Goal: Task Accomplishment & Management: Manage account settings

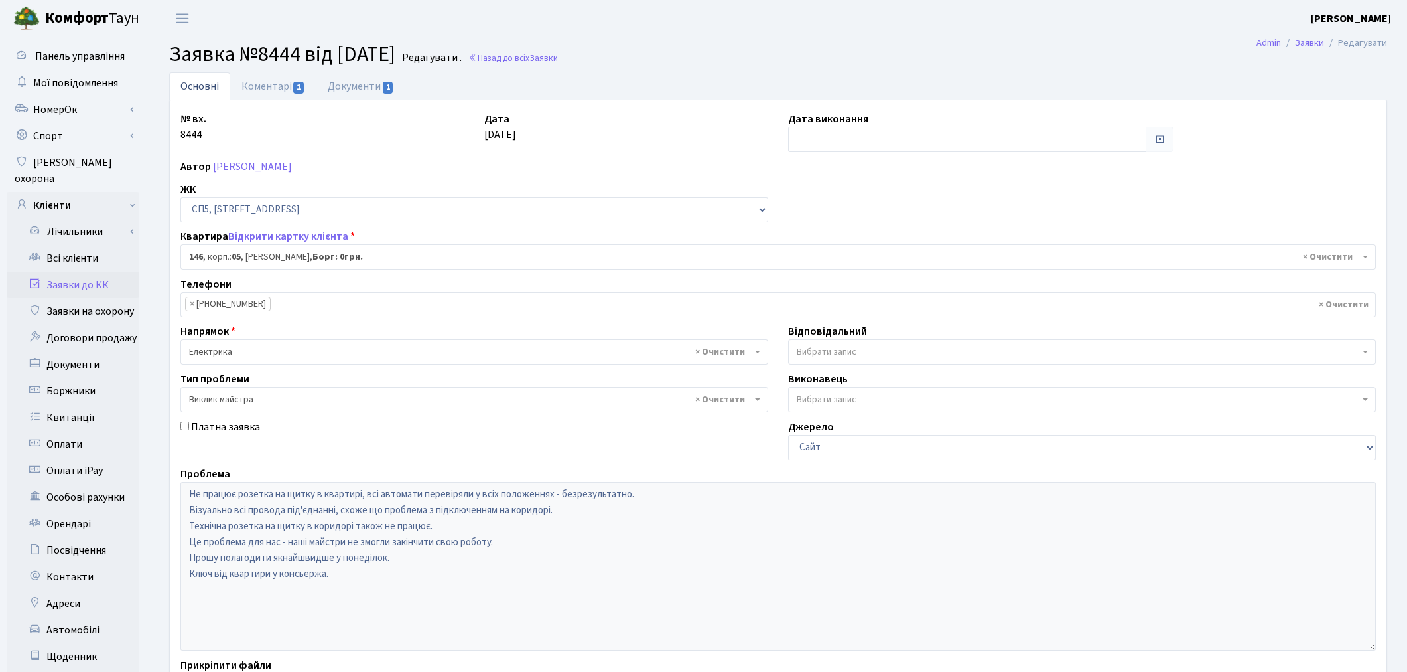
select select "21555"
select select "29"
click at [103, 271] on link "Заявки до КК" at bounding box center [73, 284] width 133 height 27
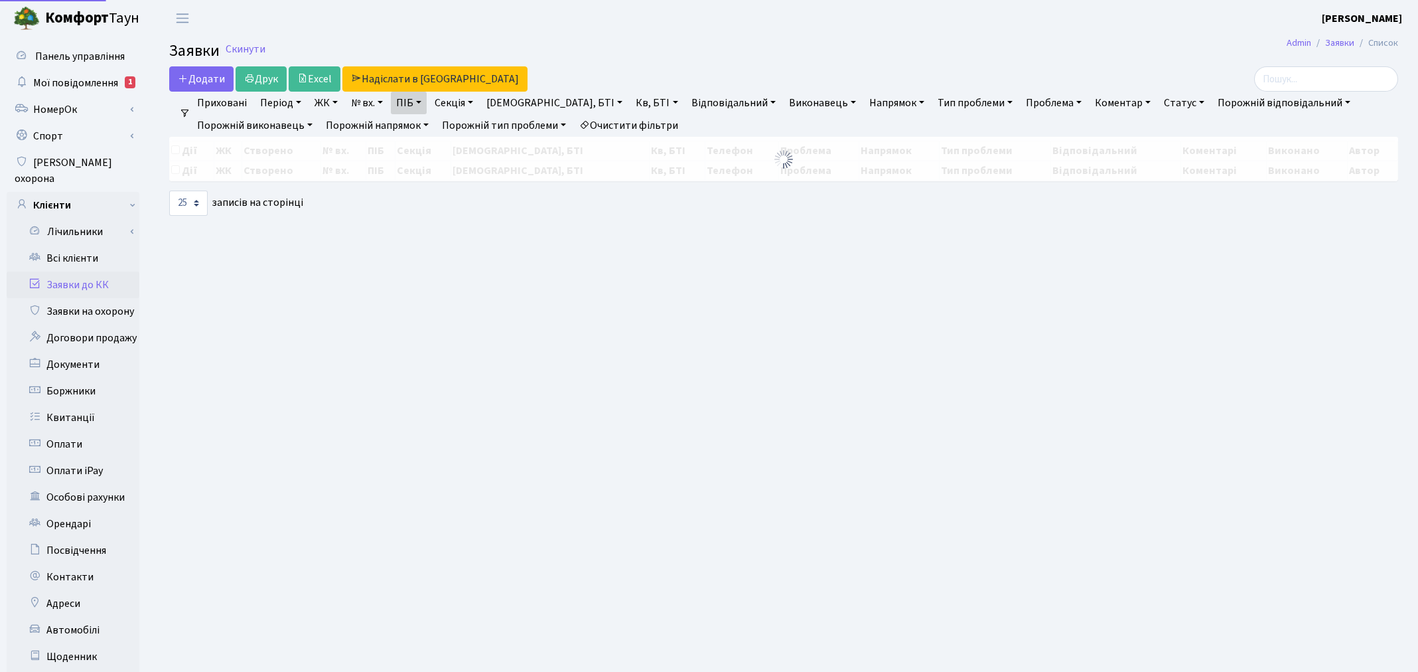
select select "25"
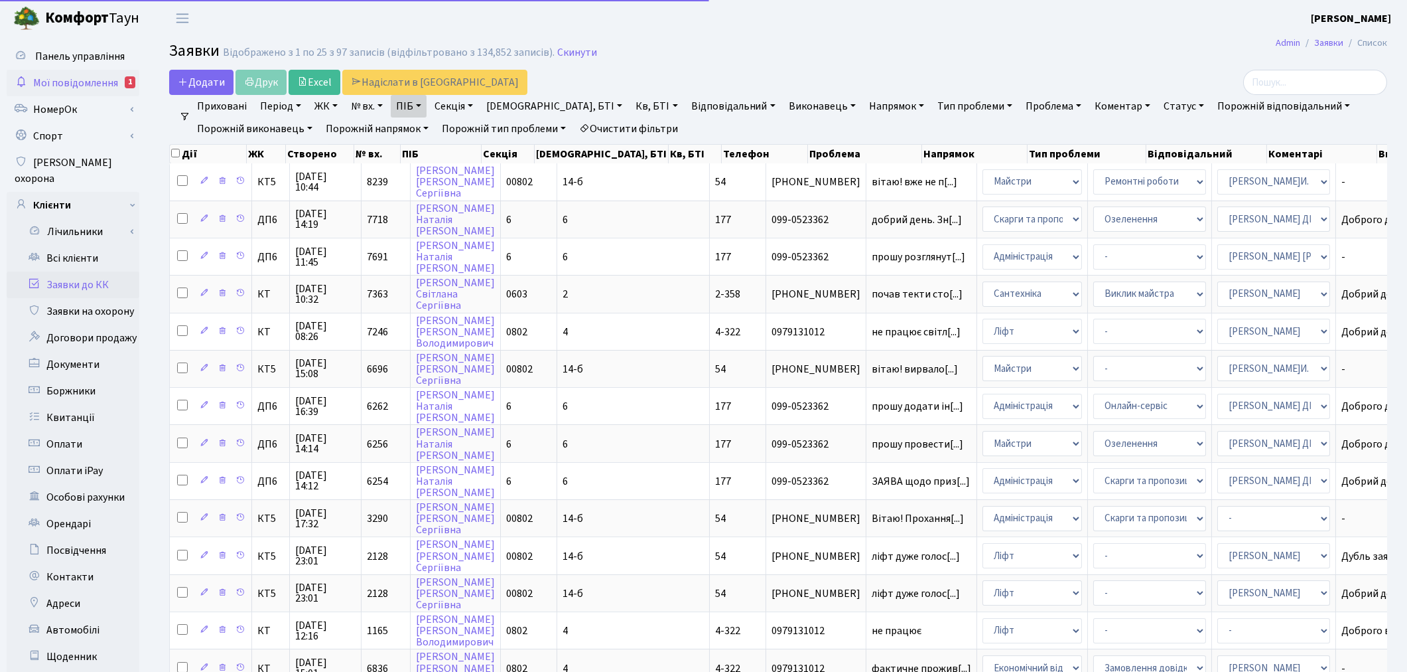
click at [75, 85] on span "Мої повідомлення" at bounding box center [75, 83] width 85 height 15
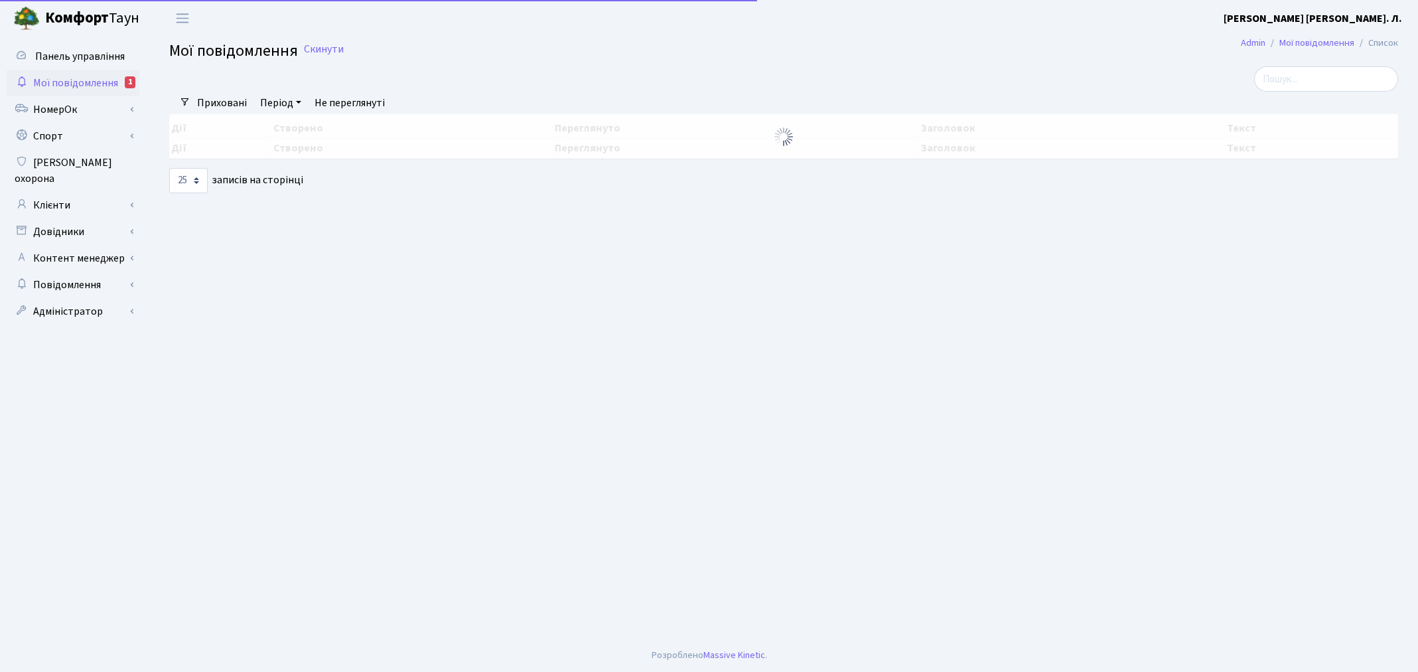
select select "25"
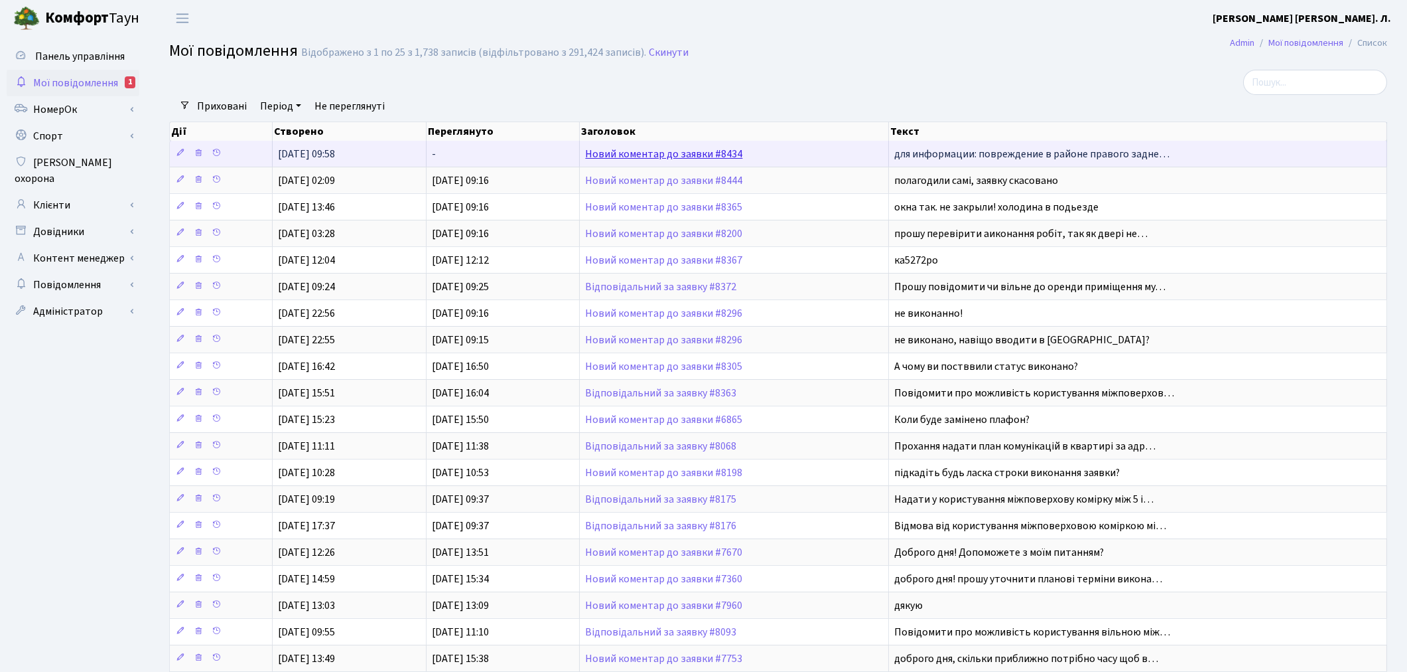
click at [665, 151] on link "Новий коментар до заявки #8434" at bounding box center [663, 154] width 157 height 15
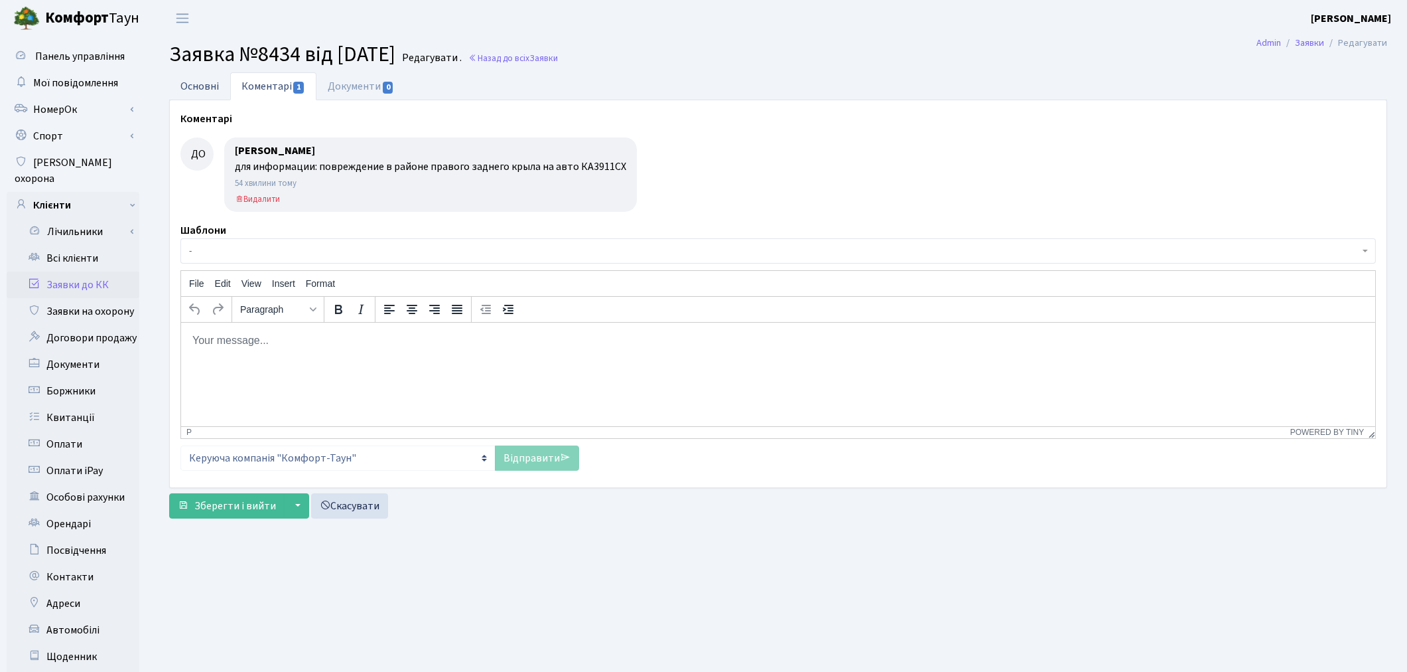
click at [184, 82] on link "Основні" at bounding box center [199, 85] width 61 height 27
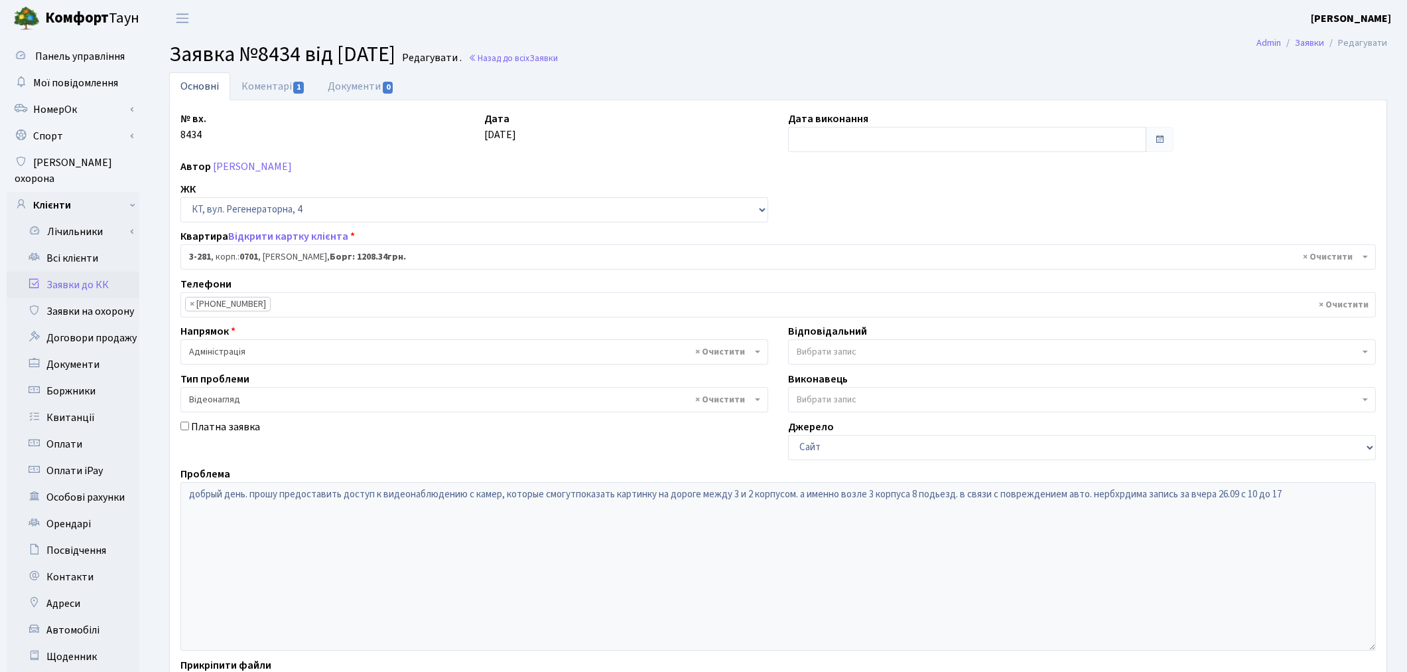
click at [71, 271] on link "Заявки до КК" at bounding box center [73, 284] width 133 height 27
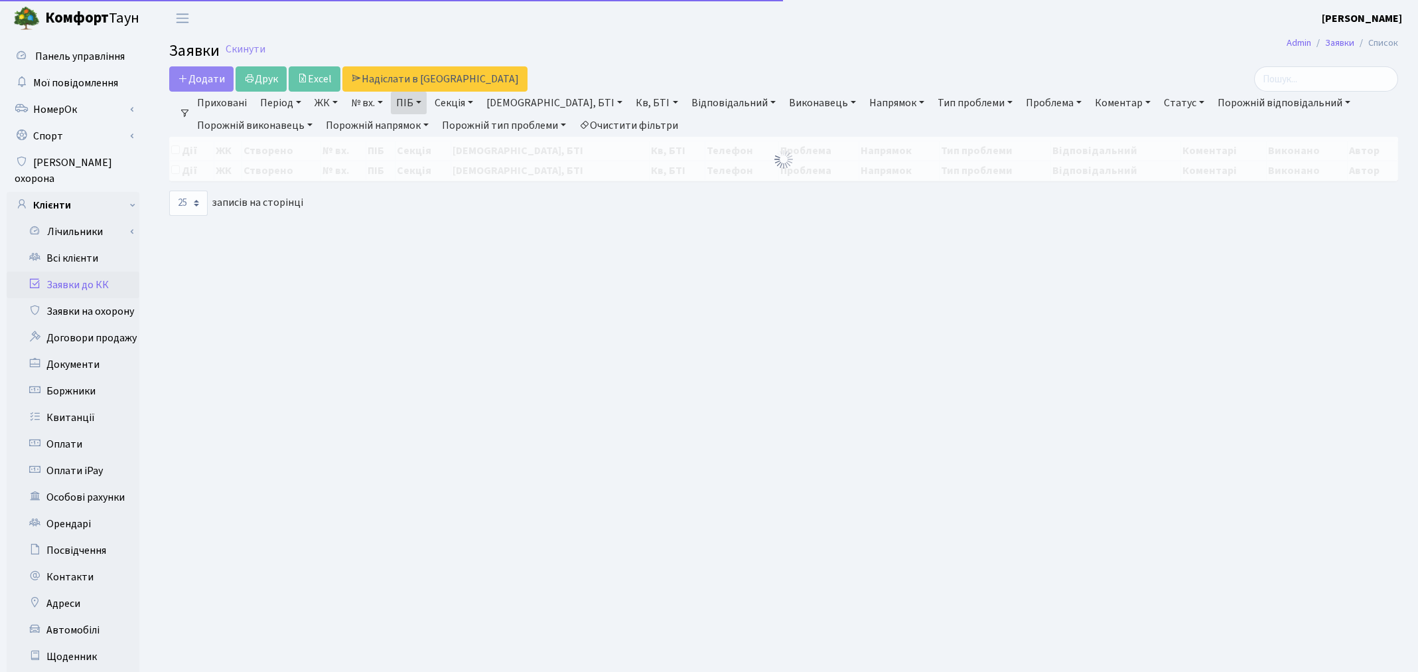
select select "25"
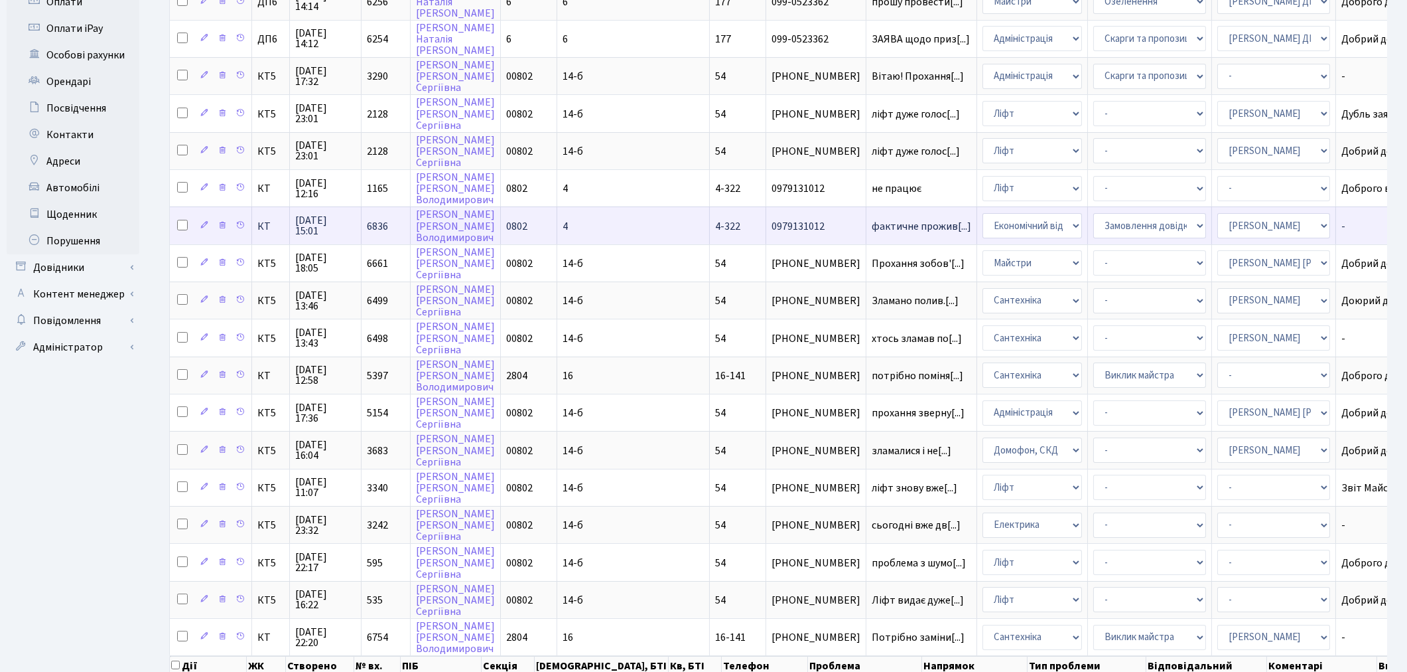
scroll to position [490, 0]
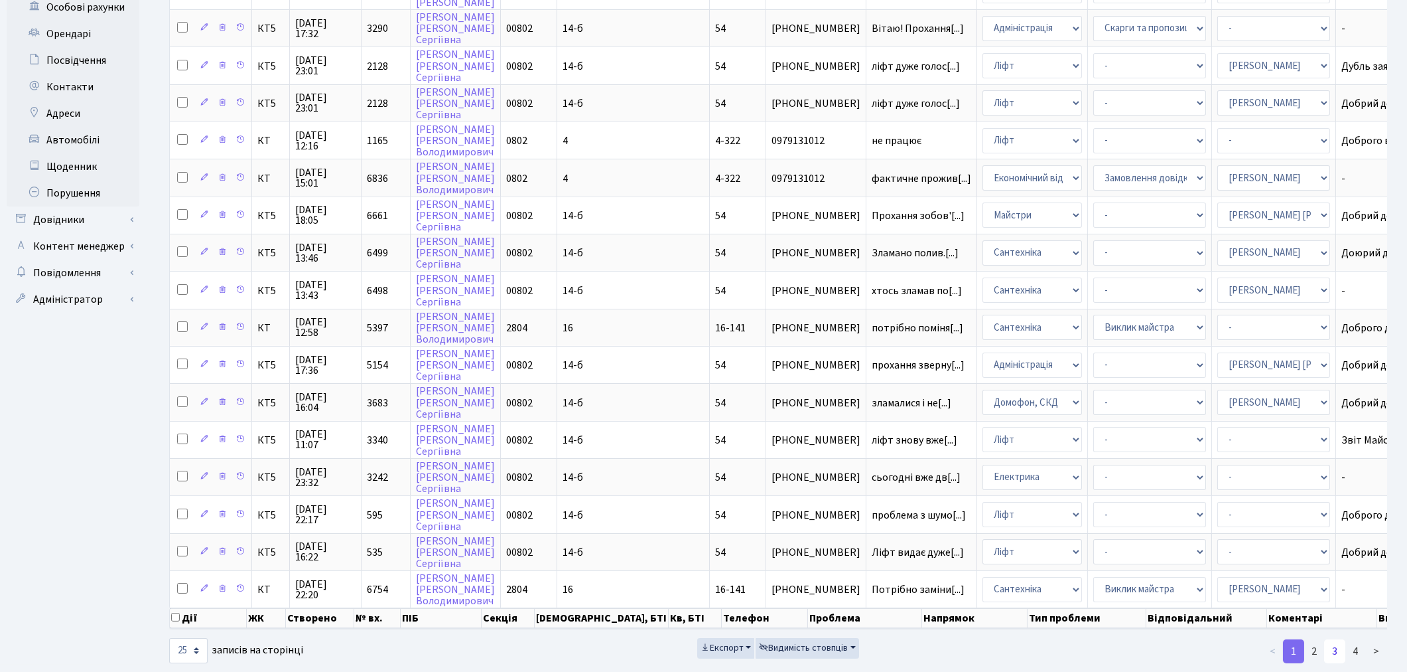
click at [1334, 639] on link "3" at bounding box center [1335, 651] width 21 height 24
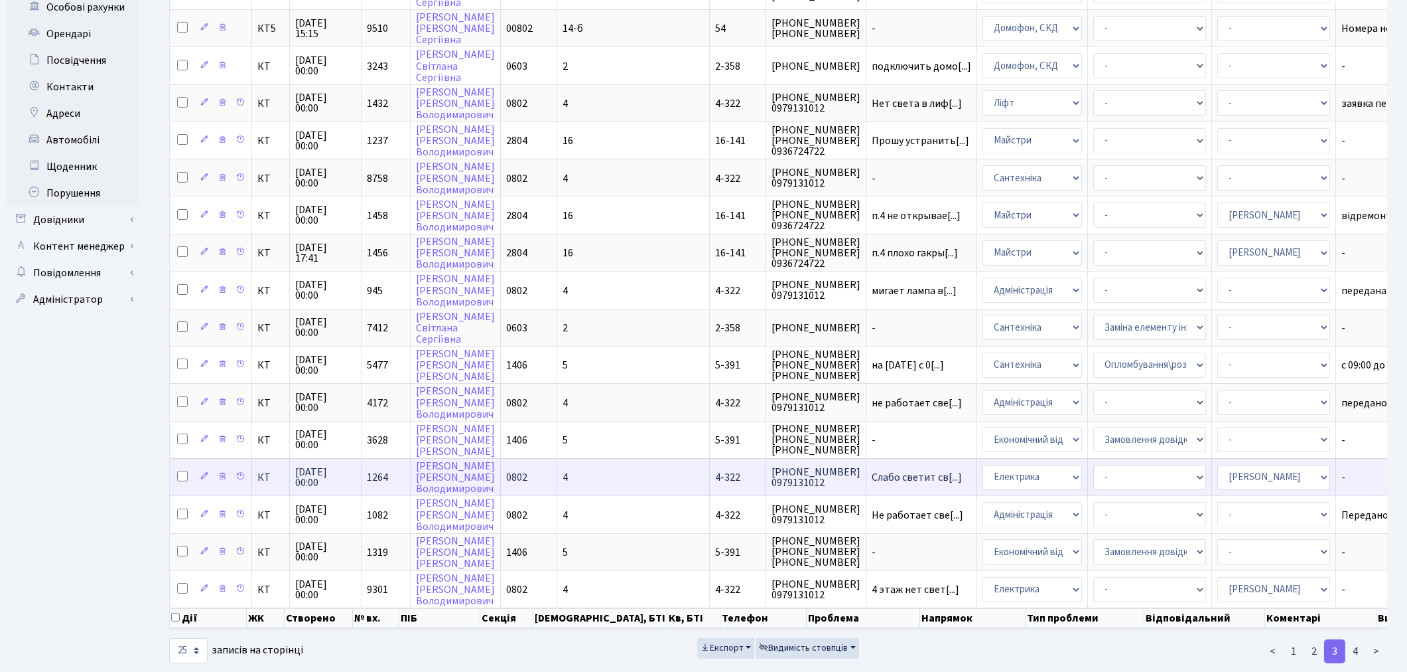
scroll to position [1, 0]
click at [1359, 639] on link "4" at bounding box center [1355, 651] width 21 height 24
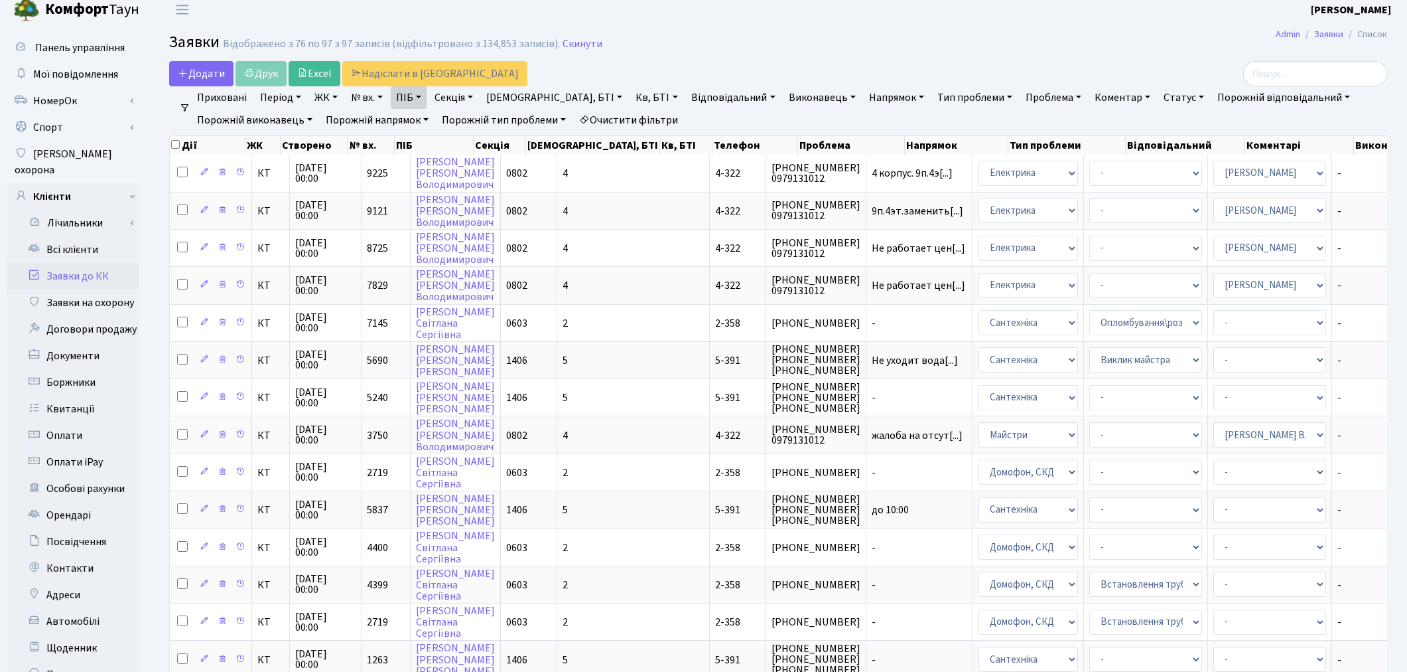
scroll to position [0, 0]
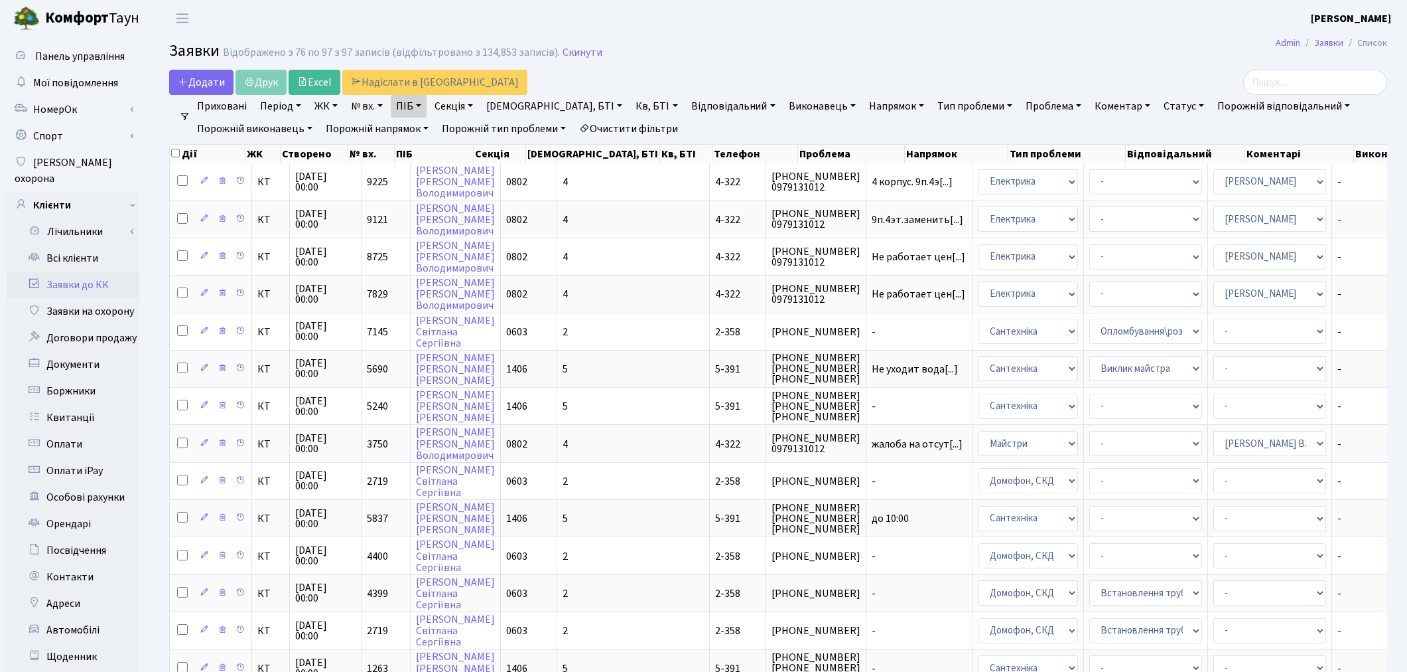
click at [659, 123] on link "Очистити фільтри" at bounding box center [628, 128] width 109 height 23
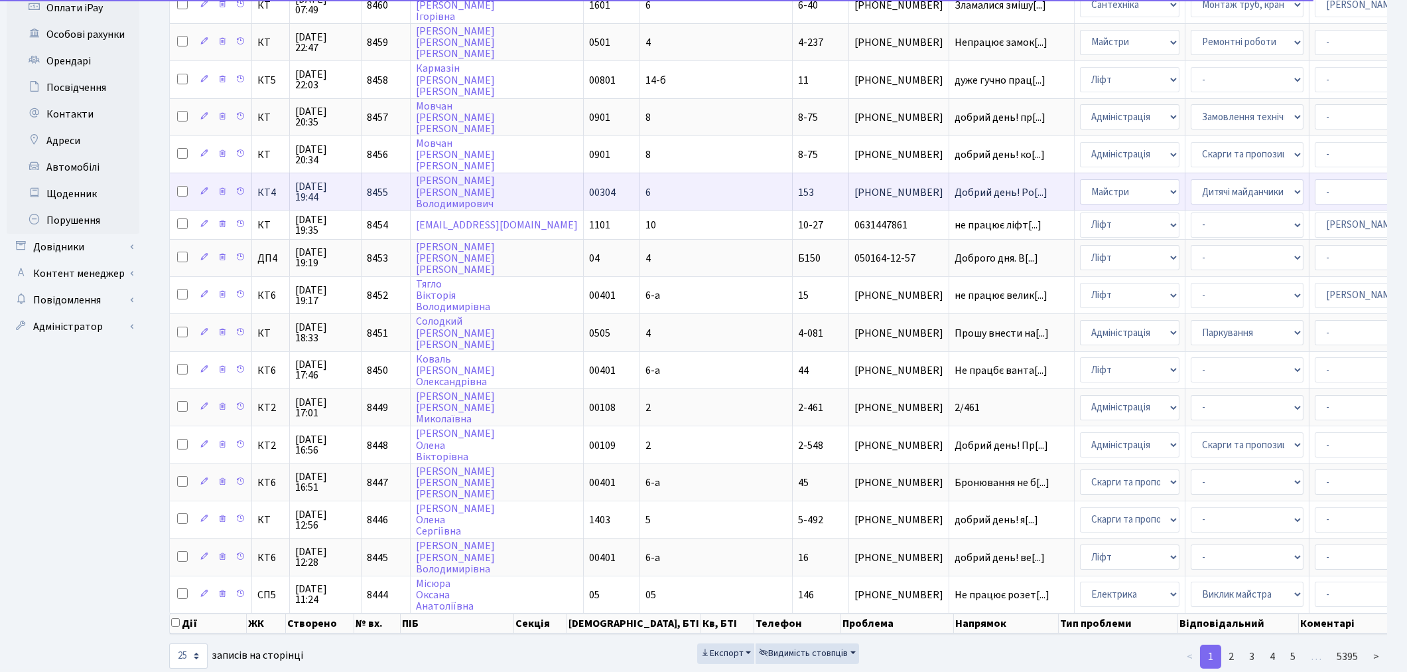
scroll to position [474, 0]
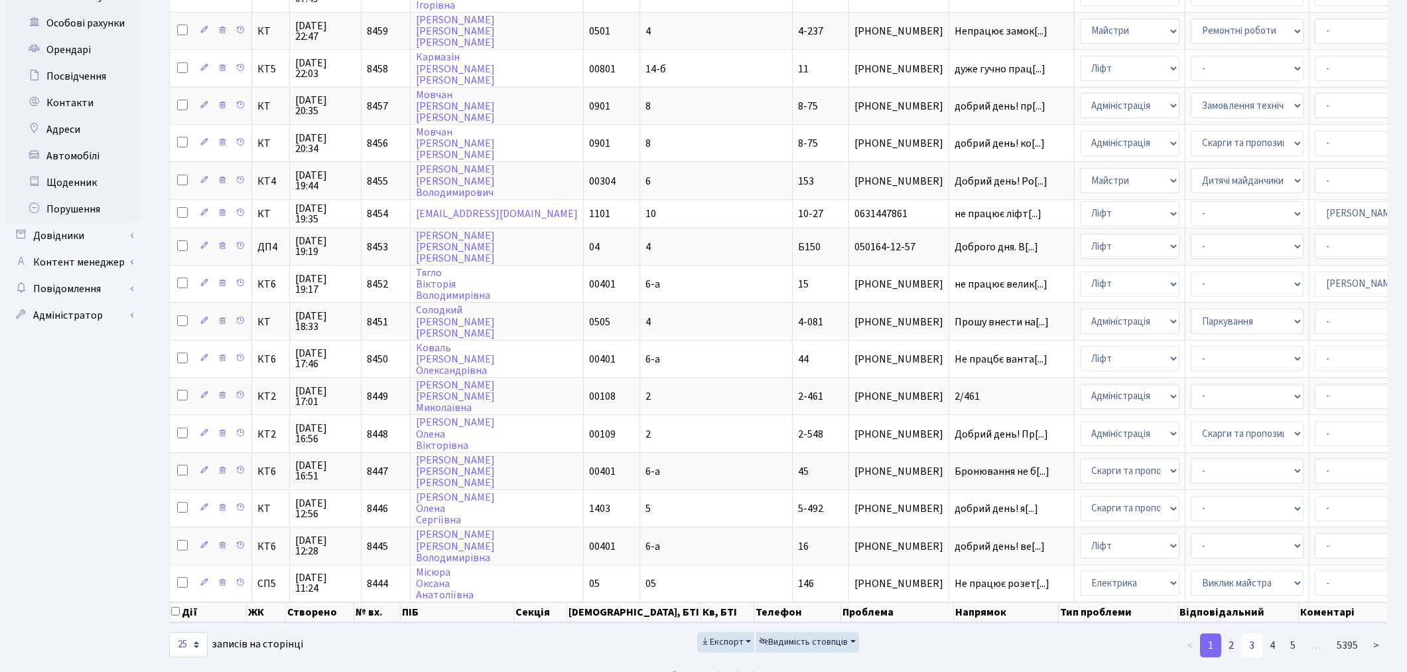
click at [1257, 633] on link "3" at bounding box center [1252, 645] width 21 height 24
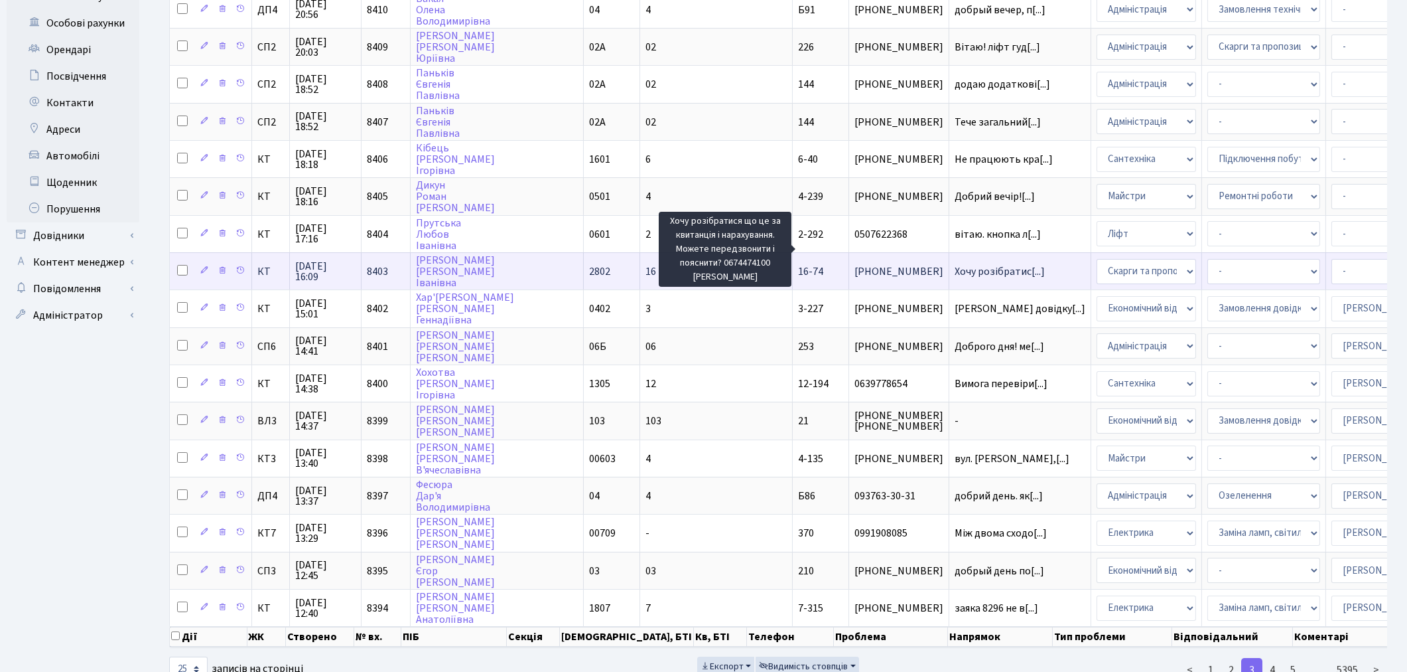
click at [955, 264] on span "Хочу розібратис[...]" at bounding box center [1000, 271] width 90 height 15
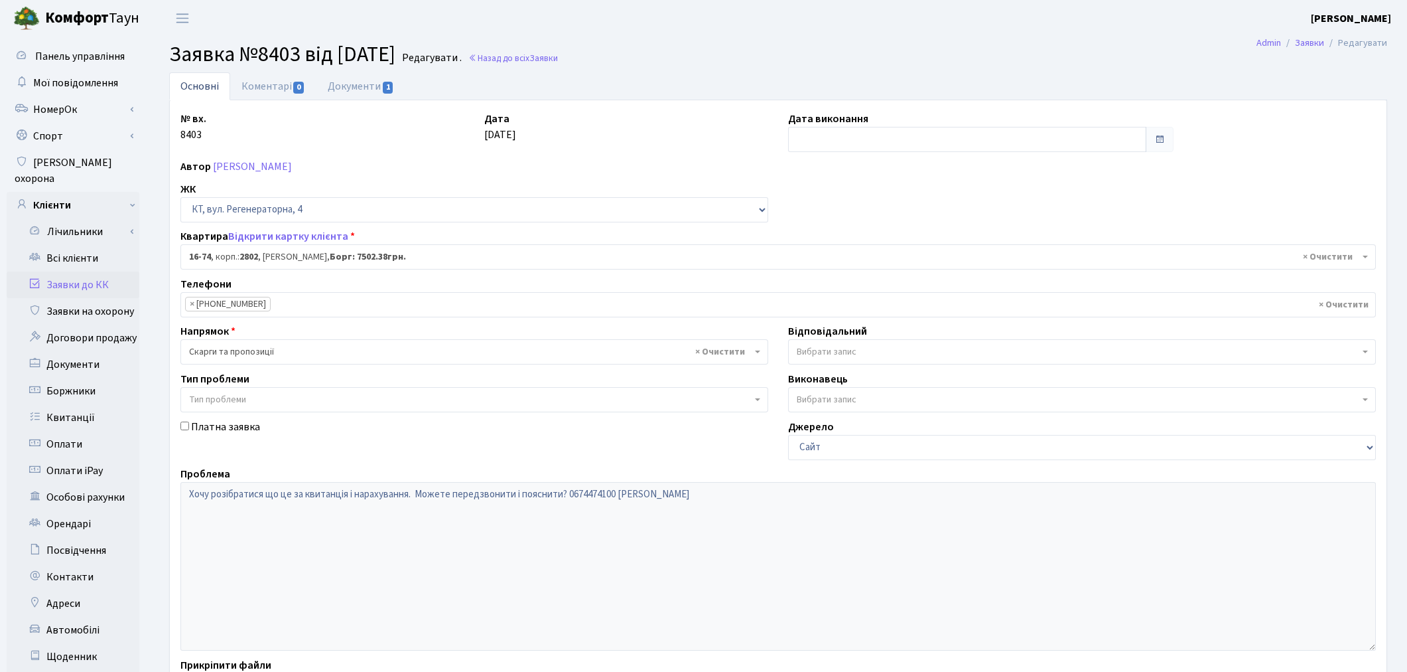
select select "8635"
click at [339, 84] on link "Документи 1" at bounding box center [361, 85] width 89 height 27
select select "25"
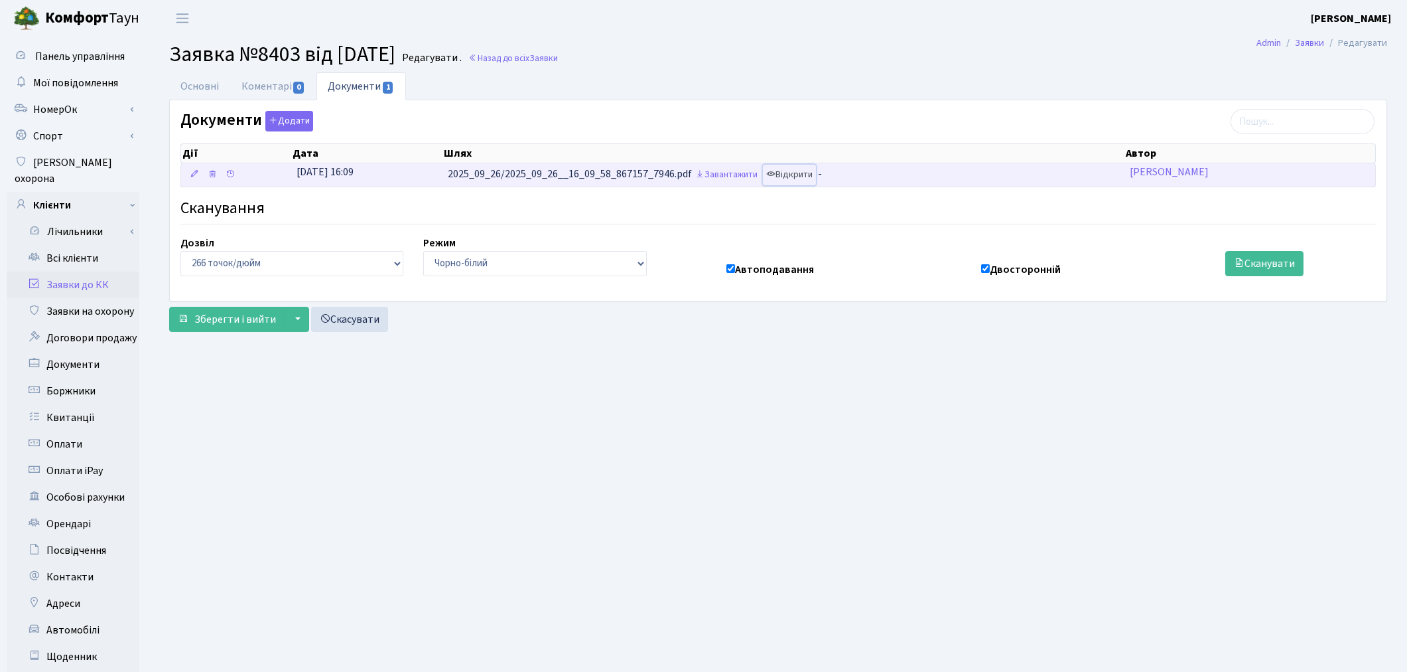
click at [796, 179] on link "Відкрити" at bounding box center [789, 175] width 53 height 21
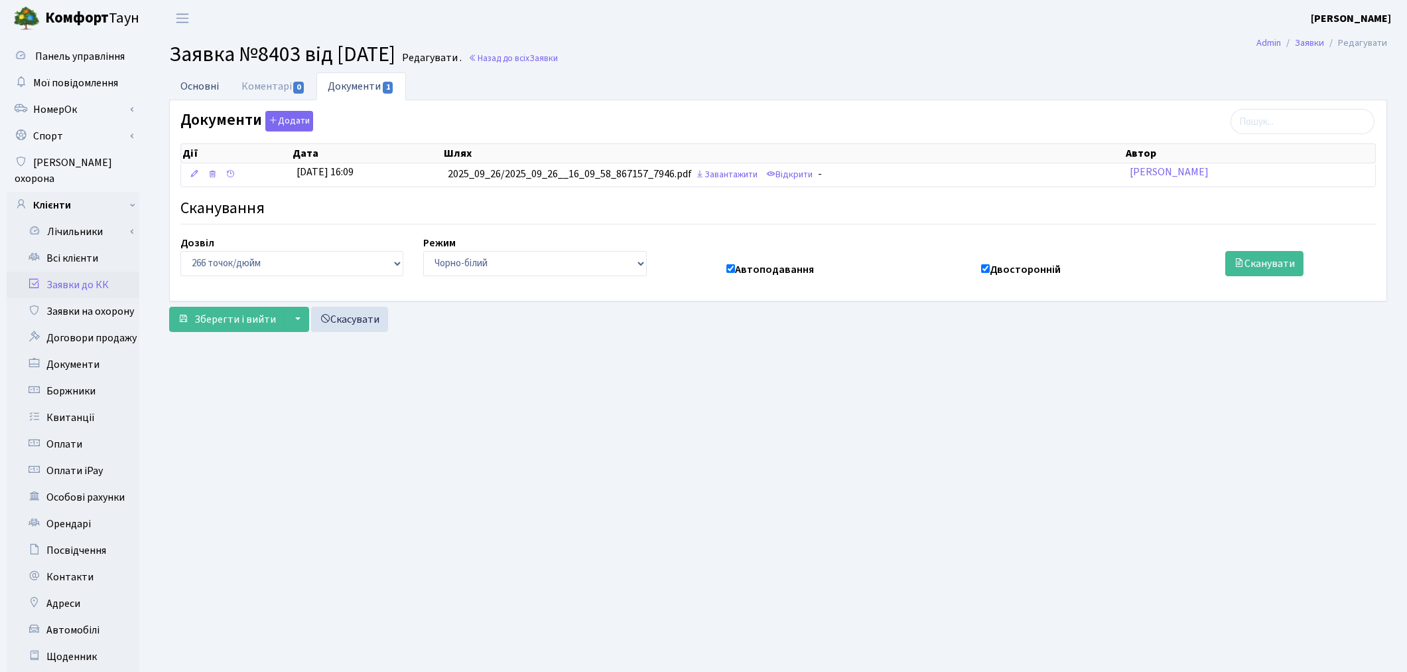
click at [214, 89] on link "Основні" at bounding box center [199, 85] width 61 height 27
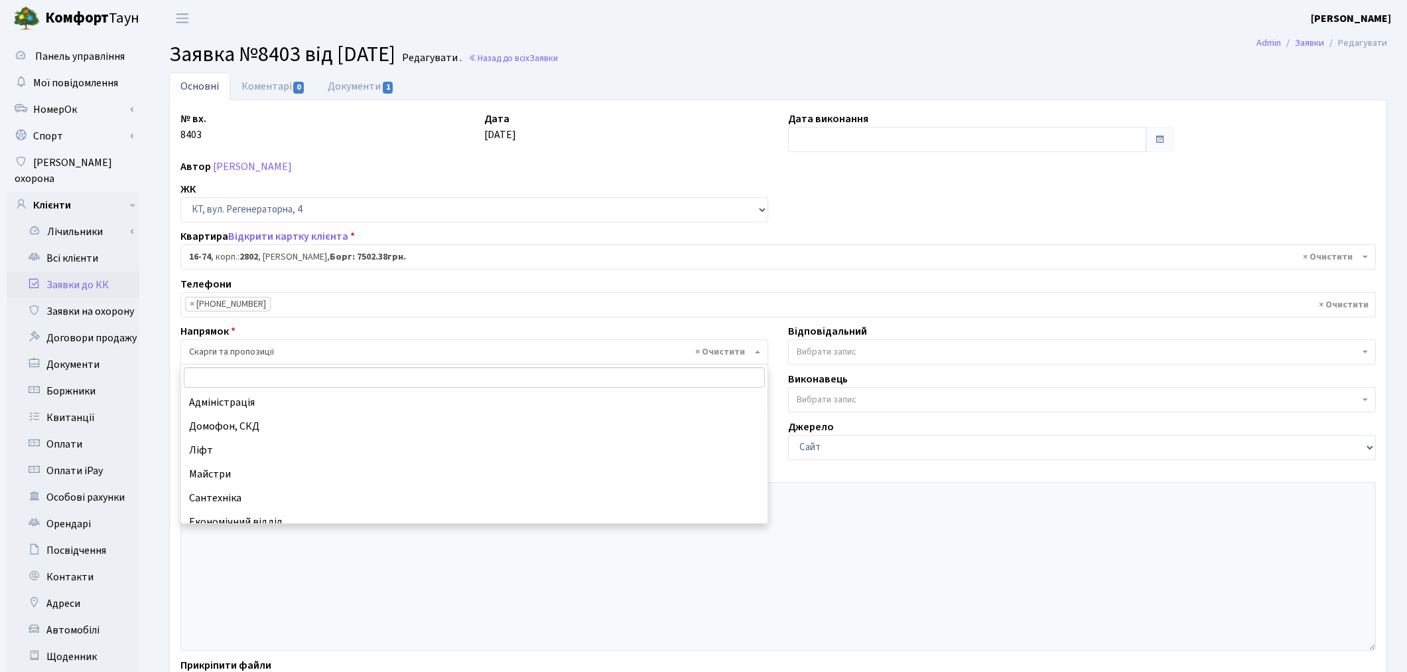
click at [336, 355] on span "× Скарги та пропозиції" at bounding box center [470, 351] width 563 height 13
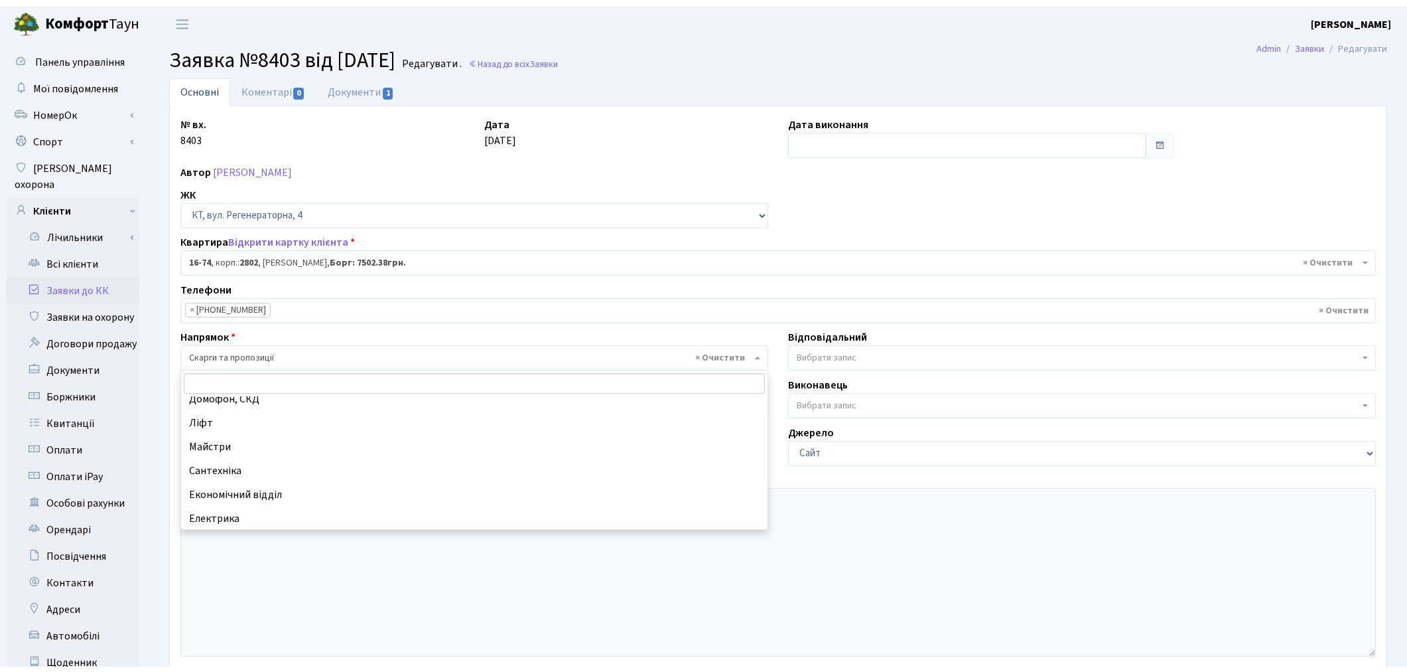
scroll to position [7, 0]
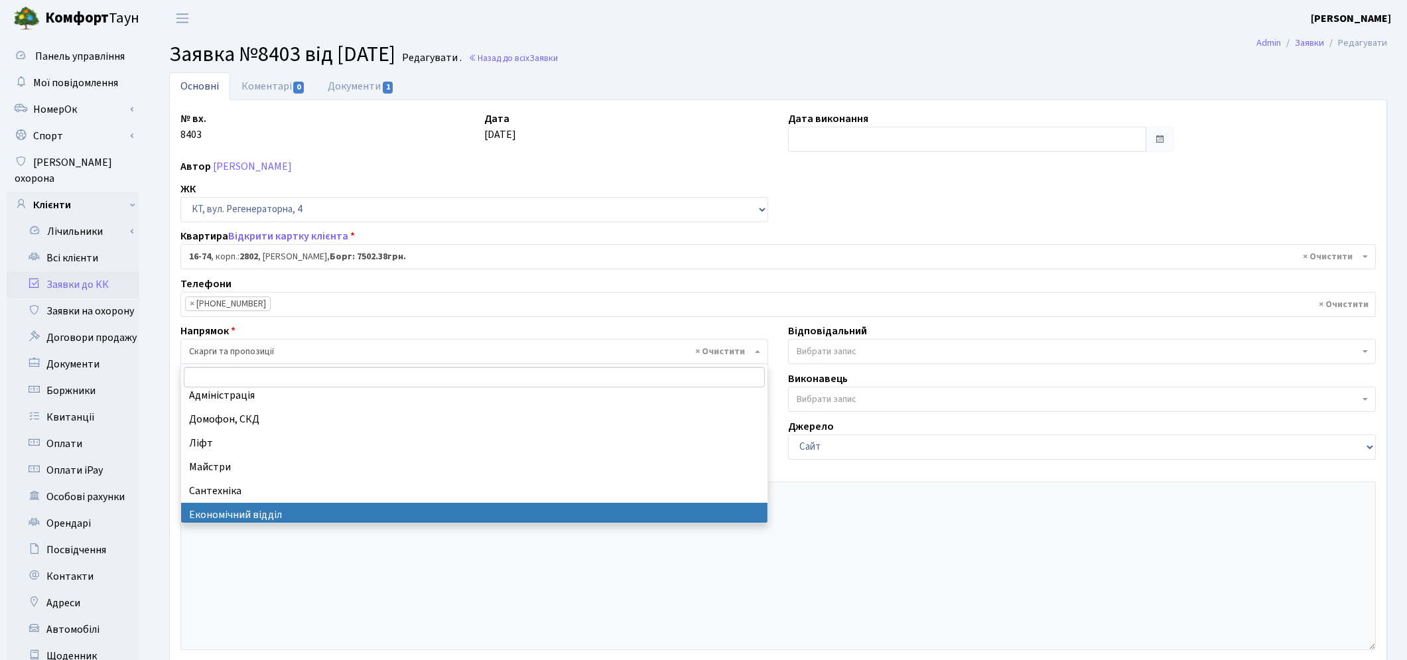
drag, startPoint x: 392, startPoint y: 519, endPoint x: 412, endPoint y: 502, distance: 25.9
select select "9"
select select
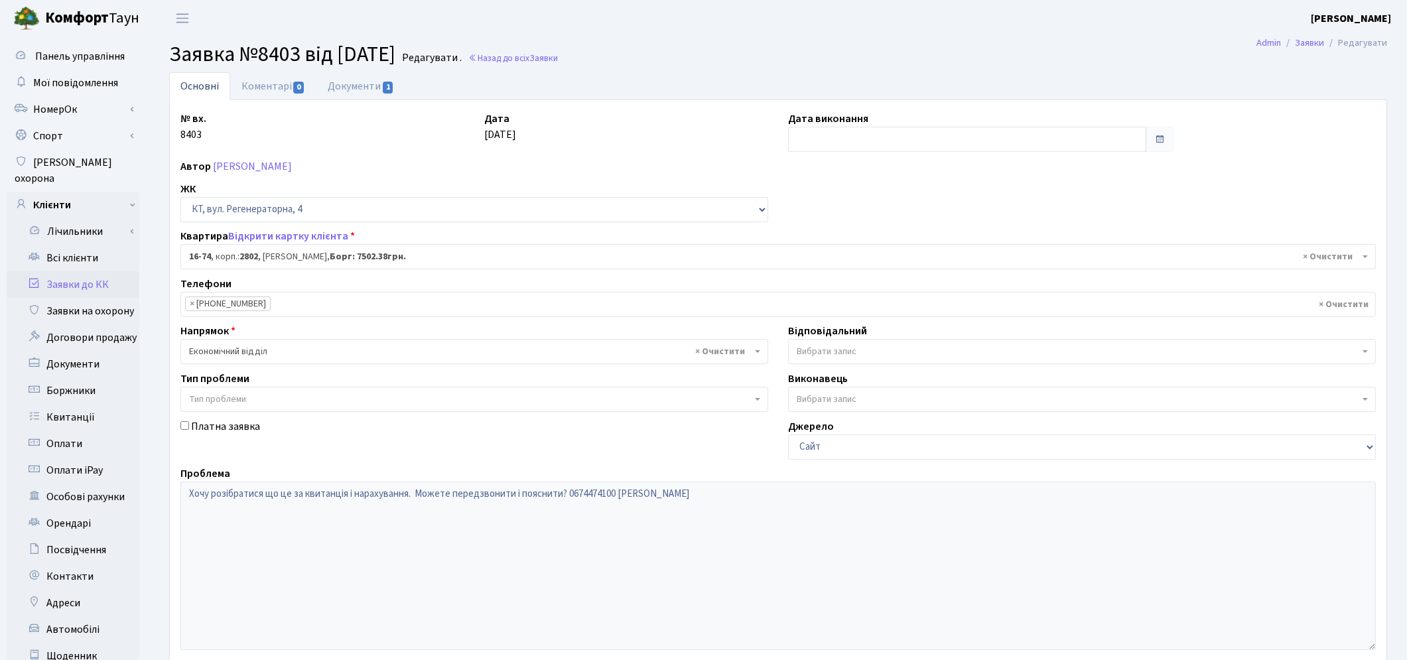
click at [840, 349] on span "Вибрати запис" at bounding box center [827, 351] width 60 height 13
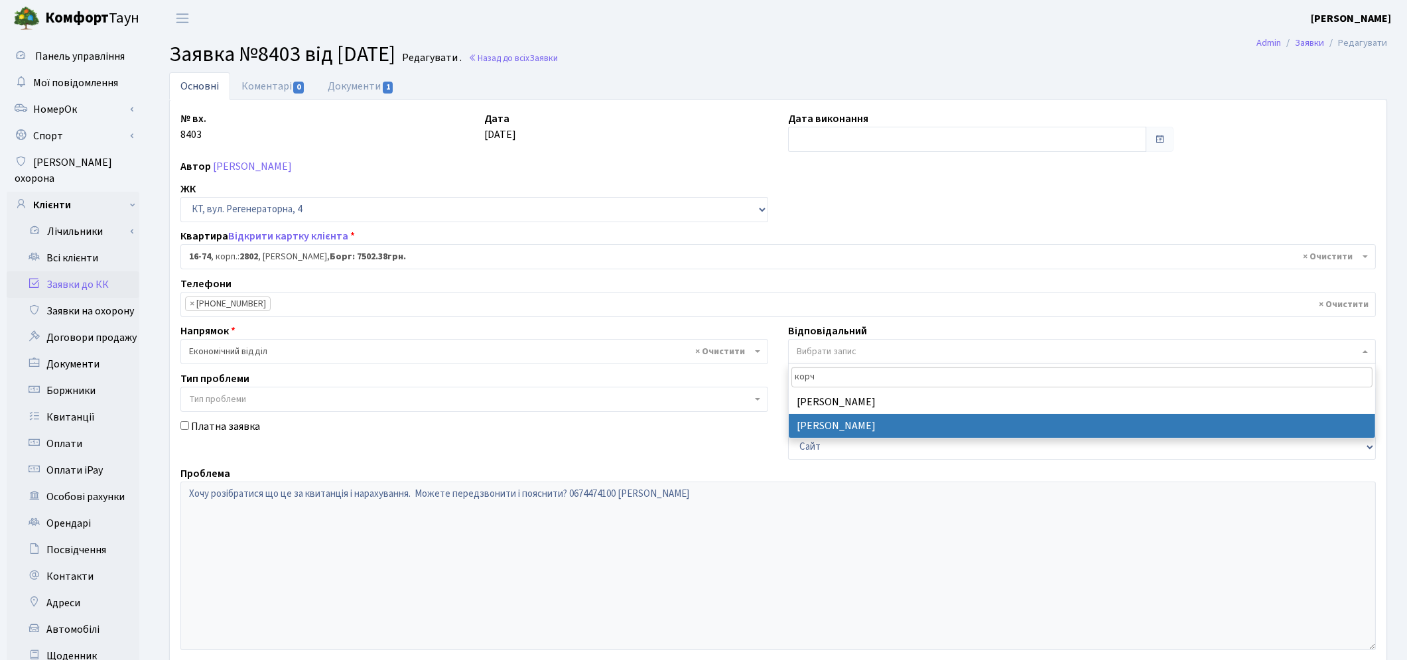
type input "корч"
select select "33"
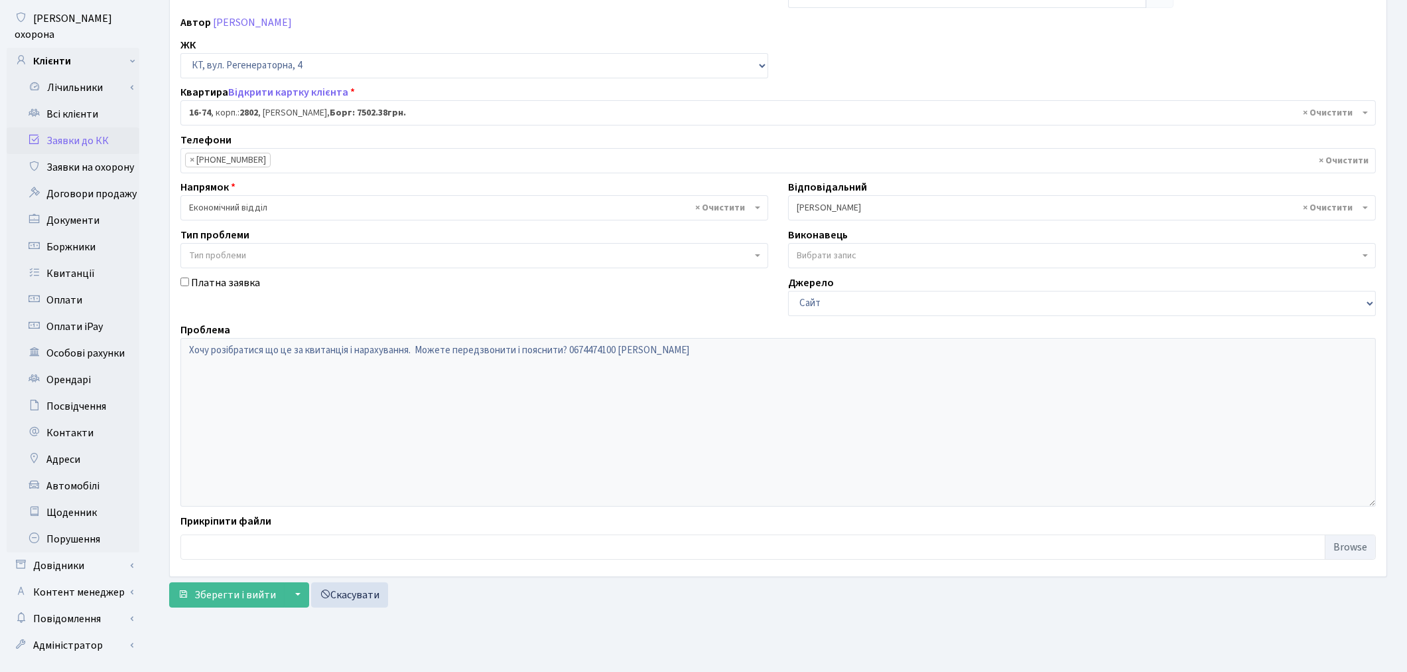
scroll to position [154, 0]
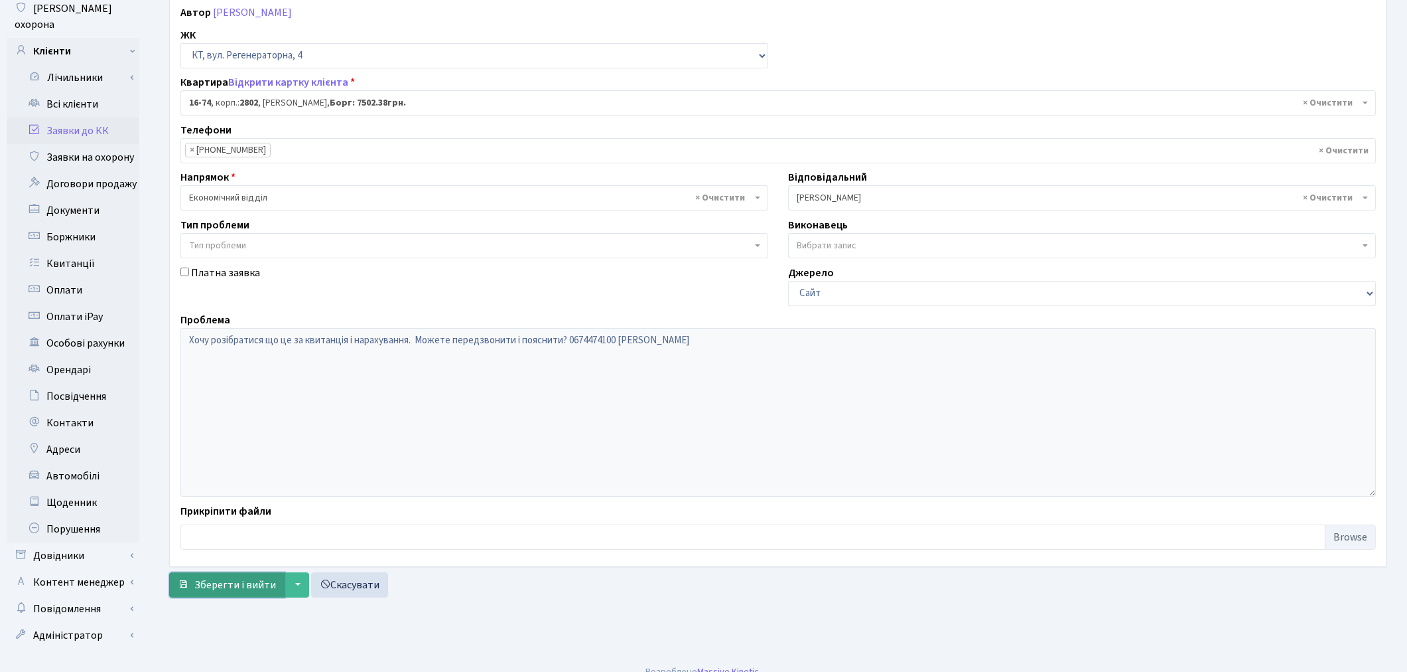
click at [217, 579] on span "Зберегти і вийти" at bounding box center [235, 584] width 82 height 15
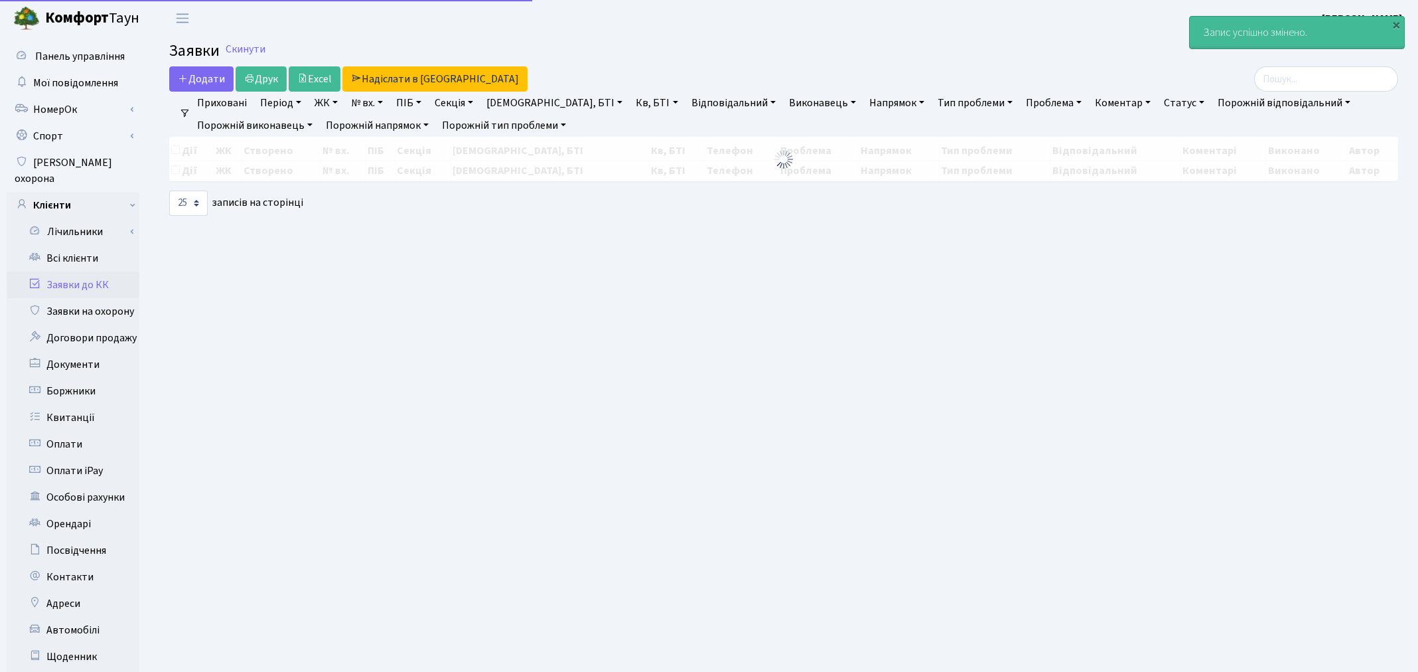
select select "25"
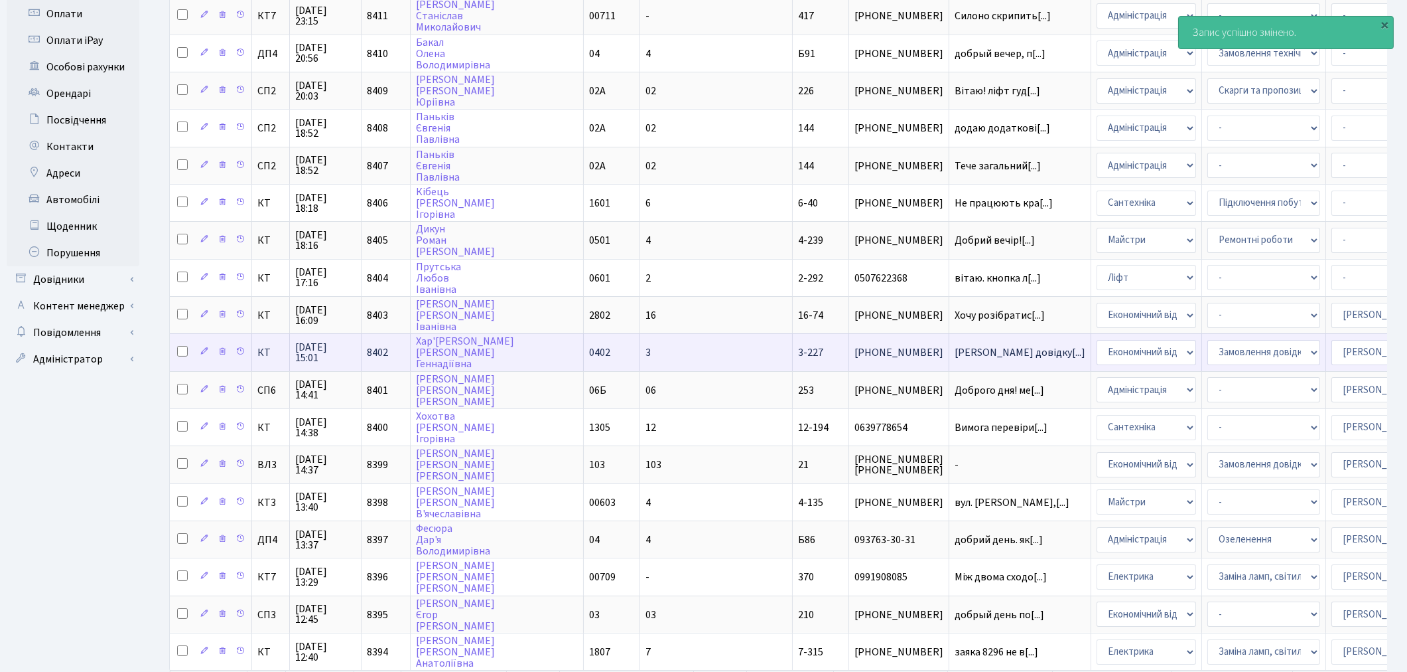
scroll to position [442, 0]
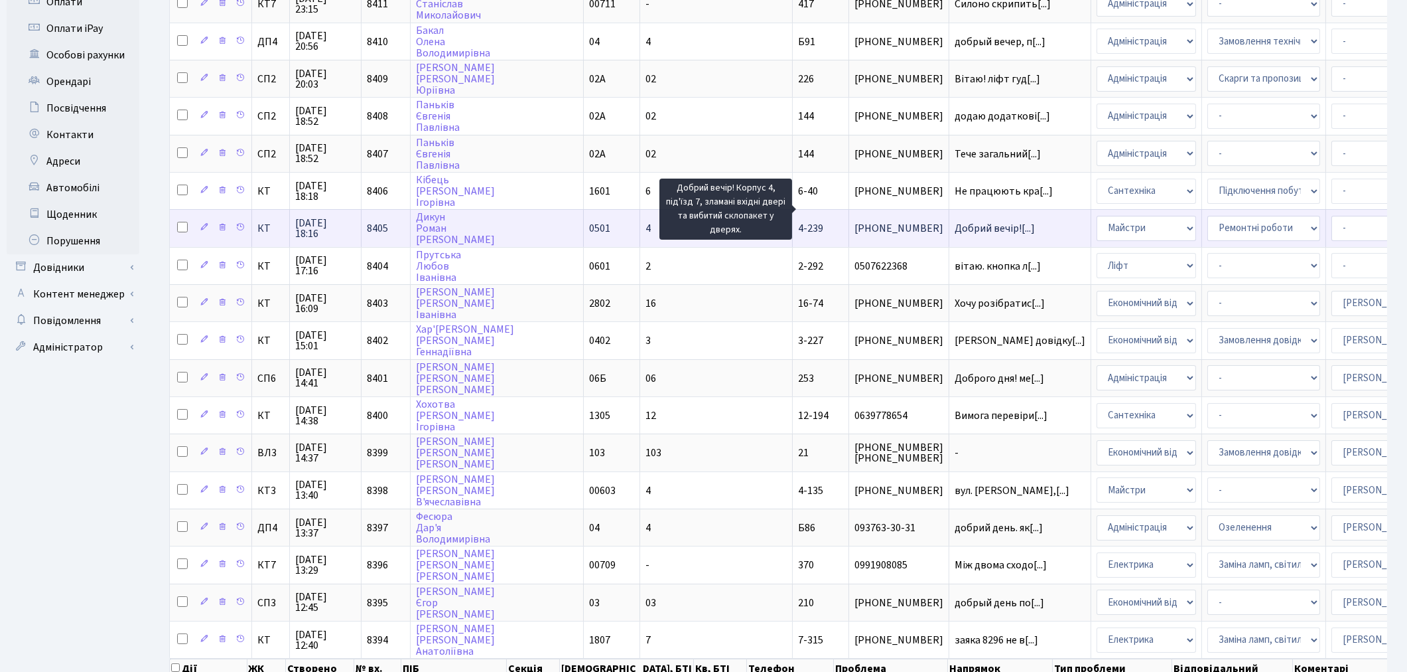
click at [955, 221] on span "Добрий вечір![...]" at bounding box center [995, 228] width 80 height 15
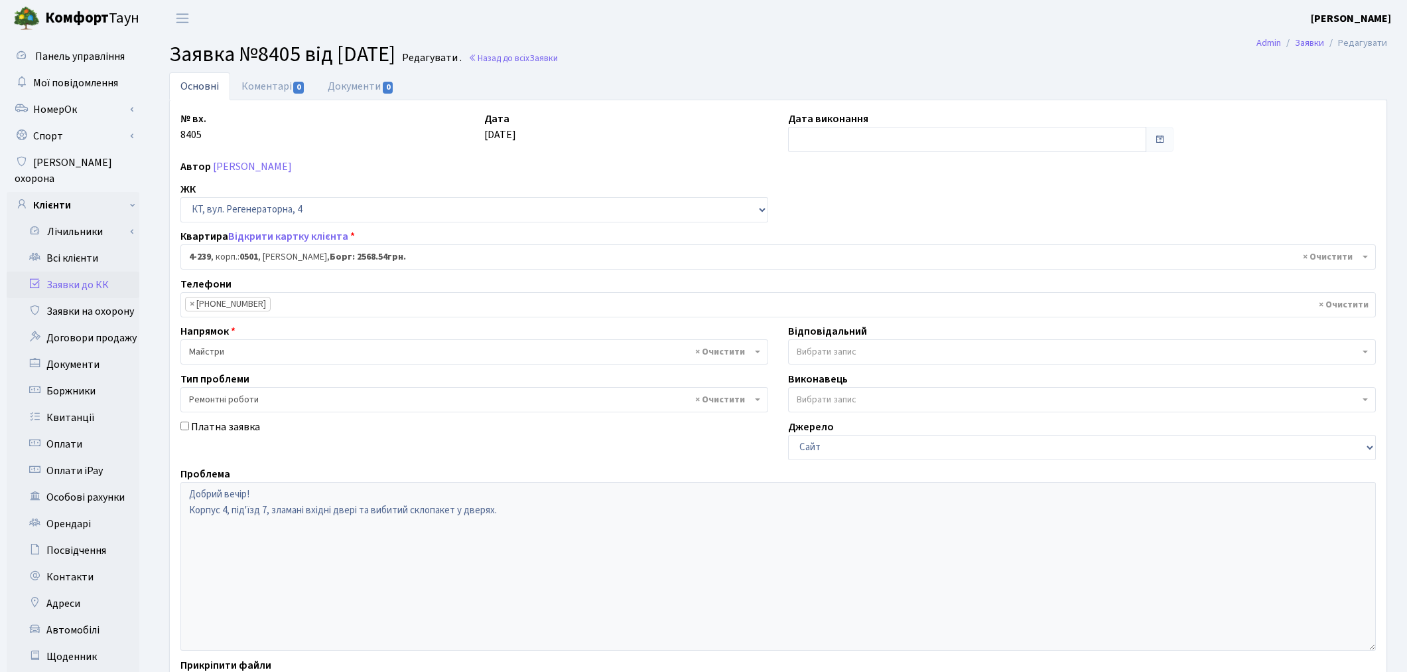
select select "1017"
select select "62"
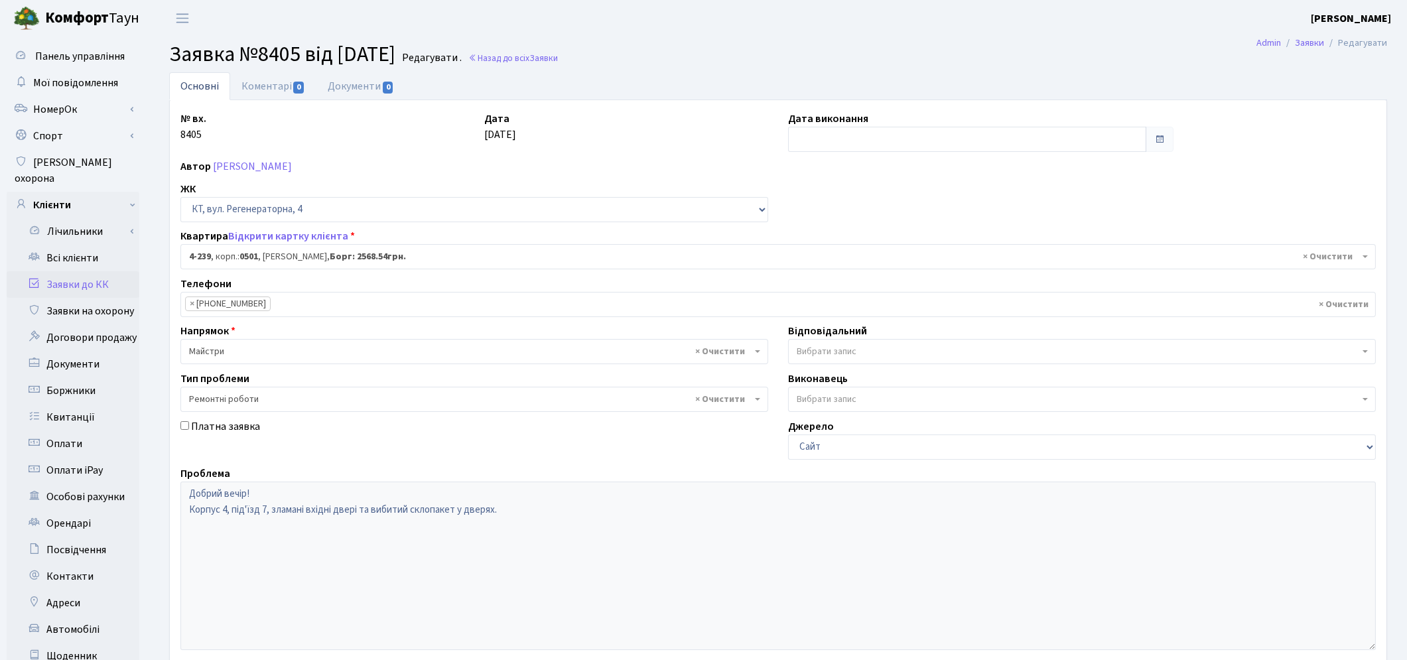
click at [850, 355] on span "Вибрати запис" at bounding box center [827, 351] width 60 height 13
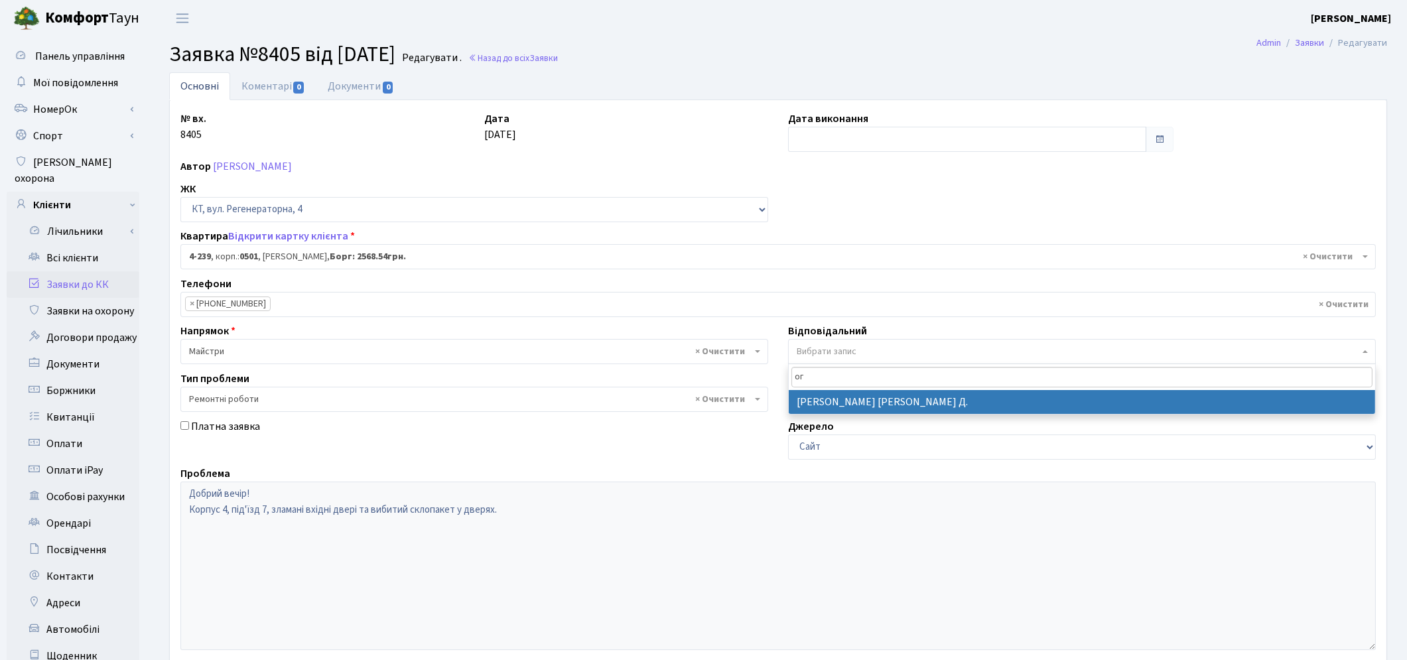
type input "ог"
select select "62"
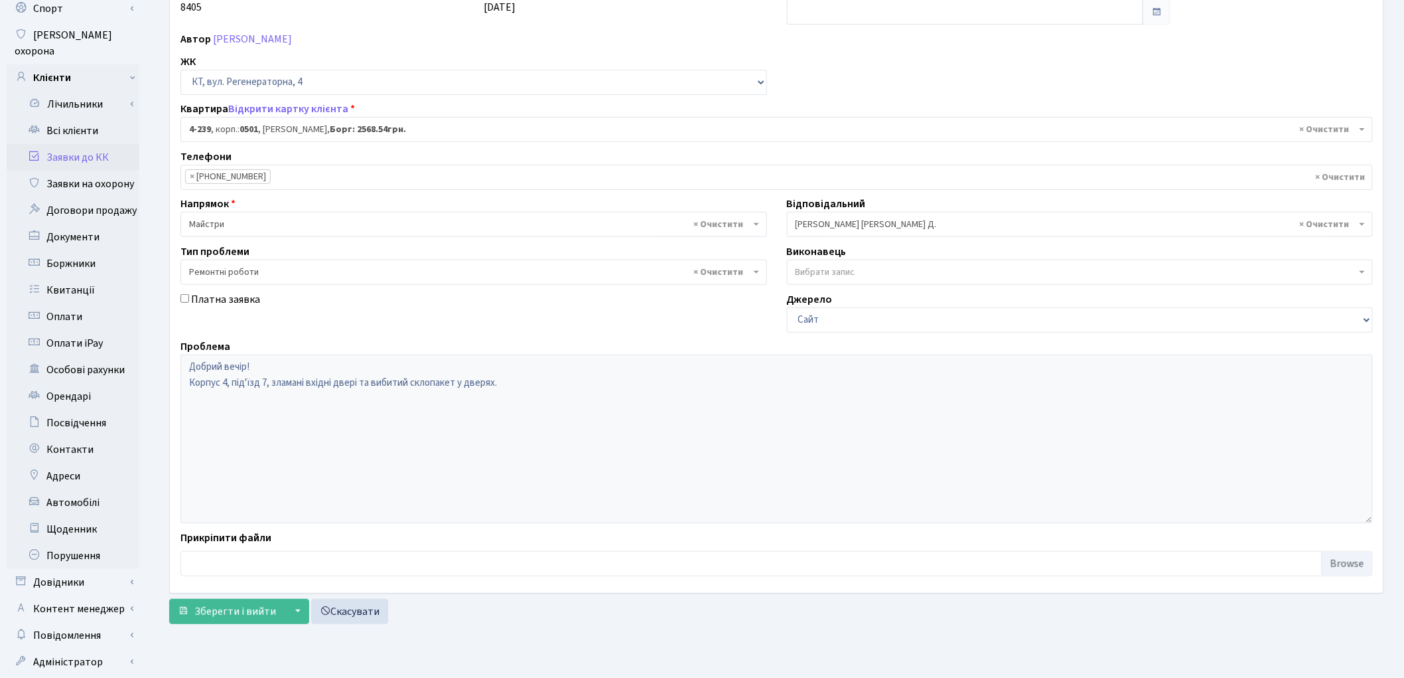
scroll to position [148, 0]
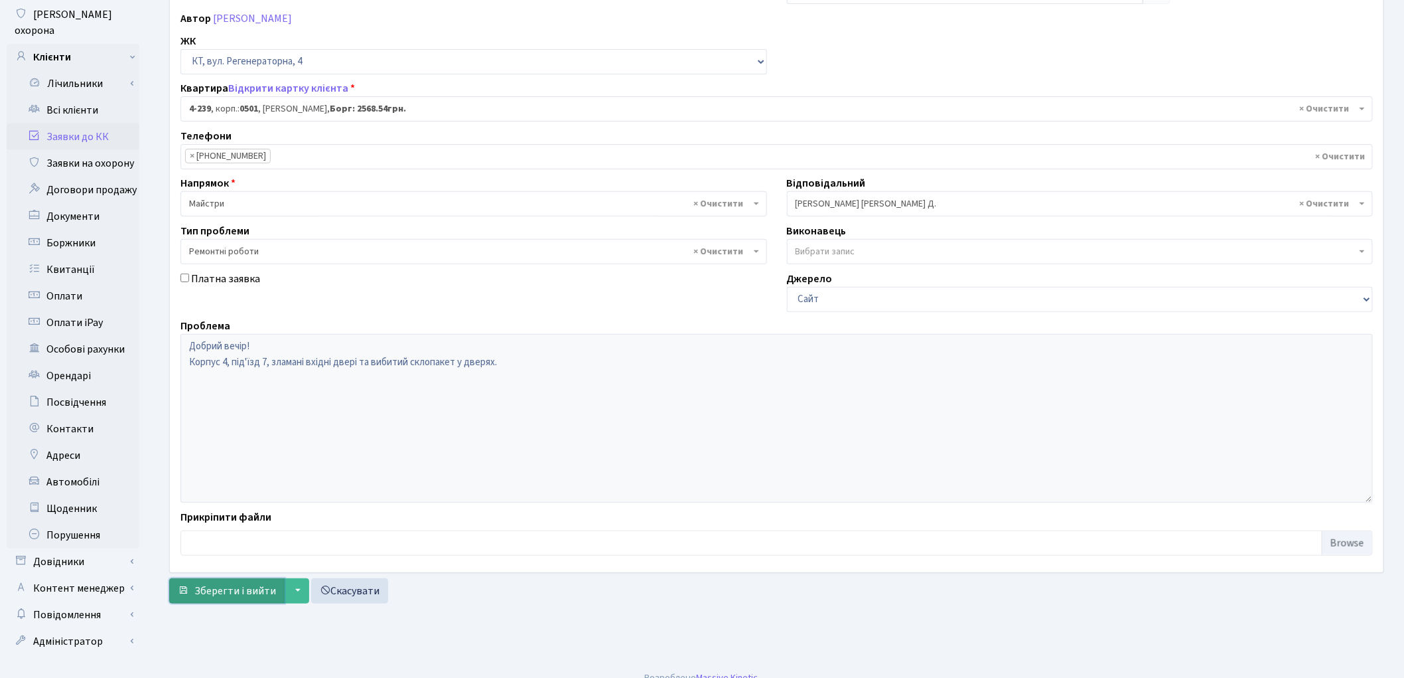
click at [222, 596] on span "Зберегти і вийти" at bounding box center [235, 590] width 82 height 15
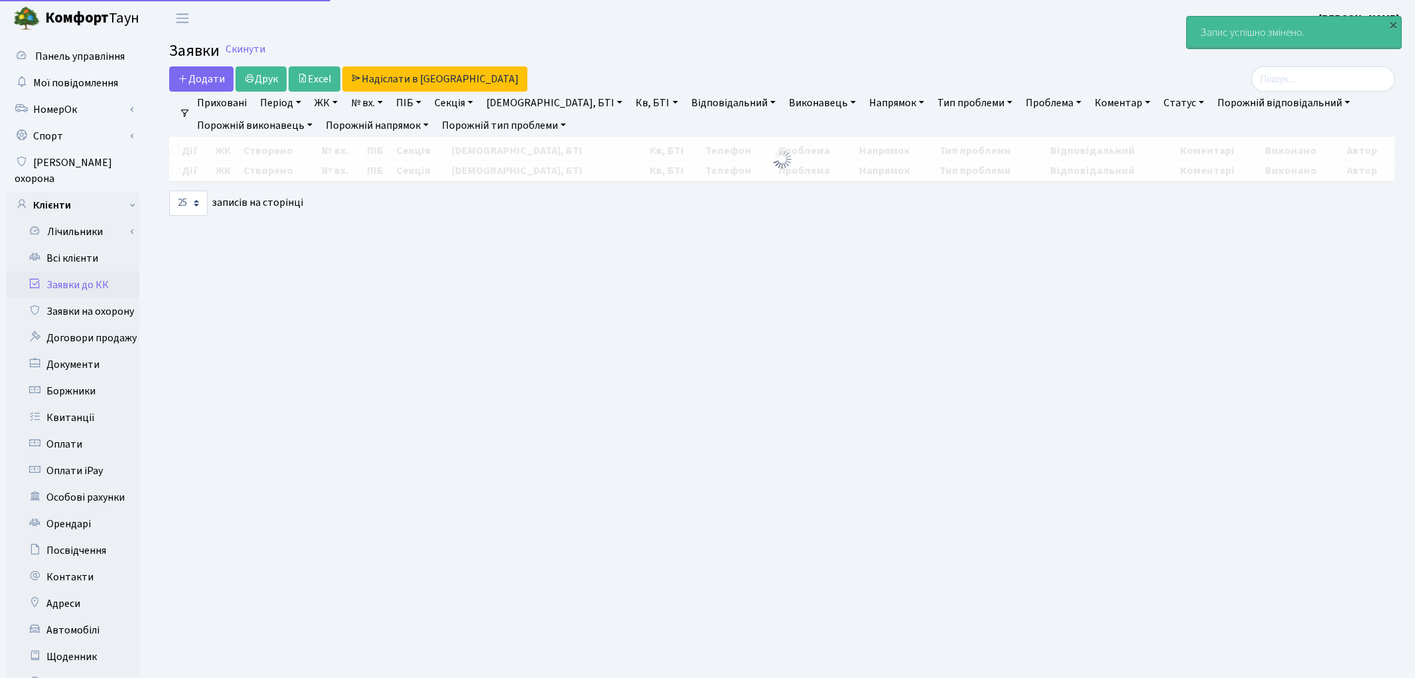
select select "25"
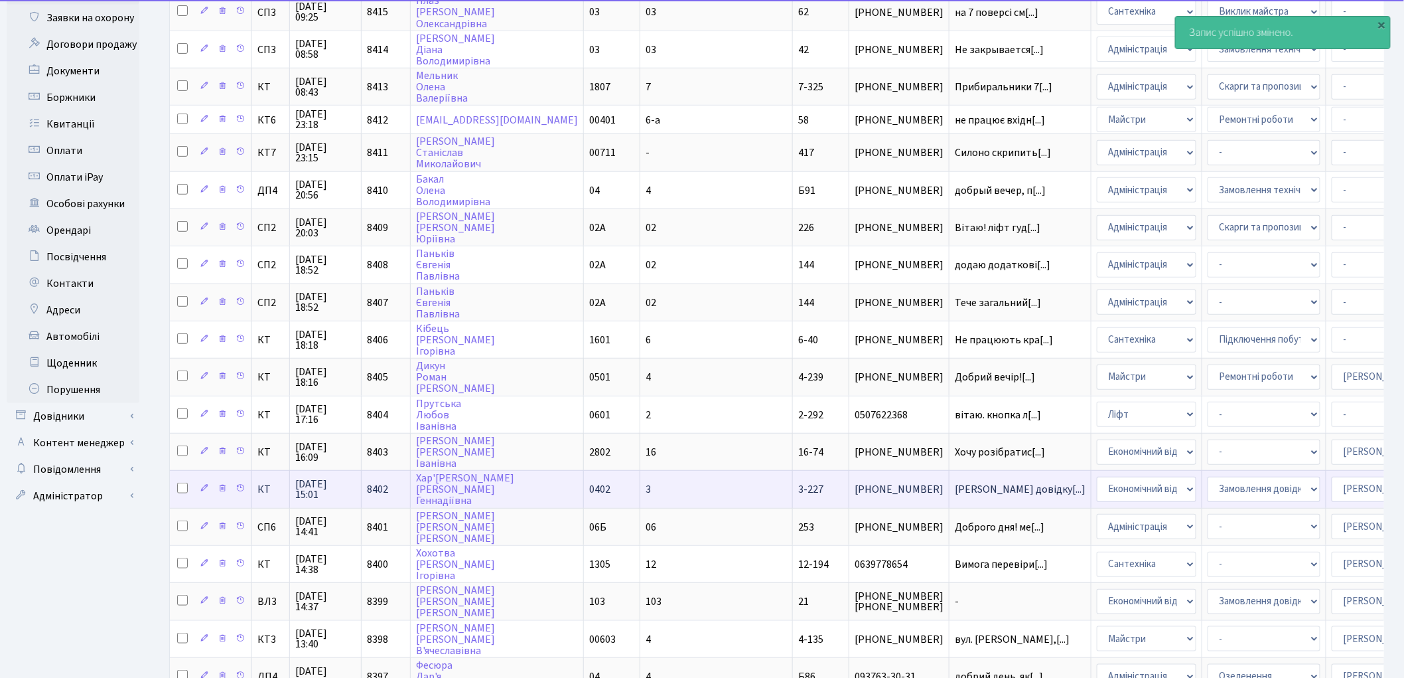
scroll to position [295, 0]
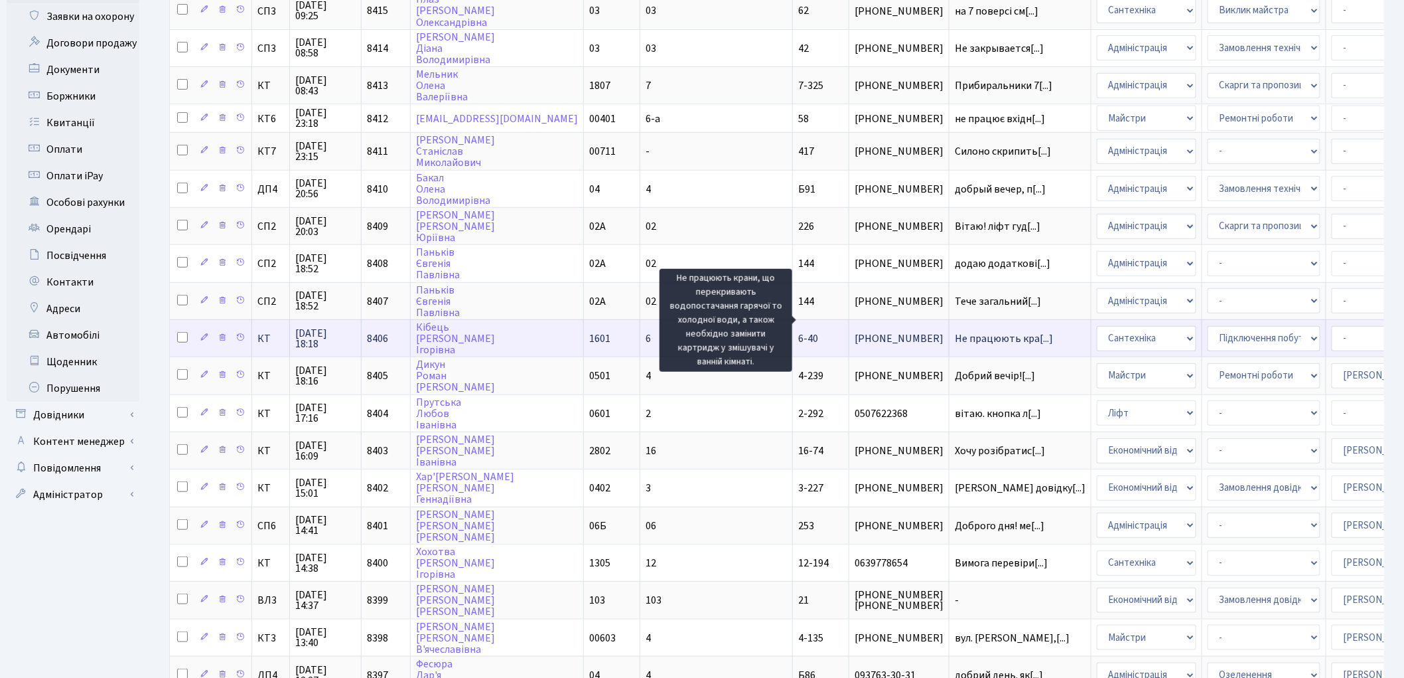
click at [955, 331] on span "Не працюють кра[...]" at bounding box center [1004, 338] width 98 height 15
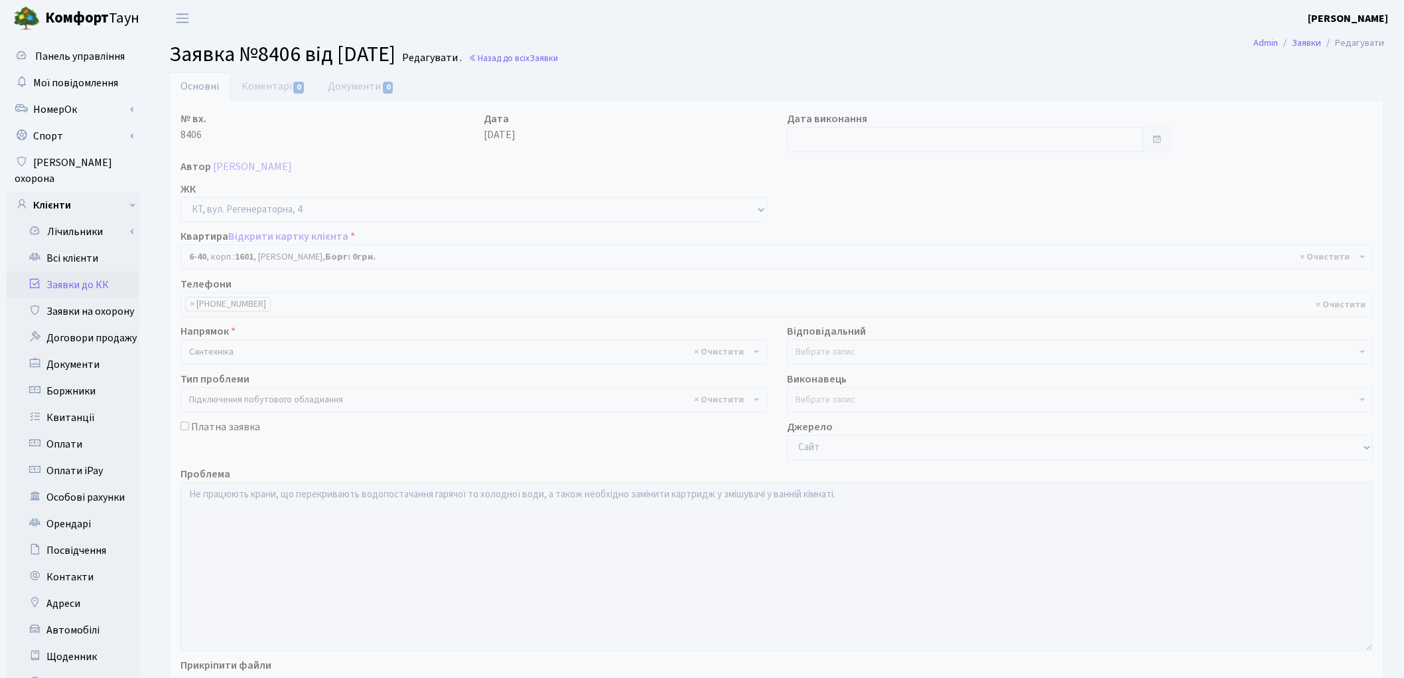
select select "5220"
select select "21"
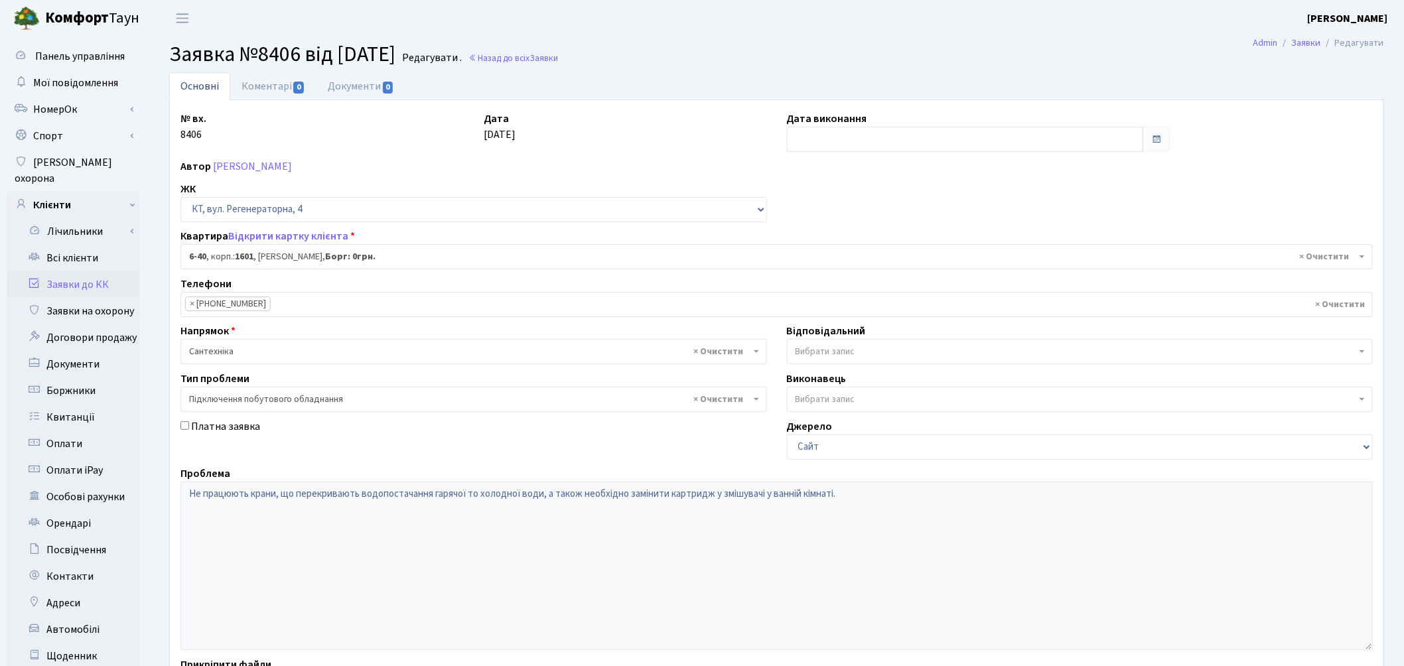
click at [808, 357] on span "Вибрати запис" at bounding box center [826, 351] width 60 height 13
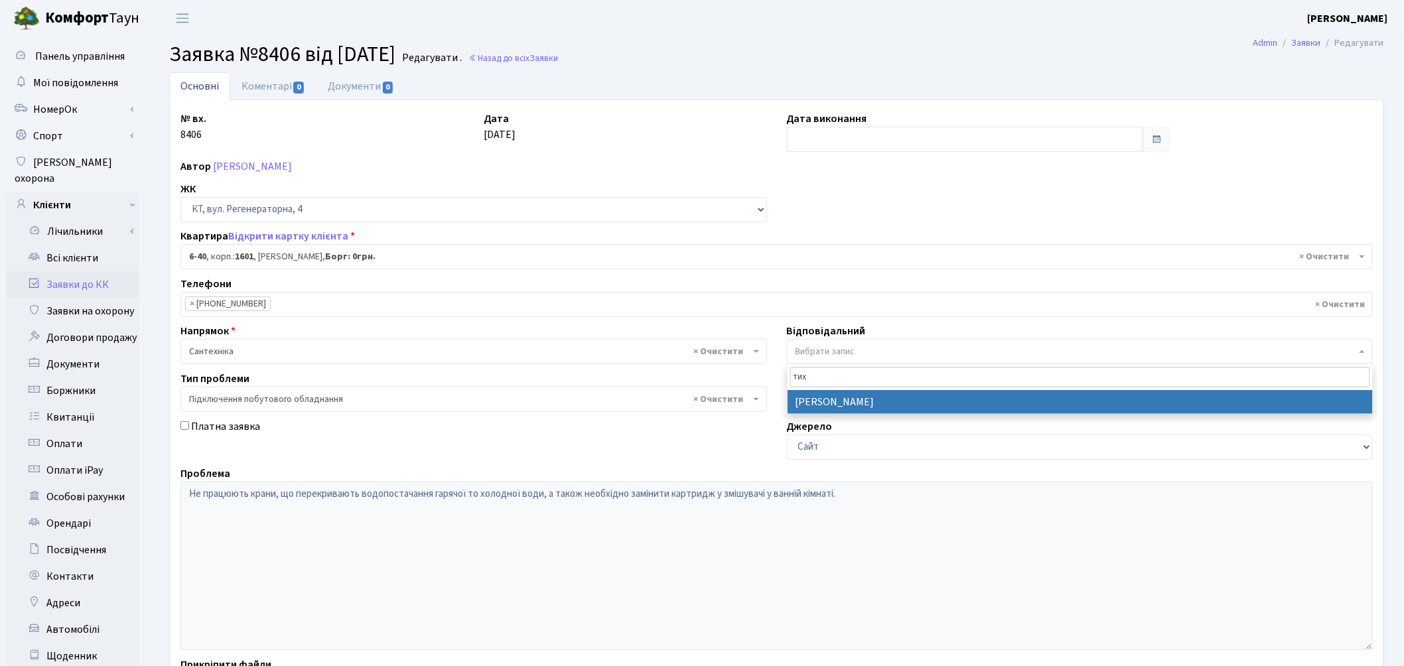
type input "тих"
select select "67"
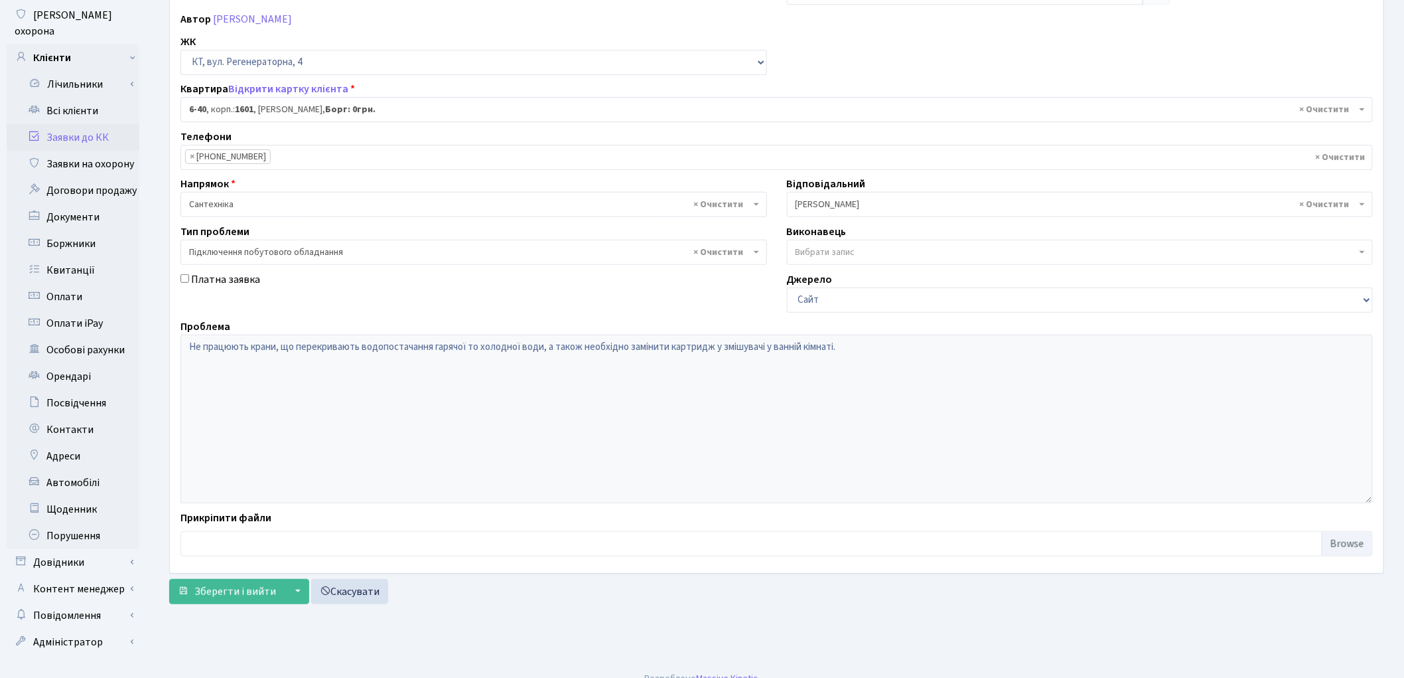
scroll to position [148, 0]
click at [236, 589] on span "Зберегти і вийти" at bounding box center [235, 590] width 82 height 15
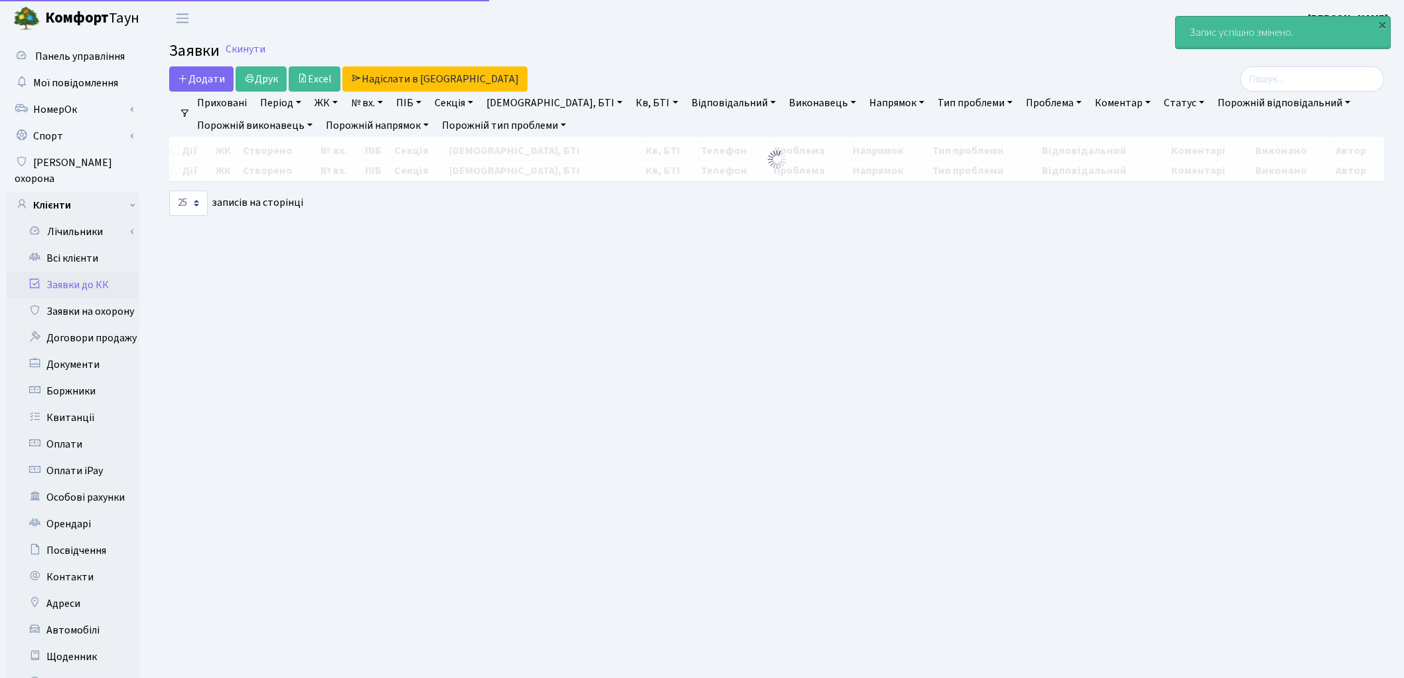
select select "25"
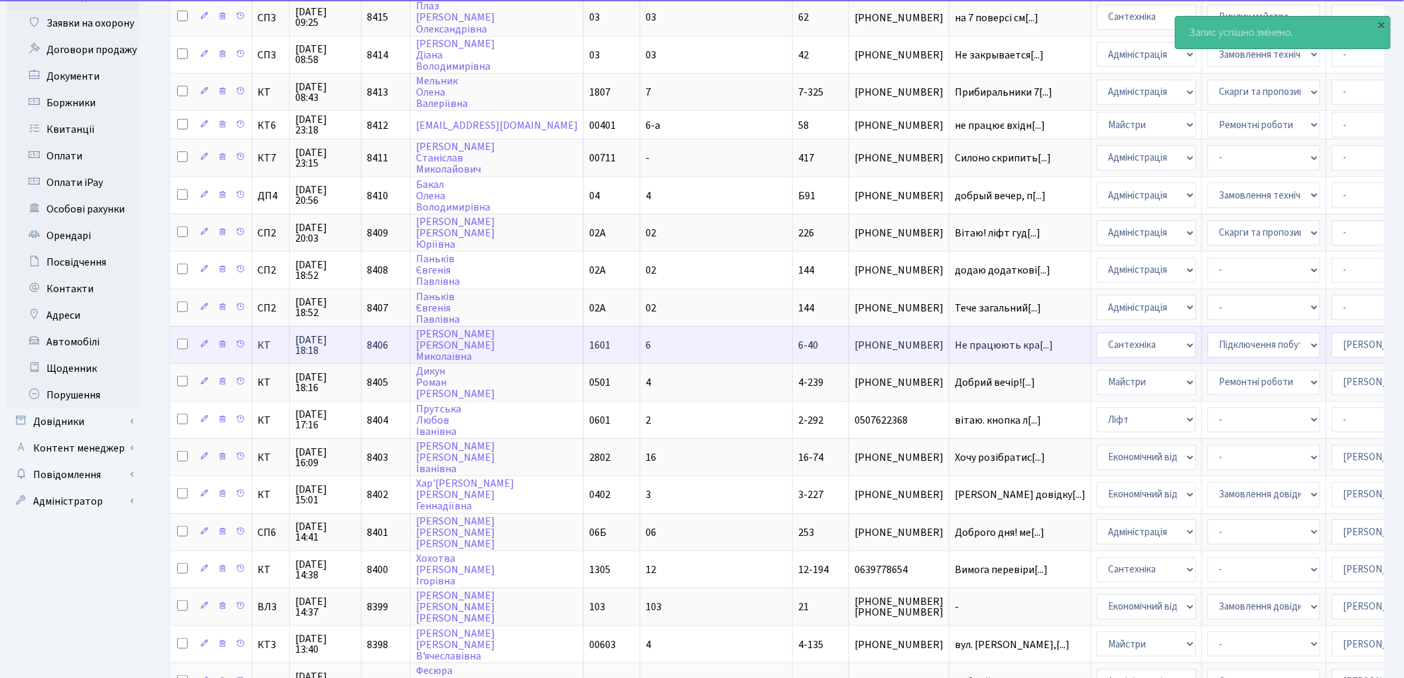
scroll to position [295, 0]
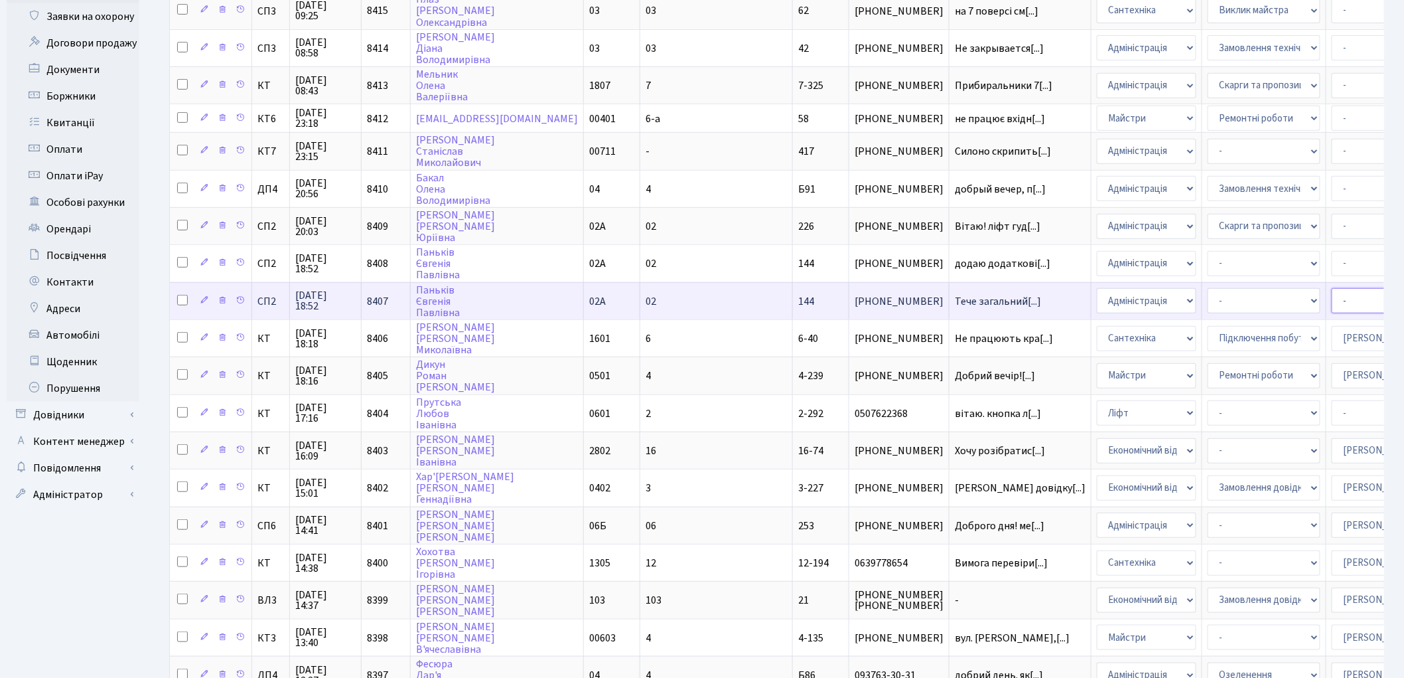
click at [1332, 288] on select "- Адміністратор ЖК ДП Адміністратор ЖК КТ Адміністратор ЖК СП [PERSON_NAME] [PE…" at bounding box center [1388, 300] width 113 height 25
select select "85"
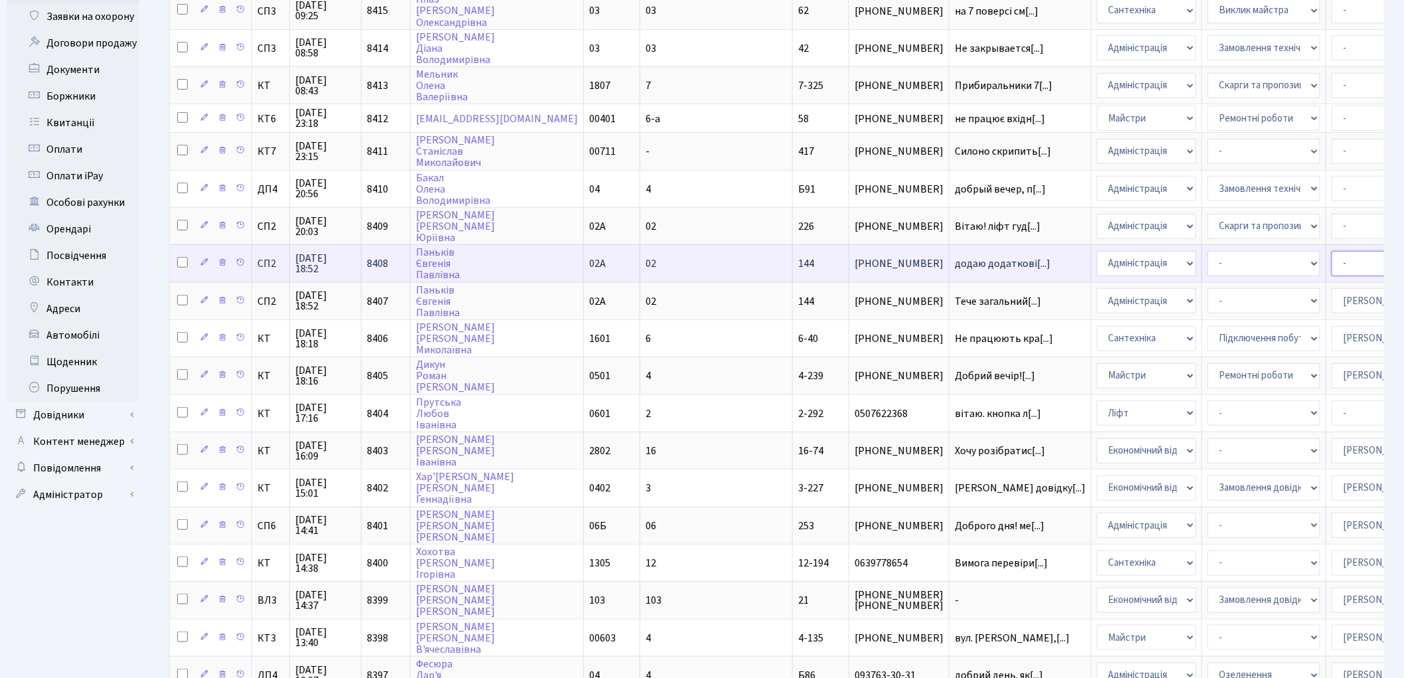
click at [1332, 254] on select "- Адміністратор ЖК ДП Адміністратор ЖК КТ Адміністратор ЖК СП [PERSON_NAME] [PE…" at bounding box center [1388, 263] width 113 height 25
select select "85"
click at [1332, 251] on select "- Адміністратор ЖК ДП Адміністратор ЖК КТ Адміністратор ЖК СП [PERSON_NAME] [PE…" at bounding box center [1388, 263] width 113 height 25
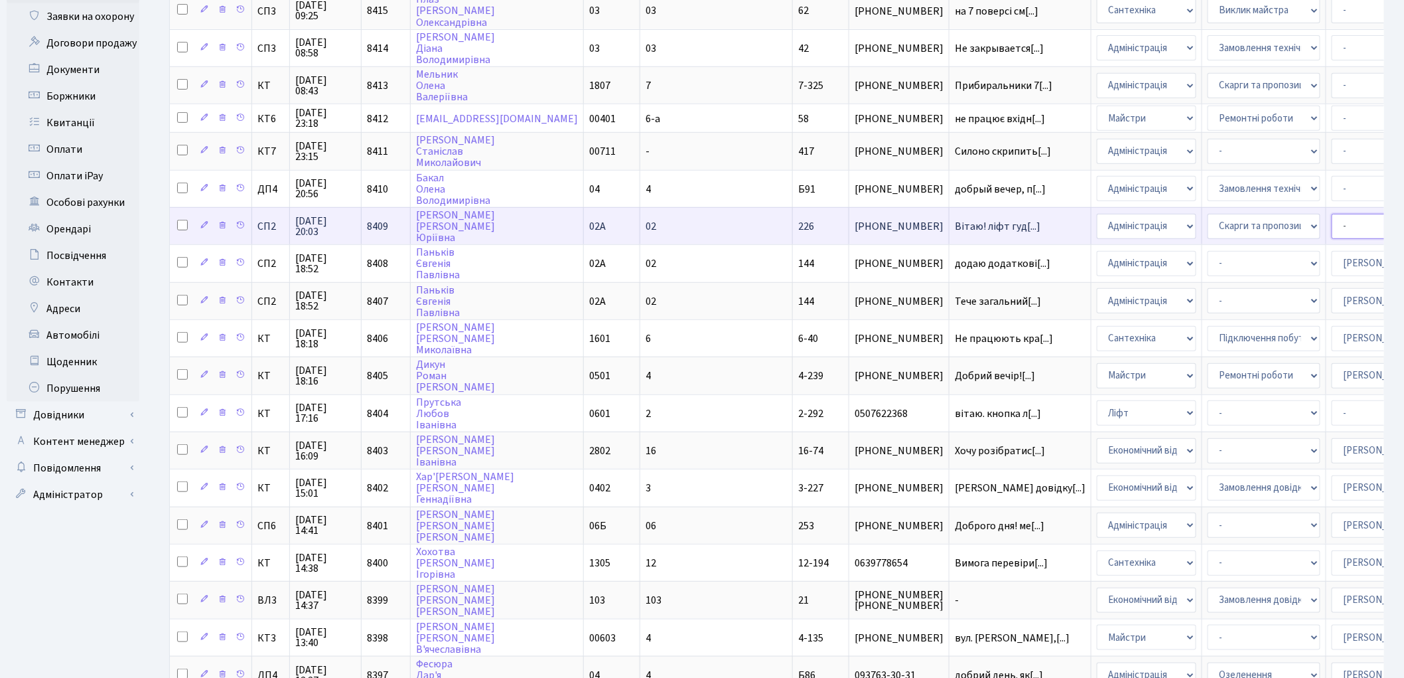
click at [1332, 214] on select "- Адміністратор ЖК ДП Адміністратор ЖК КТ Адміністратор ЖК СП [PERSON_NAME] [PE…" at bounding box center [1388, 226] width 113 height 25
select select "85"
click at [1332, 214] on select "- Адміністратор ЖК ДП Адміністратор ЖК КТ Адміністратор ЖК СП Вижул В. В. Горді…" at bounding box center [1388, 226] width 113 height 25
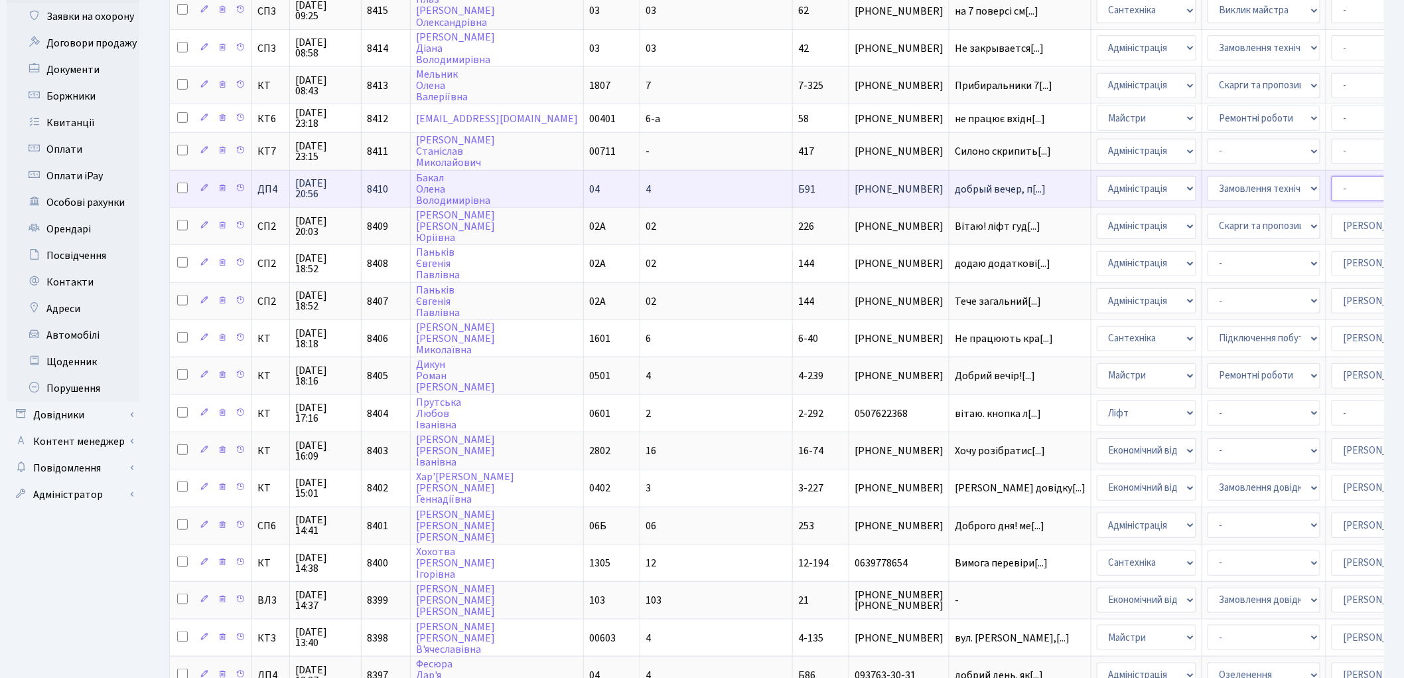
click at [1332, 177] on select "- Адміністратор ЖК ДП Адміністратор ЖК КТ Адміністратор ЖК СП Вижул В. В. Горді…" at bounding box center [1388, 188] width 113 height 25
select select "94"
click at [1332, 177] on select "- Адміністратор ЖК ДП Адміністратор ЖК КТ Адміністратор ЖК СП Вижул В. В. Горді…" at bounding box center [1388, 188] width 113 height 25
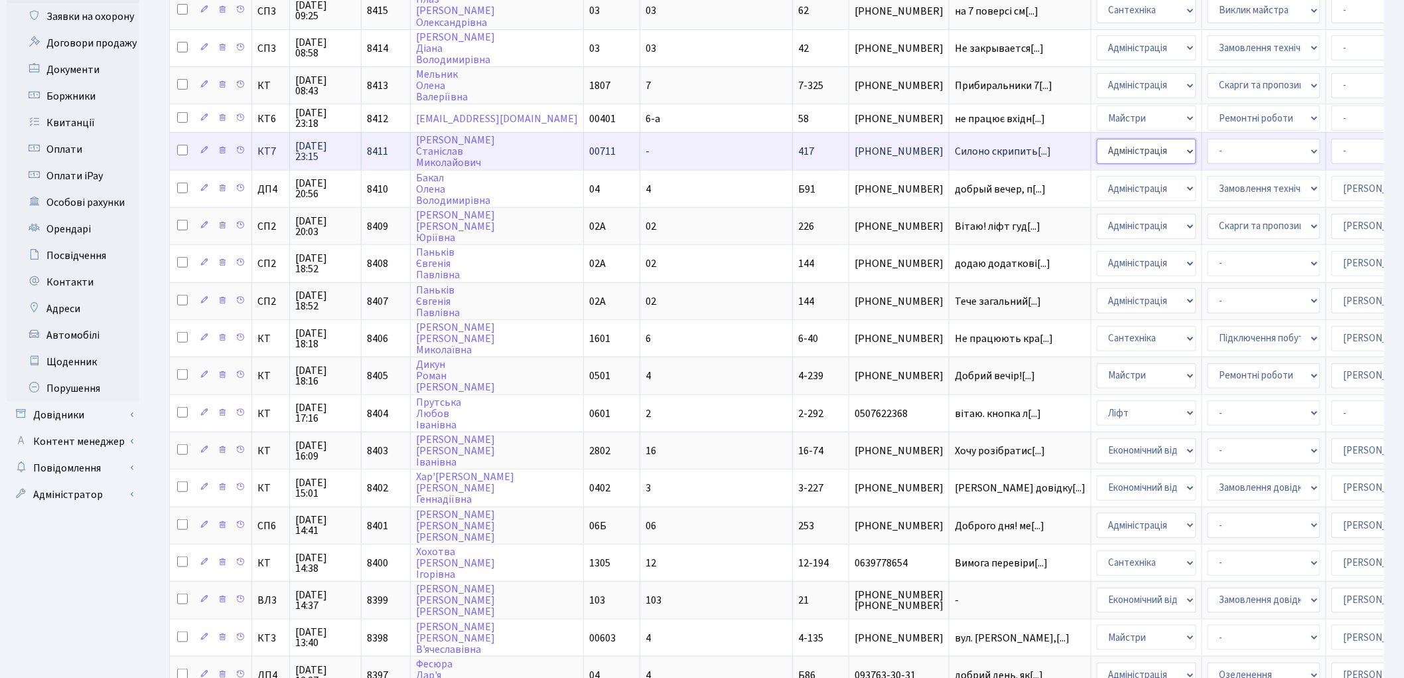
click at [1097, 144] on select "- Адміністрація Домофон, СКД Ліфт Майстри Сантехніка Економічний відділ Електри…" at bounding box center [1147, 151] width 100 height 25
select select "16"
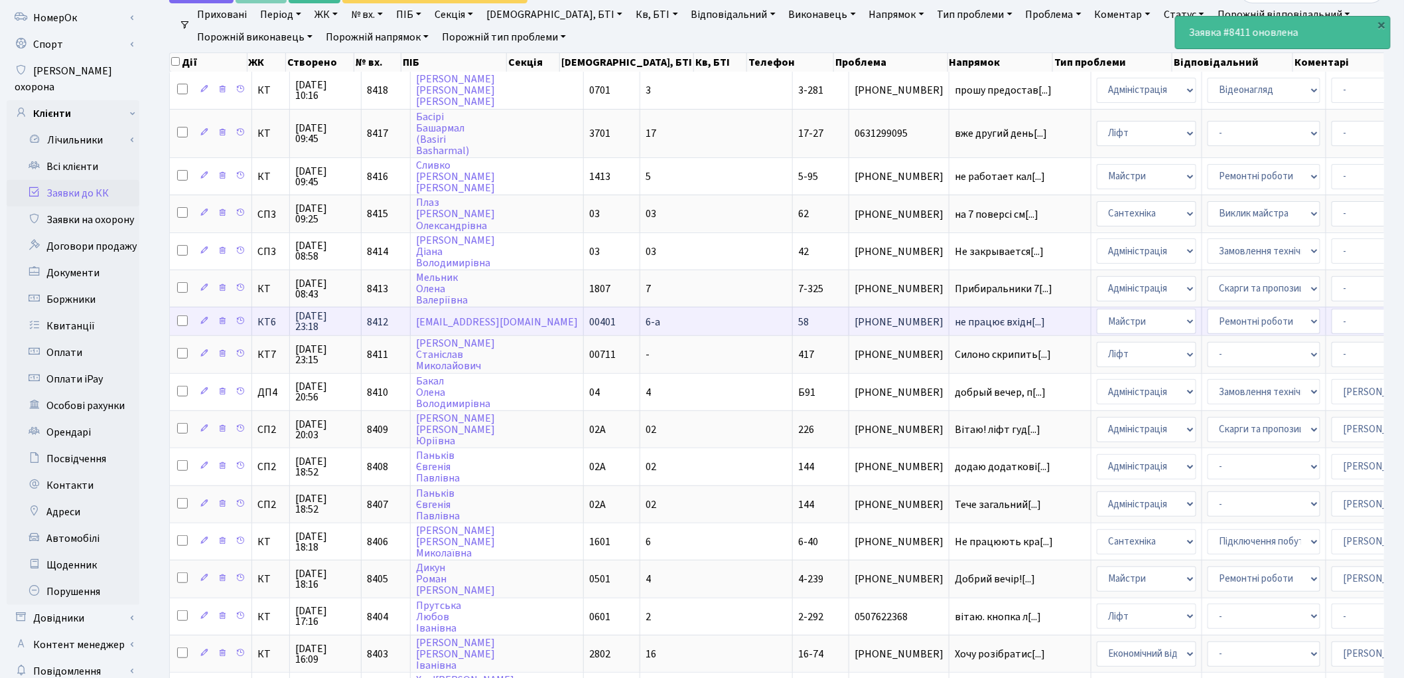
scroll to position [74, 0]
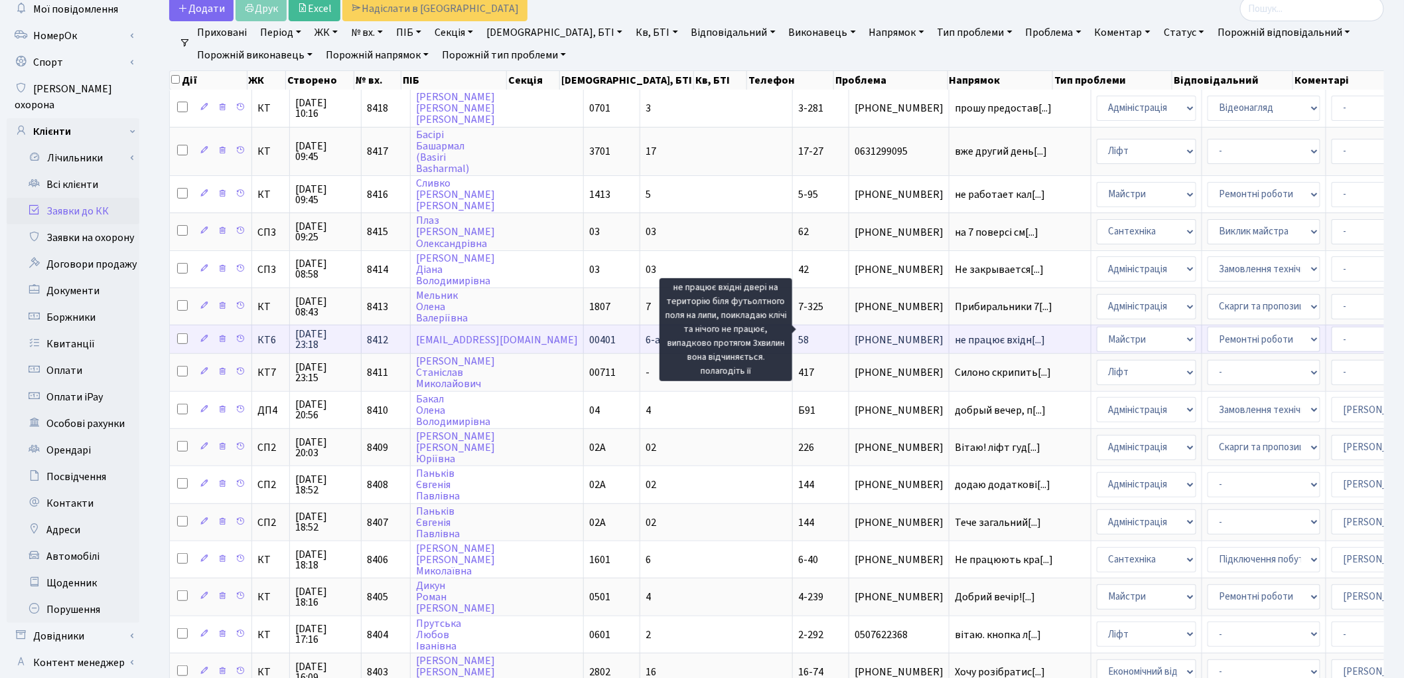
click at [955, 332] on span "не працює вхідн[...]" at bounding box center [1000, 339] width 90 height 15
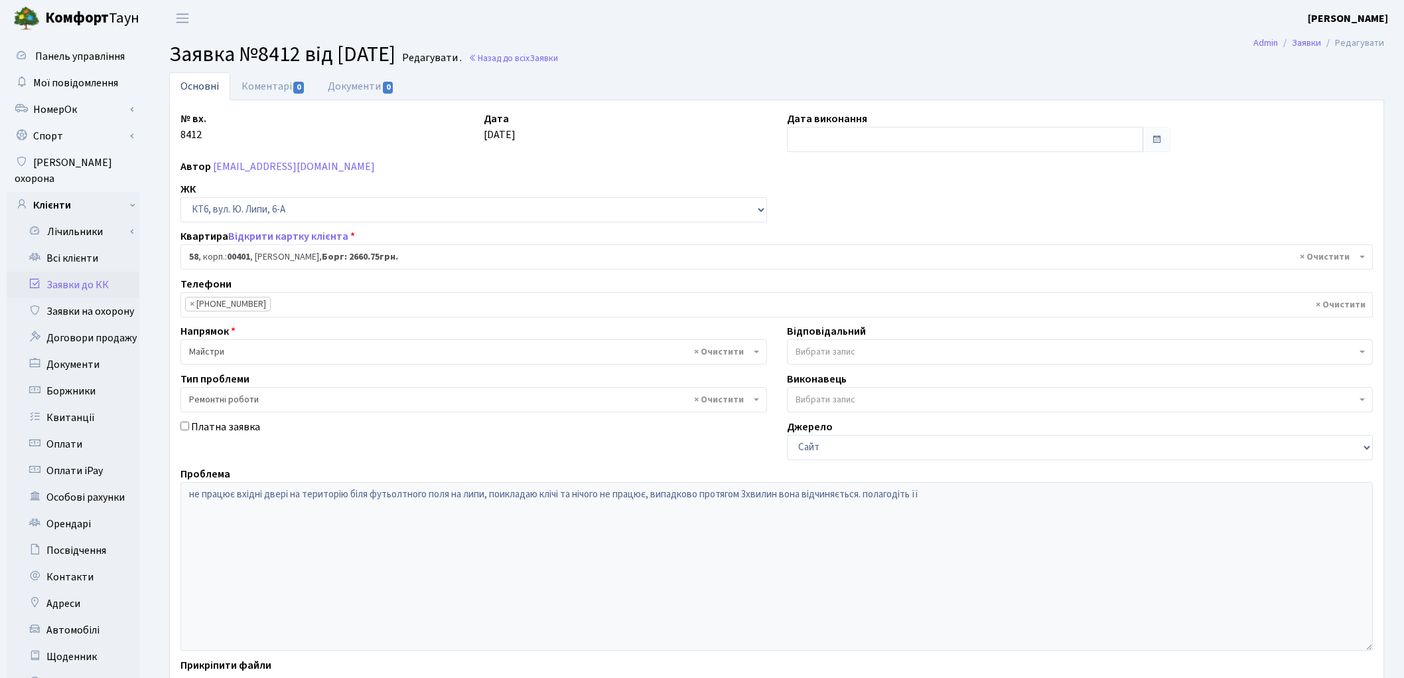
select select "17150"
select select "62"
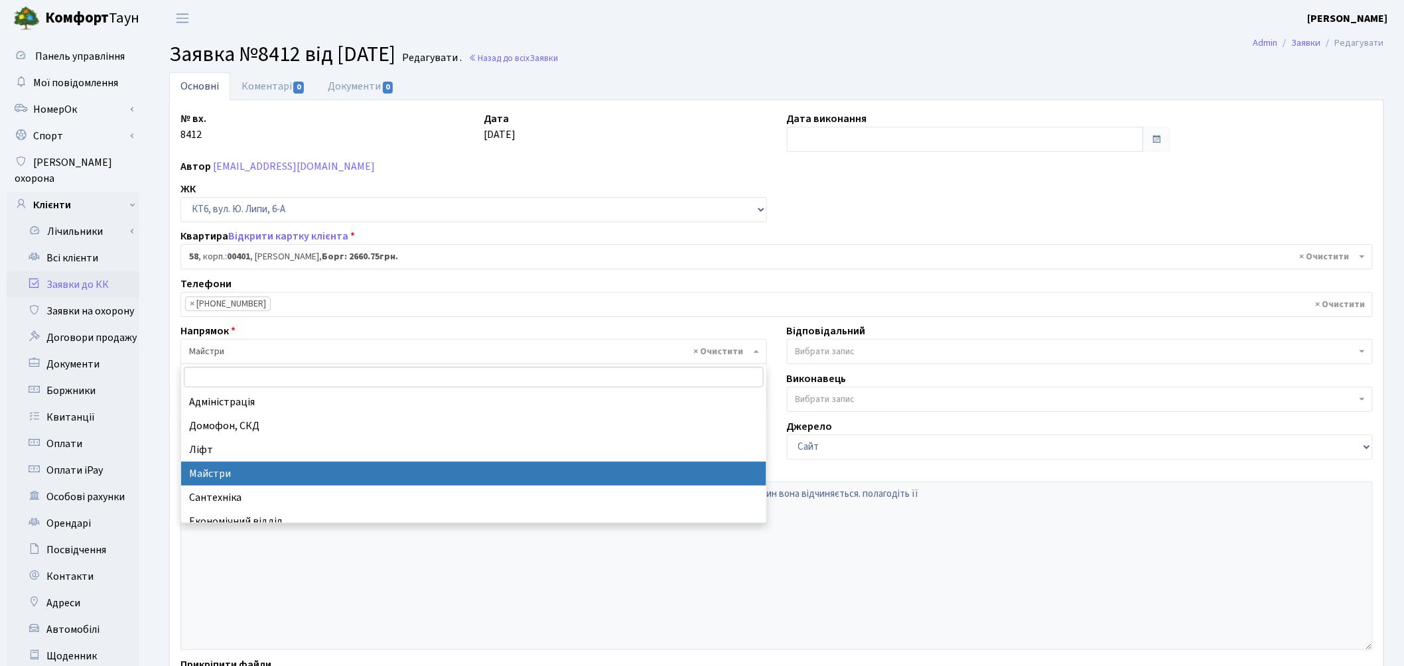
click at [559, 349] on span "× Майстри" at bounding box center [469, 351] width 561 height 13
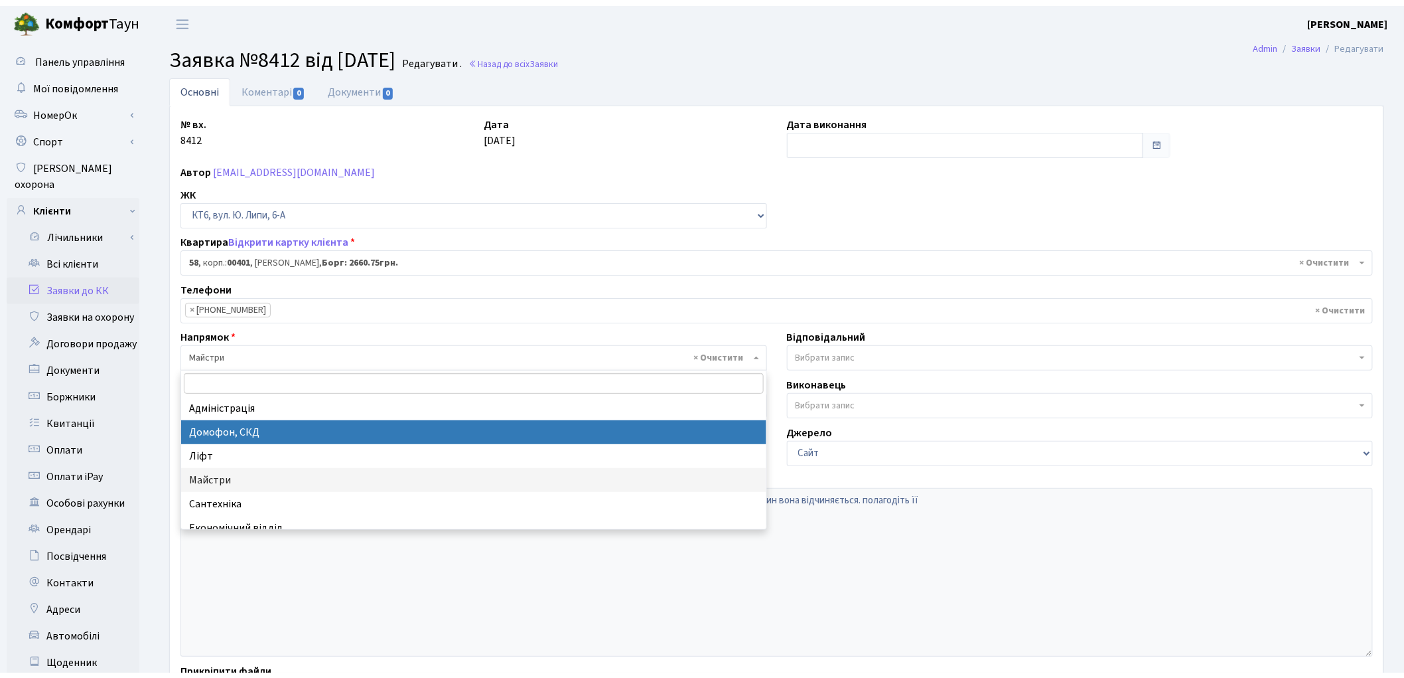
scroll to position [74, 0]
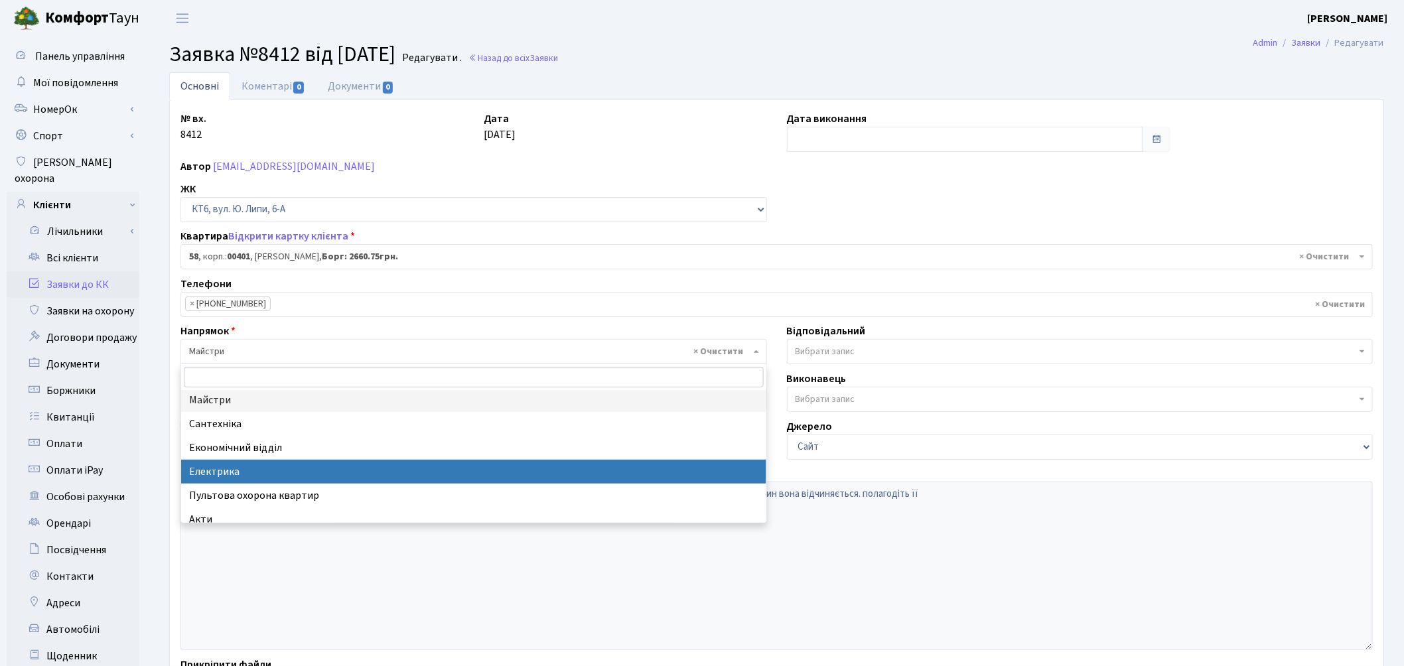
drag, startPoint x: 545, startPoint y: 460, endPoint x: 887, endPoint y: 392, distance: 348.4
select select "3"
select select
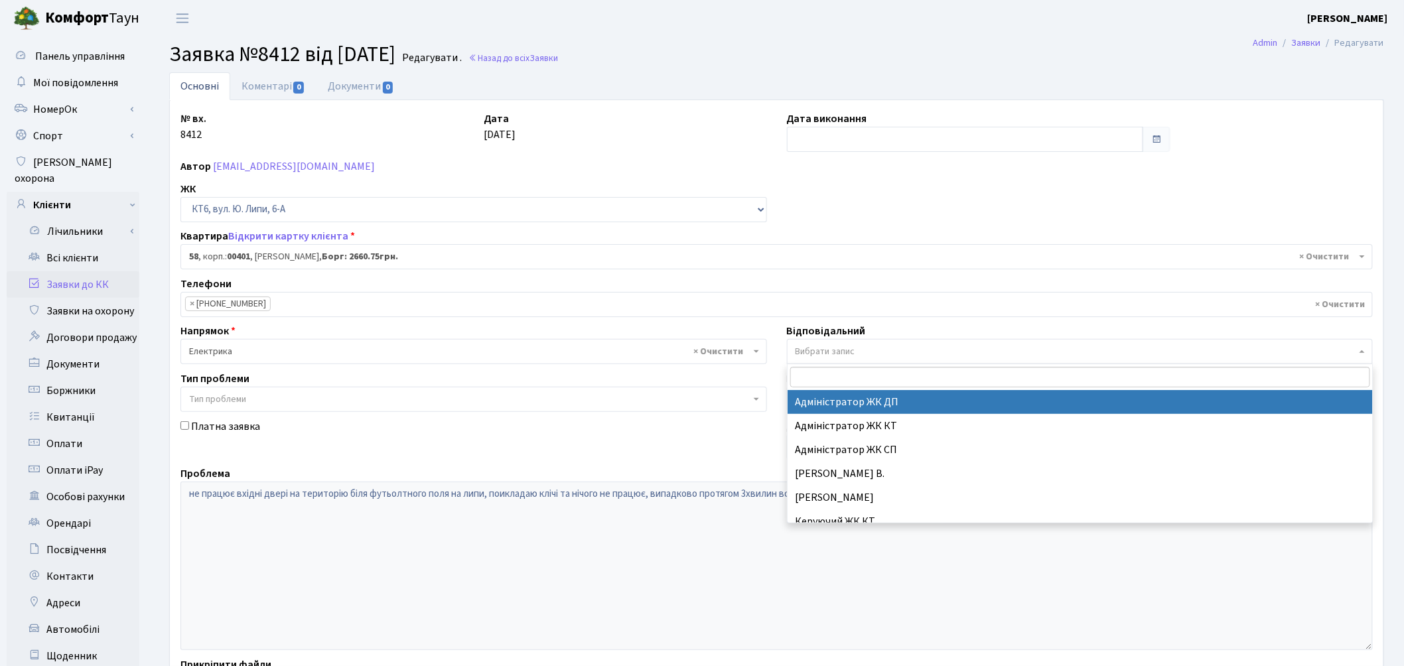
click at [887, 348] on span "Вибрати запис" at bounding box center [1076, 351] width 561 height 13
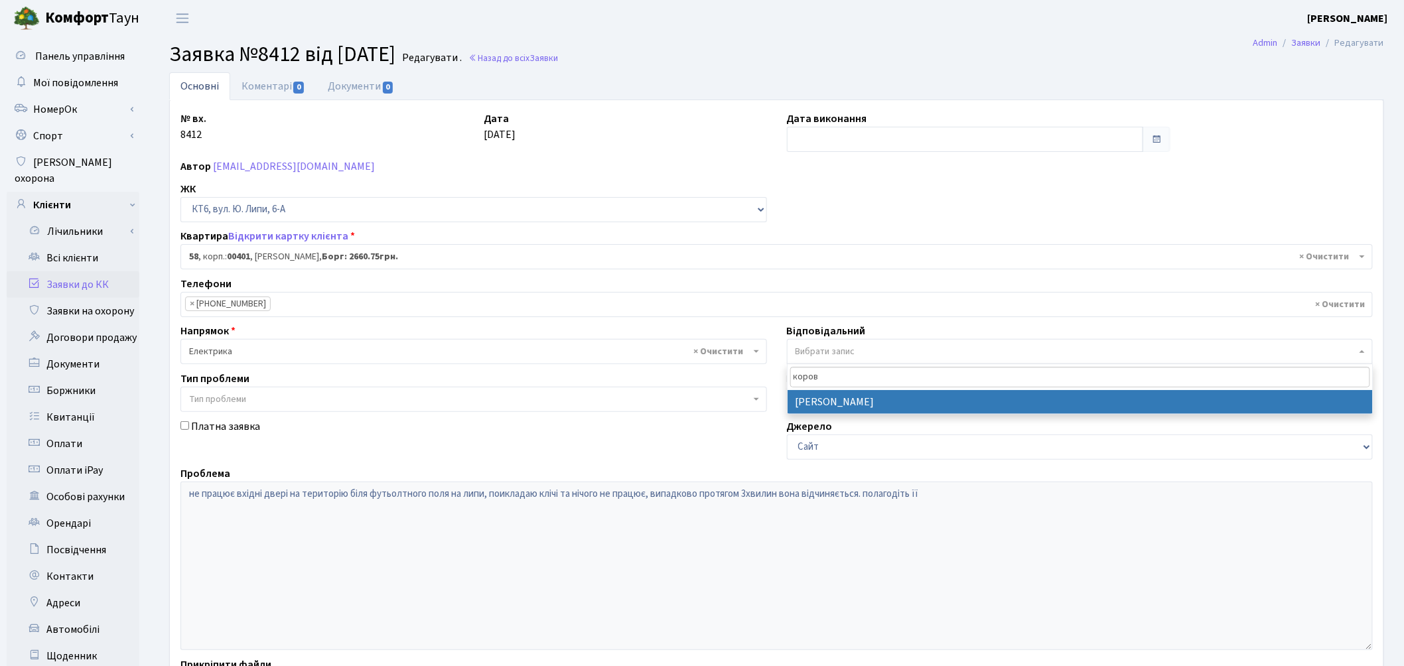
type input "коров"
select select "36"
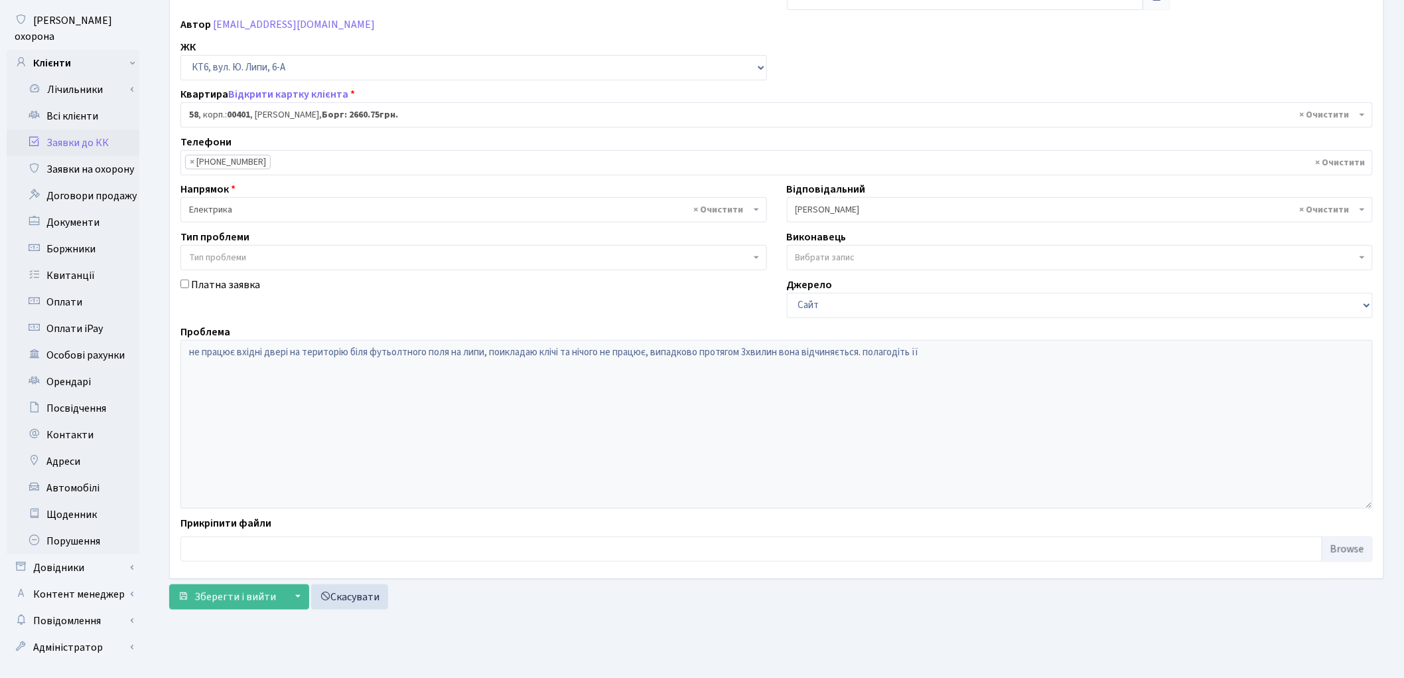
scroll to position [148, 0]
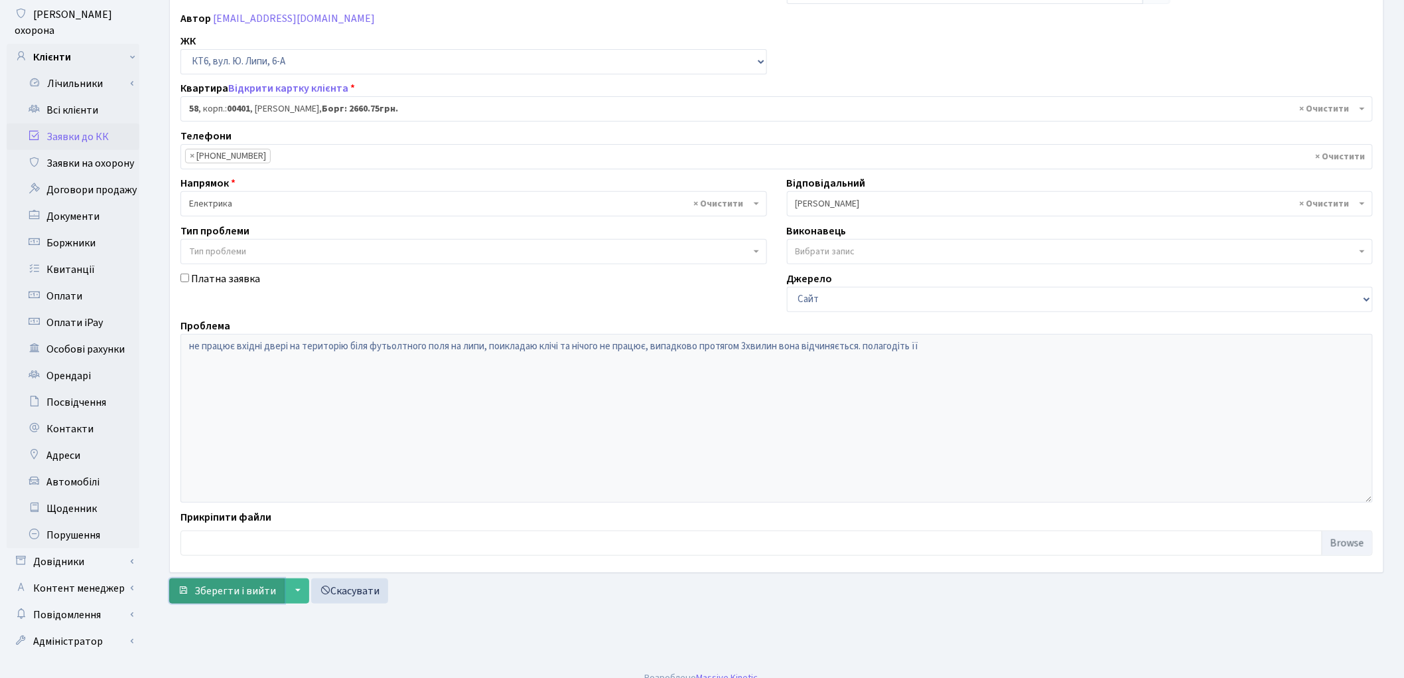
click at [222, 587] on span "Зберегти і вийти" at bounding box center [235, 590] width 82 height 15
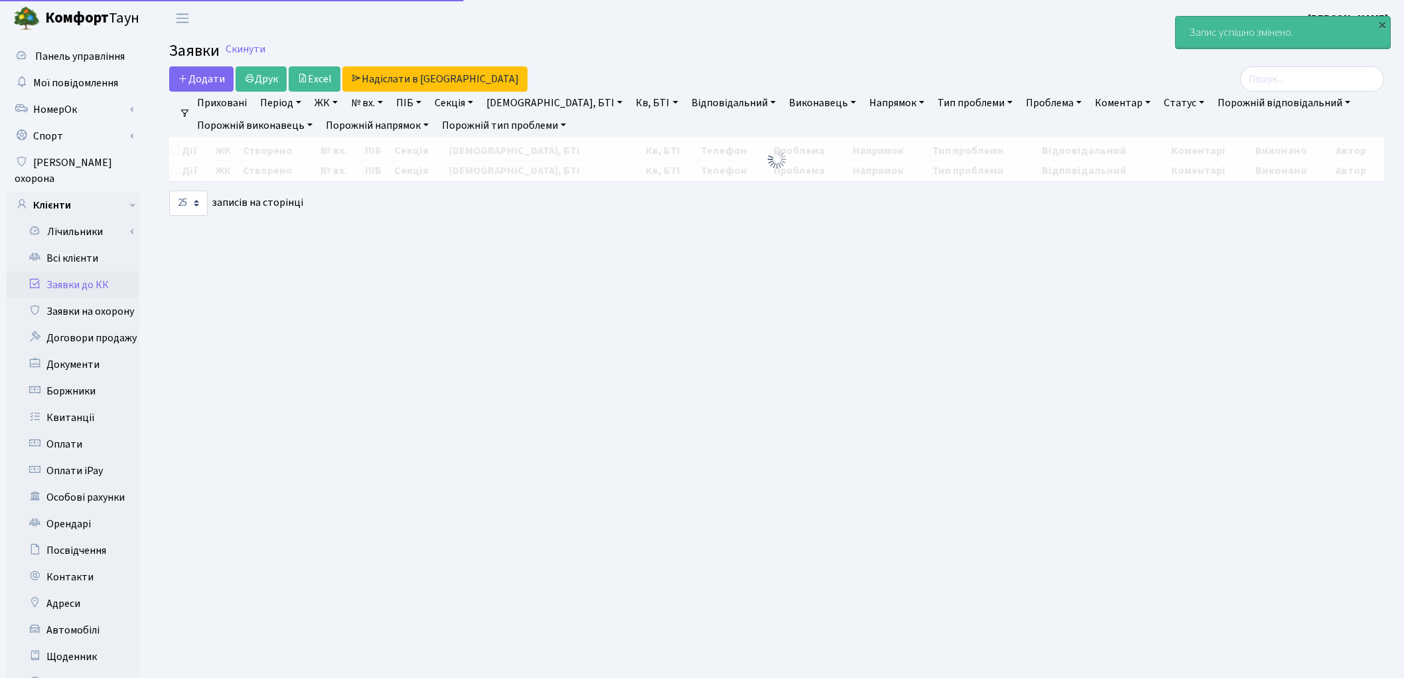
select select "25"
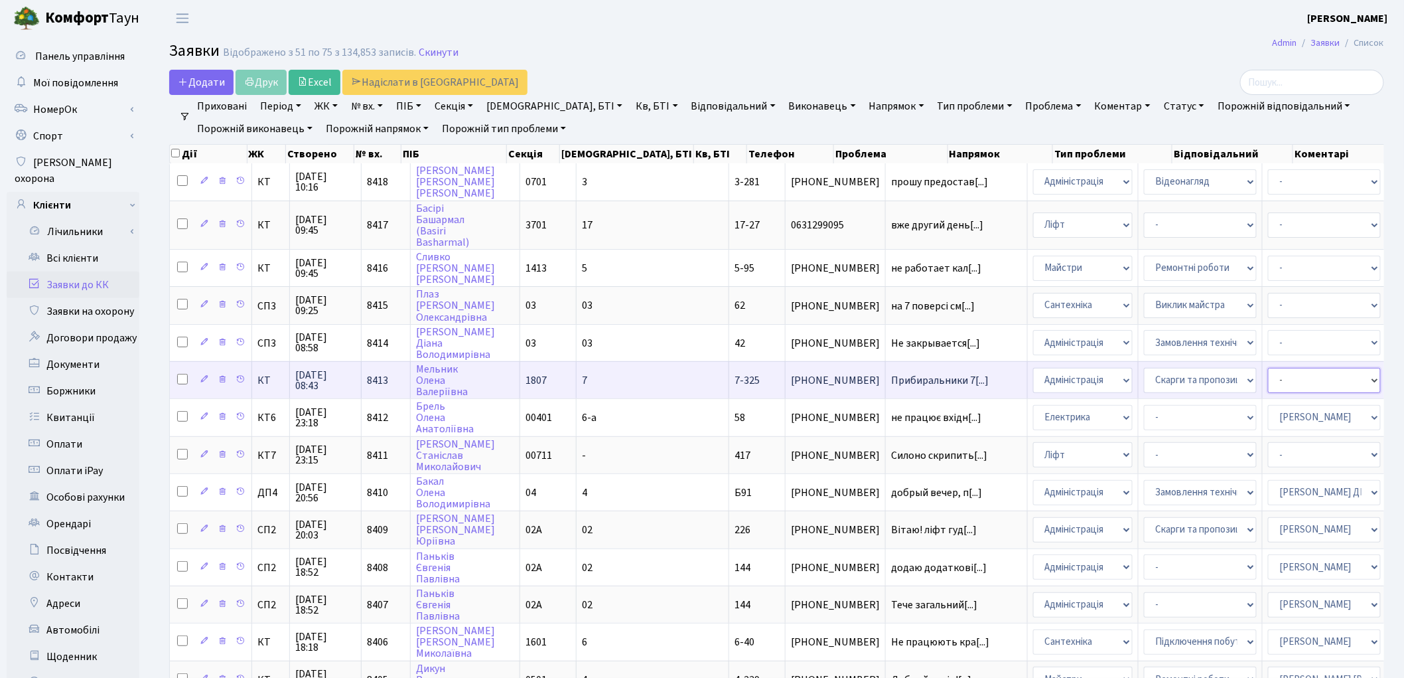
click at [1268, 369] on select "- Адміністратор ЖК ДП Адміністратор ЖК КТ Адміністратор ЖК СП [PERSON_NAME] [PE…" at bounding box center [1324, 380] width 113 height 25
select select "26"
click at [1033, 368] on select "- Адміністрація Домофон, СКД Ліфт Майстри Сантехніка Економічний відділ Електри…" at bounding box center [1083, 380] width 100 height 25
select select "1"
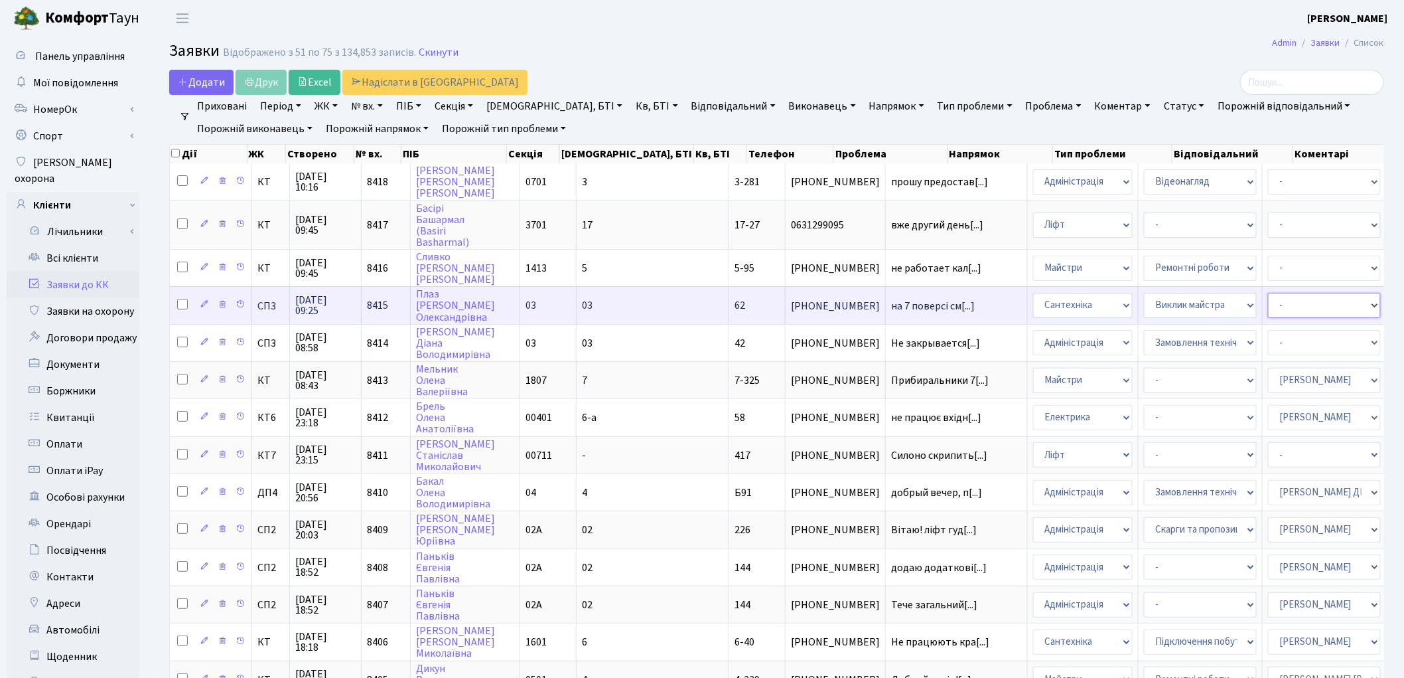
click at [1268, 301] on select "- Адміністратор ЖК ДП Адміністратор ЖК КТ Адміністратор ЖК СП [PERSON_NAME] [PE…" at bounding box center [1324, 305] width 113 height 25
select select "85"
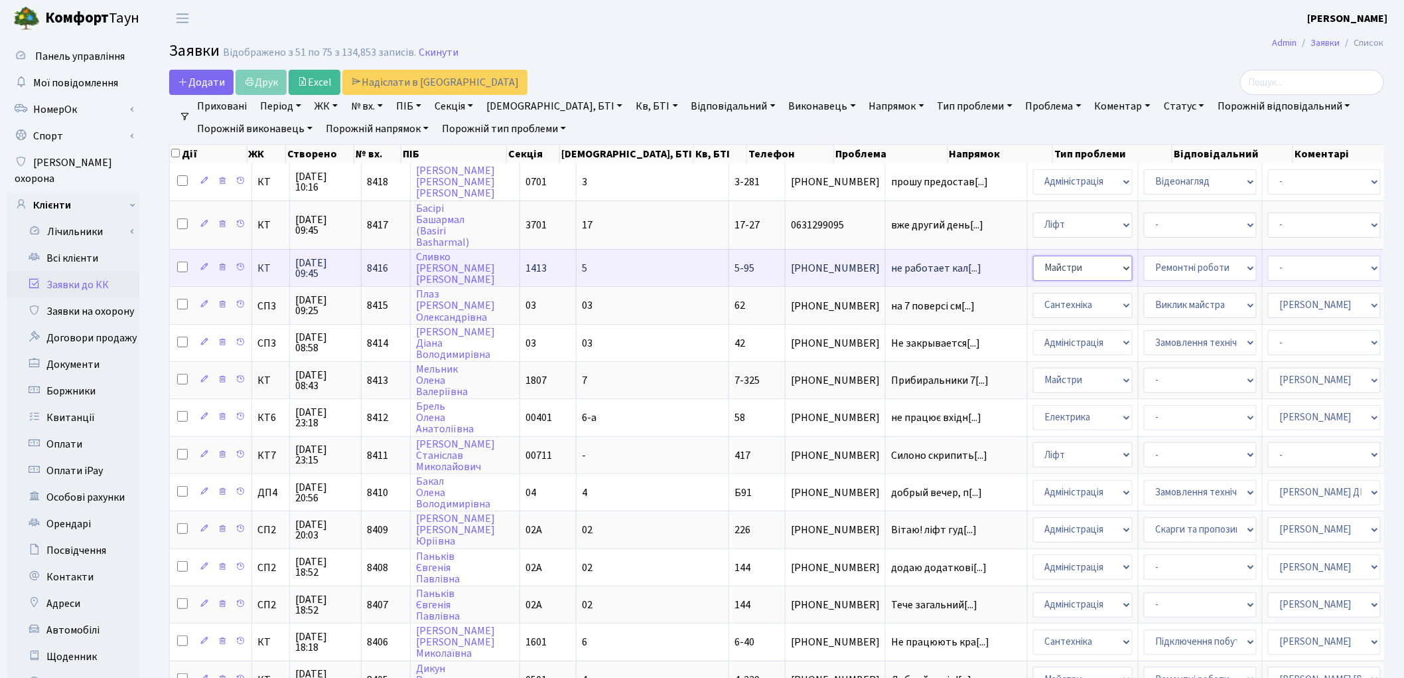
click at [1033, 266] on select "- Адміністрація Домофон, СКД Ліфт Майстри Сантехніка Економічний відділ Електри…" at bounding box center [1083, 267] width 100 height 25
select select "3"
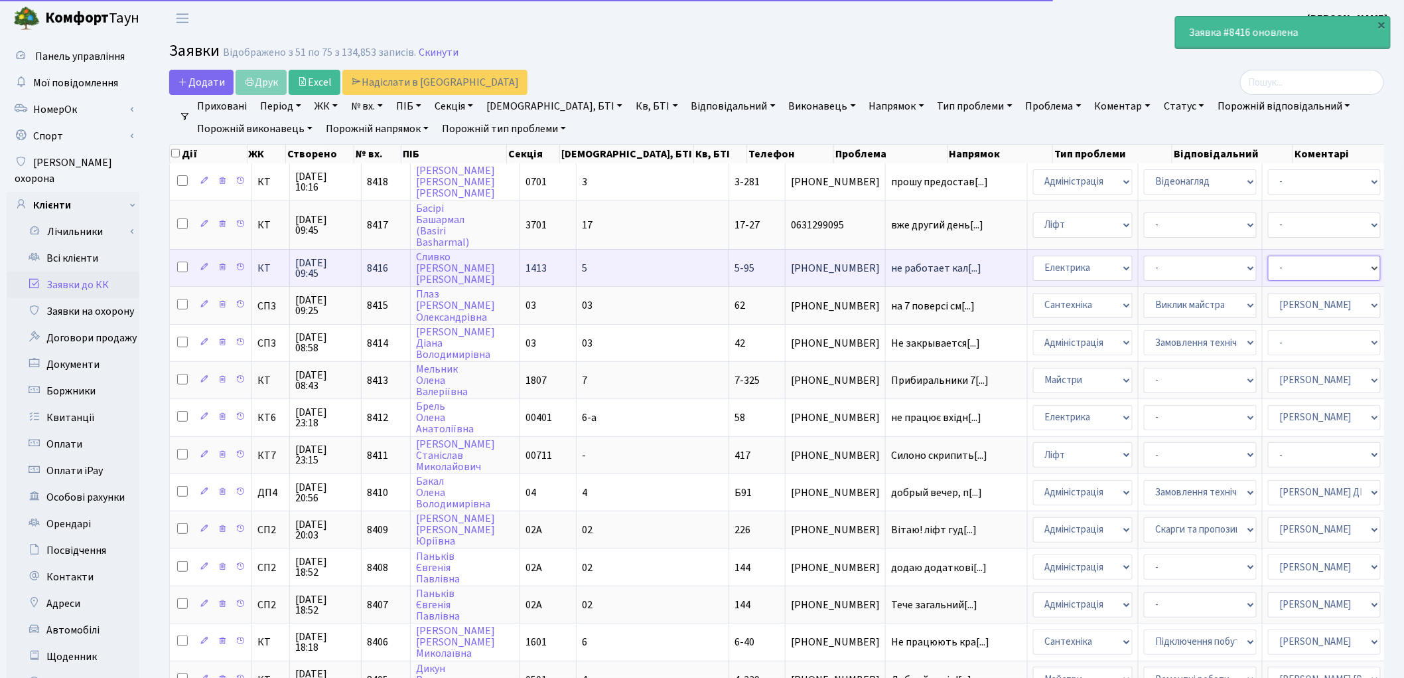
click at [1268, 263] on select "- Адміністратор ЖК ДП Адміністратор ЖК КТ Адміністратор ЖК СП Вижул В. В. Горді…" at bounding box center [1324, 267] width 113 height 25
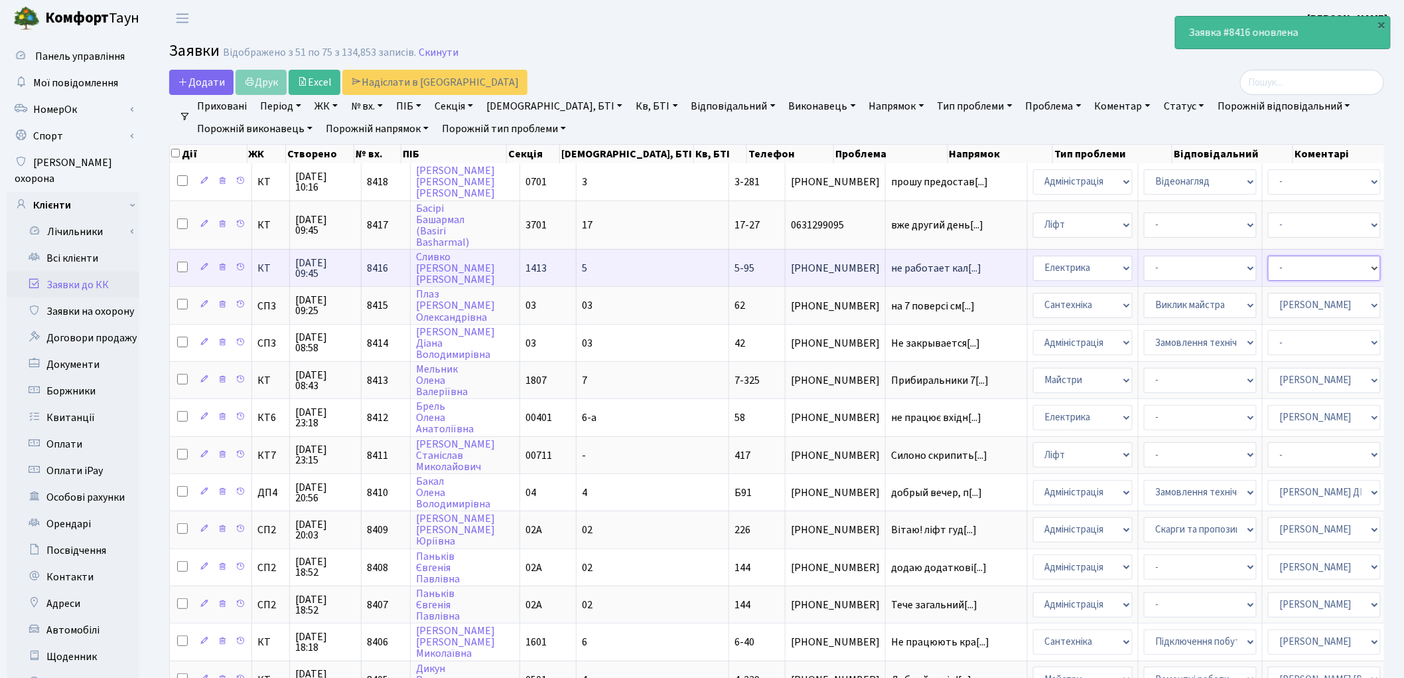
select select "36"
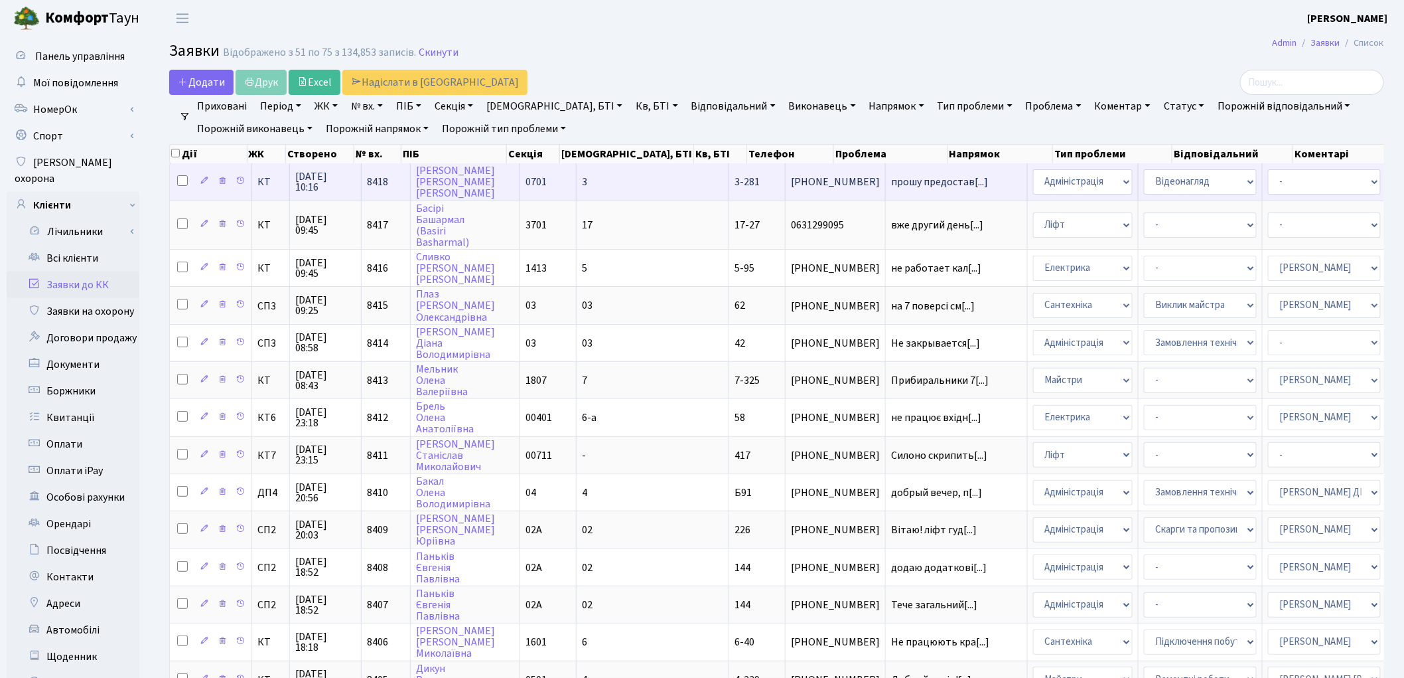
click at [180, 178] on input "checkbox" at bounding box center [182, 180] width 11 height 11
checkbox input "true"
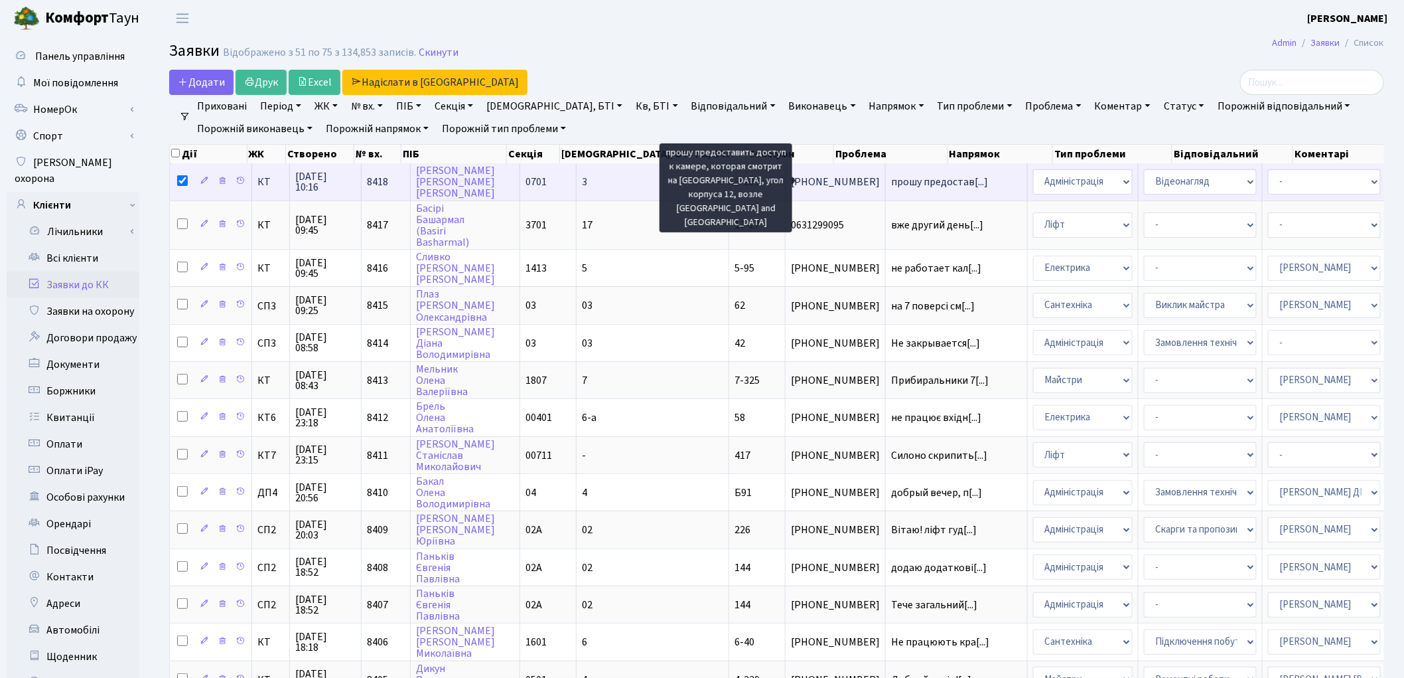
click at [891, 175] on span "прошу предостав[...]" at bounding box center [939, 182] width 97 height 15
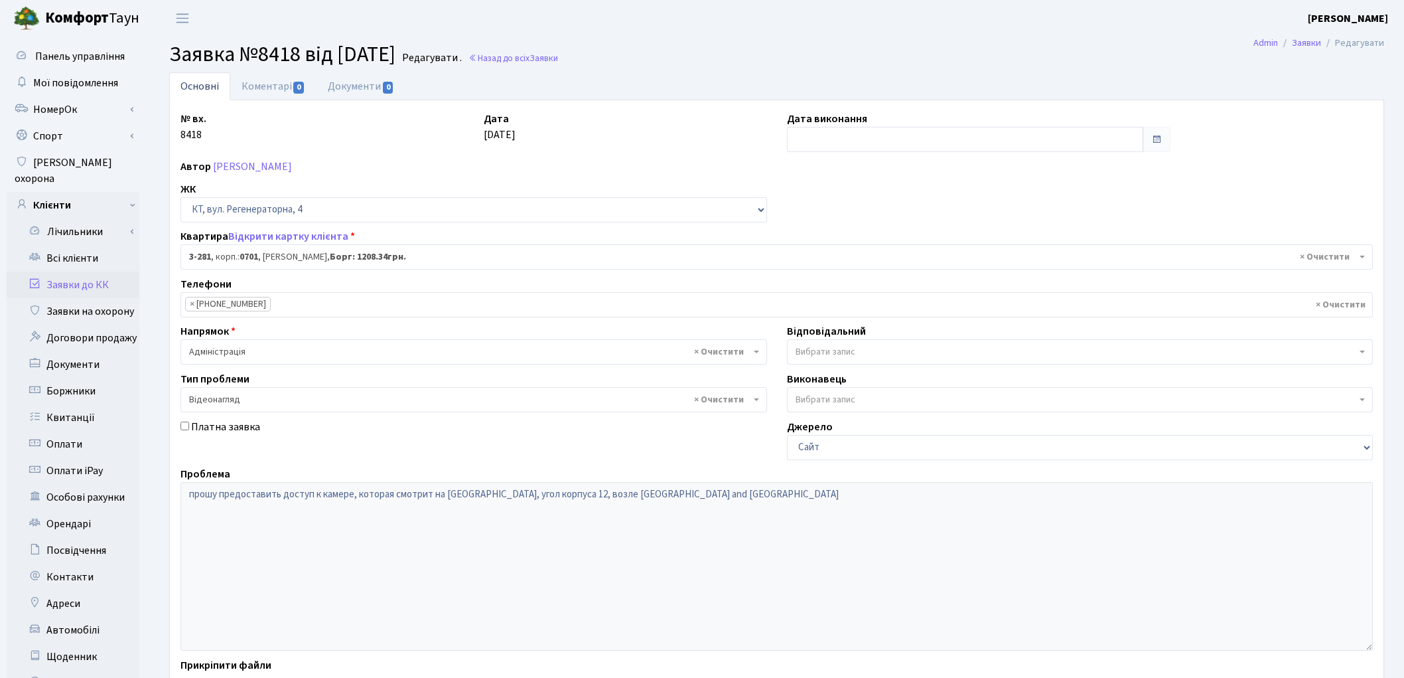
select select "1499"
select select "45"
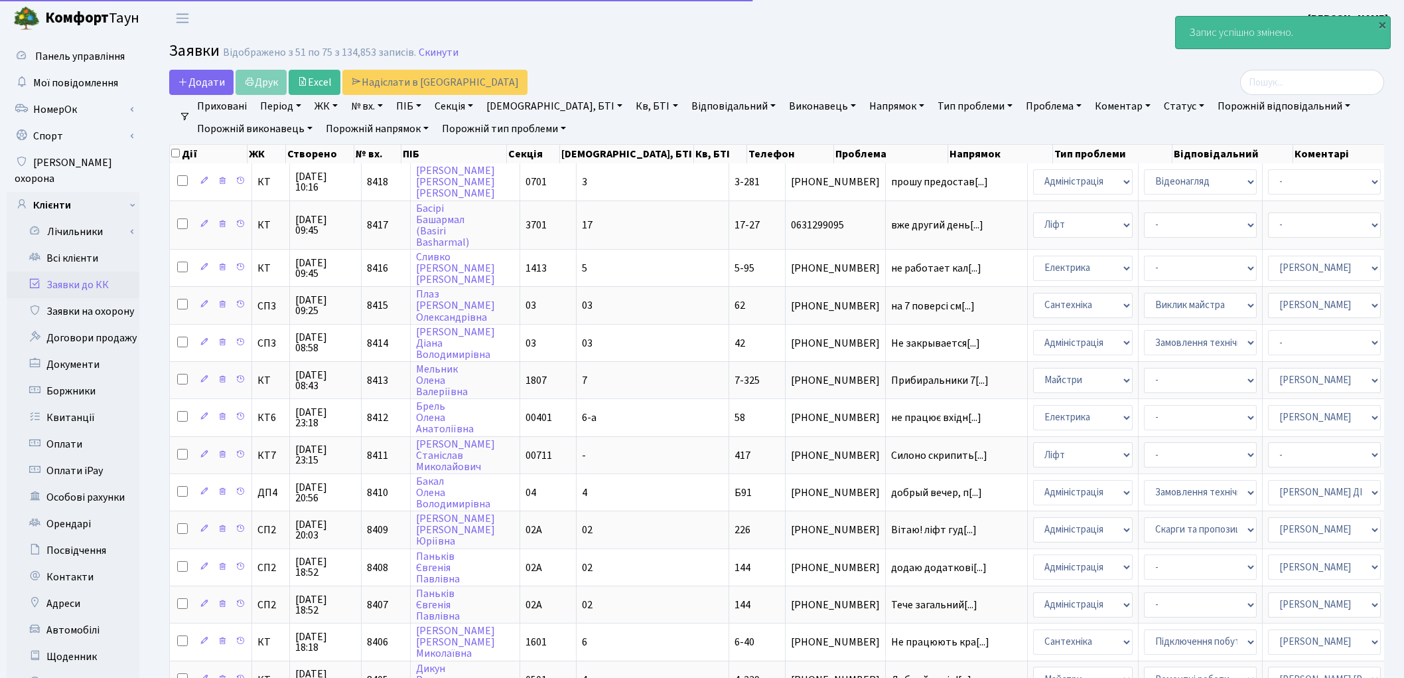
select select "25"
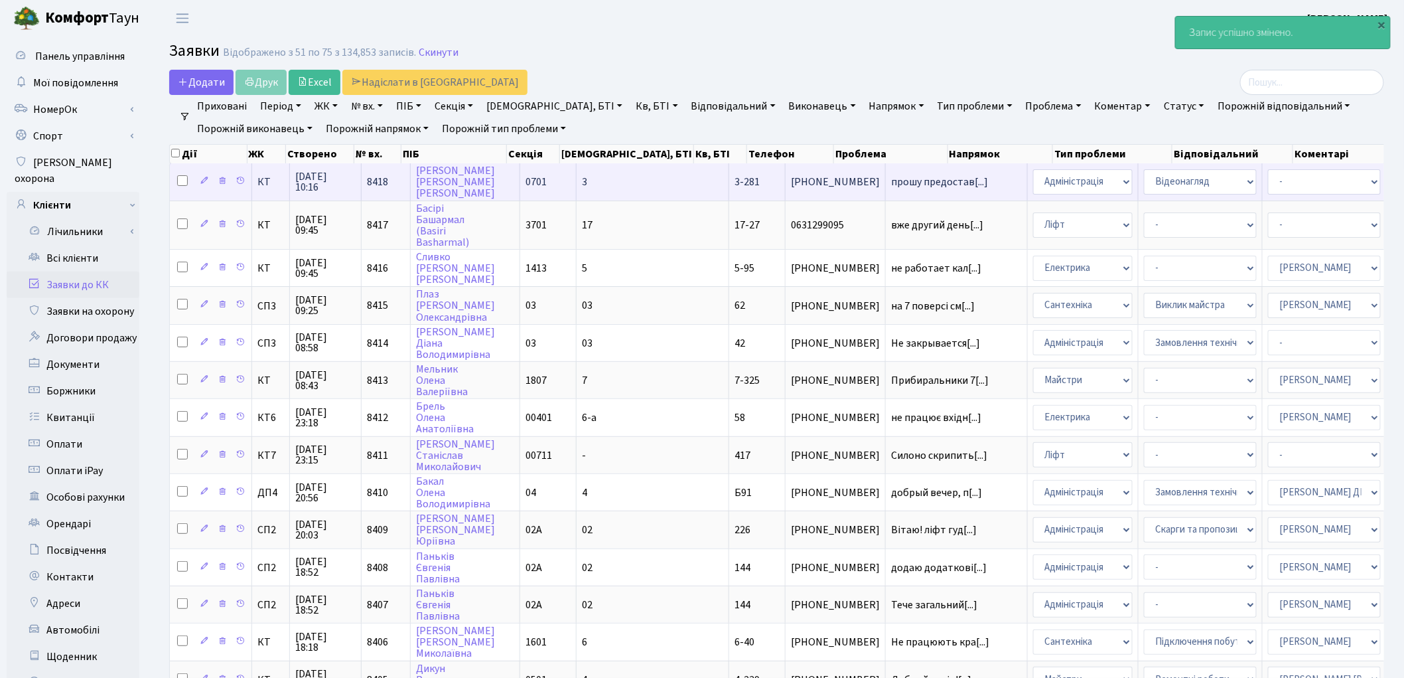
click at [183, 180] on input "checkbox" at bounding box center [182, 180] width 11 height 11
checkbox input "true"
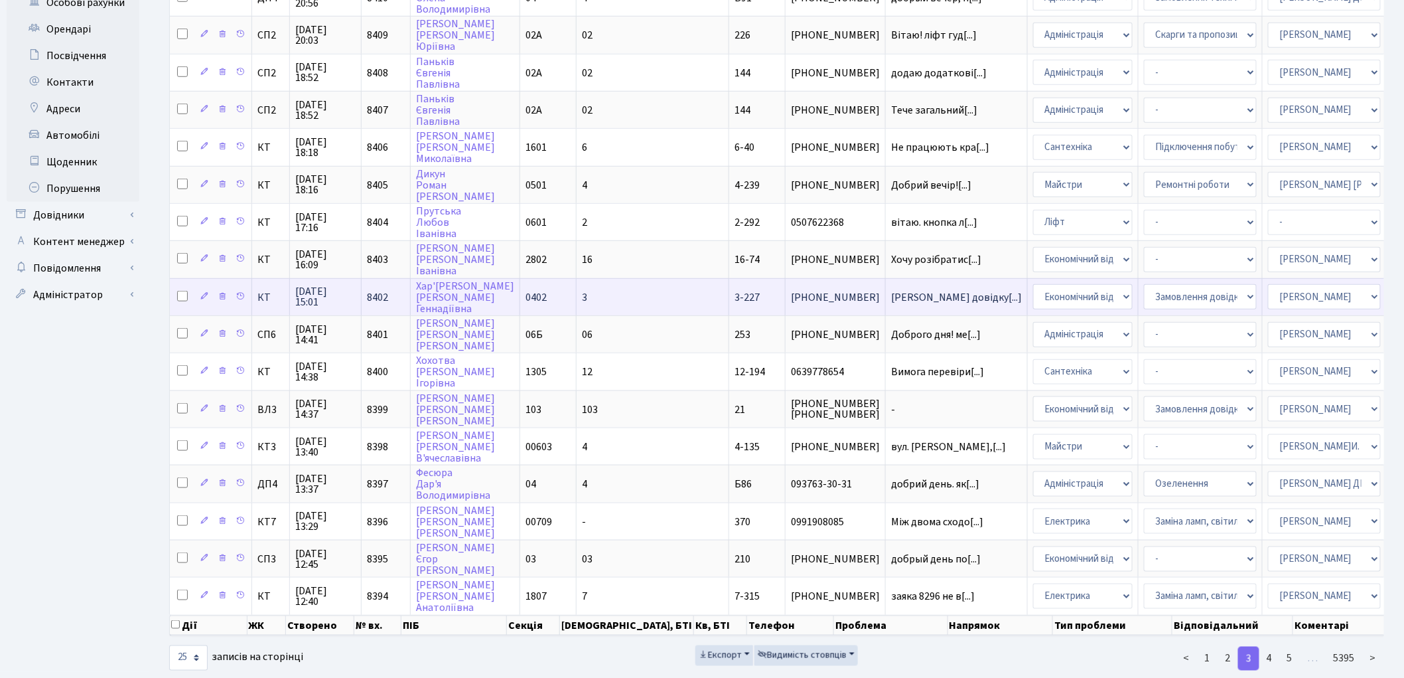
scroll to position [495, 0]
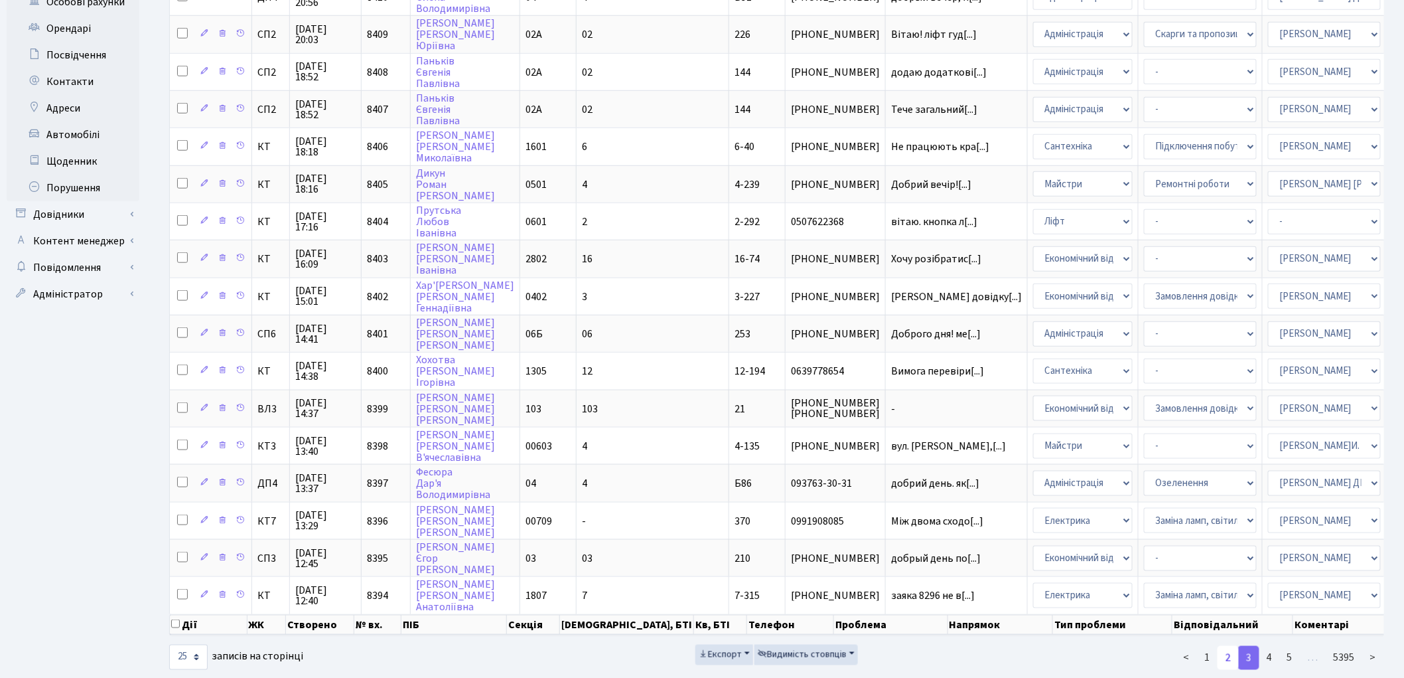
click at [1230, 646] on link "2" at bounding box center [1228, 658] width 21 height 24
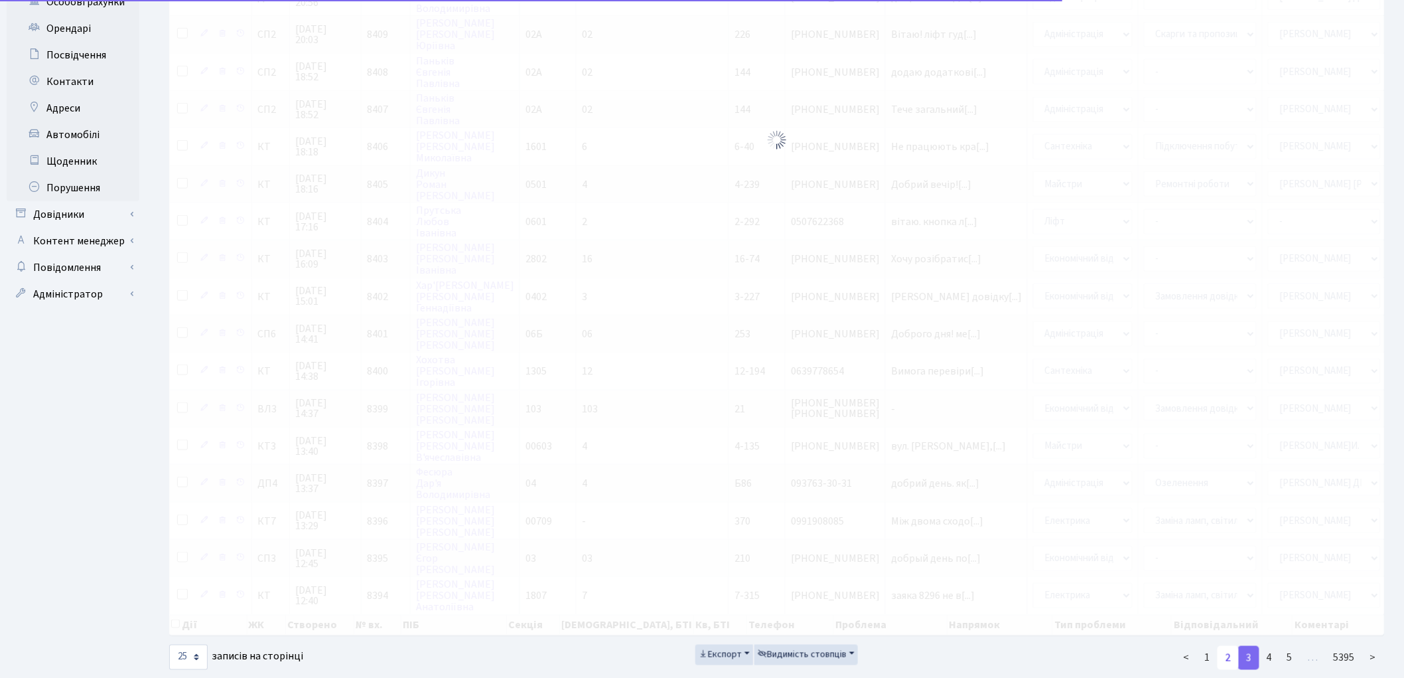
scroll to position [484, 0]
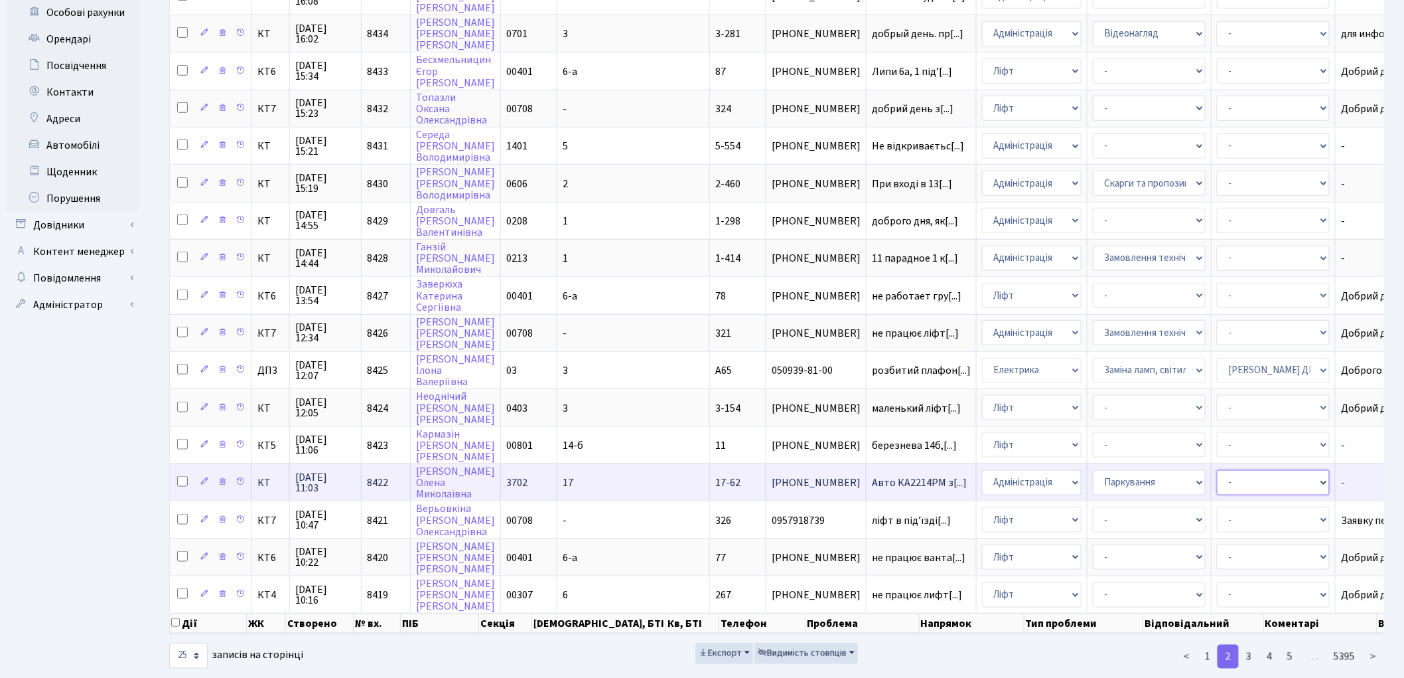
click at [1217, 470] on select "- Адміністратор ЖК ДП Адміністратор ЖК КТ Адміністратор ЖК СП Вижул В. В. Горді…" at bounding box center [1273, 482] width 113 height 25
select select "82"
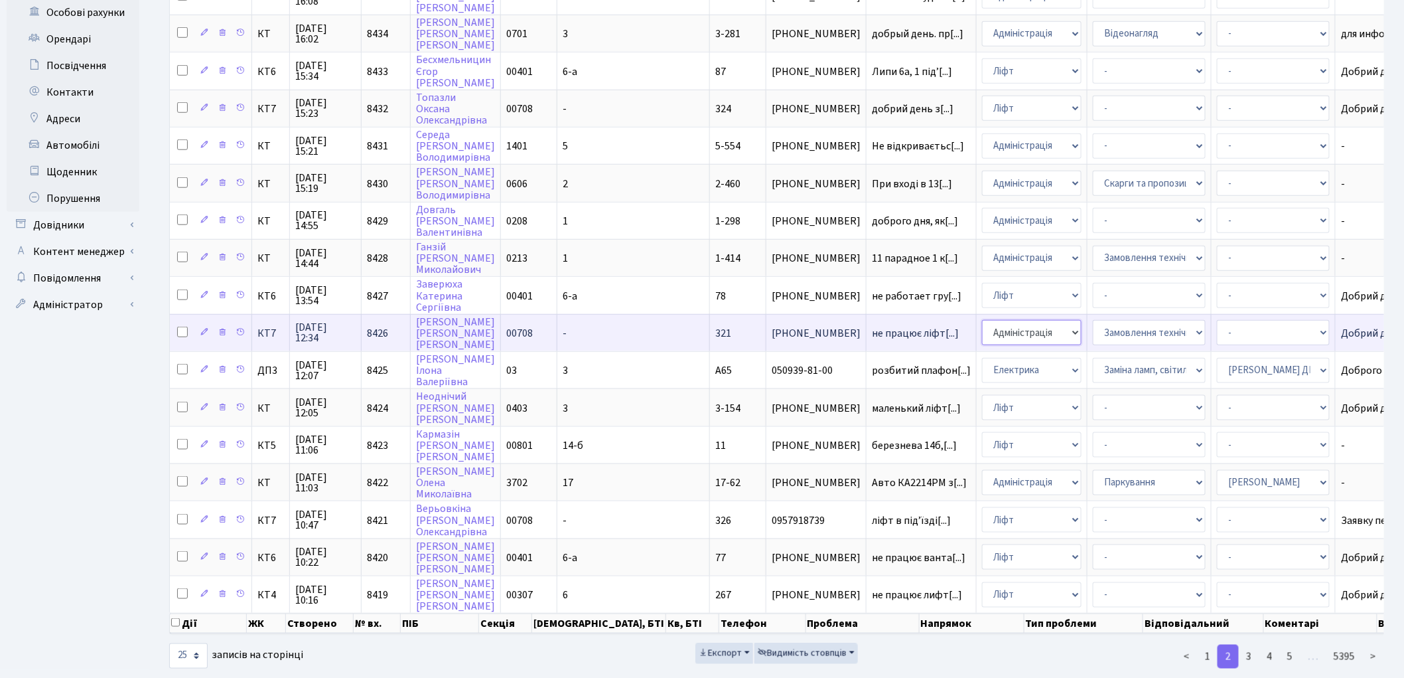
click at [982, 320] on select "- Адміністрація Домофон, СКД Ліфт Майстри Сантехніка Економічний відділ Електри…" at bounding box center [1032, 332] width 100 height 25
select select "16"
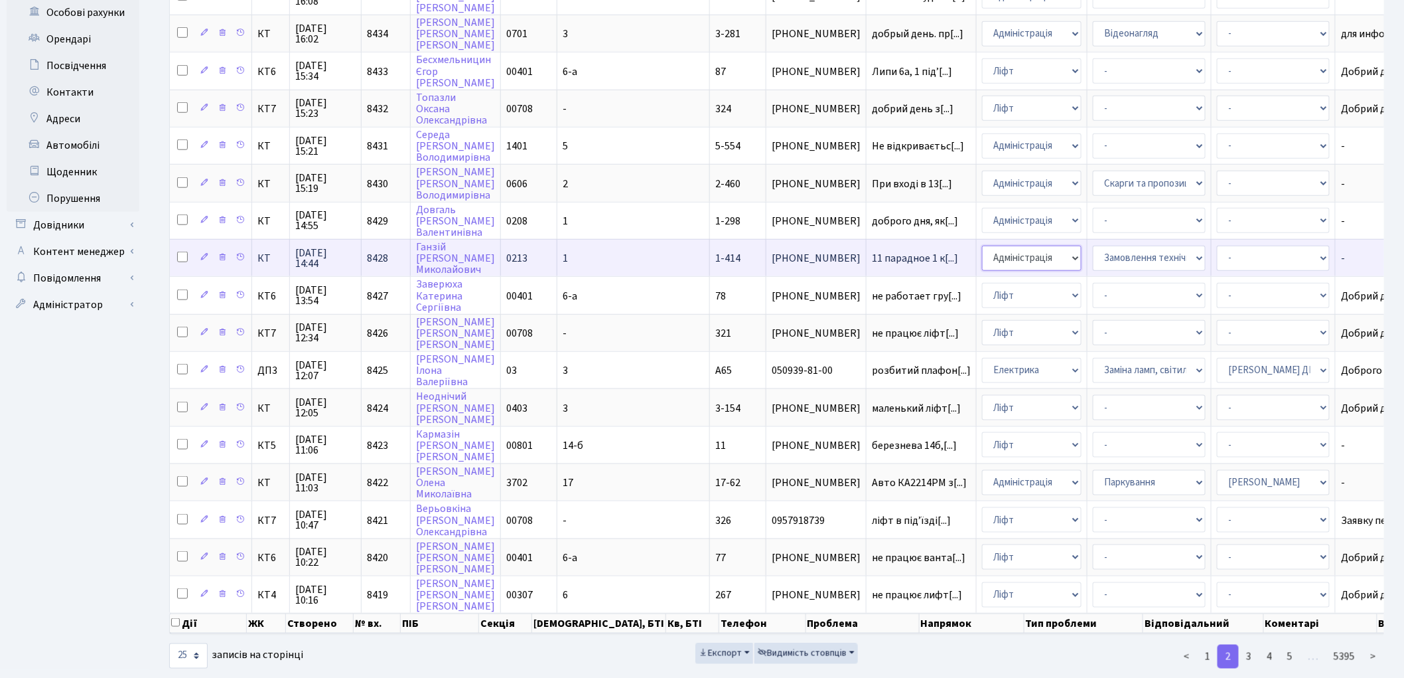
click at [982, 246] on select "- Адміністрація Домофон, СКД Ліфт Майстри Сантехніка Економічний відділ Електри…" at bounding box center [1032, 258] width 100 height 25
select select "3"
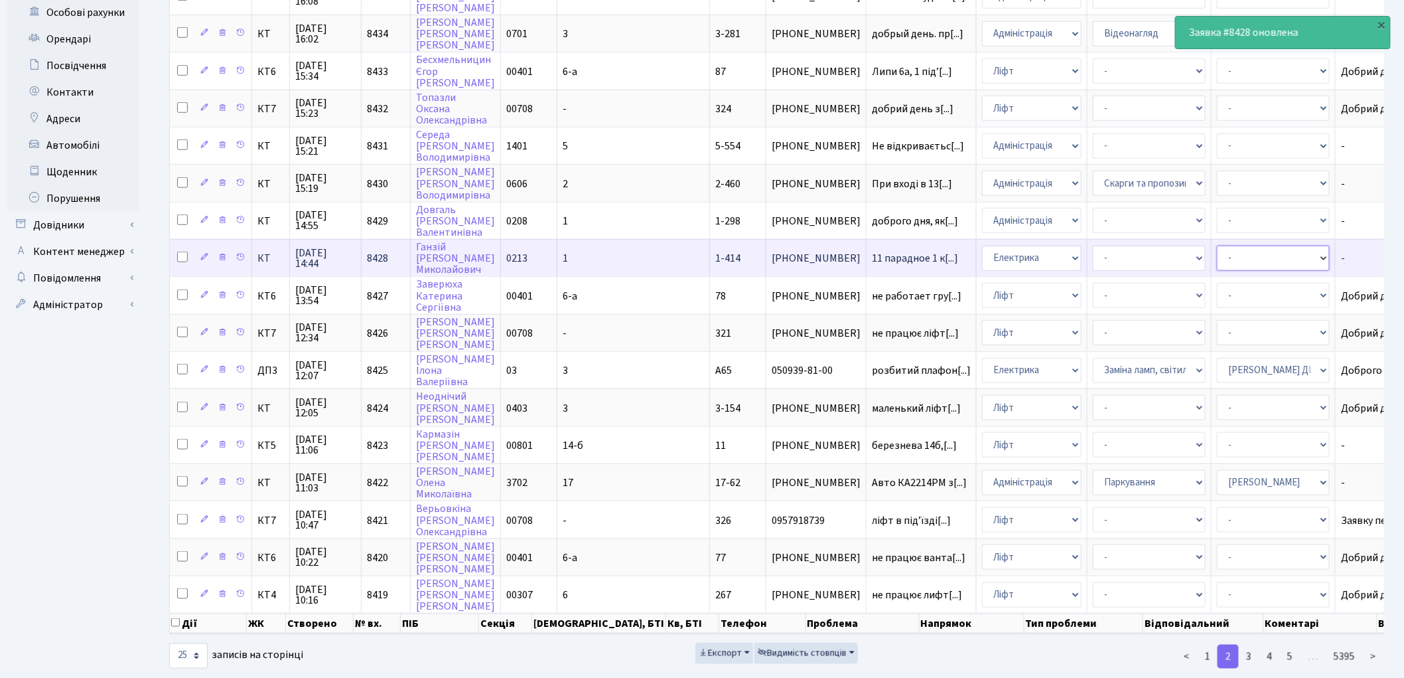
click at [1217, 246] on select "- Адміністратор ЖК ДП Адміністратор ЖК КТ Адміністратор ЖК СП Вижул В. В. Горді…" at bounding box center [1273, 258] width 113 height 25
select select "36"
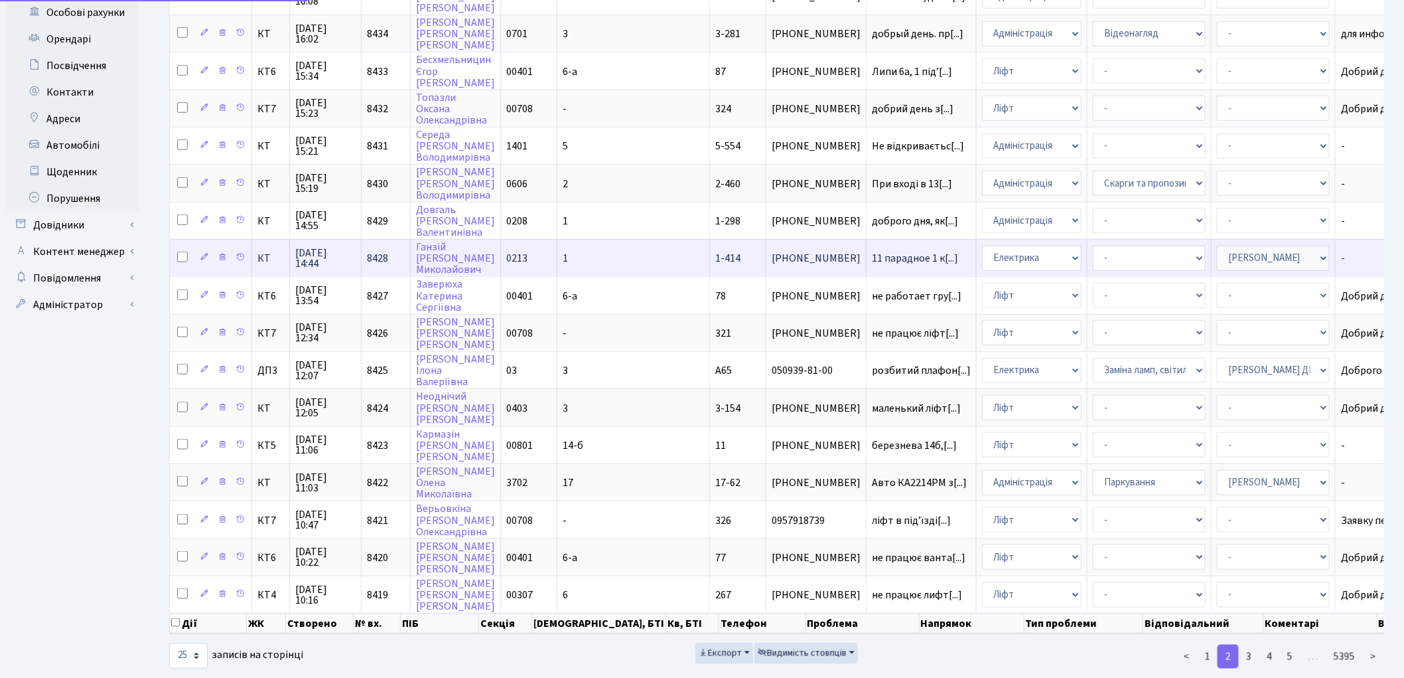
click at [1217, 246] on select "- Адміністратор ЖК ДП Адміністратор ЖК КТ Адміністратор ЖК СП Вижул В. В. Горді…" at bounding box center [1273, 258] width 113 height 25
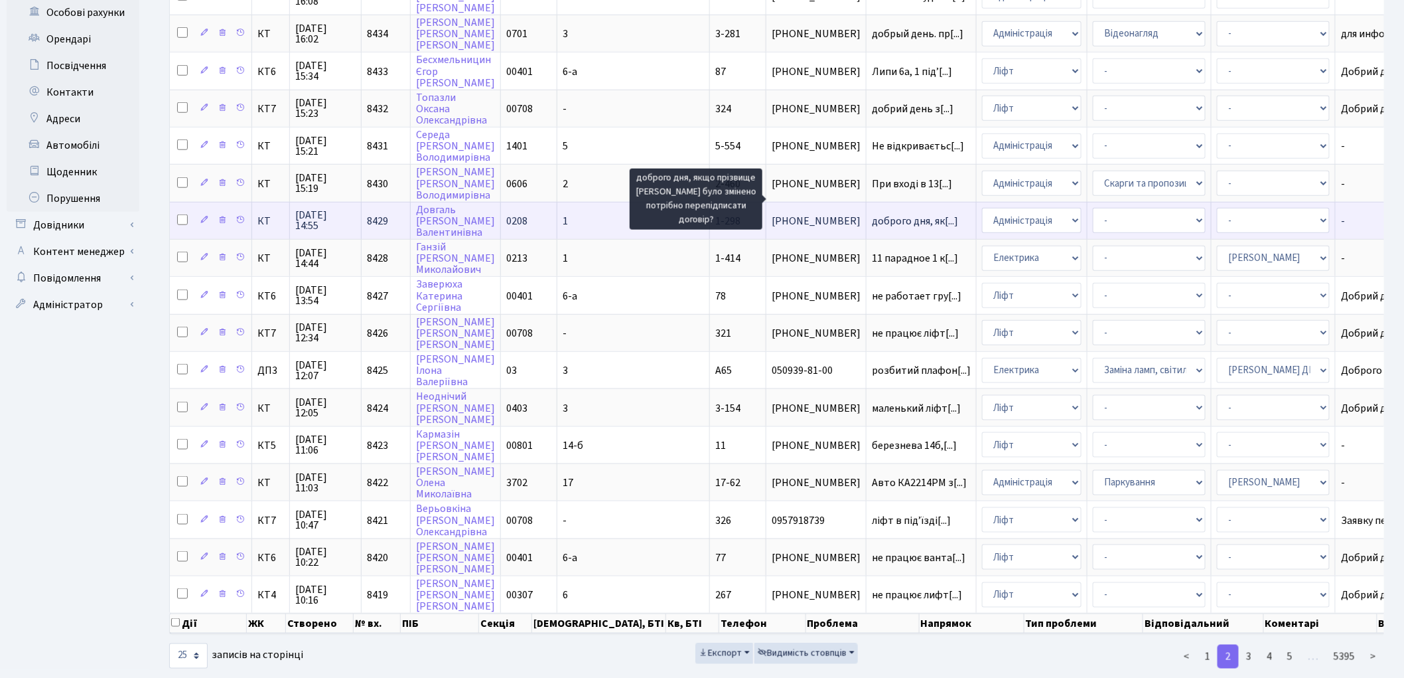
click at [872, 214] on span "доброго дня, як[...]" at bounding box center [915, 221] width 86 height 15
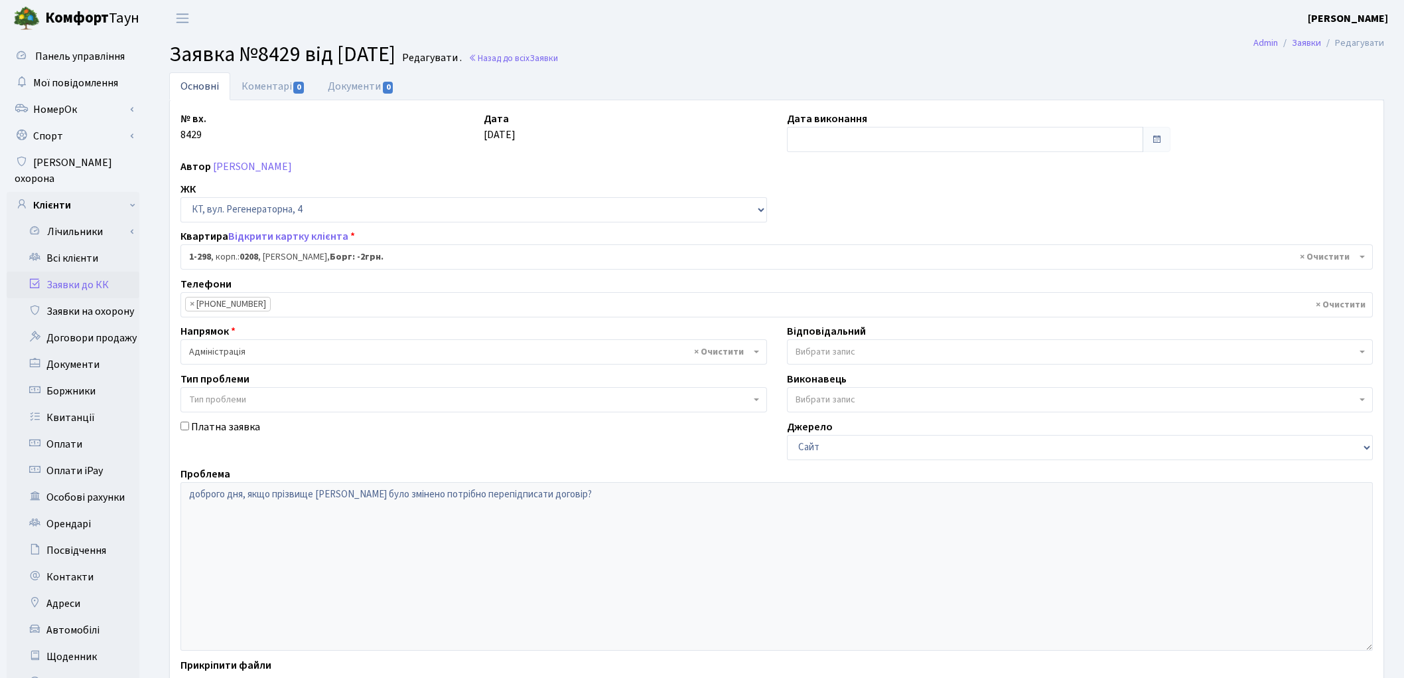
select select "298"
click at [275, 90] on link "Коментарі 0" at bounding box center [273, 85] width 86 height 27
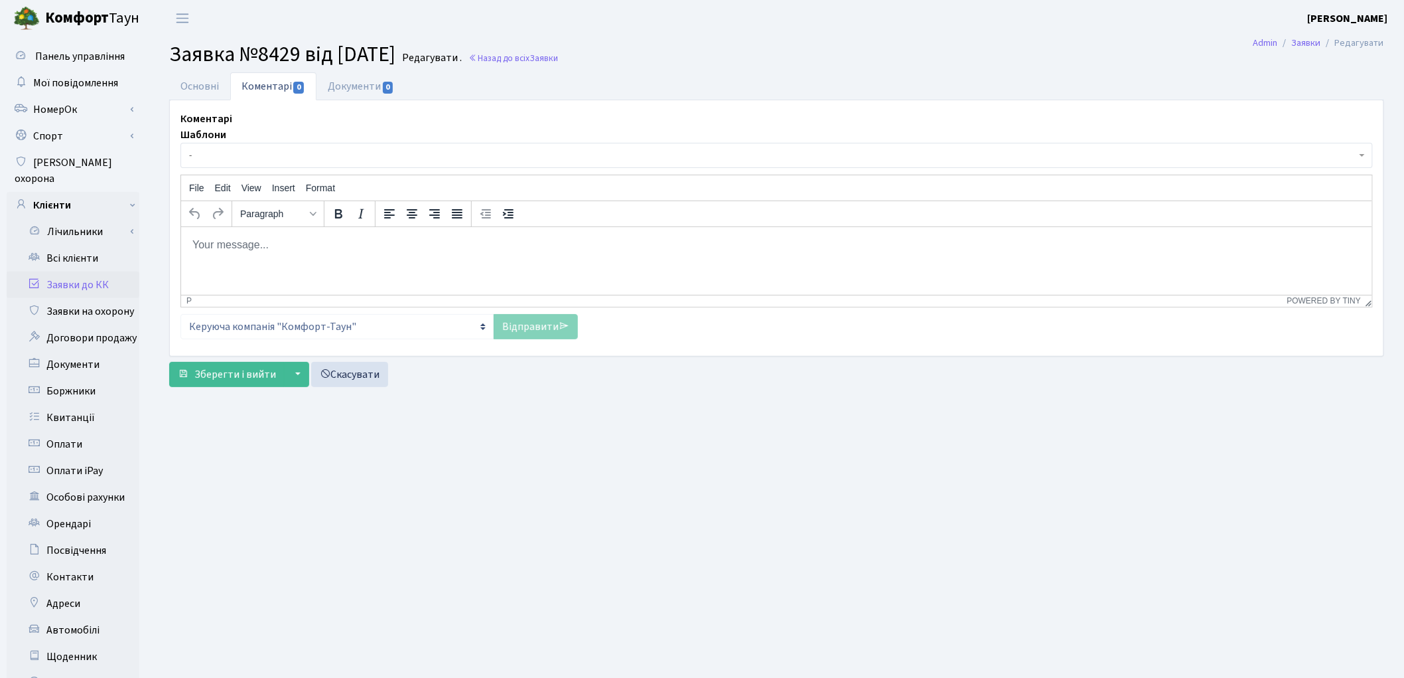
click at [275, 247] on p "Rich Text Area. Press ALT-0 for help." at bounding box center [776, 244] width 1170 height 15
click at [648, 240] on p "Добрий день. Якщо тільки призвище (заміжжя, розірвання шлюбу), то надати докуме…" at bounding box center [776, 244] width 1170 height 15
click at [700, 244] on p "Добрий день. Якщо тільки призвище (заміжжя, розірвання шлюбу), то надати докуме…" at bounding box center [776, 244] width 1170 height 15
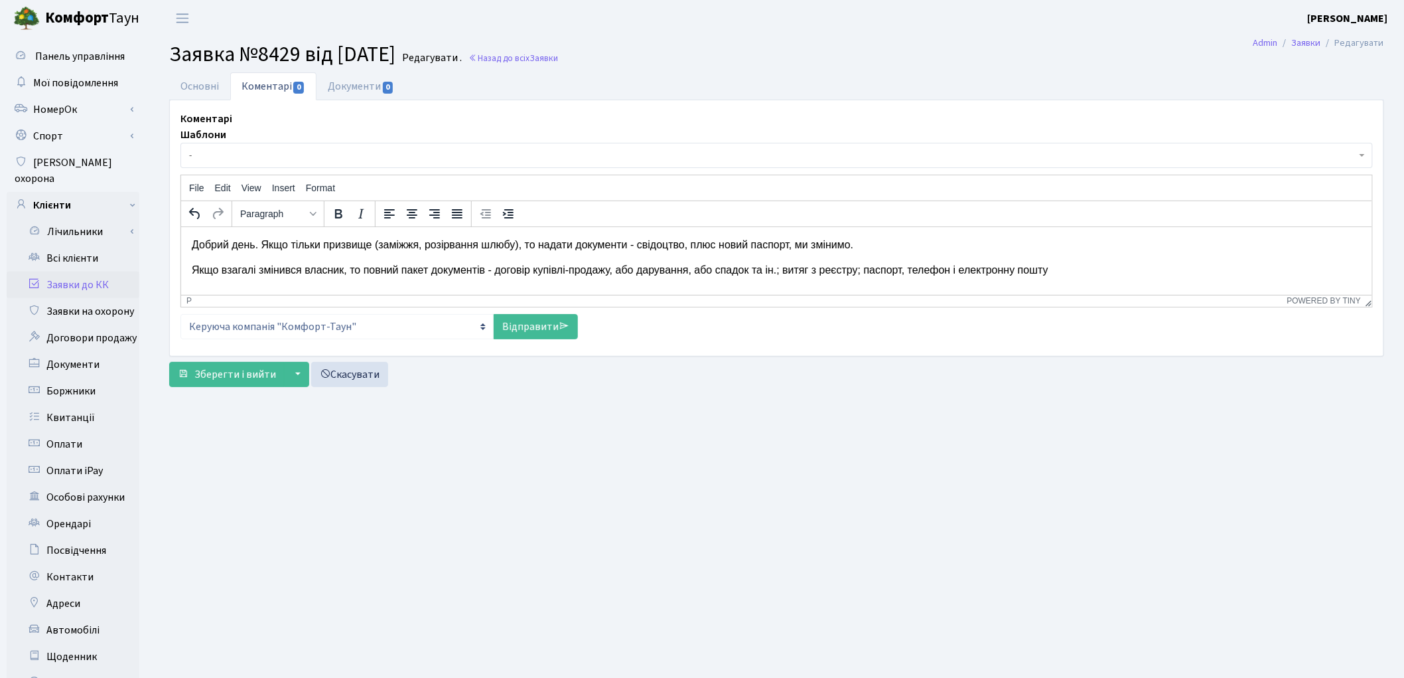
click at [1050, 275] on p "Якщо взагалі змінився власник, то повний пакет документів - договір купівлі-про…" at bounding box center [776, 269] width 1170 height 15
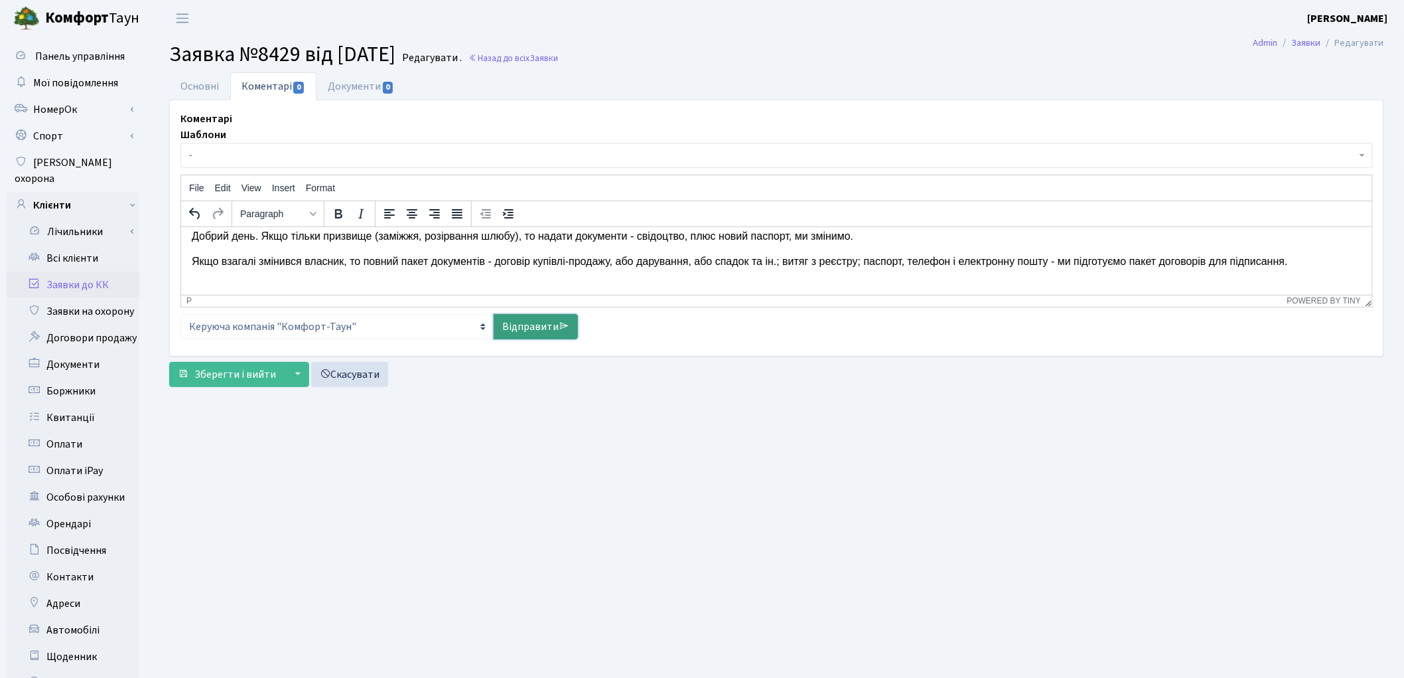
click at [543, 324] on link "Відправити" at bounding box center [536, 326] width 84 height 25
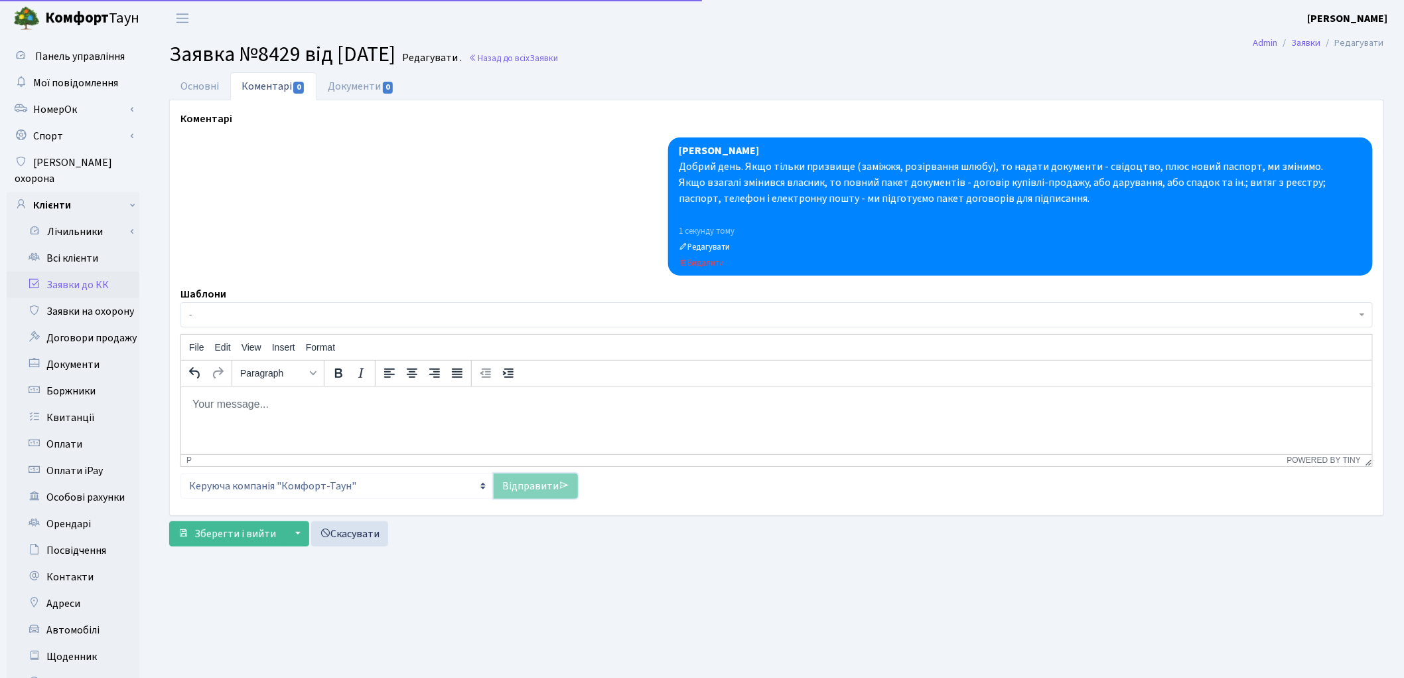
scroll to position [0, 0]
click at [196, 81] on link "Основні" at bounding box center [199, 85] width 61 height 27
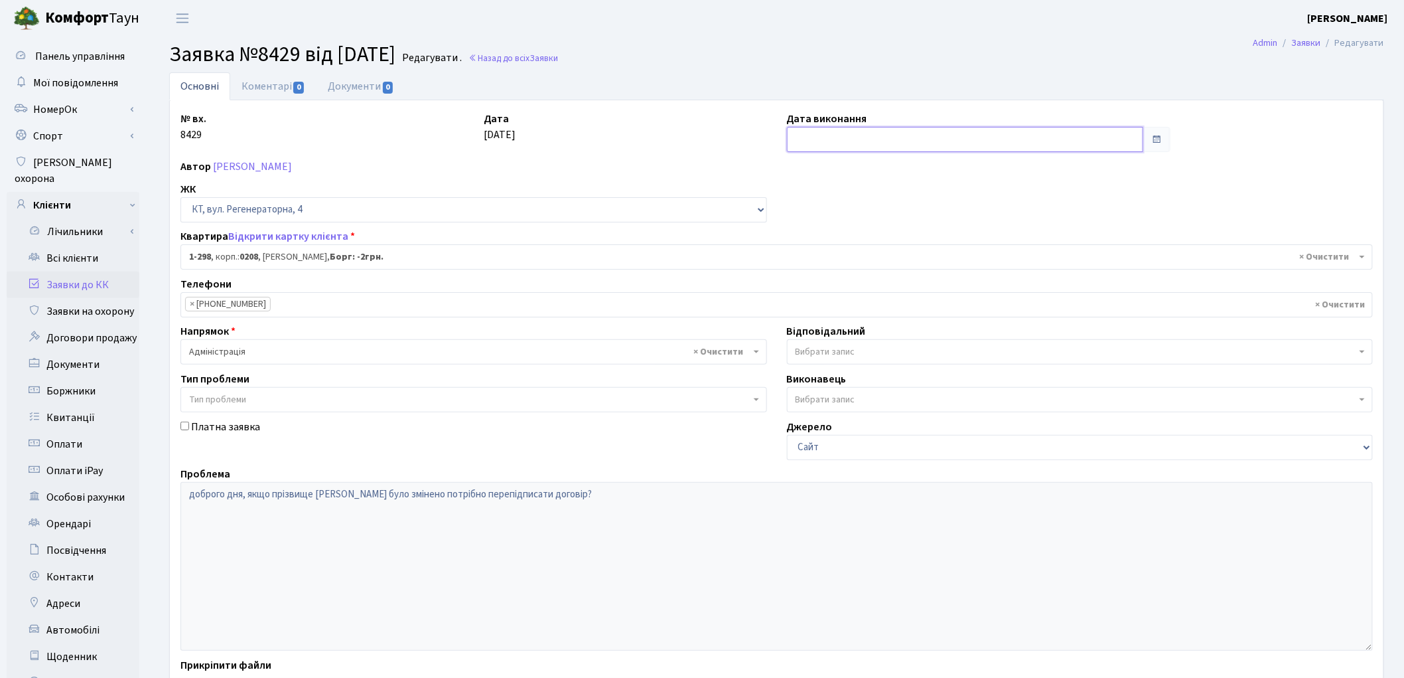
click at [806, 136] on input "text" at bounding box center [965, 139] width 357 height 25
click at [798, 297] on td "29" at bounding box center [800, 307] width 20 height 20
type input "[DATE]"
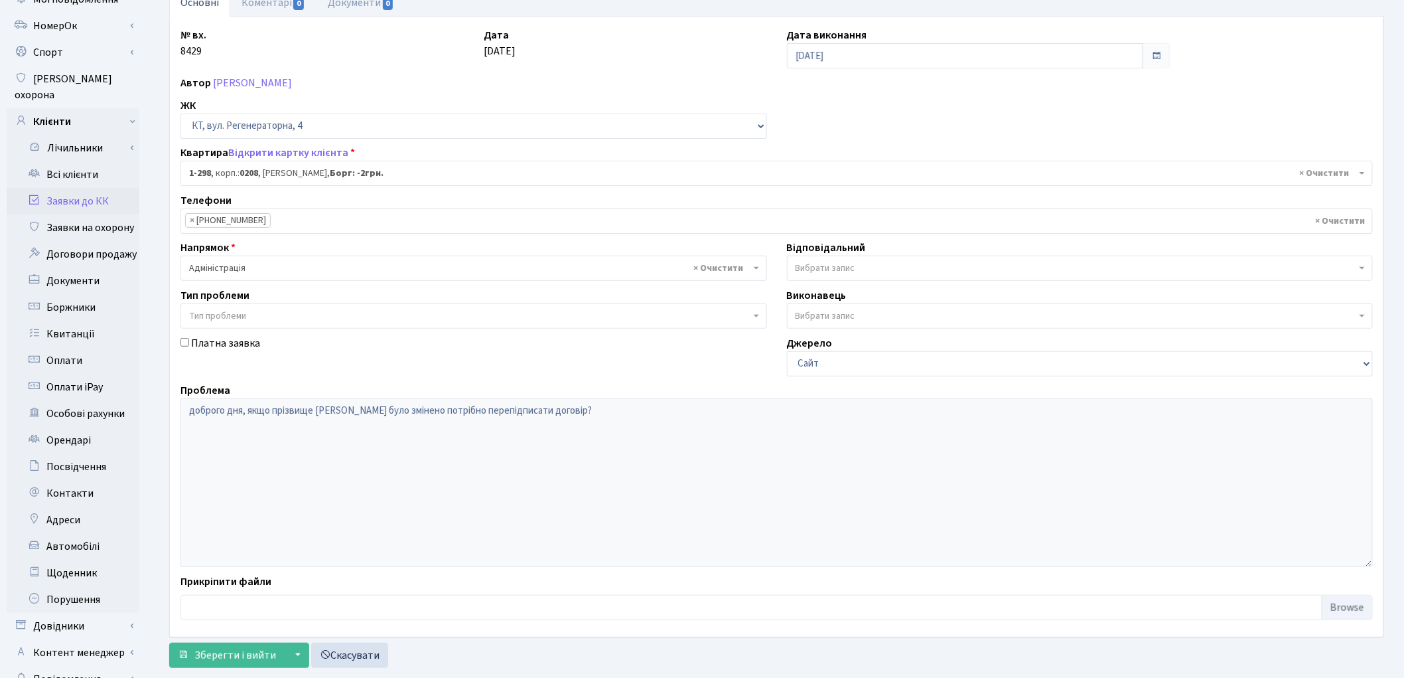
scroll to position [148, 0]
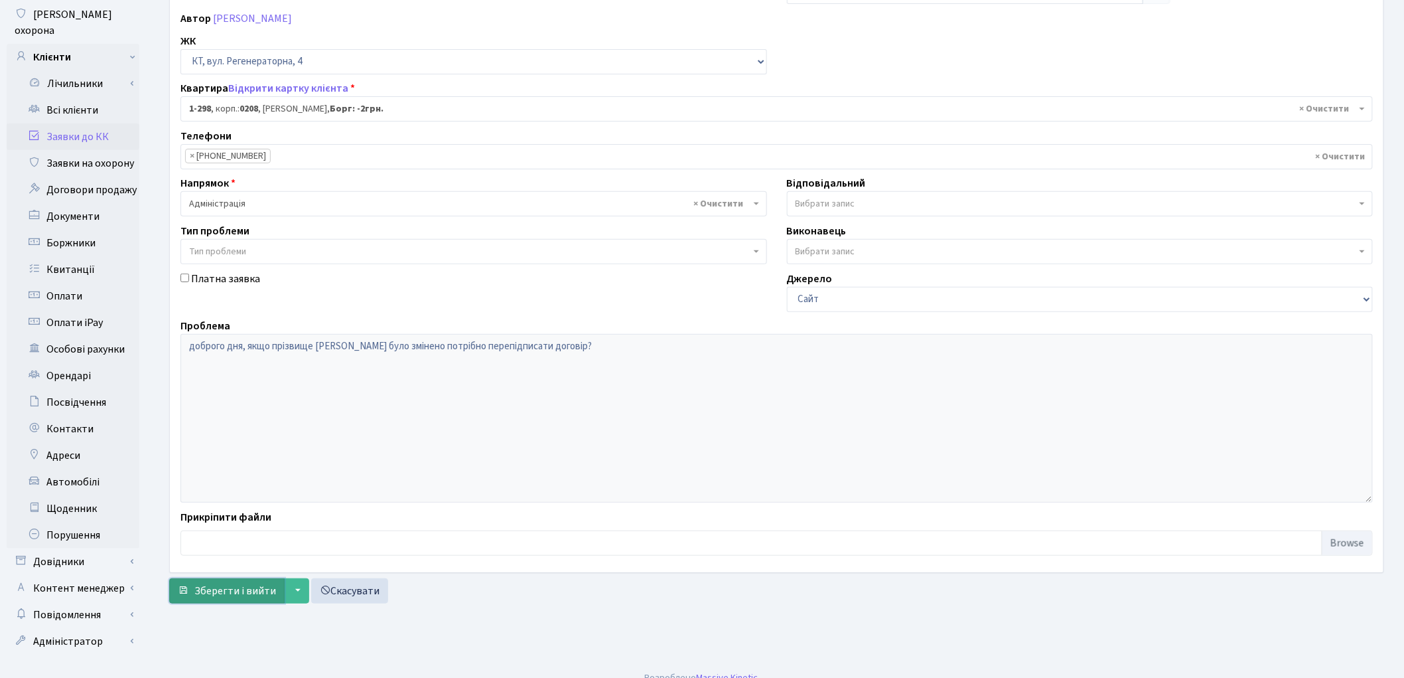
click at [220, 588] on span "Зберегти і вийти" at bounding box center [235, 590] width 82 height 15
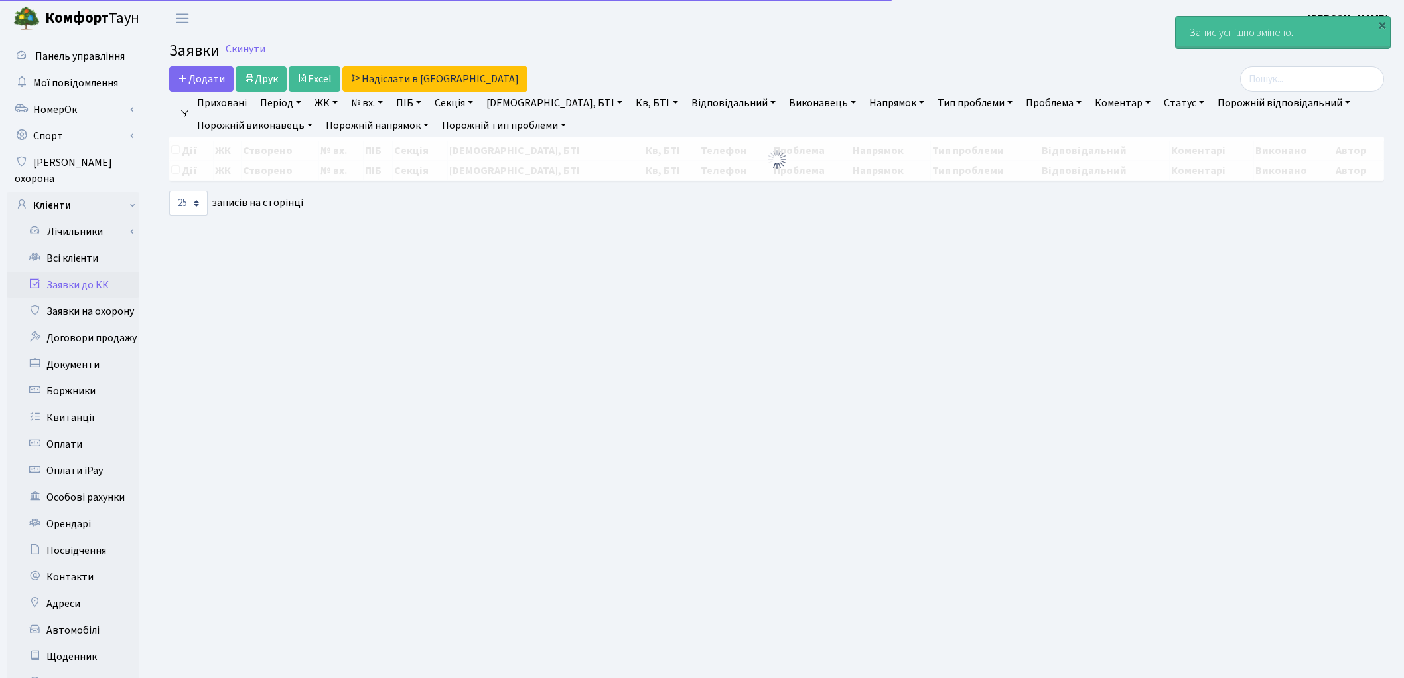
select select "25"
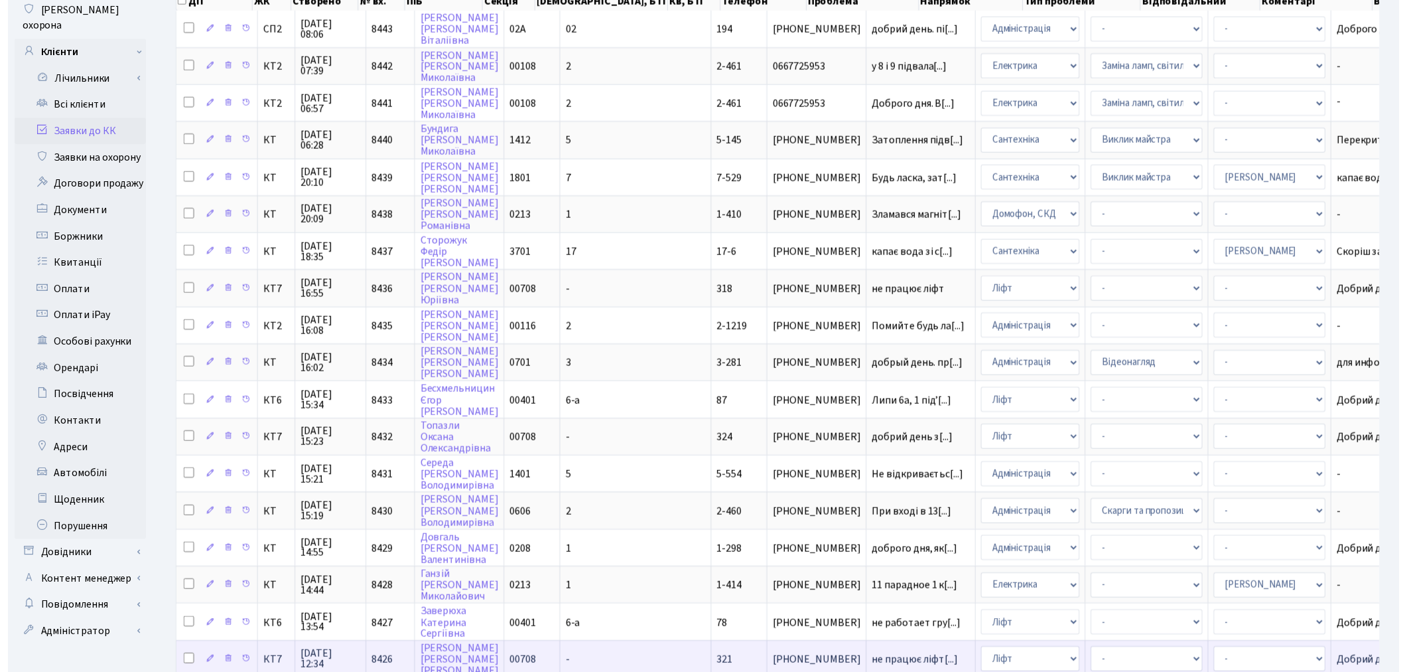
scroll to position [484, 0]
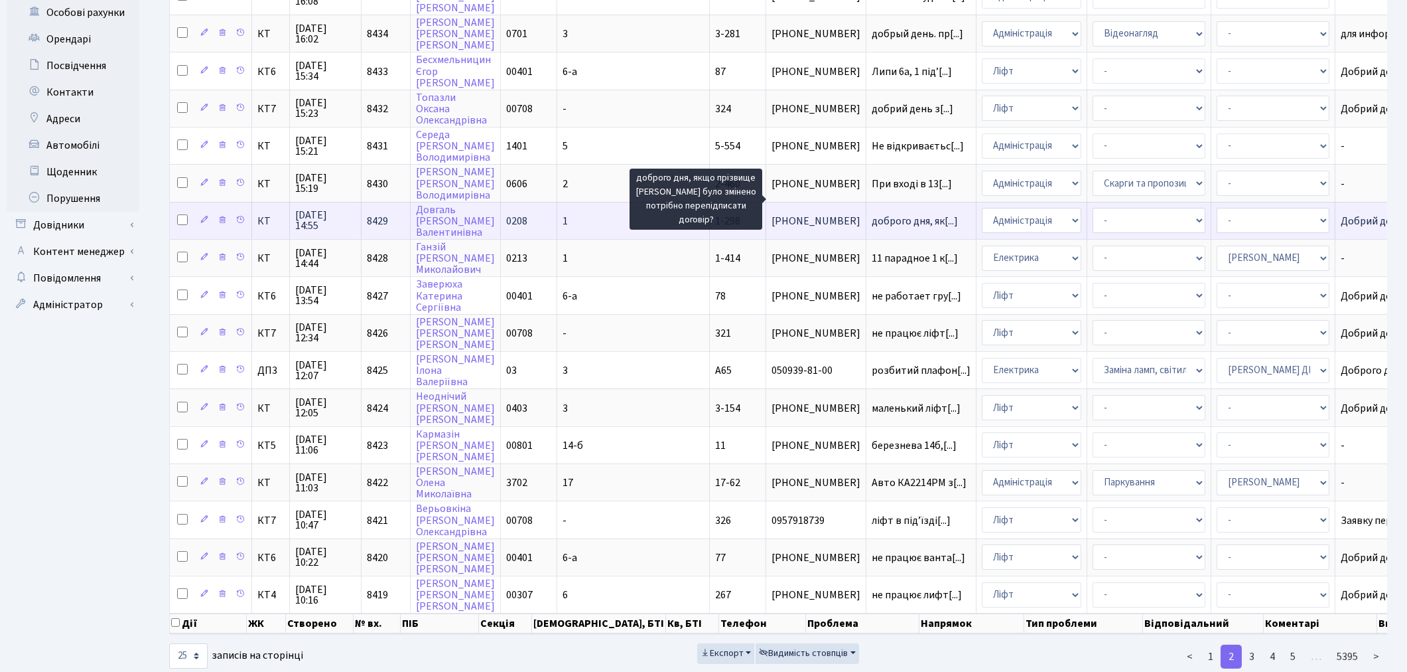
click at [872, 214] on span "доброго дня, як[...]" at bounding box center [915, 221] width 86 height 15
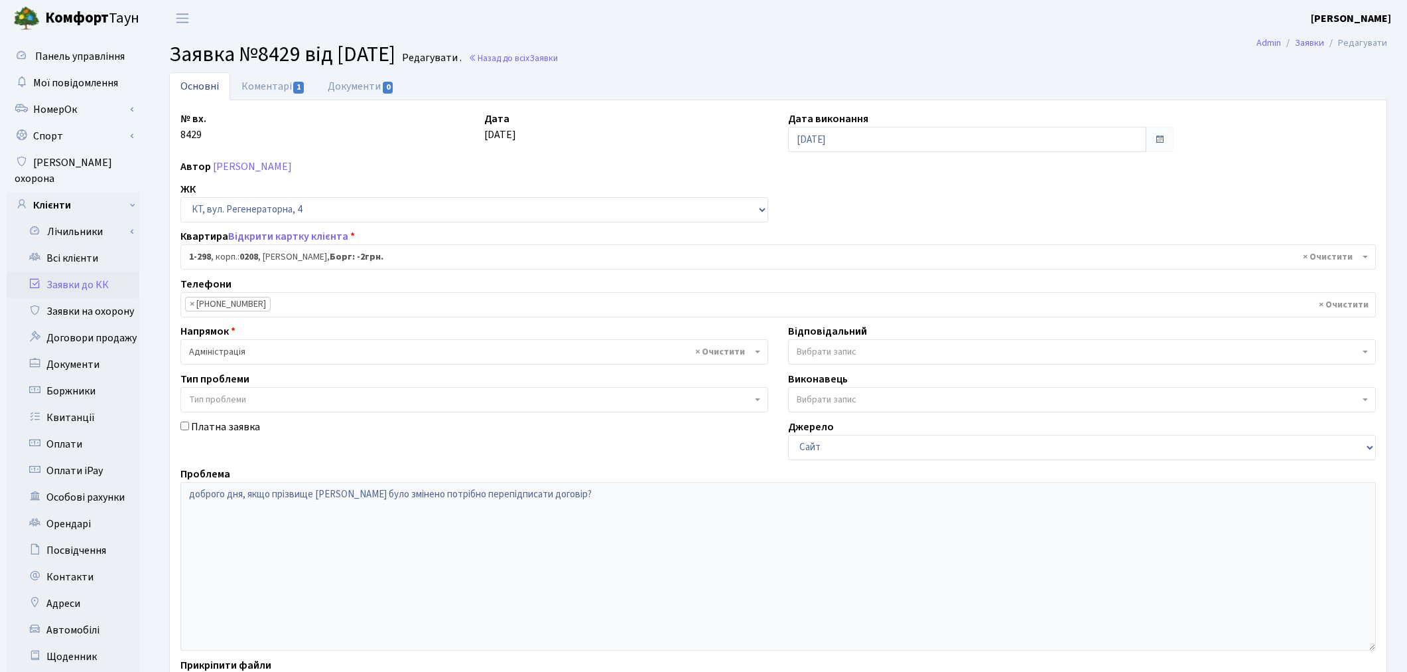
select select "298"
click at [244, 89] on link "Коментарі 1" at bounding box center [273, 85] width 86 height 27
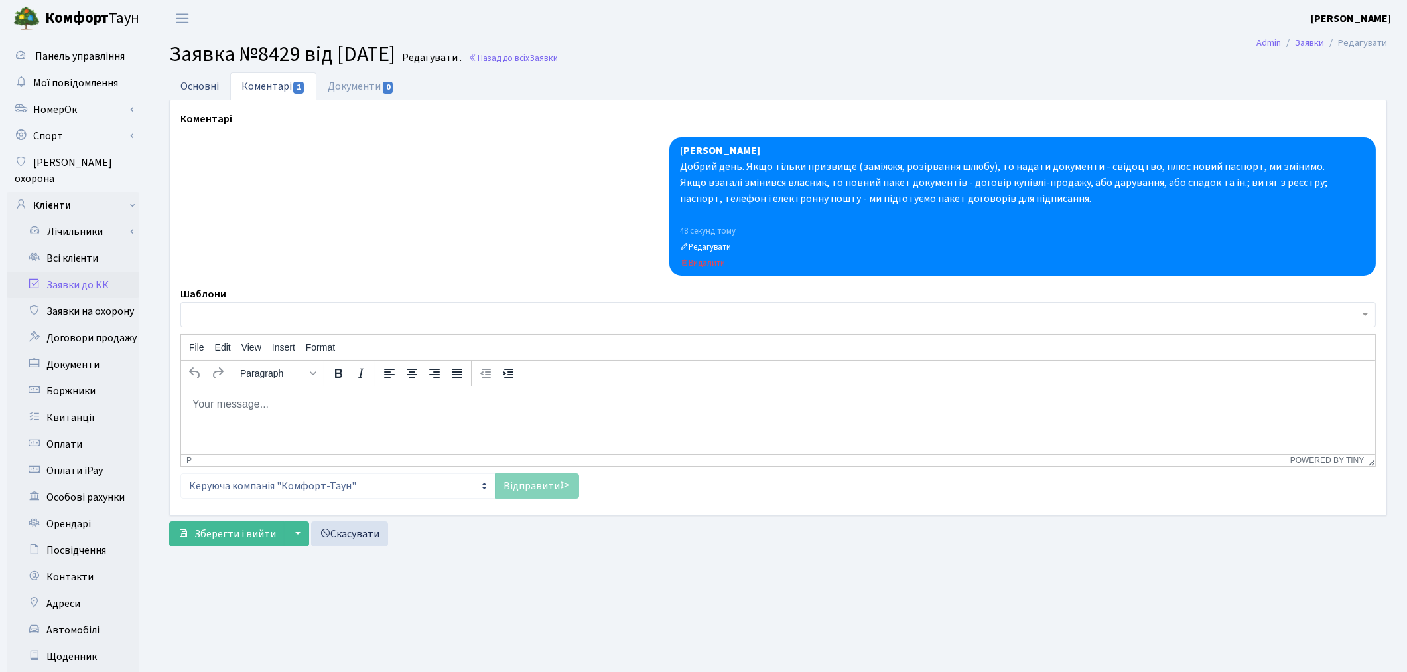
click at [188, 85] on link "Основні" at bounding box center [199, 85] width 61 height 27
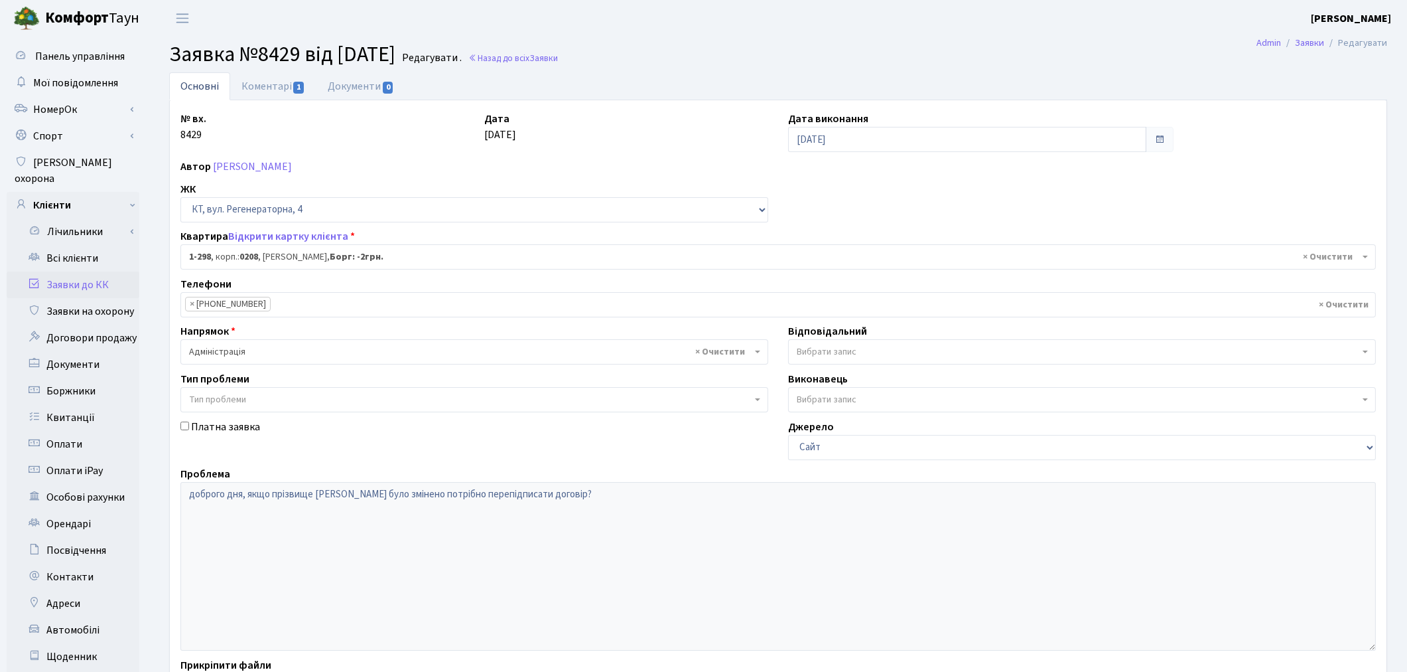
click at [101, 272] on link "Заявки до КК" at bounding box center [73, 284] width 133 height 27
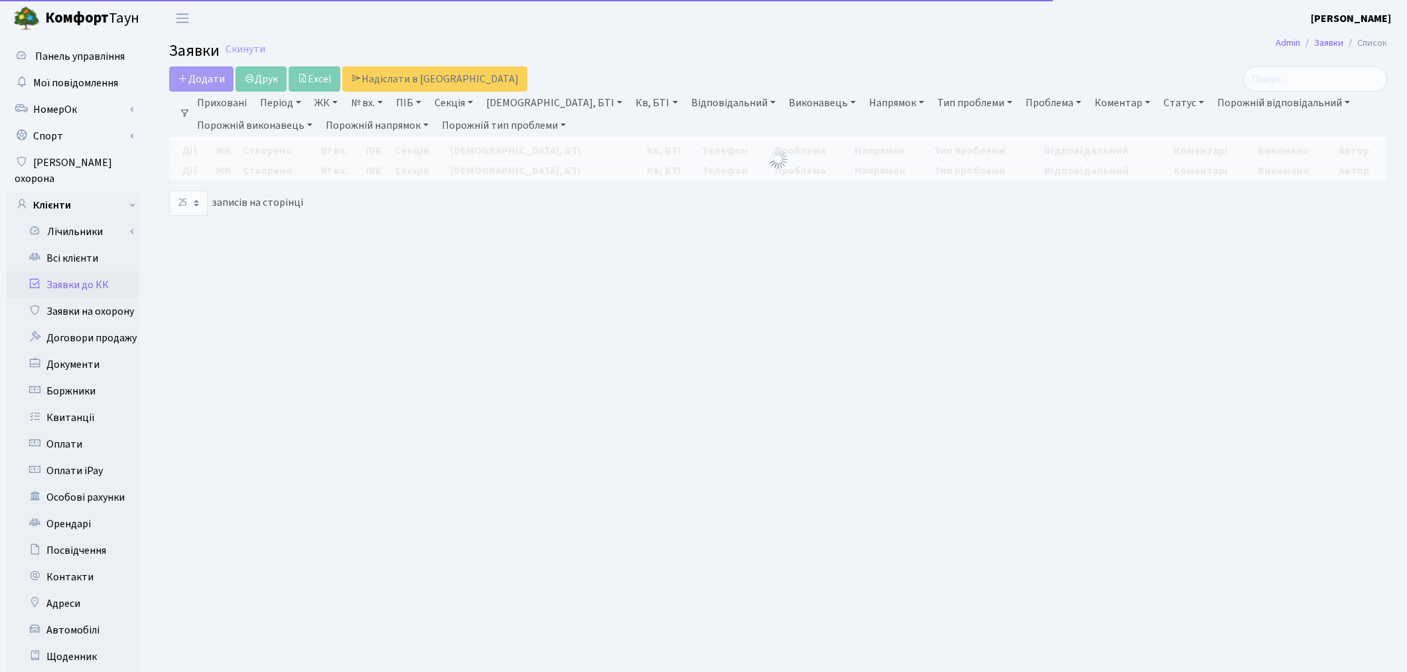
select select "25"
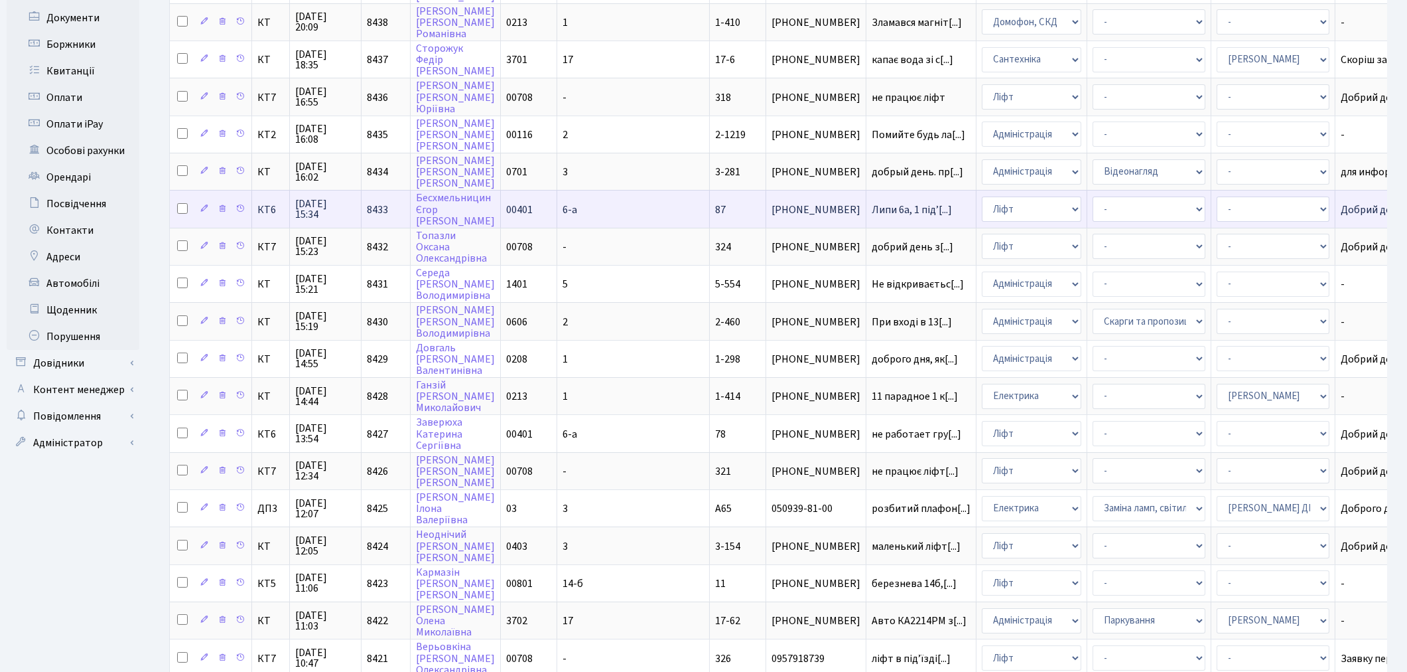
scroll to position [368, 0]
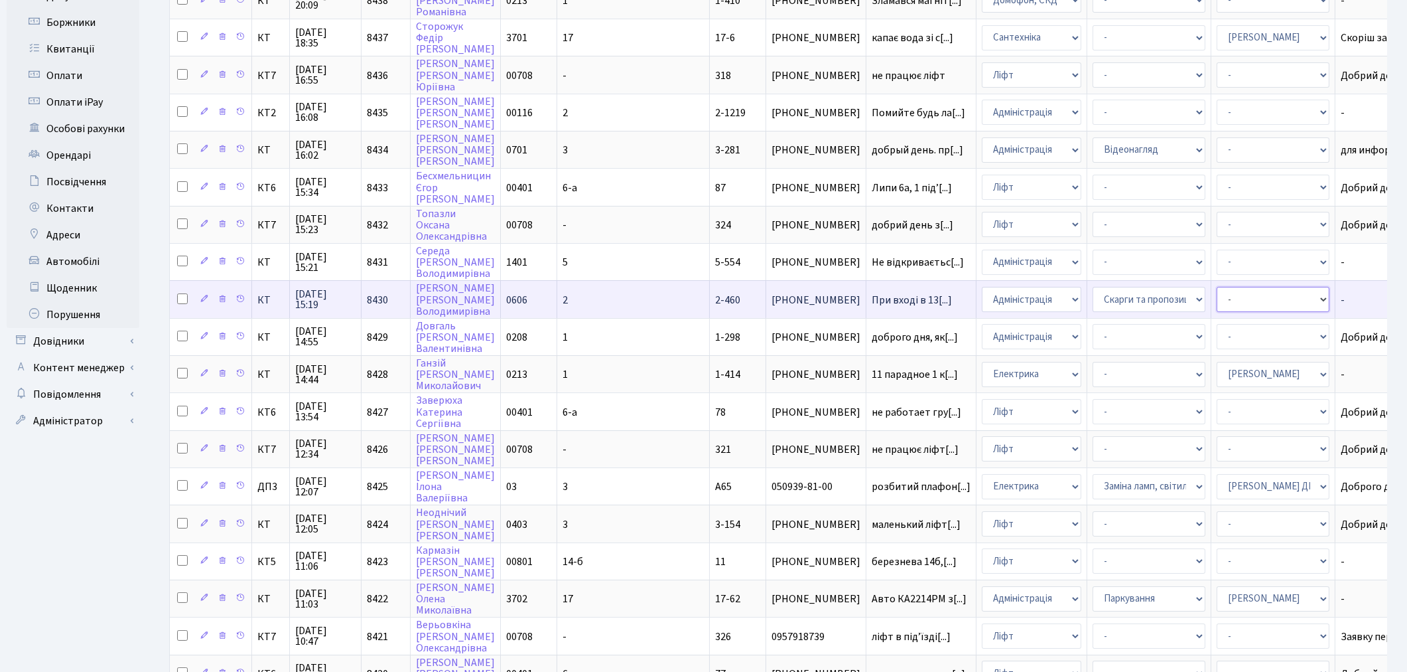
click at [1217, 287] on select "- Адміністратор ЖК ДП Адміністратор ЖК КТ Адміністратор ЖК СП [PERSON_NAME] [PE…" at bounding box center [1273, 299] width 113 height 25
select select "62"
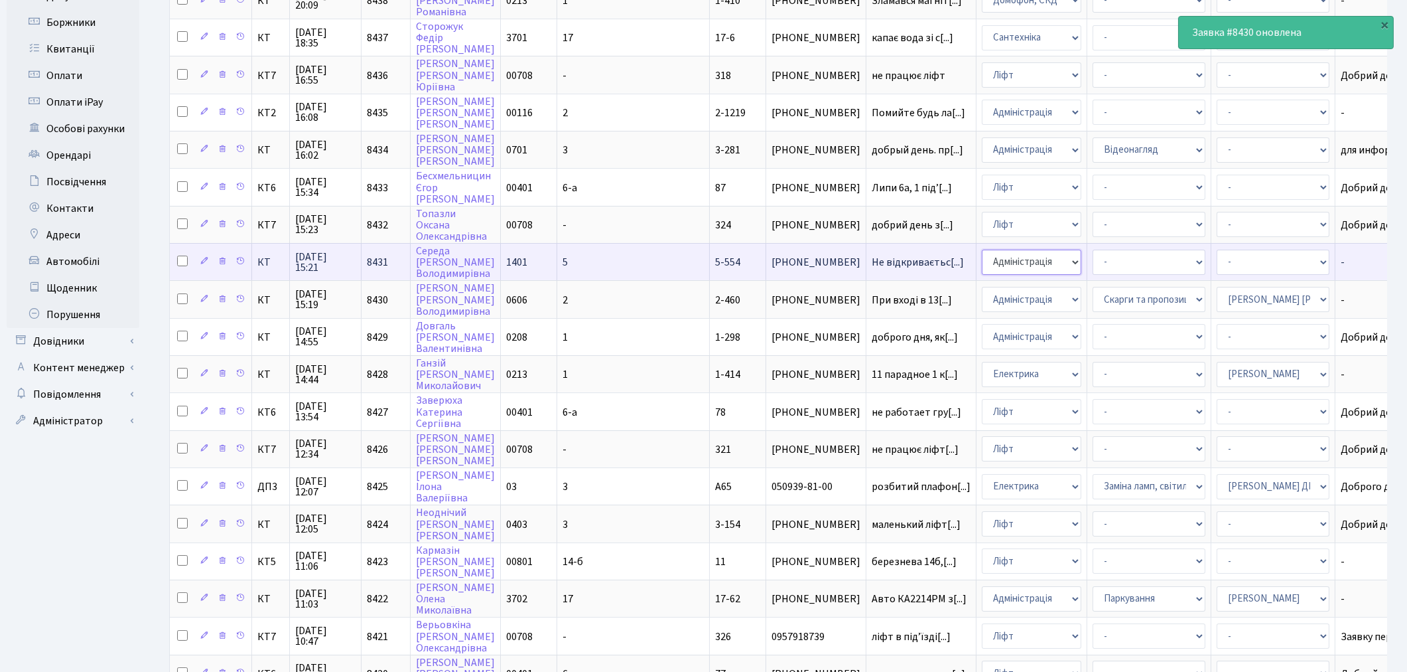
click at [982, 250] on select "- Адміністрація Домофон, СКД Ліфт Майстри Сантехніка Економічний відділ Електри…" at bounding box center [1032, 262] width 100 height 25
select select "3"
click at [1217, 250] on select "- Адміністратор ЖК ДП Адміністратор ЖК КТ Адміністратор ЖК СП Вижул В. В. Горді…" at bounding box center [1273, 262] width 113 height 25
select select "36"
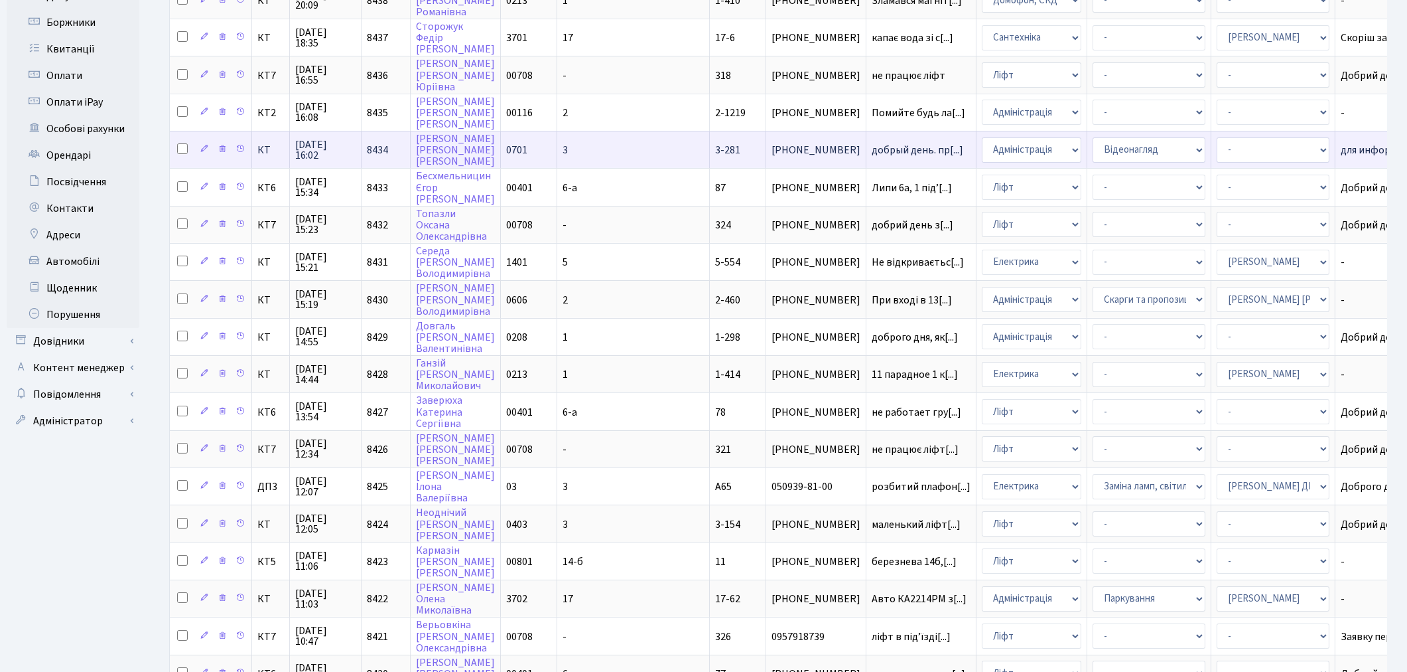
click at [183, 143] on input "checkbox" at bounding box center [182, 148] width 11 height 11
checkbox input "true"
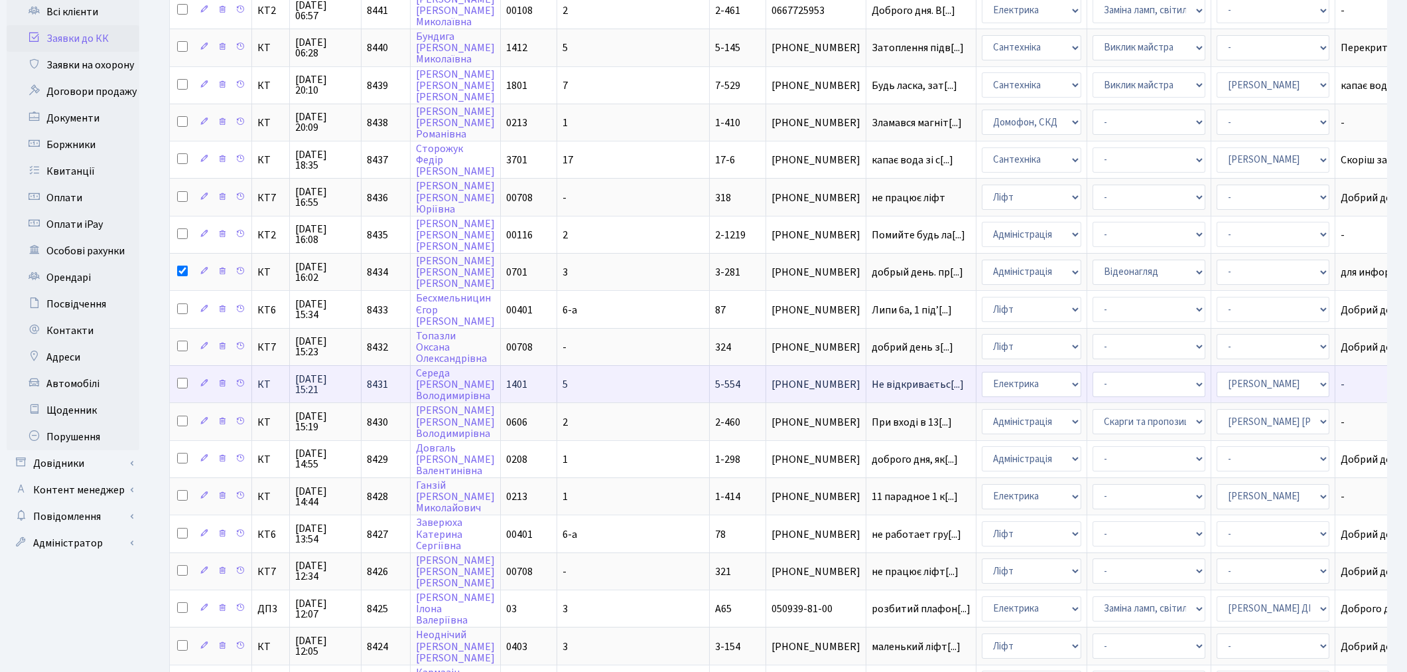
scroll to position [221, 0]
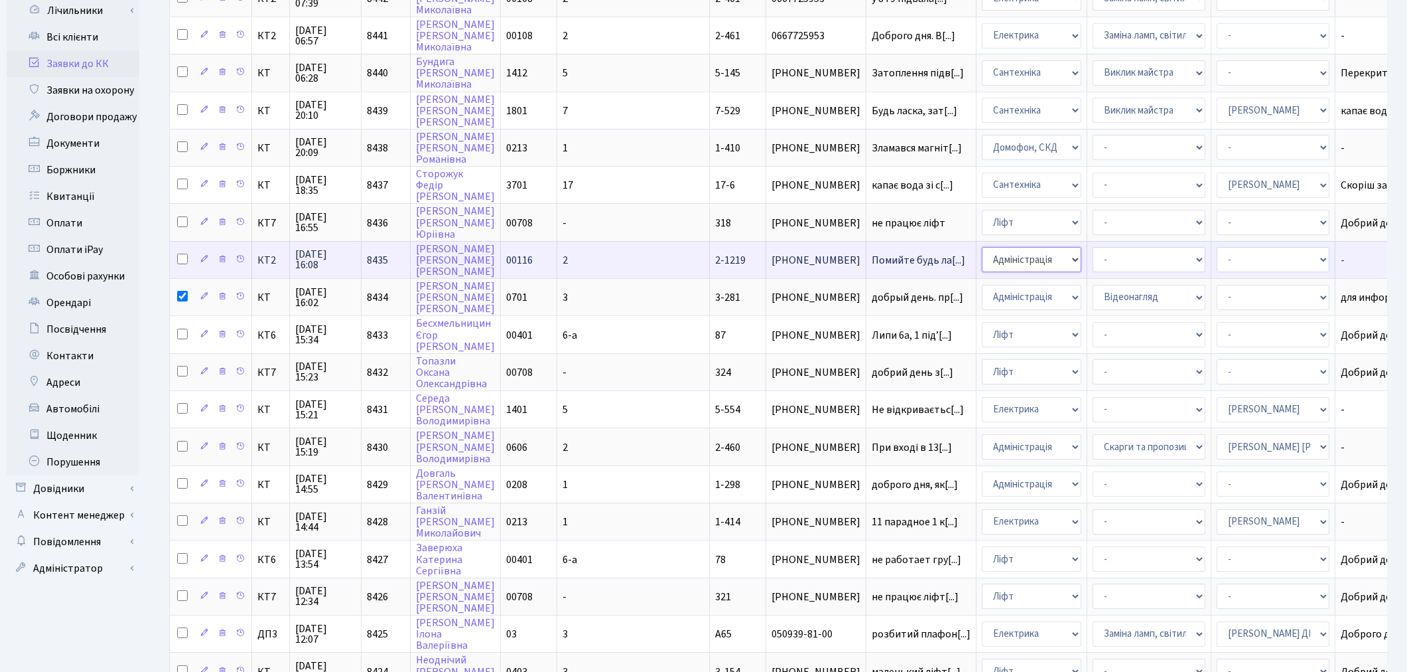
click at [982, 247] on select "- Адміністрація Домофон, СКД Ліфт Майстри Сантехніка Економічний відділ Електри…" at bounding box center [1032, 259] width 100 height 25
select select "1"
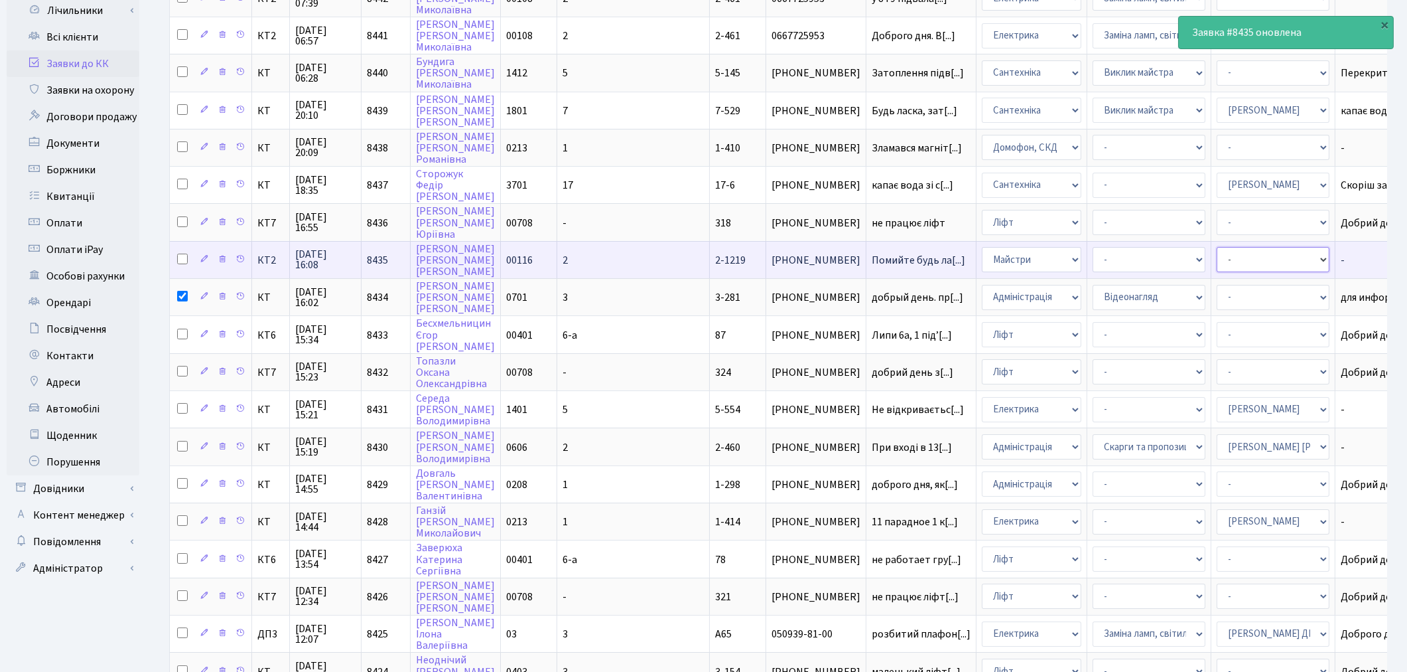
click at [1217, 247] on select "- Адміністратор ЖК ДП Адміністратор ЖК КТ Адміністратор ЖК СП Вижул В. В. Горді…" at bounding box center [1273, 259] width 113 height 25
select select "42"
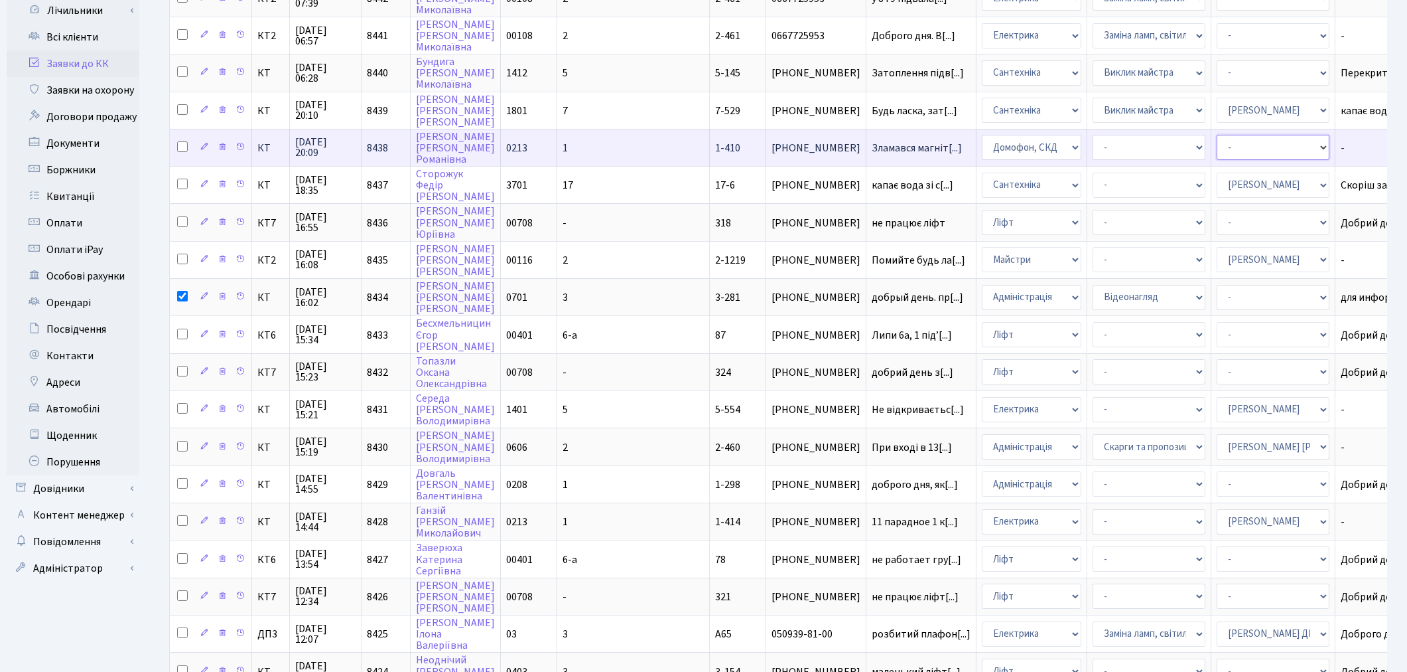
click at [1217, 142] on select "- Адміністратор ЖК ДП Адміністратор ЖК КТ Адміністратор ЖК СП Вижул В. В. Горді…" at bounding box center [1273, 147] width 113 height 25
select select "22"
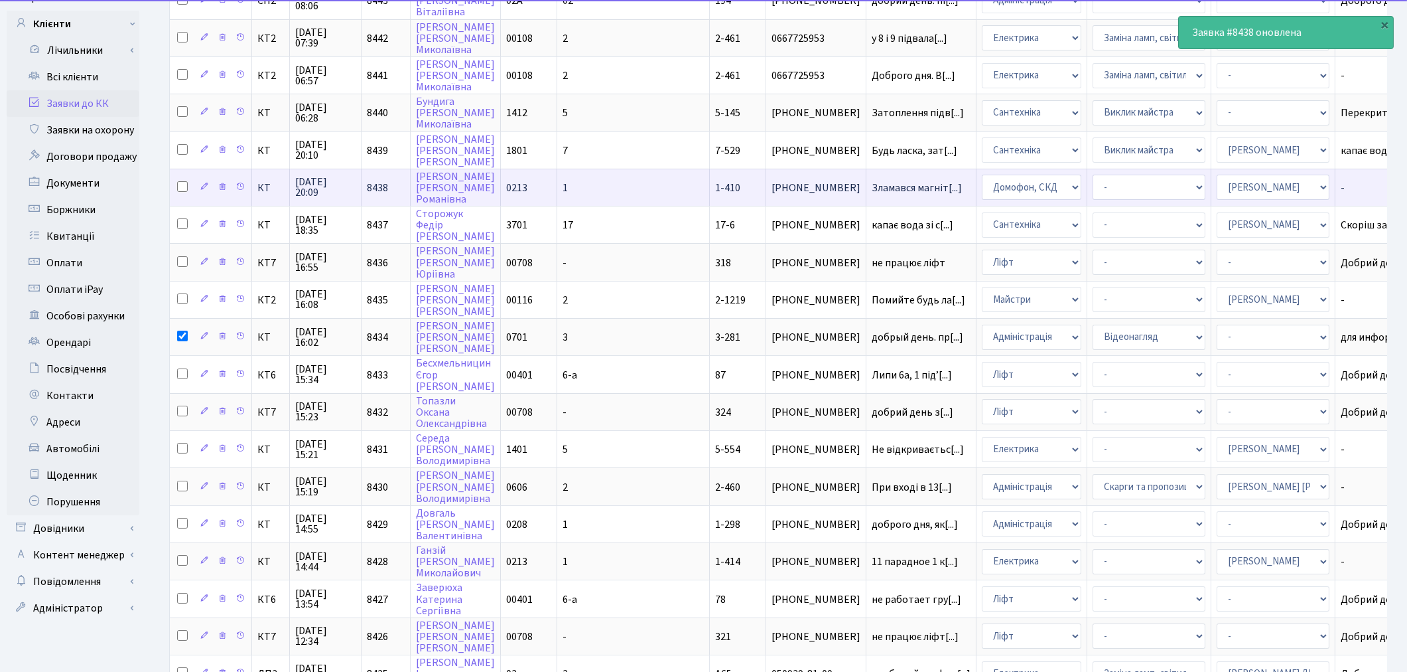
scroll to position [147, 0]
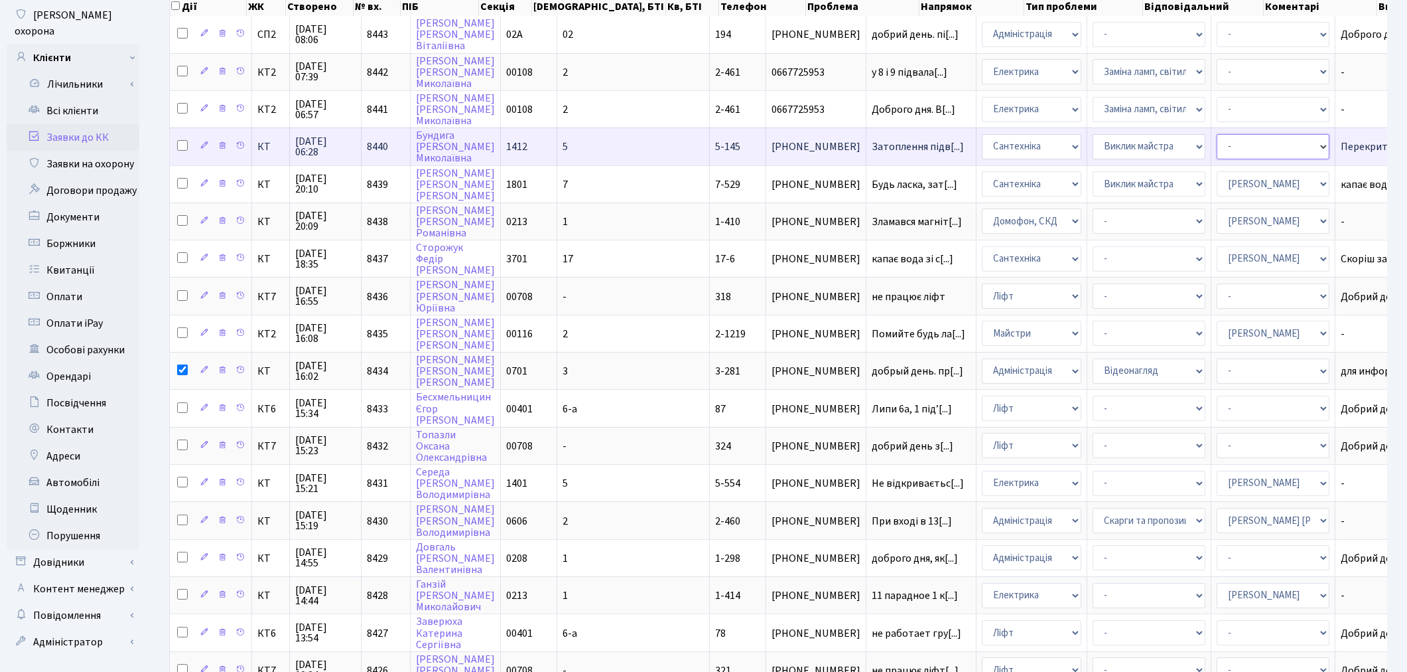
click at [1217, 143] on select "- Адміністратор ЖК ДП Адміністратор ЖК КТ Адміністратор ЖК СП Вижул В. В. Горді…" at bounding box center [1273, 146] width 113 height 25
select select "67"
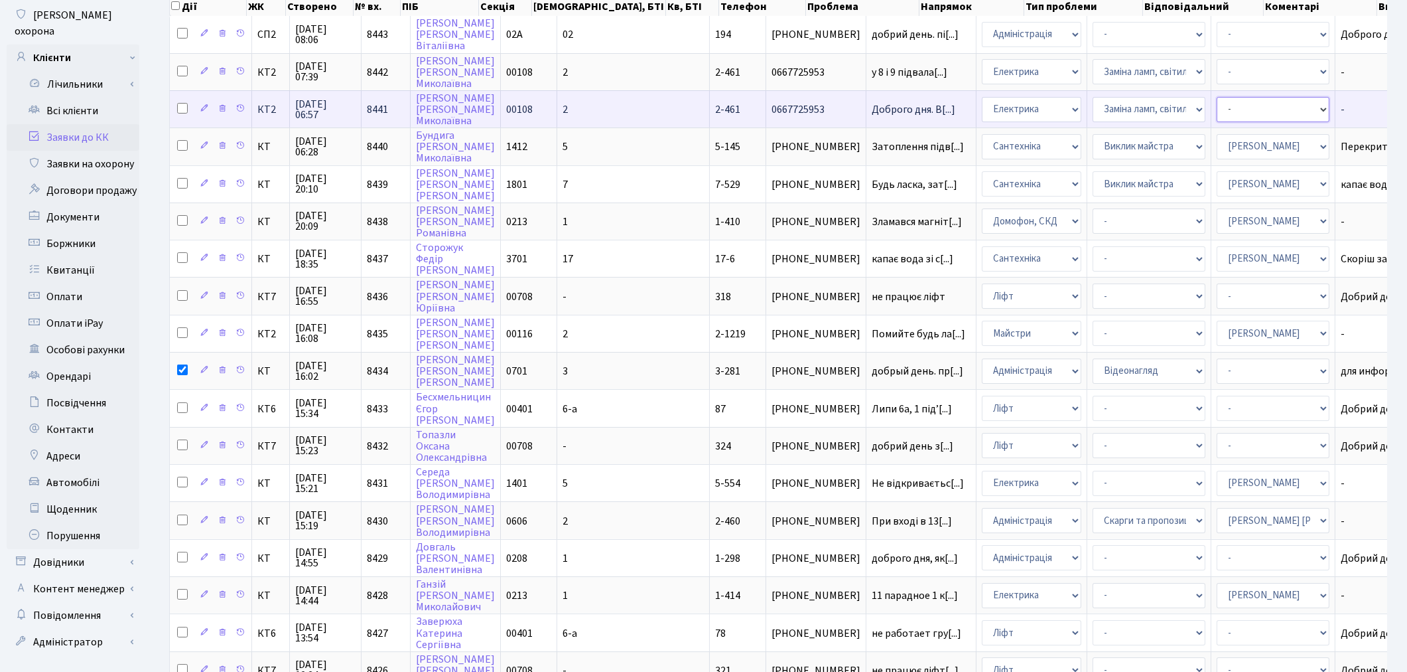
click at [1217, 104] on select "- Адміністратор ЖК ДП Адміністратор ЖК КТ Адміністратор ЖК СП Вижул В. В. Горді…" at bounding box center [1273, 109] width 113 height 25
select select "22"
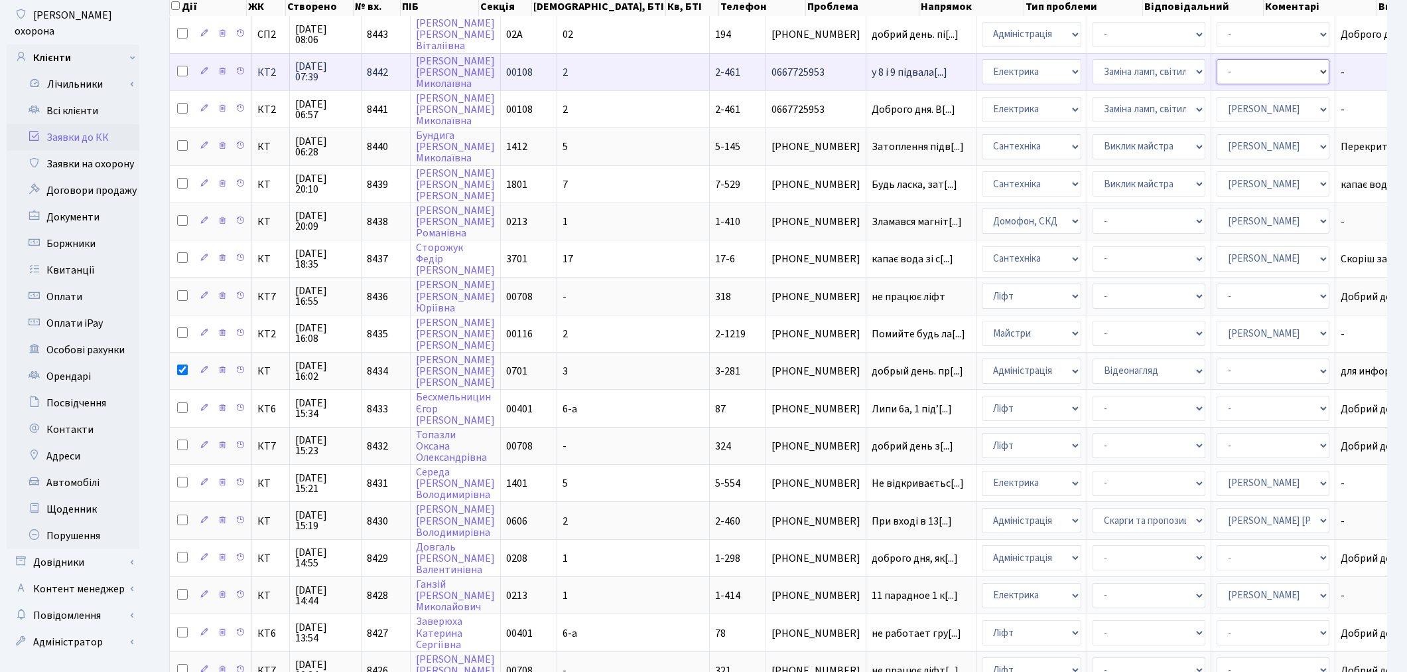
click at [1217, 72] on select "- Адміністратор ЖК ДП Адміністратор ЖК КТ Адміністратор ЖК СП Вижул В. В. Горді…" at bounding box center [1273, 71] width 113 height 25
select select "22"
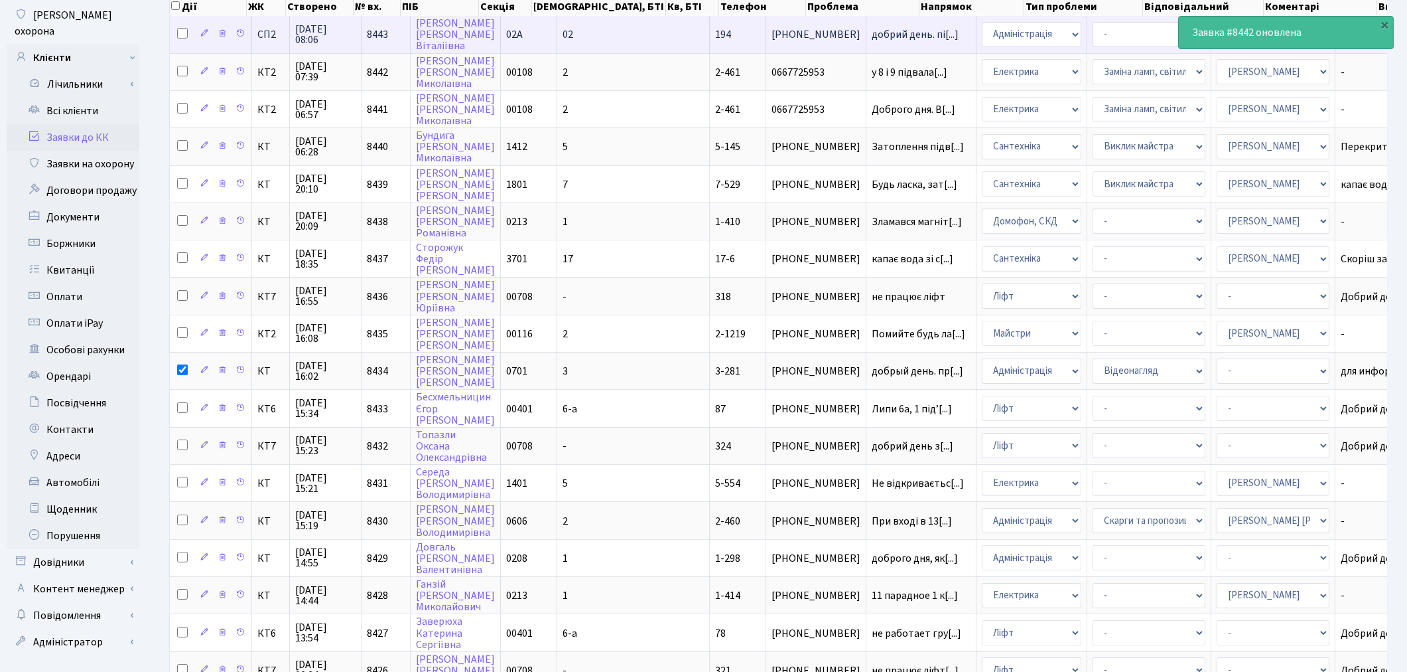
scroll to position [0, 0]
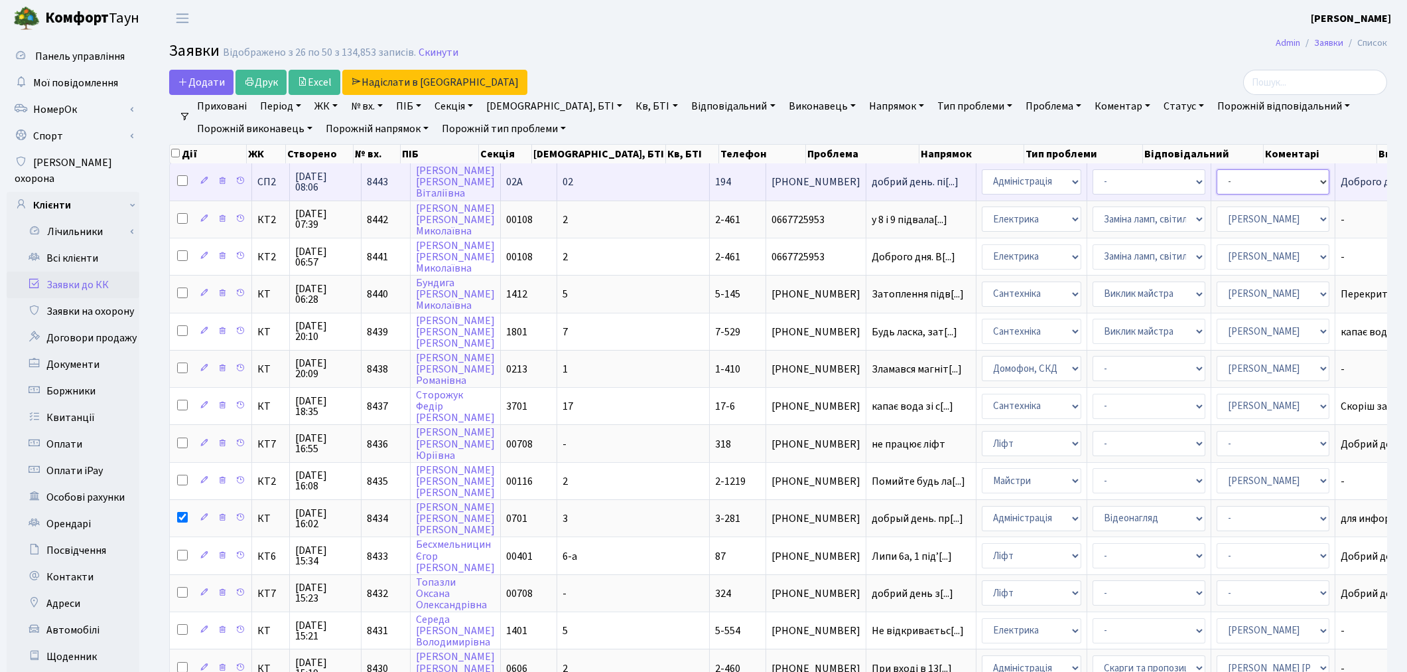
click at [1217, 184] on select "- Адміністратор ЖК ДП Адміністратор ЖК КТ Адміністратор ЖК СП [PERSON_NAME] [PE…" at bounding box center [1273, 181] width 113 height 25
select select "85"
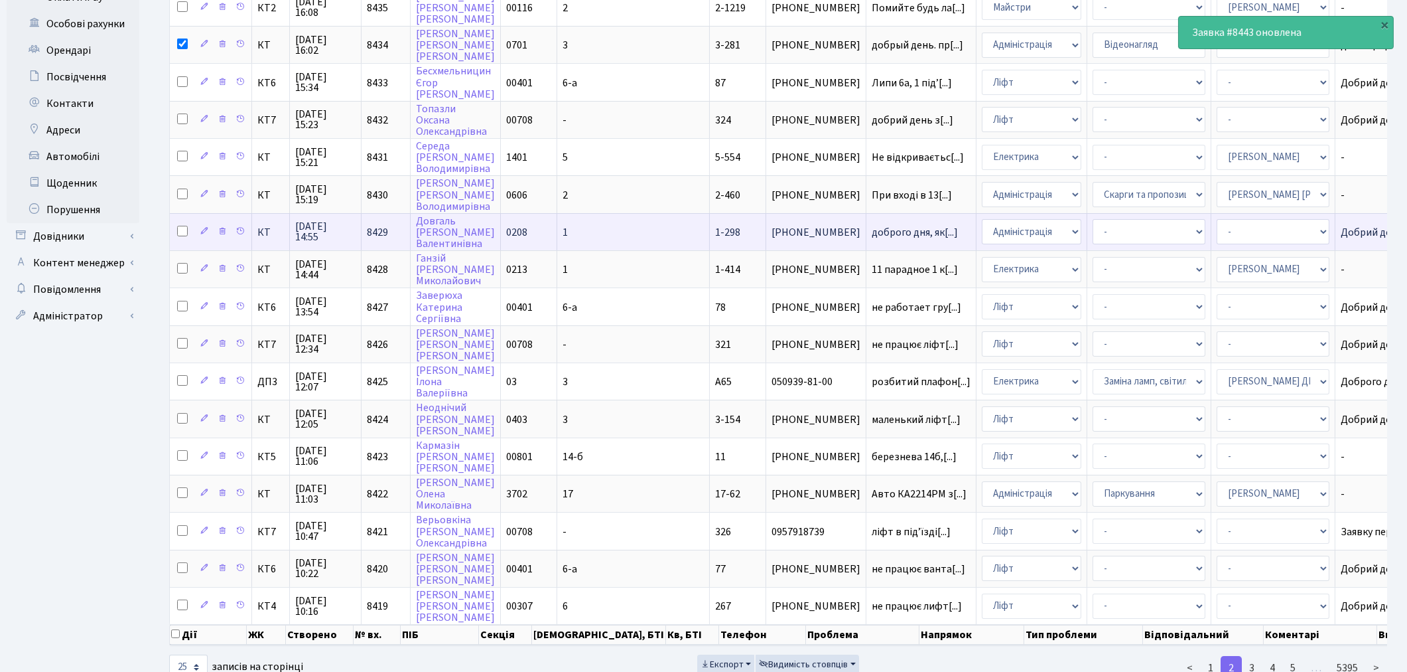
scroll to position [490, 0]
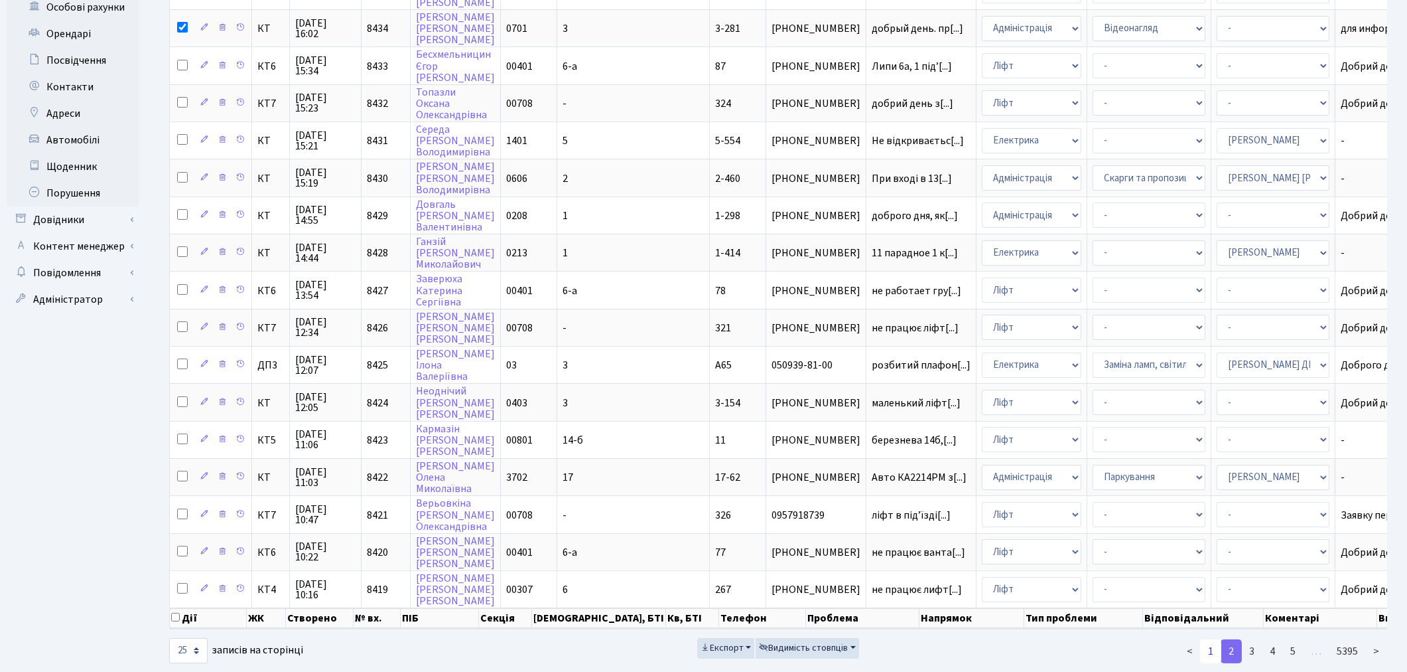
click at [1212, 639] on link "1" at bounding box center [1210, 651] width 21 height 24
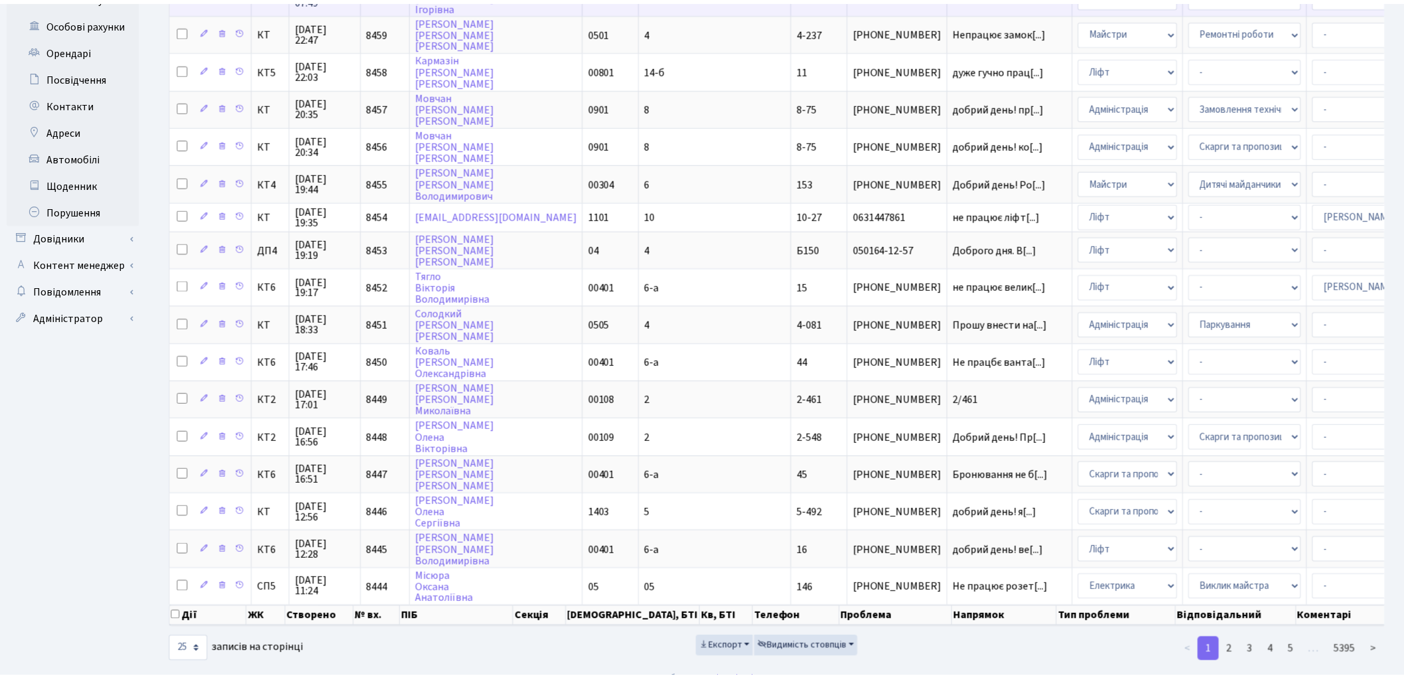
scroll to position [468, 0]
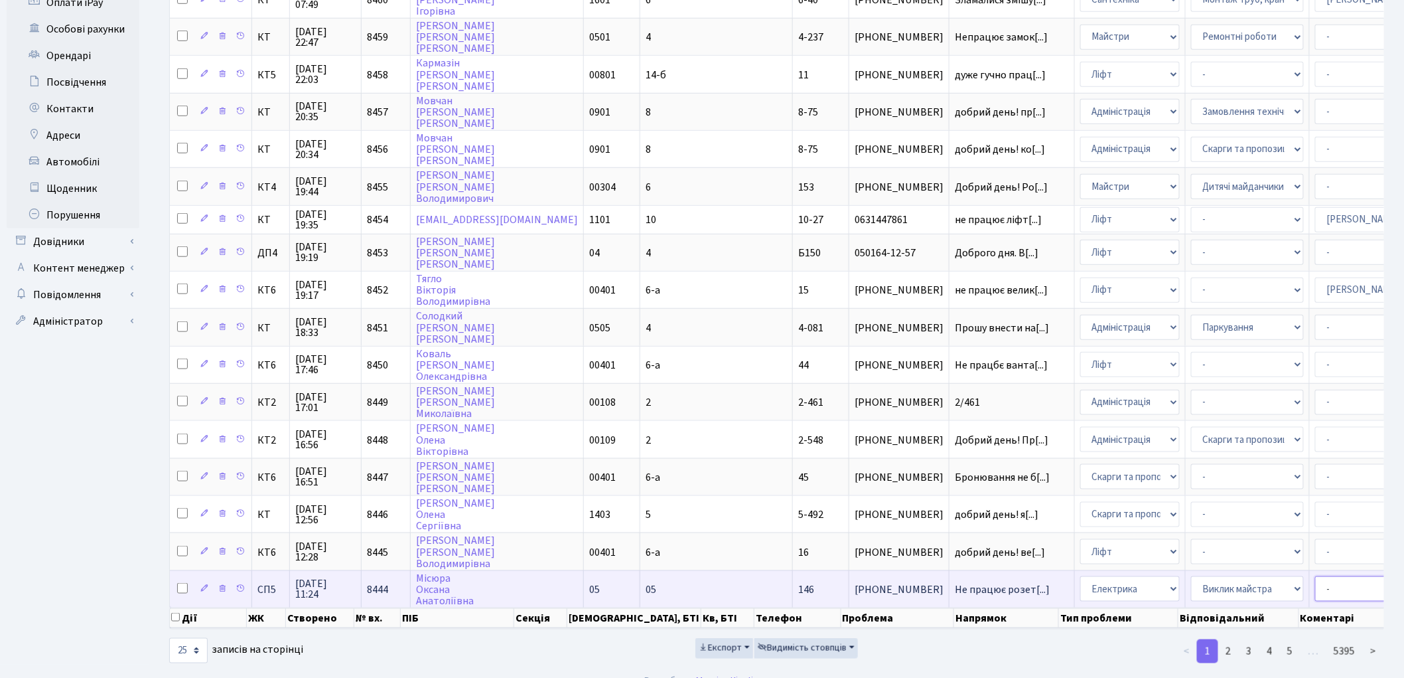
click at [1315, 576] on select "- Адміністратор ЖК ДП Адміністратор ЖК КТ Адміністратор ЖК СП [PERSON_NAME] [PE…" at bounding box center [1371, 588] width 113 height 25
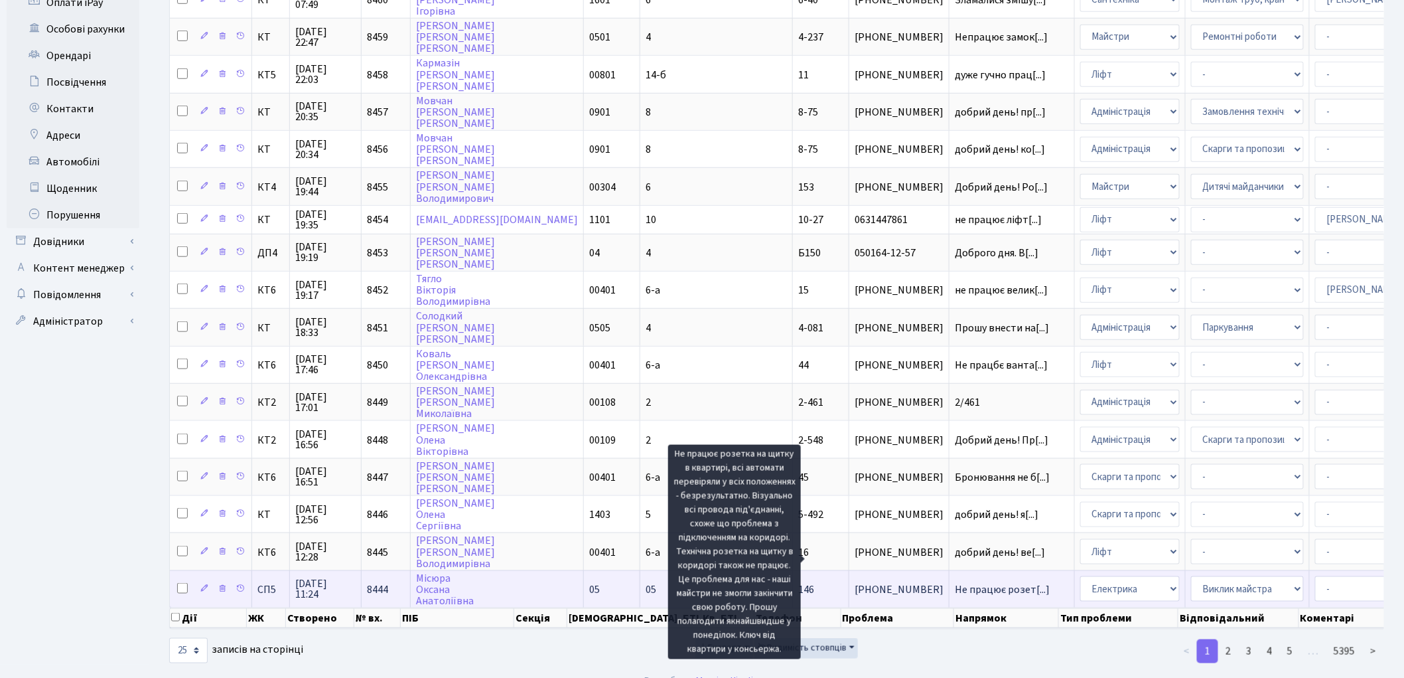
click at [955, 582] on span "Не працює розет[...]" at bounding box center [1002, 589] width 95 height 15
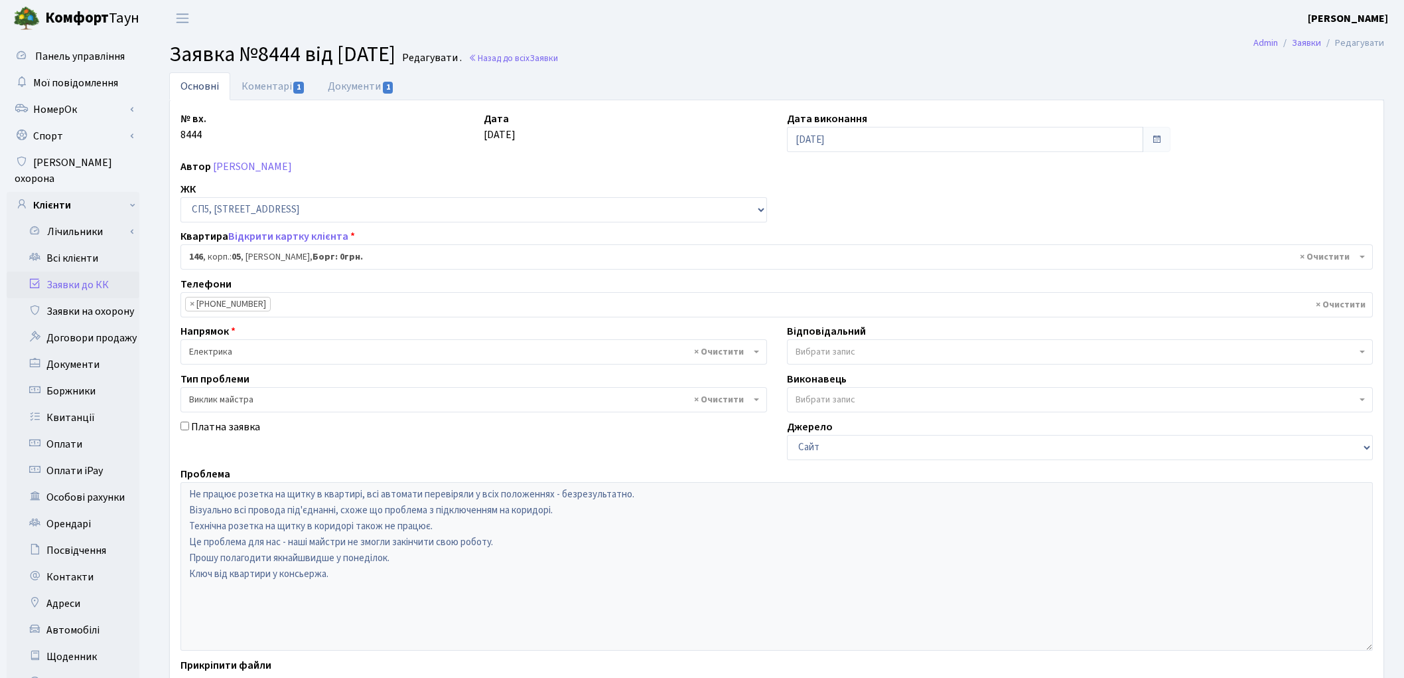
select select "21555"
select select "29"
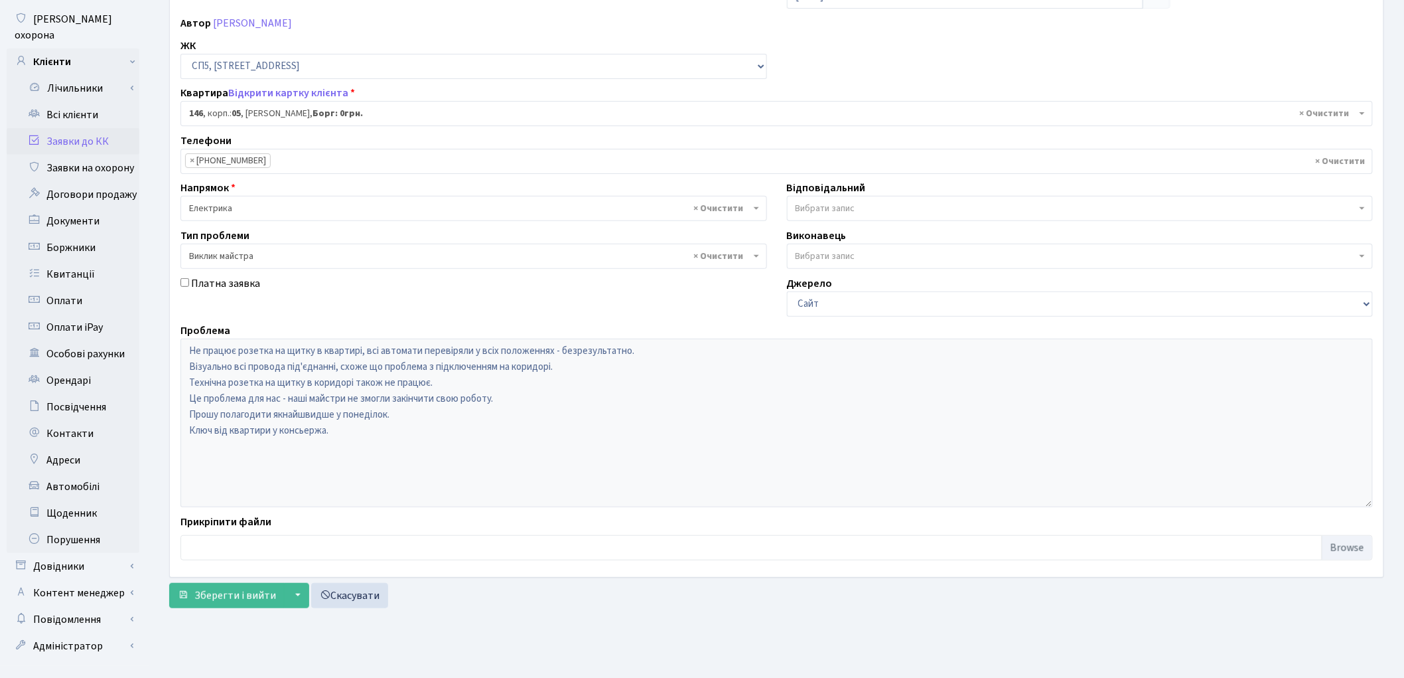
scroll to position [148, 0]
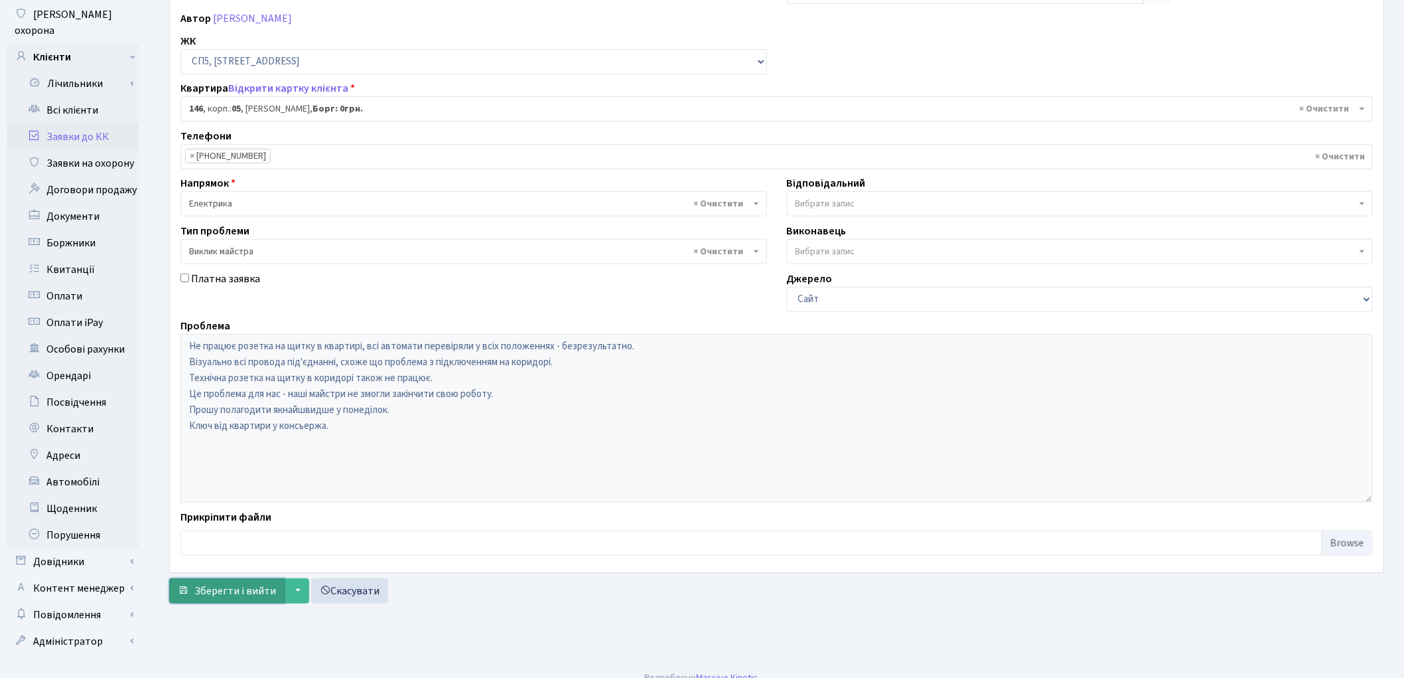
click at [234, 595] on span "Зберегти і вийти" at bounding box center [235, 590] width 82 height 15
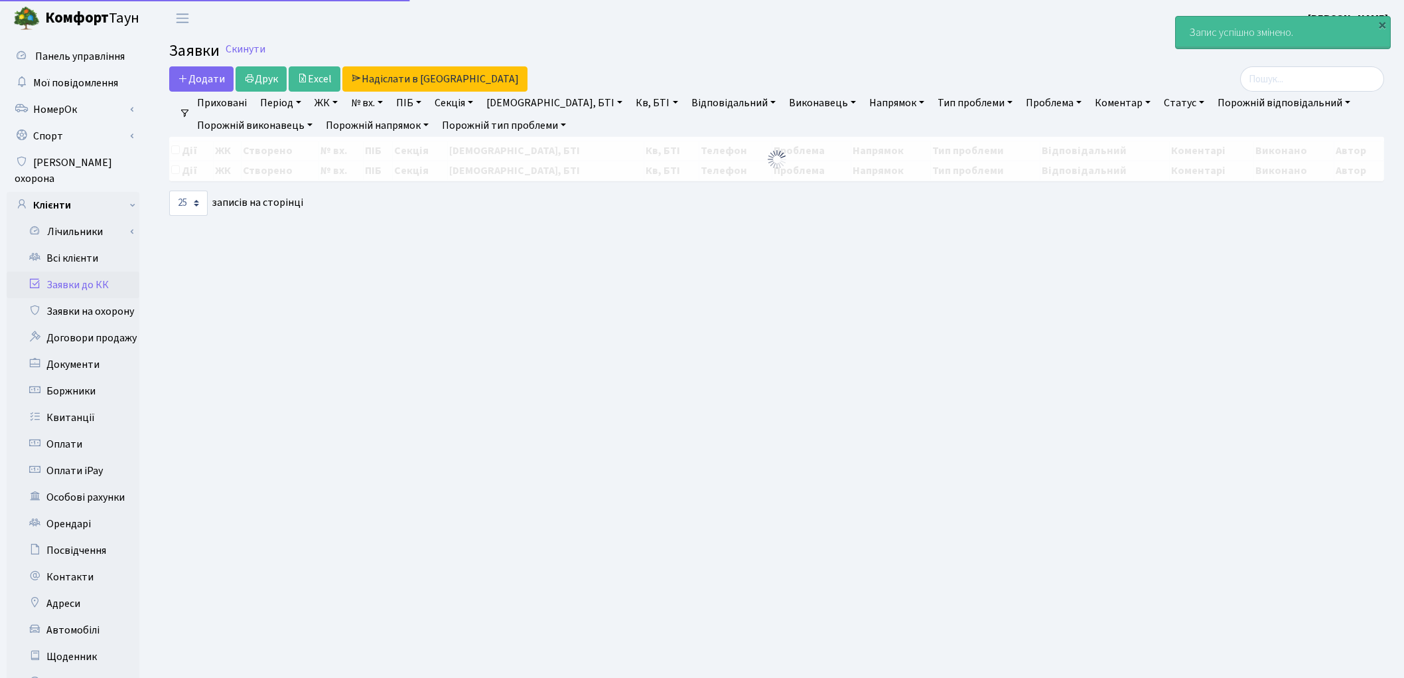
select select "25"
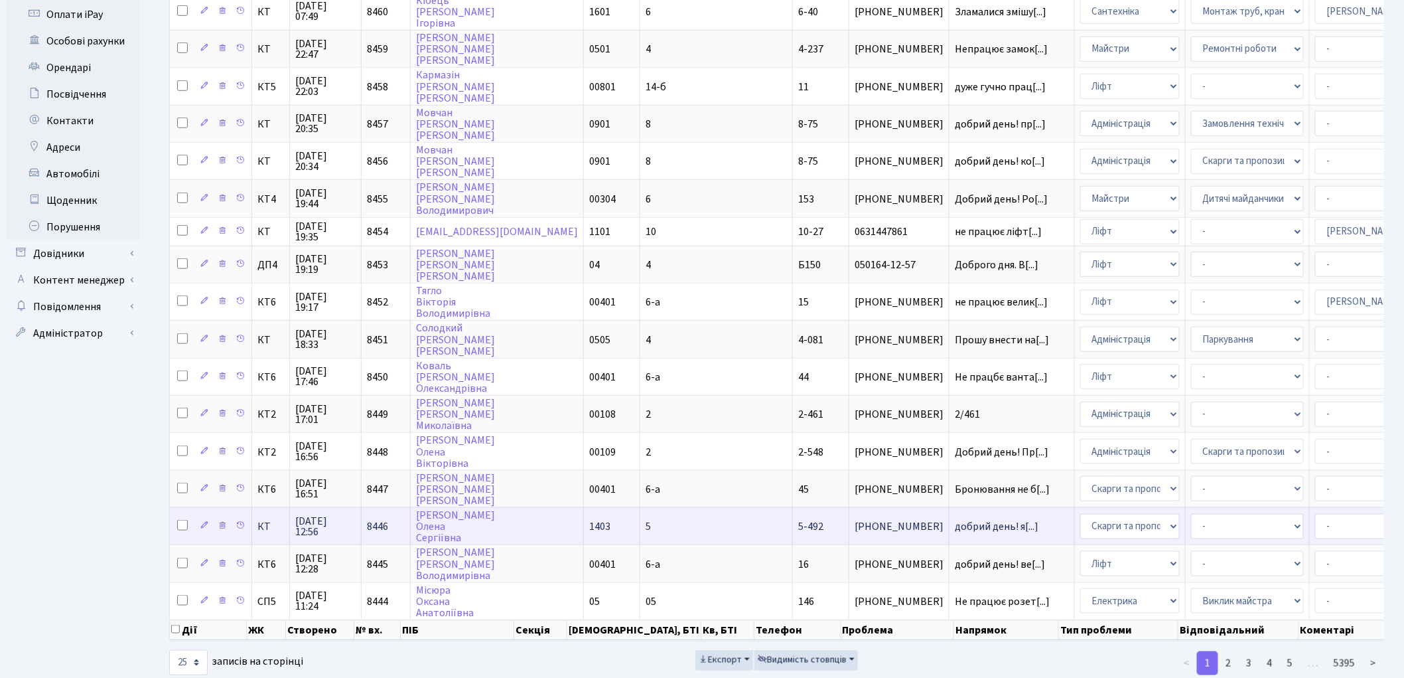
scroll to position [468, 0]
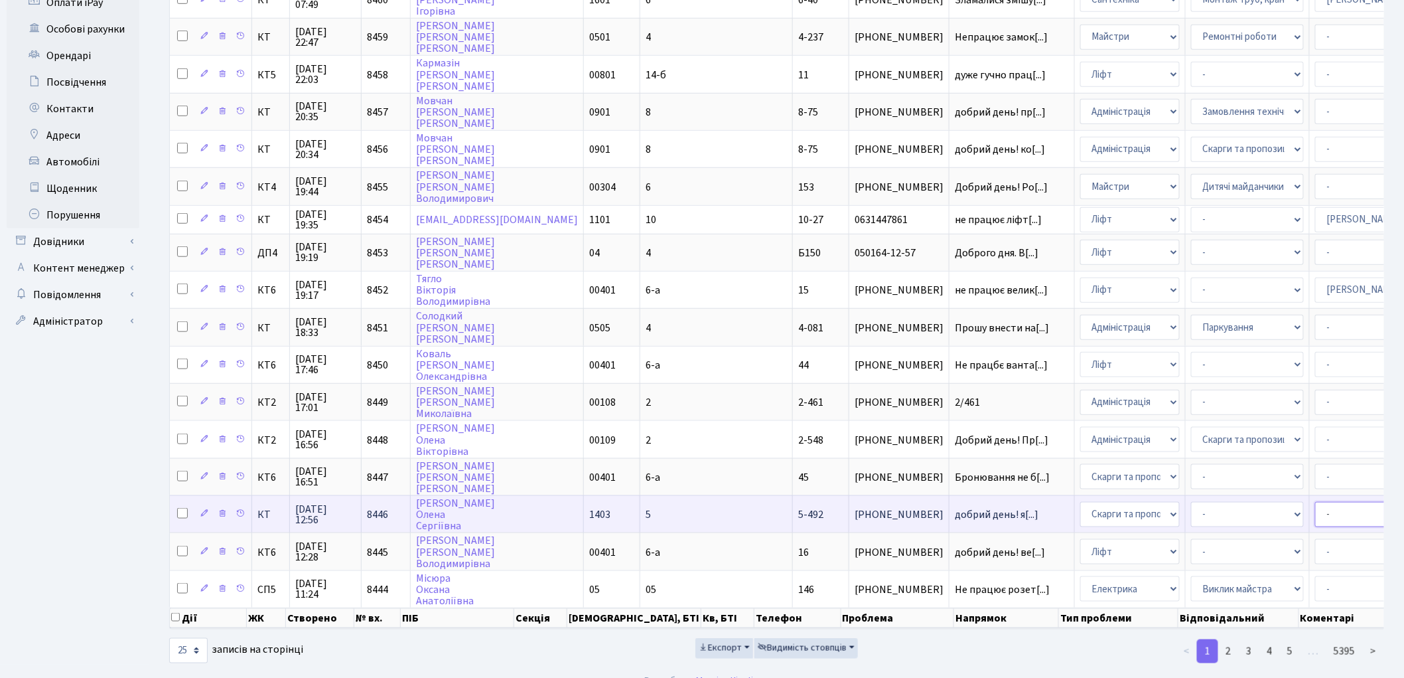
click at [1315, 502] on select "- Адміністратор ЖК ДП Адміністратор ЖК КТ Адміністратор ЖК СП Вижул В. В. Горді…" at bounding box center [1371, 514] width 113 height 25
select select "77"
click at [1315, 502] on select "- Адміністратор ЖК ДП Адміністратор ЖК КТ Адміністратор ЖК СП Вижул В. В. Горді…" at bounding box center [1371, 514] width 113 height 25
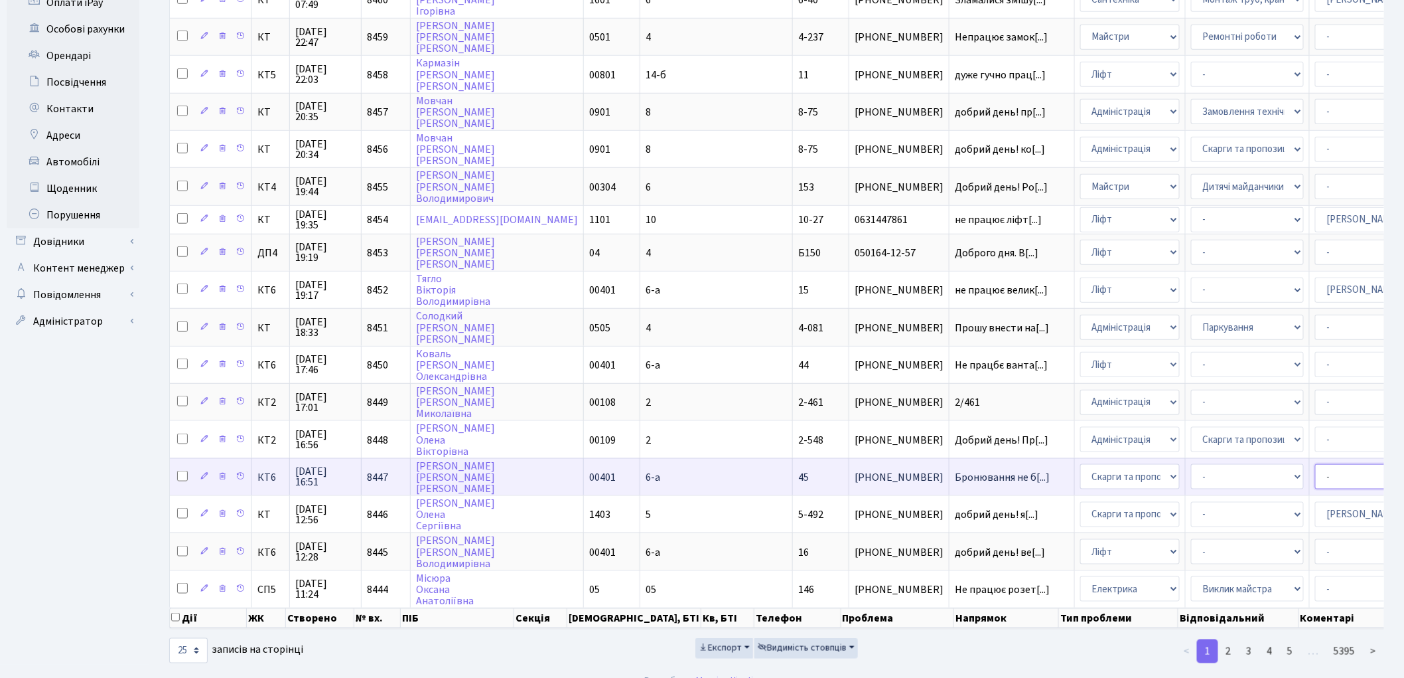
click at [1315, 464] on select "- Адміністратор ЖК ДП Адміністратор ЖК КТ Адміністратор ЖК СП Вижул В. В. Горді…" at bounding box center [1371, 476] width 113 height 25
select select "77"
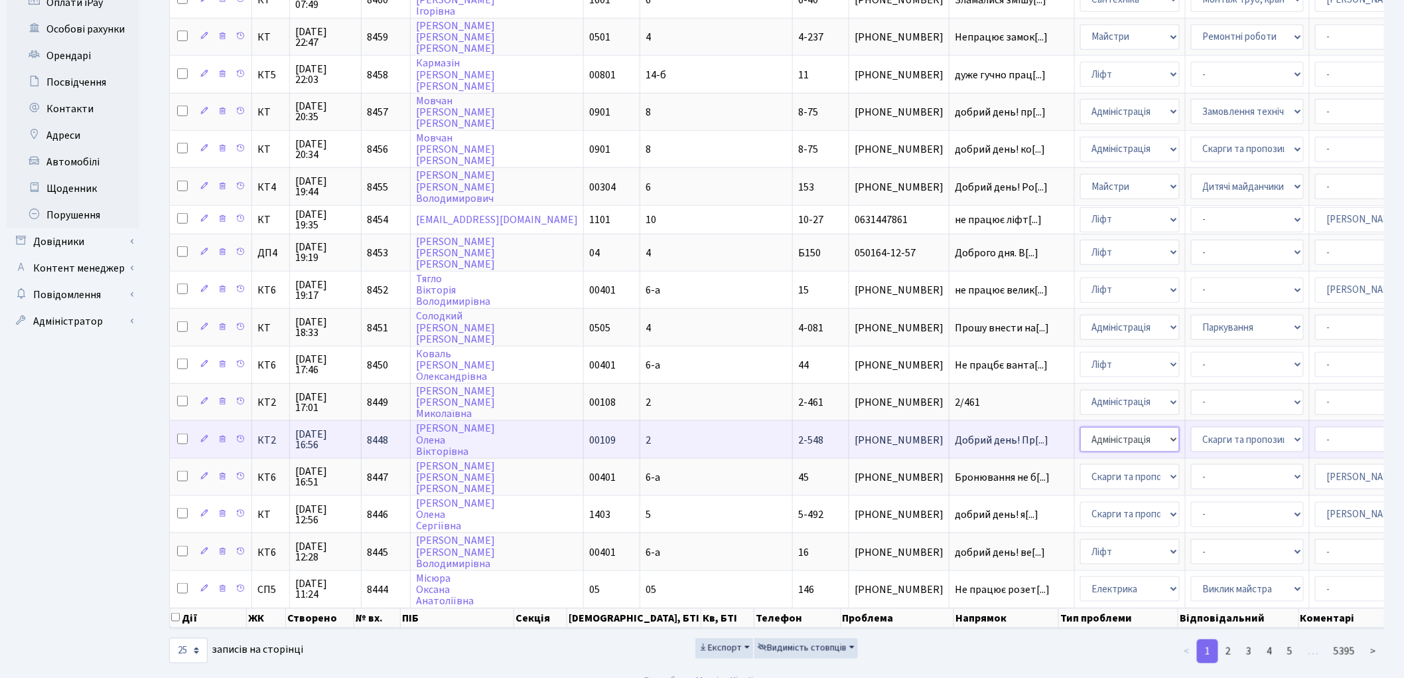
click at [1080, 427] on select "- Адміністрація Домофон, СКД Ліфт Майстри Сантехніка Економічний відділ Електри…" at bounding box center [1130, 439] width 100 height 25
select select "3"
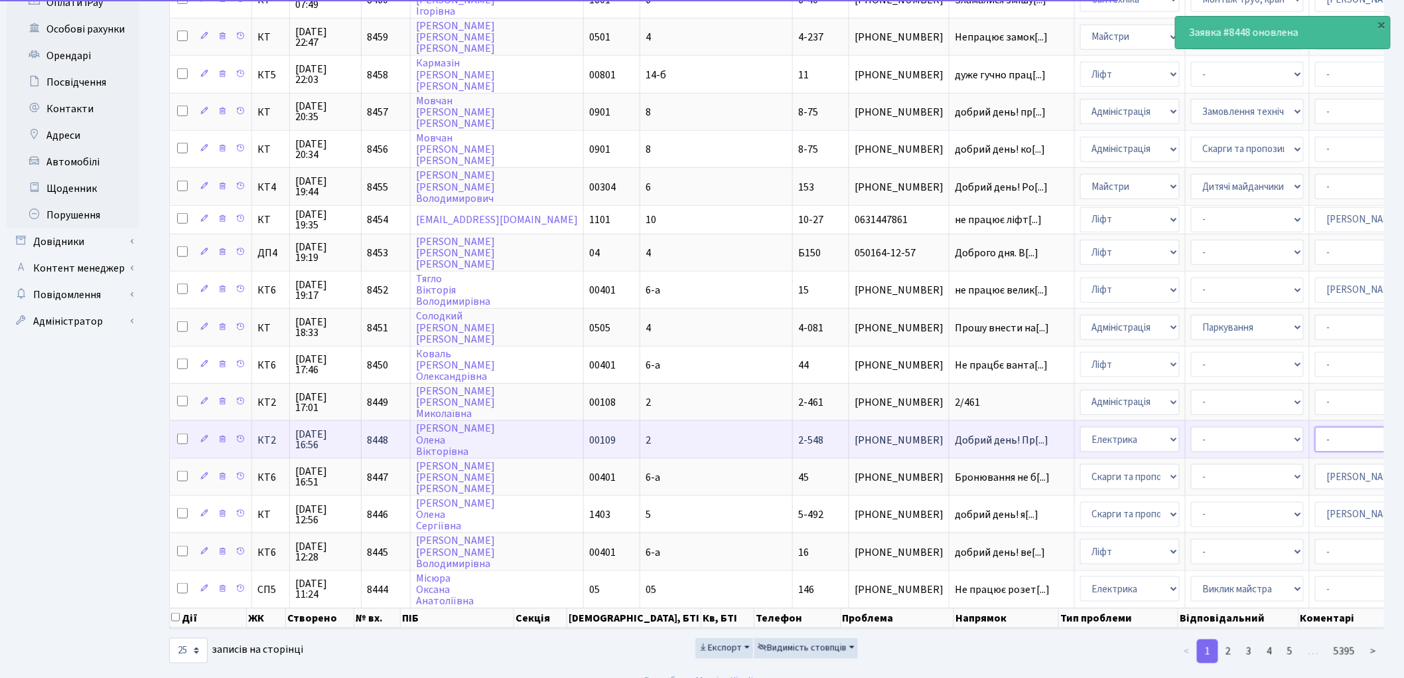
click at [1315, 427] on select "- Адміністратор ЖК ДП Адміністратор ЖК КТ Адміністратор ЖК СП Вижул В. В. Горді…" at bounding box center [1371, 439] width 113 height 25
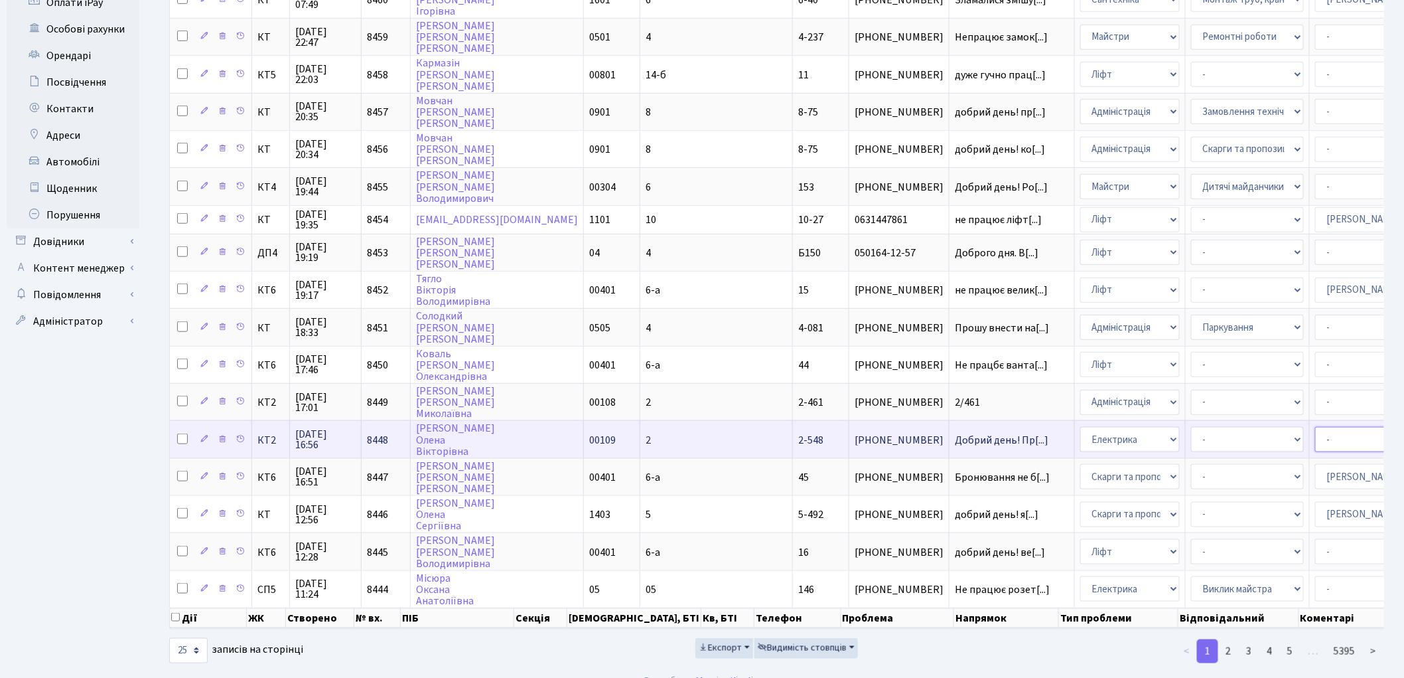
select select "22"
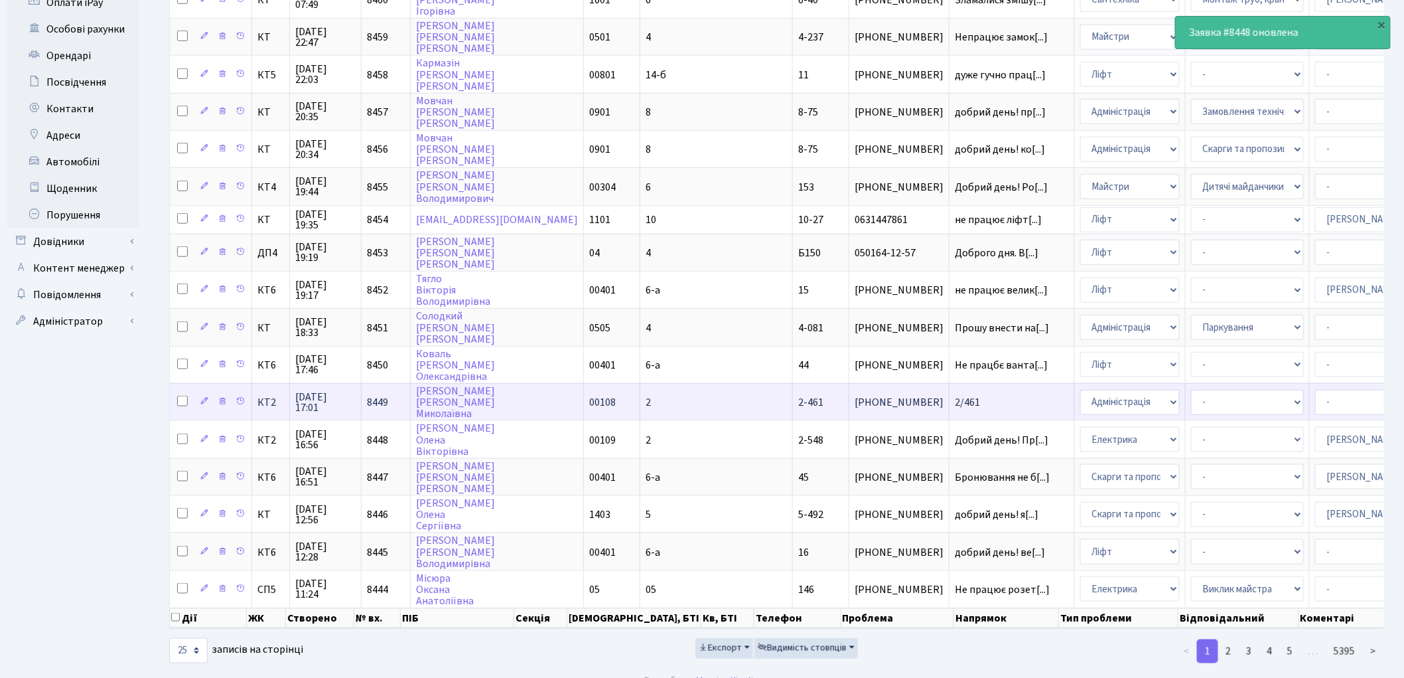
click at [955, 397] on span "2/461" at bounding box center [1012, 402] width 114 height 11
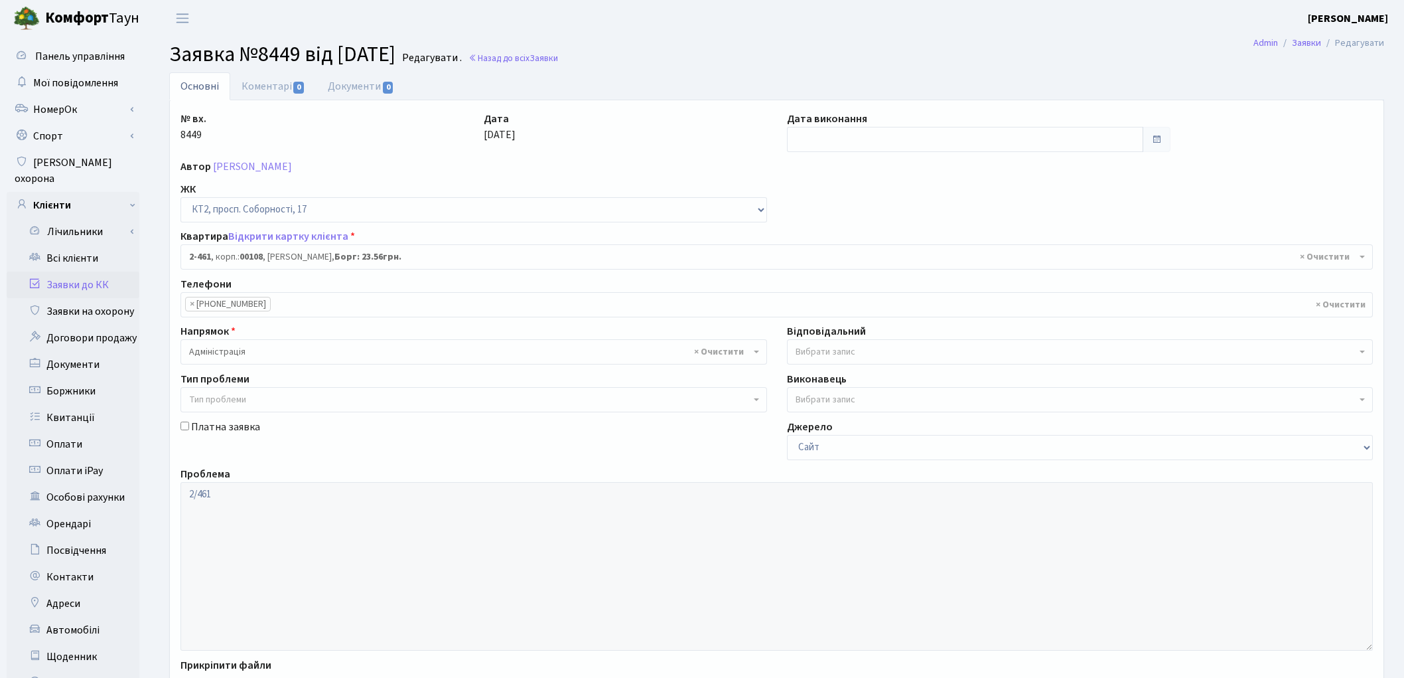
select select "15509"
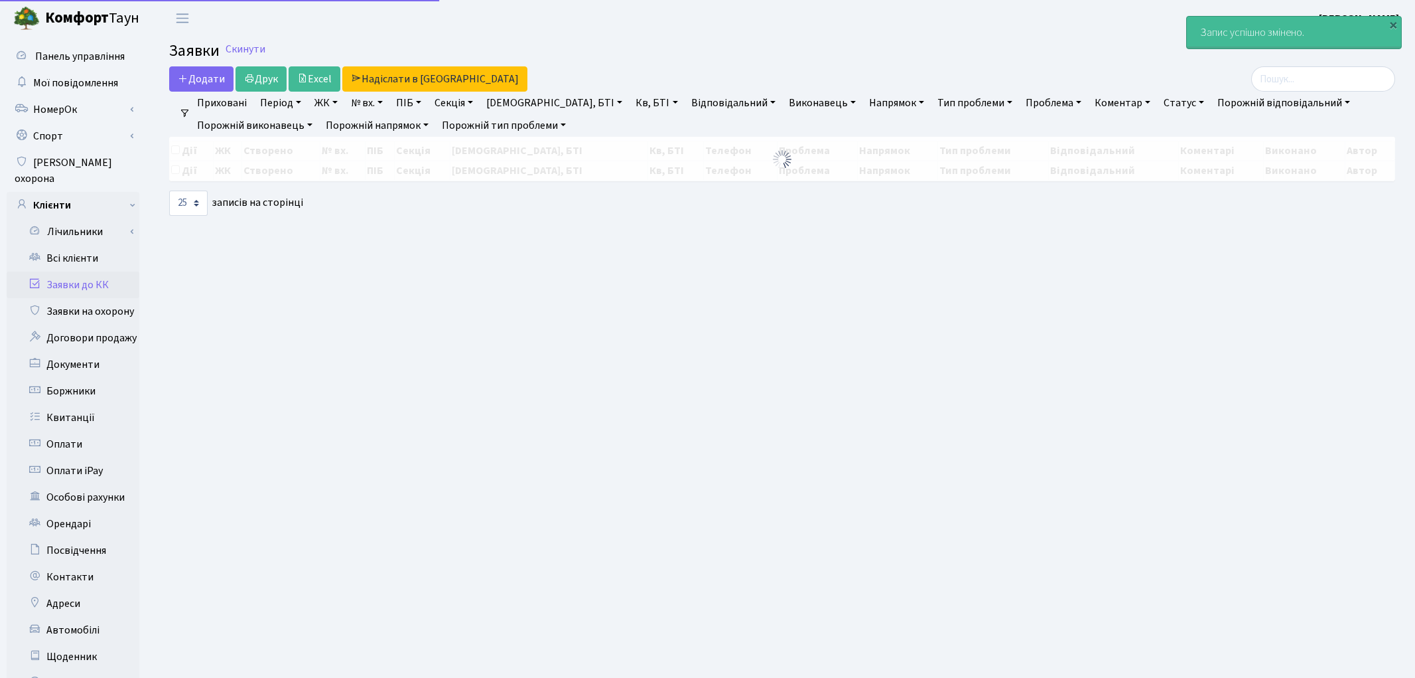
select select "25"
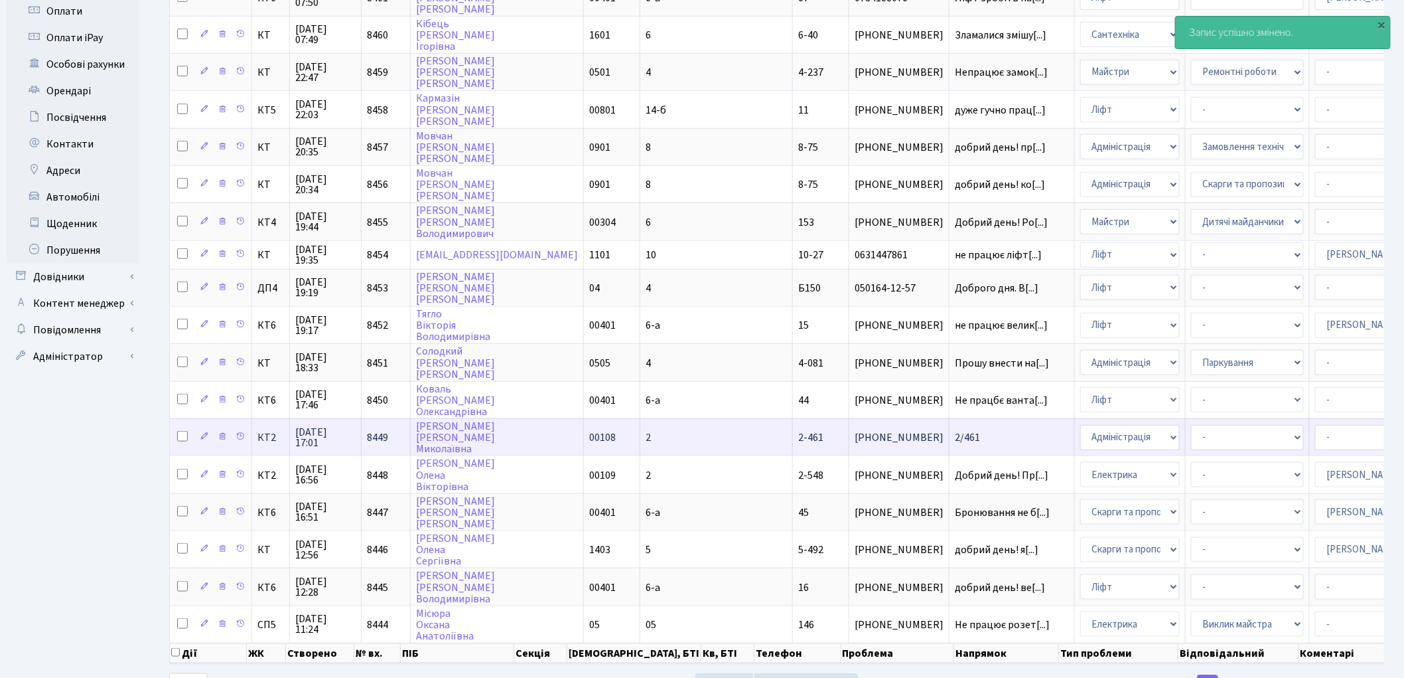
scroll to position [442, 0]
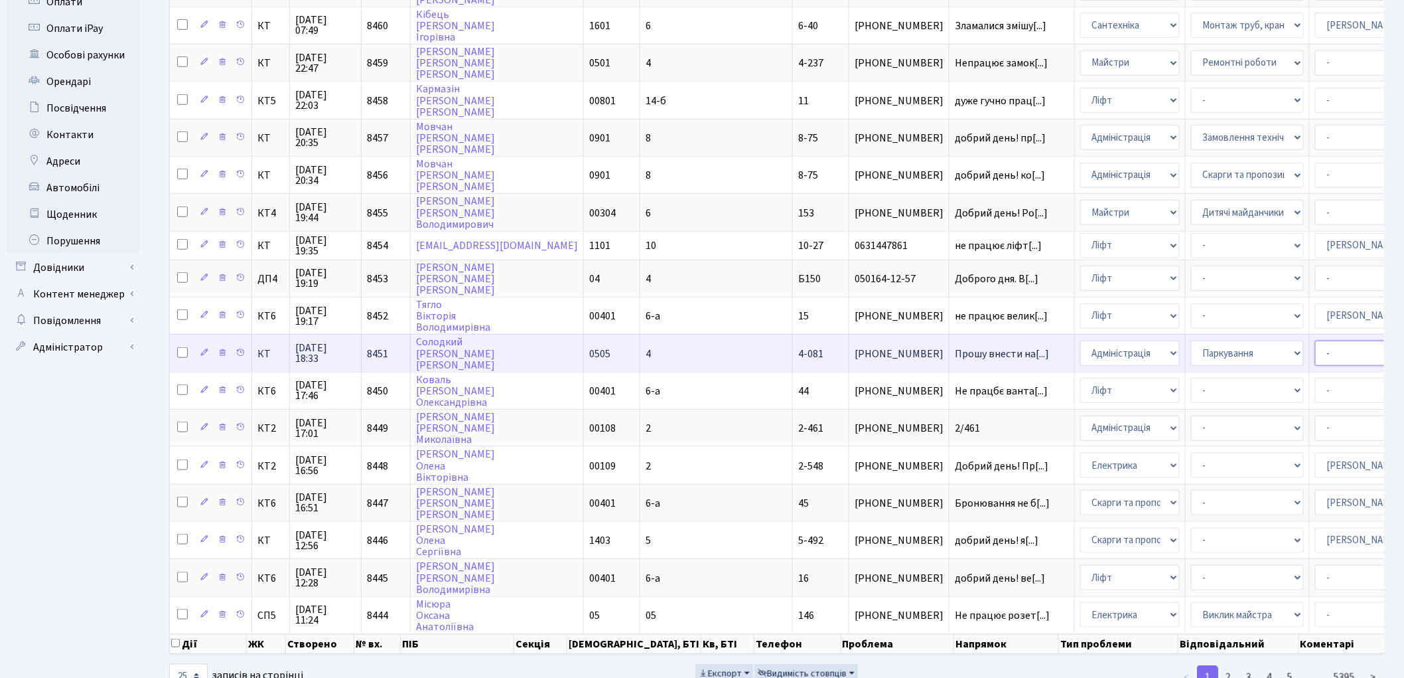
click at [1315, 340] on select "- Адміністратор ЖК ДП Адміністратор ЖК КТ Адміністратор ЖК СП Вижул В. В. Горді…" at bounding box center [1371, 352] width 113 height 25
select select "82"
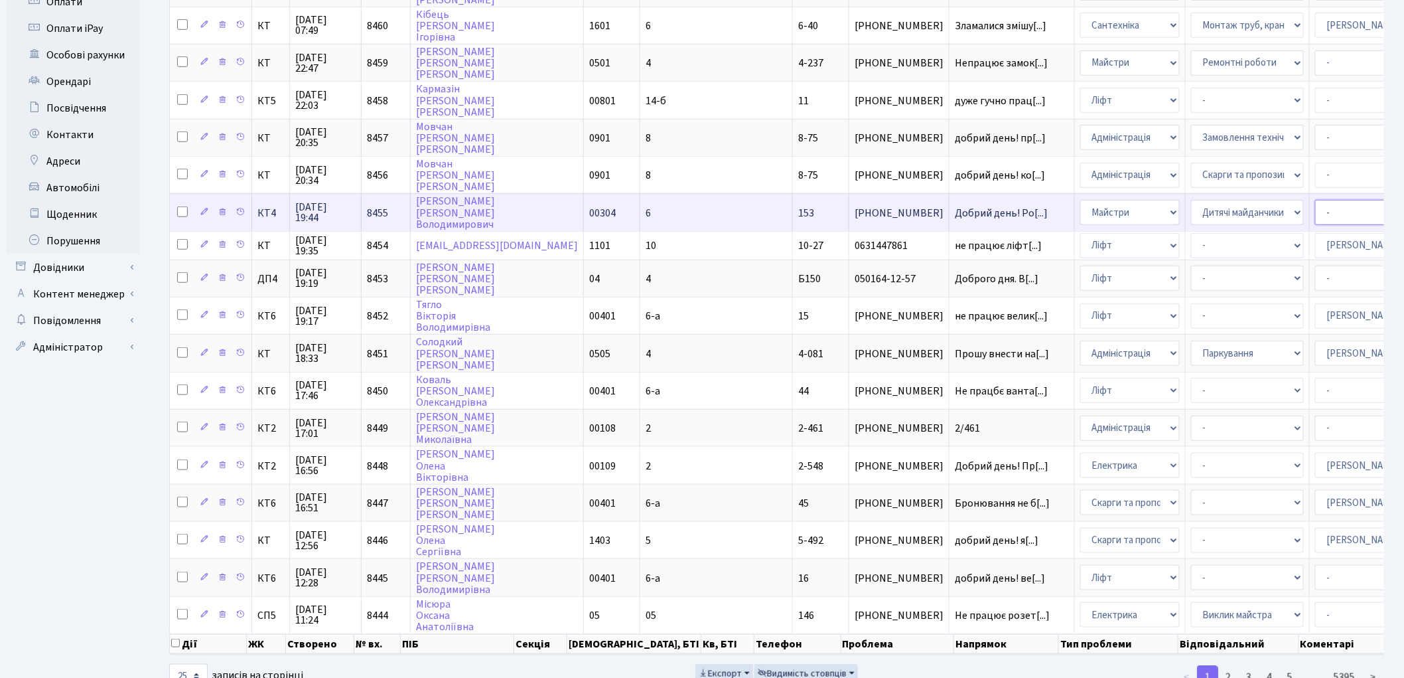
click at [1315, 200] on select "- Адміністратор ЖК ДП Адміністратор ЖК КТ Адміністратор ЖК СП Вижул В. В. Горді…" at bounding box center [1371, 212] width 113 height 25
select select "18"
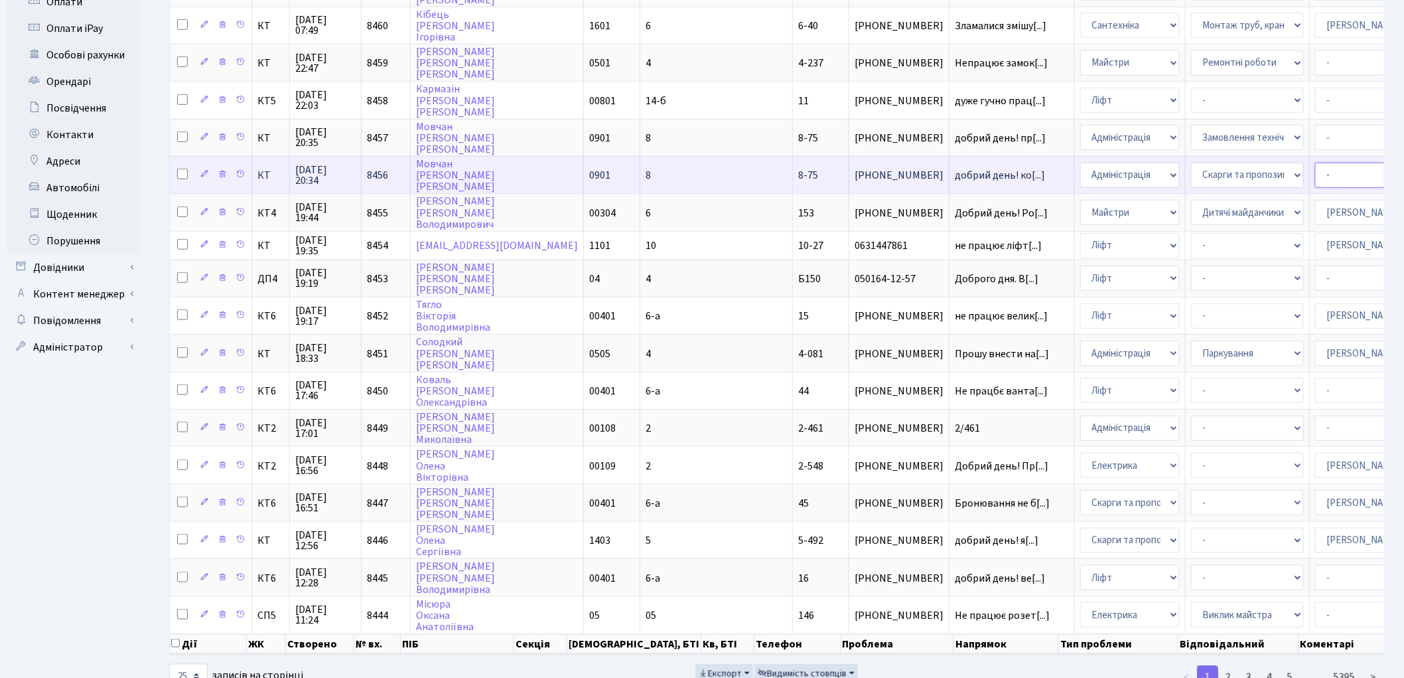
click at [1315, 163] on select "- Адміністратор ЖК ДП Адміністратор ЖК КТ Адміністратор ЖК СП Вижул В. В. Горді…" at bounding box center [1371, 175] width 113 height 25
select select "42"
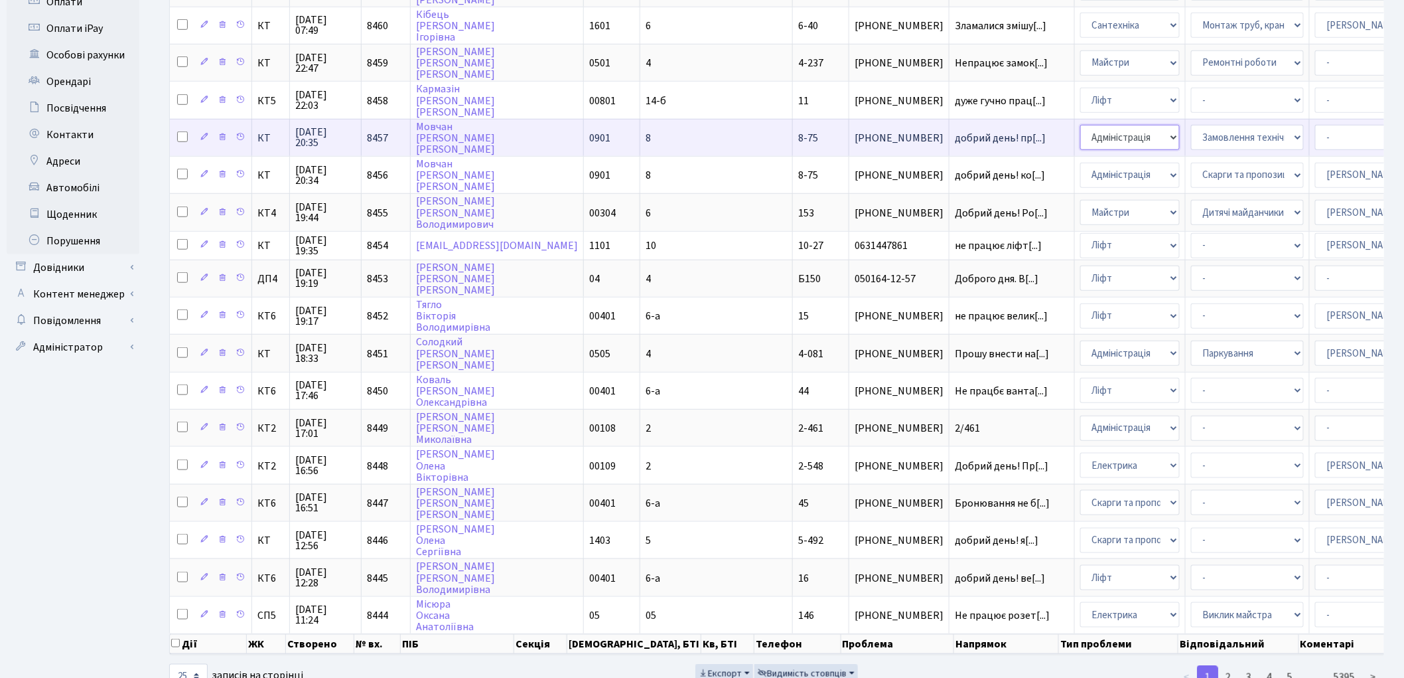
click at [1080, 127] on select "- Адміністрація Домофон, СКД Ліфт Майстри Сантехніка Економічний відділ Електри…" at bounding box center [1130, 137] width 100 height 25
select select "4"
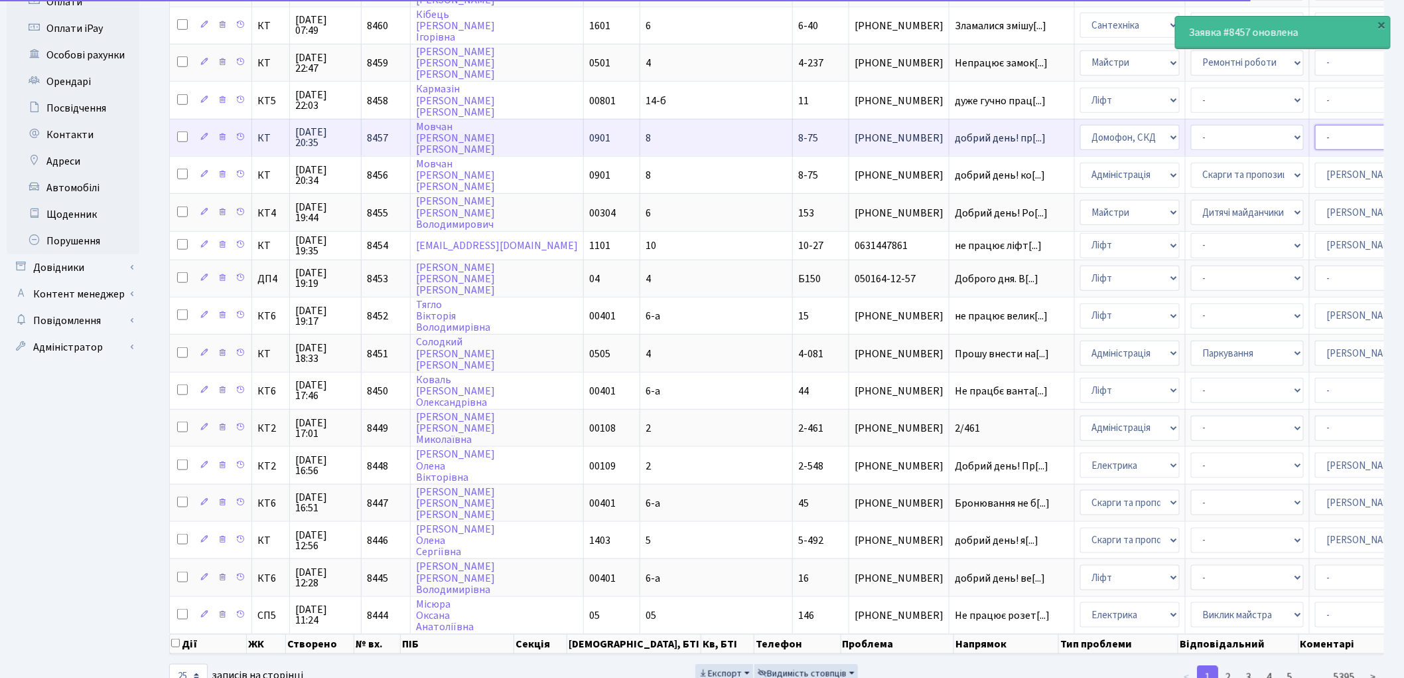
click at [1315, 125] on select "- Адміністратор ЖК ДП Адміністратор ЖК КТ Адміністратор ЖК СП Вижул В. В. Горді…" at bounding box center [1371, 137] width 113 height 25
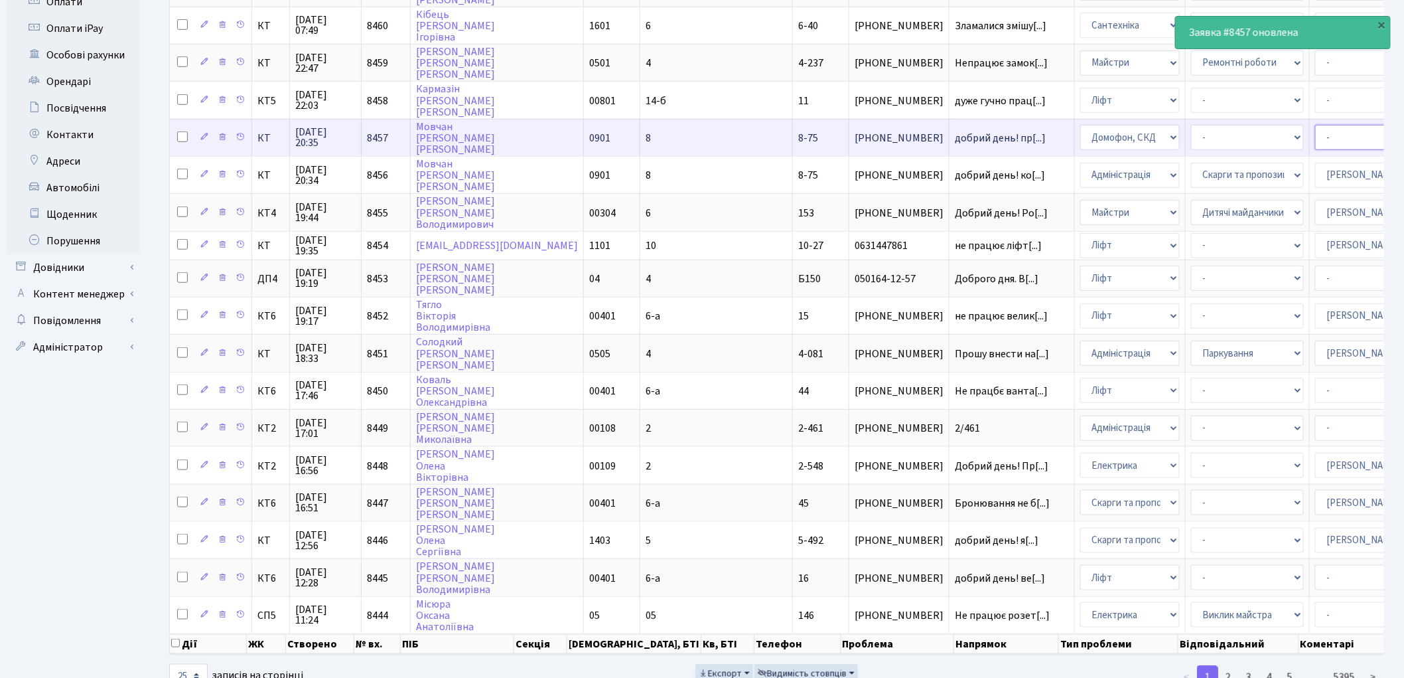
select select "22"
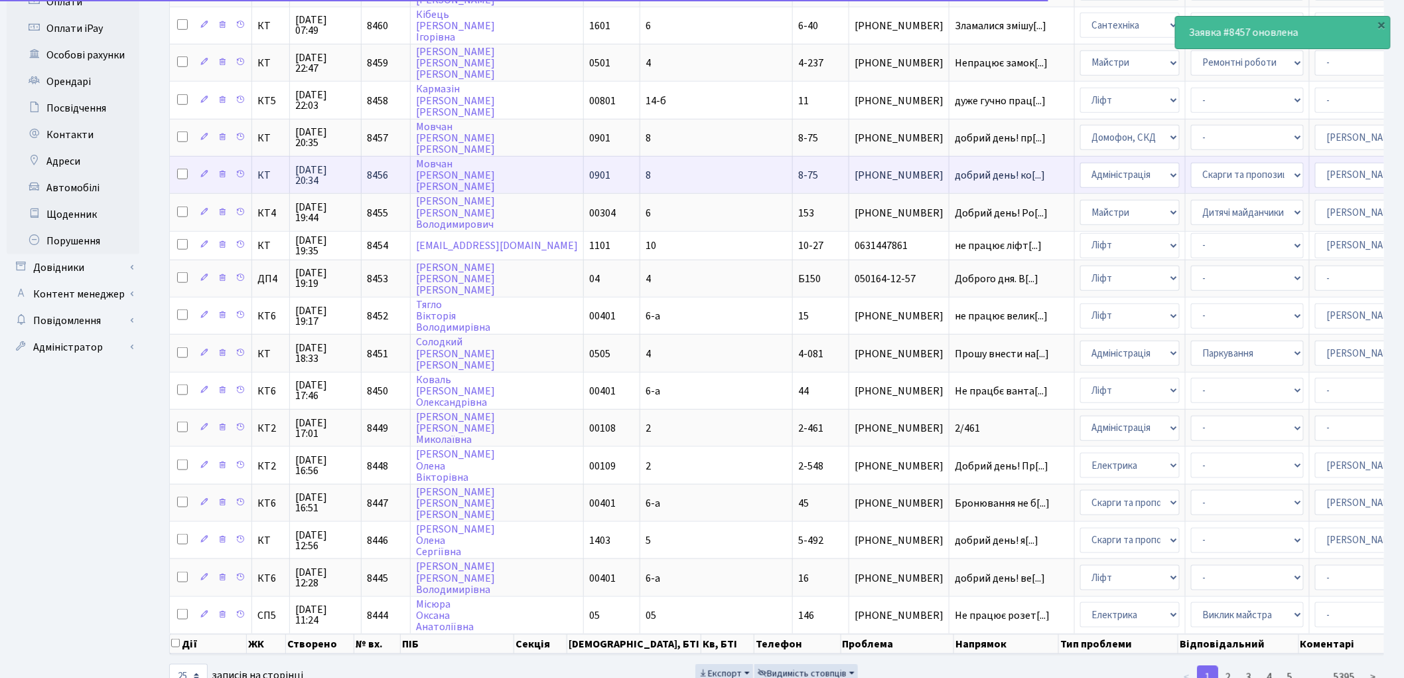
scroll to position [368, 0]
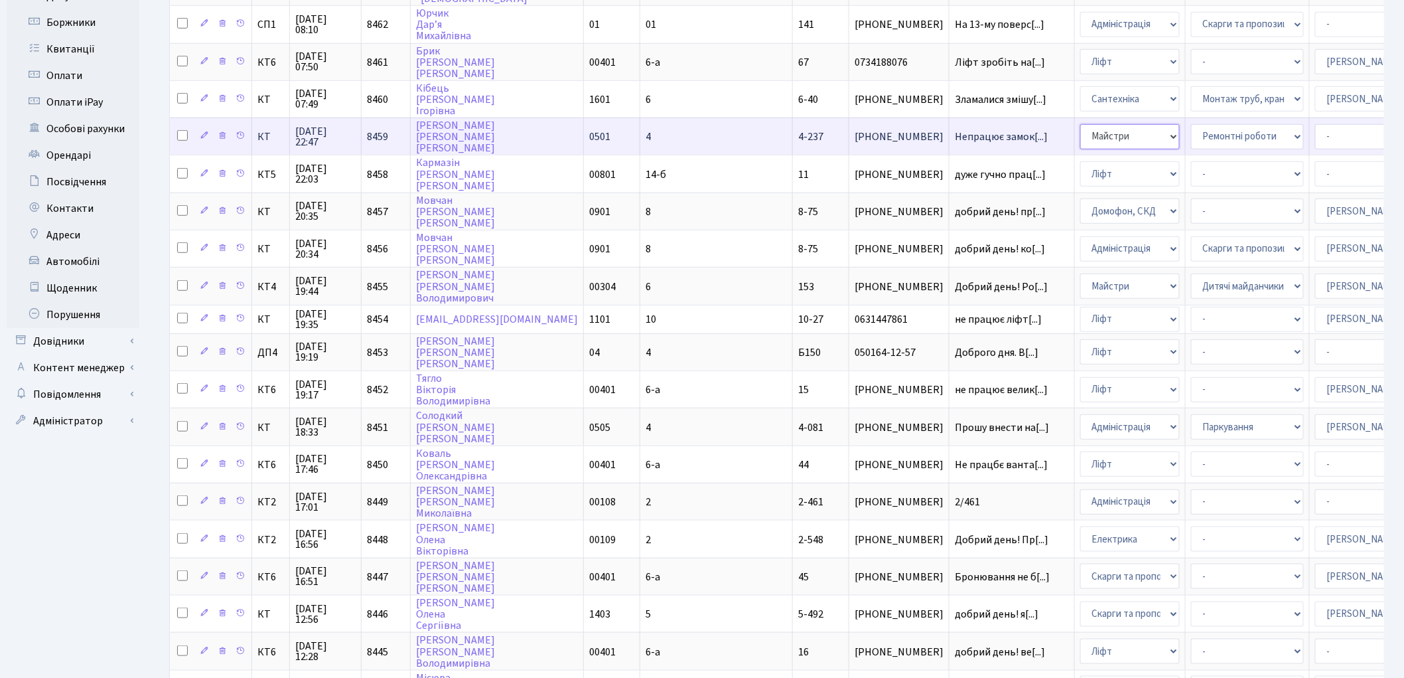
click at [1080, 125] on select "- Адміністрація Домофон, СКД Ліфт Майстри Сантехніка Економічний відділ Електри…" at bounding box center [1130, 136] width 100 height 25
select select "4"
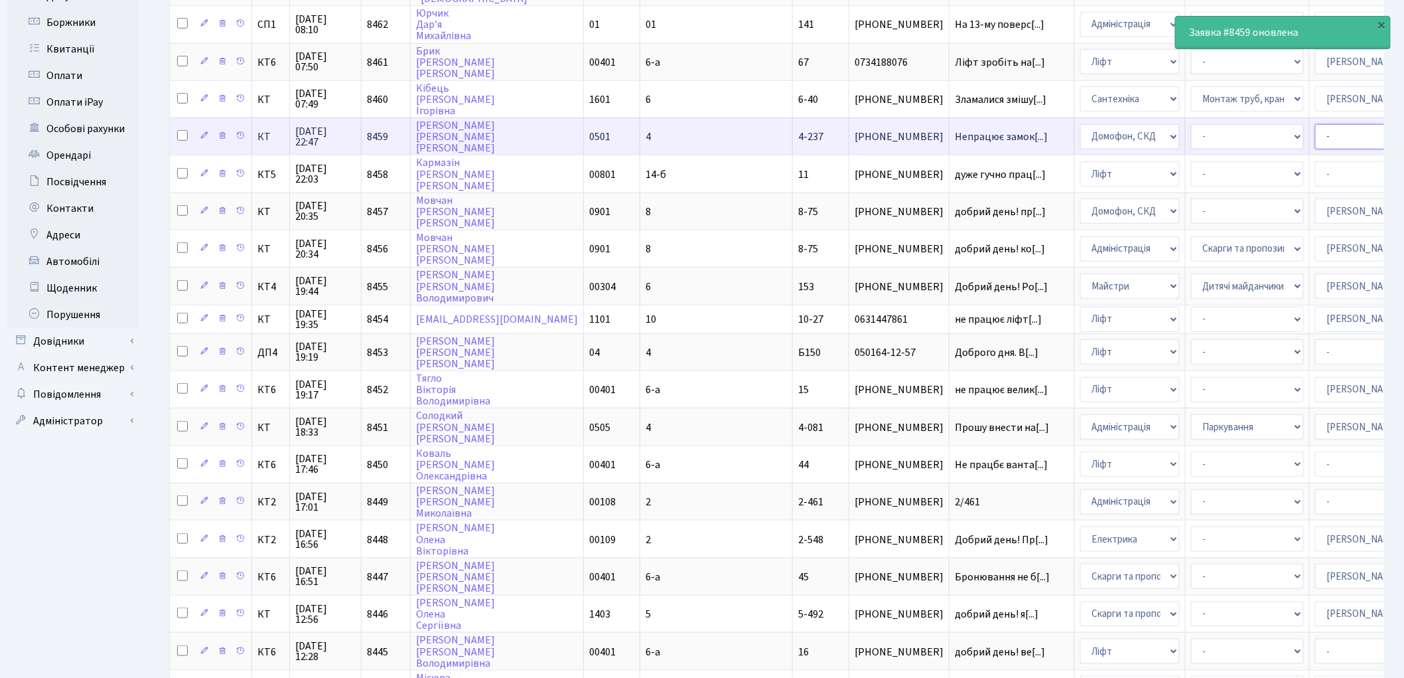
click at [1315, 134] on select "- Адміністратор ЖК ДП Адміністратор ЖК КТ Адміністратор ЖК СП Вижул В. В. Горді…" at bounding box center [1371, 136] width 113 height 25
select select "22"
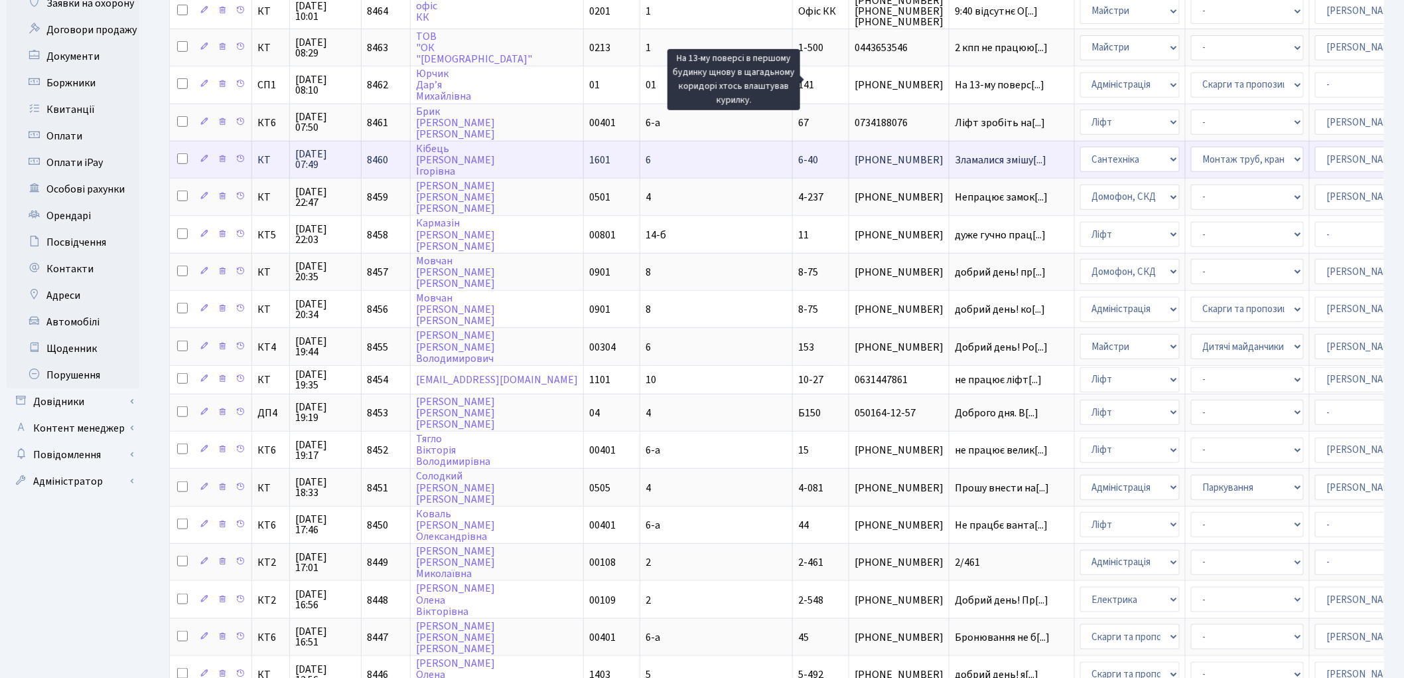
scroll to position [295, 0]
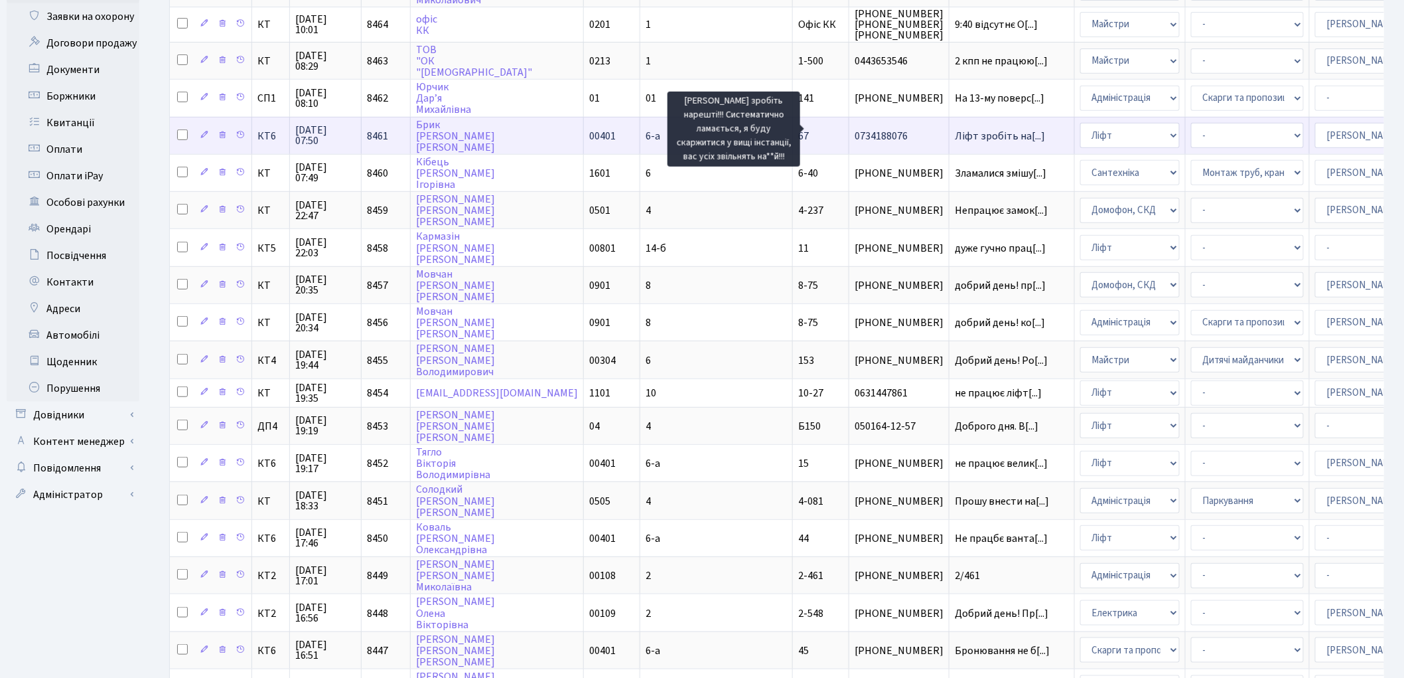
click at [955, 129] on span "Ліфт зробіть на[...]" at bounding box center [1000, 136] width 90 height 15
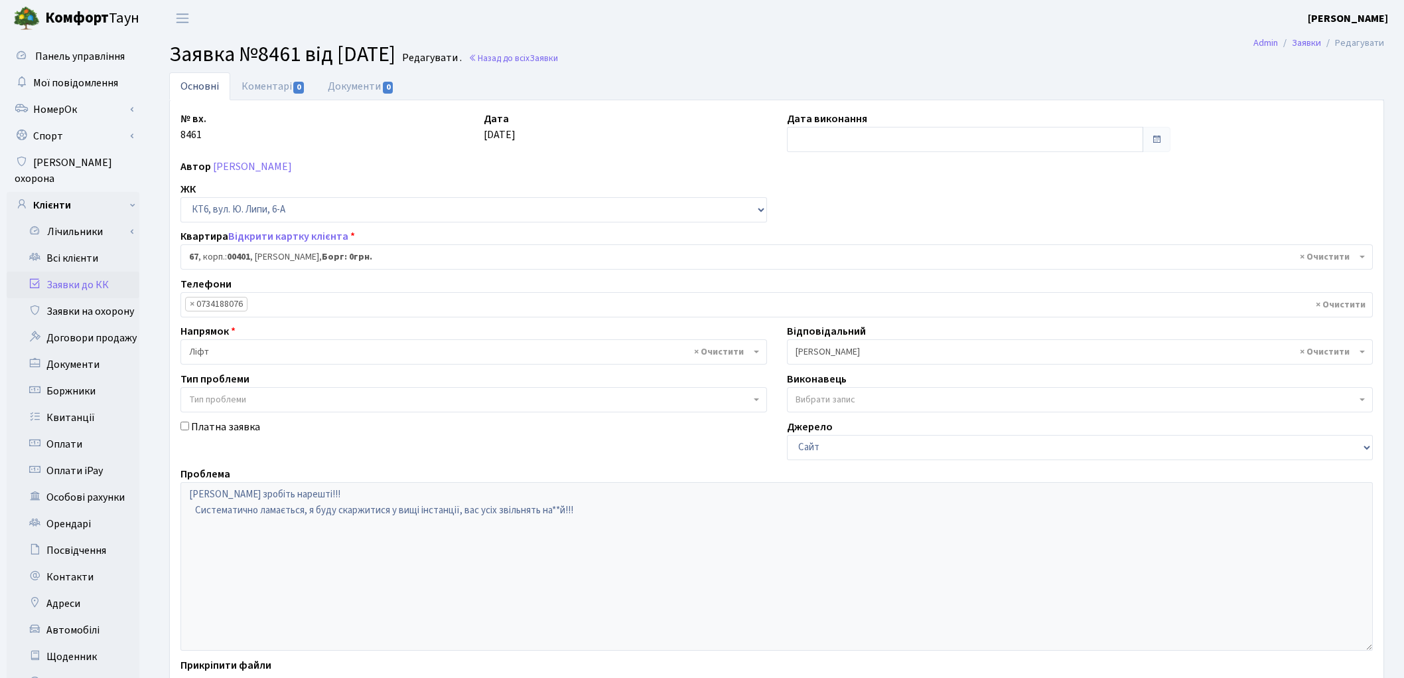
select select "17159"
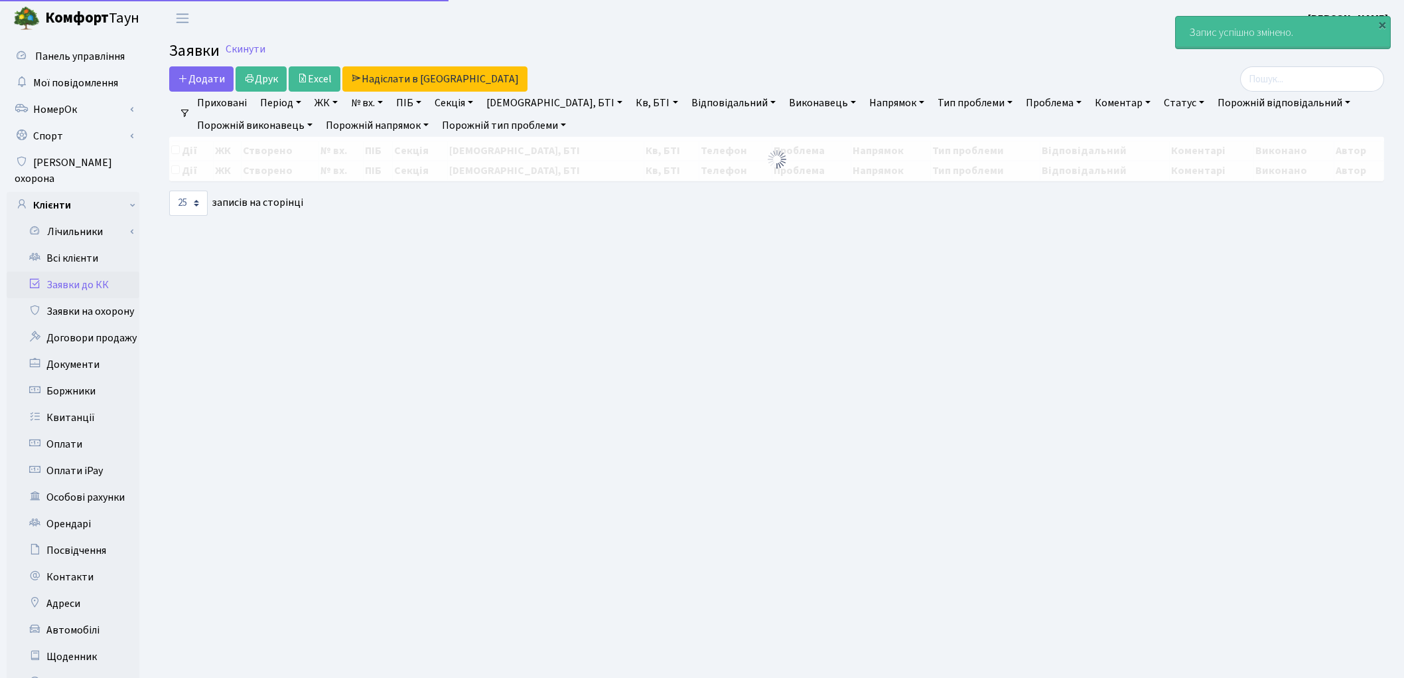
select select "25"
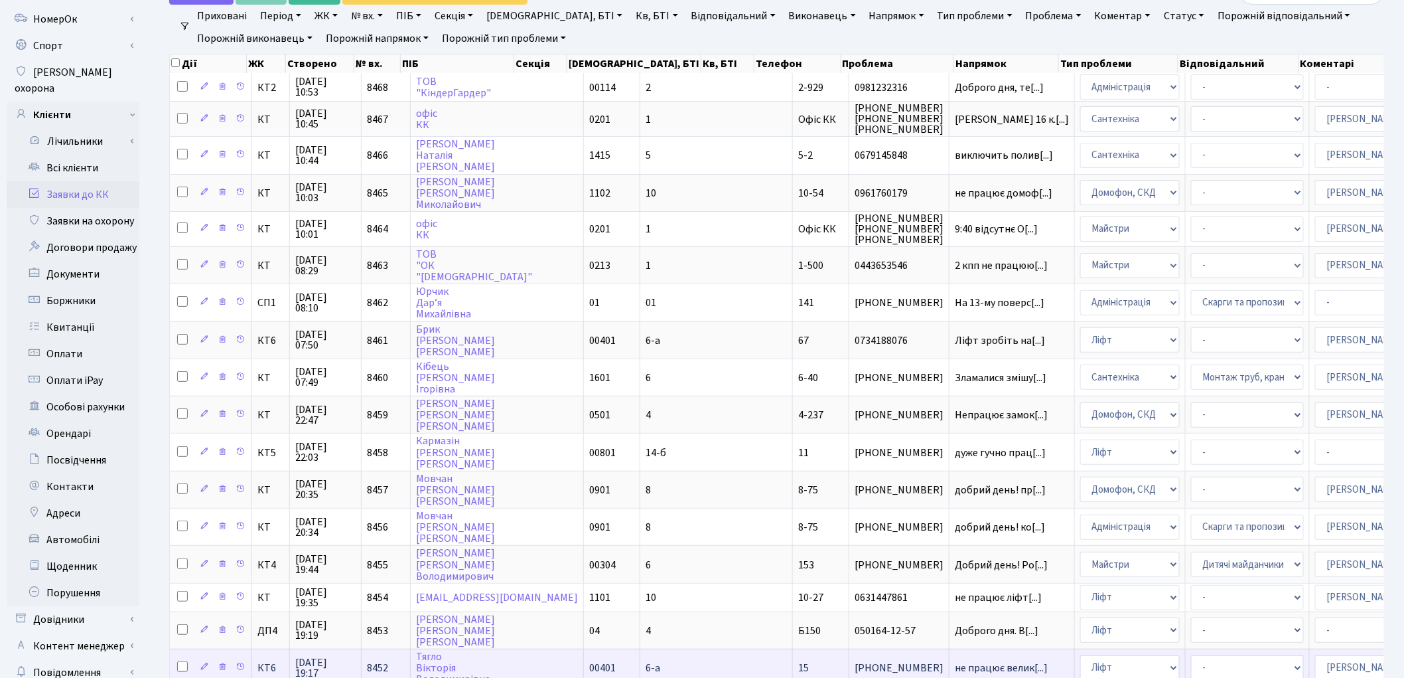
scroll to position [74, 0]
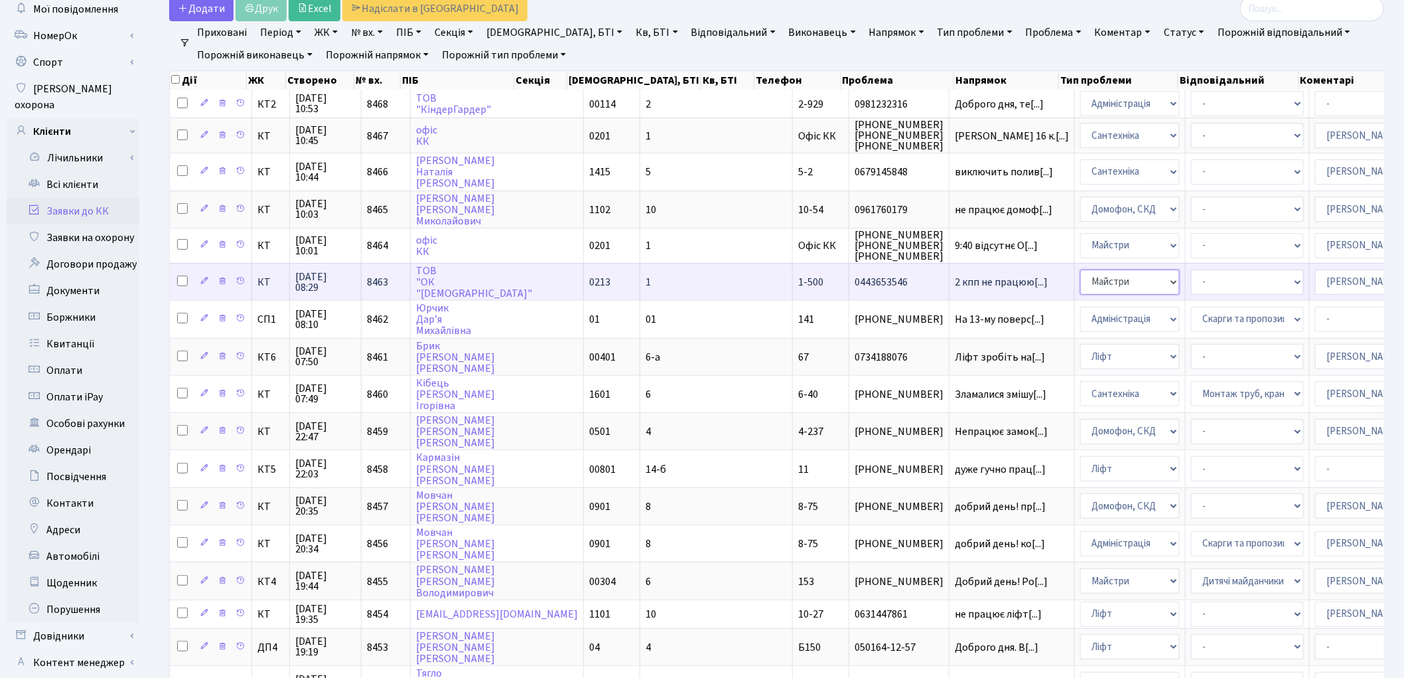
click at [1080, 280] on select "- Адміністрація Домофон, СКД Ліфт Майстри Сантехніка Економічний відділ Електри…" at bounding box center [1130, 281] width 100 height 25
select select "3"
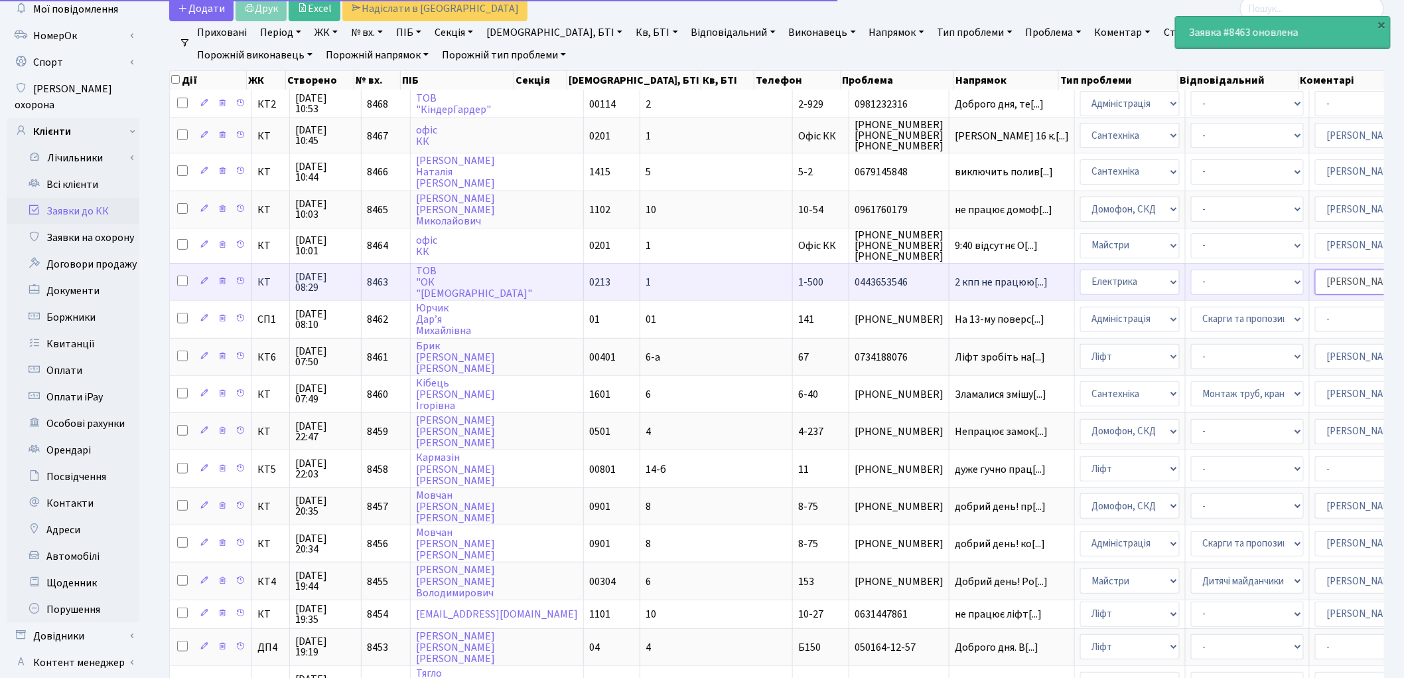
click at [1315, 273] on select "- Адміністратор ЖК ДП Адміністратор ЖК КТ Адміністратор ЖК СП [PERSON_NAME] [PE…" at bounding box center [1371, 281] width 113 height 25
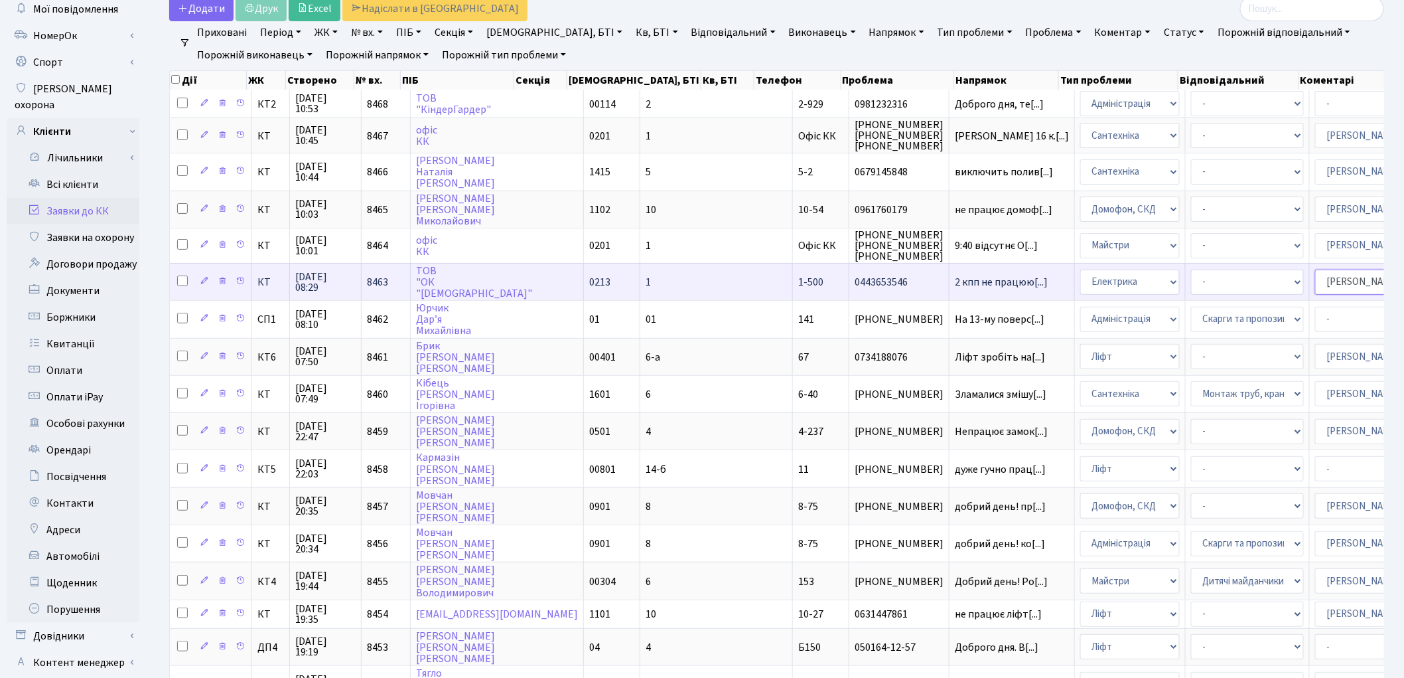
select select "36"
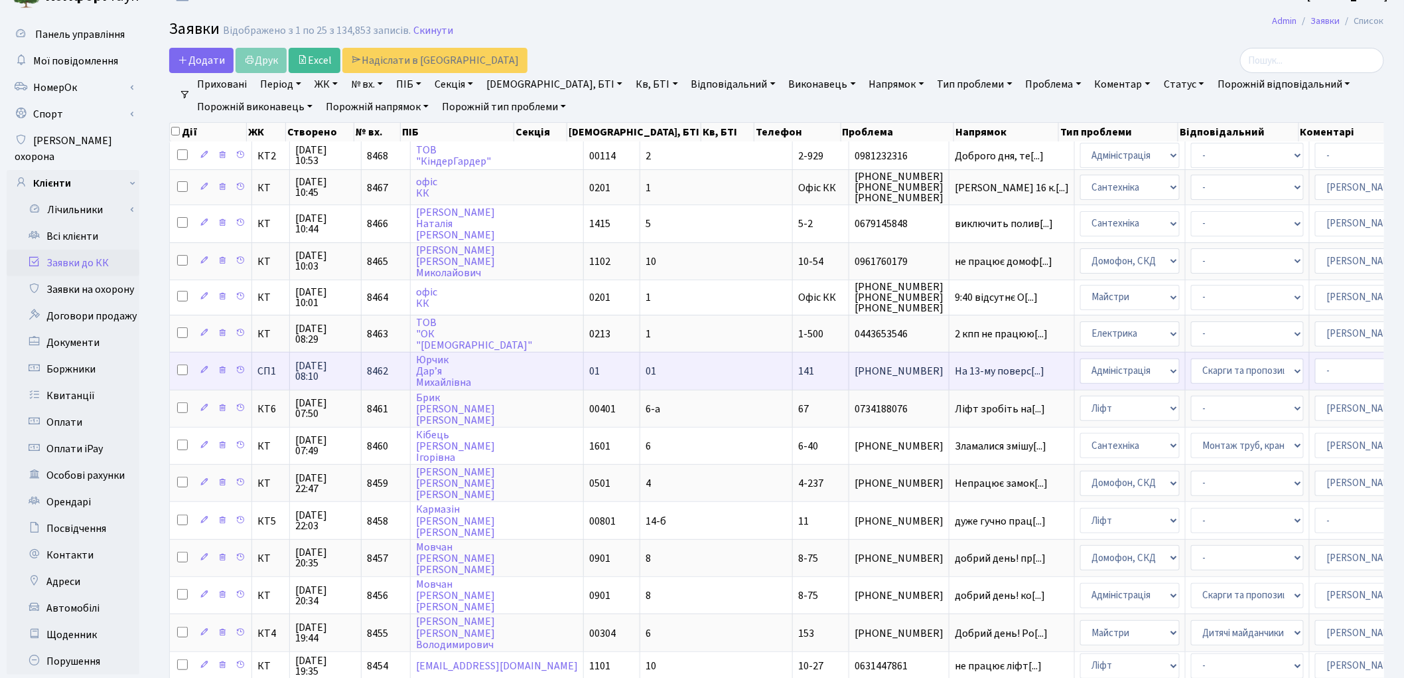
scroll to position [0, 0]
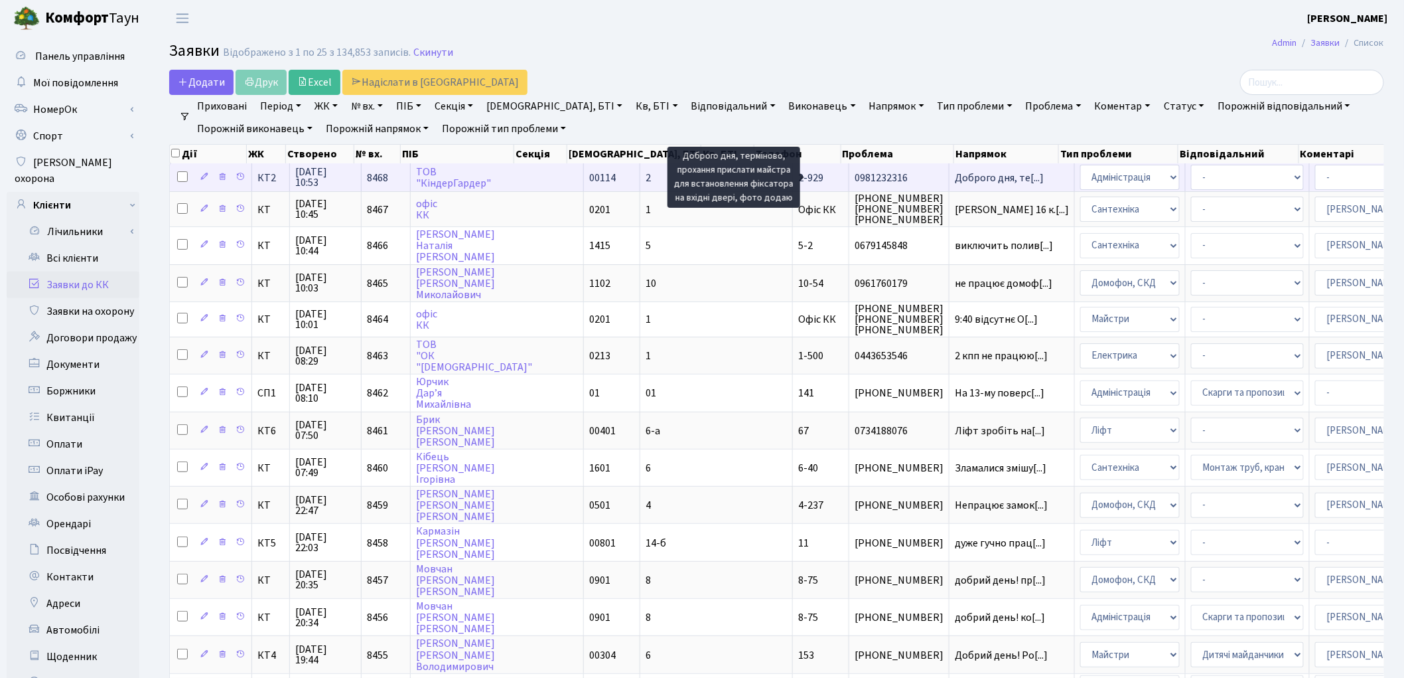
click at [955, 175] on span "Доброго дня, те[...]" at bounding box center [999, 178] width 89 height 15
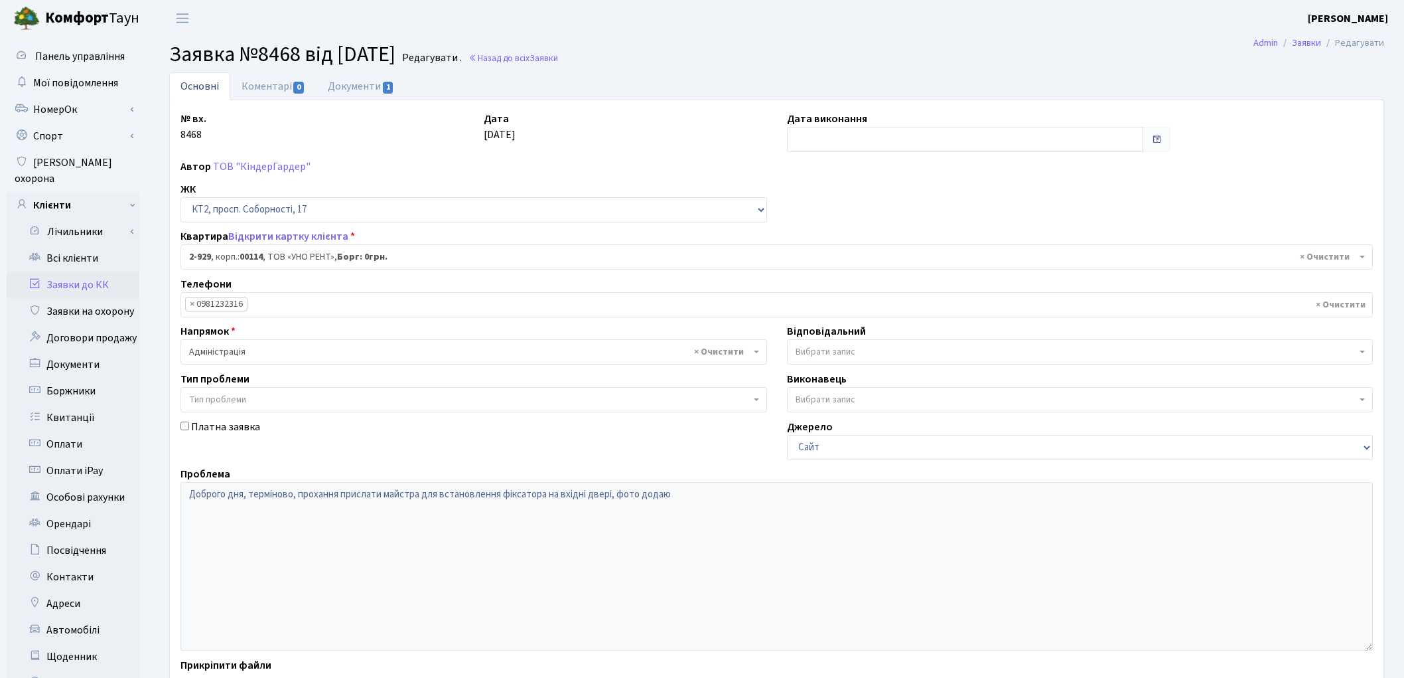
select select "15980"
click at [366, 88] on link "Документи 1" at bounding box center [361, 85] width 89 height 27
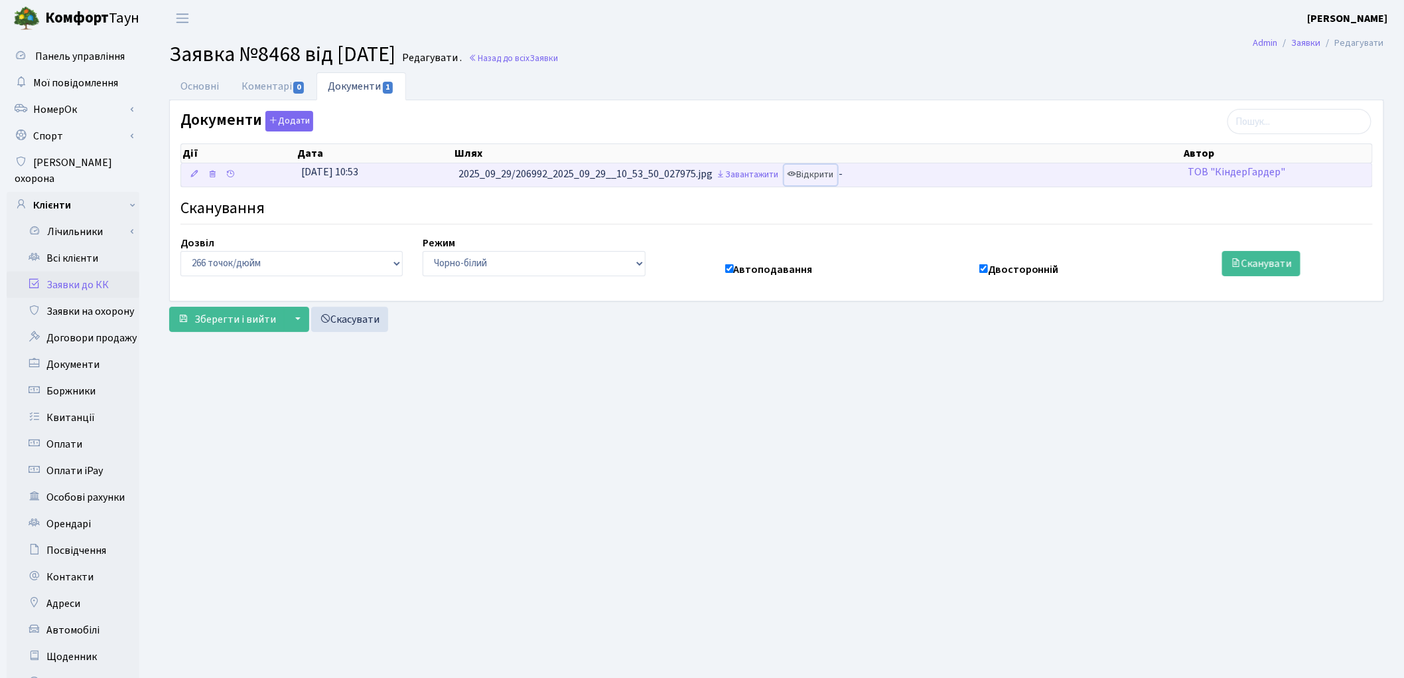
click at [814, 174] on link "Відкрити" at bounding box center [810, 175] width 53 height 21
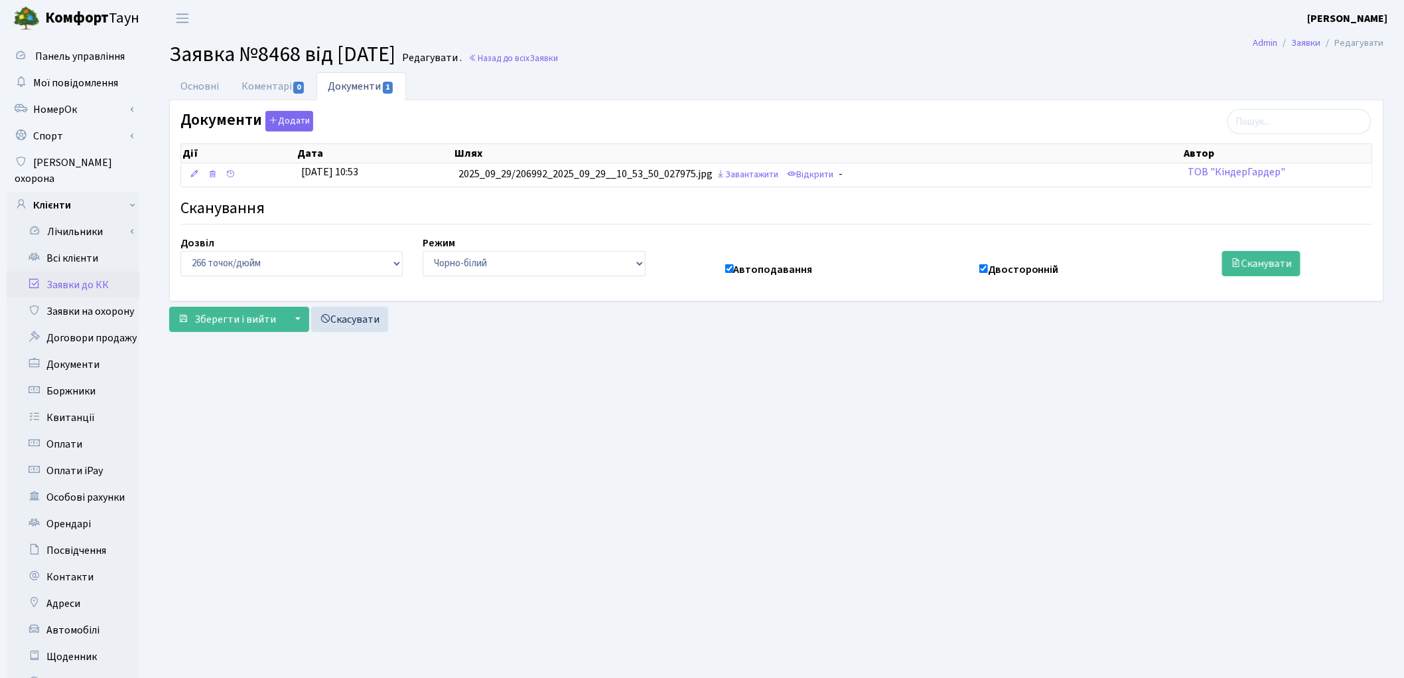
click at [973, 519] on main "Admin Заявки Редагувати Заявка №8468 від 29.09.2025 Редагувати . Назад до всіх …" at bounding box center [776, 422] width 1255 height 772
click at [198, 89] on link "Основні" at bounding box center [199, 85] width 61 height 27
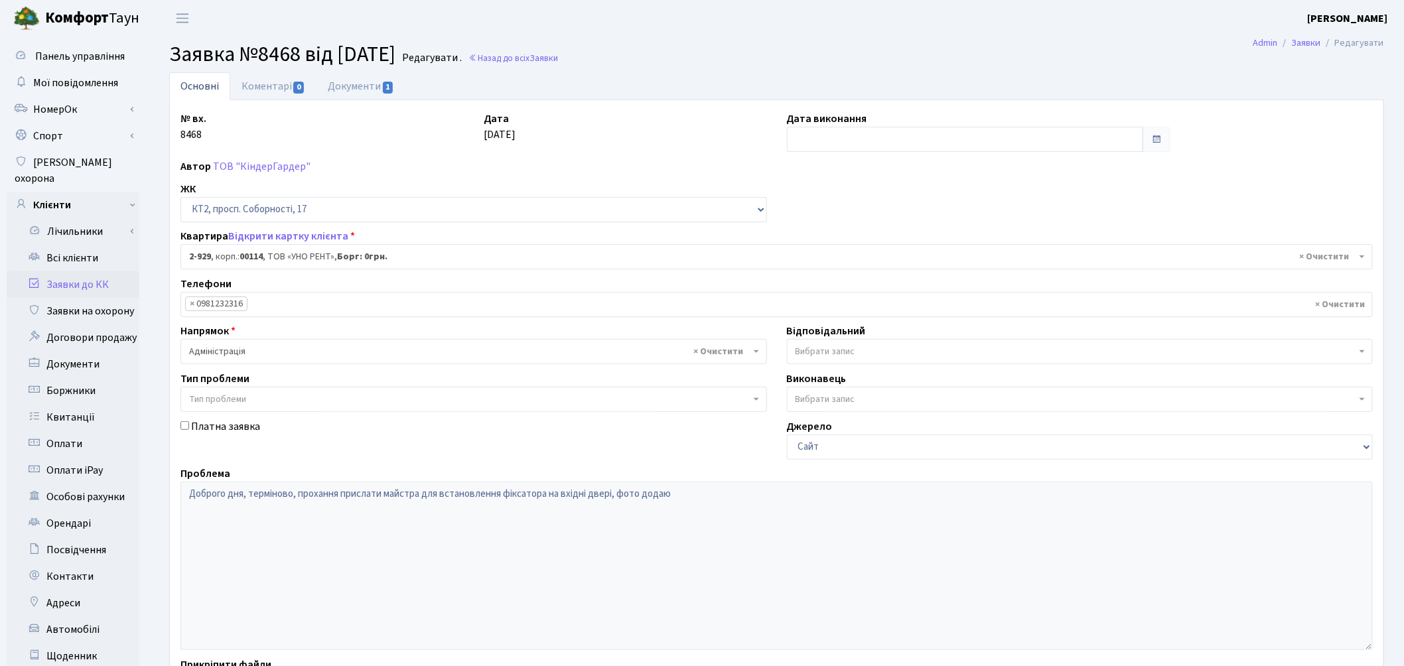
click at [810, 358] on span "Вибрати запис" at bounding box center [826, 351] width 60 height 13
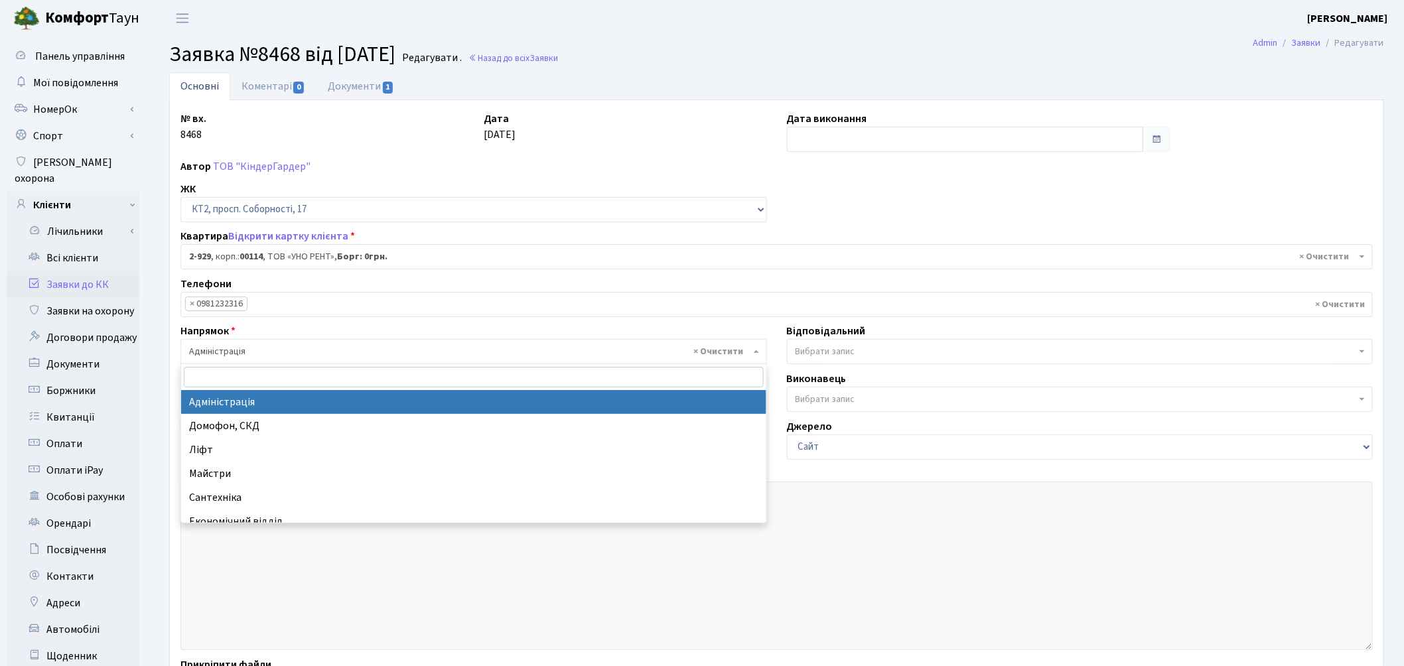
click at [266, 344] on span "× Адміністрація" at bounding box center [473, 351] width 587 height 25
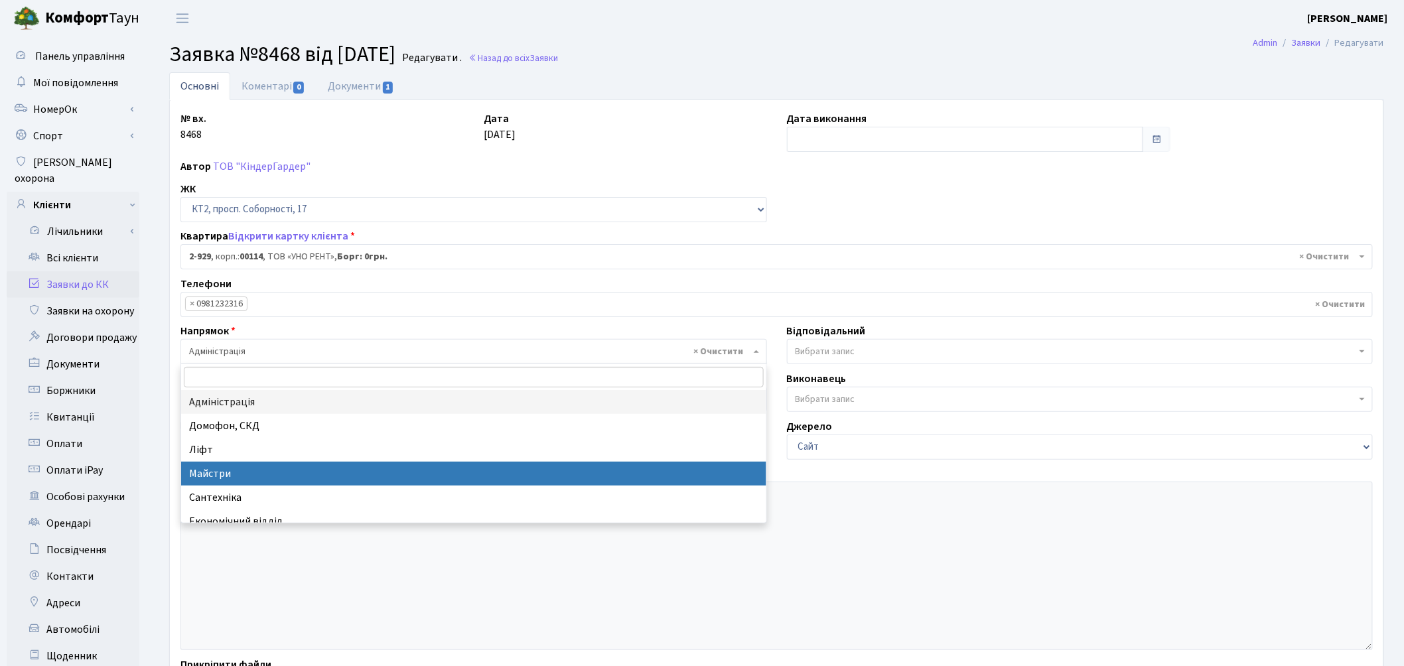
select select "1"
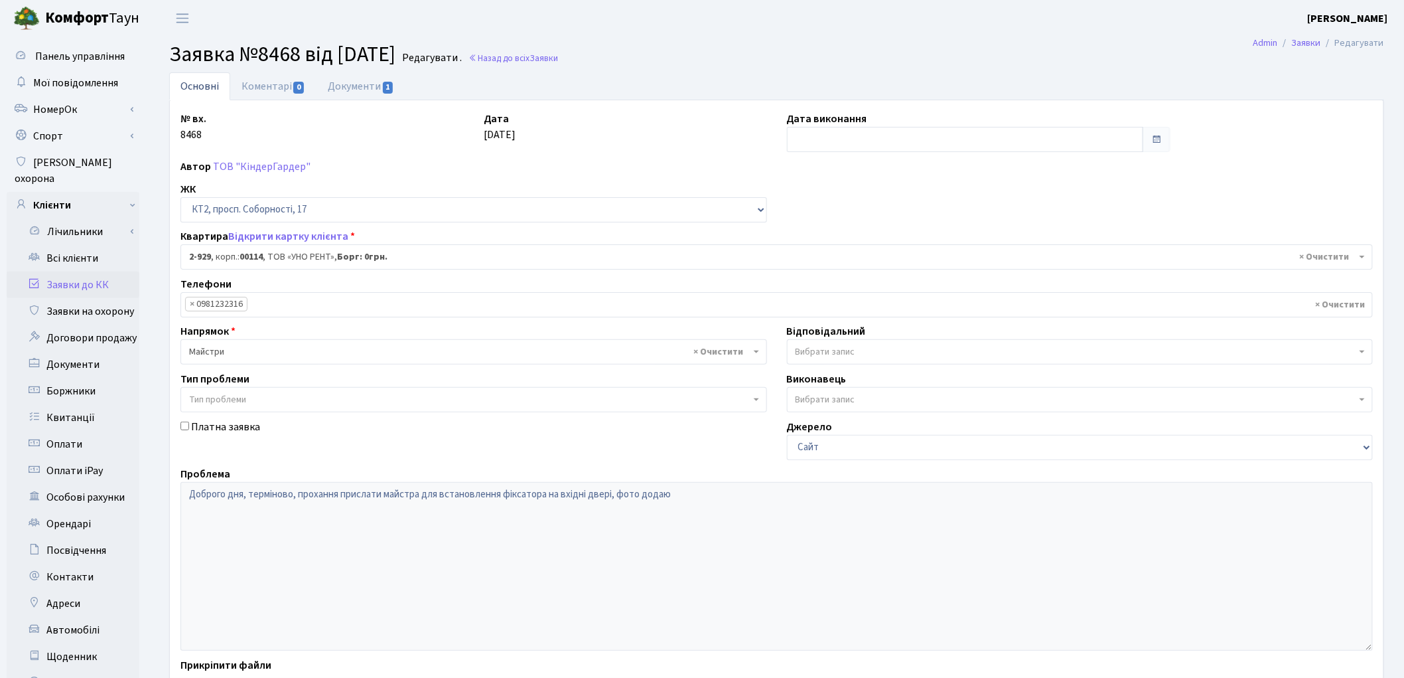
click at [253, 395] on span "Тип проблеми" at bounding box center [469, 399] width 561 height 13
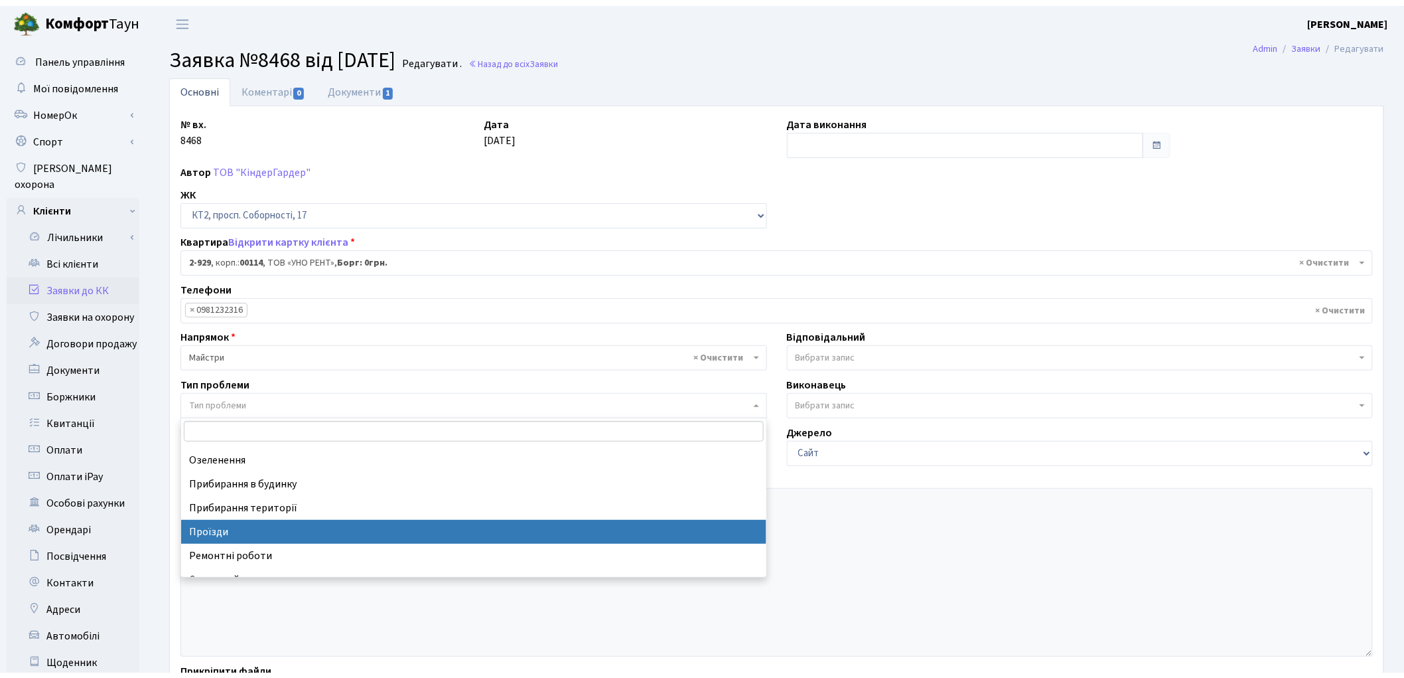
scroll to position [58, 0]
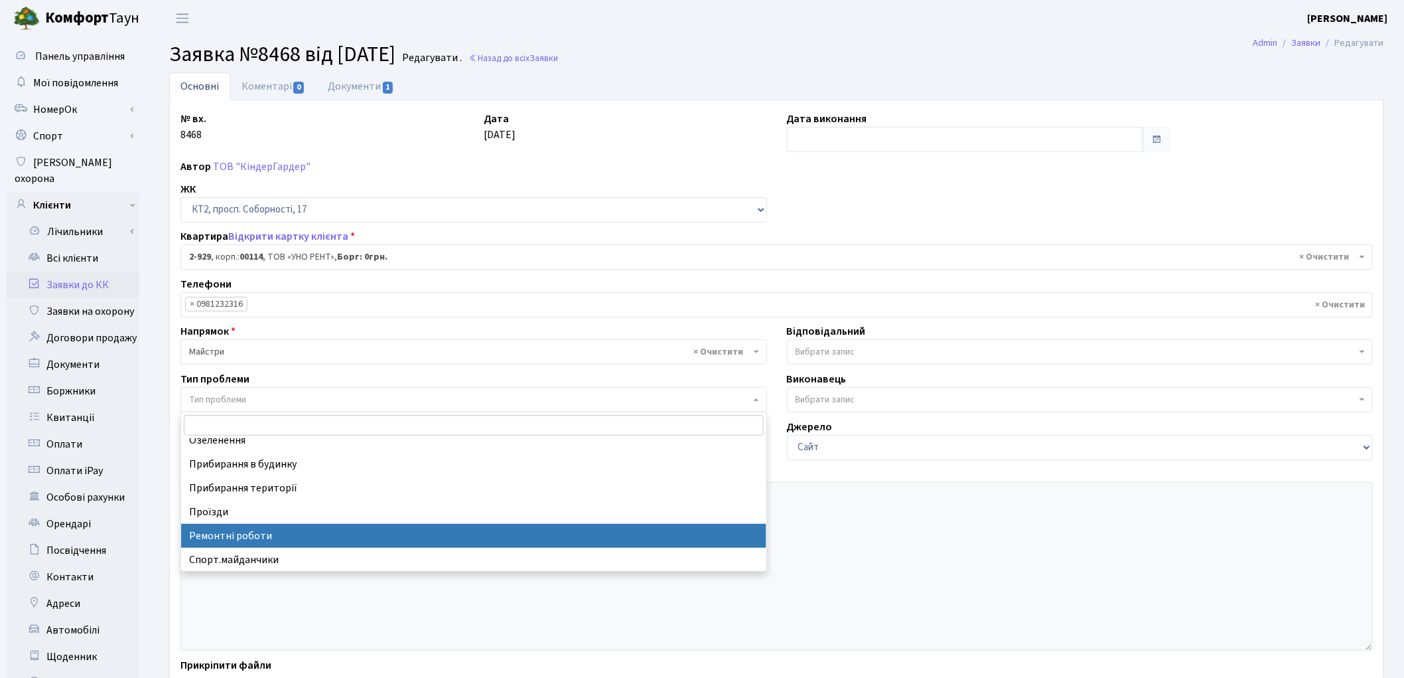
select select "62"
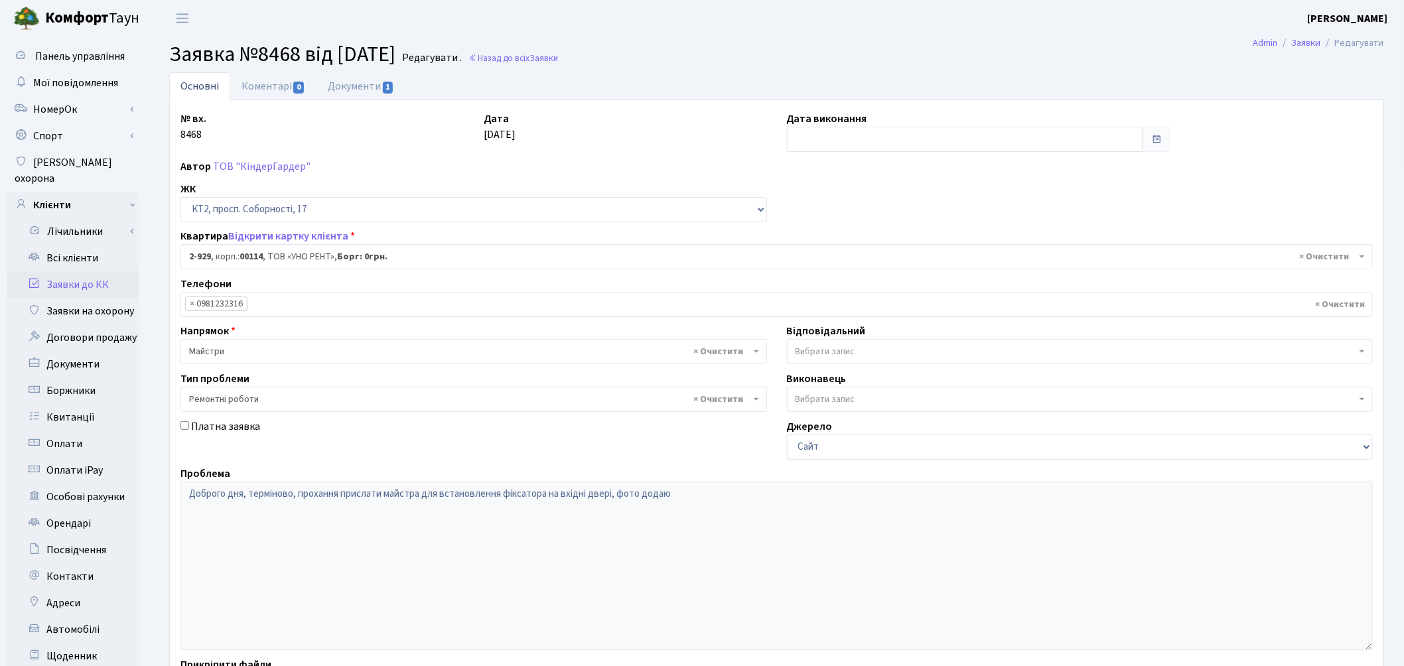
click at [800, 353] on span "Вибрати запис" at bounding box center [826, 351] width 60 height 13
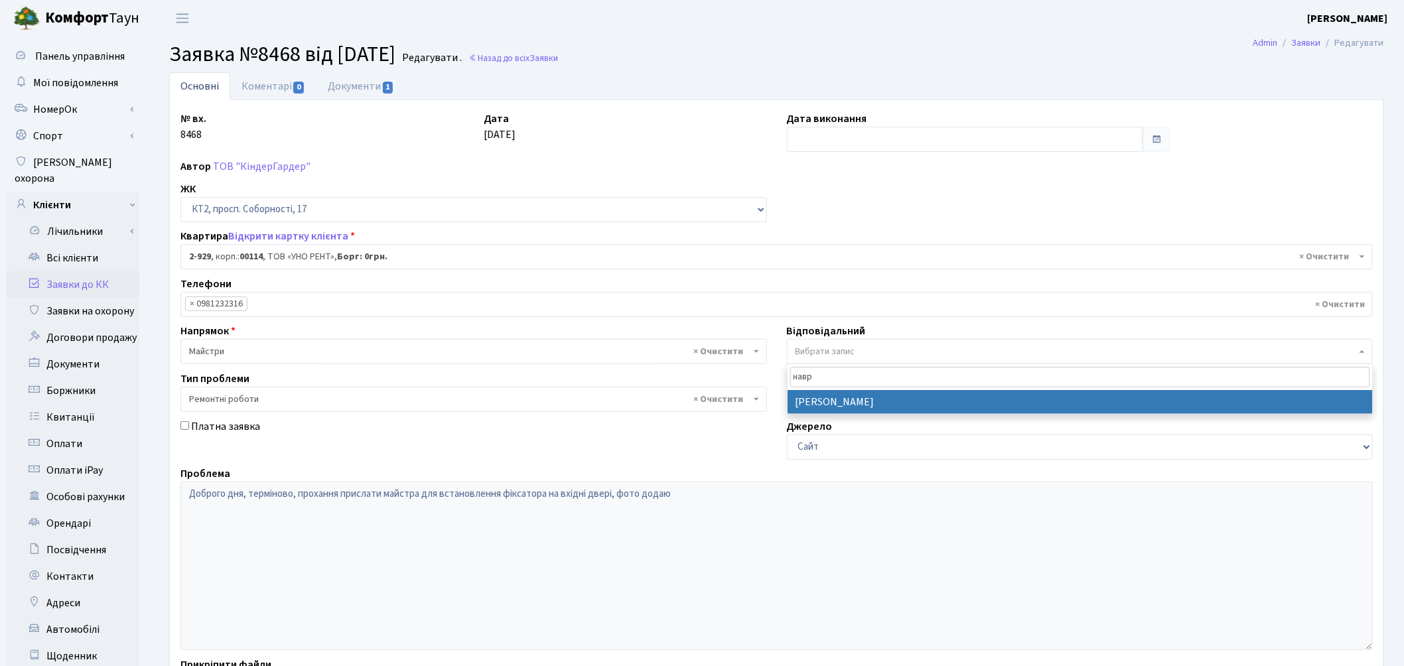
type input "навр"
select select "42"
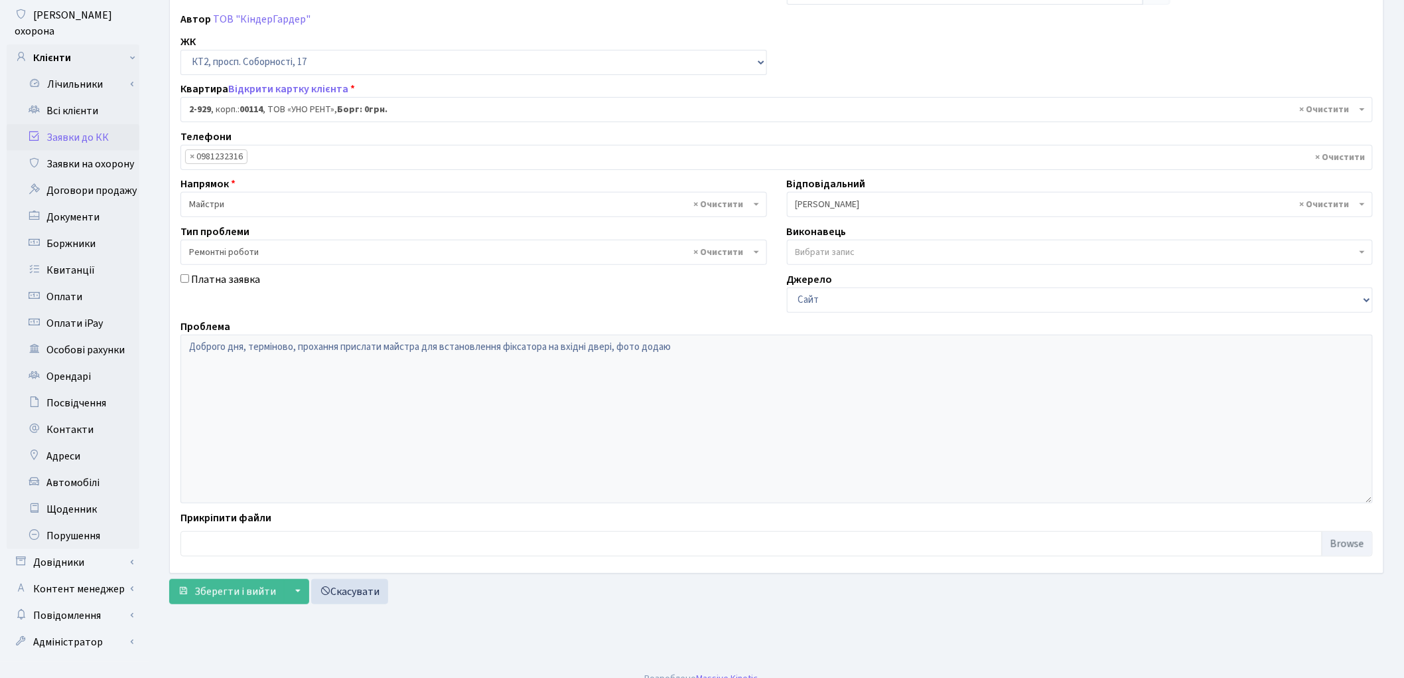
scroll to position [148, 0]
click at [255, 592] on span "Зберегти і вийти" at bounding box center [235, 590] width 82 height 15
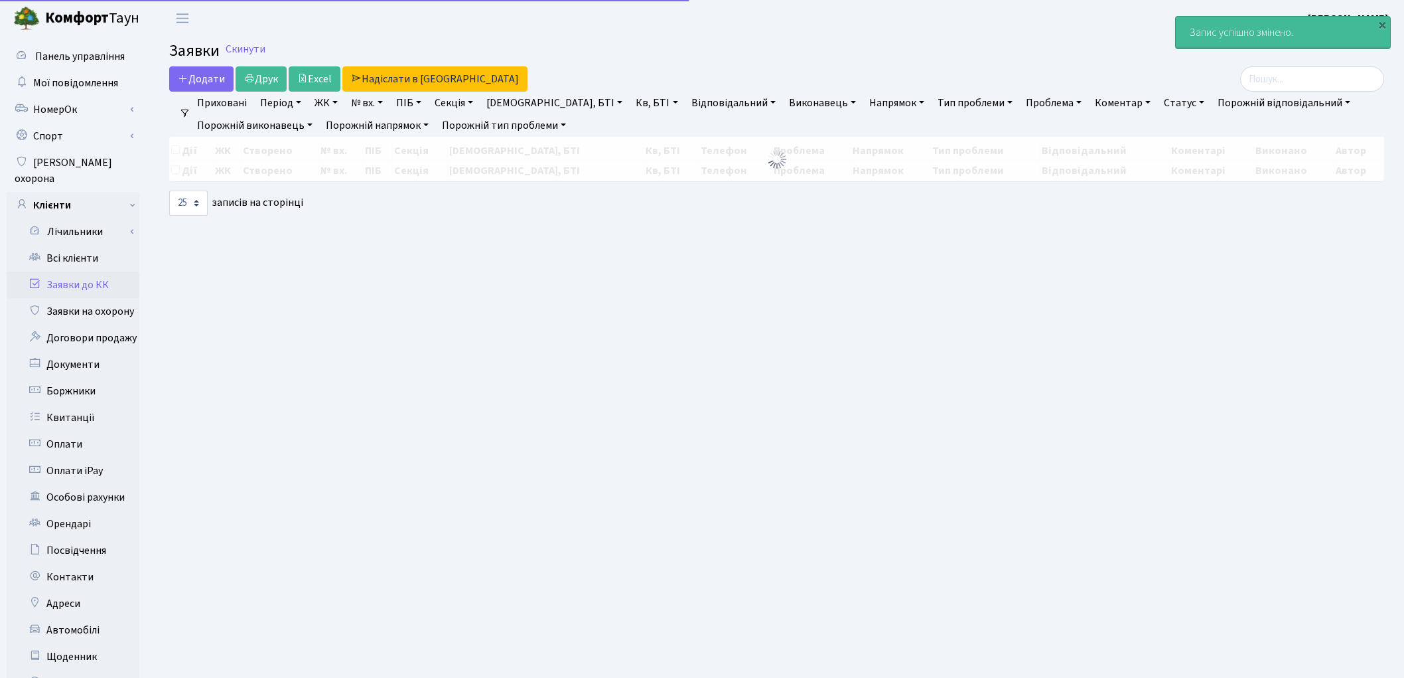
select select "25"
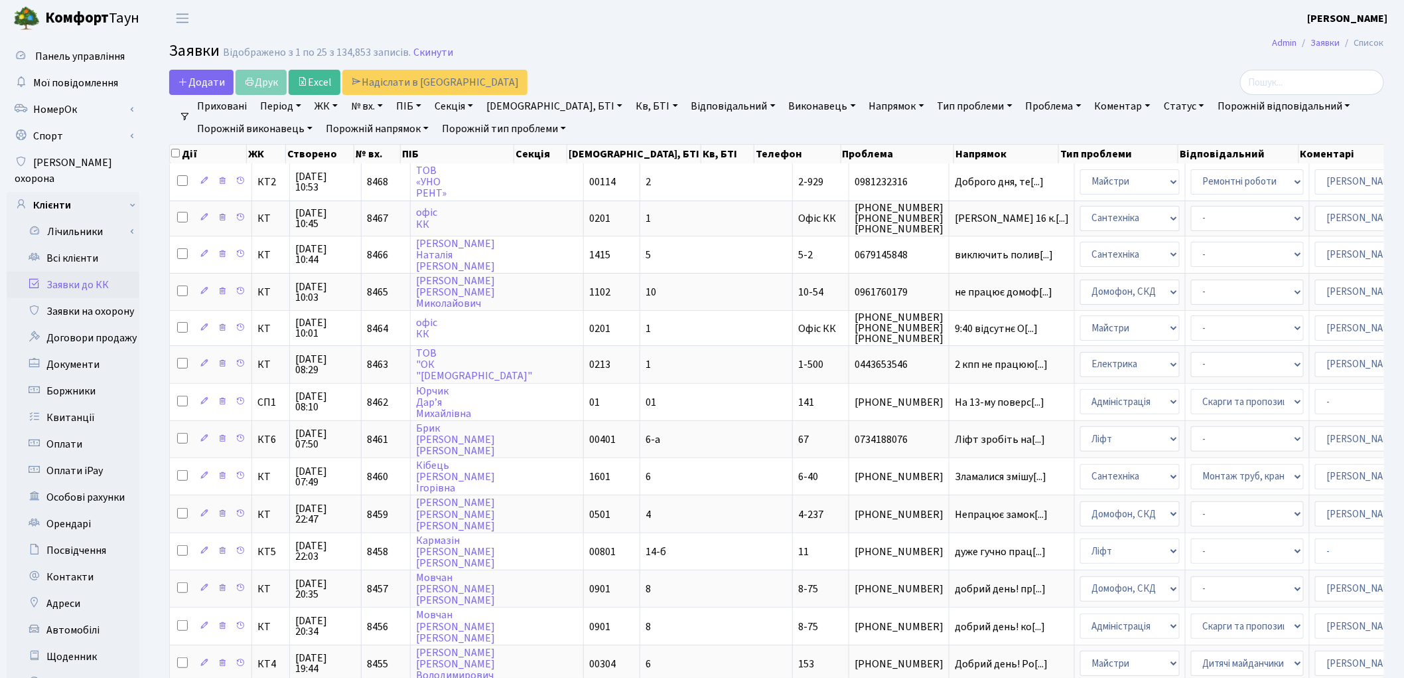
click at [173, 151] on input "checkbox" at bounding box center [175, 153] width 9 height 9
checkbox input "true"
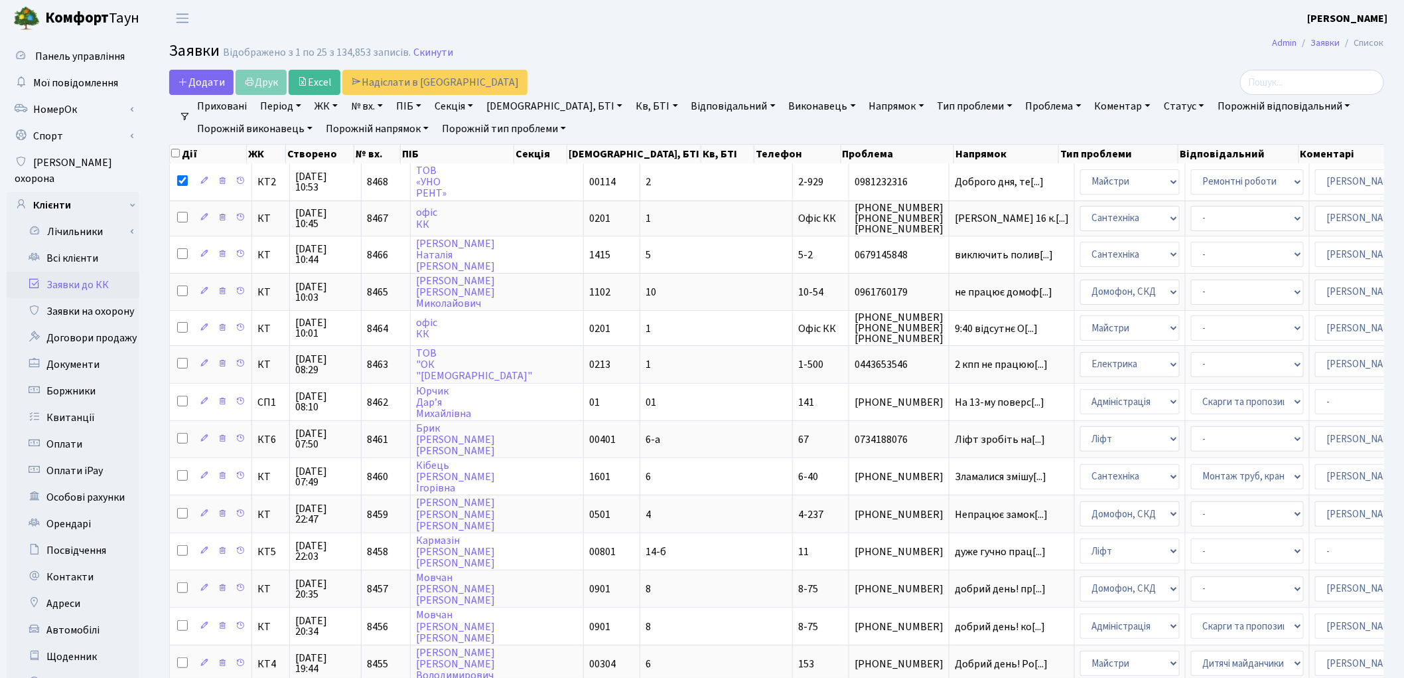
checkbox input "true"
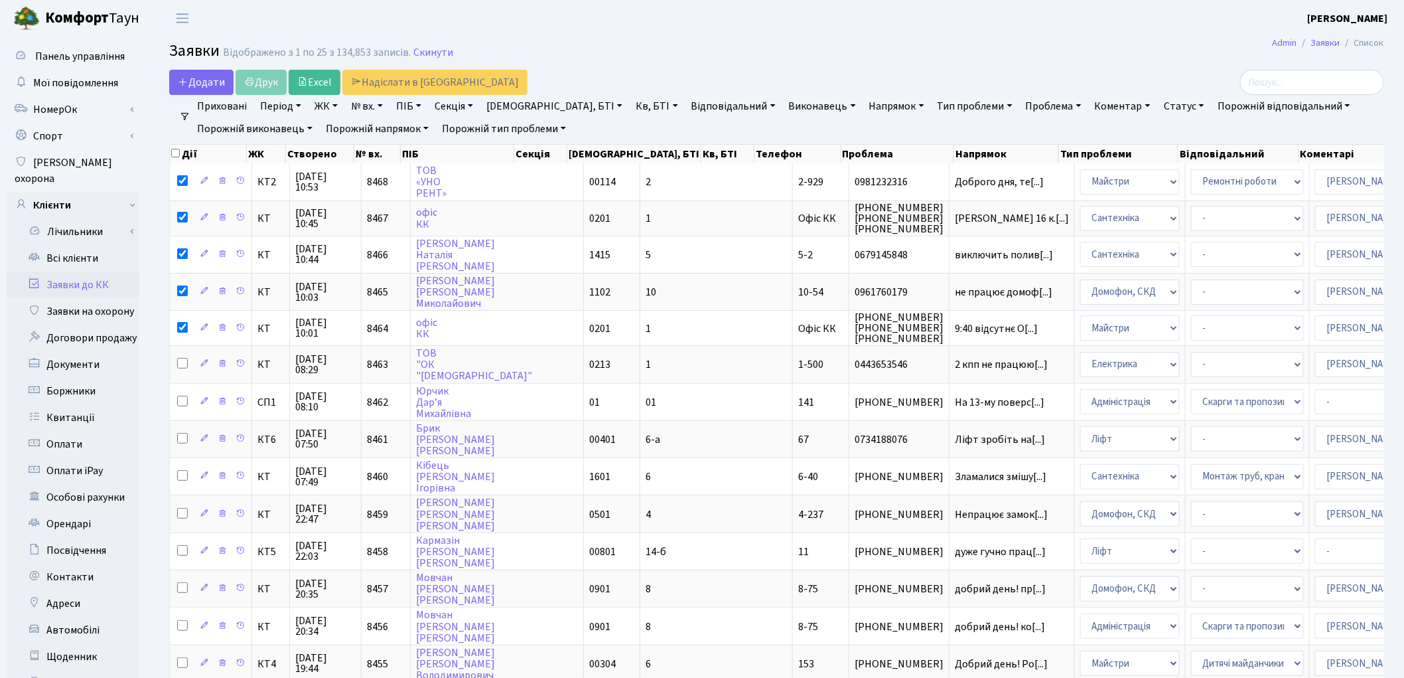
checkbox input "true"
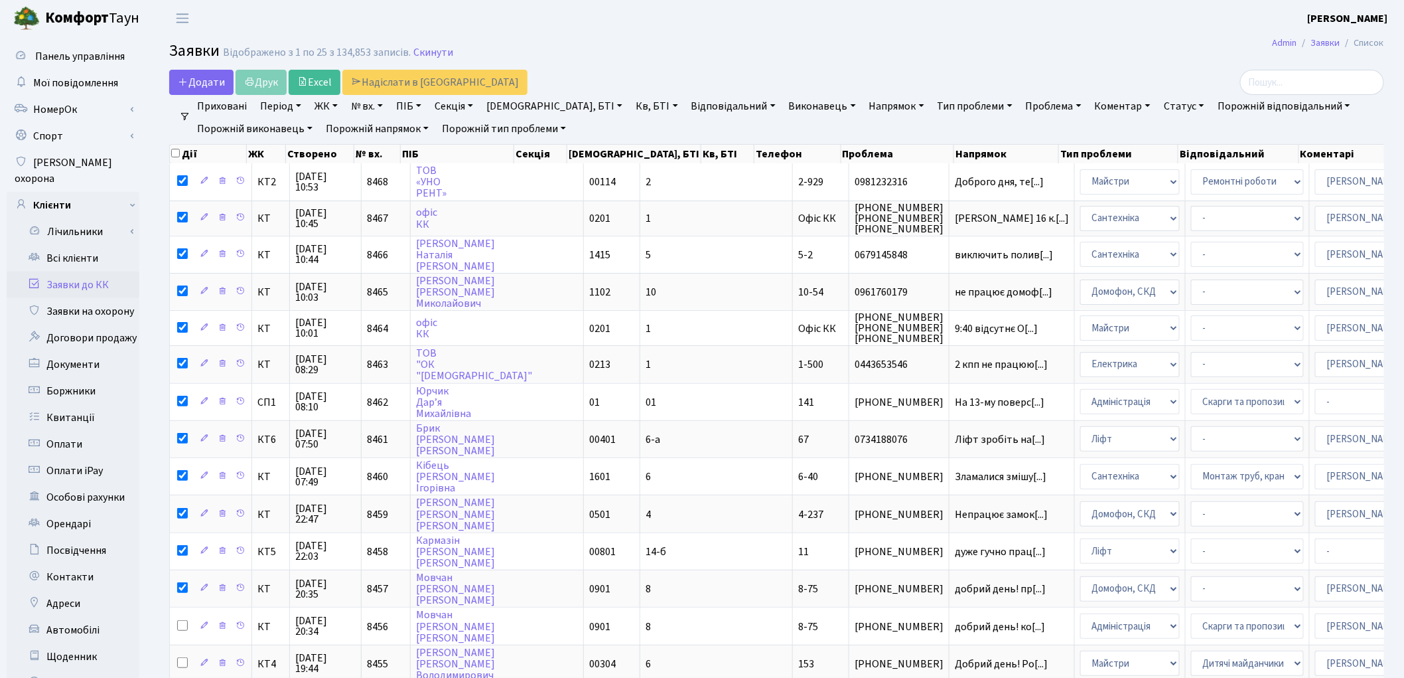
checkbox input "true"
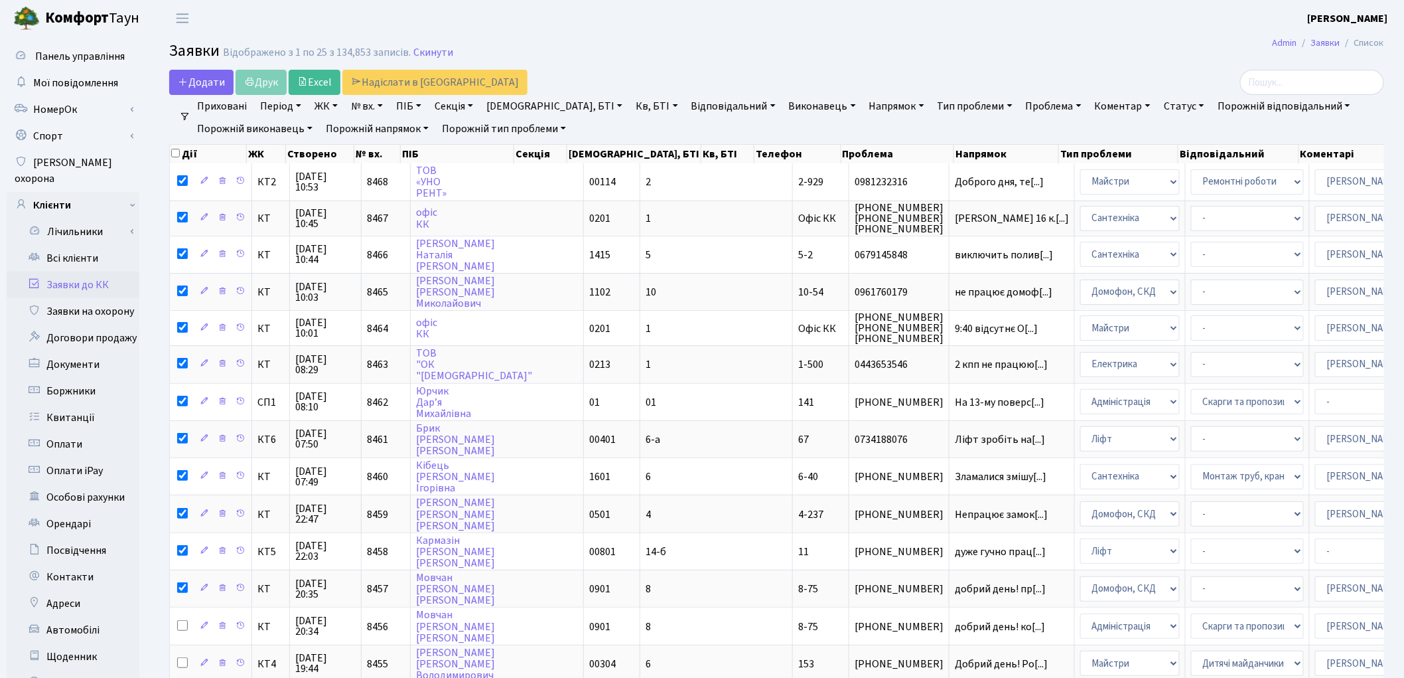
checkbox input "true"
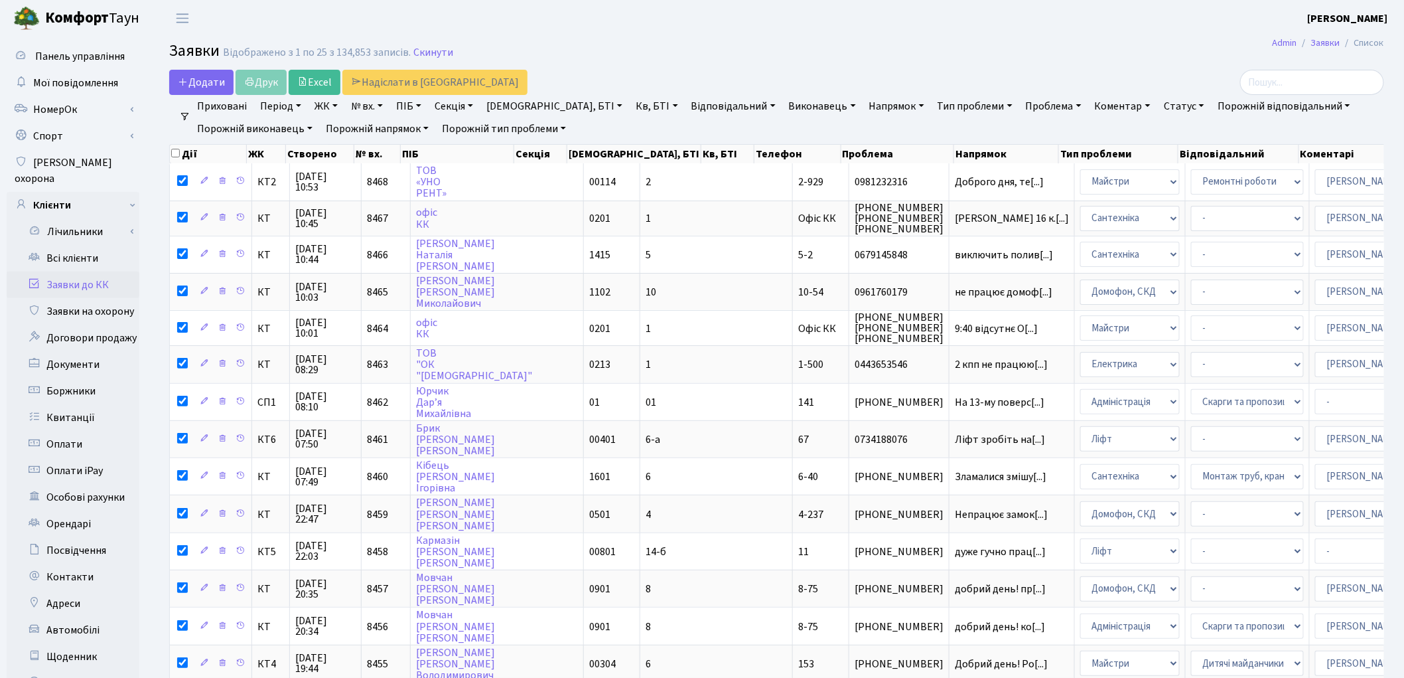
checkbox input "true"
click at [173, 151] on input "checkbox" at bounding box center [175, 153] width 9 height 9
checkbox input "false"
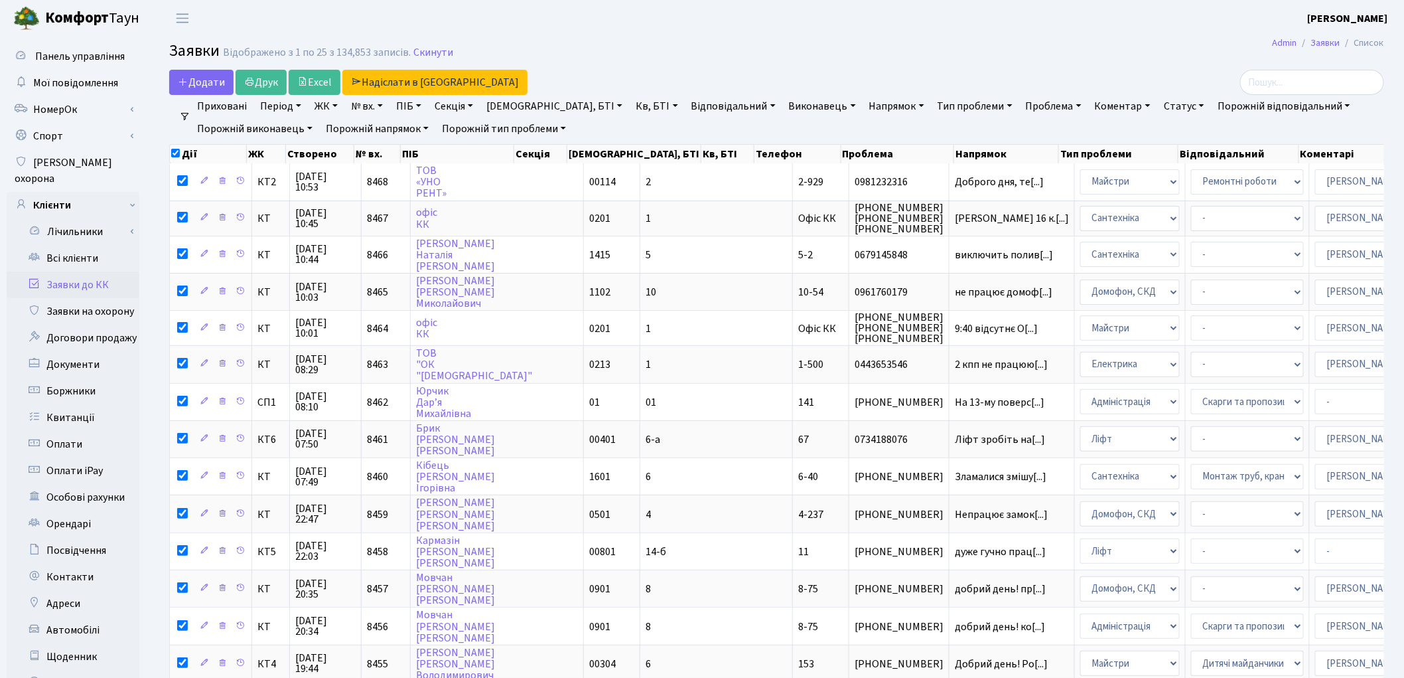
checkbox input "false"
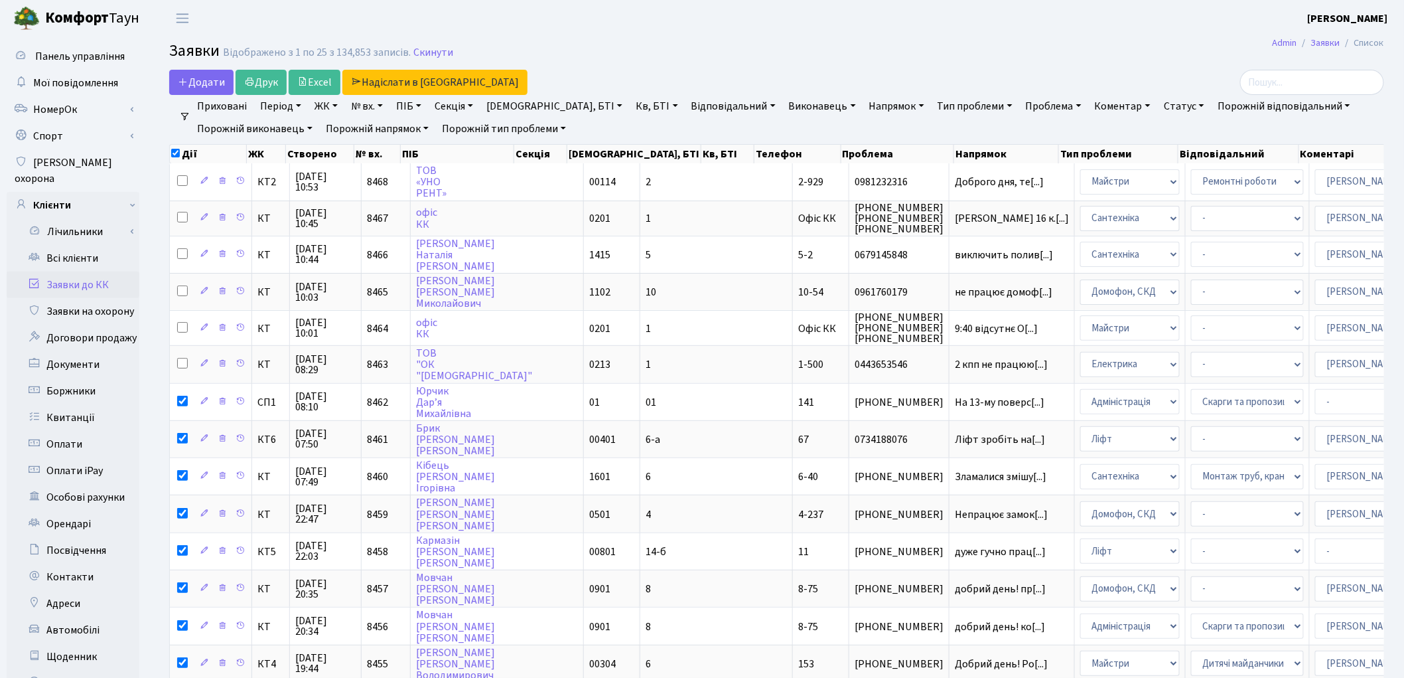
checkbox input "false"
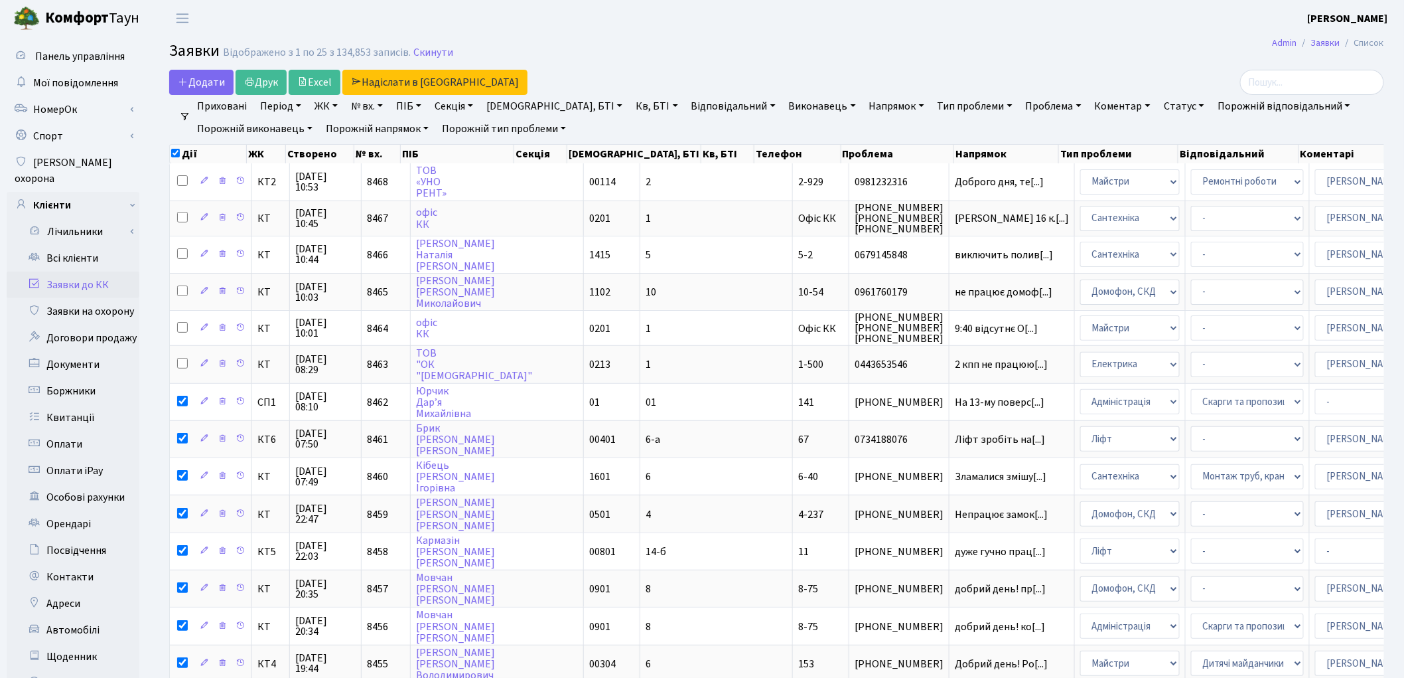
checkbox input "false"
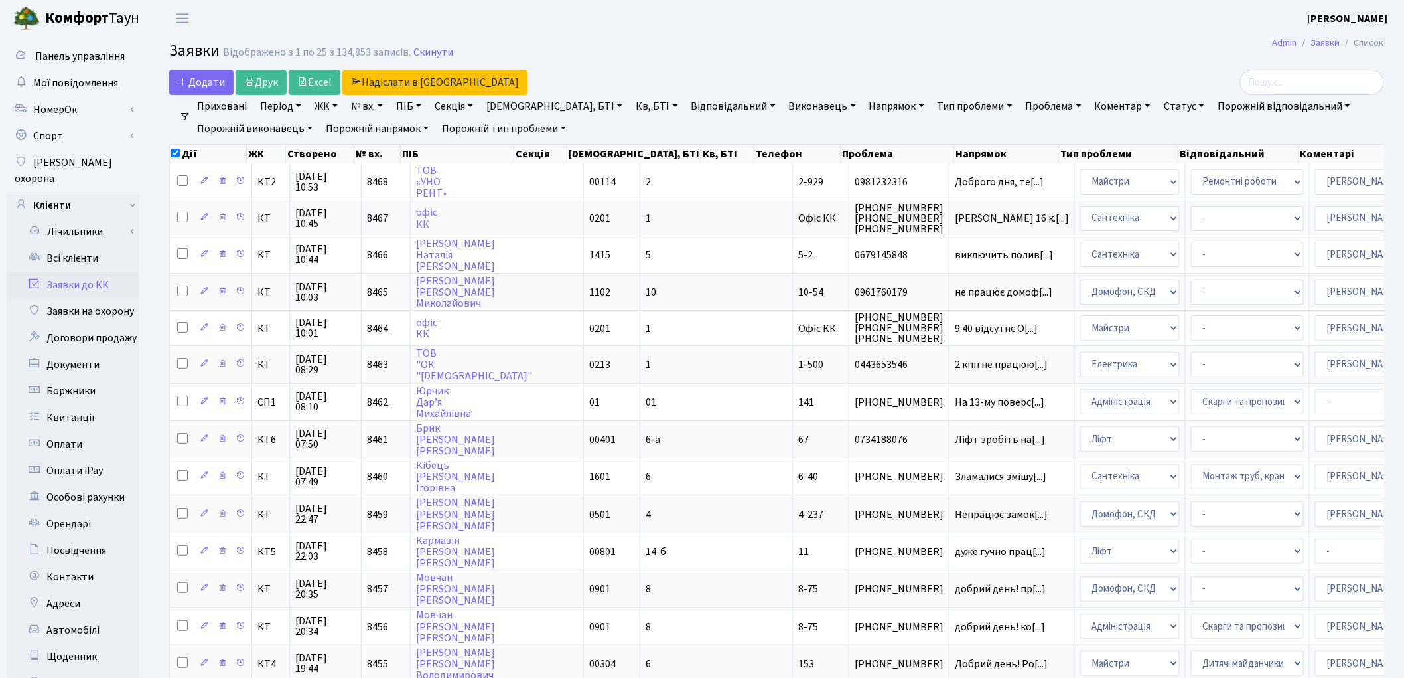
checkbox input "false"
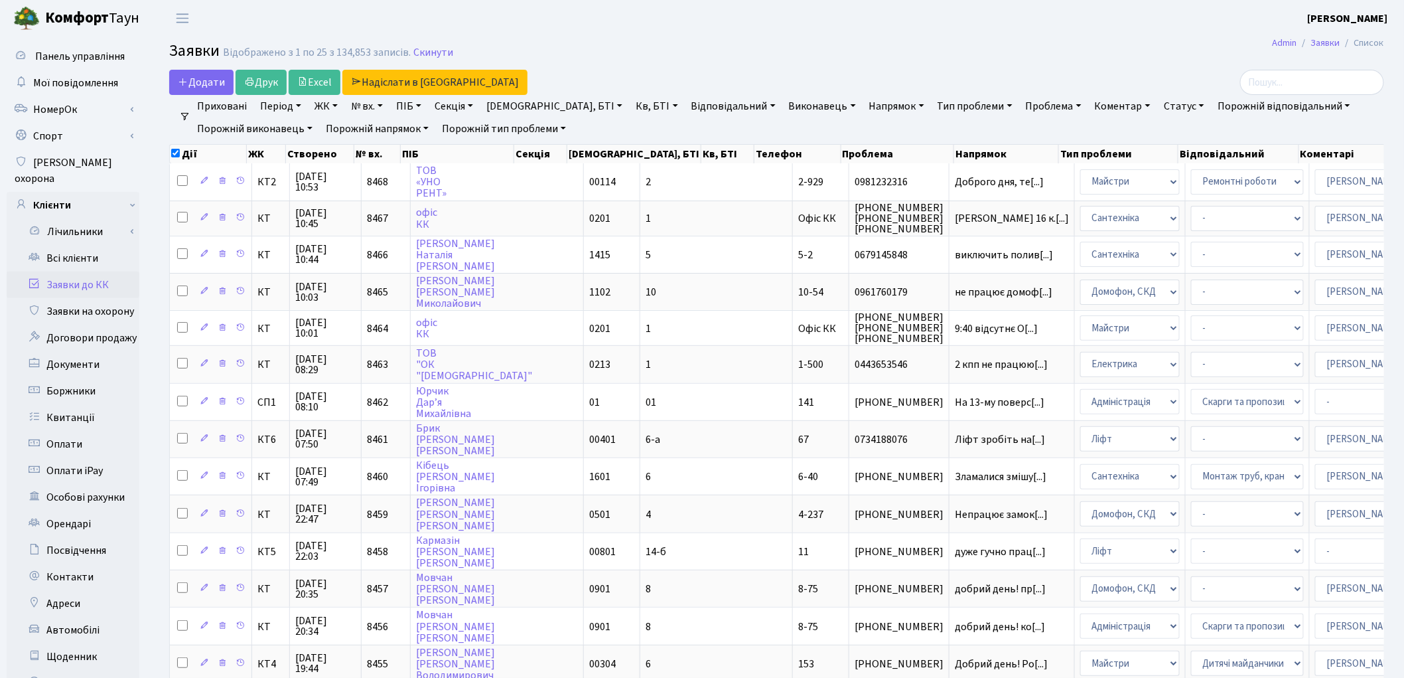
checkbox input "false"
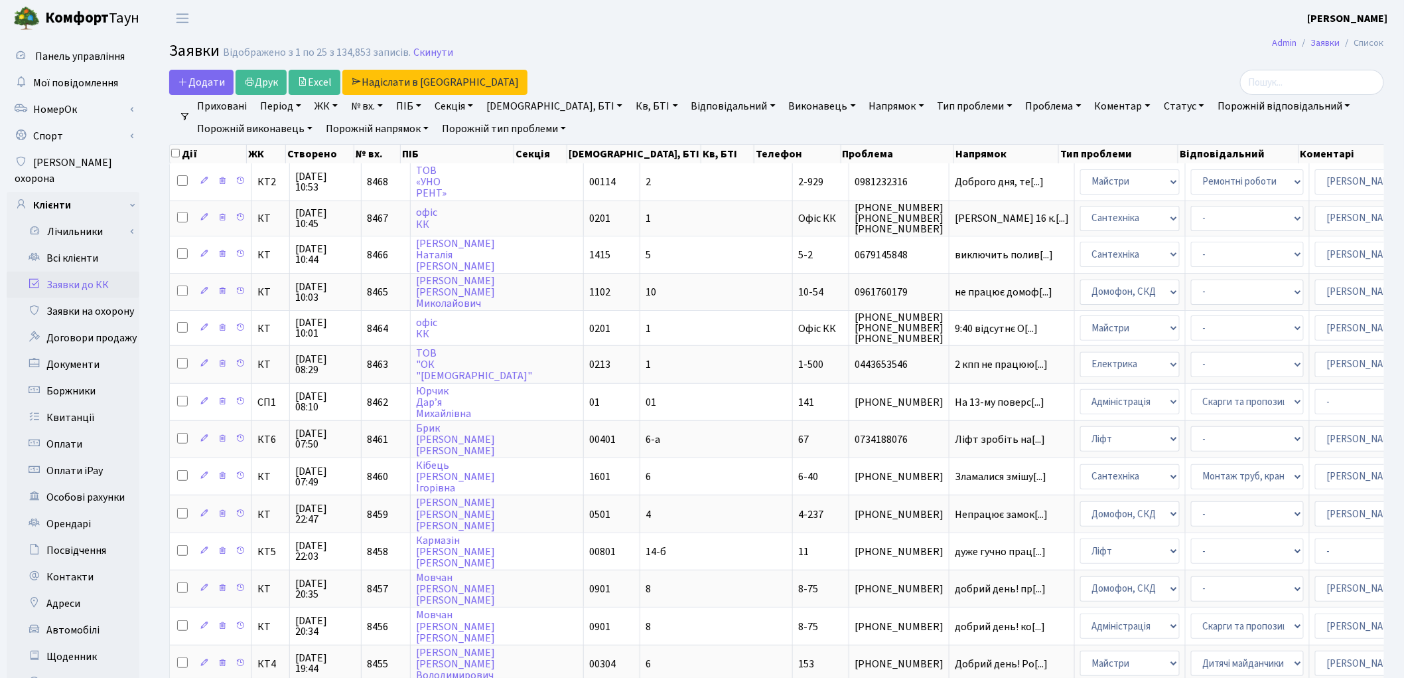
checkbox input "false"
click at [881, 67] on main "Admin Заявки Список Заявки Відображено з 1 по 25 з 134,853 записів. Скинути Дод…" at bounding box center [776, 588] width 1255 height 1104
click at [80, 271] on link "Заявки до КК" at bounding box center [73, 284] width 133 height 27
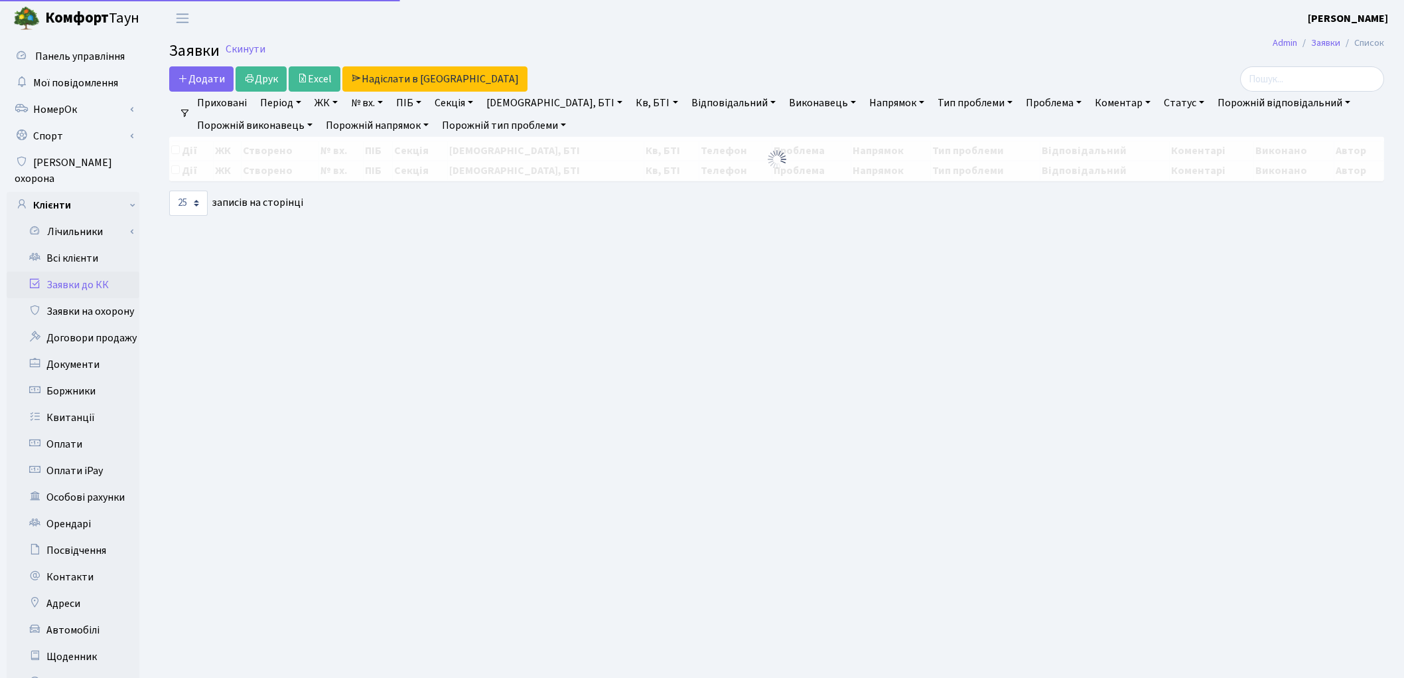
select select "25"
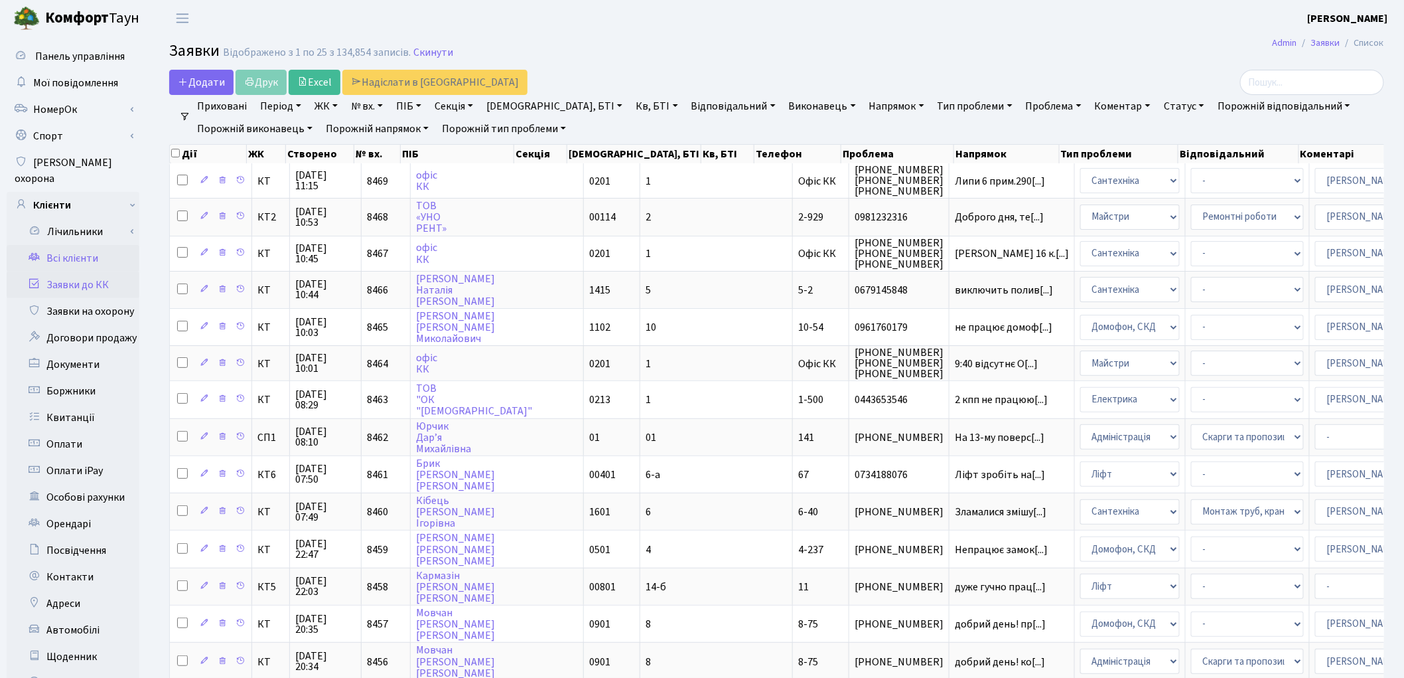
click at [83, 245] on link "Всі клієнти" at bounding box center [73, 258] width 133 height 27
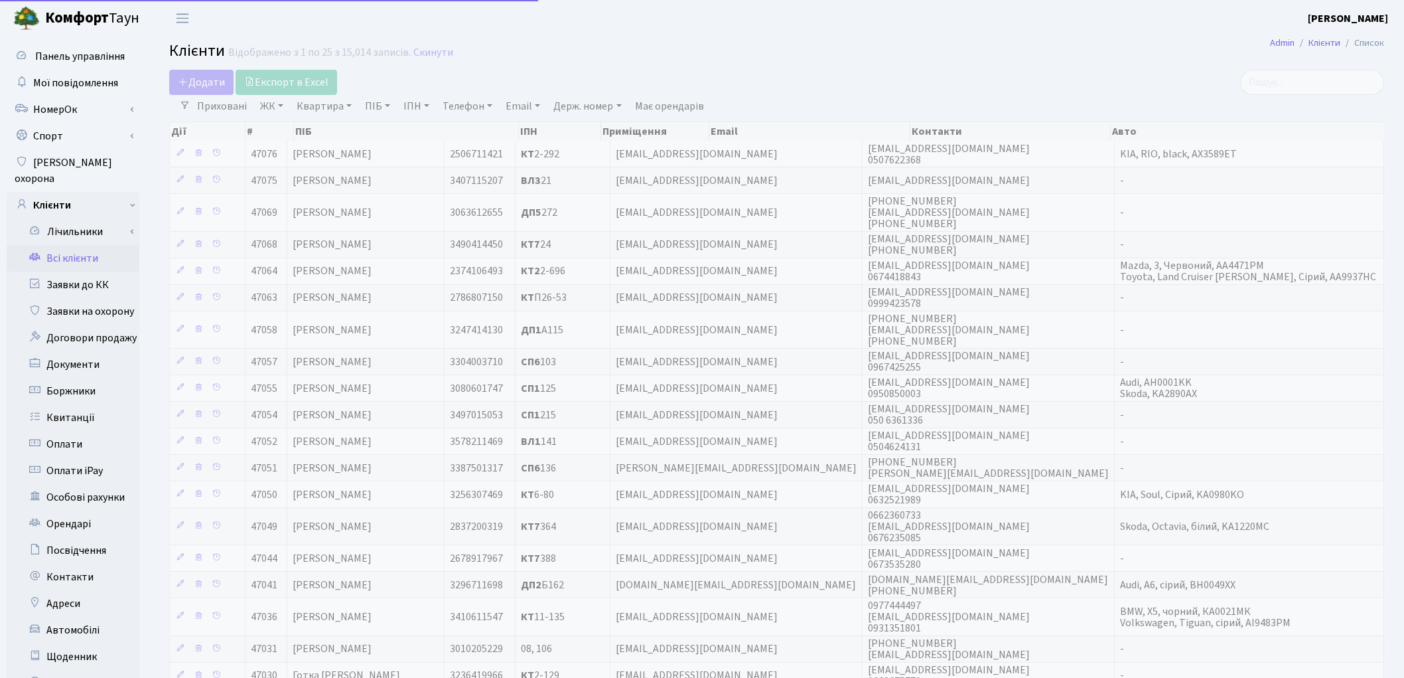
select select "25"
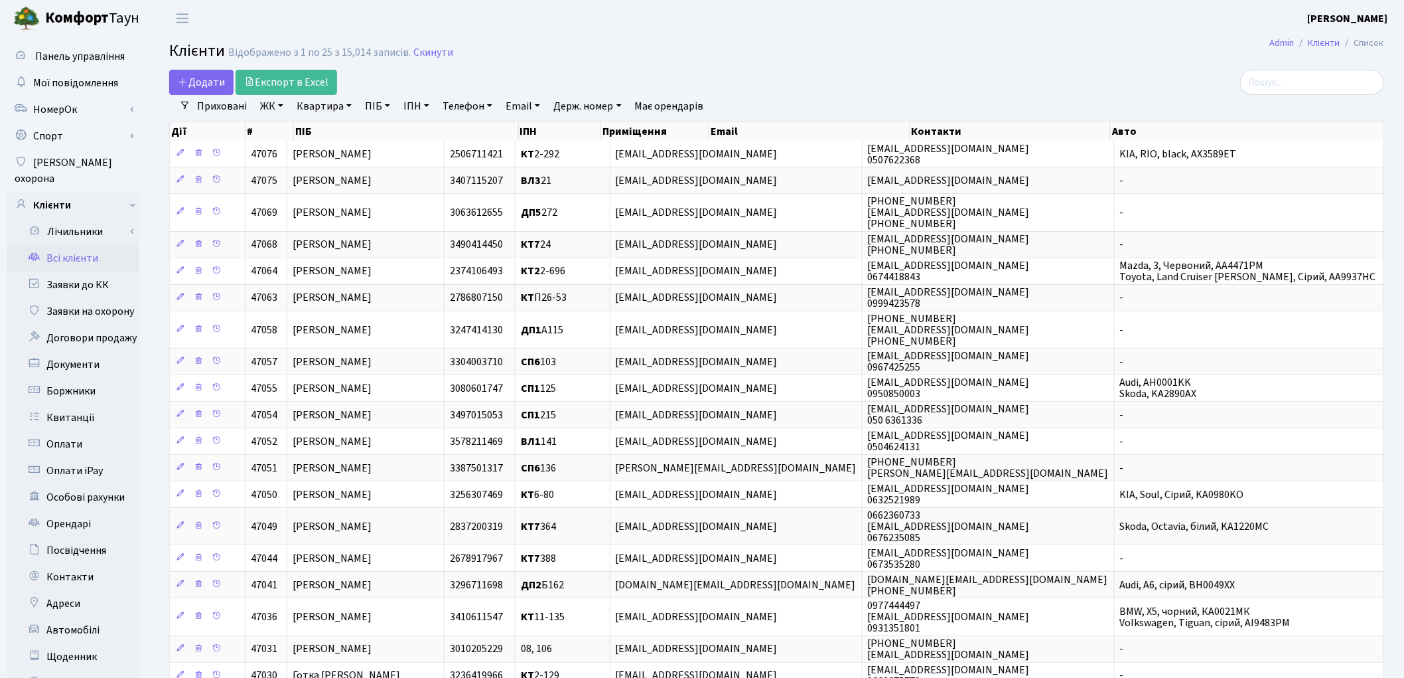
click at [379, 106] on link "ПІБ" at bounding box center [378, 106] width 36 height 23
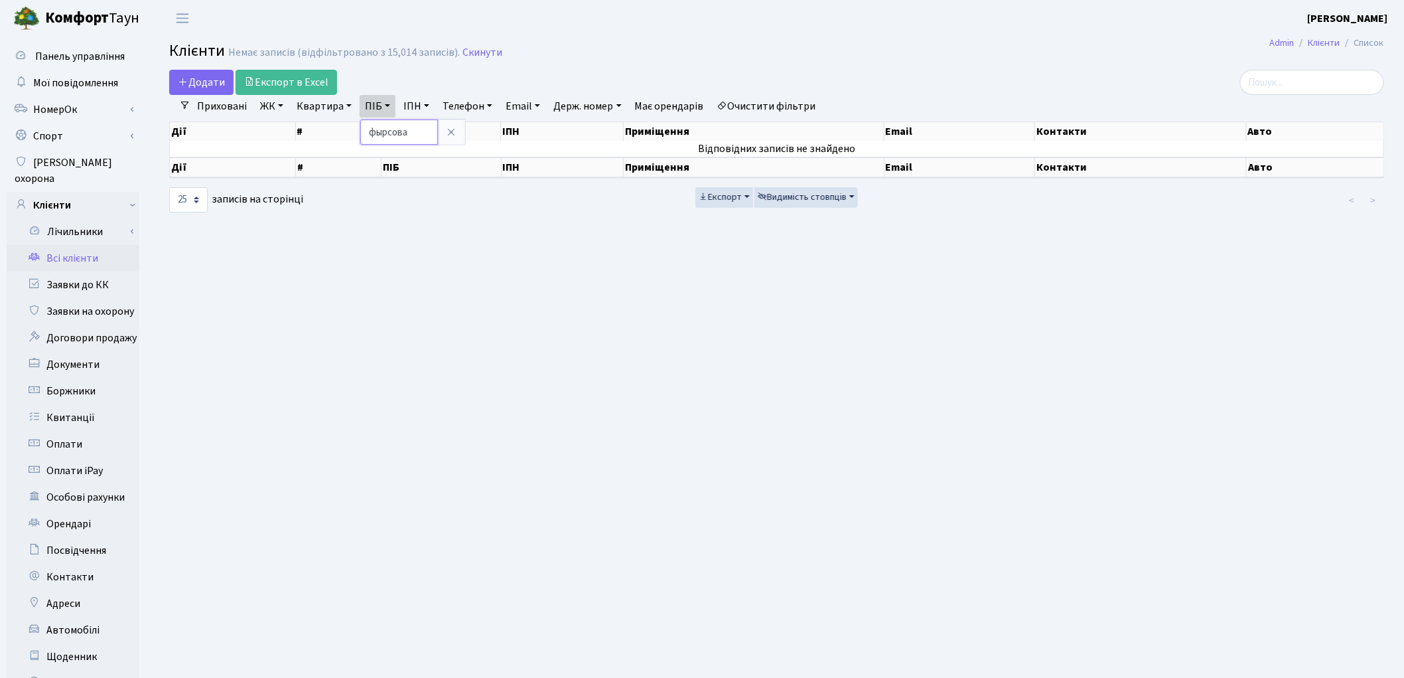
click at [382, 137] on input "фырсова" at bounding box center [399, 131] width 78 height 25
type input "[PERSON_NAME]"
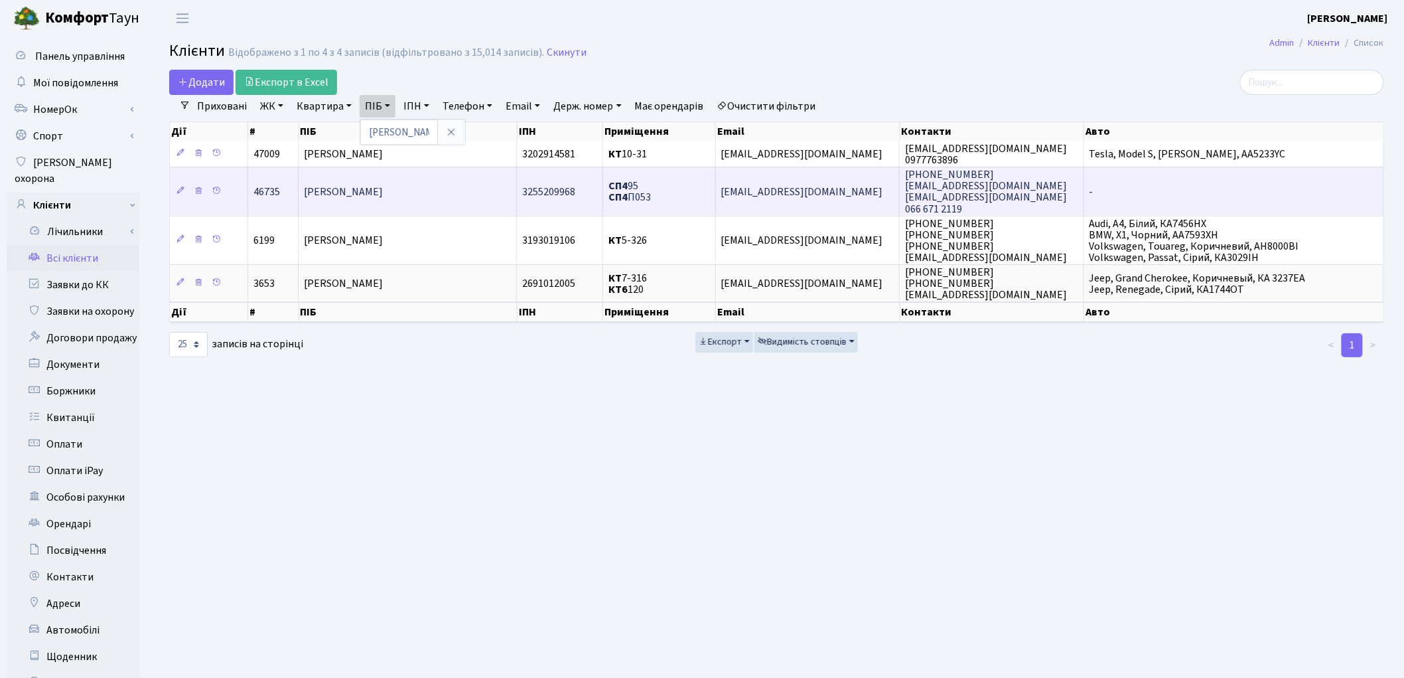
click at [406, 200] on td "[PERSON_NAME]" at bounding box center [408, 191] width 218 height 48
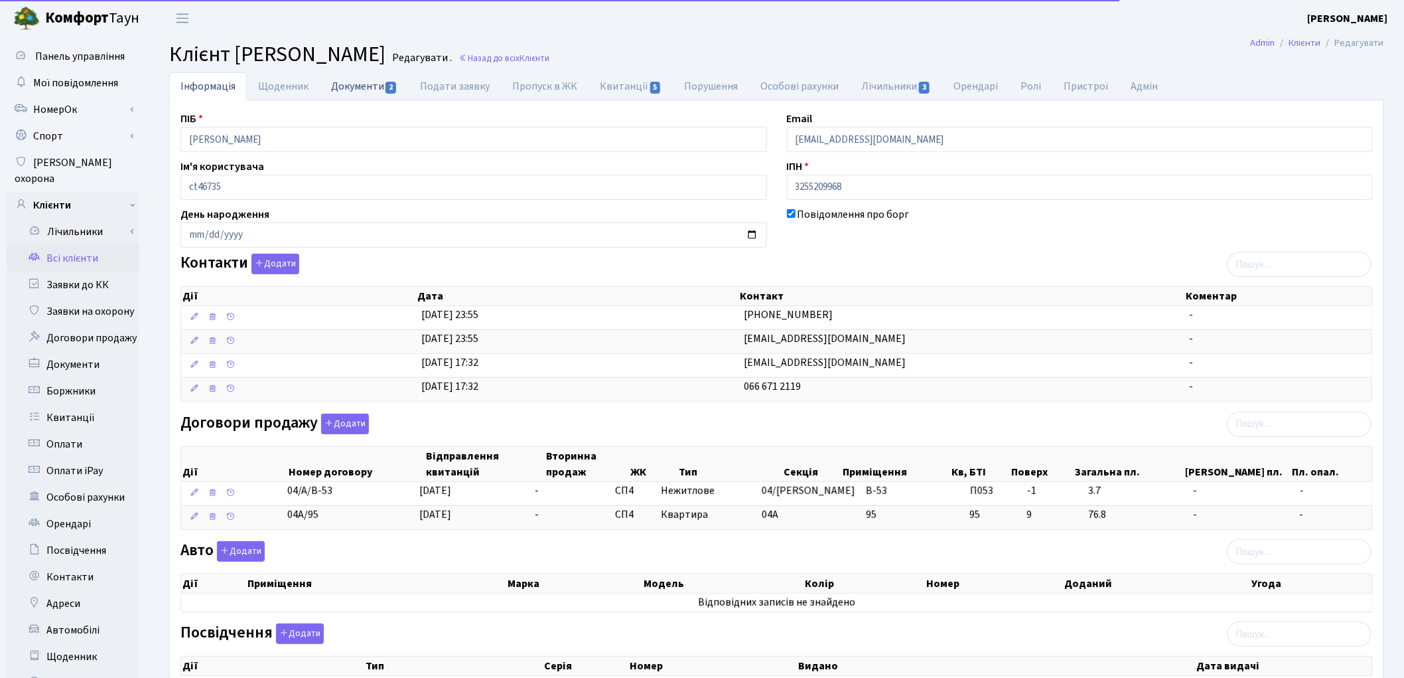
click at [358, 90] on link "Документи 2" at bounding box center [364, 85] width 89 height 27
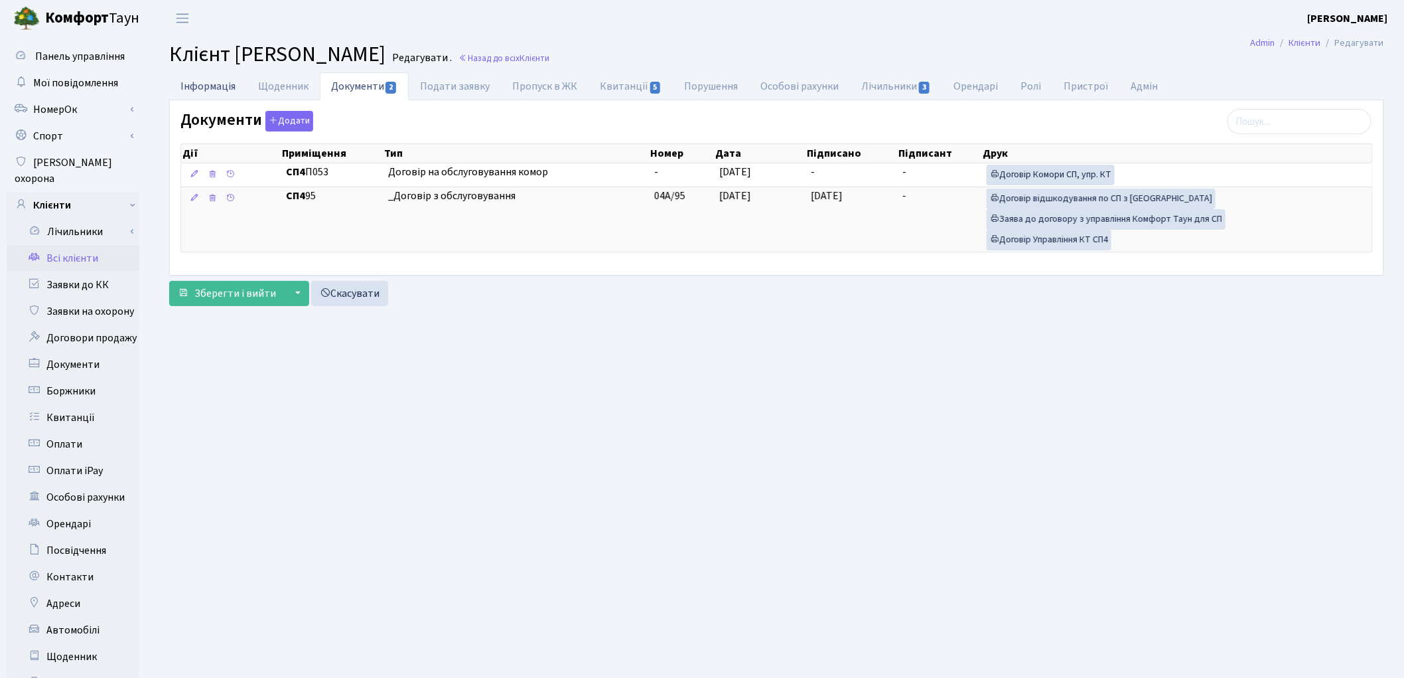
click at [217, 87] on link "Інформація" at bounding box center [208, 85] width 78 height 27
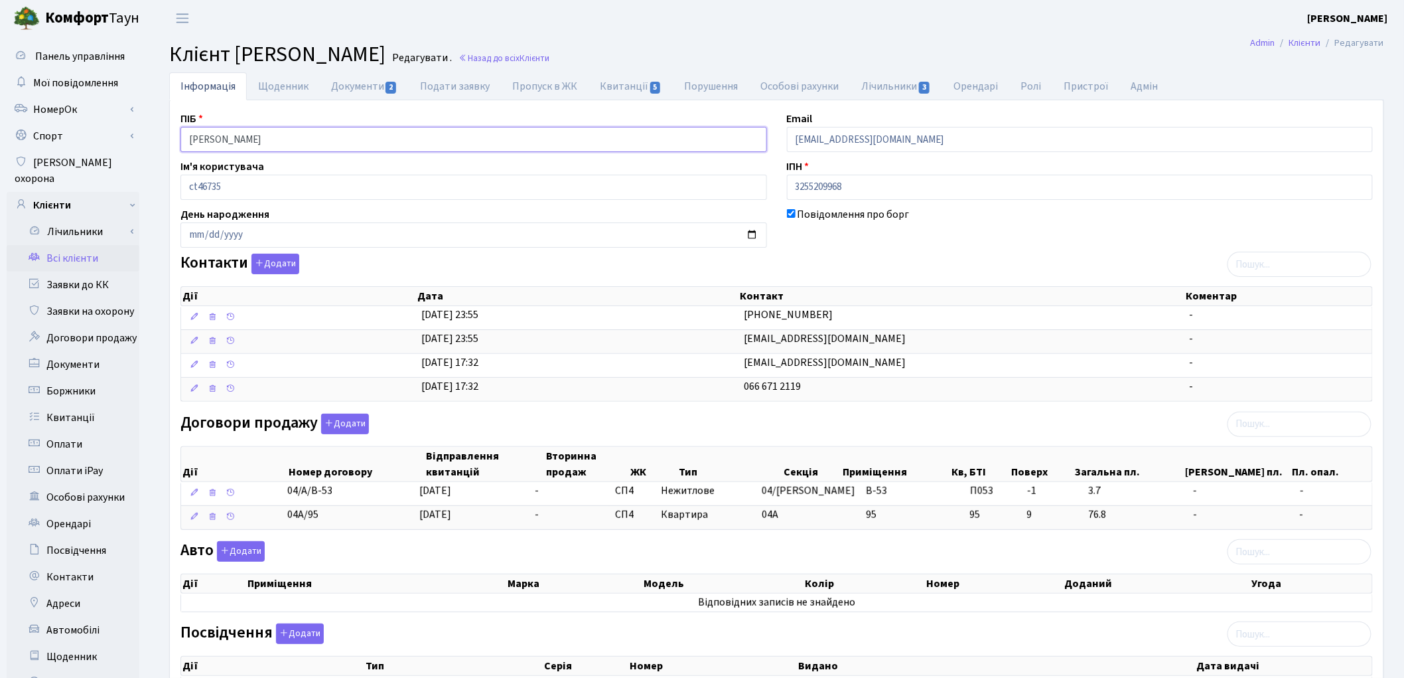
drag, startPoint x: 356, startPoint y: 137, endPoint x: 177, endPoint y: 117, distance: 179.7
click at [177, 117] on div "ПІБ Фірсова Анастасія Станіславівна" at bounding box center [474, 131] width 607 height 41
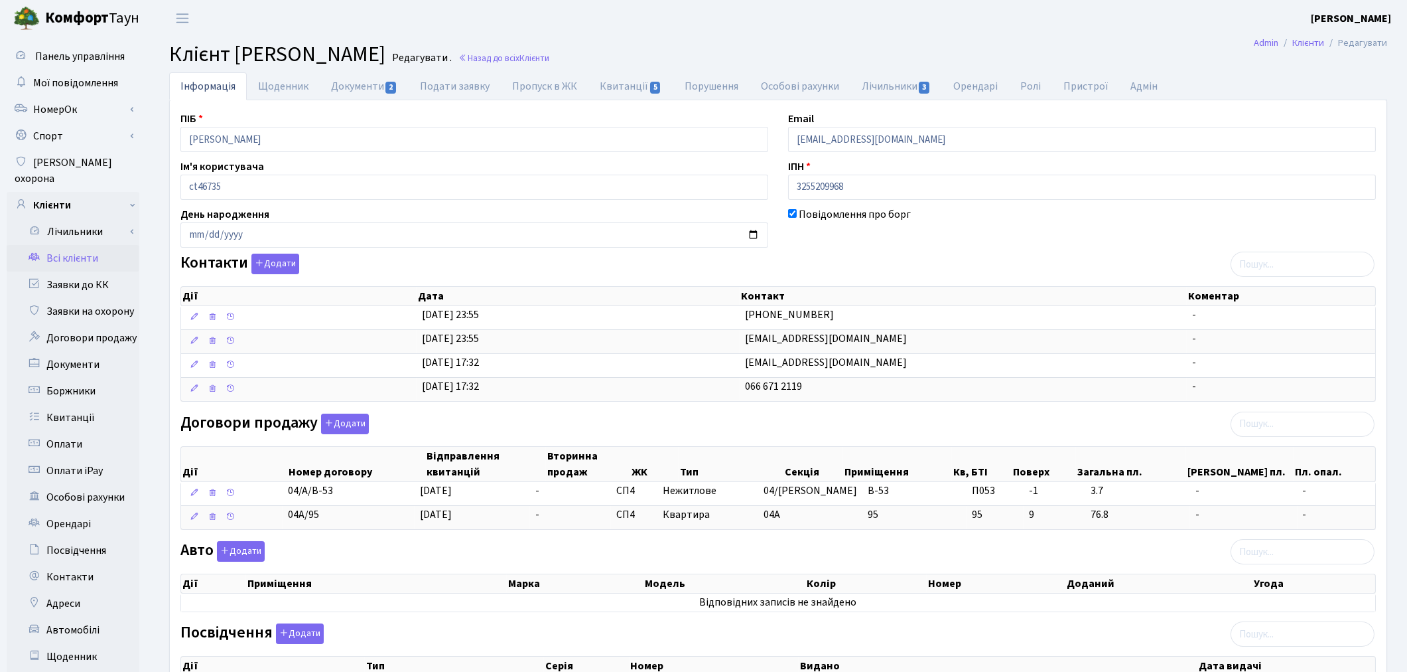
click at [82, 245] on link "Всі клієнти" at bounding box center [73, 258] width 133 height 27
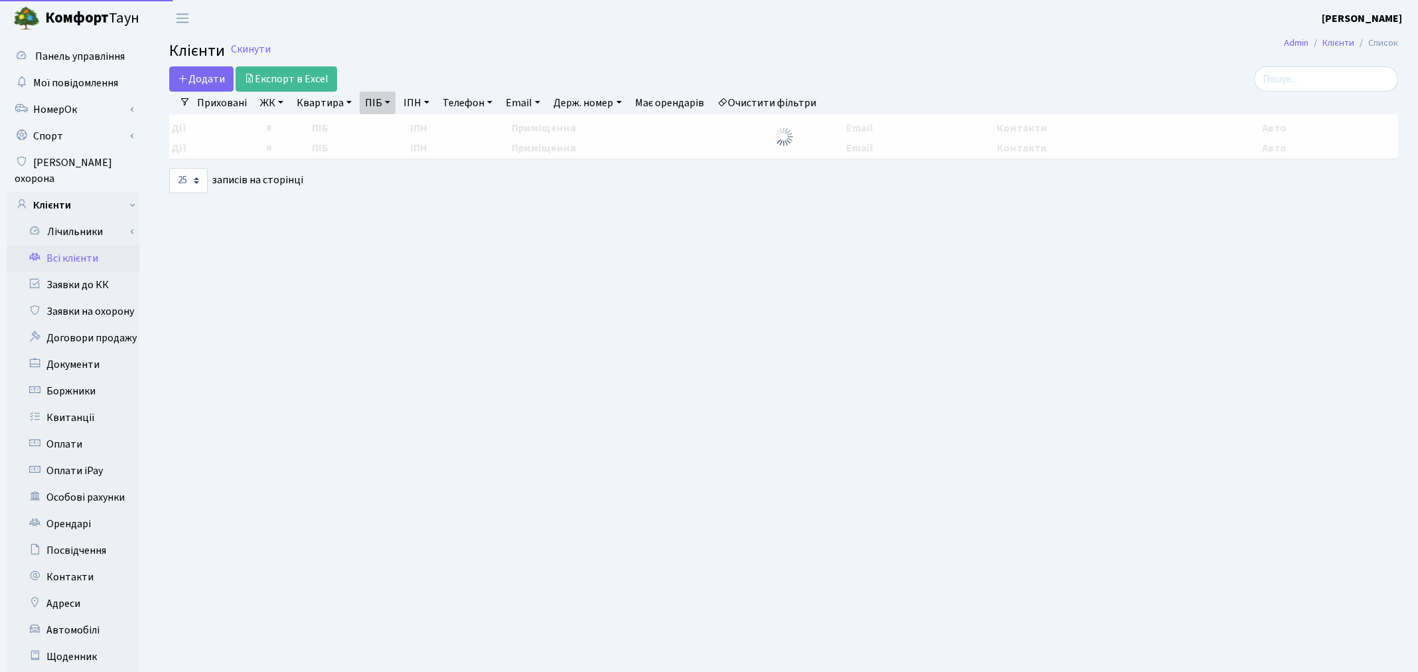
select select "25"
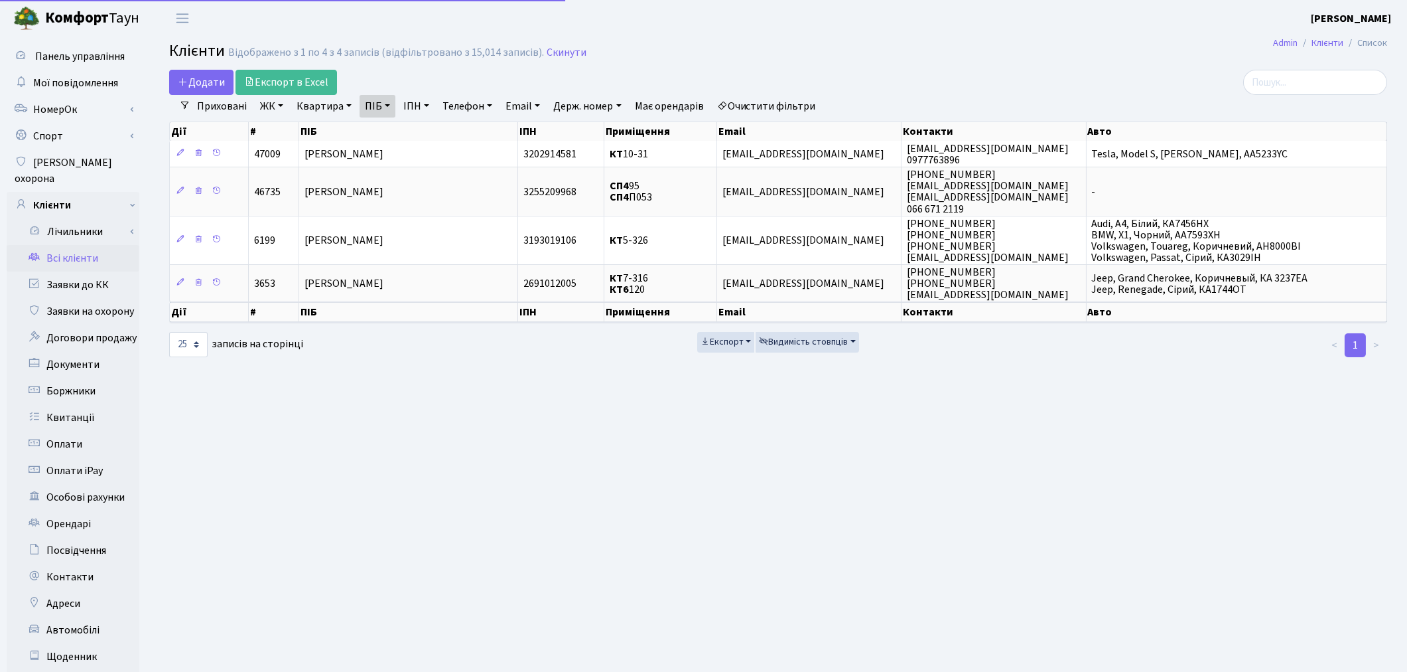
click at [813, 102] on link "Очистити фільтри" at bounding box center [766, 106] width 109 height 23
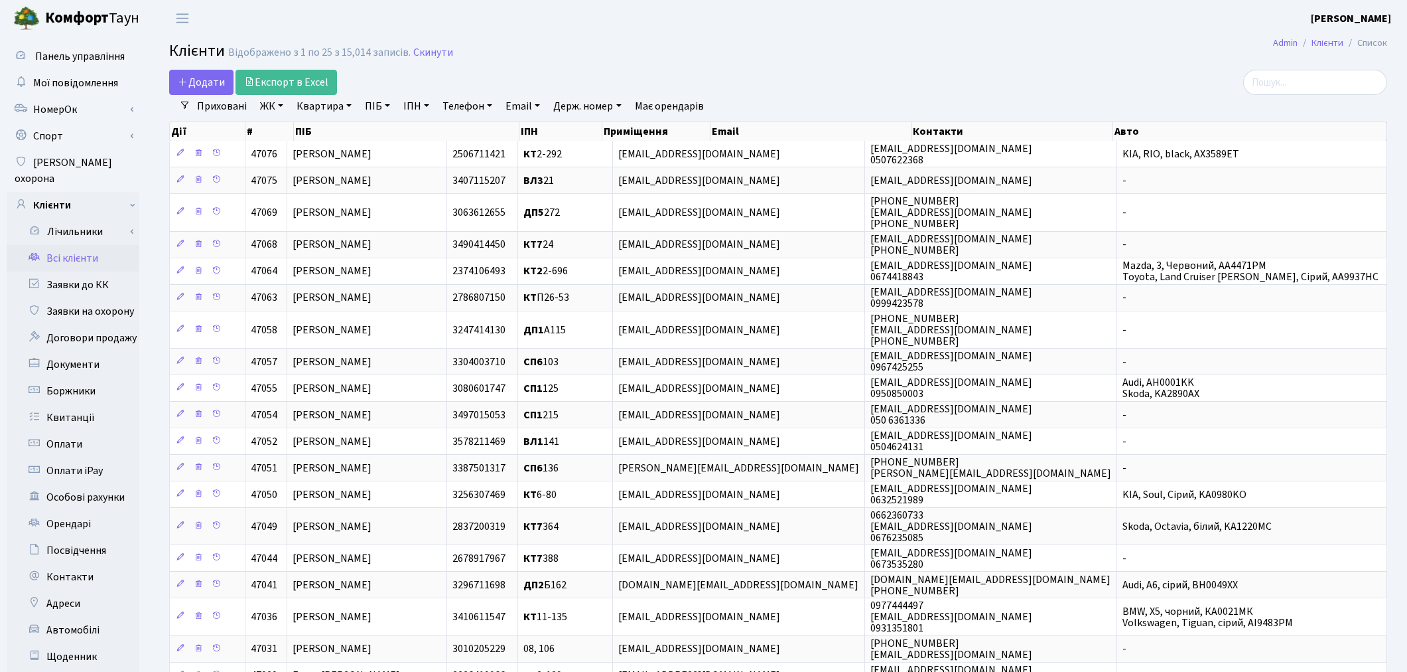
click at [374, 111] on link "ПІБ" at bounding box center [378, 106] width 36 height 23
type input "алексєєв"
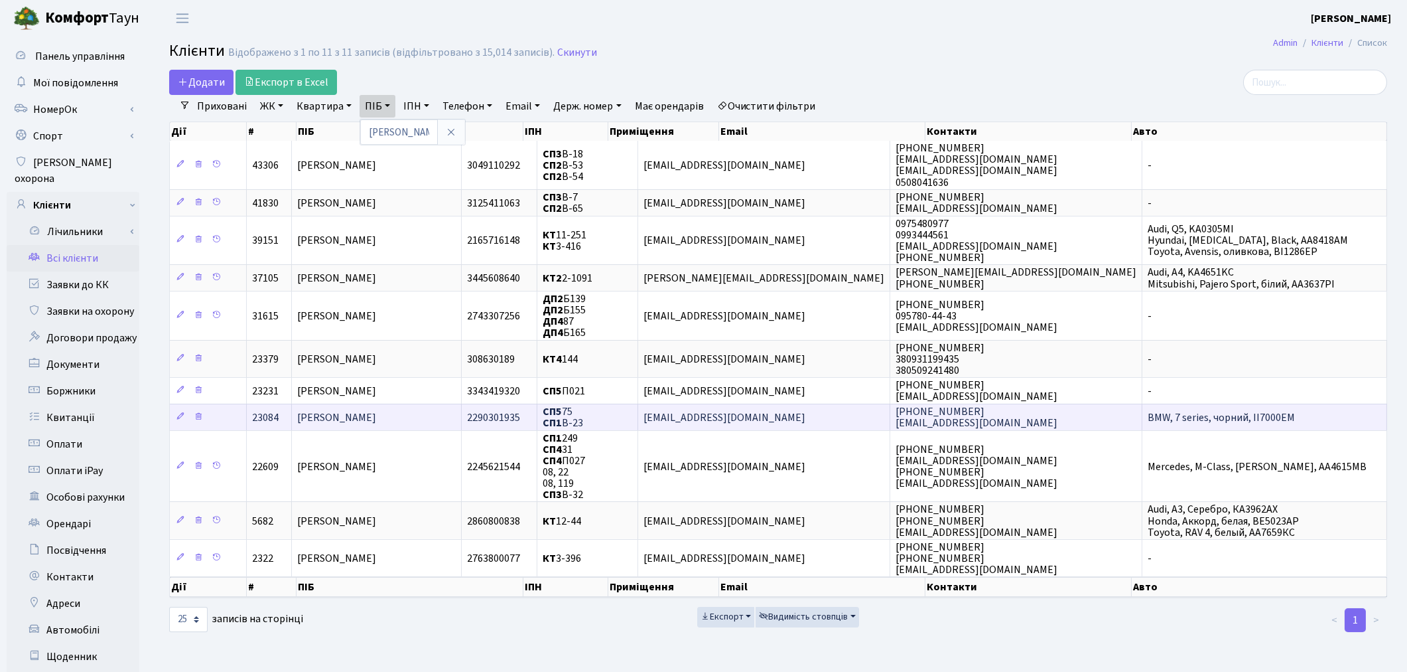
click at [435, 414] on td "Алексєєв Михайло Іванович" at bounding box center [377, 416] width 170 height 27
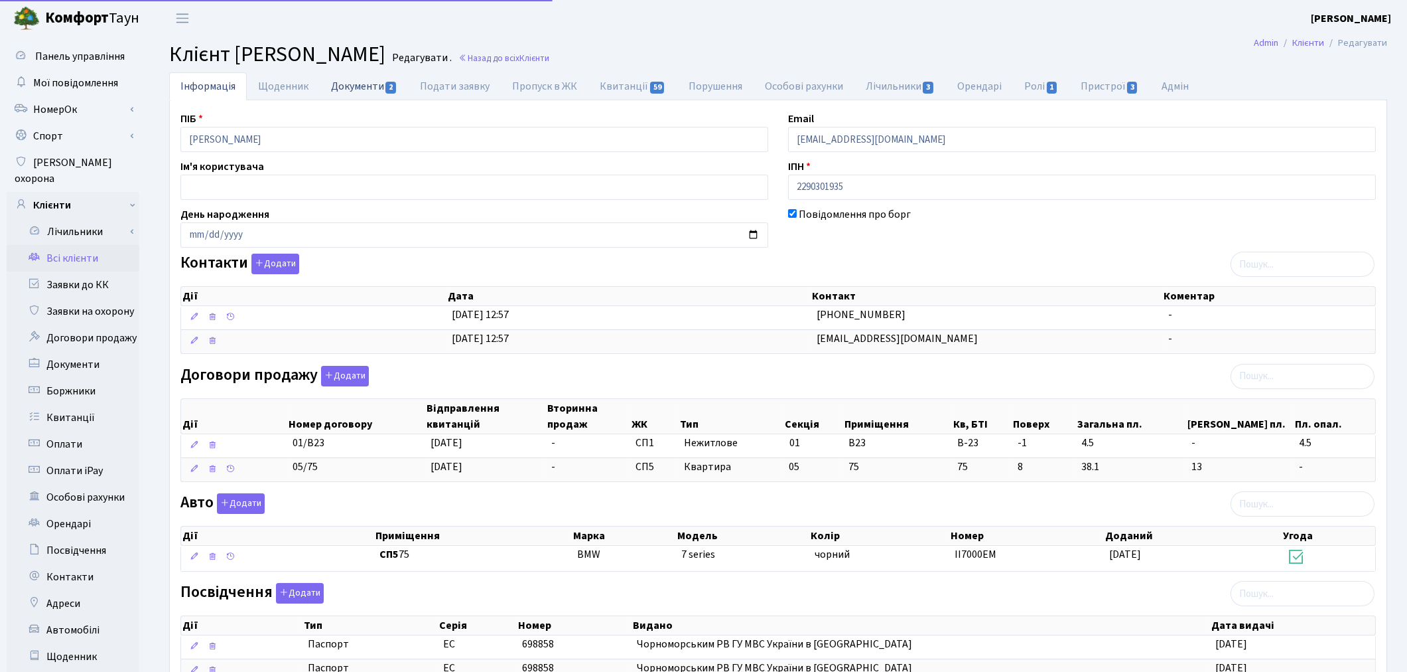
click at [356, 84] on link "Документи 2" at bounding box center [364, 85] width 89 height 27
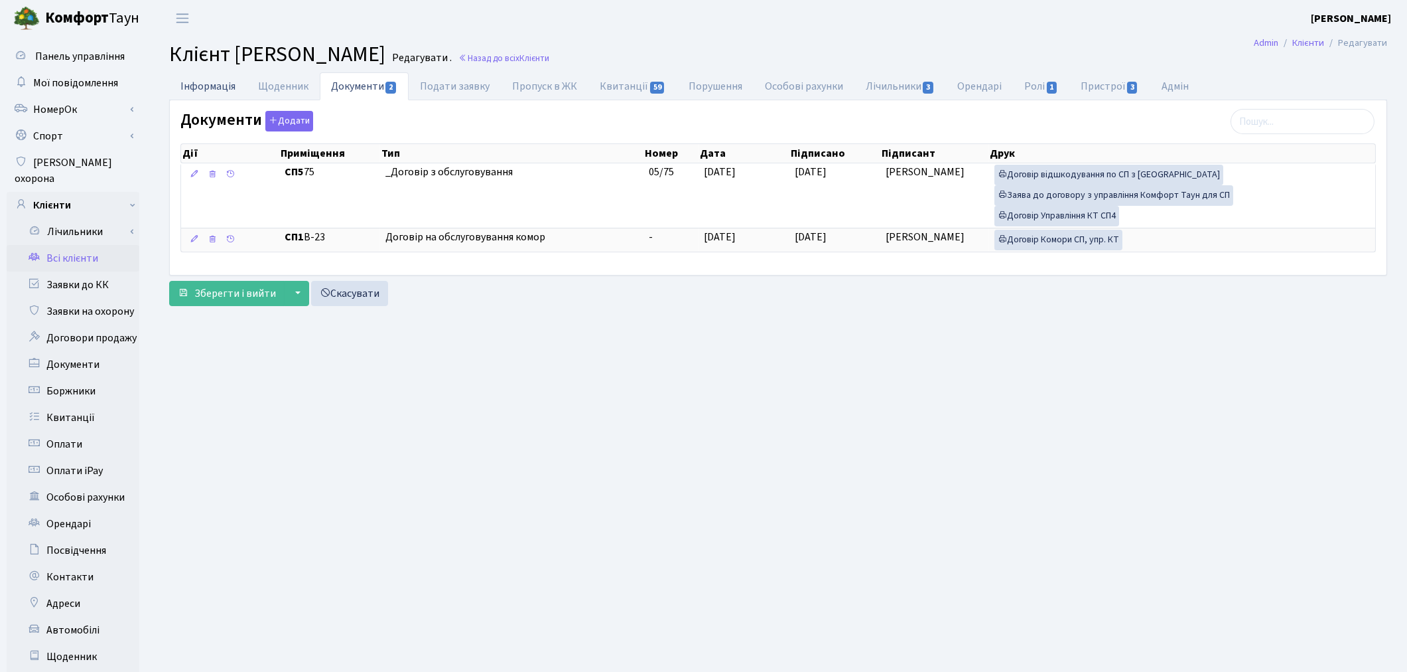
click at [193, 76] on link "Інформація" at bounding box center [208, 85] width 78 height 27
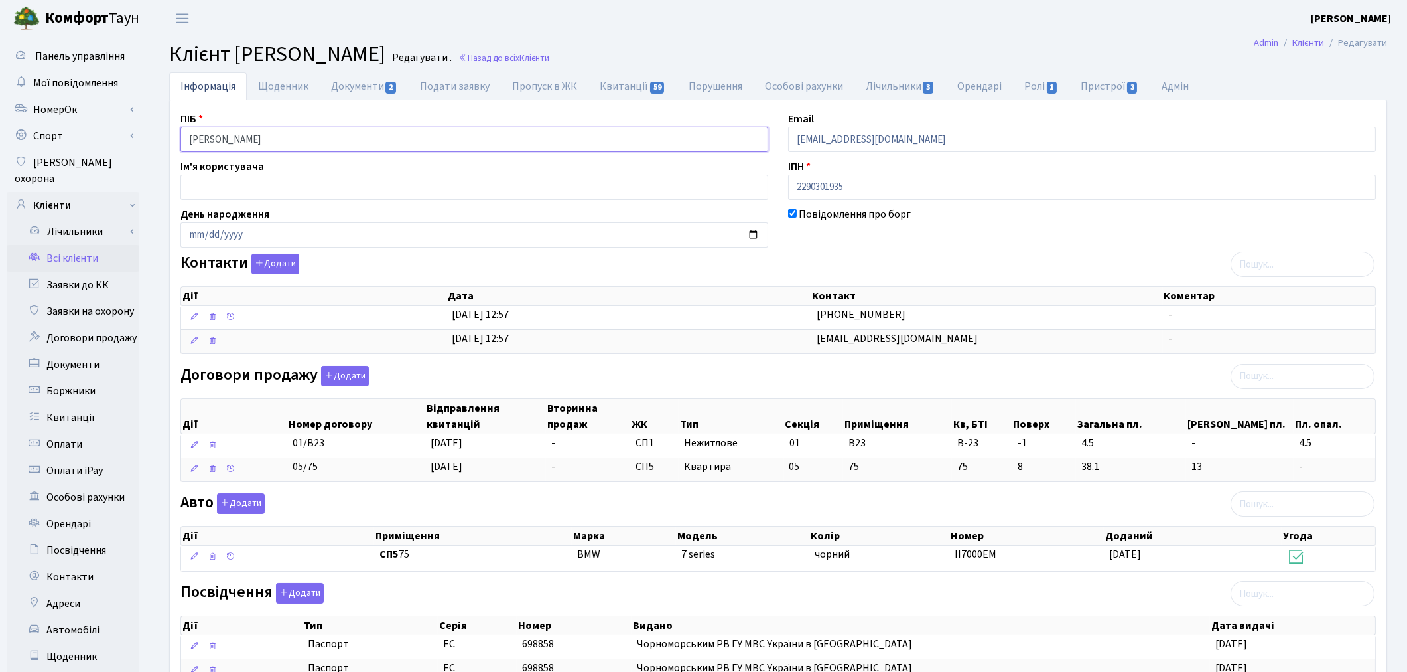
drag, startPoint x: 312, startPoint y: 141, endPoint x: 171, endPoint y: 126, distance: 141.5
click at [171, 126] on div "ПІБ Алексєєв Михайло Іванович" at bounding box center [475, 131] width 608 height 41
click at [147, 357] on div "Панель управління Мої повідомлення НомерОк" at bounding box center [74, 505] width 149 height 938
click at [70, 248] on link "Всі клієнти" at bounding box center [73, 258] width 133 height 27
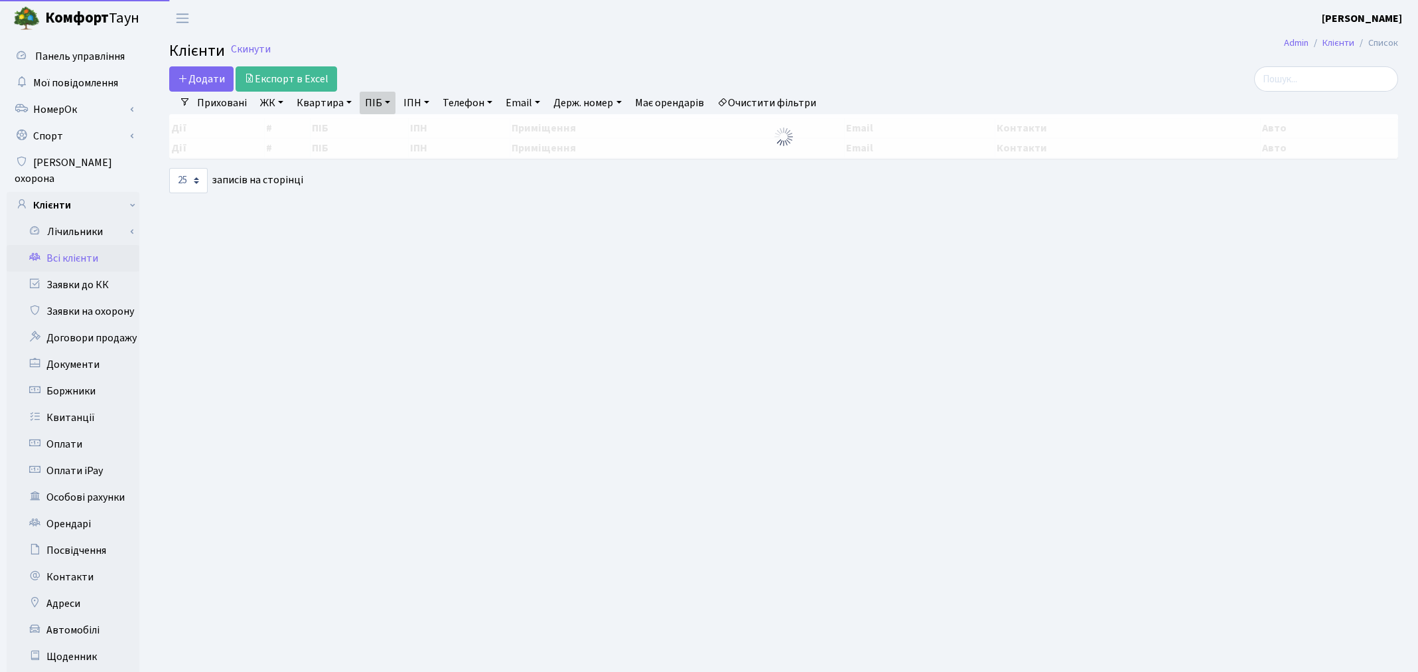
select select "25"
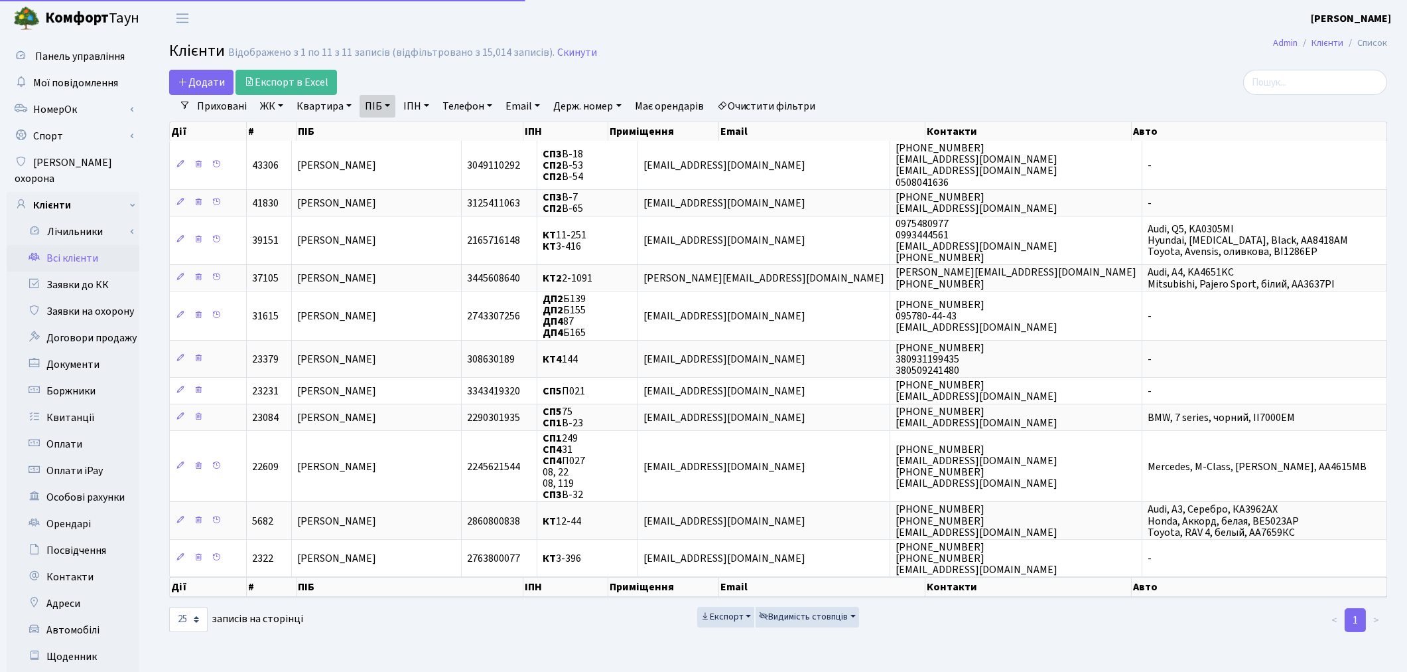
click at [758, 100] on link "Очистити фільтри" at bounding box center [766, 106] width 109 height 23
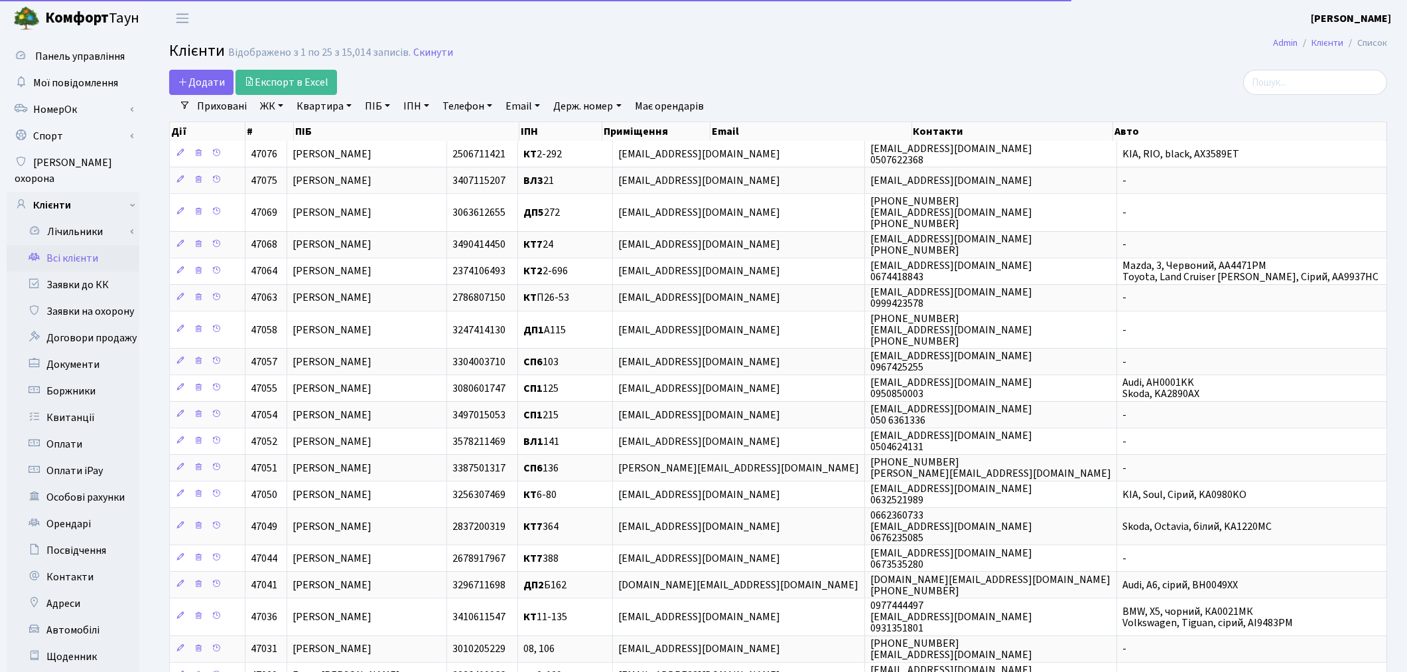
click at [370, 106] on link "ПІБ" at bounding box center [378, 106] width 36 height 23
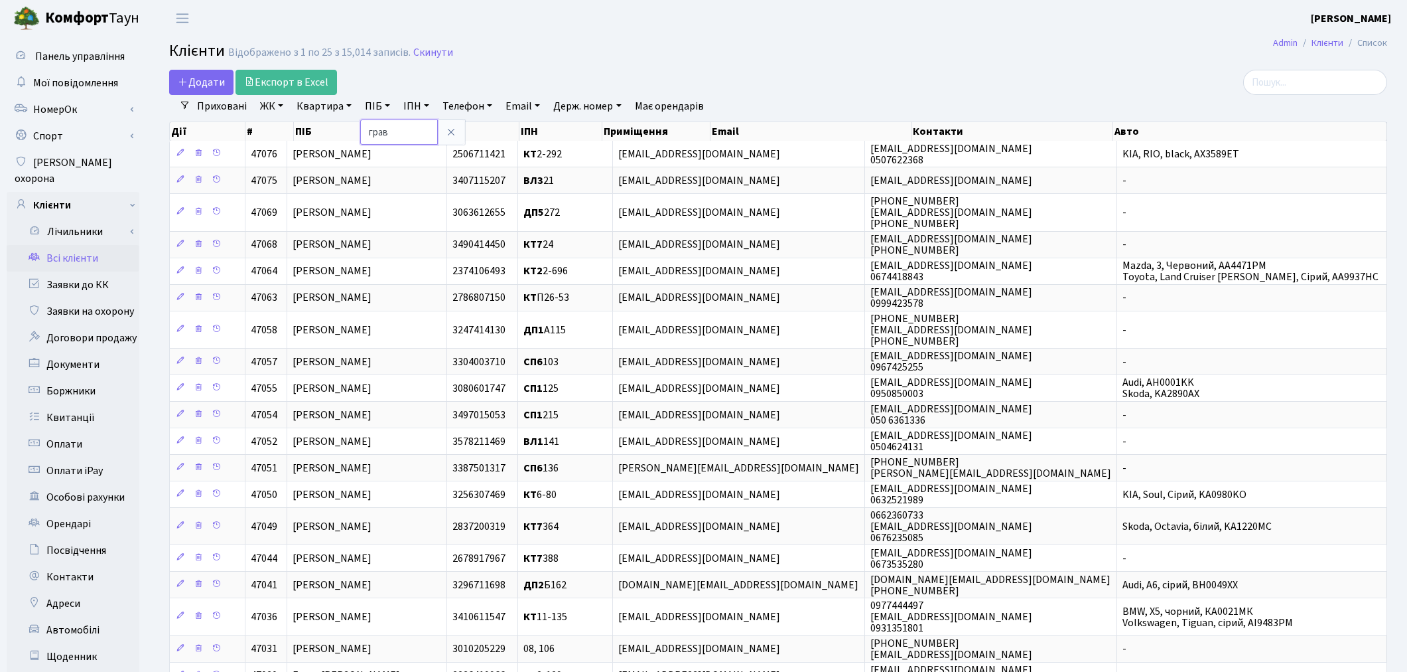
type input "грав"
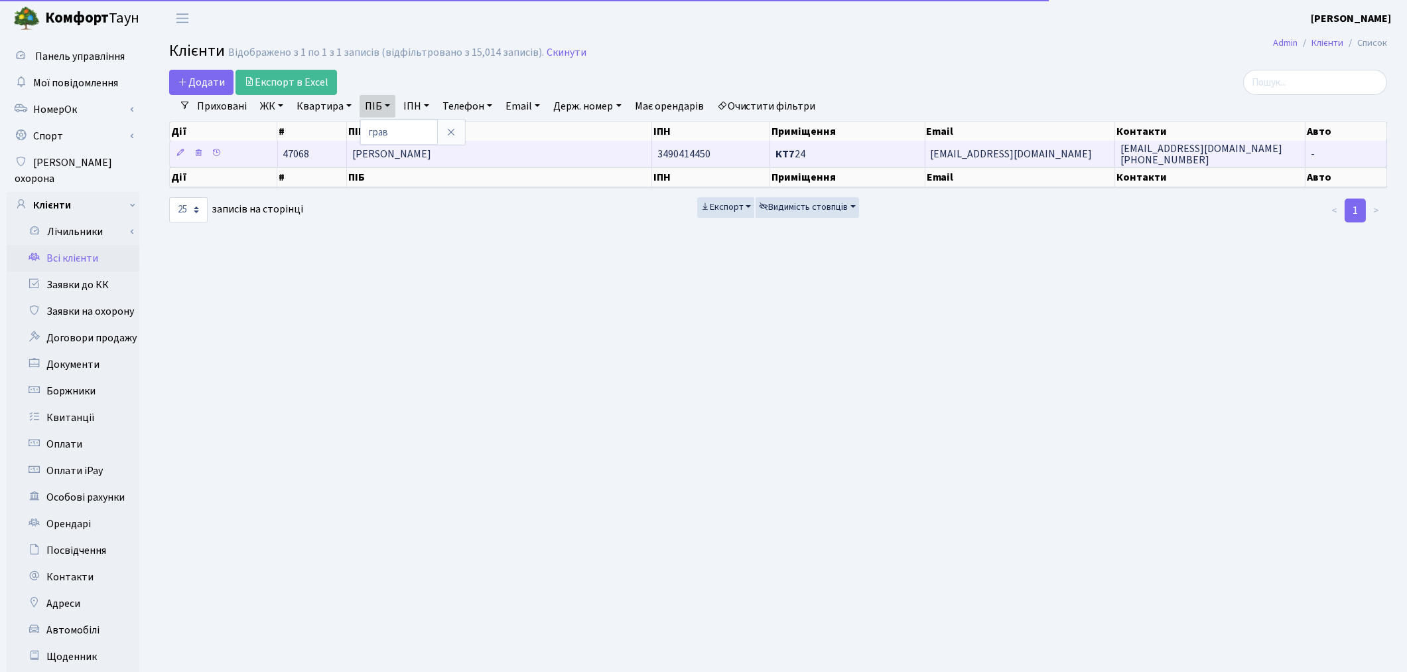
click at [403, 157] on span "Гравченко Владислав Денисович" at bounding box center [391, 154] width 79 height 15
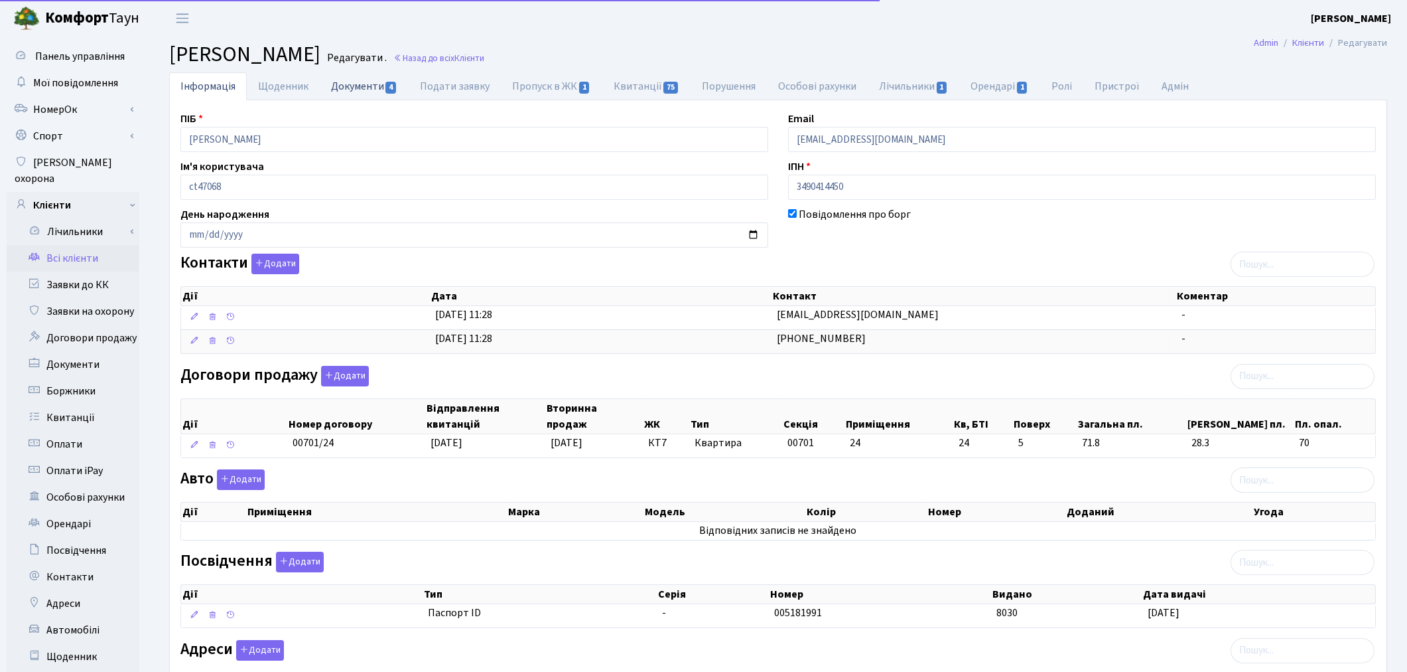
click at [353, 90] on link "Документи 4" at bounding box center [364, 85] width 89 height 27
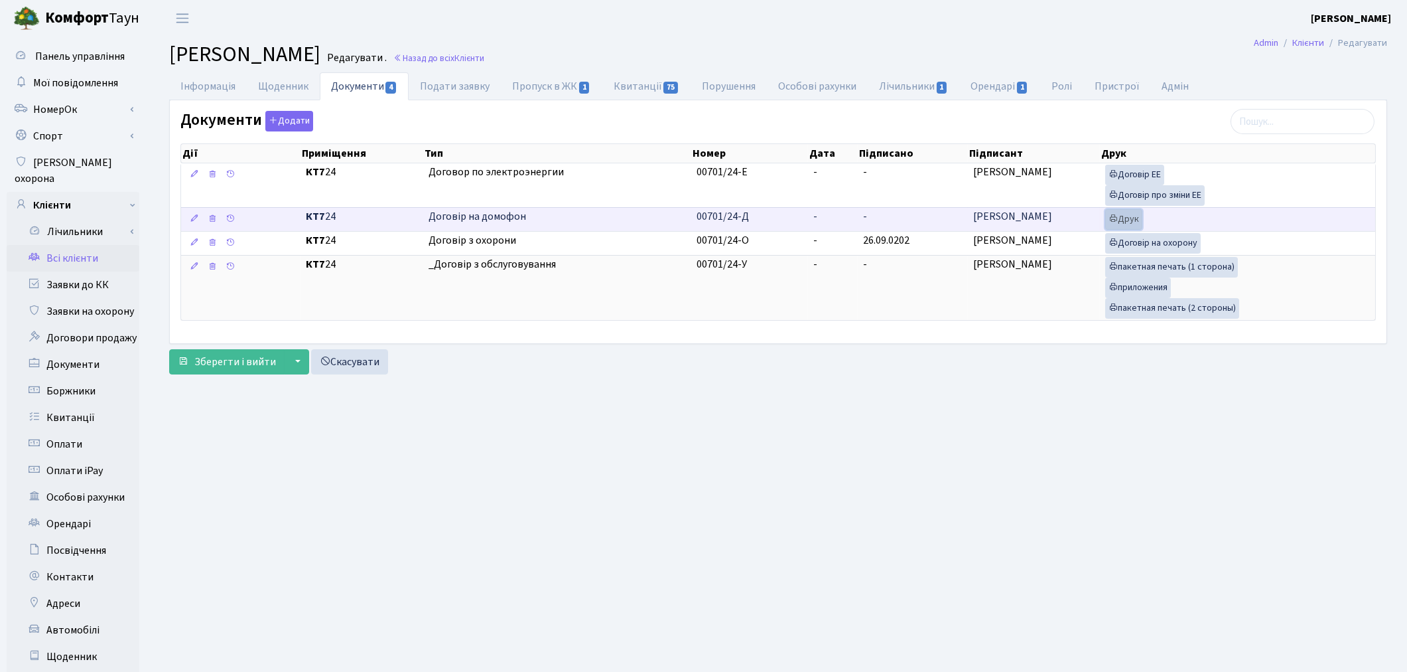
click at [1117, 222] on icon at bounding box center [1113, 218] width 9 height 9
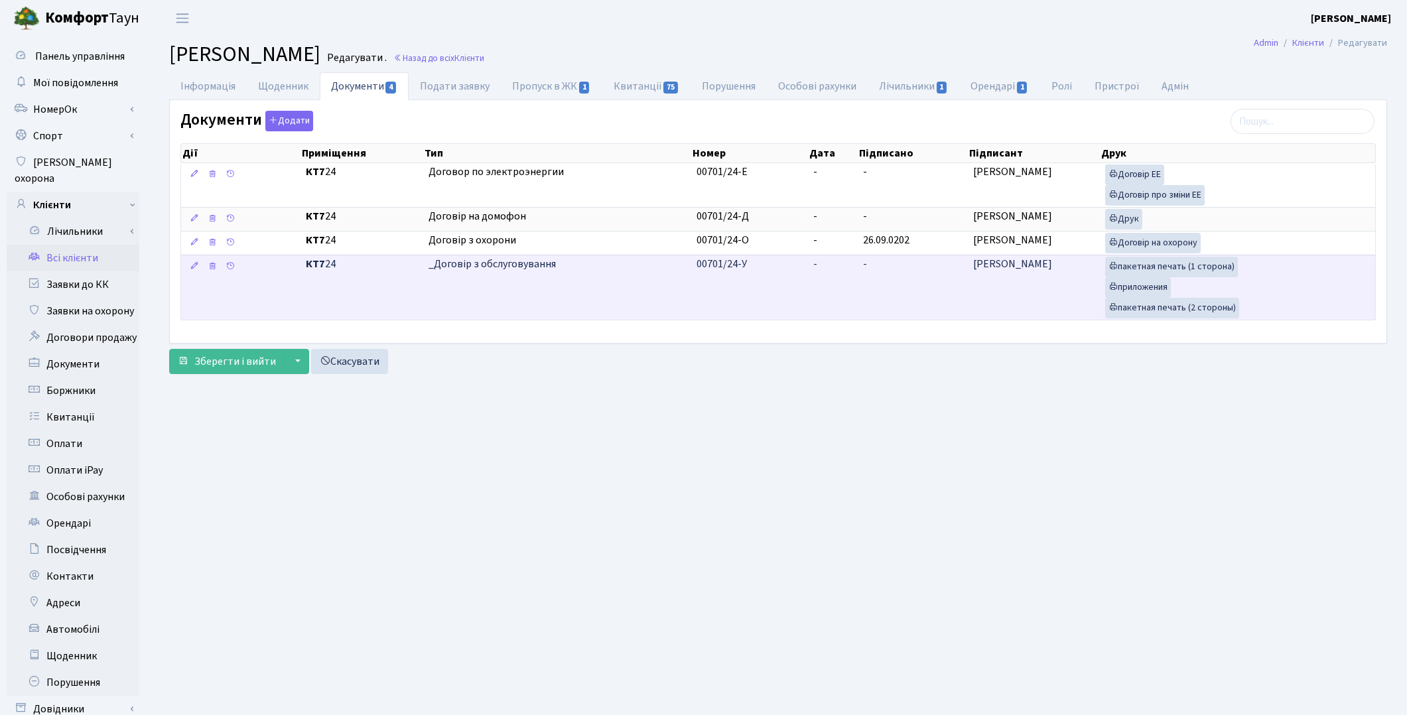
click at [860, 275] on td "-" at bounding box center [913, 287] width 110 height 65
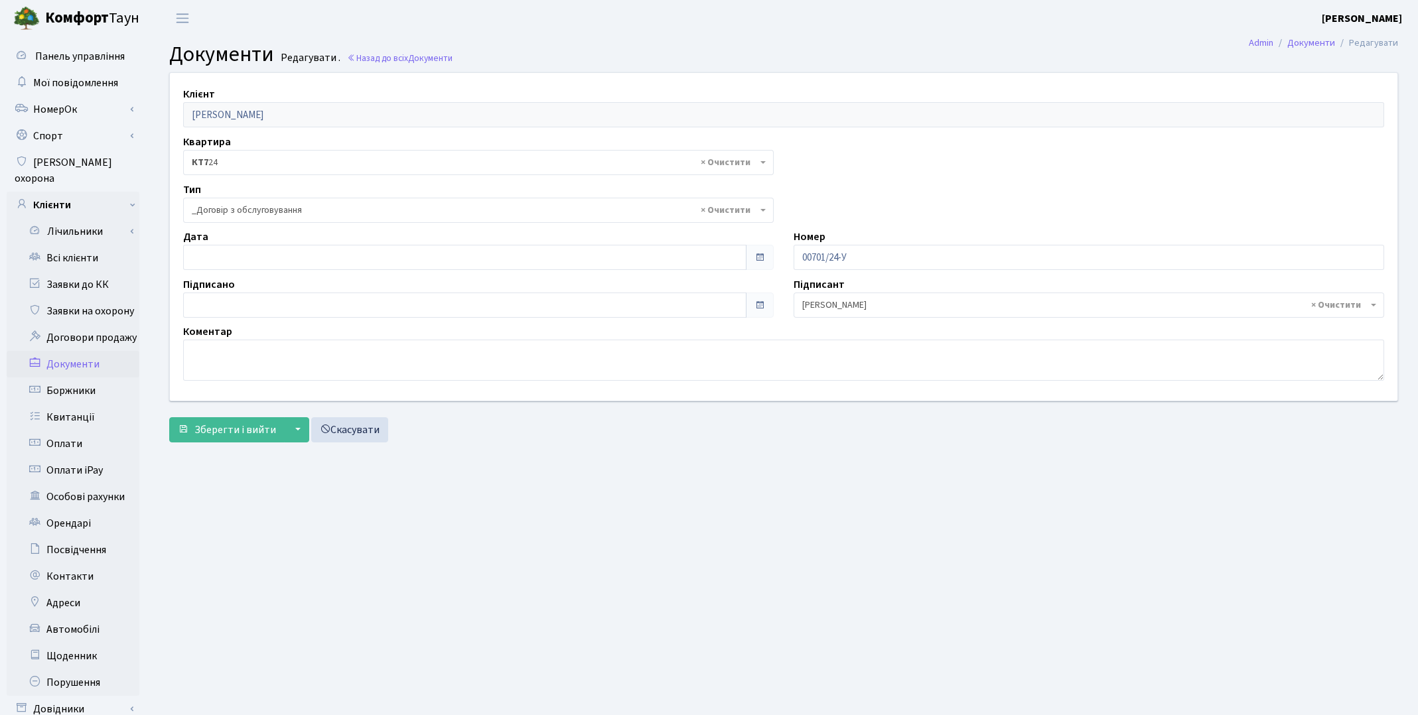
select select "289"
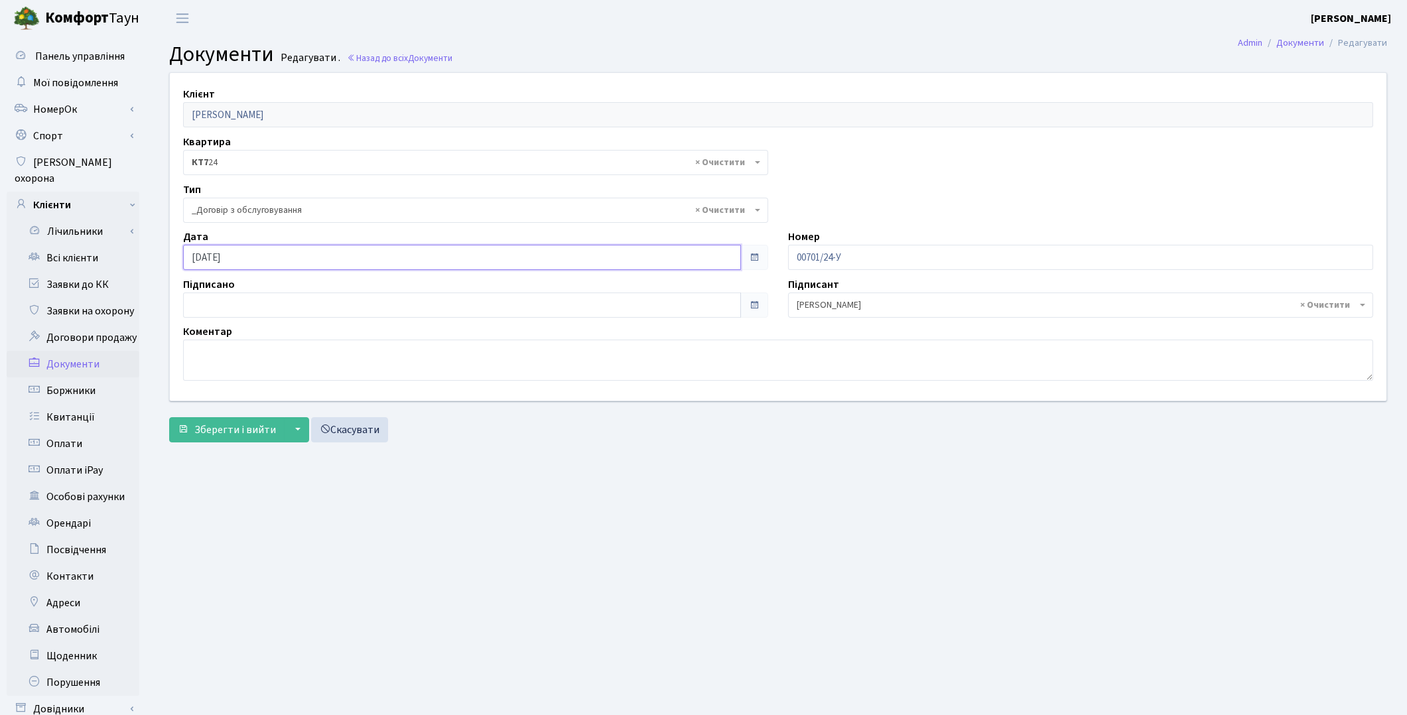
click at [287, 255] on input "[DATE]" at bounding box center [462, 257] width 558 height 25
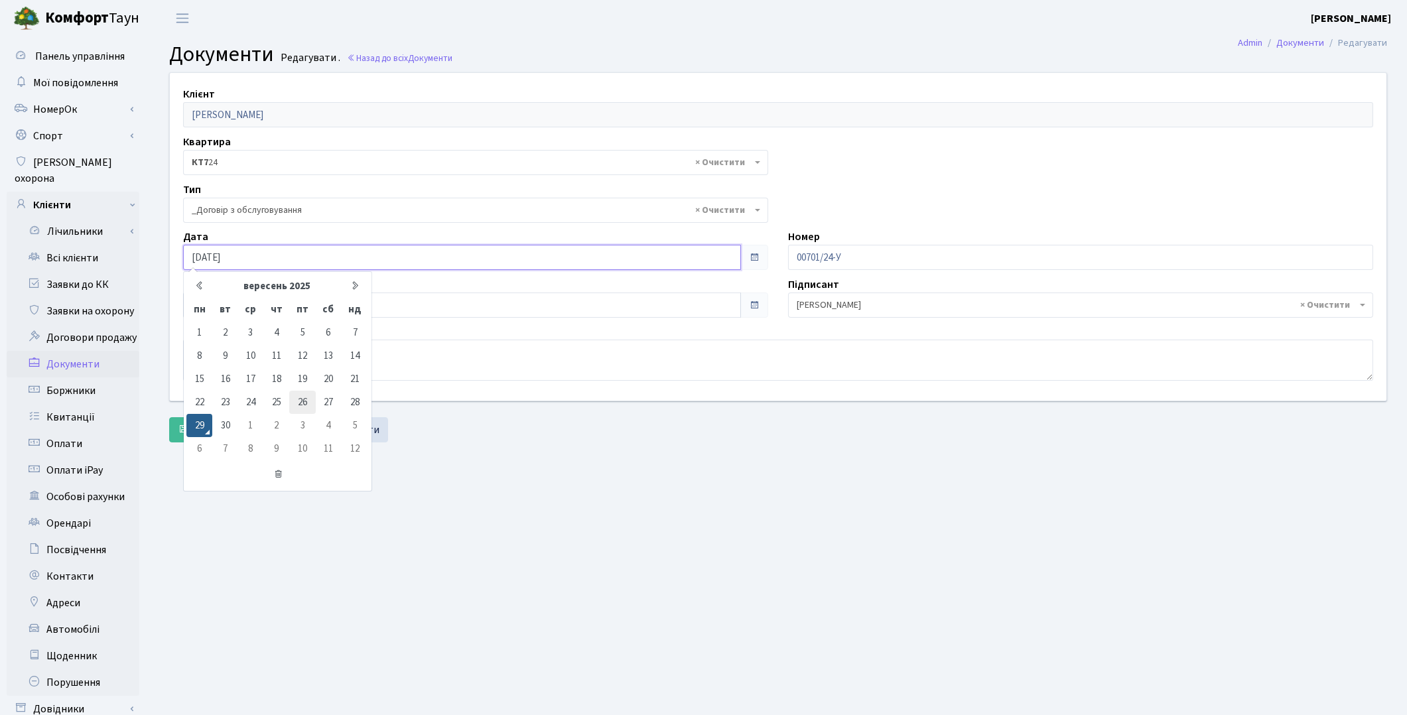
click at [300, 395] on td "26" at bounding box center [302, 402] width 26 height 23
type input "[DATE]"
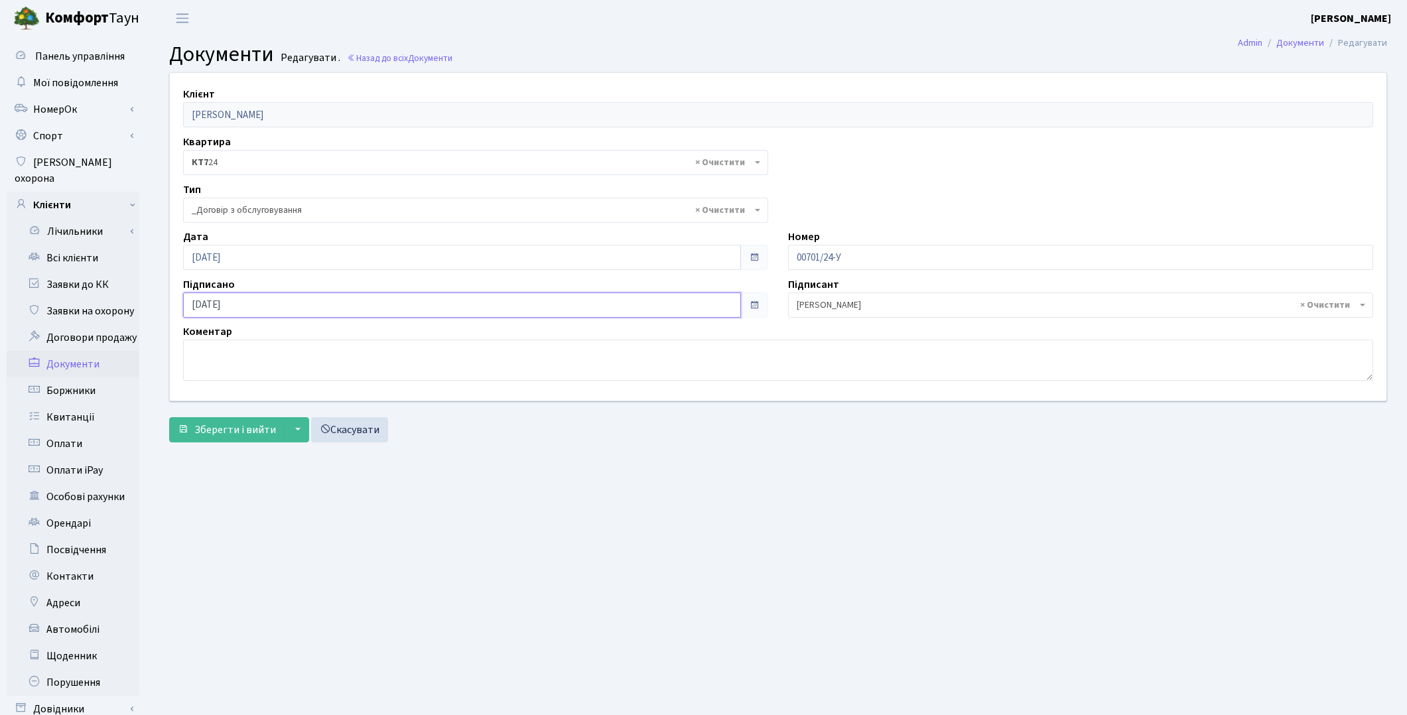
click at [255, 301] on input "[DATE]" at bounding box center [462, 305] width 558 height 25
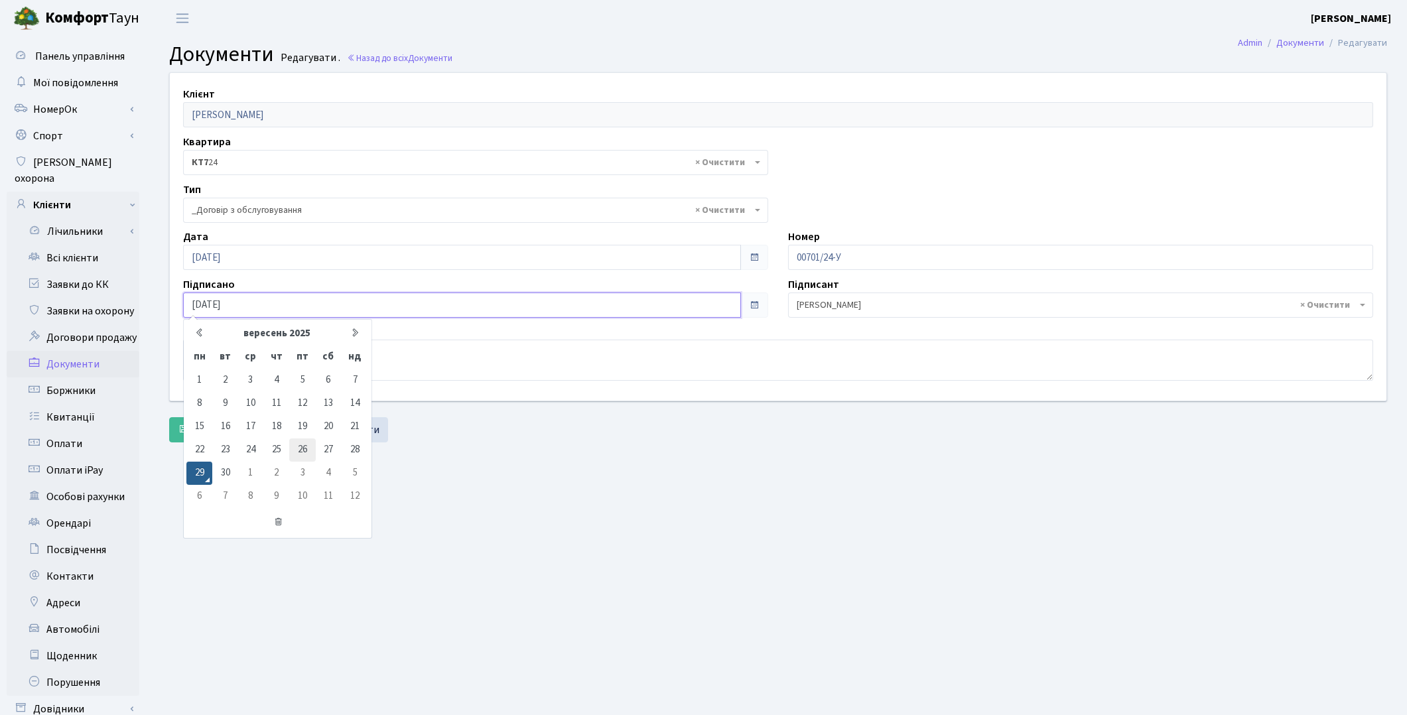
click at [301, 449] on td "26" at bounding box center [302, 450] width 26 height 23
type input "[DATE]"
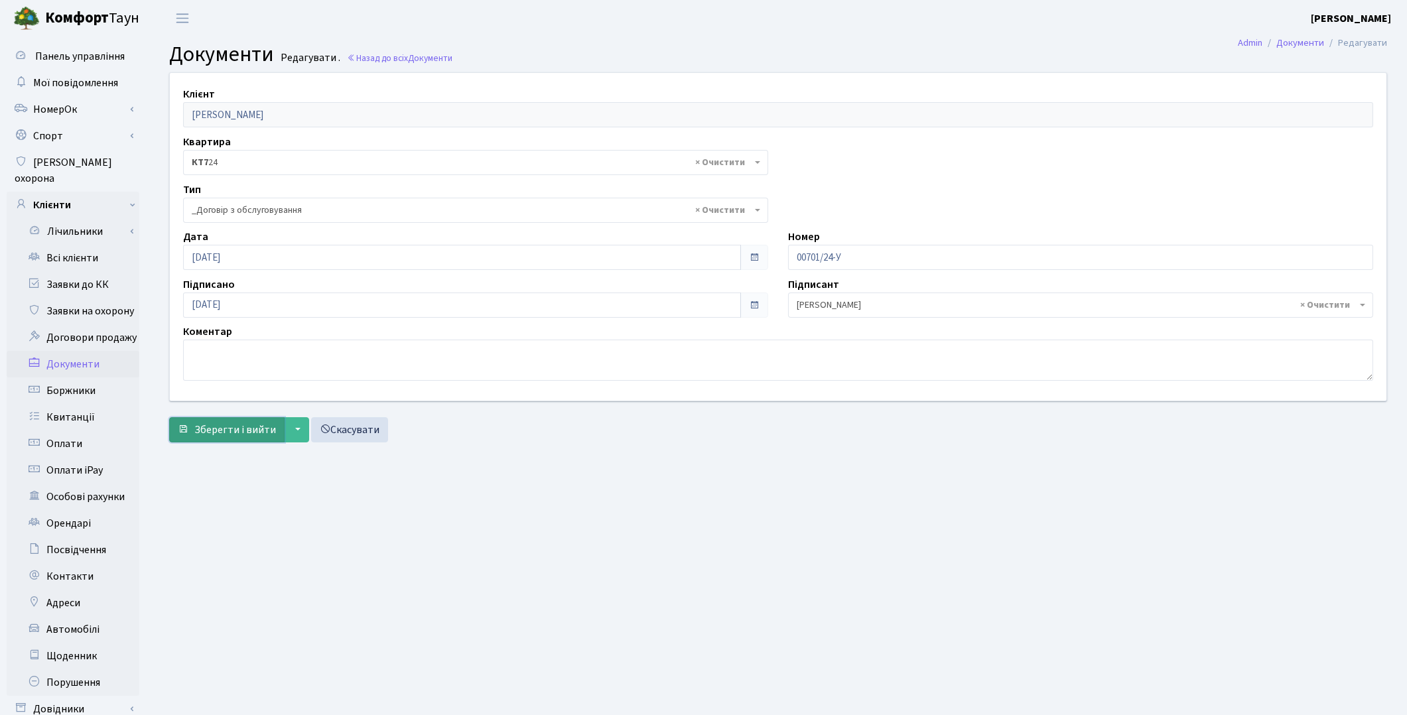
click at [237, 431] on span "Зберегти і вийти" at bounding box center [235, 430] width 82 height 15
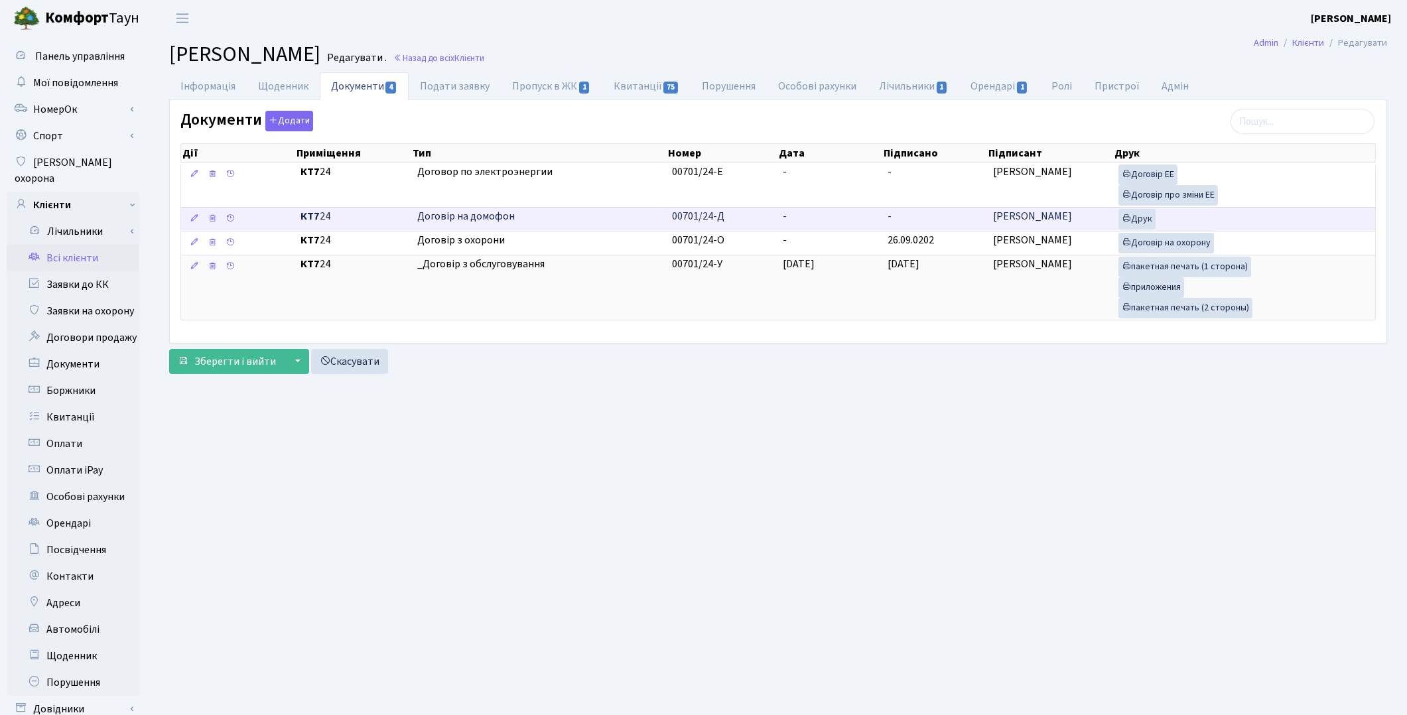
click at [934, 220] on td "-" at bounding box center [935, 219] width 105 height 24
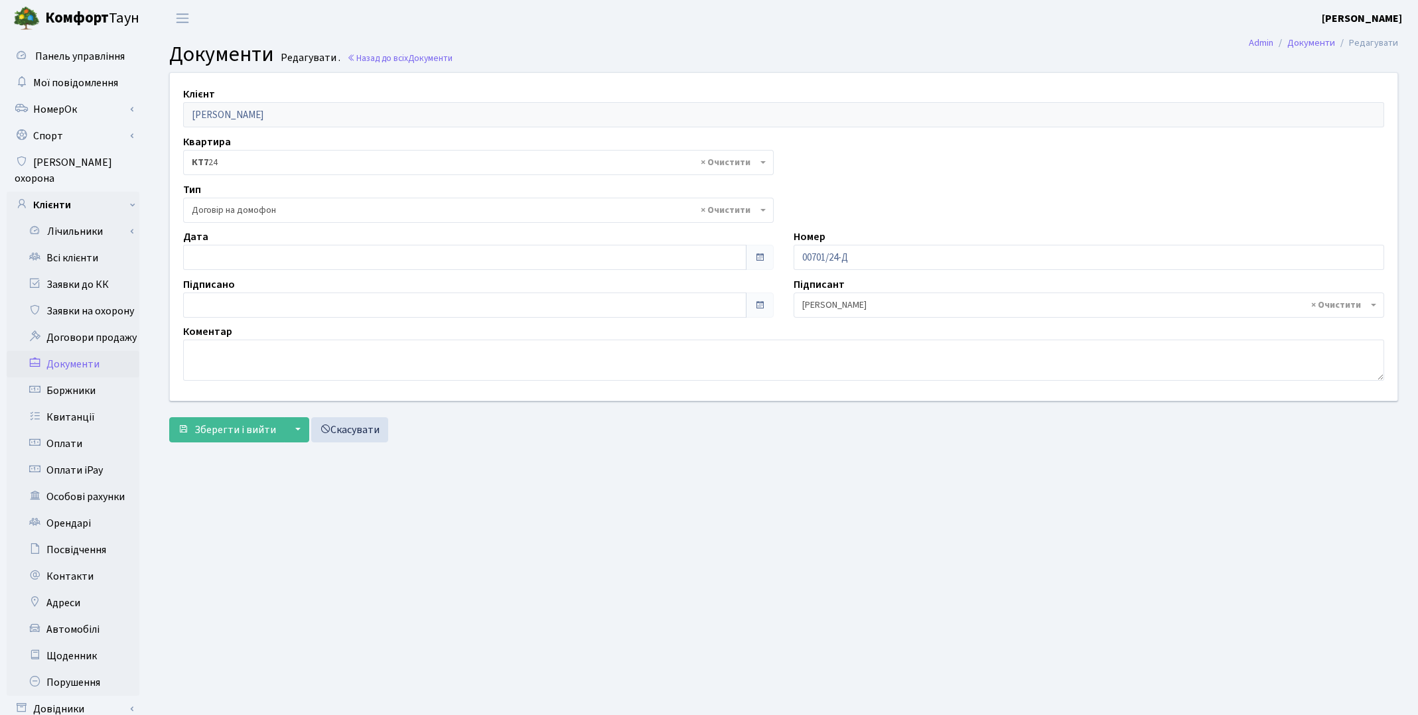
select select "292"
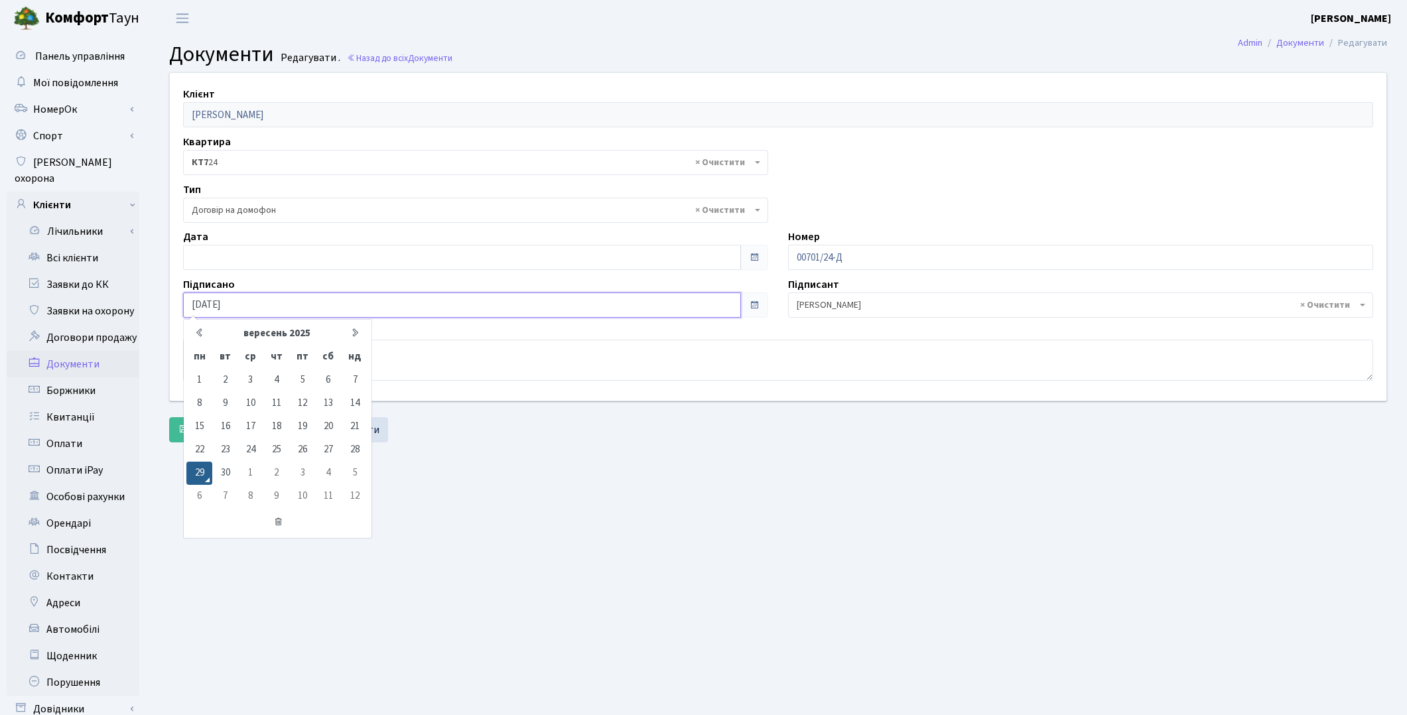
click at [266, 305] on input "[DATE]" at bounding box center [462, 305] width 558 height 25
click at [309, 454] on td "26" at bounding box center [302, 450] width 26 height 23
type input "[DATE]"
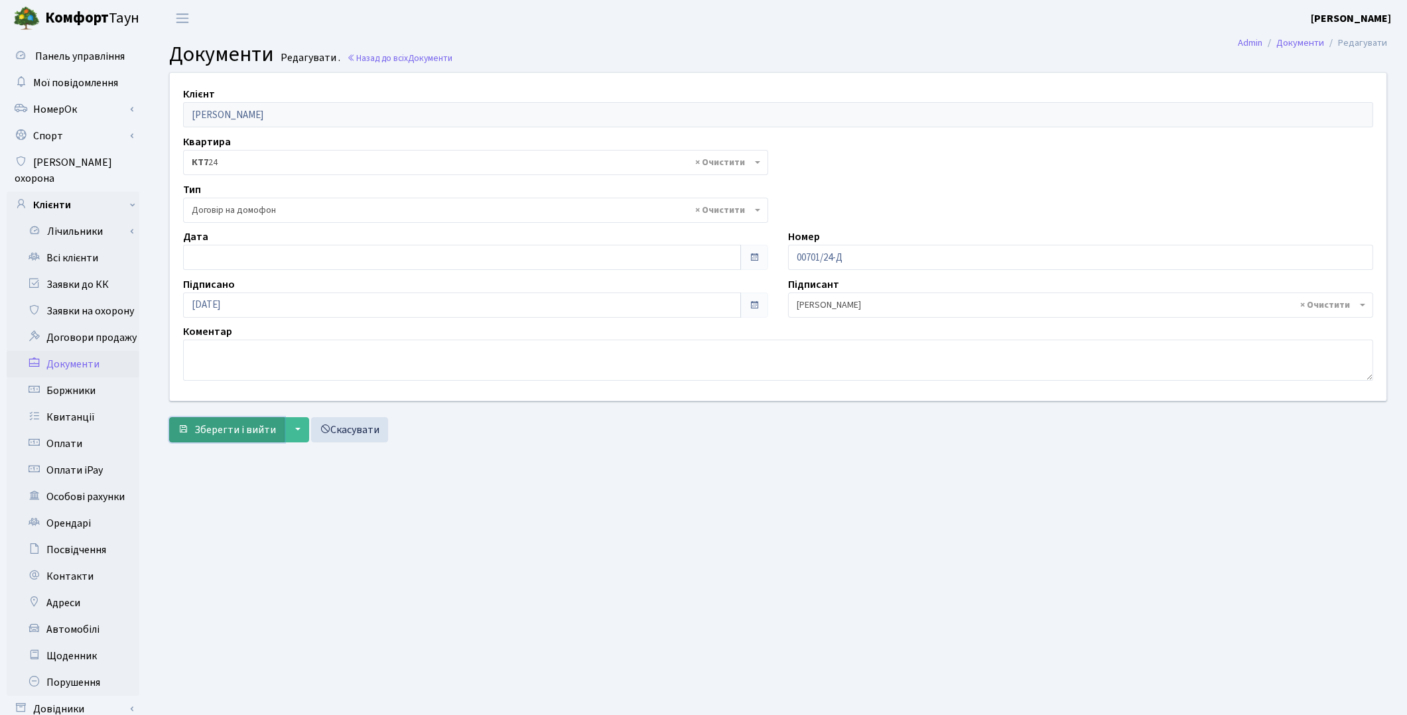
click at [214, 433] on span "Зберегти і вийти" at bounding box center [235, 430] width 82 height 15
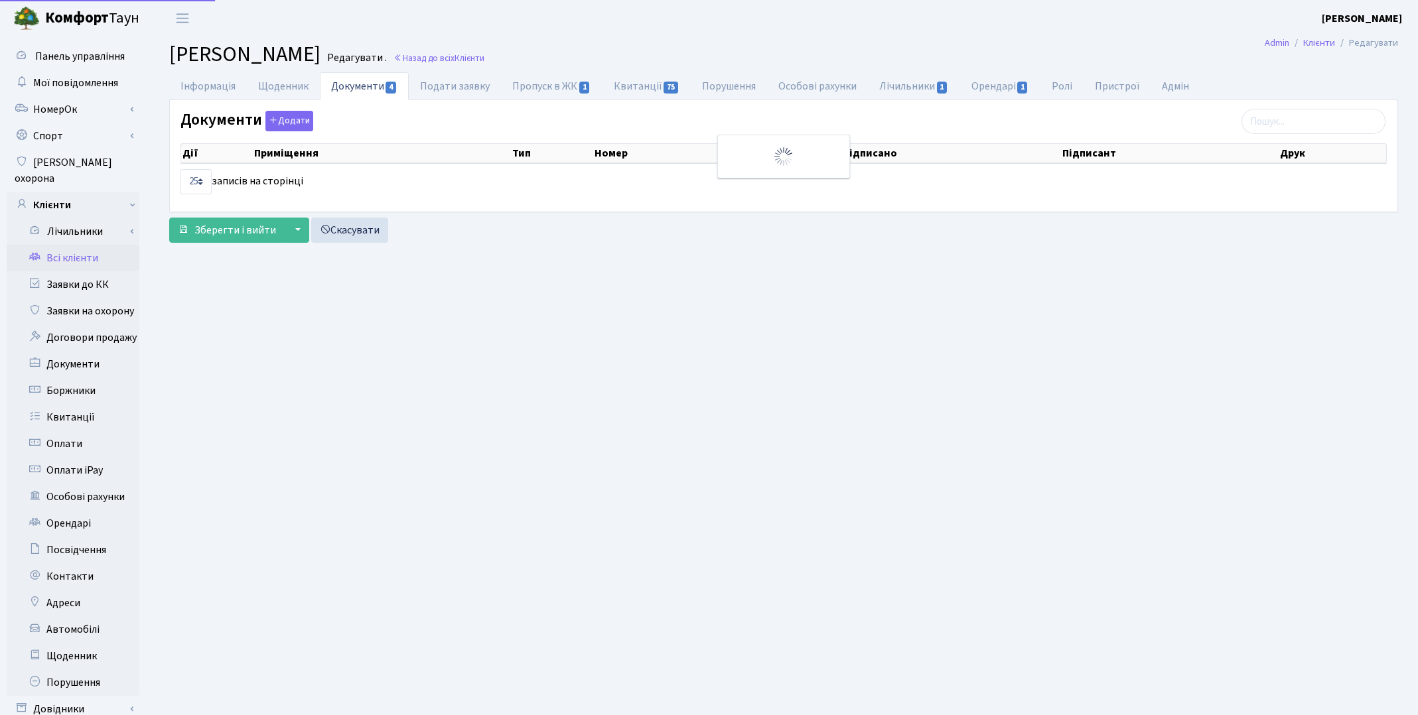
select select "25"
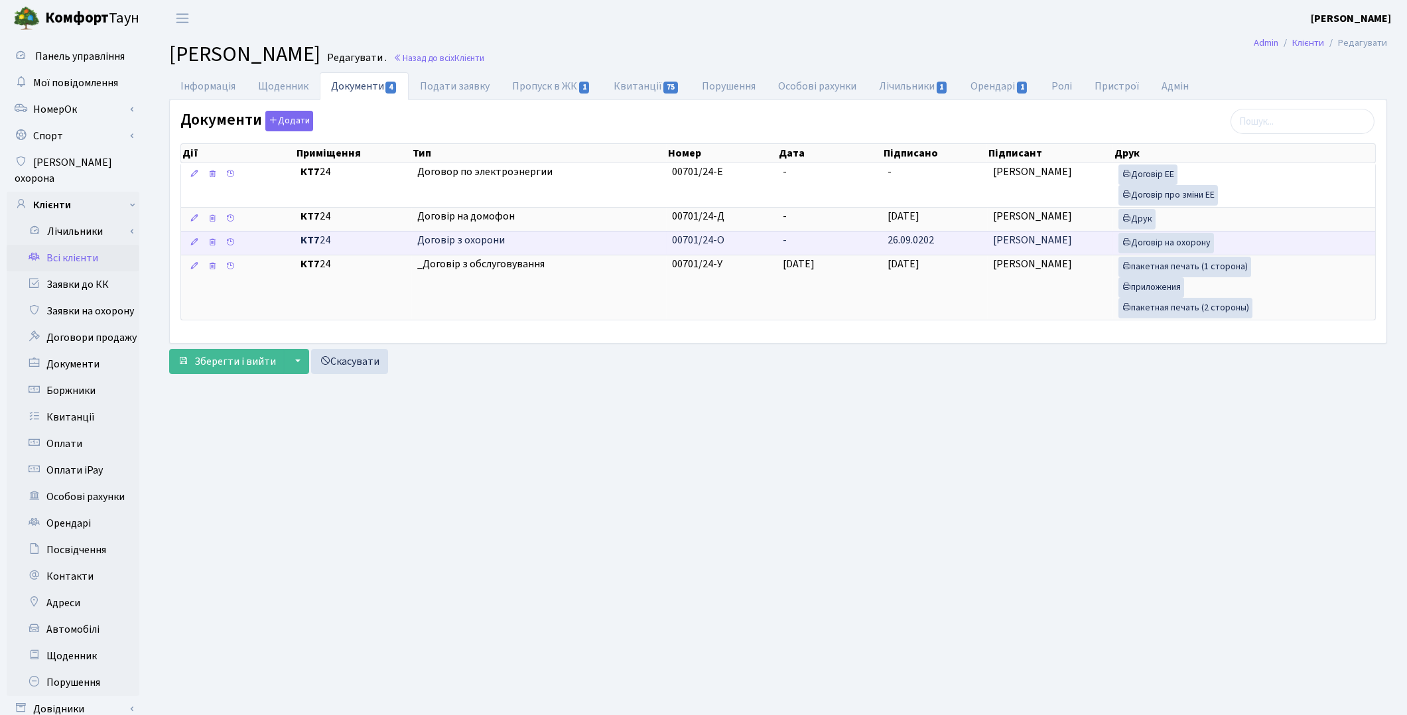
click at [944, 244] on td "26.09.0202" at bounding box center [935, 243] width 105 height 24
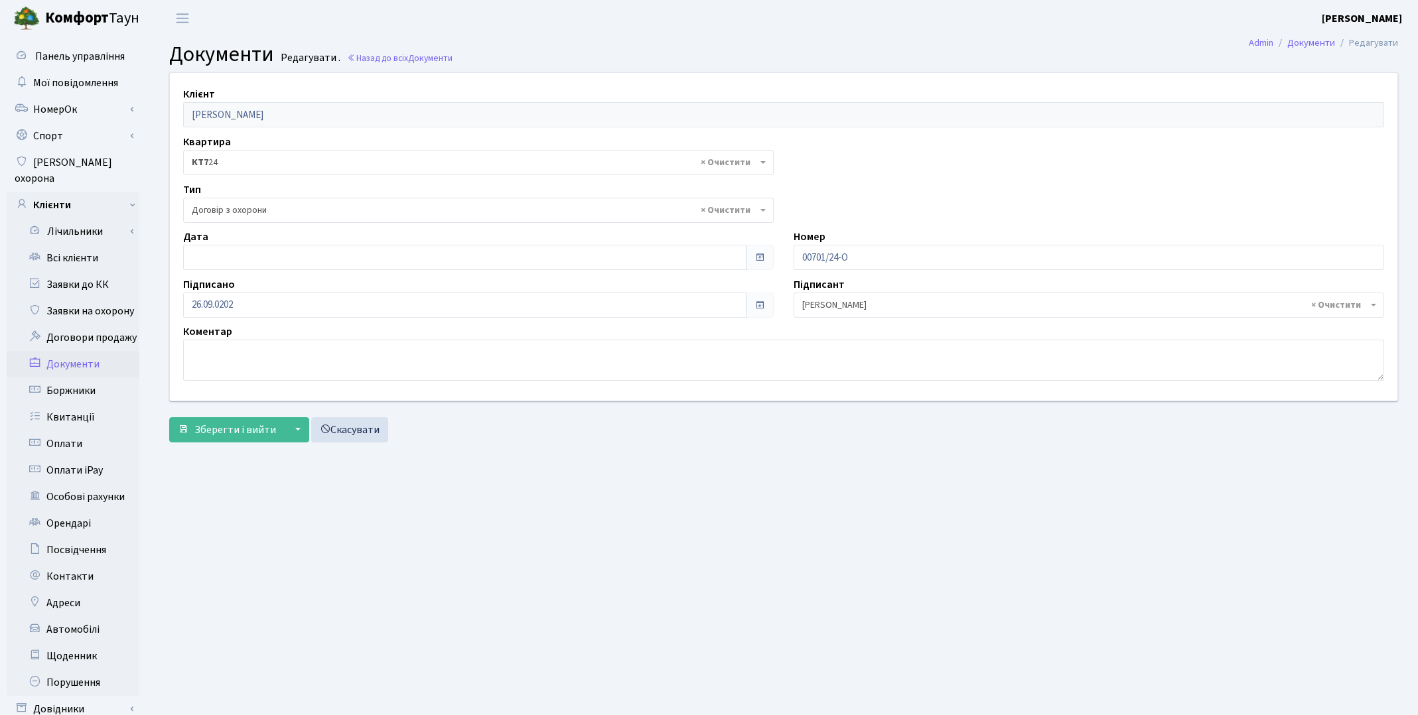
select select "290"
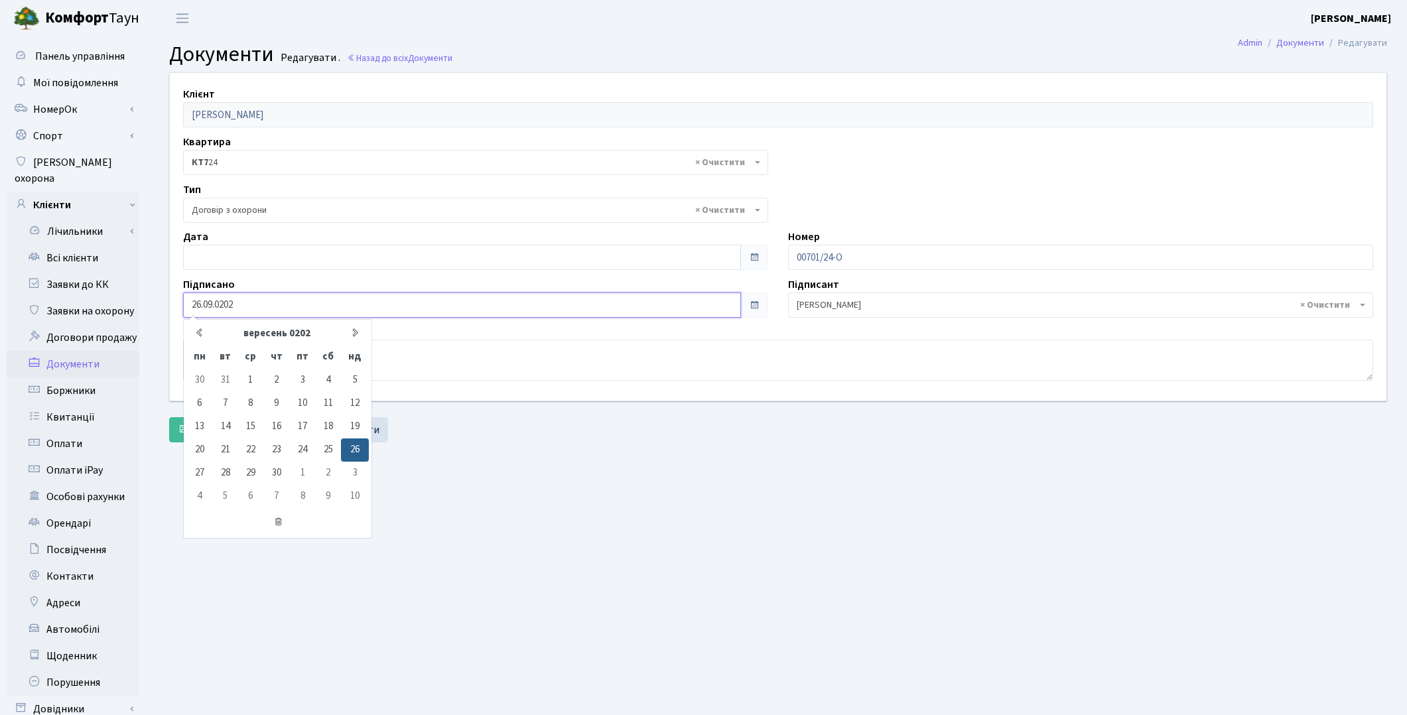
click at [262, 307] on input "26.09.0202" at bounding box center [462, 305] width 558 height 25
type input "[DATE]"
click at [625, 478] on main "Admin Документи Редагувати Документи Редагувати . Назад до всіх Документи Клієн…" at bounding box center [778, 422] width 1258 height 772
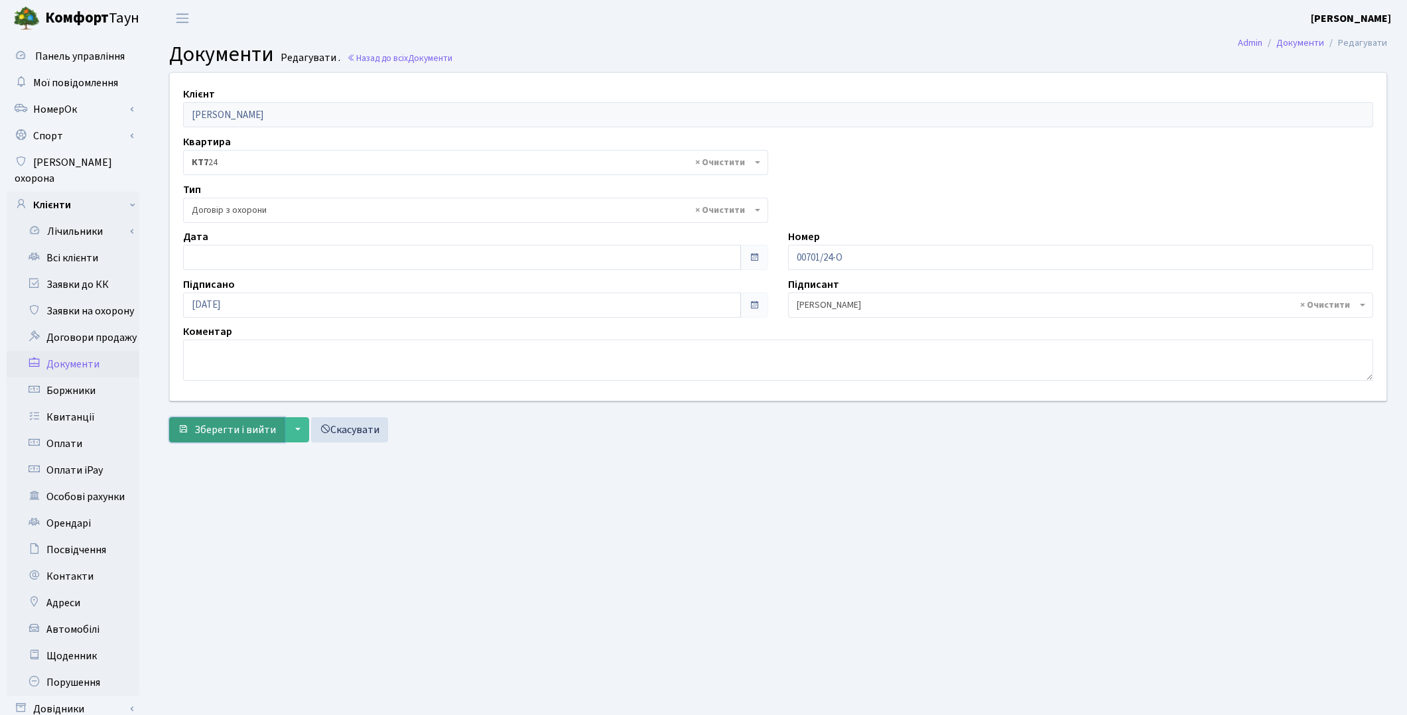
click at [236, 423] on span "Зберегти і вийти" at bounding box center [235, 430] width 82 height 15
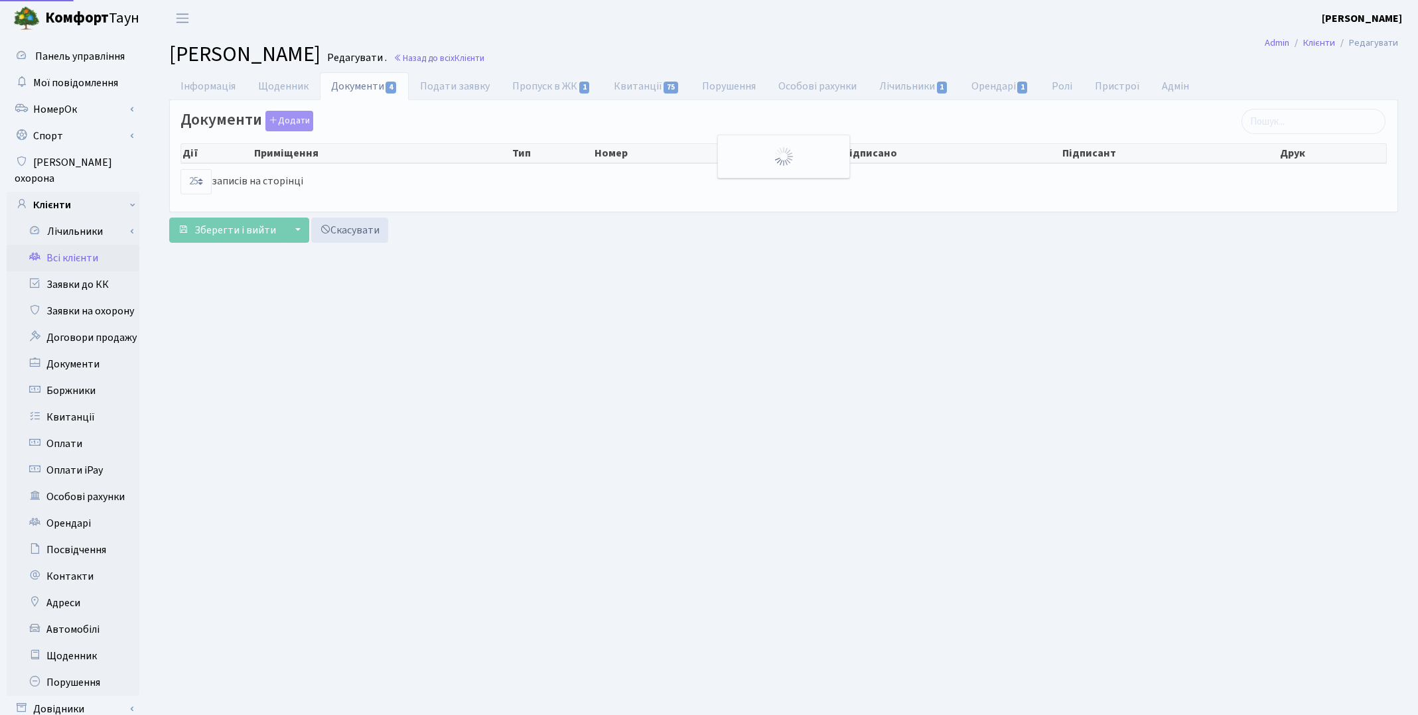
select select "25"
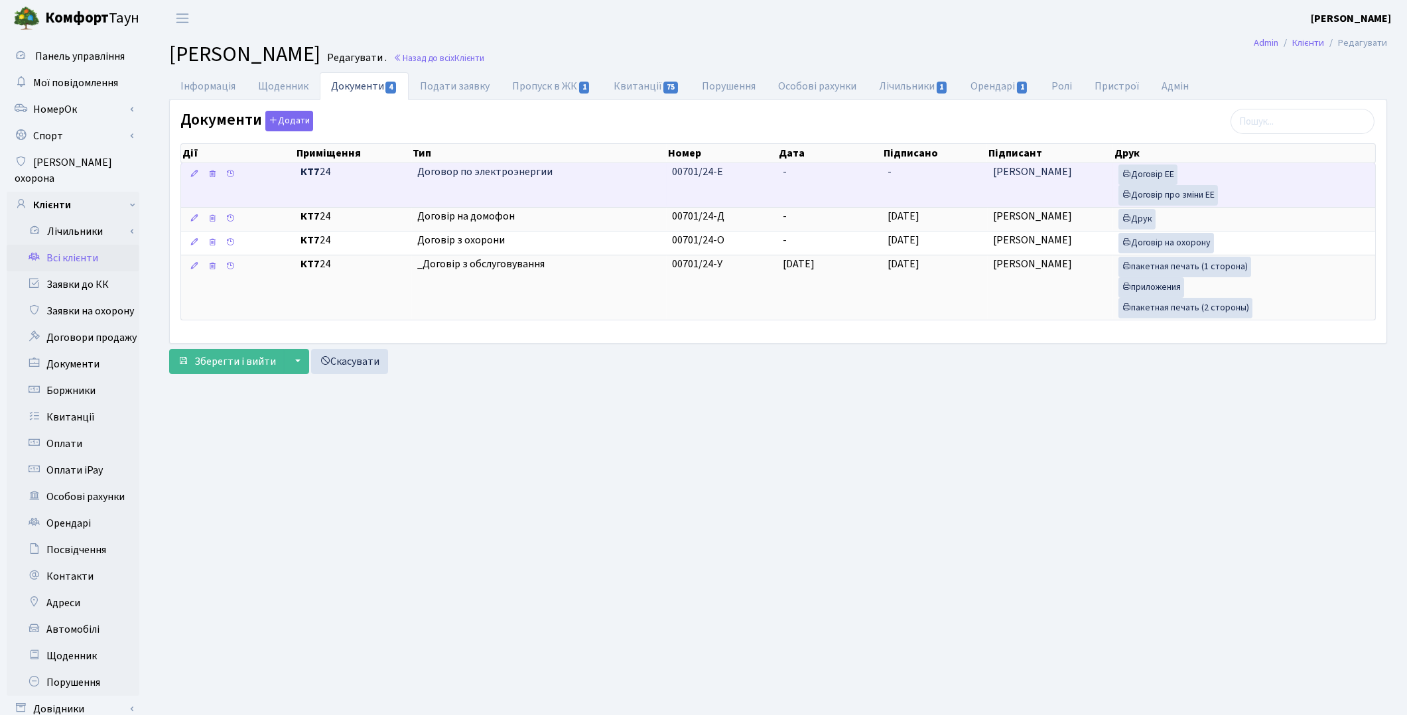
click at [919, 188] on td "-" at bounding box center [935, 185] width 105 height 44
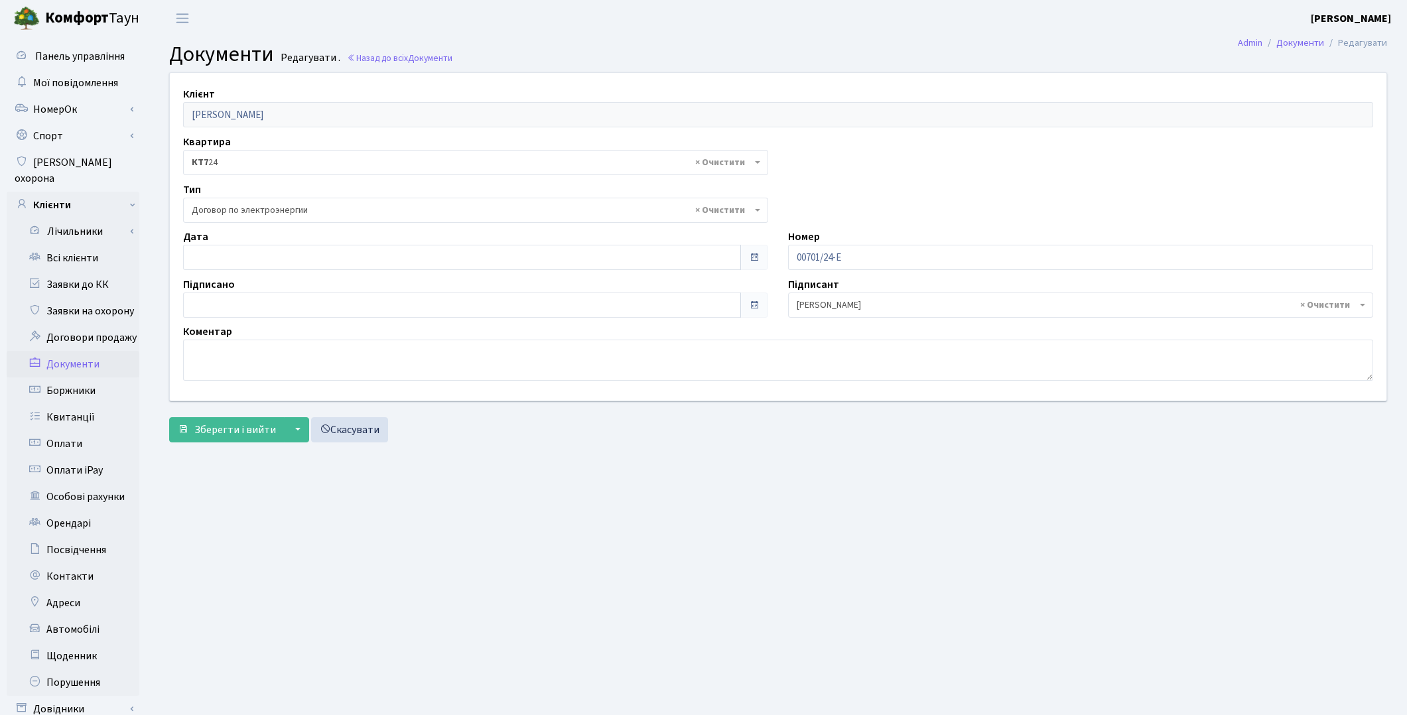
select select "294"
click at [415, 315] on input "[DATE]" at bounding box center [462, 305] width 558 height 25
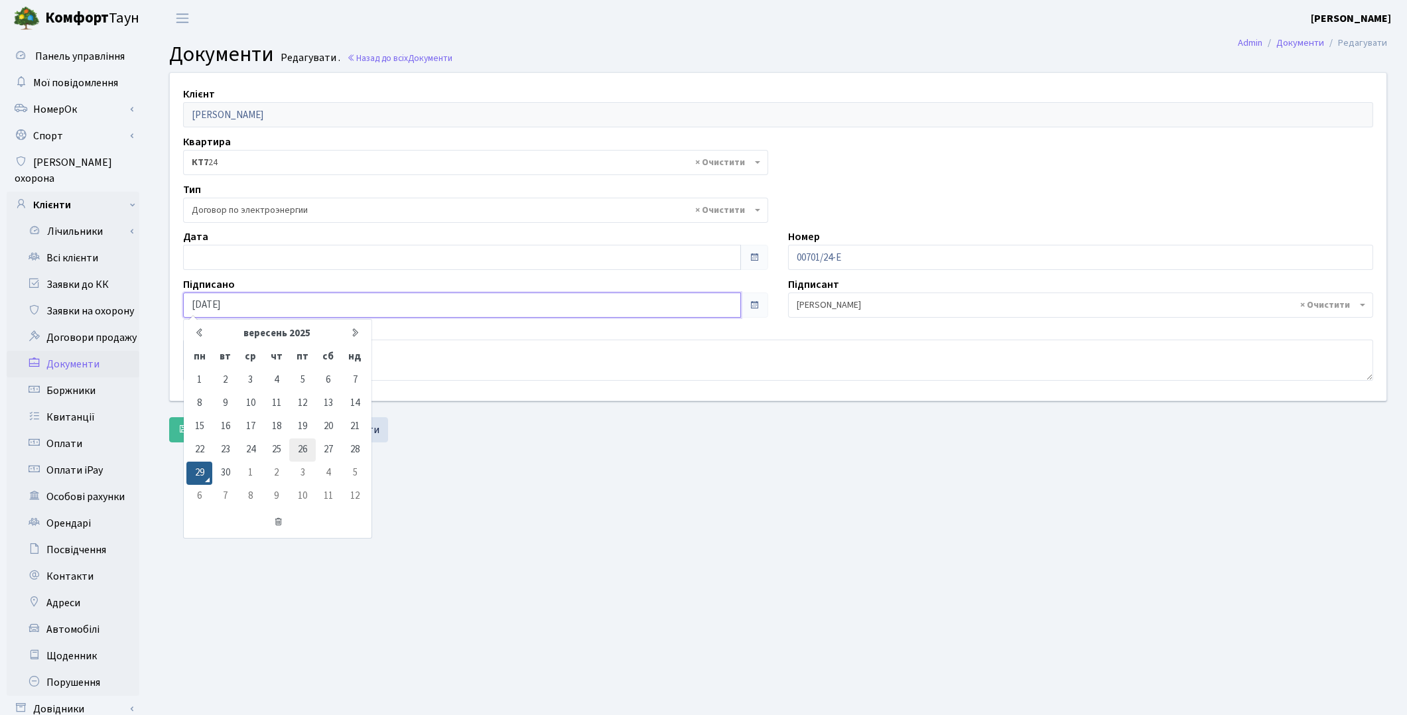
click at [303, 443] on td "26" at bounding box center [302, 450] width 26 height 23
type input "[DATE]"
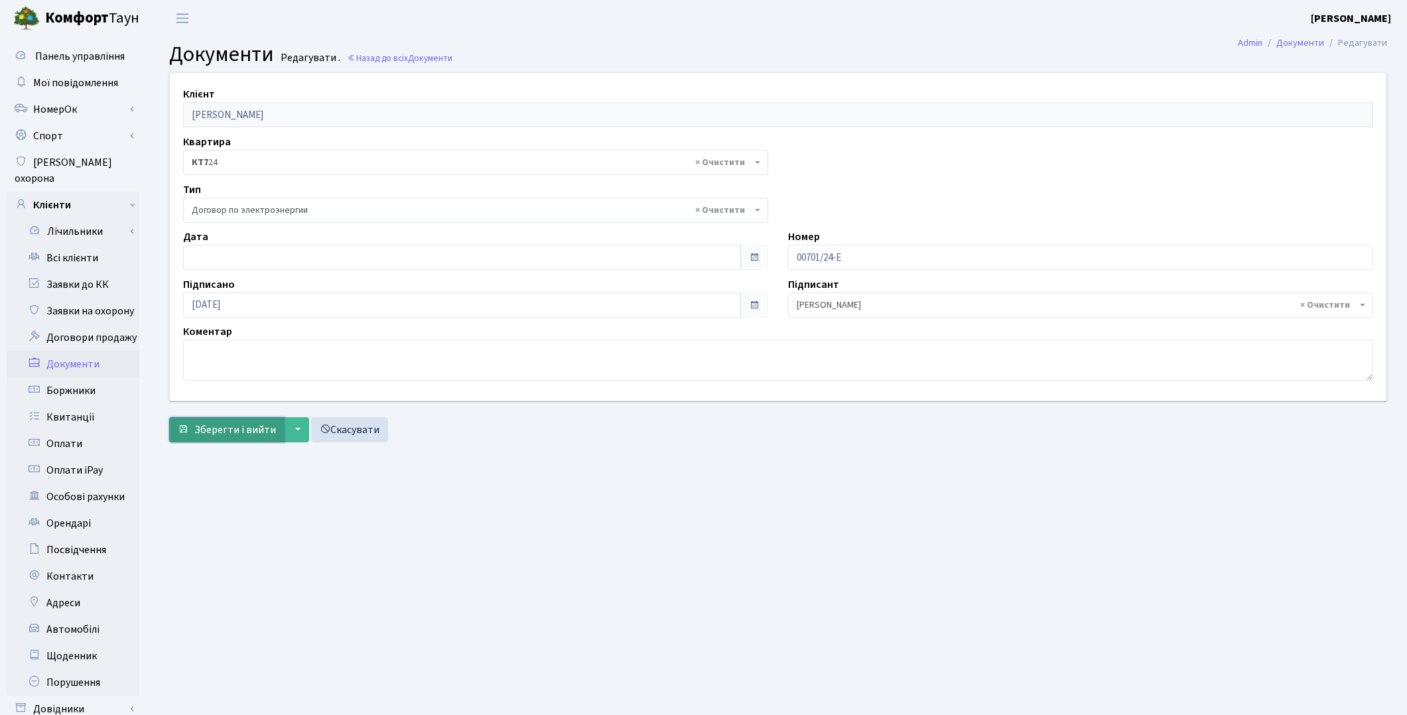
click at [237, 441] on button "Зберегти і вийти" at bounding box center [226, 429] width 115 height 25
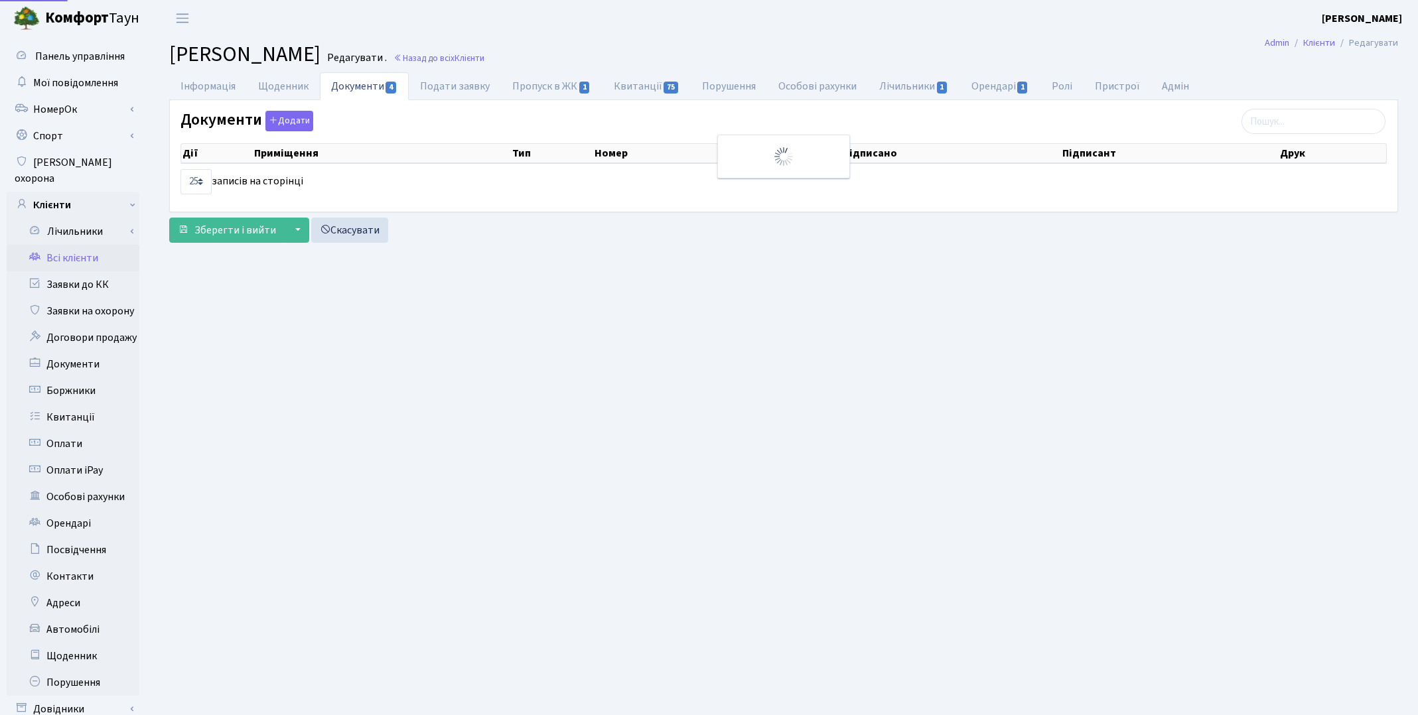
select select "25"
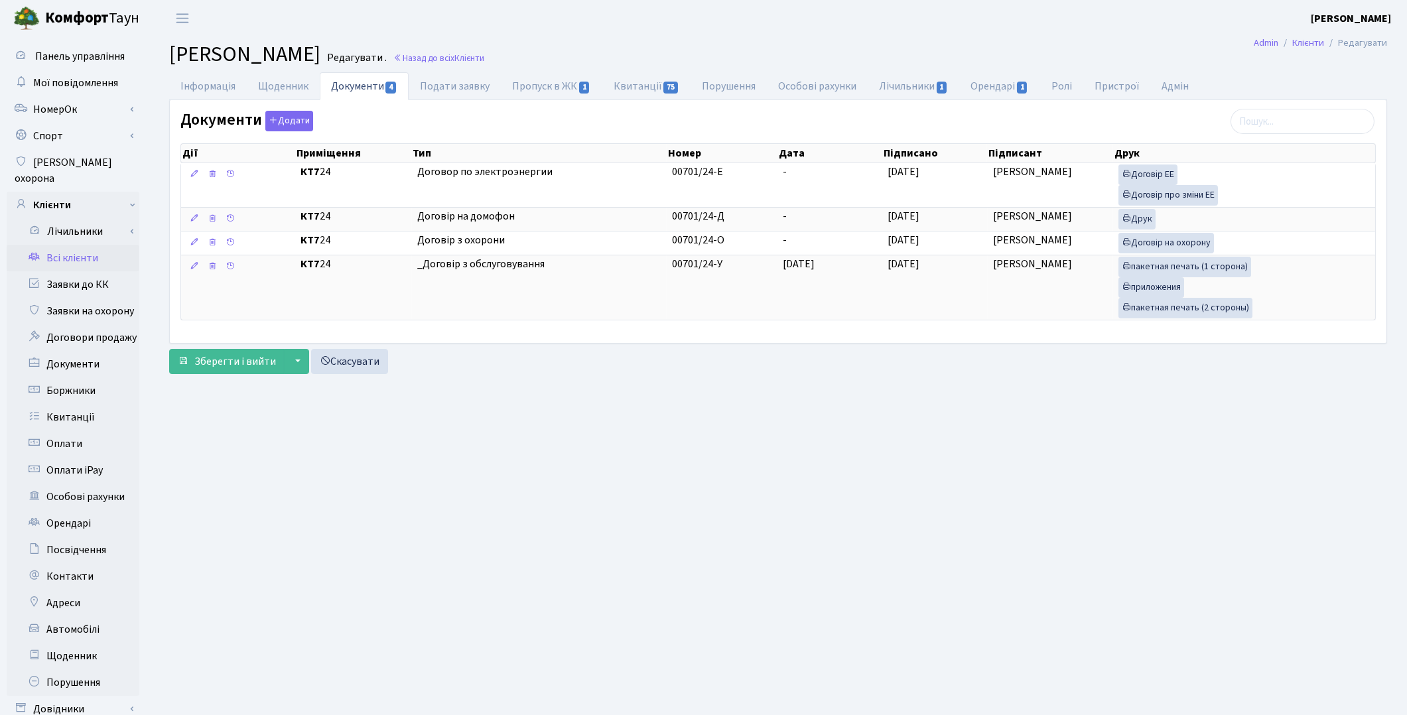
click at [1162, 429] on main "Admin Клієнти Редагувати Клієнт Гравченко Владислав Денисович Редагувати . Наза…" at bounding box center [778, 422] width 1258 height 772
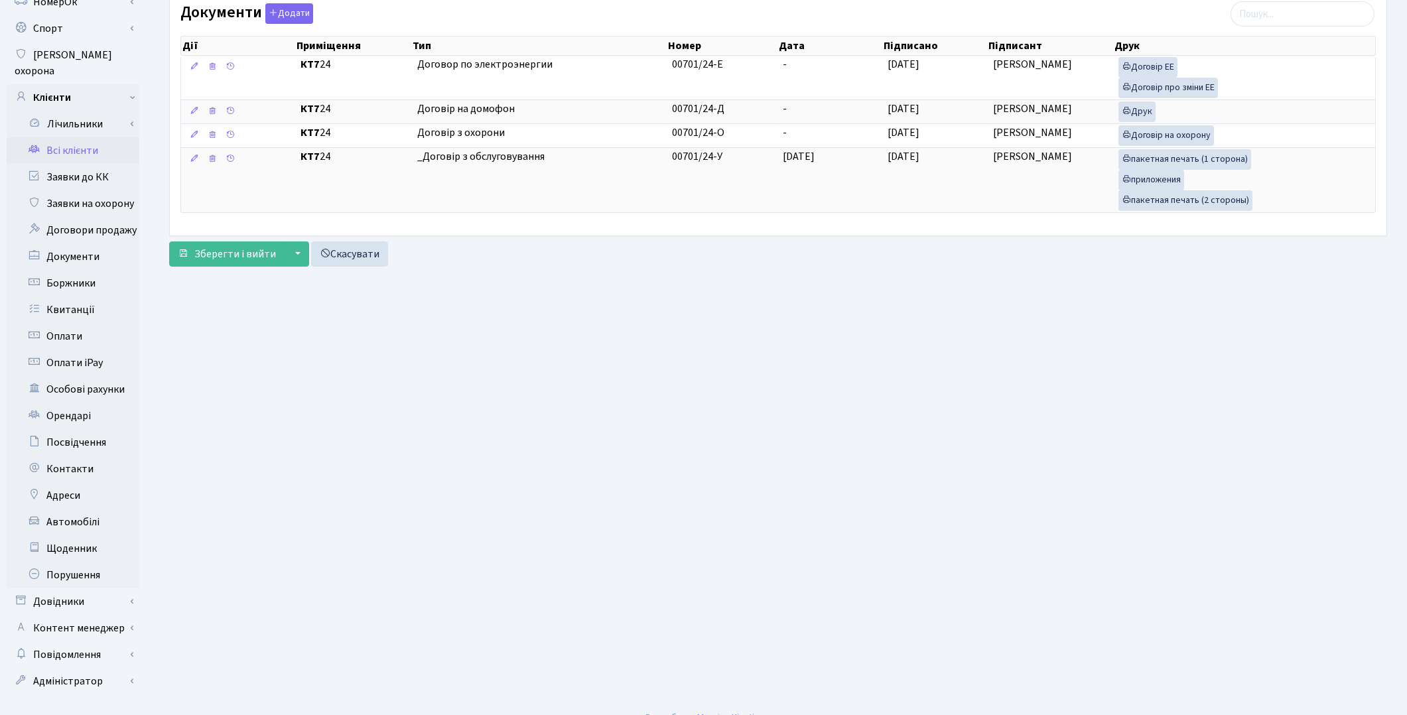
scroll to position [109, 0]
click at [230, 251] on span "Зберегти і вийти" at bounding box center [235, 252] width 82 height 15
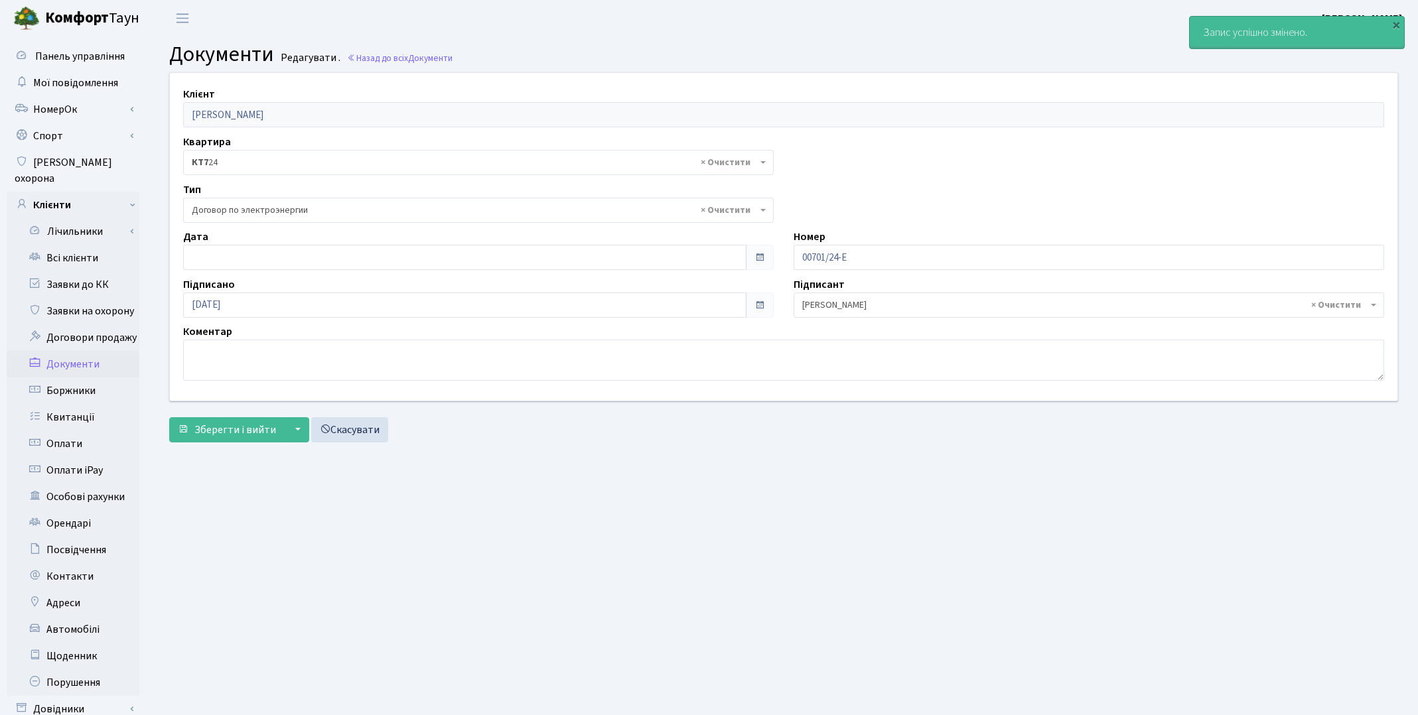
select select "294"
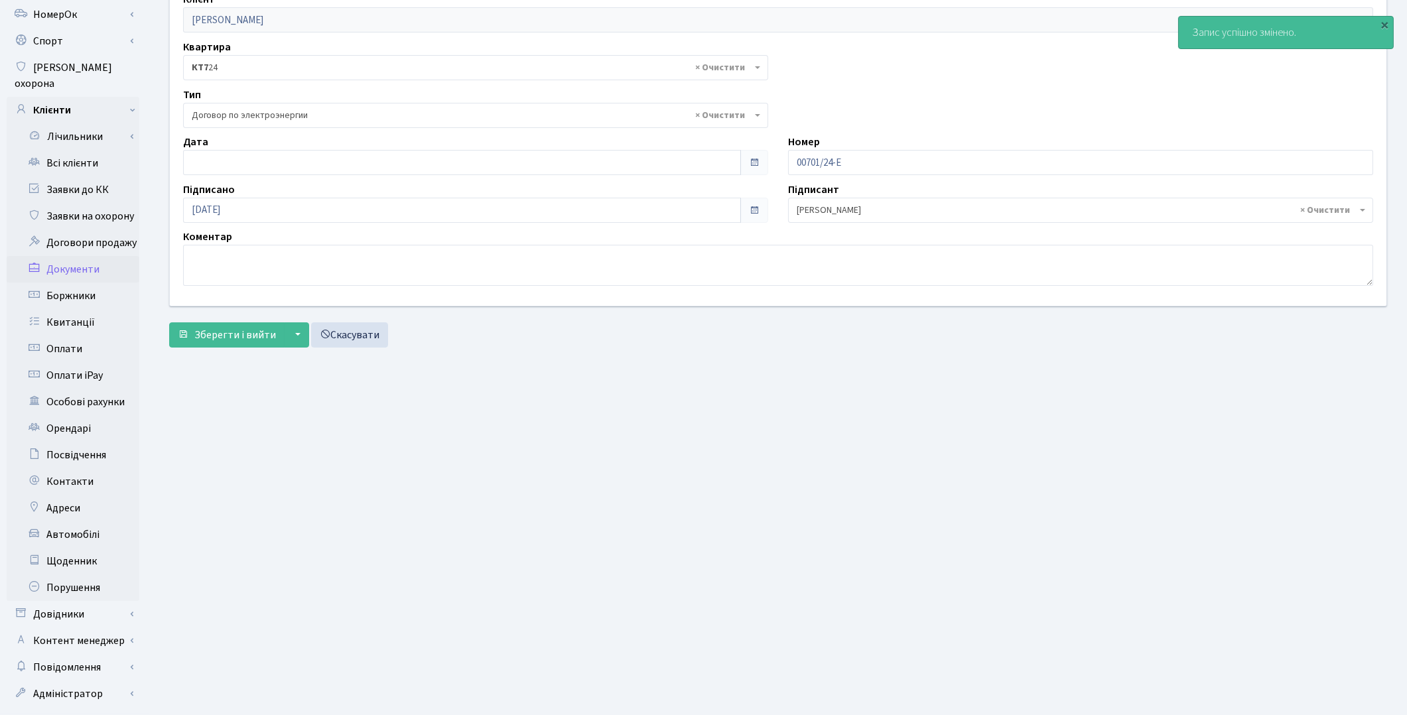
scroll to position [109, 0]
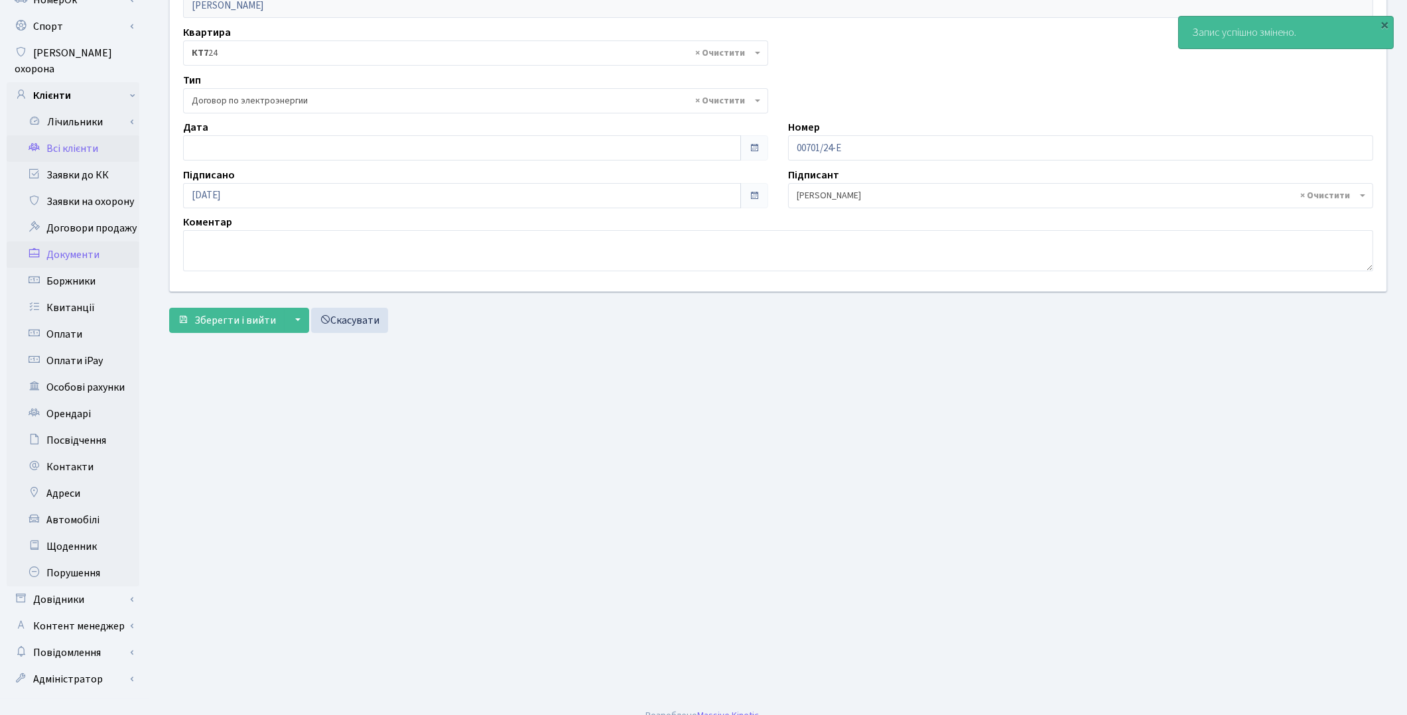
click at [78, 135] on link "Всі клієнти" at bounding box center [73, 148] width 133 height 27
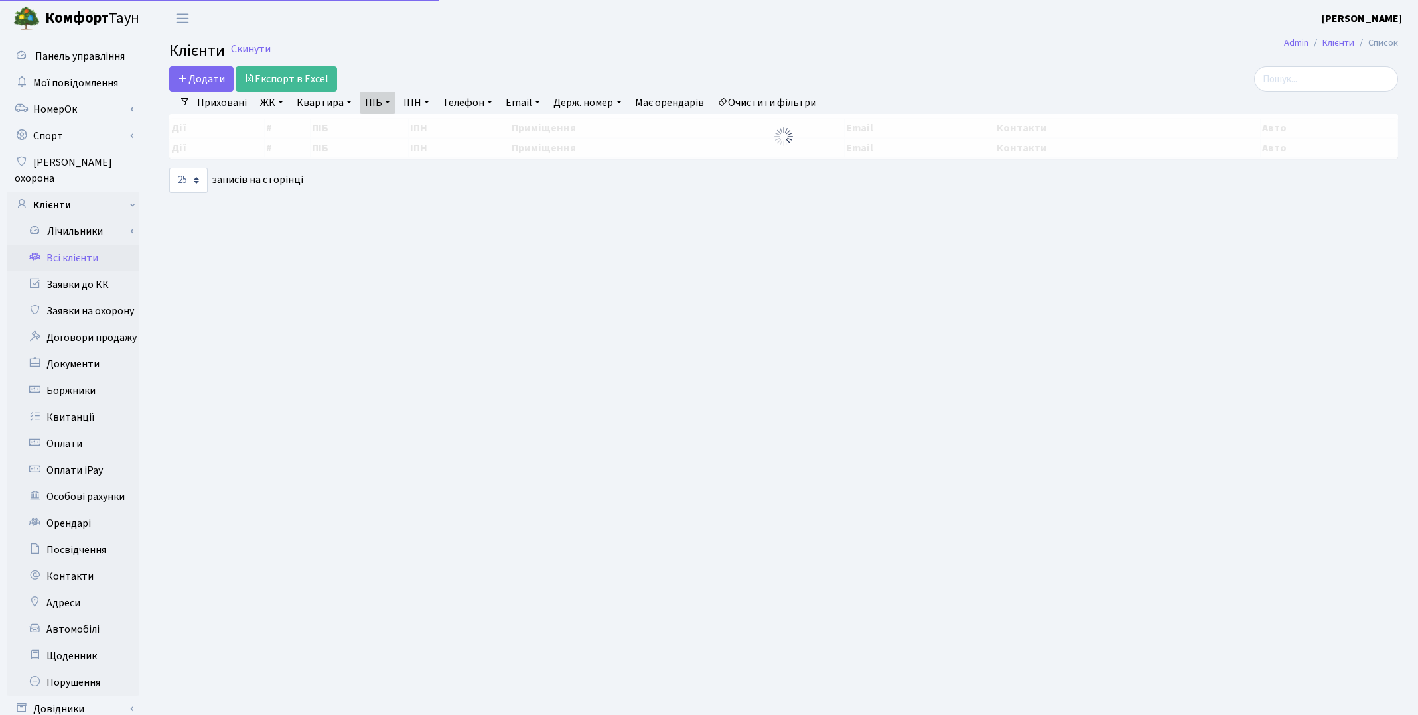
select select "25"
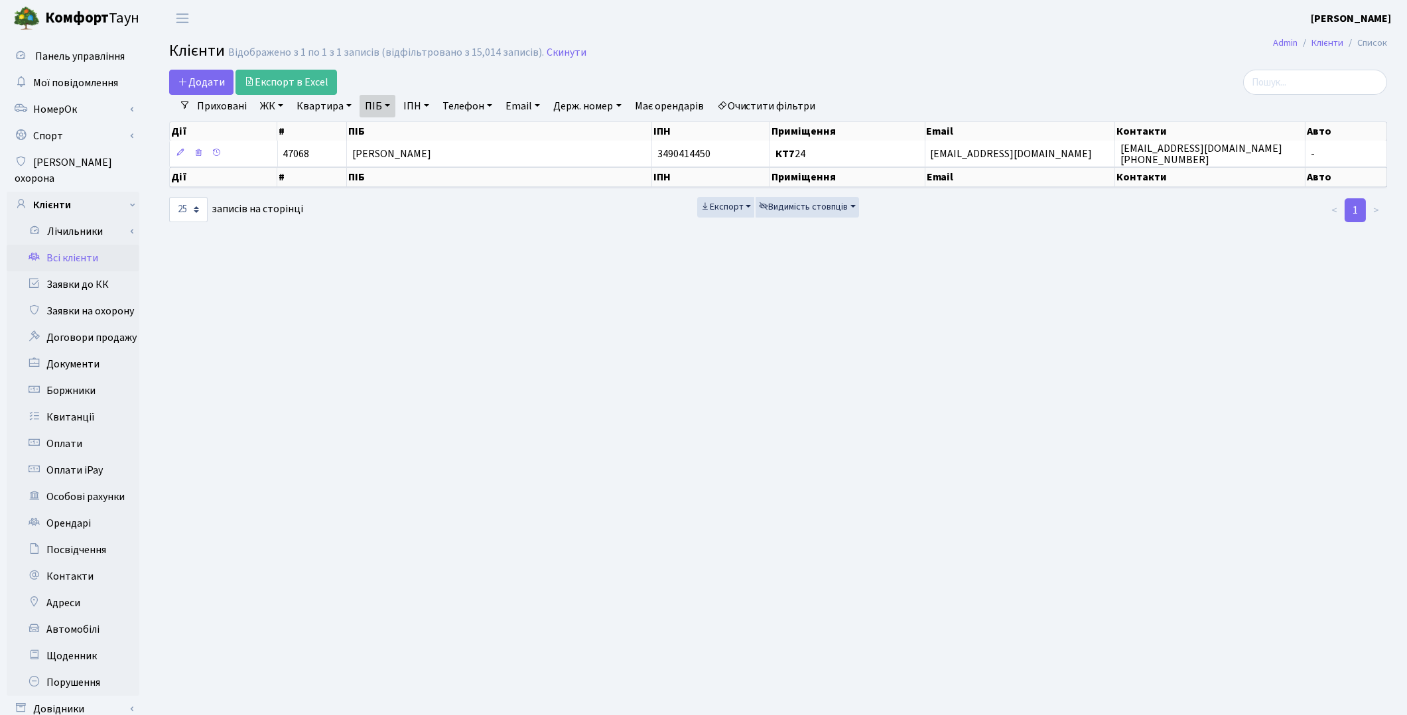
click at [74, 245] on link "Всі клієнти" at bounding box center [73, 258] width 133 height 27
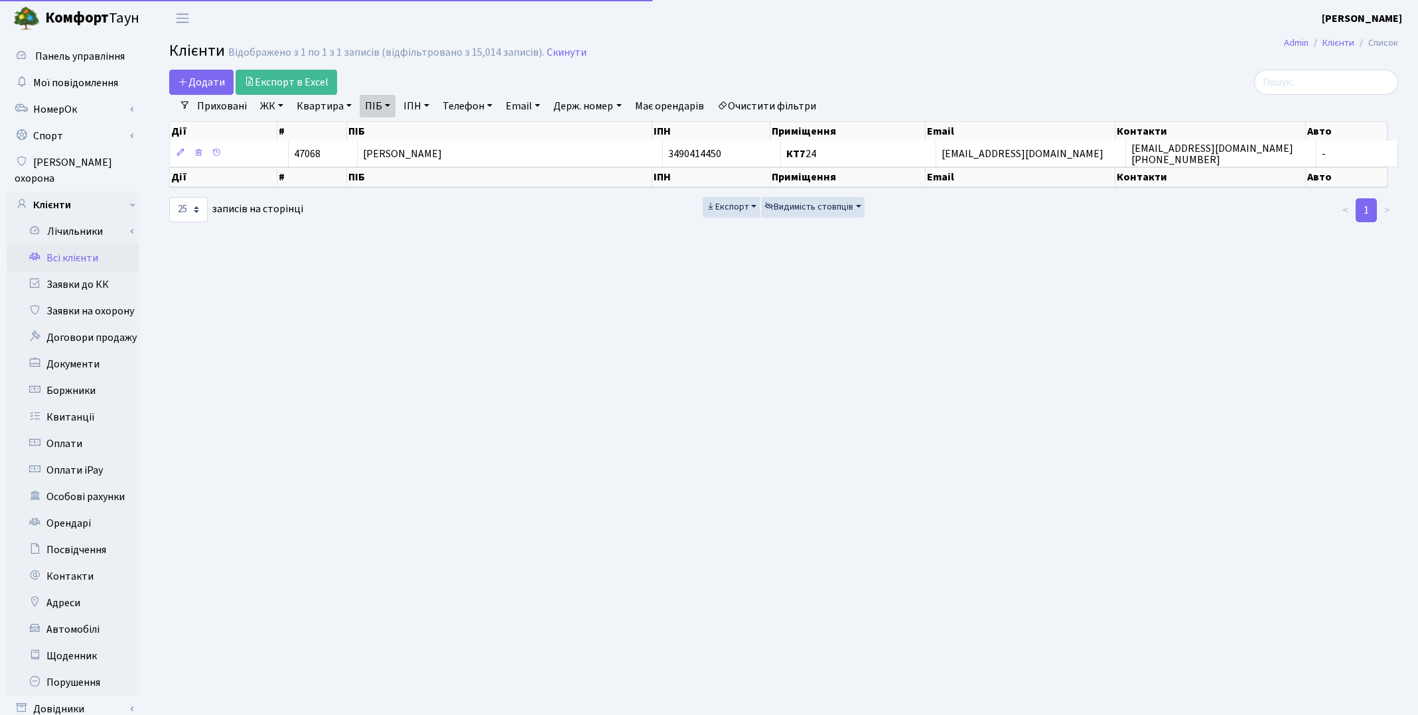
select select "25"
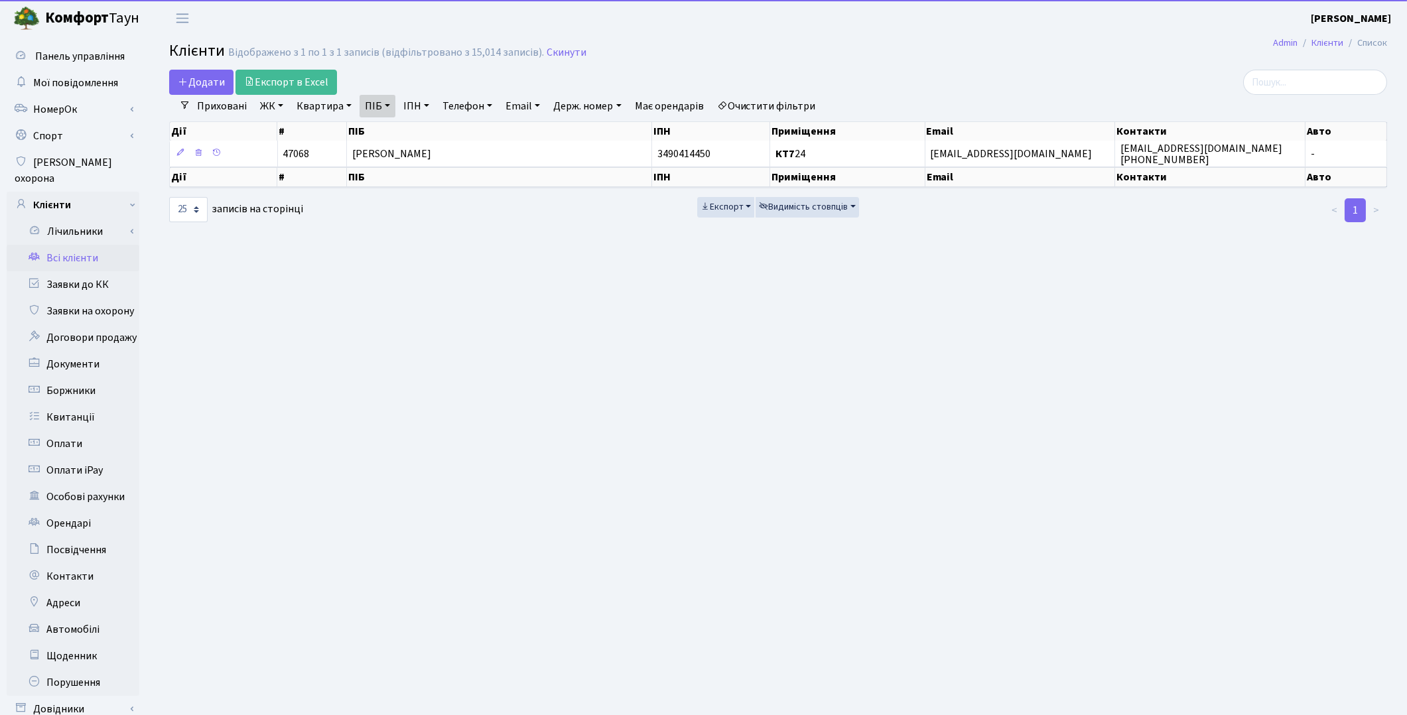
click at [812, 108] on link "Очистити фільтри" at bounding box center [766, 106] width 109 height 23
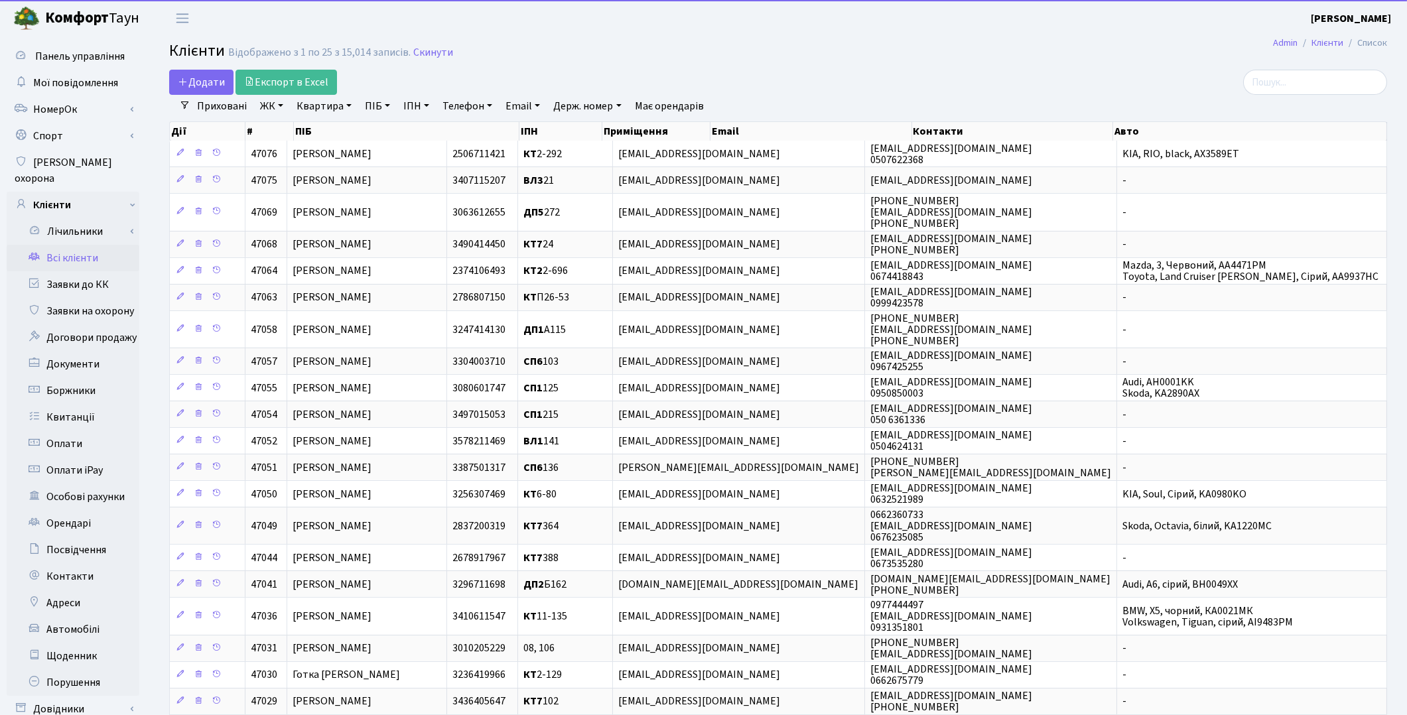
click at [372, 102] on link "ПІБ" at bounding box center [378, 106] width 36 height 23
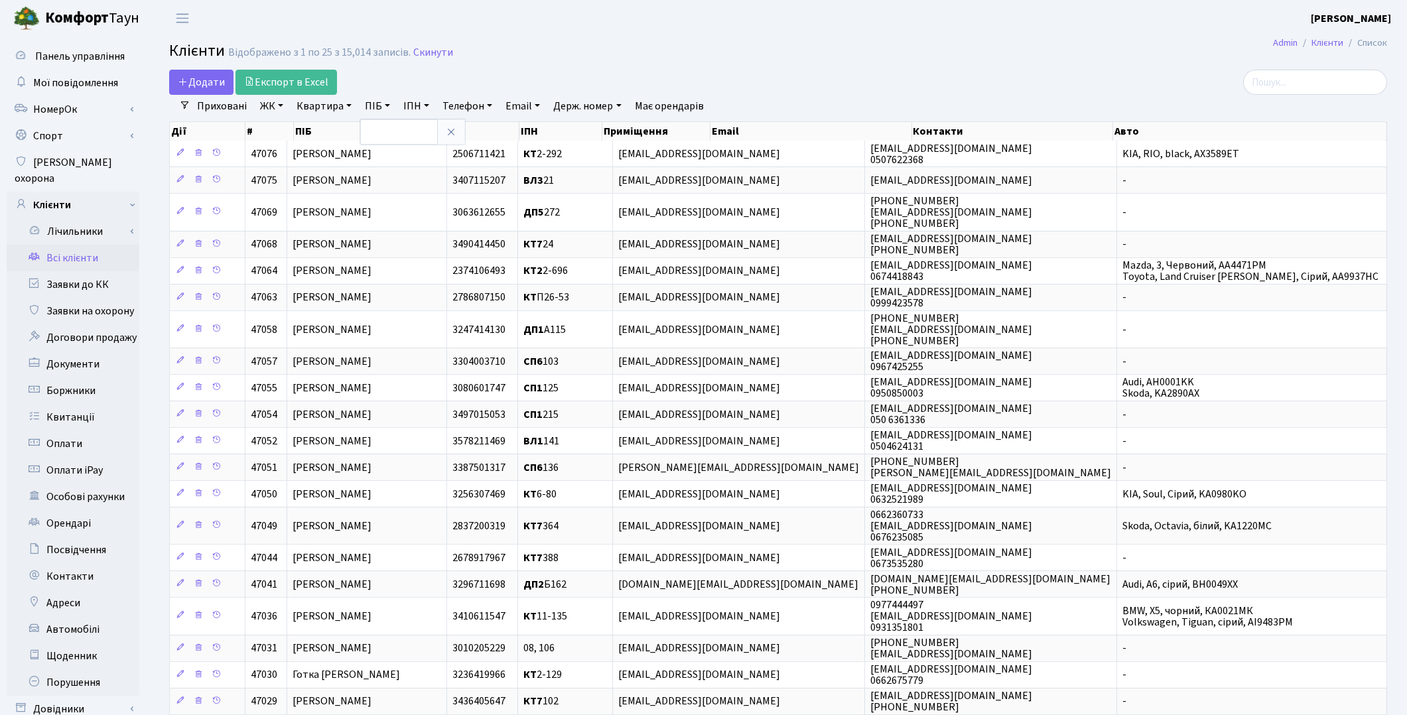
click at [319, 103] on link "Квартира" at bounding box center [324, 106] width 66 height 23
type input "189"
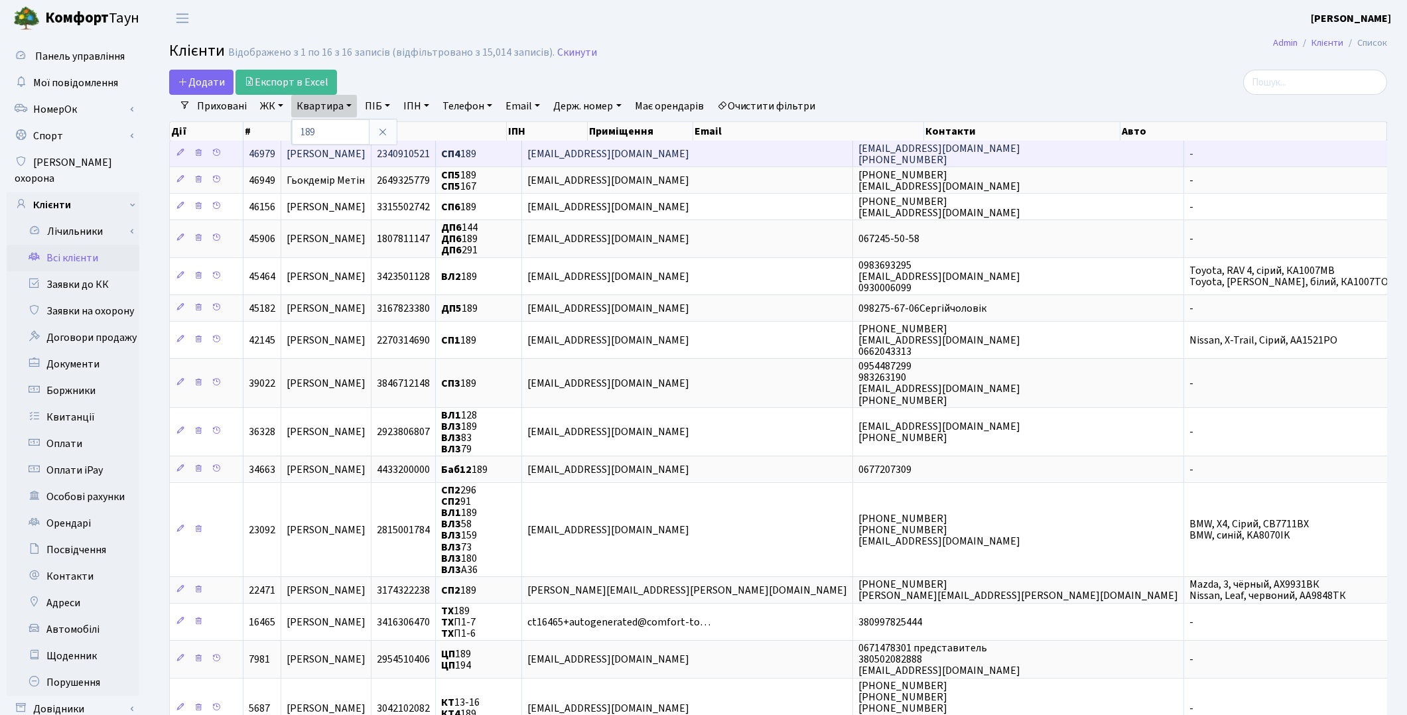
click at [336, 155] on span "[PERSON_NAME]" at bounding box center [326, 154] width 79 height 15
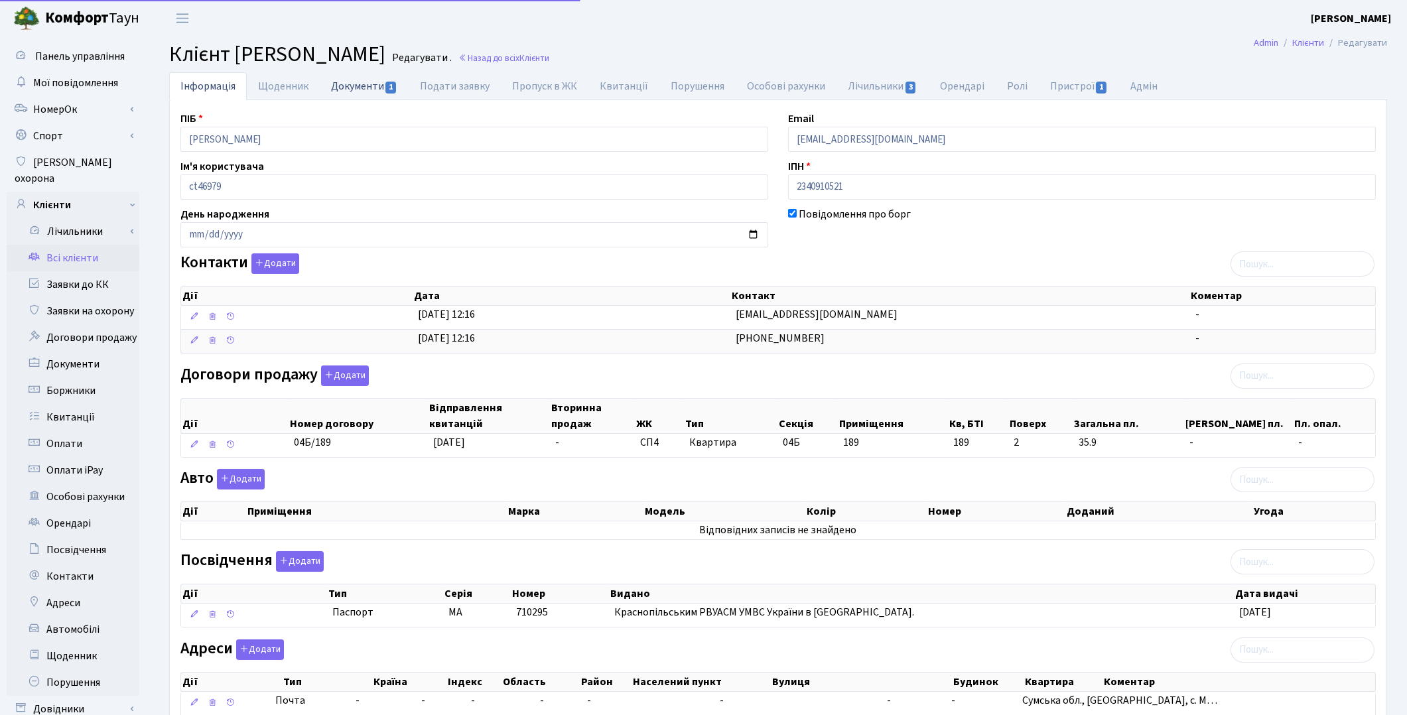
click at [373, 86] on link "Документи 1" at bounding box center [364, 85] width 89 height 27
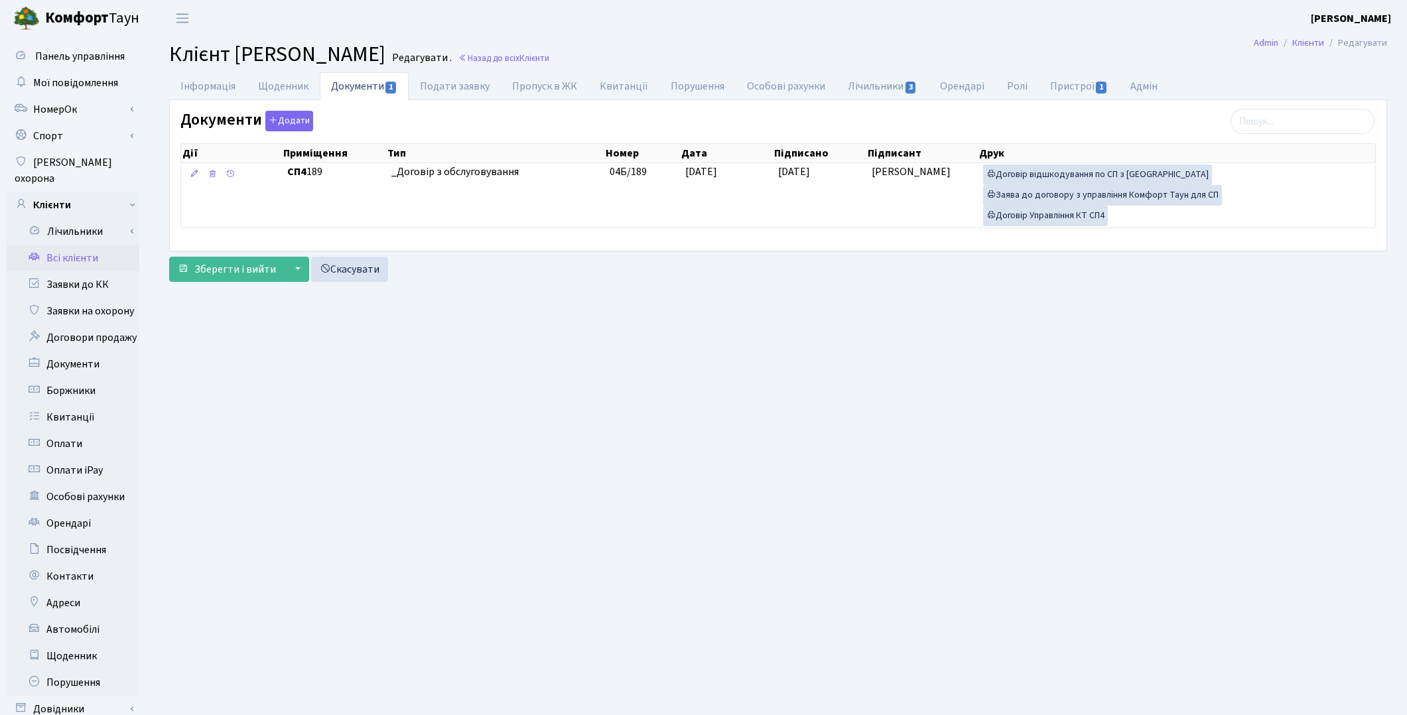
click at [201, 348] on main "Admin Клієнти Редагувати Клієнт Скрипка Валентина Михайлівна Редагувати . Назад…" at bounding box center [778, 422] width 1258 height 772
click at [186, 317] on main "Admin Клієнти Редагувати Клієнт Скрипка Валентина Михайлівна Редагувати . Назад…" at bounding box center [778, 422] width 1258 height 772
click at [208, 80] on link "Інформація" at bounding box center [208, 85] width 78 height 27
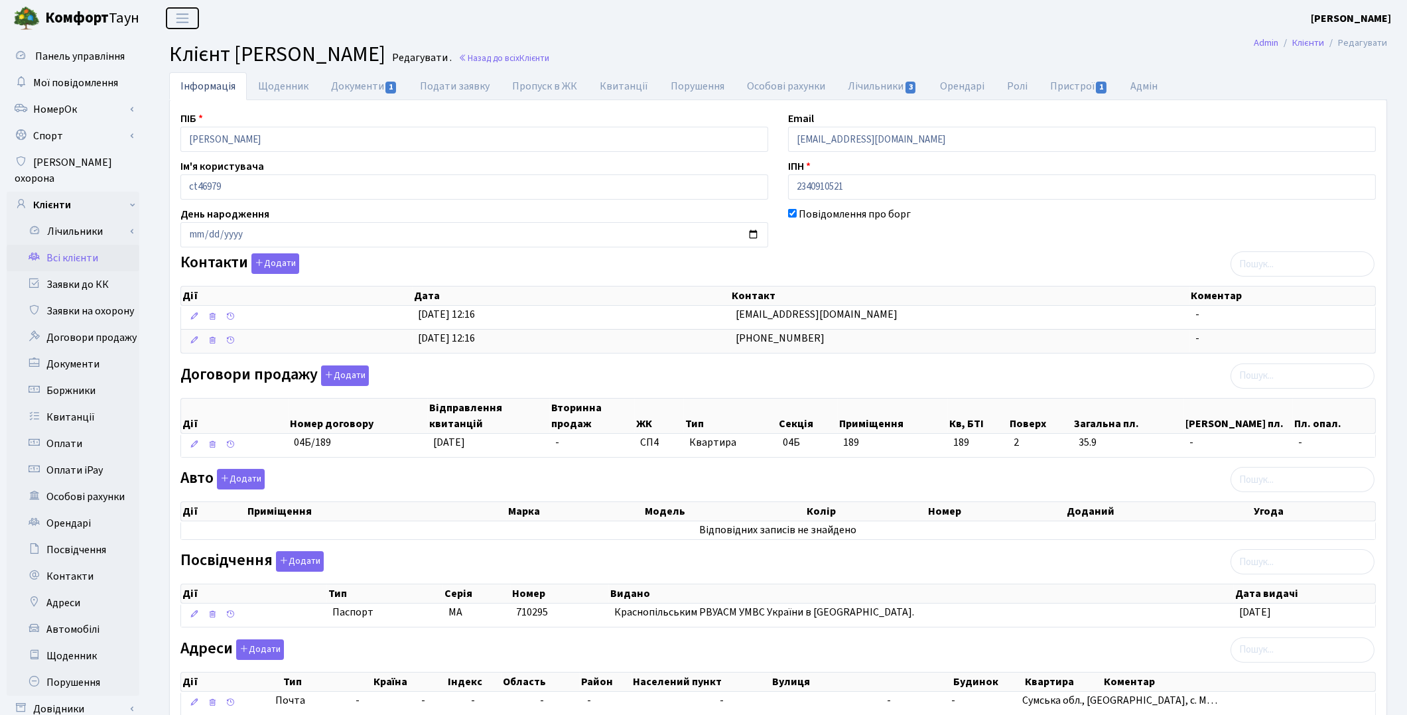
click at [199, 27] on header "Комфорт Таун Котенко К. Л. Мій обліковий запис Вийти" at bounding box center [703, 18] width 1407 height 36
click at [360, 90] on link "Документи 1" at bounding box center [364, 85] width 89 height 27
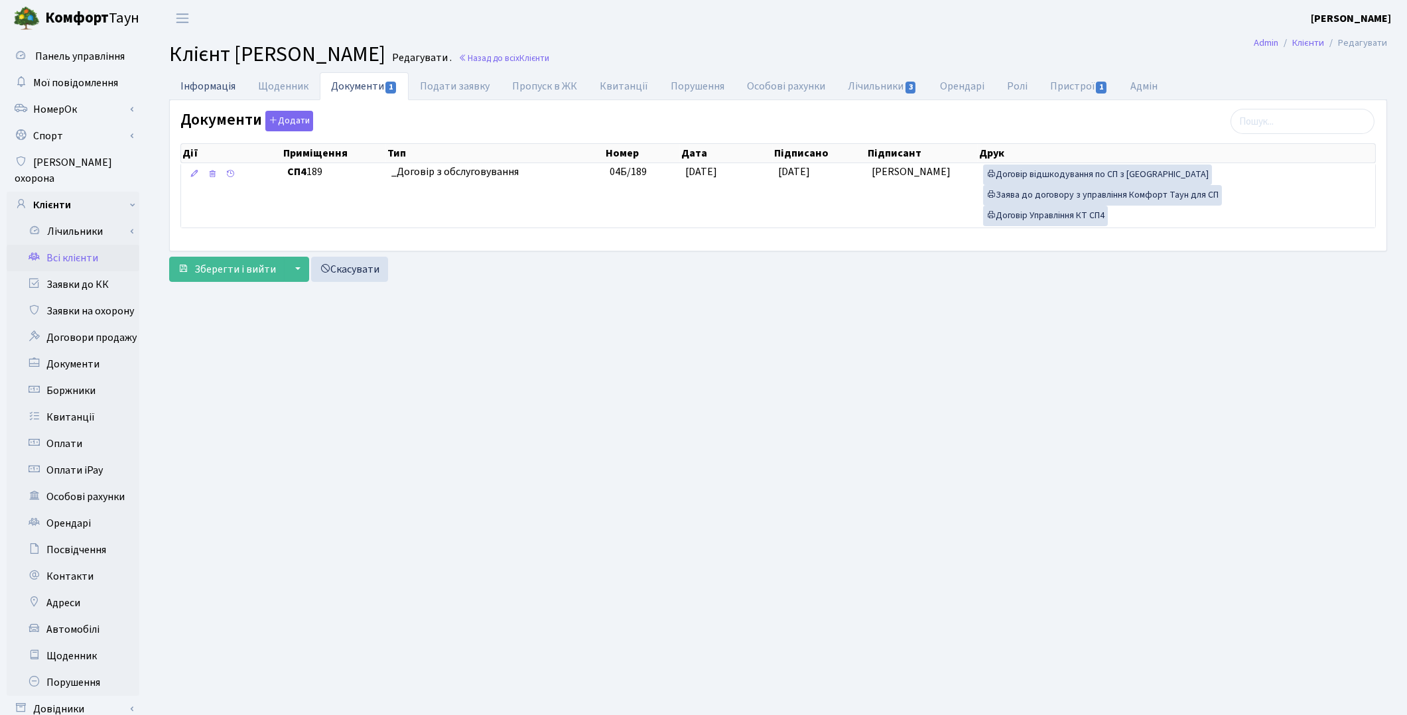
click at [206, 85] on link "Інформація" at bounding box center [208, 85] width 78 height 27
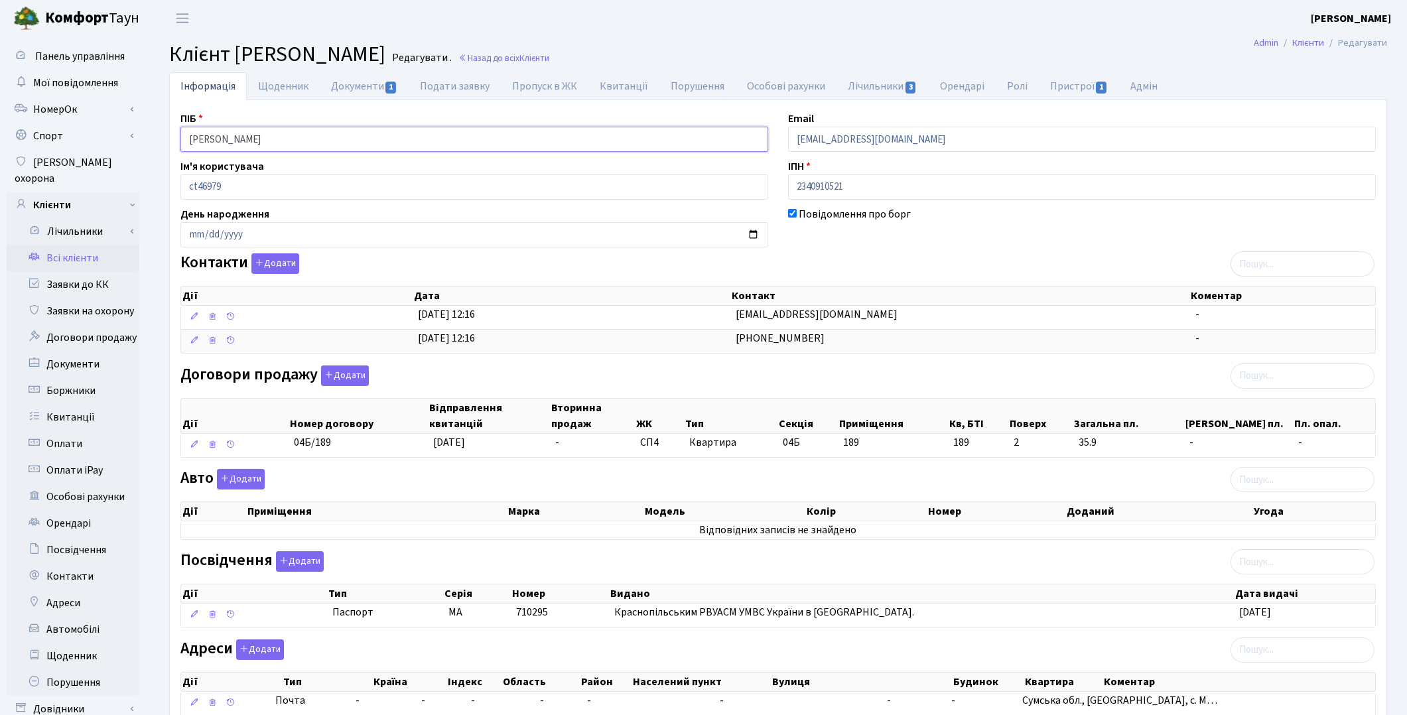
drag, startPoint x: 343, startPoint y: 147, endPoint x: 149, endPoint y: 113, distance: 196.6
click at [149, 113] on div "Інформація Щоденник Документи 1 Подати заявку Пропуск в ЖК Квитанції Порушення …" at bounding box center [778, 447] width 1258 height 751
click at [74, 250] on link "Всі клієнти" at bounding box center [73, 258] width 133 height 27
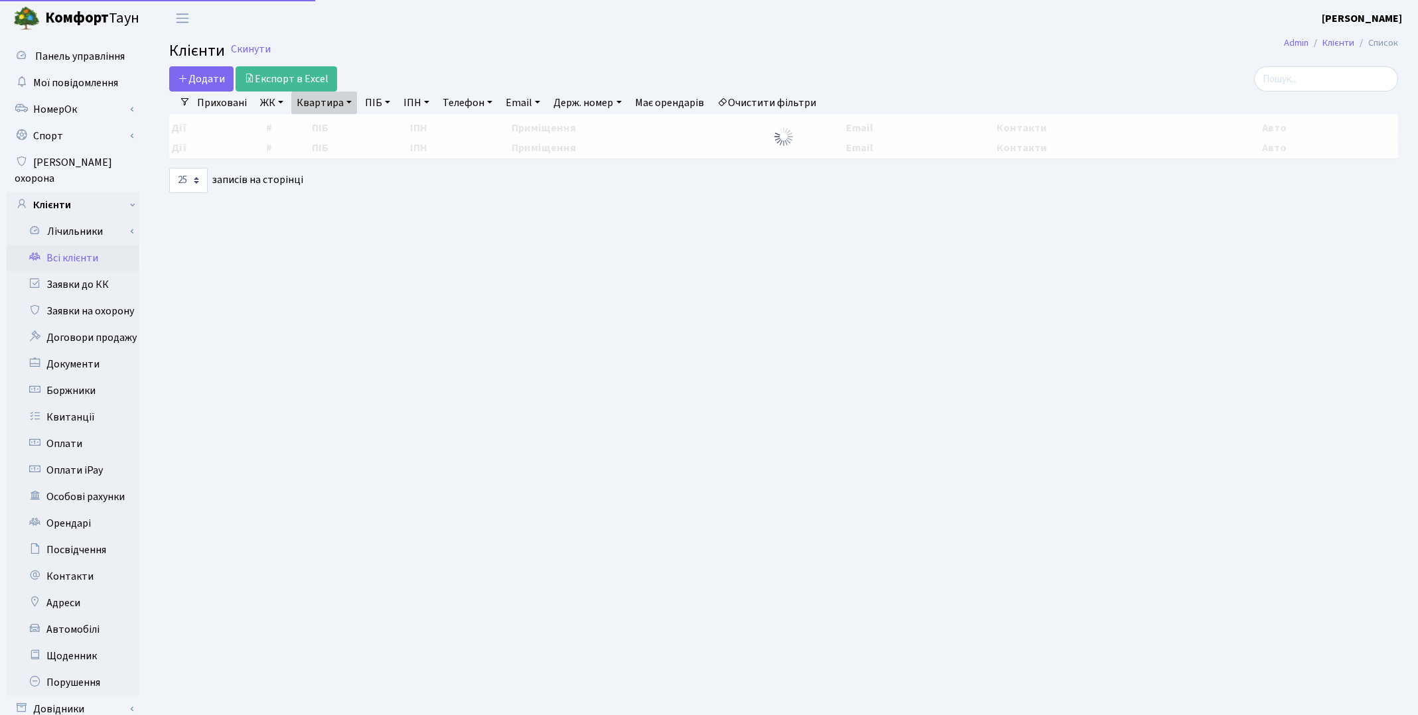
select select "25"
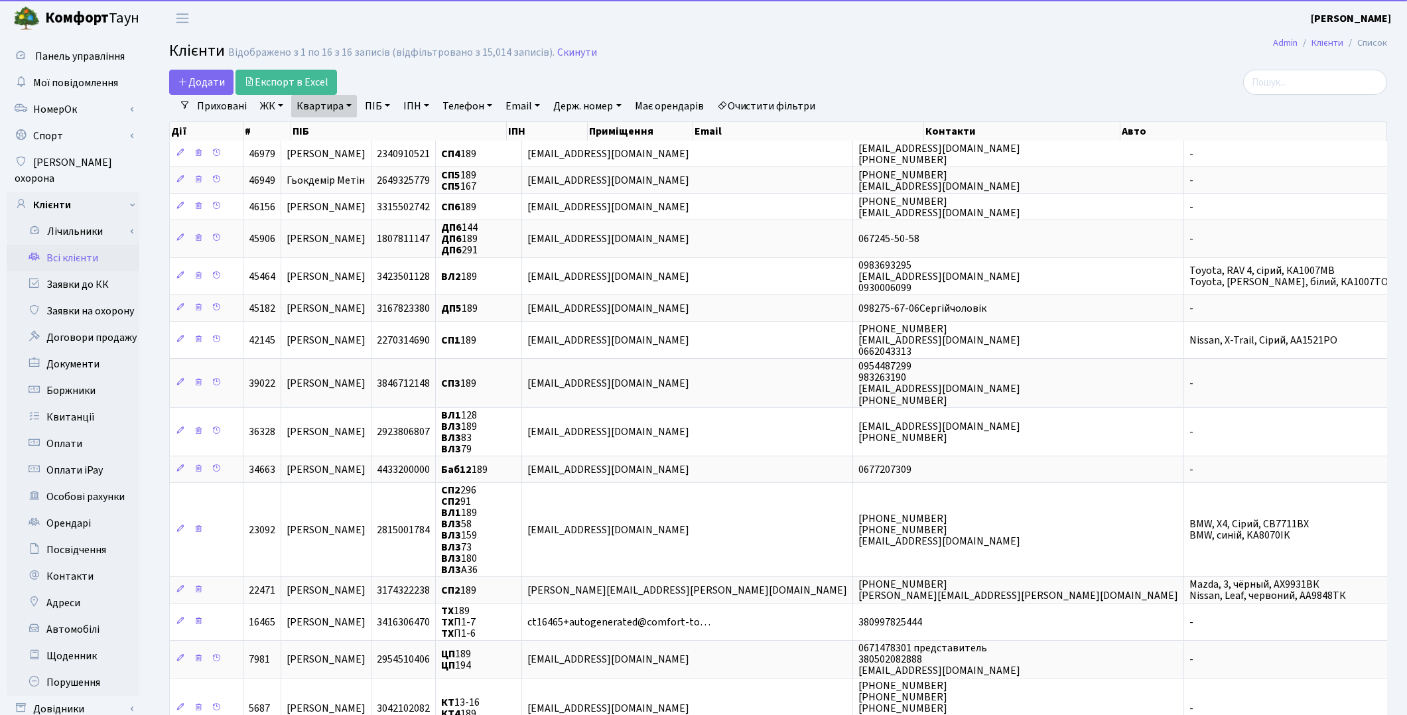
click at [340, 109] on link "Квартира" at bounding box center [324, 106] width 66 height 23
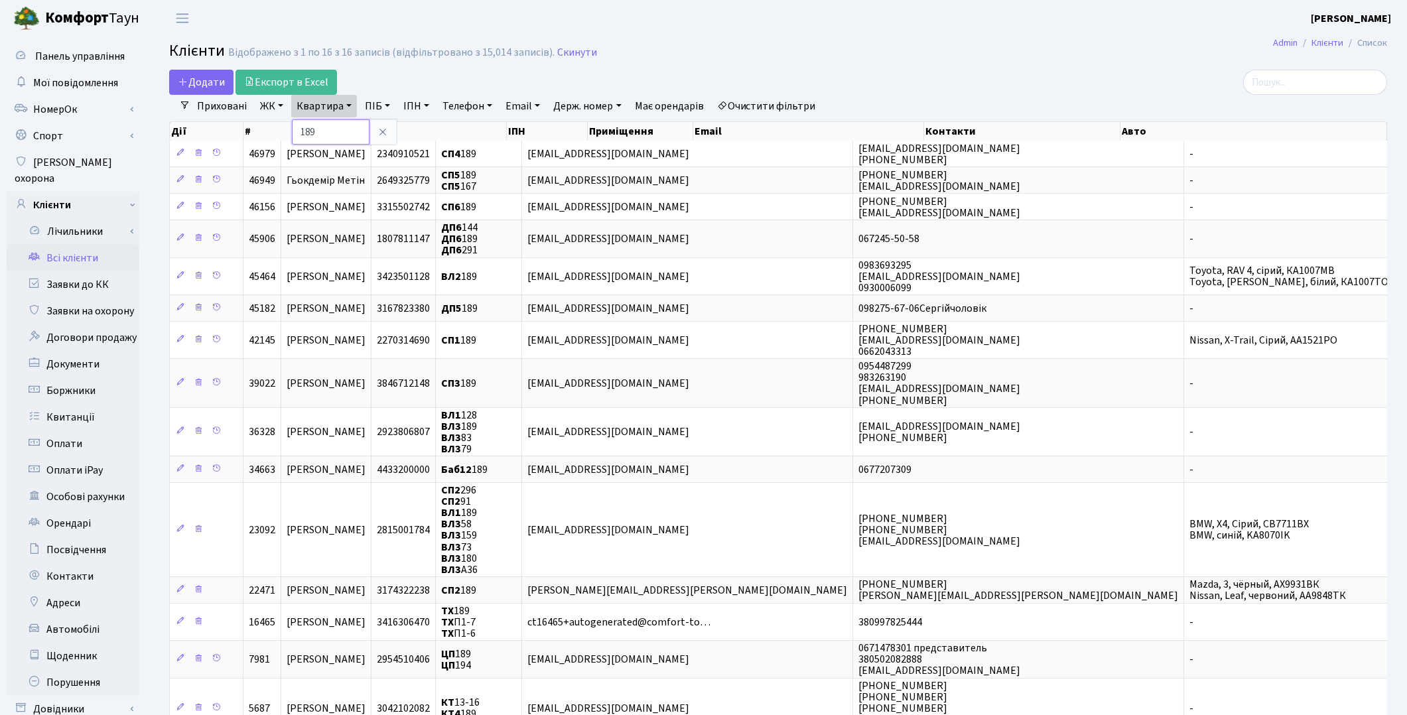
click at [339, 125] on input "189" at bounding box center [331, 131] width 78 height 25
type input "196"
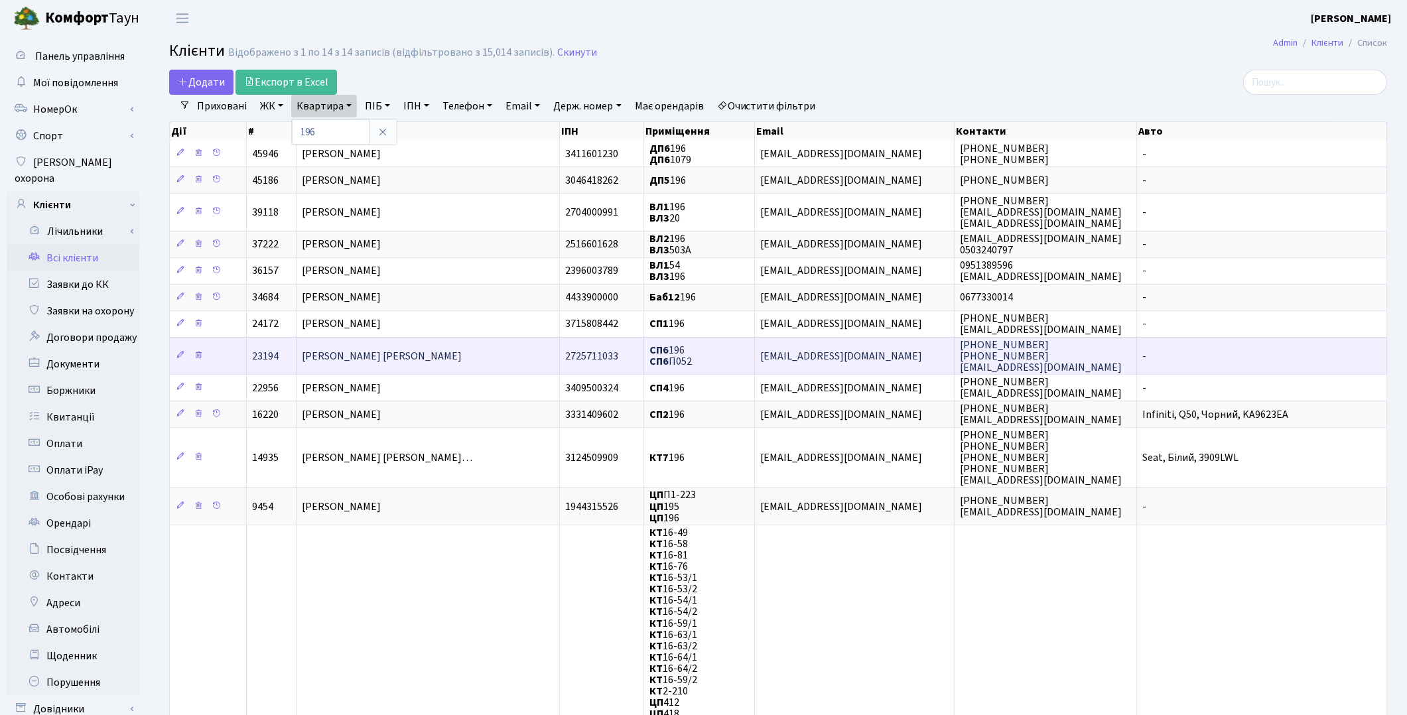
click at [485, 360] on td "[PERSON_NAME] [PERSON_NAME]" at bounding box center [428, 355] width 263 height 37
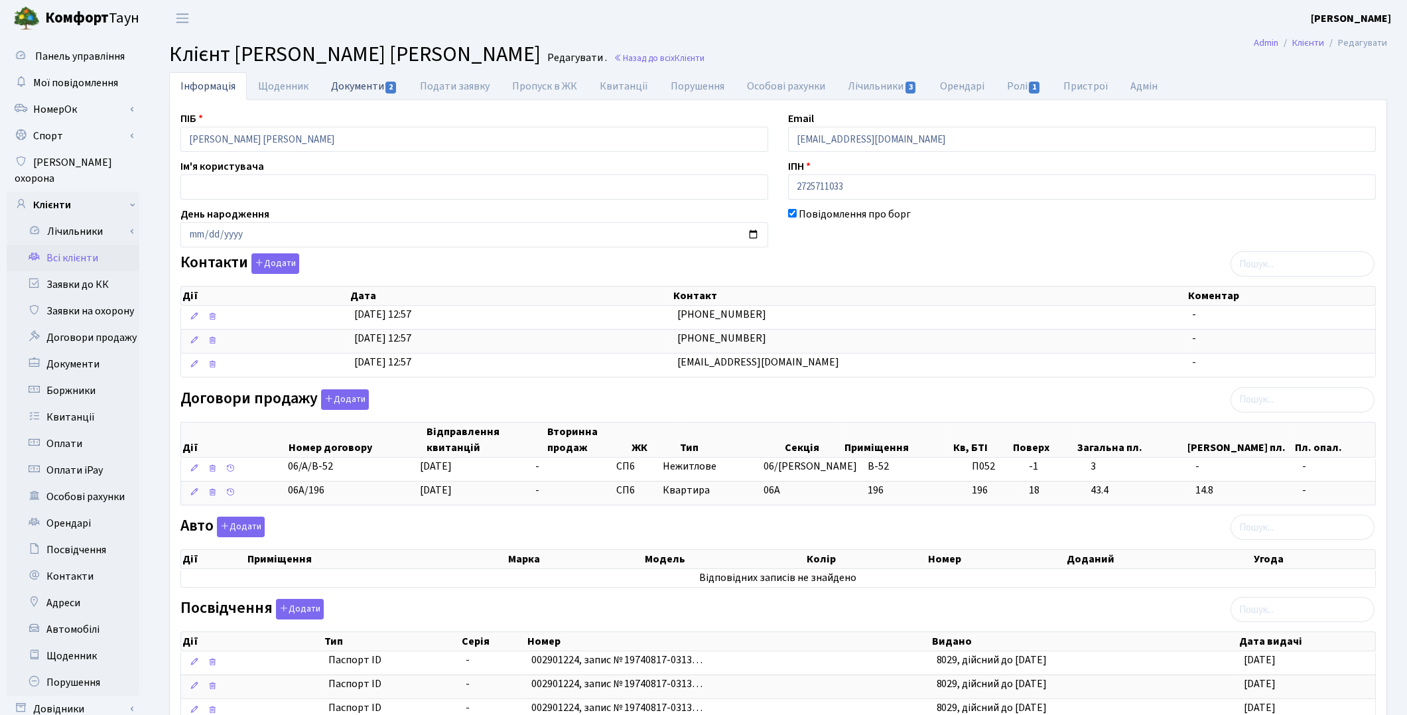
click at [366, 98] on link "Документи 2" at bounding box center [364, 85] width 89 height 27
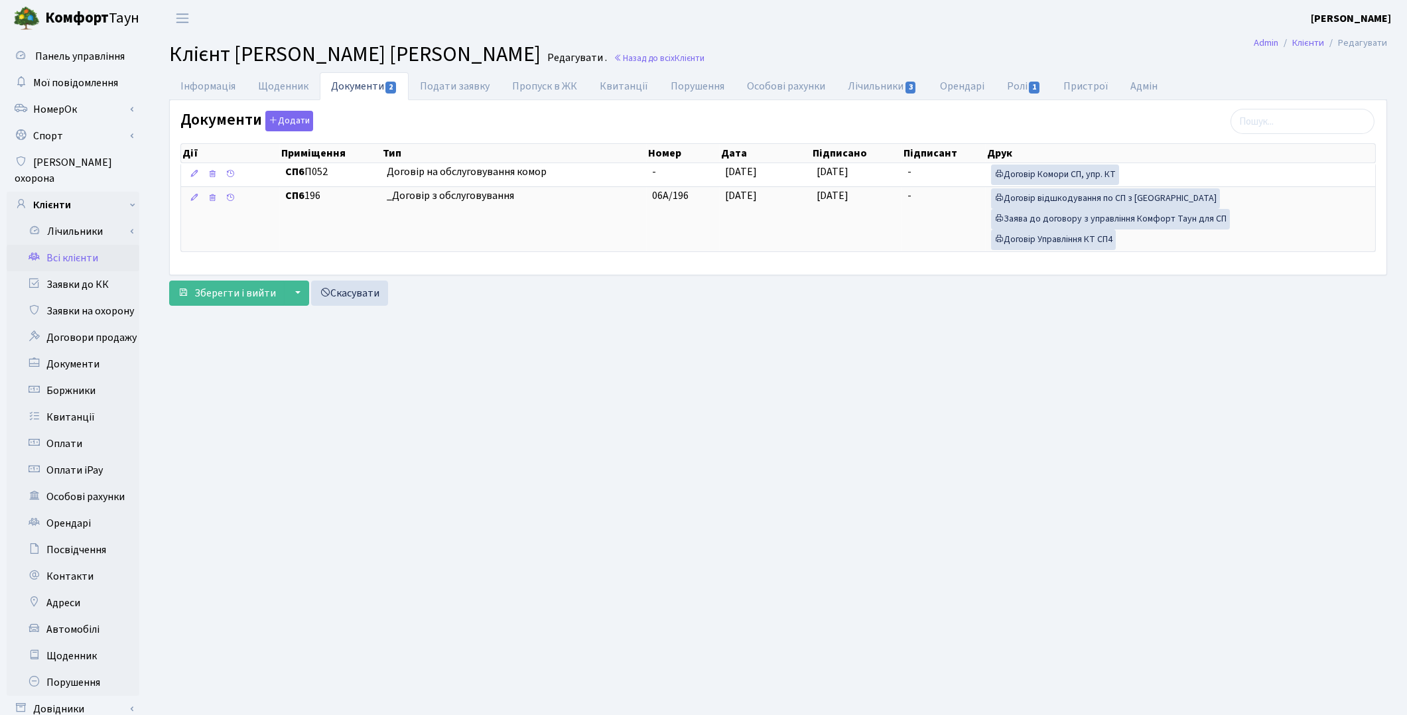
click at [548, 20] on header "Комфорт Таун Котенко К. Л. Мій обліковий запис Вийти" at bounding box center [703, 18] width 1407 height 36
click at [56, 247] on link "Всі клієнти" at bounding box center [73, 258] width 133 height 27
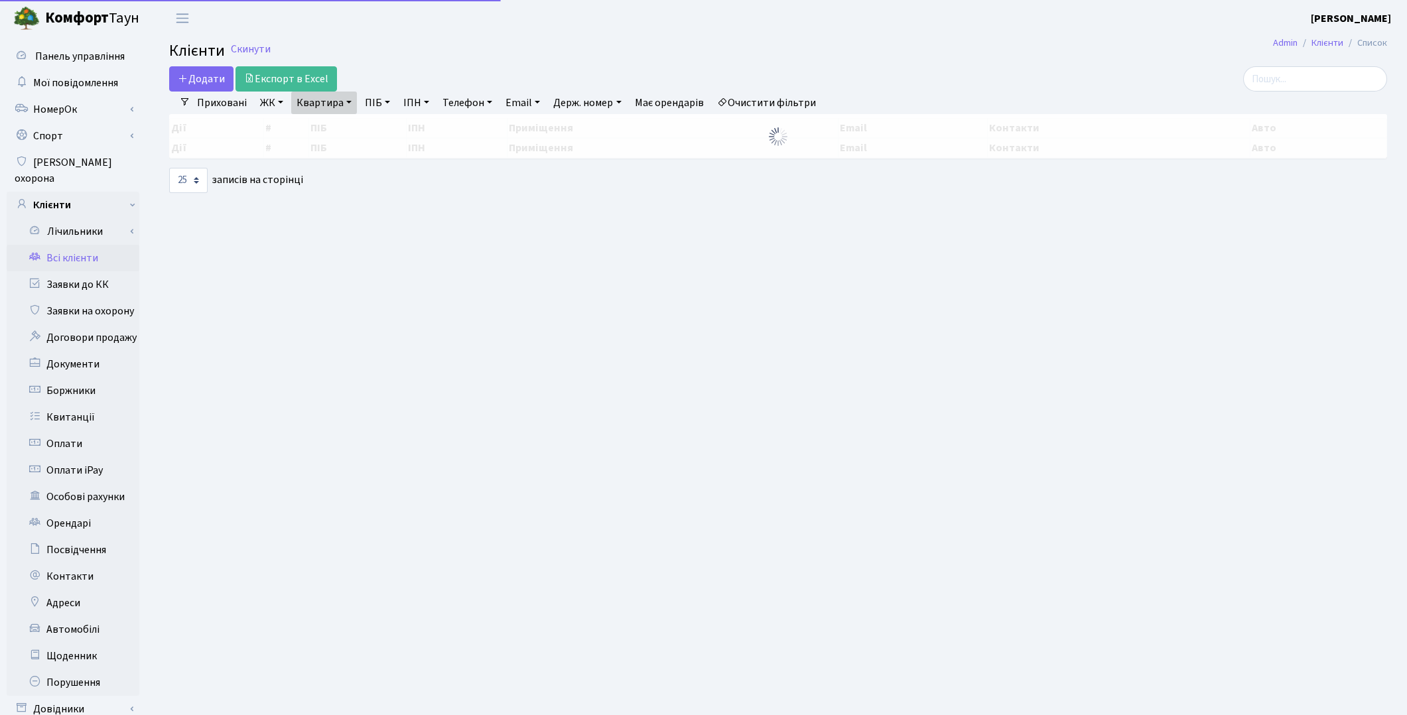
select select "25"
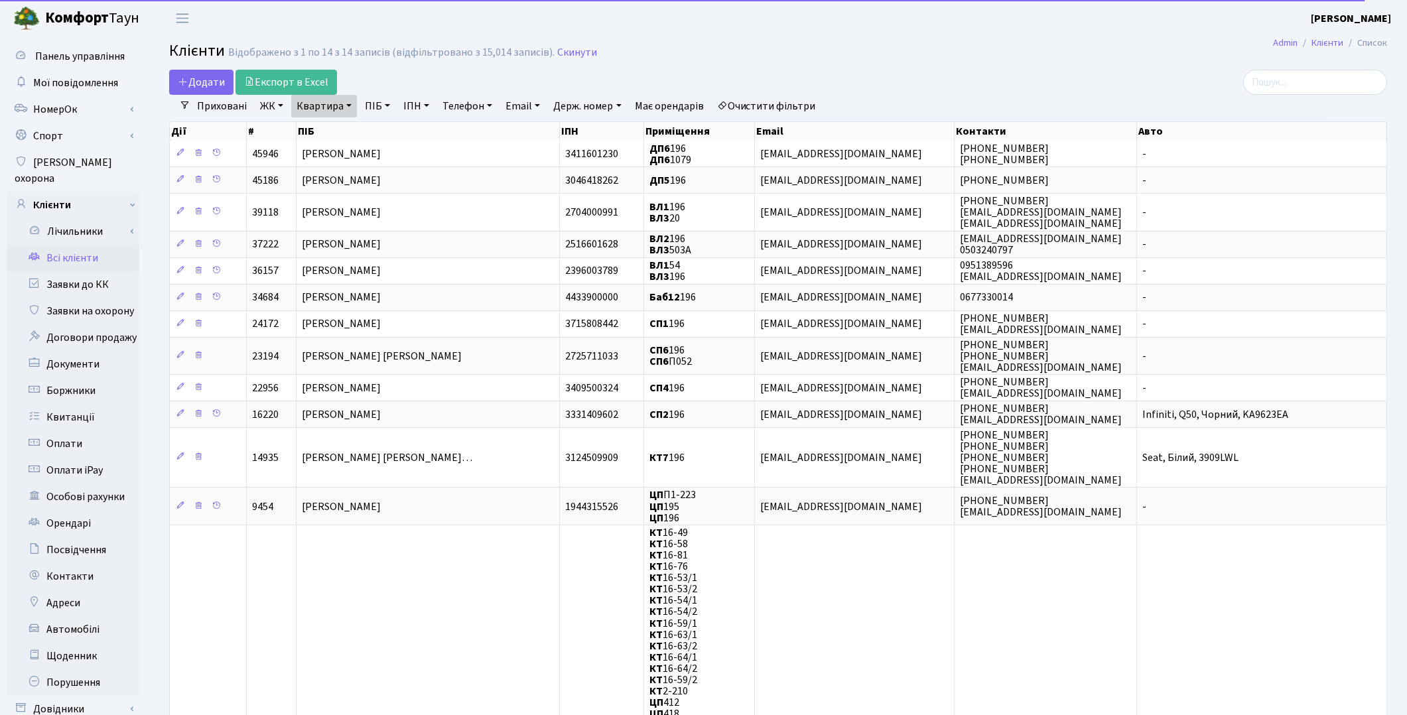
click at [303, 102] on link "Квартира" at bounding box center [324, 106] width 66 height 23
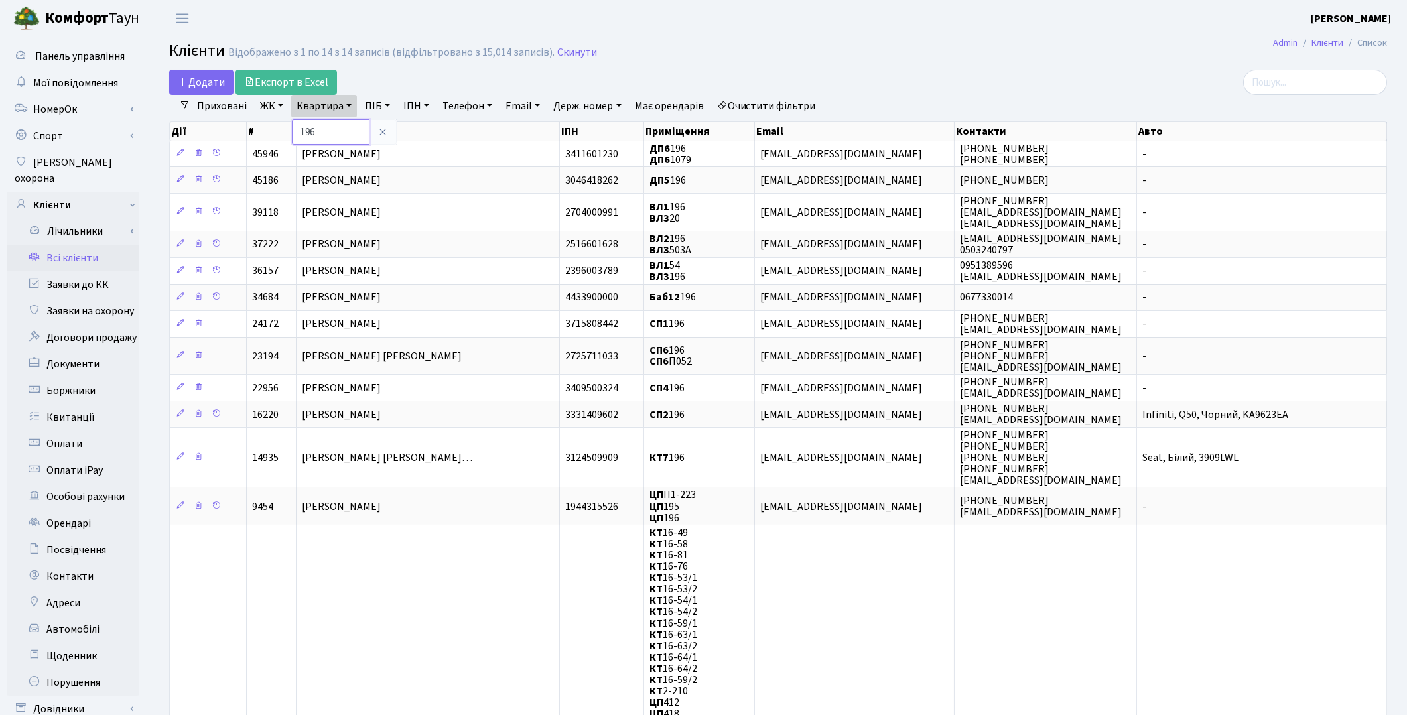
click at [322, 133] on input "196" at bounding box center [331, 131] width 78 height 25
type input "182"
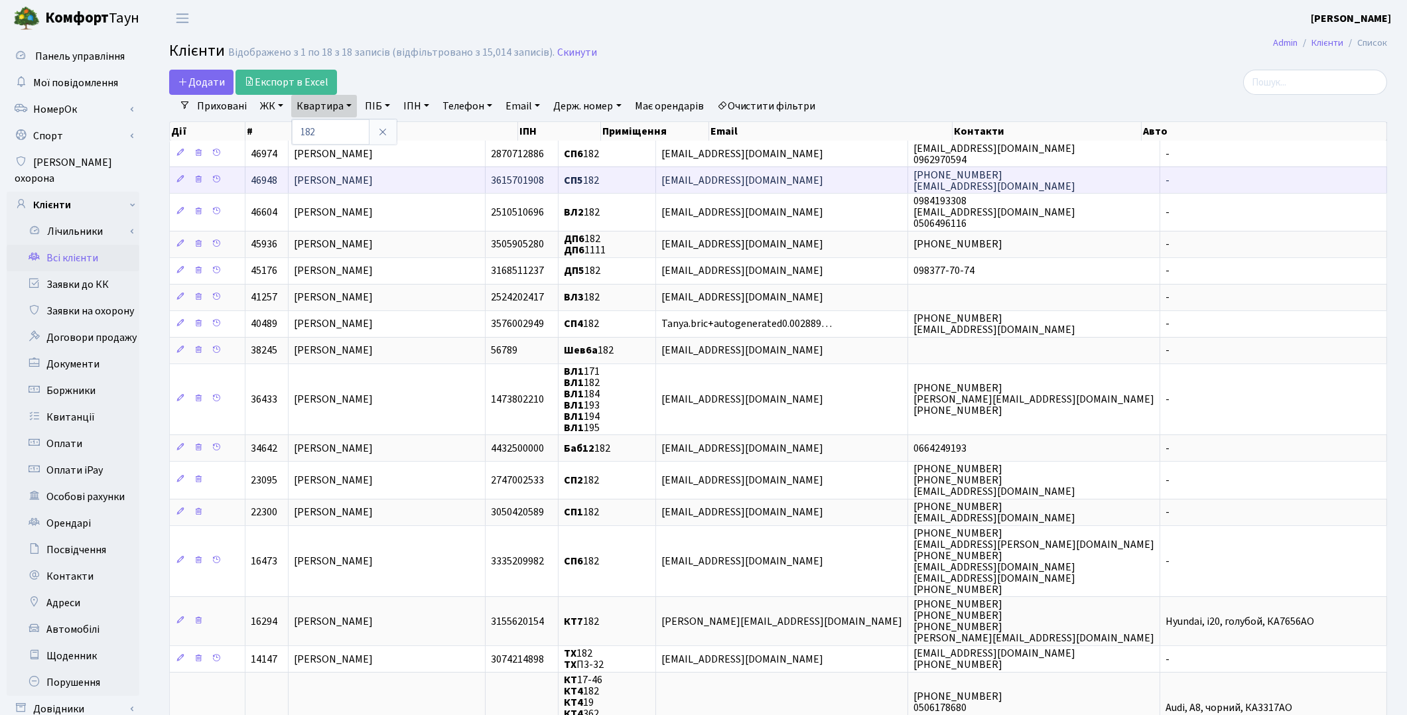
click at [330, 182] on span "Котляр Ліора Олександрівна" at bounding box center [333, 180] width 79 height 15
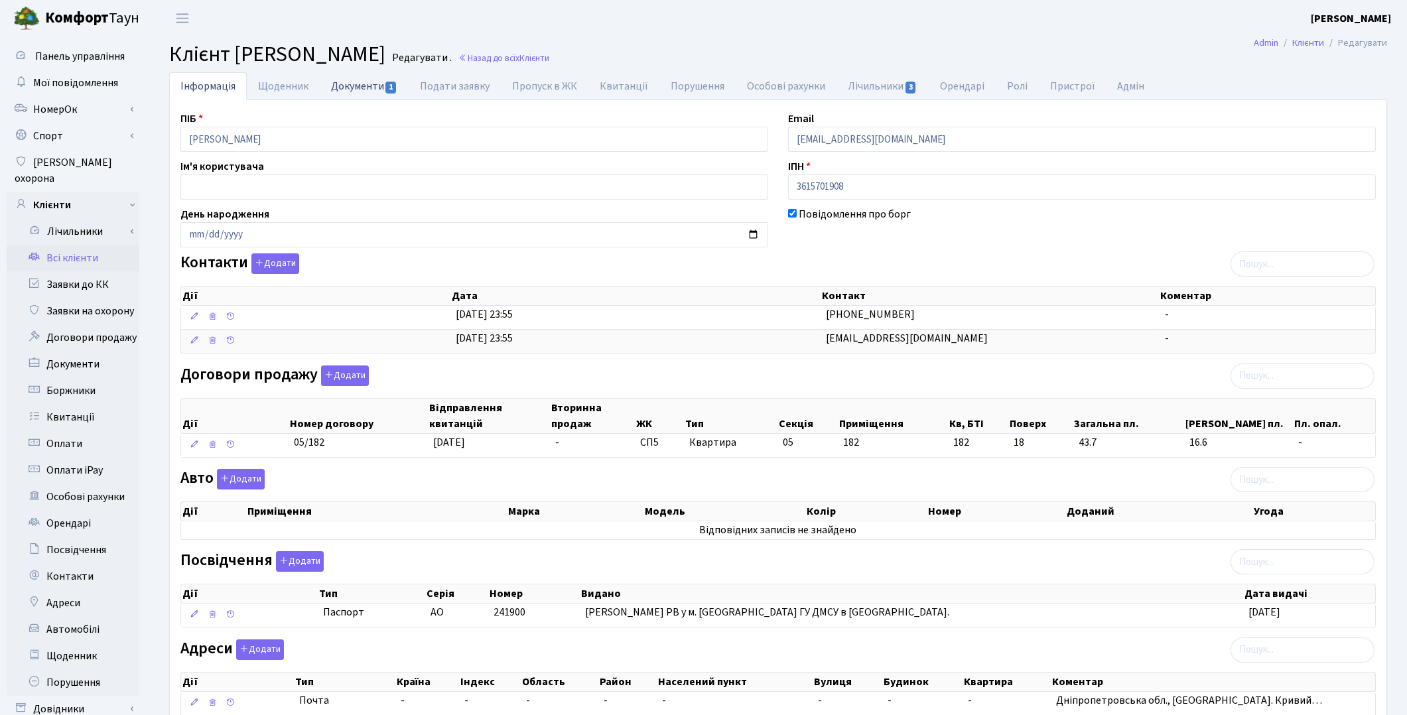
click at [350, 84] on link "Документи 1" at bounding box center [364, 85] width 89 height 27
select select "25"
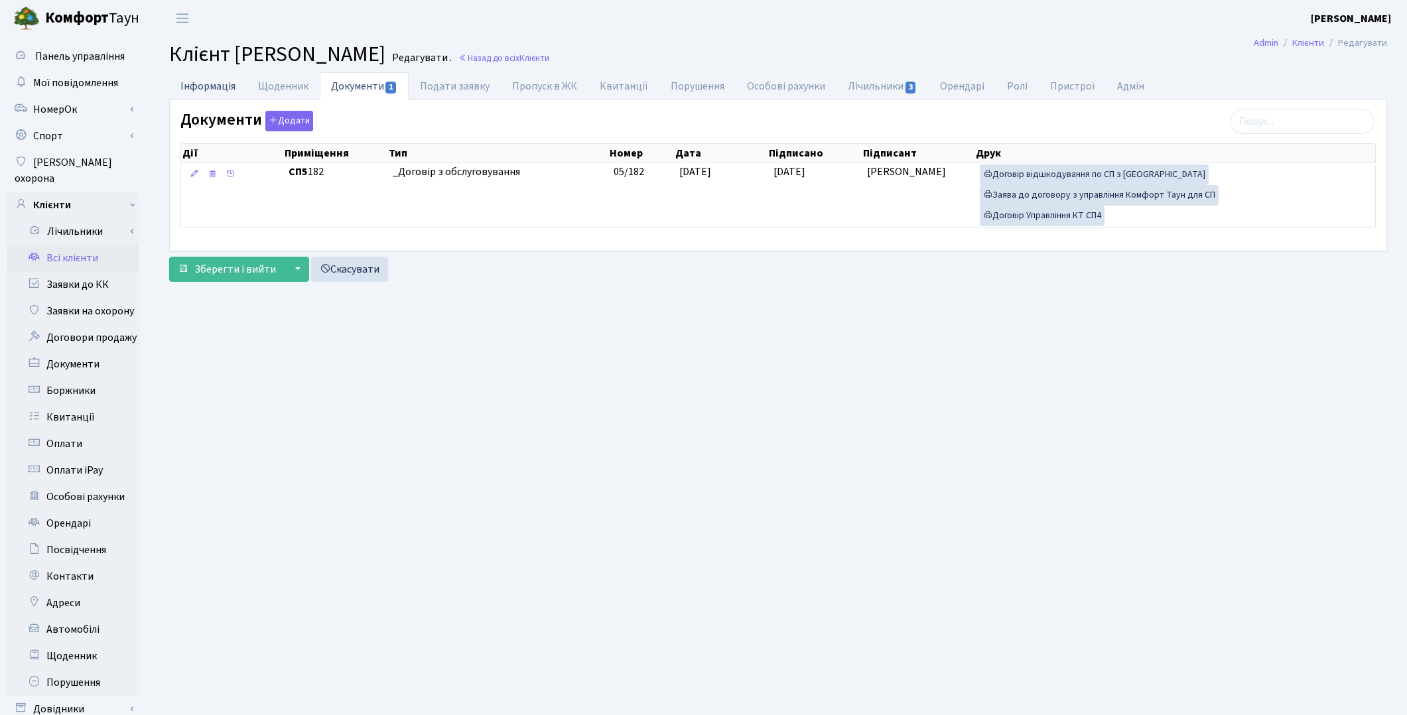
click at [230, 85] on link "Інформація" at bounding box center [208, 85] width 78 height 27
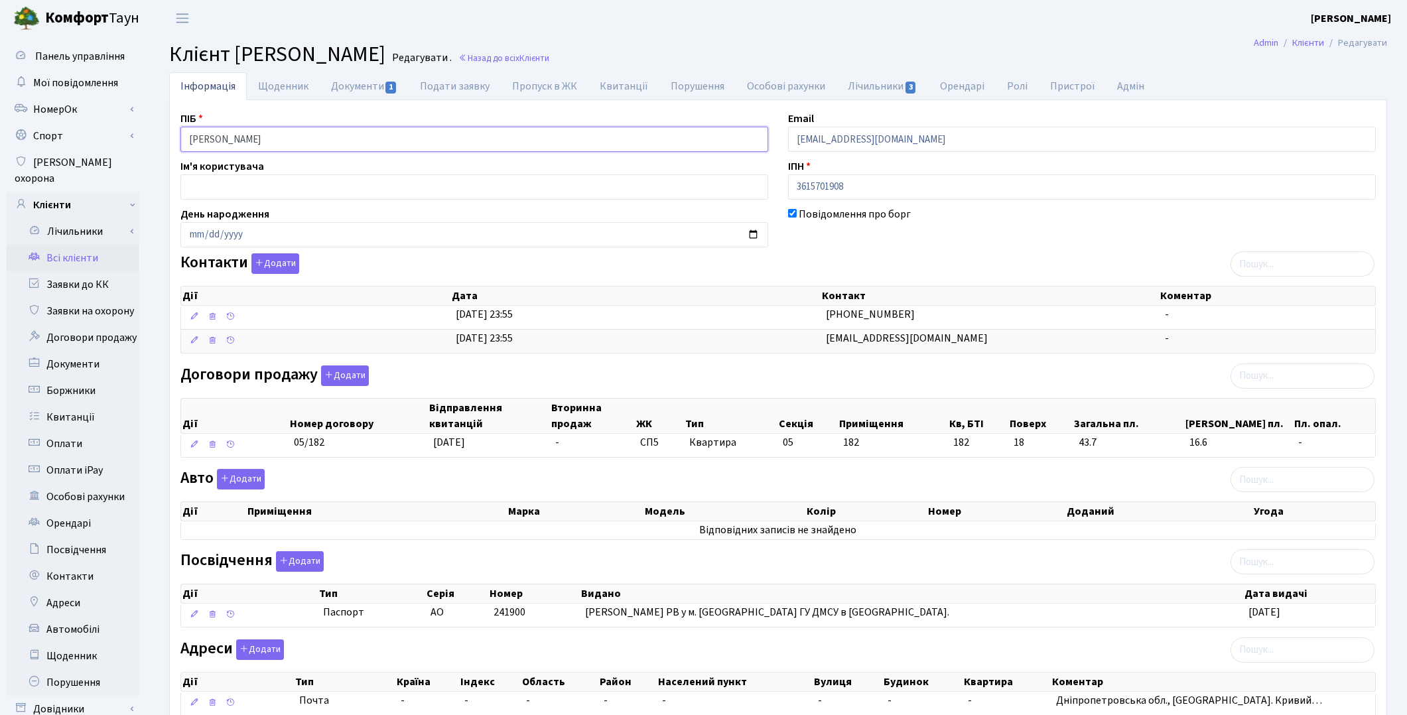
drag, startPoint x: 330, startPoint y: 140, endPoint x: 171, endPoint y: 119, distance: 159.9
click at [171, 119] on div "ПІБ [PERSON_NAME]" at bounding box center [475, 131] width 608 height 41
click at [85, 245] on link "Всі клієнти" at bounding box center [73, 258] width 133 height 27
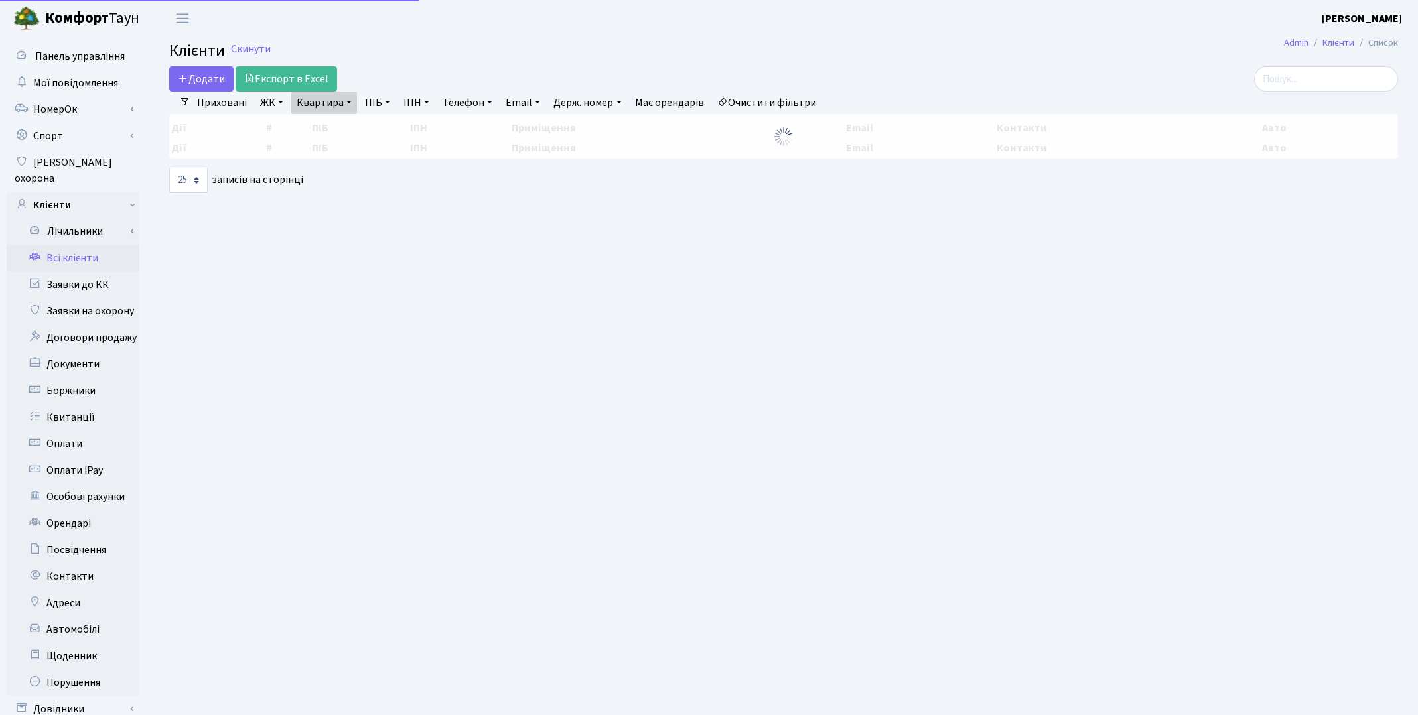
select select "25"
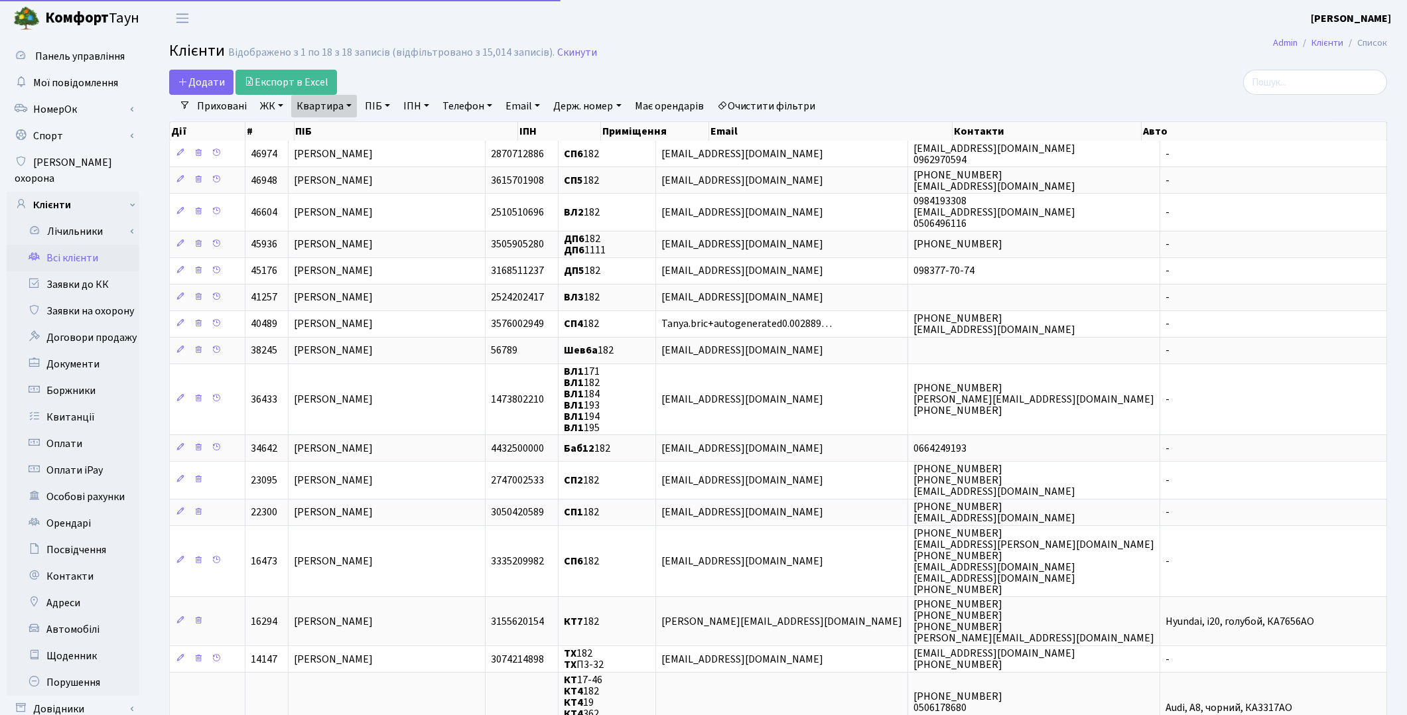
click at [328, 113] on link "Квартира" at bounding box center [324, 106] width 66 height 23
type input "2"
type input "284"
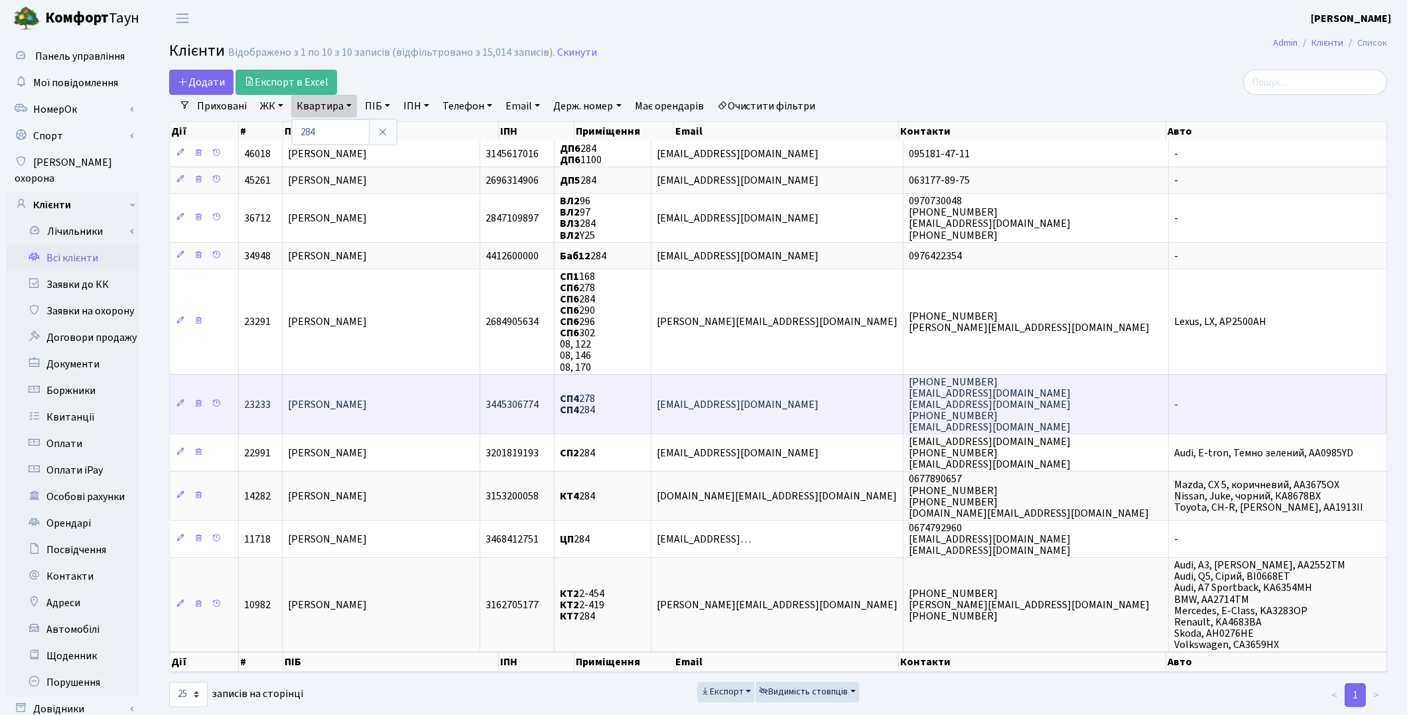
click at [360, 409] on td "[PERSON_NAME]" at bounding box center [382, 404] width 198 height 60
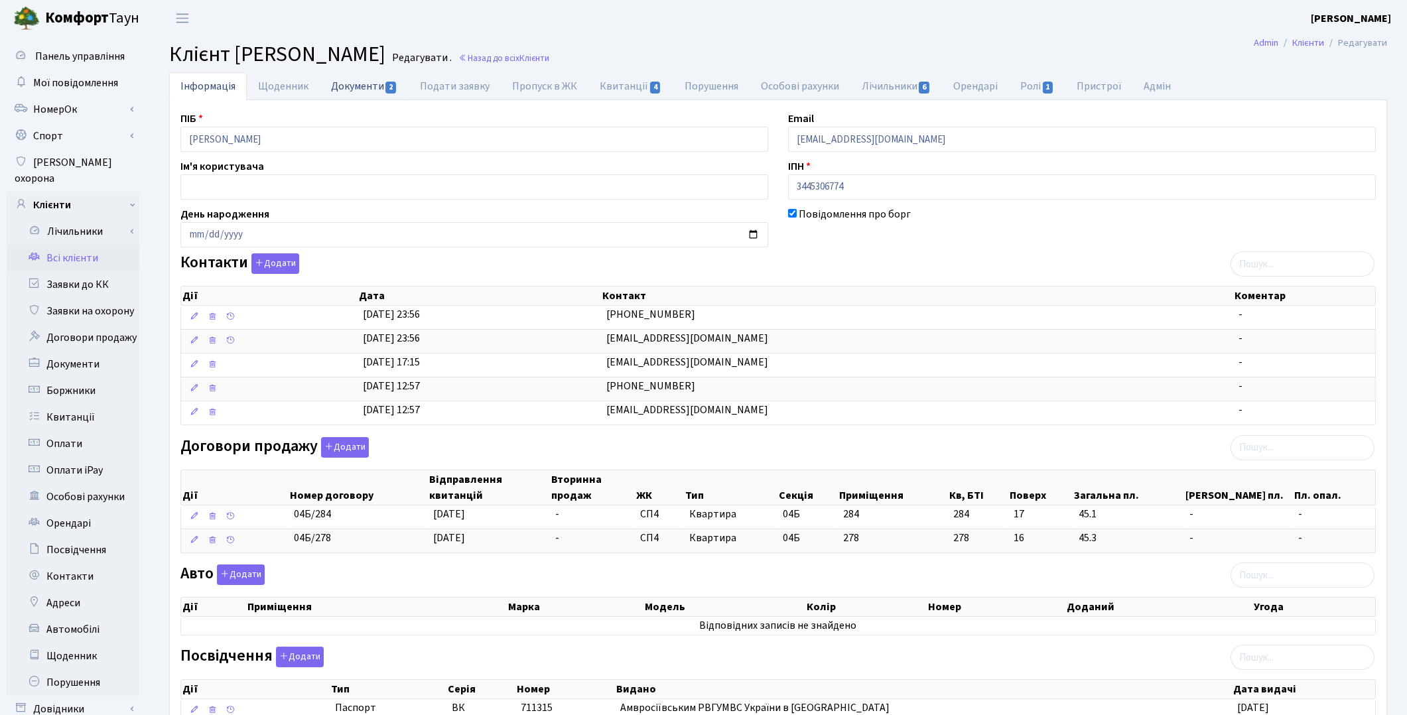
click at [362, 85] on link "Документи 2" at bounding box center [364, 85] width 89 height 27
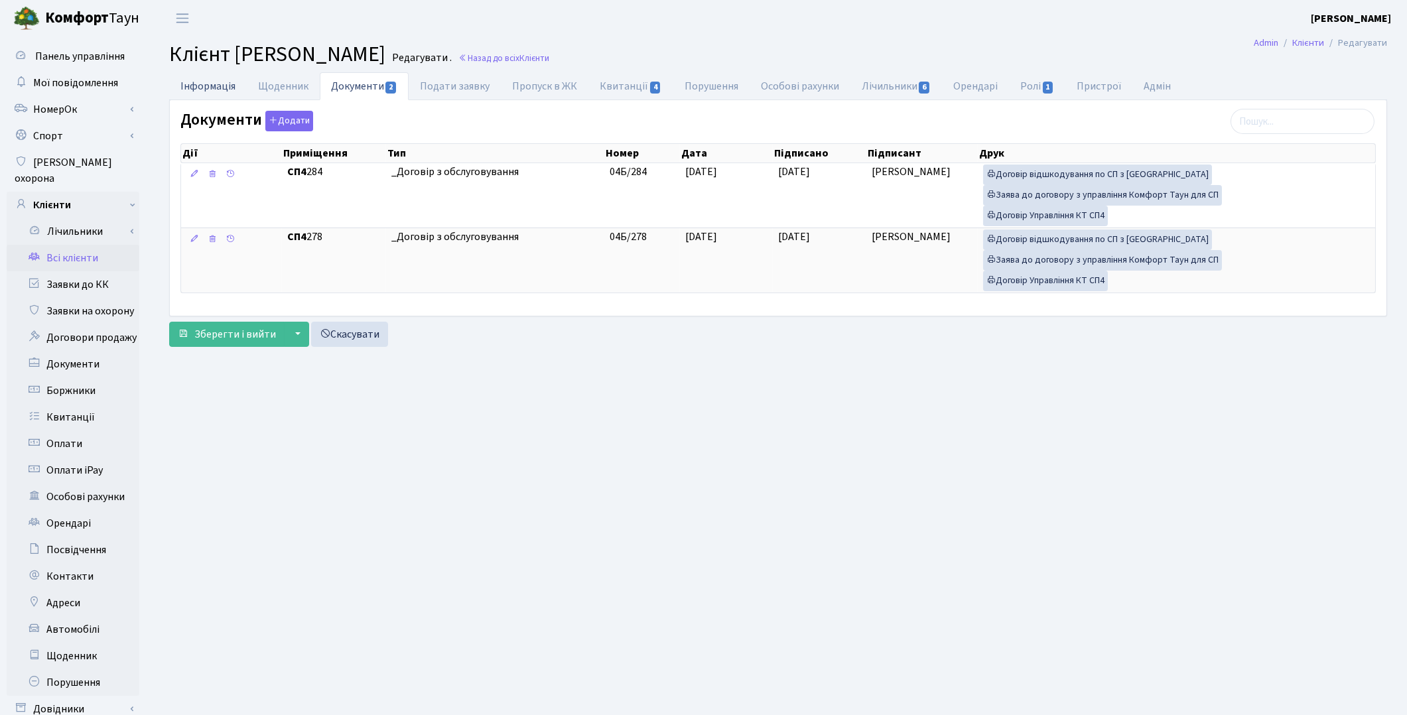
click at [197, 87] on link "Інформація" at bounding box center [208, 85] width 78 height 27
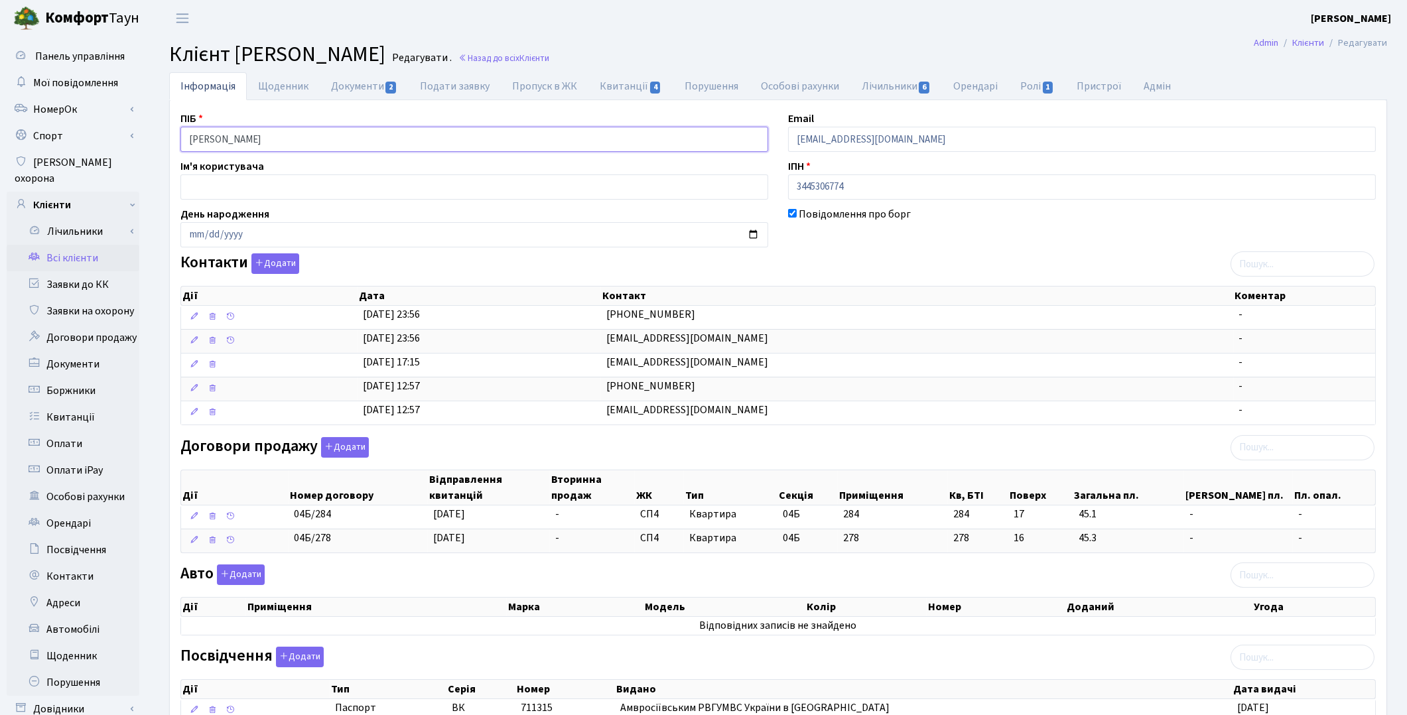
drag, startPoint x: 360, startPoint y: 143, endPoint x: 179, endPoint y: 122, distance: 182.4
click at [179, 122] on div "ПІБ [PERSON_NAME]" at bounding box center [475, 131] width 608 height 41
click at [234, 20] on header "[PERSON_NAME] [PERSON_NAME] Мій обліковий запис Вийти" at bounding box center [703, 18] width 1407 height 36
click at [49, 246] on link "Всі клієнти" at bounding box center [73, 258] width 133 height 27
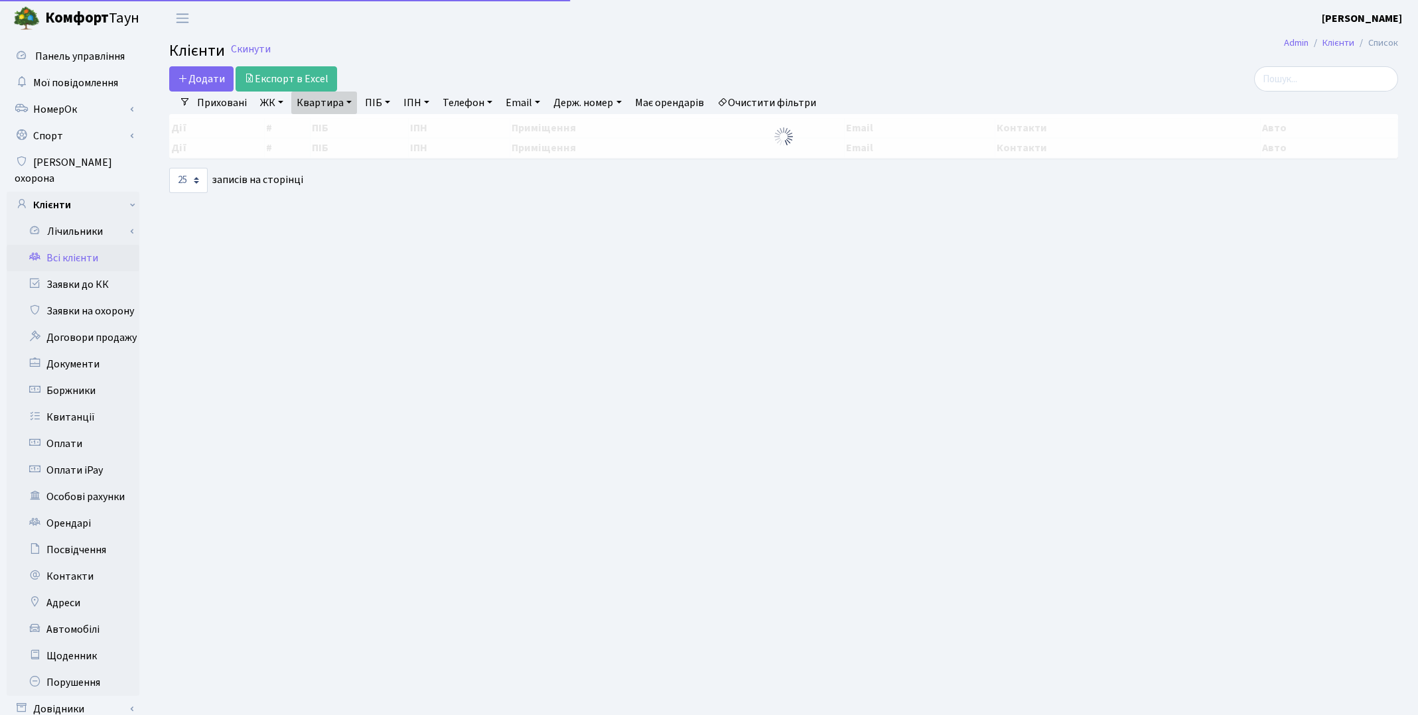
select select "25"
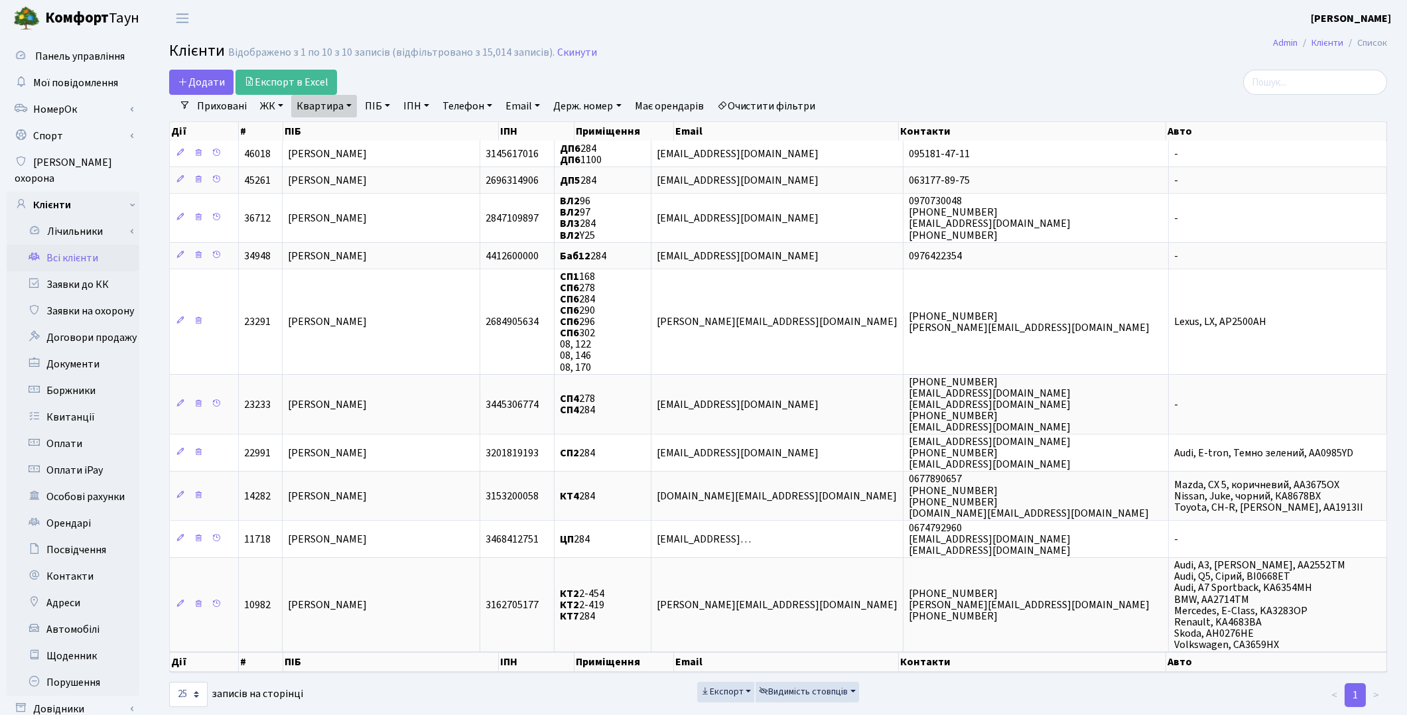
click at [347, 107] on link "Квартира" at bounding box center [324, 106] width 66 height 23
click at [350, 129] on input "284" at bounding box center [331, 131] width 78 height 25
type input "2"
type input "311"
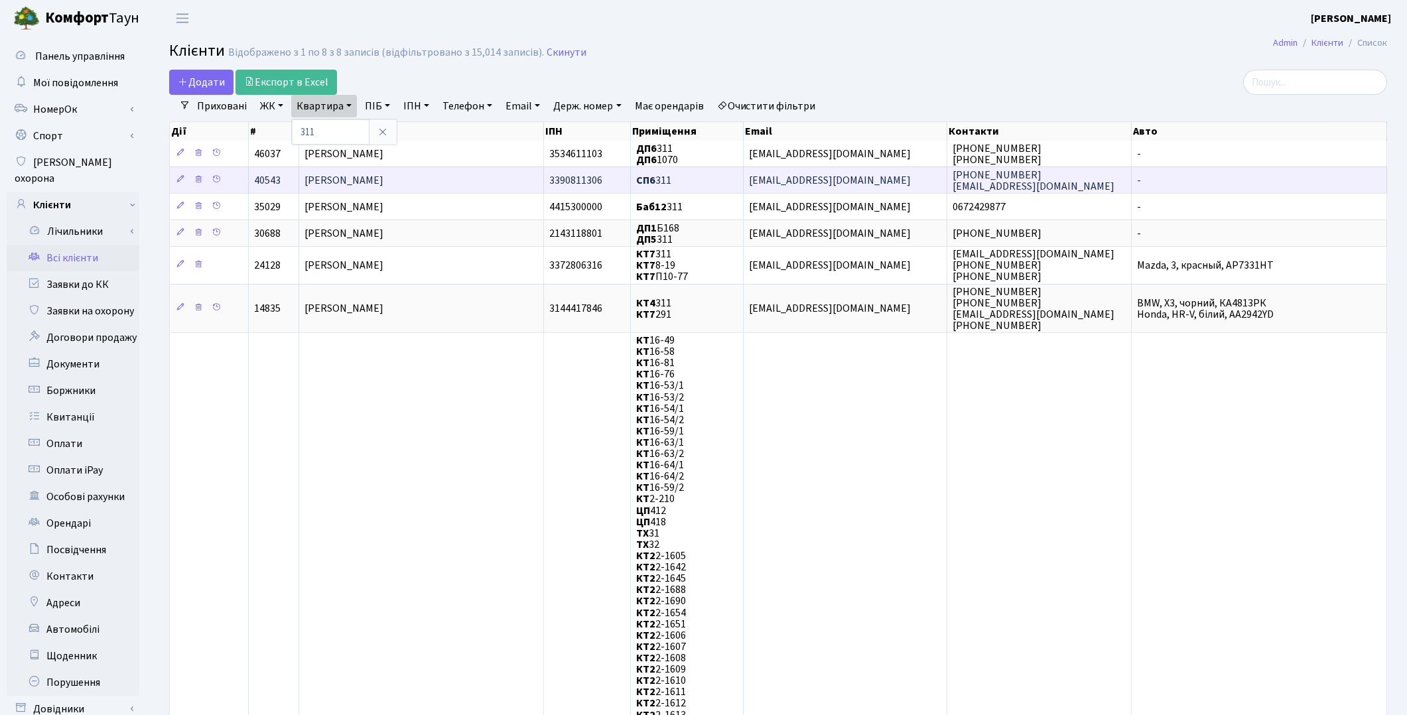
click at [354, 188] on td "[PERSON_NAME]" at bounding box center [421, 180] width 245 height 27
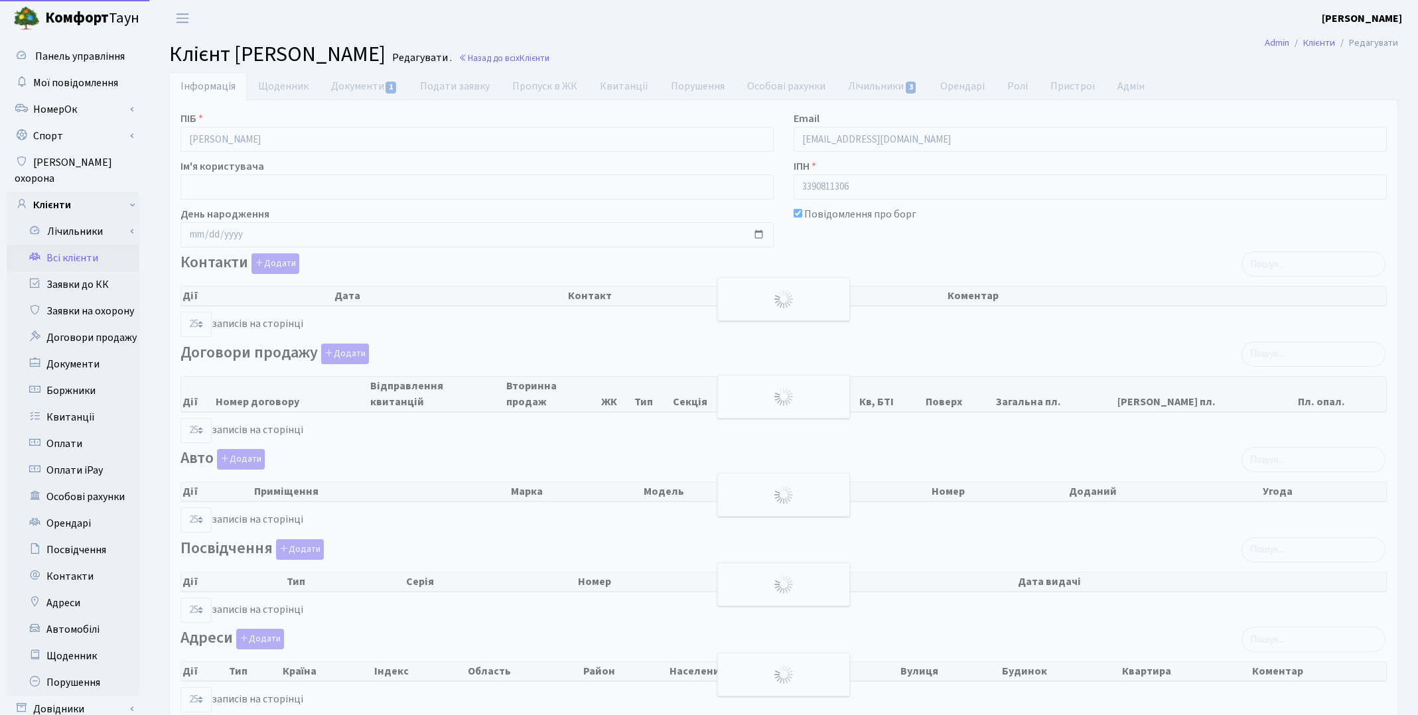
select select "25"
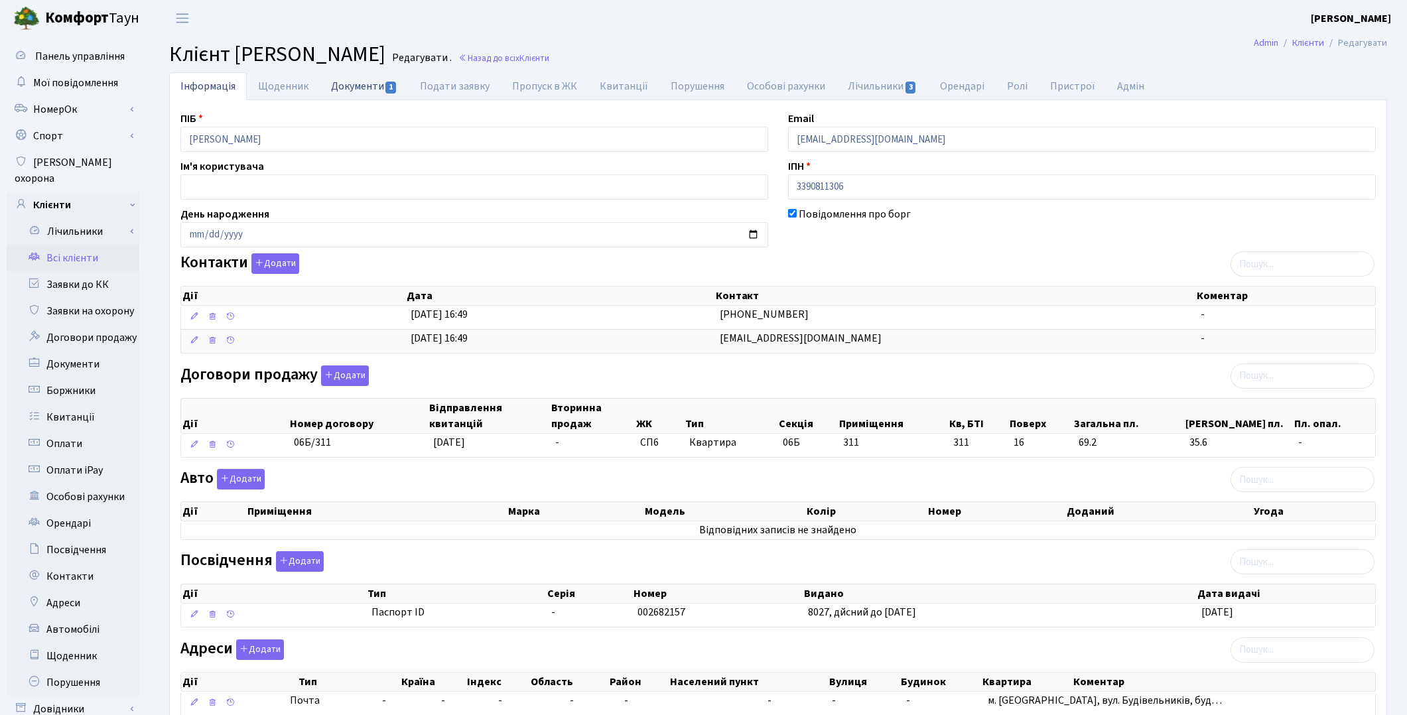
click at [352, 90] on link "Документи 1" at bounding box center [364, 85] width 89 height 27
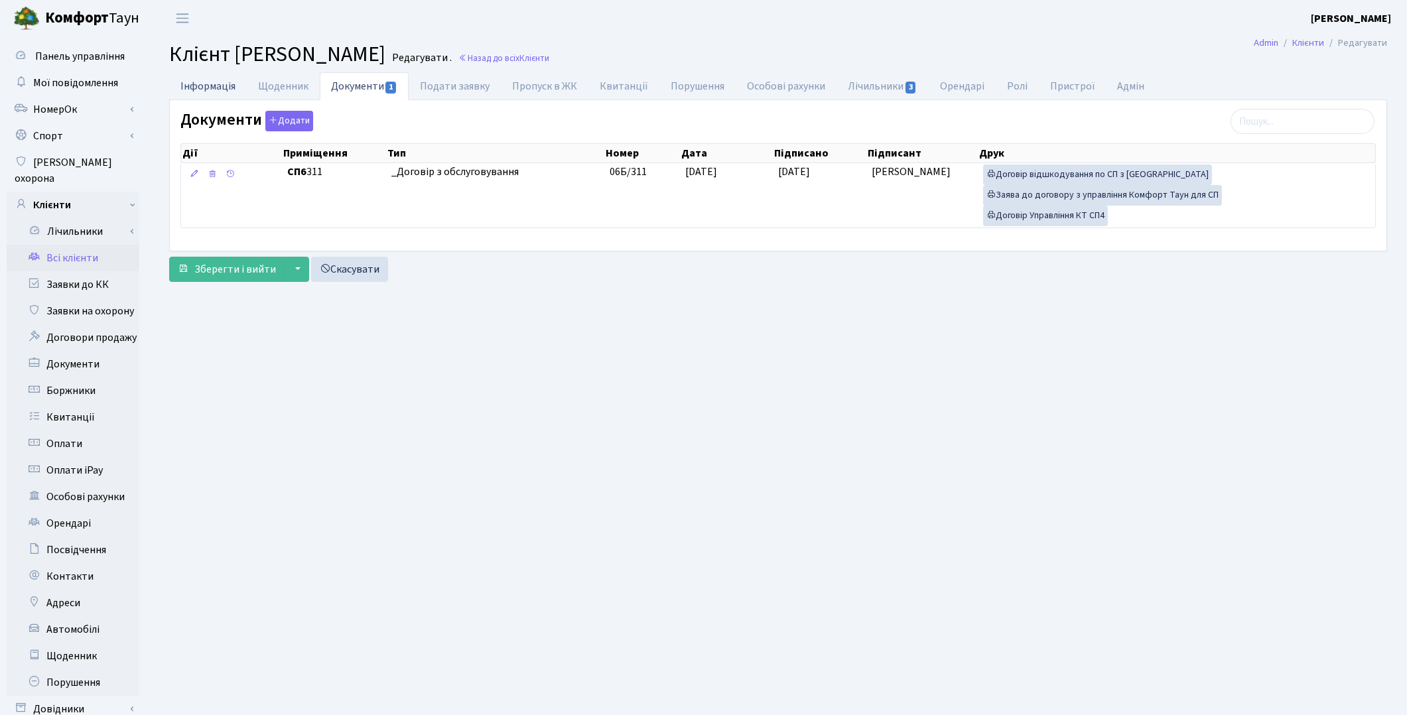
click at [216, 93] on link "Інформація" at bounding box center [208, 85] width 78 height 27
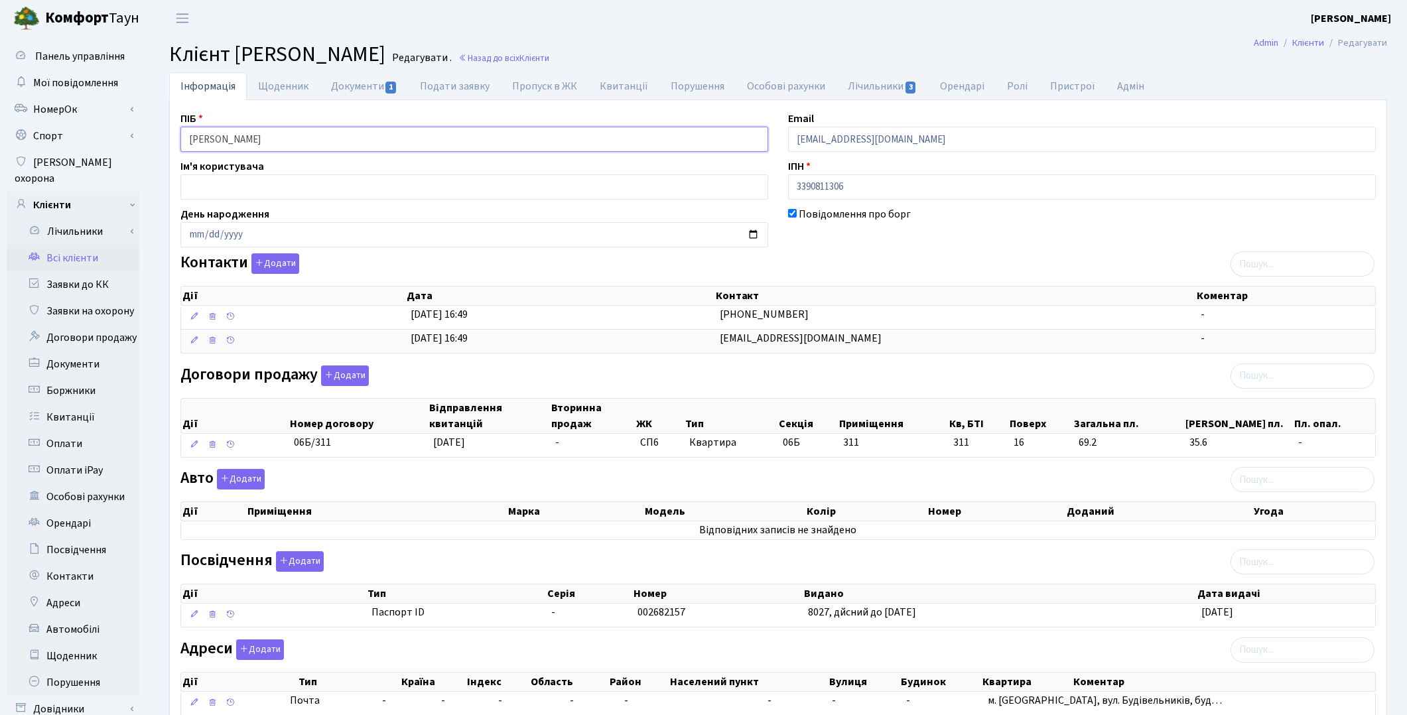
drag, startPoint x: 328, startPoint y: 131, endPoint x: 156, endPoint y: 109, distance: 173.2
click at [156, 109] on div "Інформація Щоденник Документи 1 Подати заявку Пропуск в ЖК [GEOGRAPHIC_DATA] По…" at bounding box center [778, 435] width 1258 height 727
click at [88, 245] on link "Всі клієнти" at bounding box center [73, 258] width 133 height 27
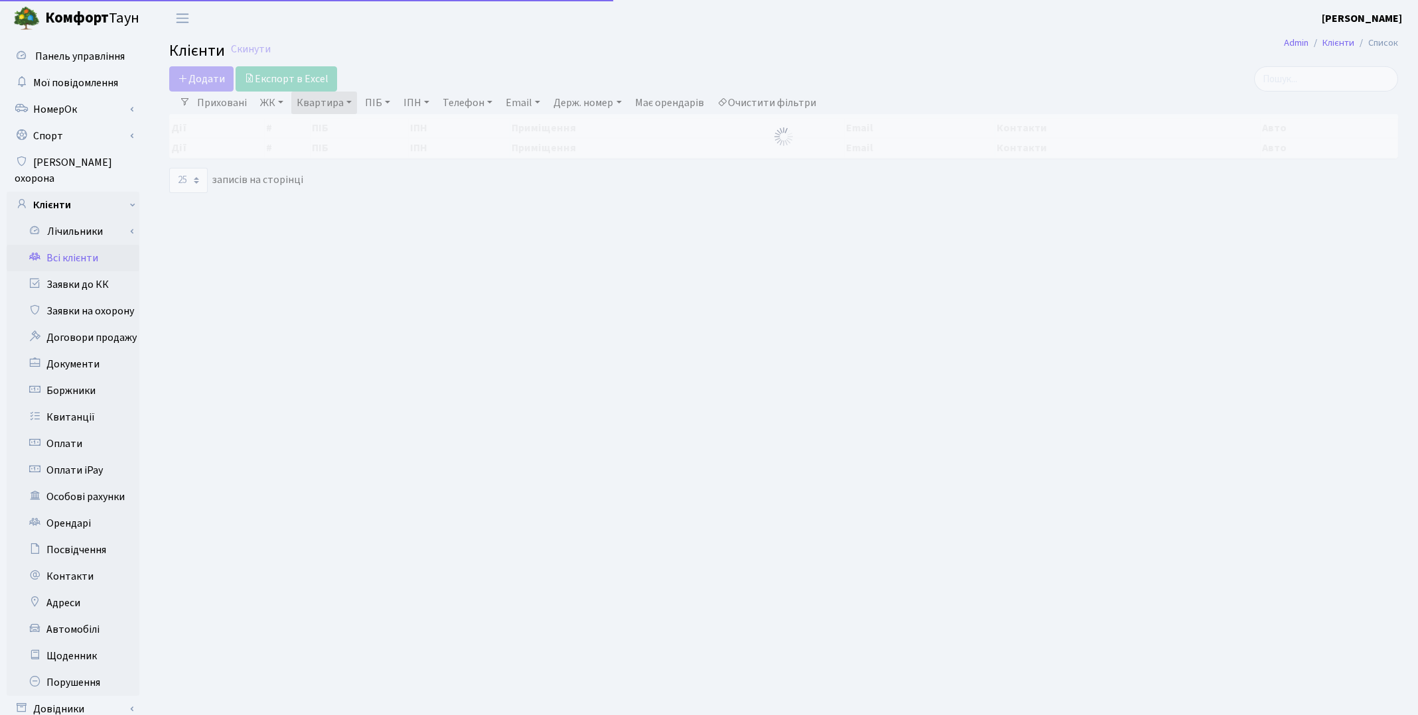
select select "25"
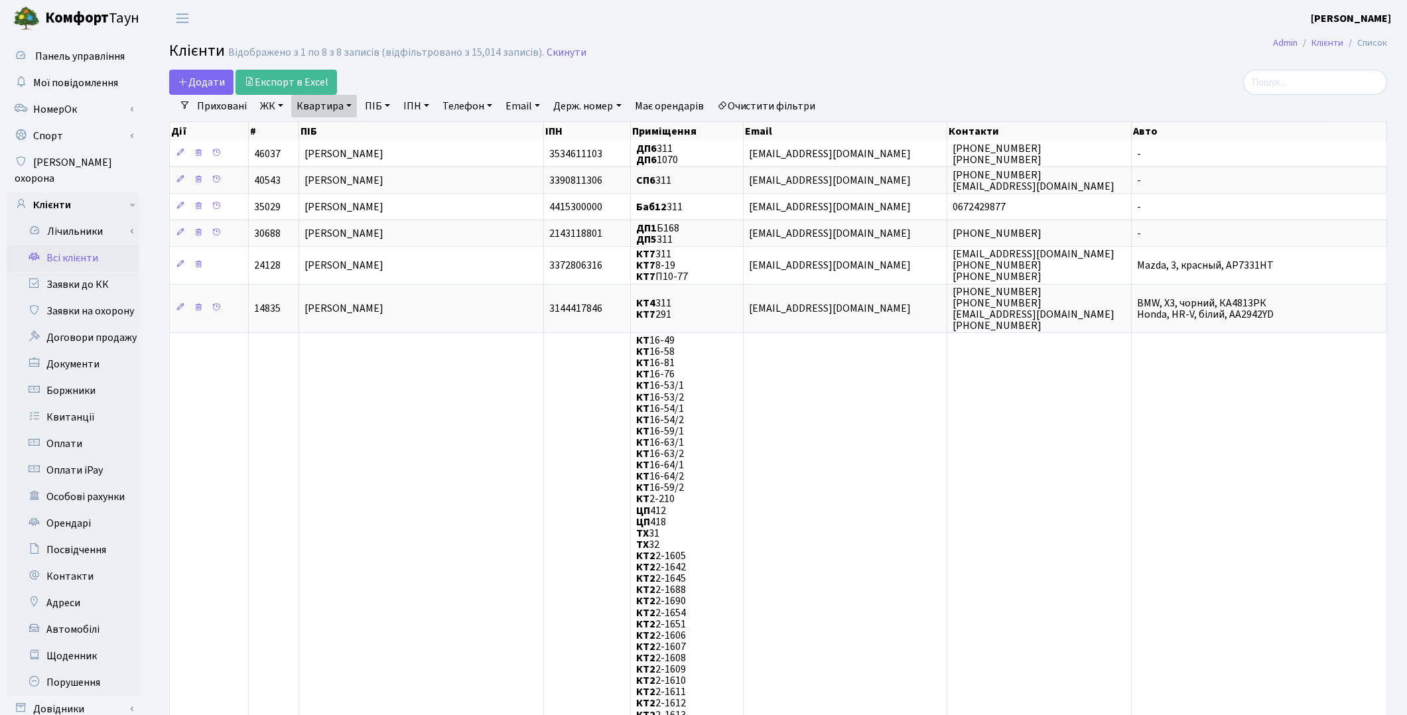
click at [312, 111] on link "Квартира" at bounding box center [324, 106] width 66 height 23
click at [328, 121] on input "311" at bounding box center [331, 131] width 78 height 25
type input "3"
type input "115"
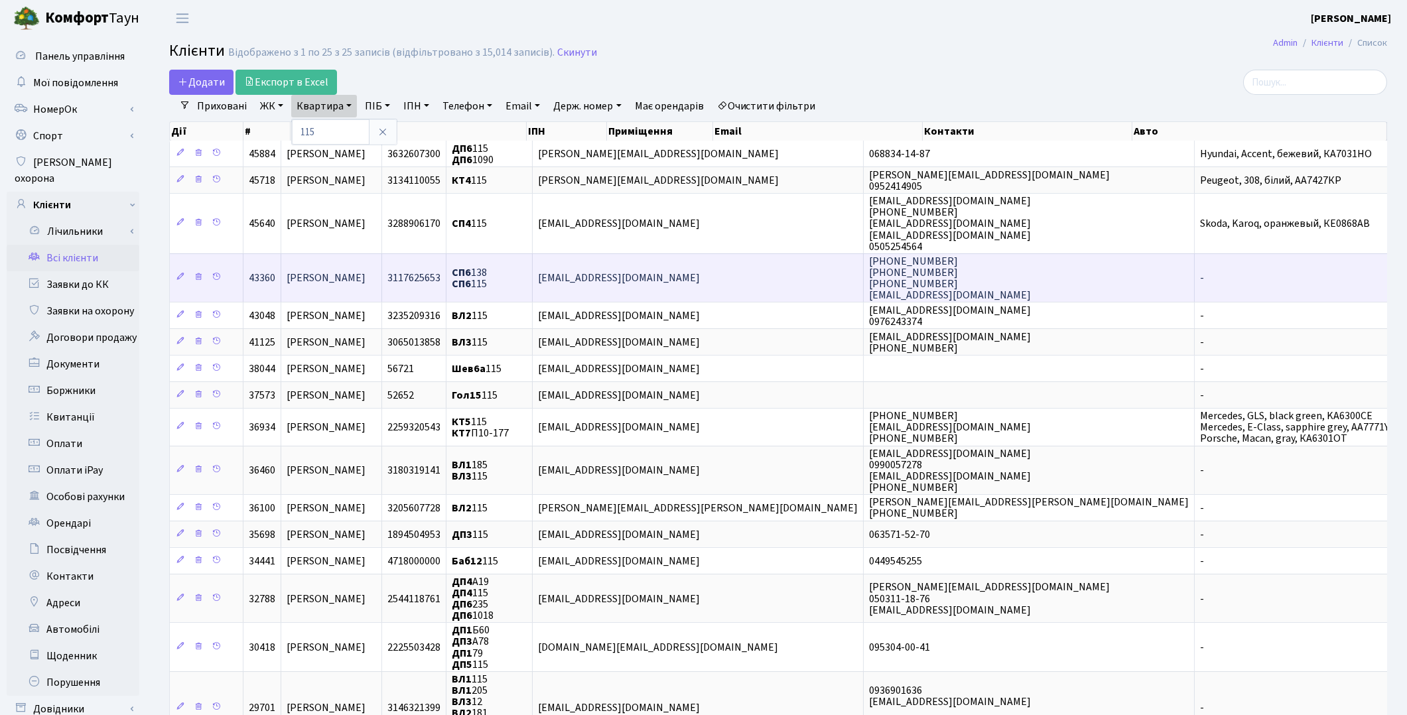
click at [362, 281] on span "[PERSON_NAME]" at bounding box center [326, 278] width 79 height 15
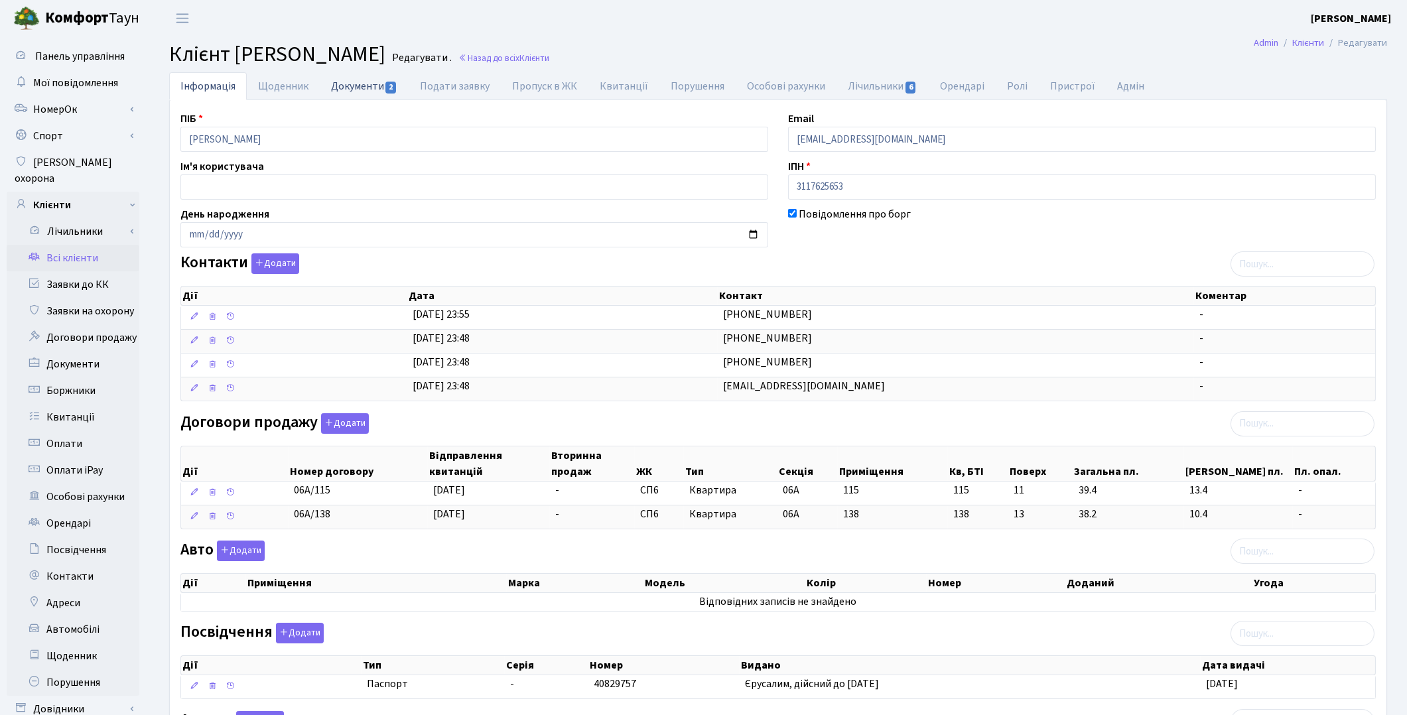
click at [343, 93] on link "Документи 2" at bounding box center [364, 85] width 89 height 27
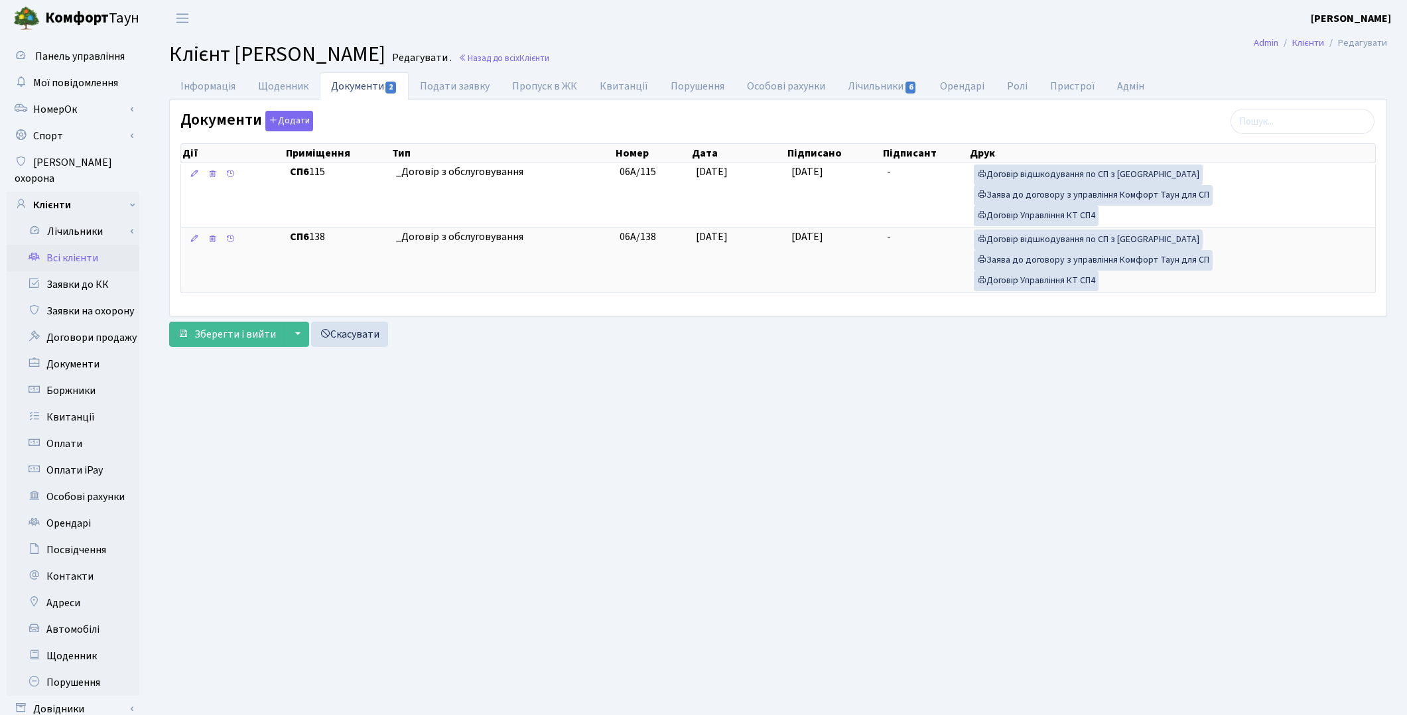
click at [102, 245] on link "Всі клієнти" at bounding box center [73, 258] width 133 height 27
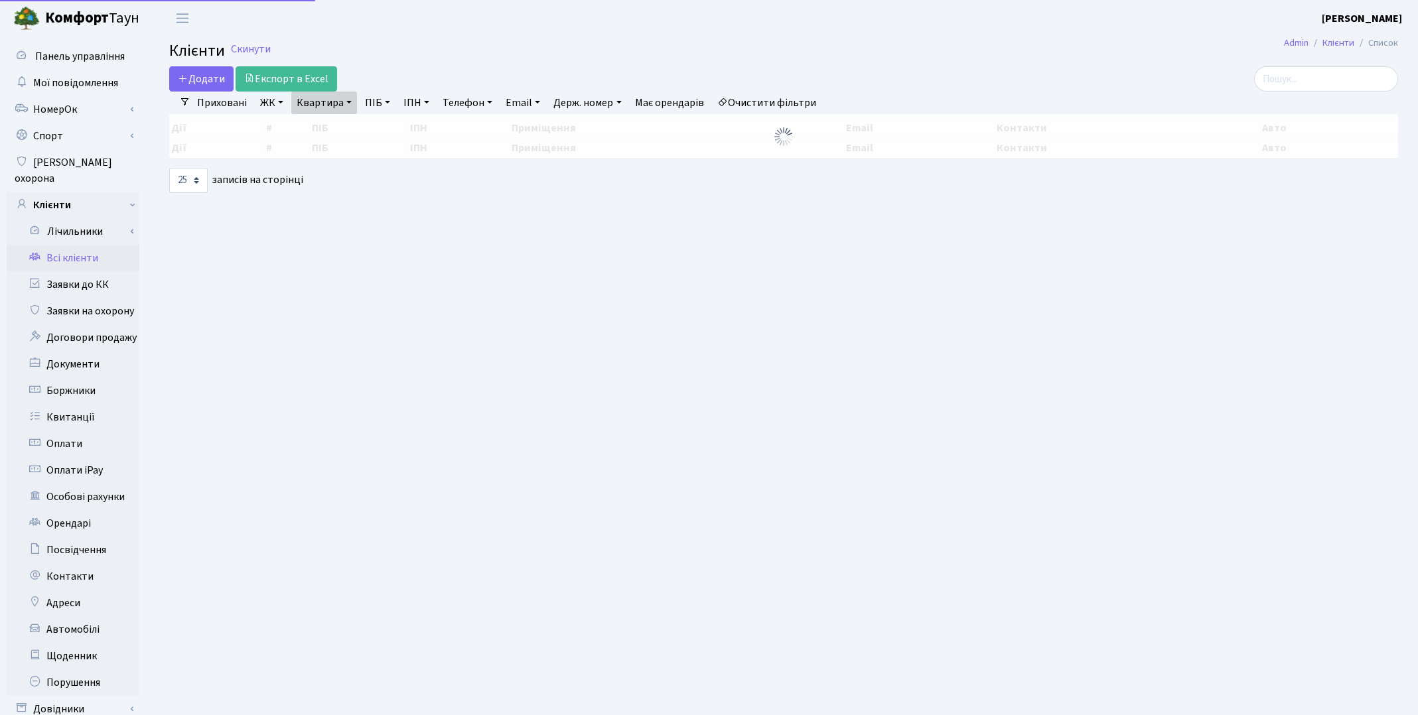
select select "25"
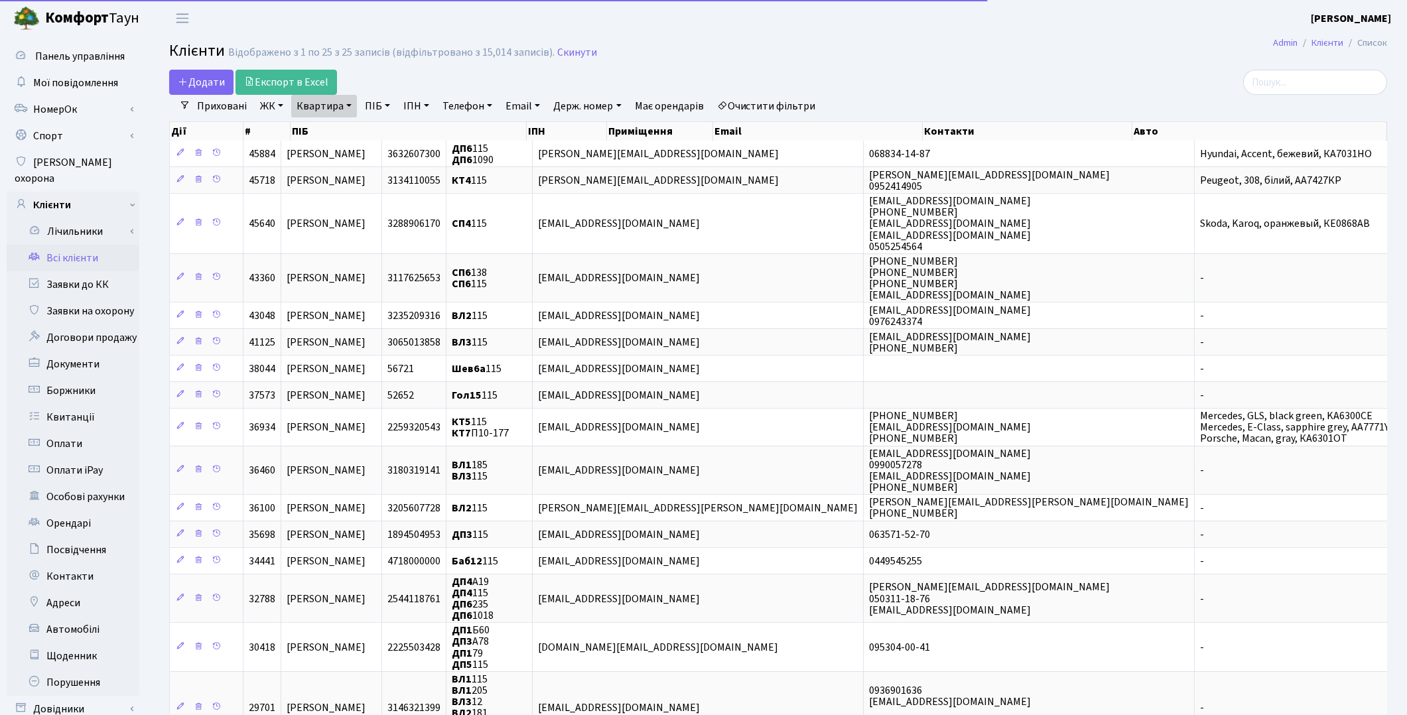
click at [772, 100] on link "Очистити фільтри" at bounding box center [766, 106] width 109 height 23
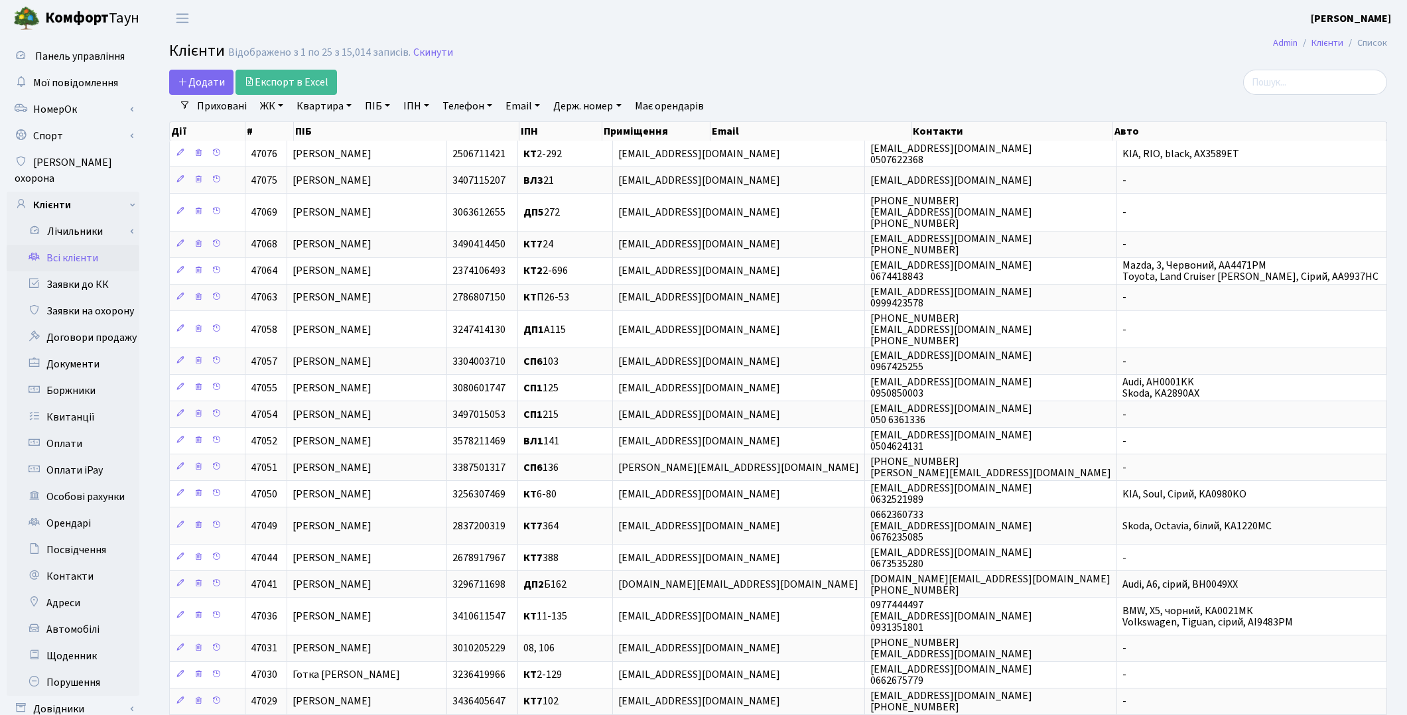
click at [321, 109] on link "Квартира" at bounding box center [324, 106] width 66 height 23
type input "12-54"
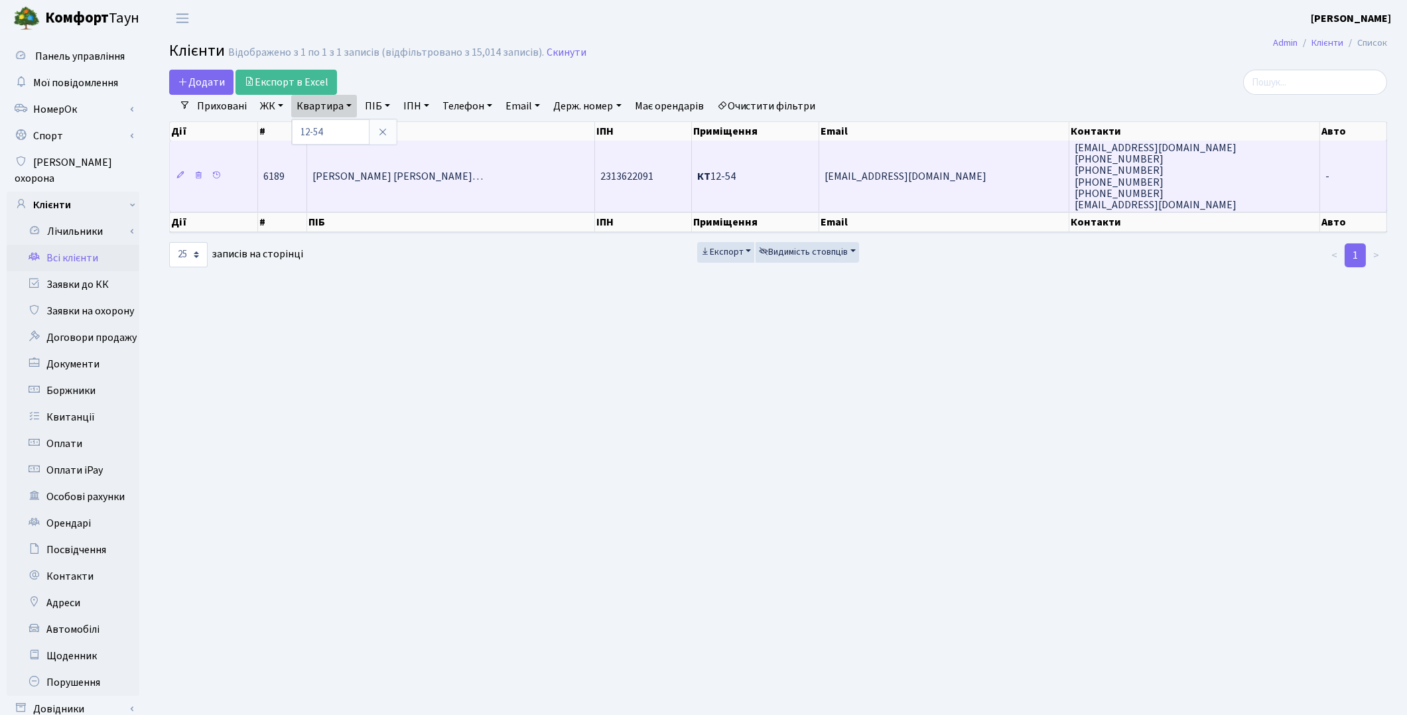
click at [347, 170] on span "Ячкуринський Сергій Олександрови…" at bounding box center [398, 176] width 171 height 15
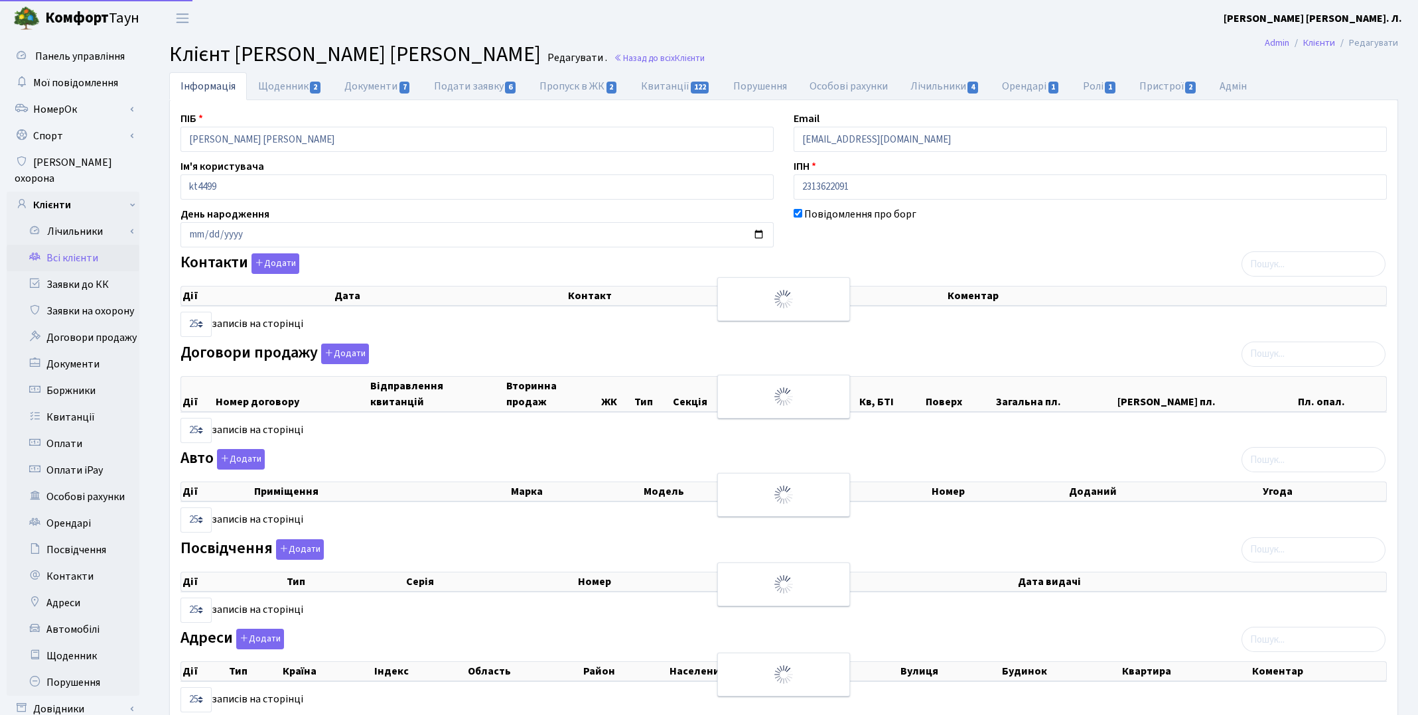
select select "25"
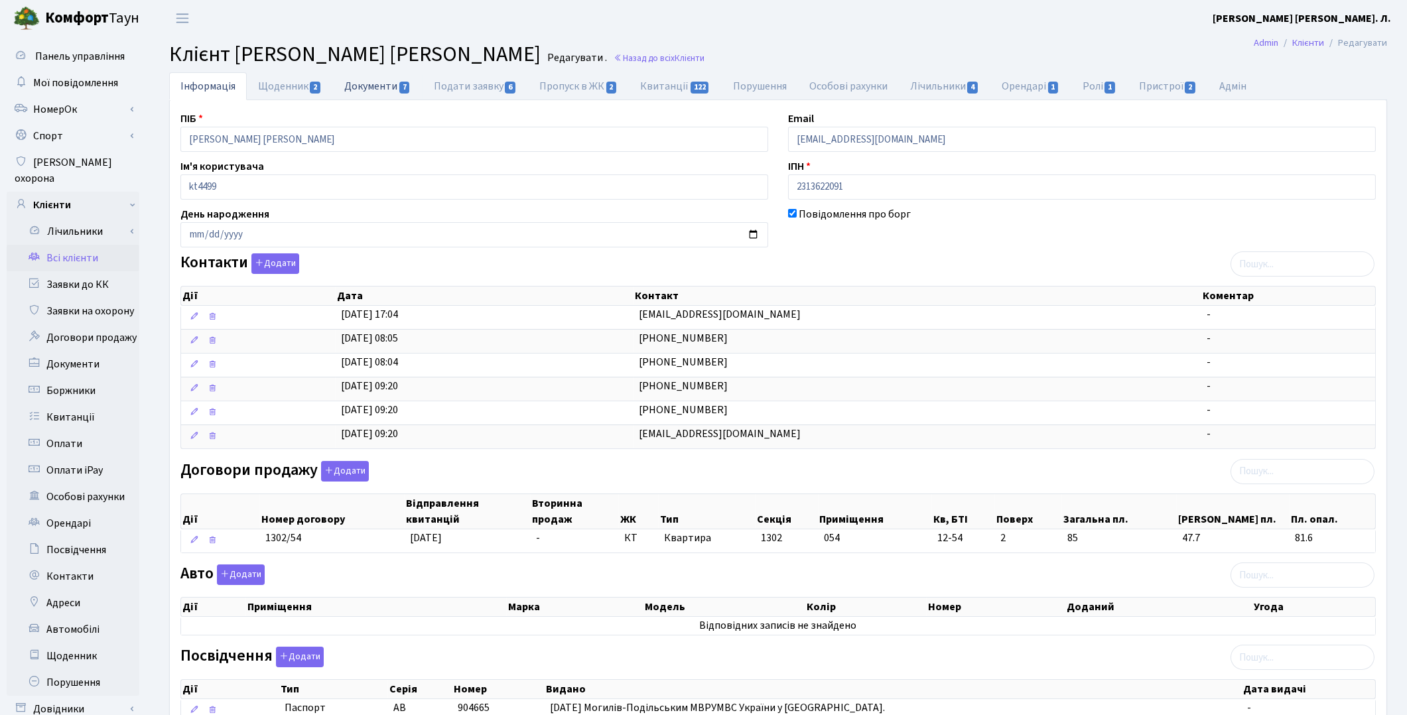
click at [367, 86] on link "Документи 7" at bounding box center [377, 85] width 89 height 27
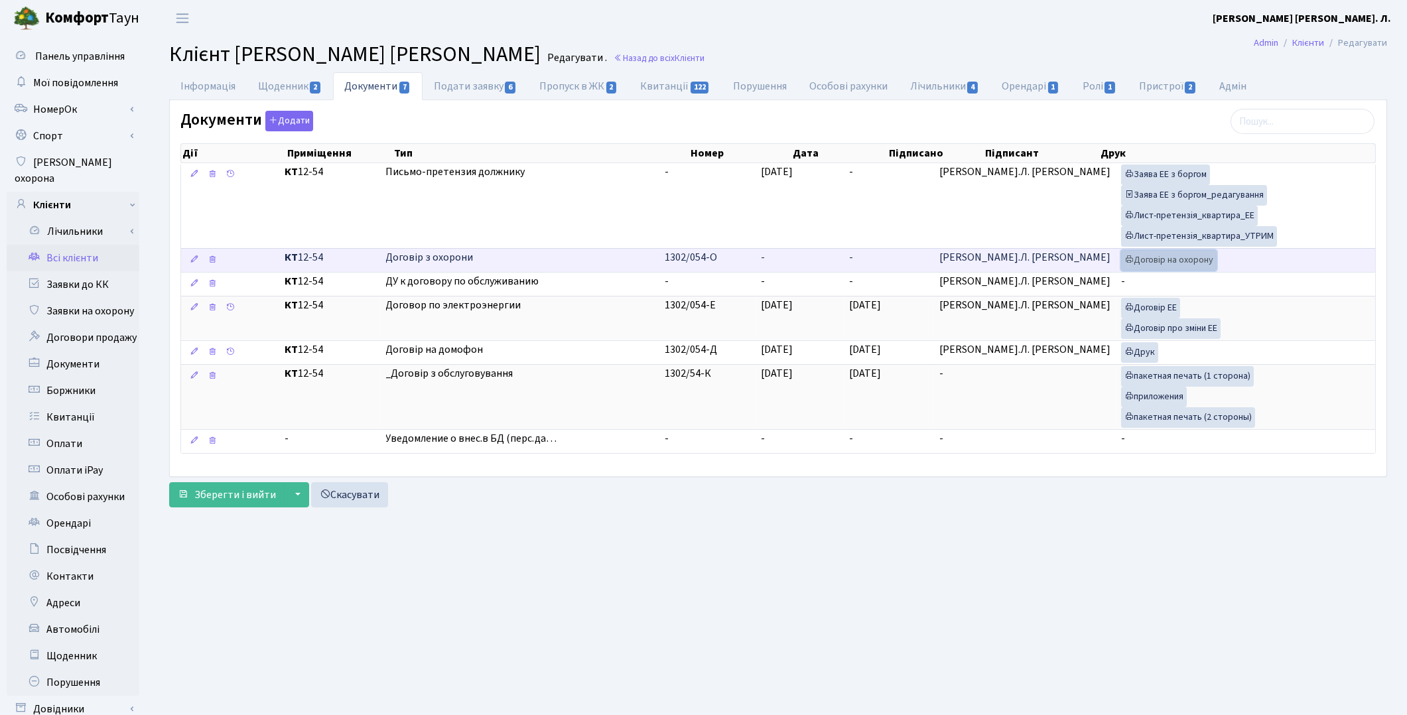
click at [1161, 265] on link "Договір на охорону" at bounding box center [1169, 260] width 96 height 21
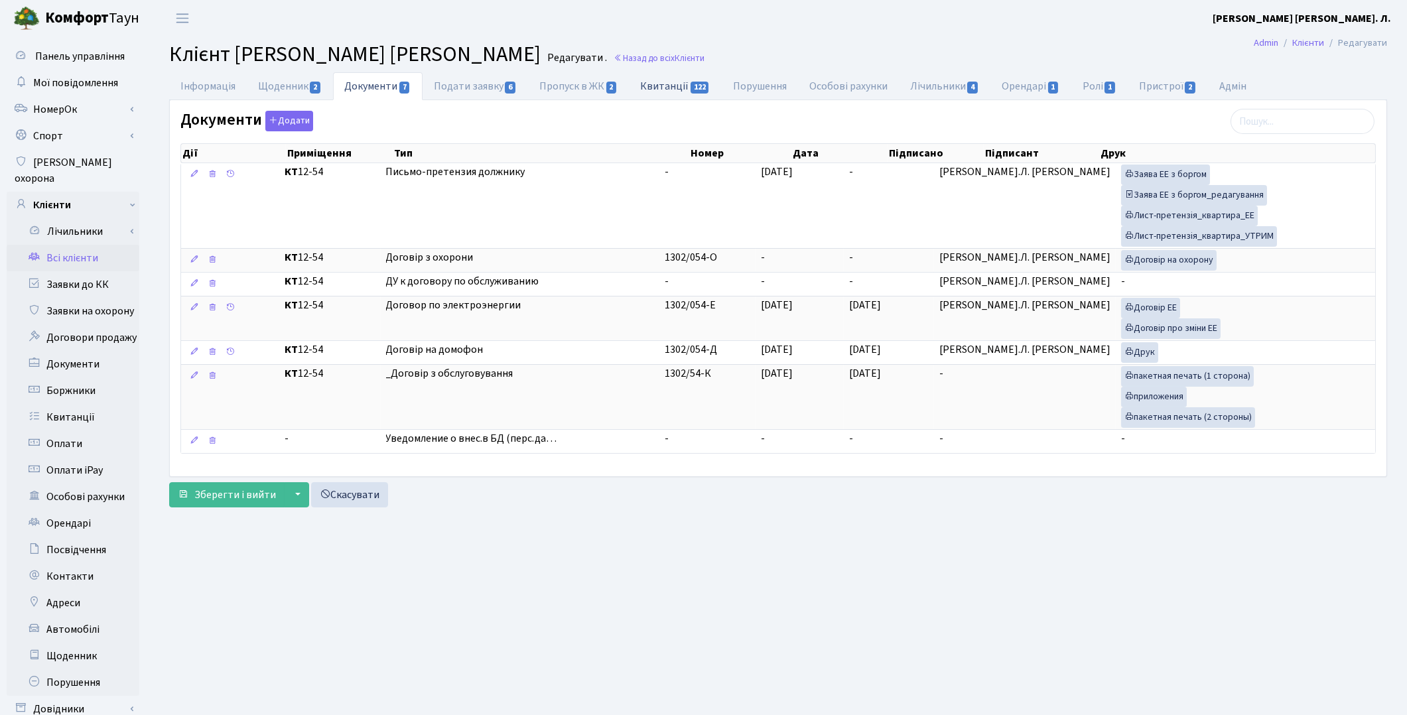
click at [653, 93] on link "Квитанції 122" at bounding box center [676, 85] width 92 height 27
select select "25"
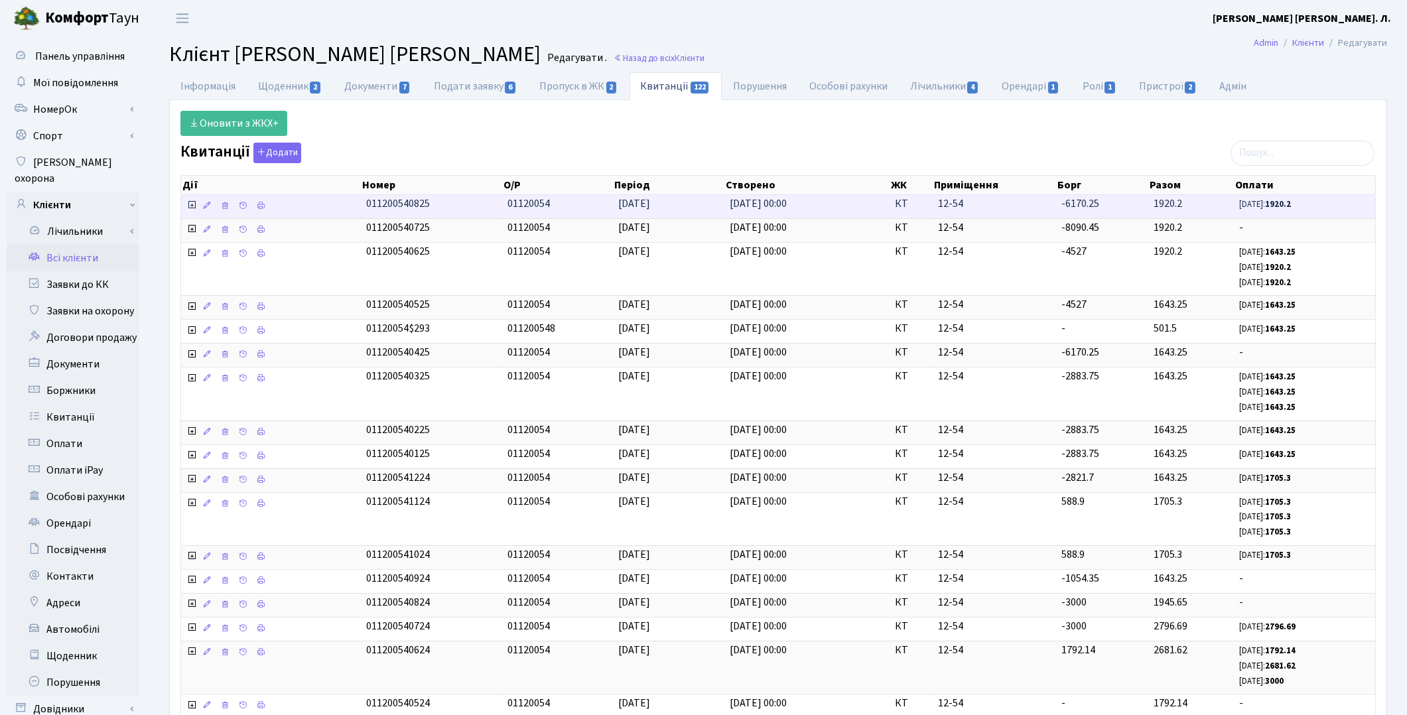
click at [194, 206] on icon at bounding box center [191, 205] width 11 height 11
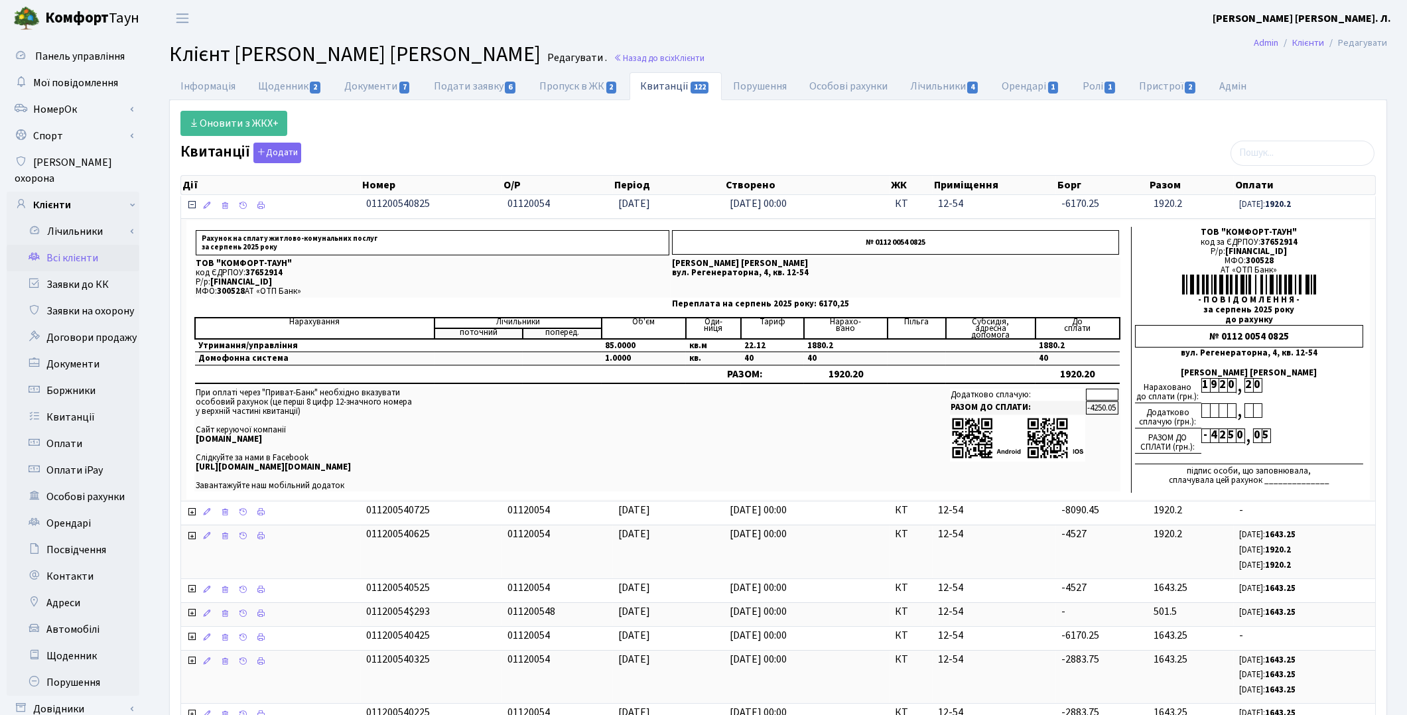
click at [194, 206] on icon at bounding box center [191, 205] width 11 height 11
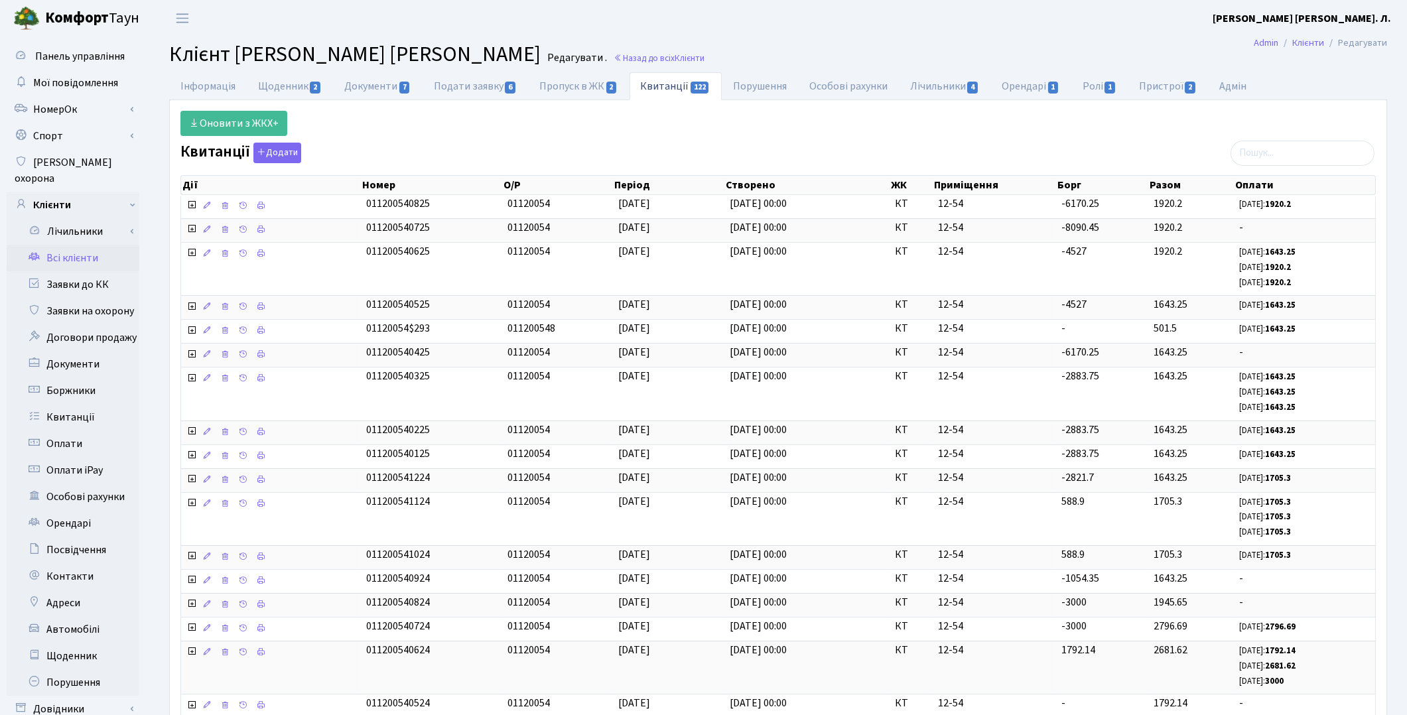
click at [71, 245] on link "Всі клієнти" at bounding box center [73, 258] width 133 height 27
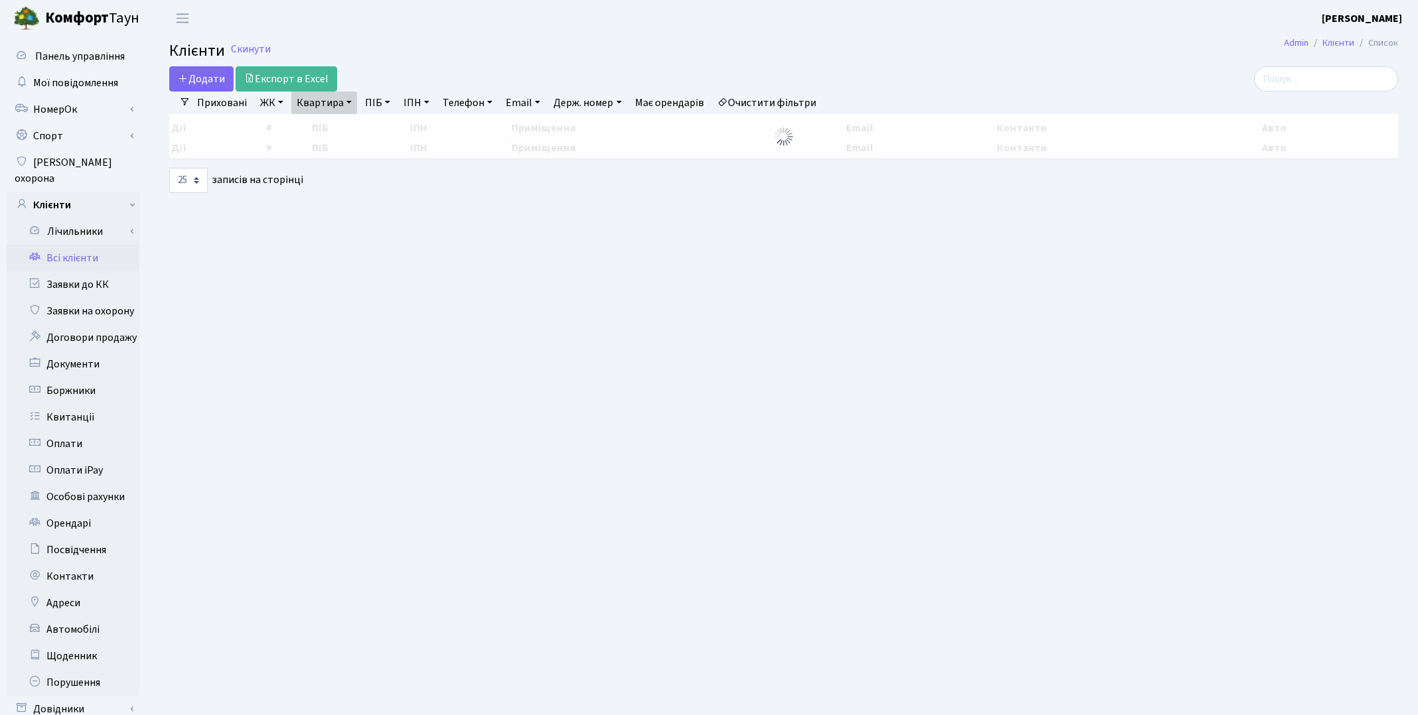
select select "25"
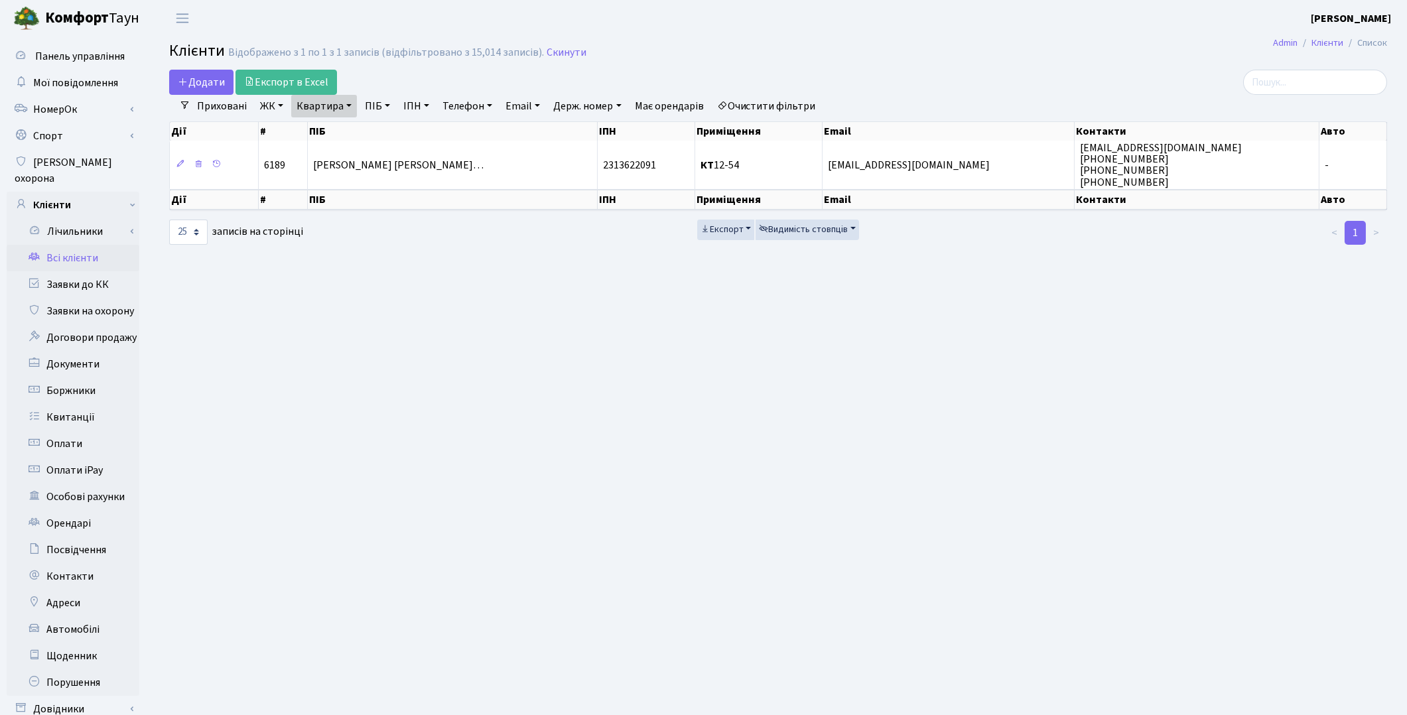
click at [327, 107] on link "Квартира" at bounding box center [324, 106] width 66 height 23
click at [327, 127] on input "12-54" at bounding box center [331, 131] width 78 height 25
type input "115"
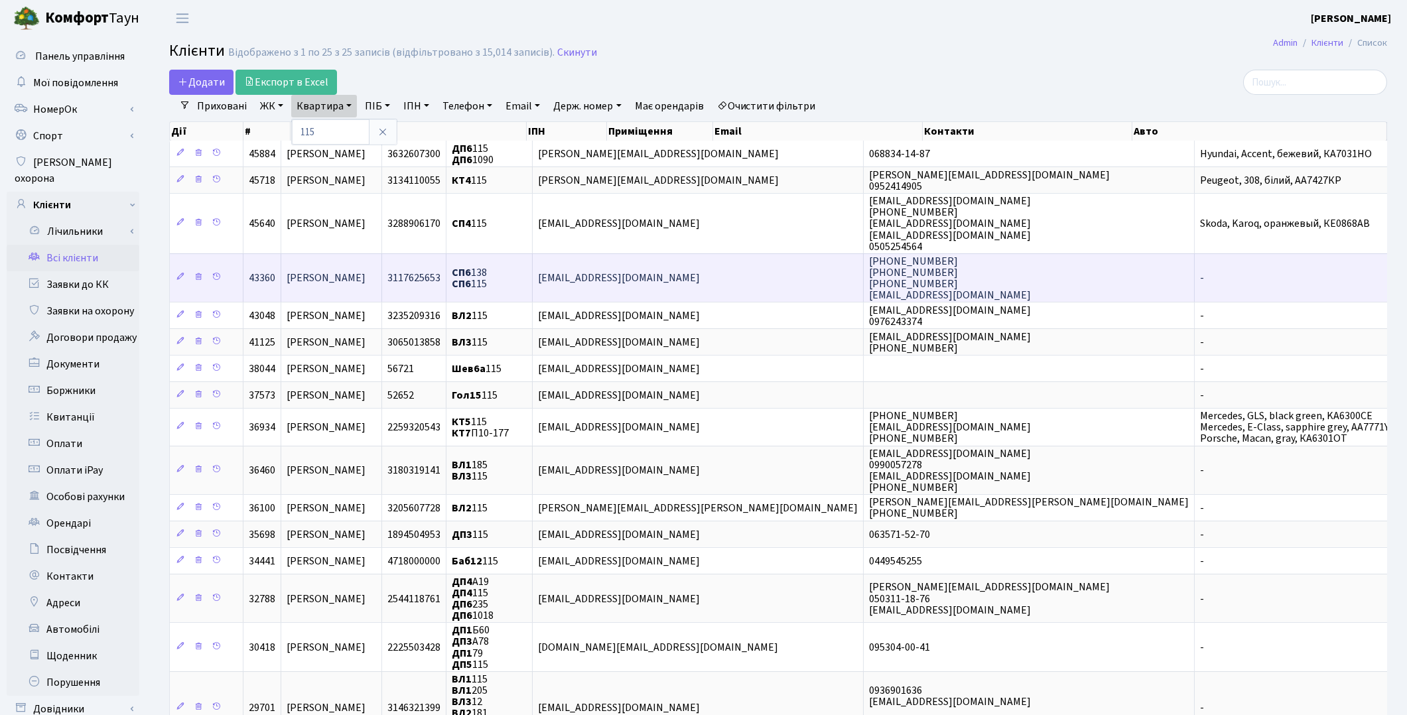
click at [370, 291] on td "[PERSON_NAME]" at bounding box center [331, 277] width 101 height 48
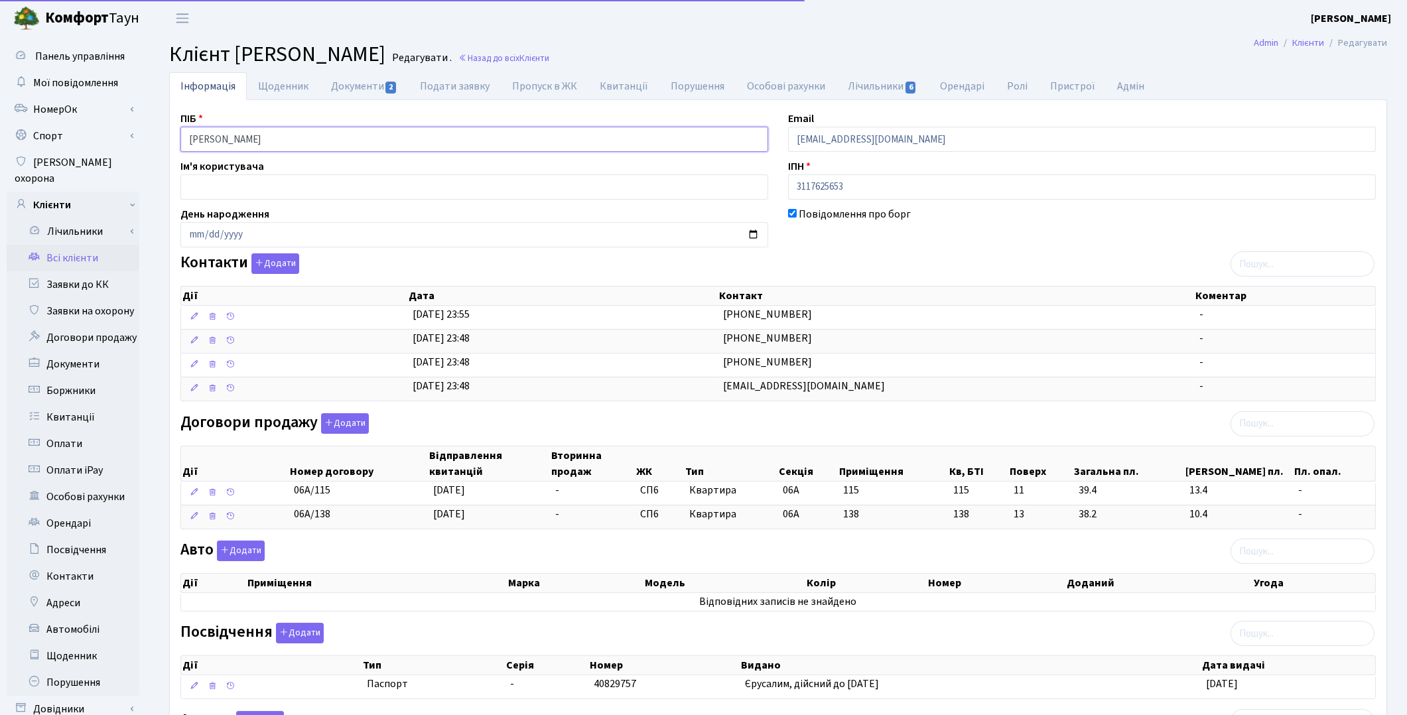
drag, startPoint x: 268, startPoint y: 140, endPoint x: 188, endPoint y: 128, distance: 81.2
click at [188, 128] on input "[PERSON_NAME]" at bounding box center [474, 139] width 588 height 25
click at [704, 42] on h2 "Клієнт [PERSON_NAME] . Назад до всіх Клієнти" at bounding box center [778, 54] width 1218 height 25
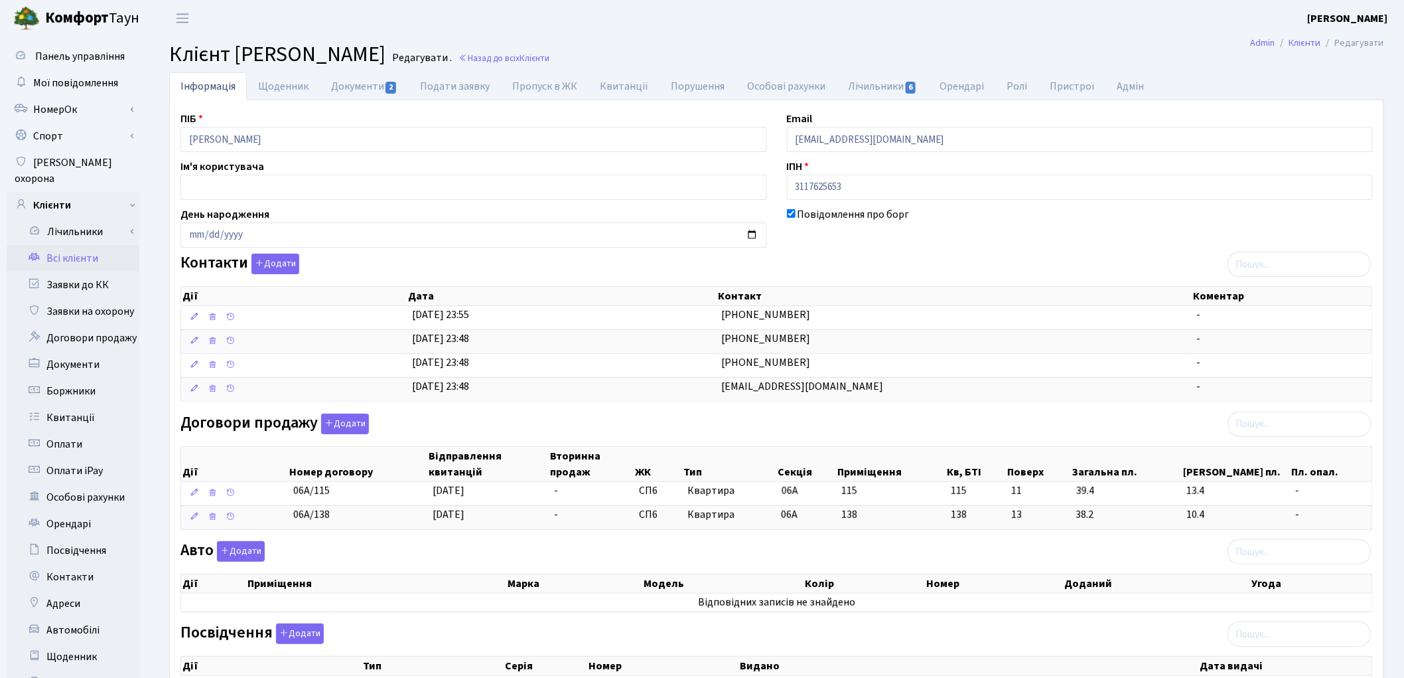
click at [74, 245] on link "Всі клієнти" at bounding box center [73, 258] width 133 height 27
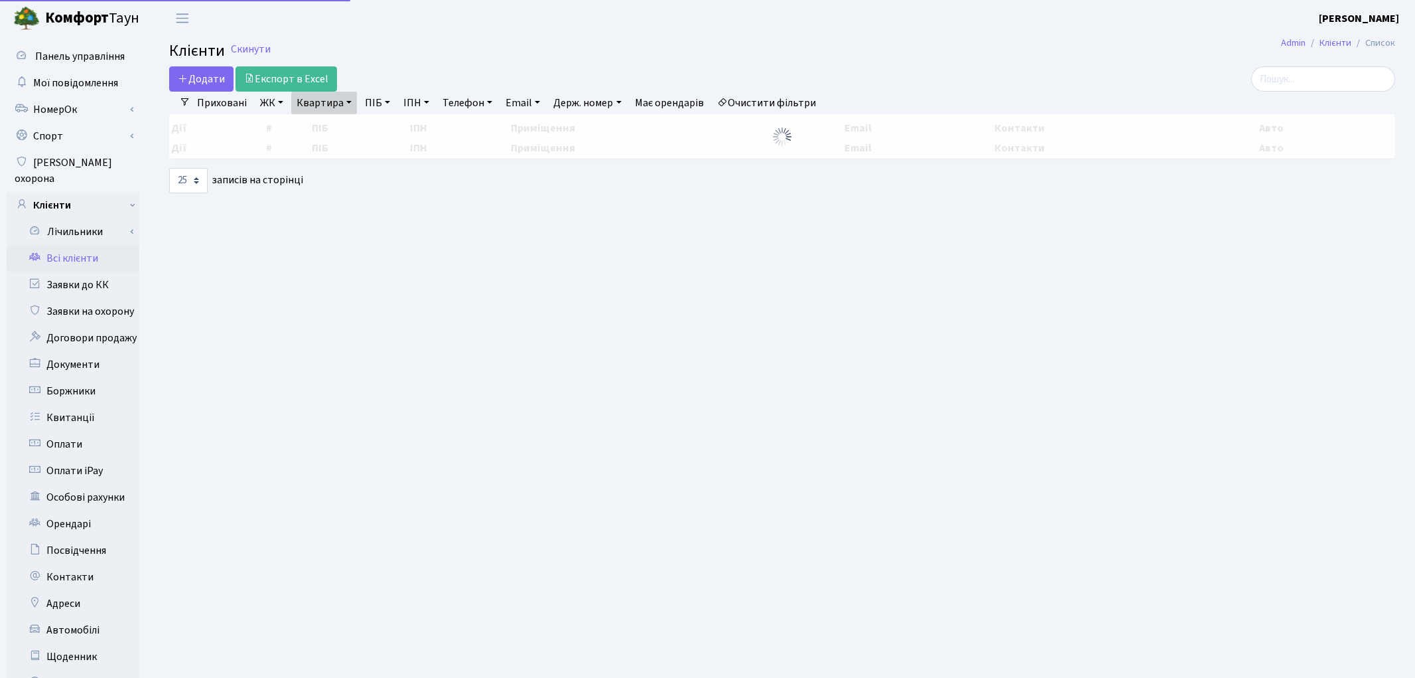
select select "25"
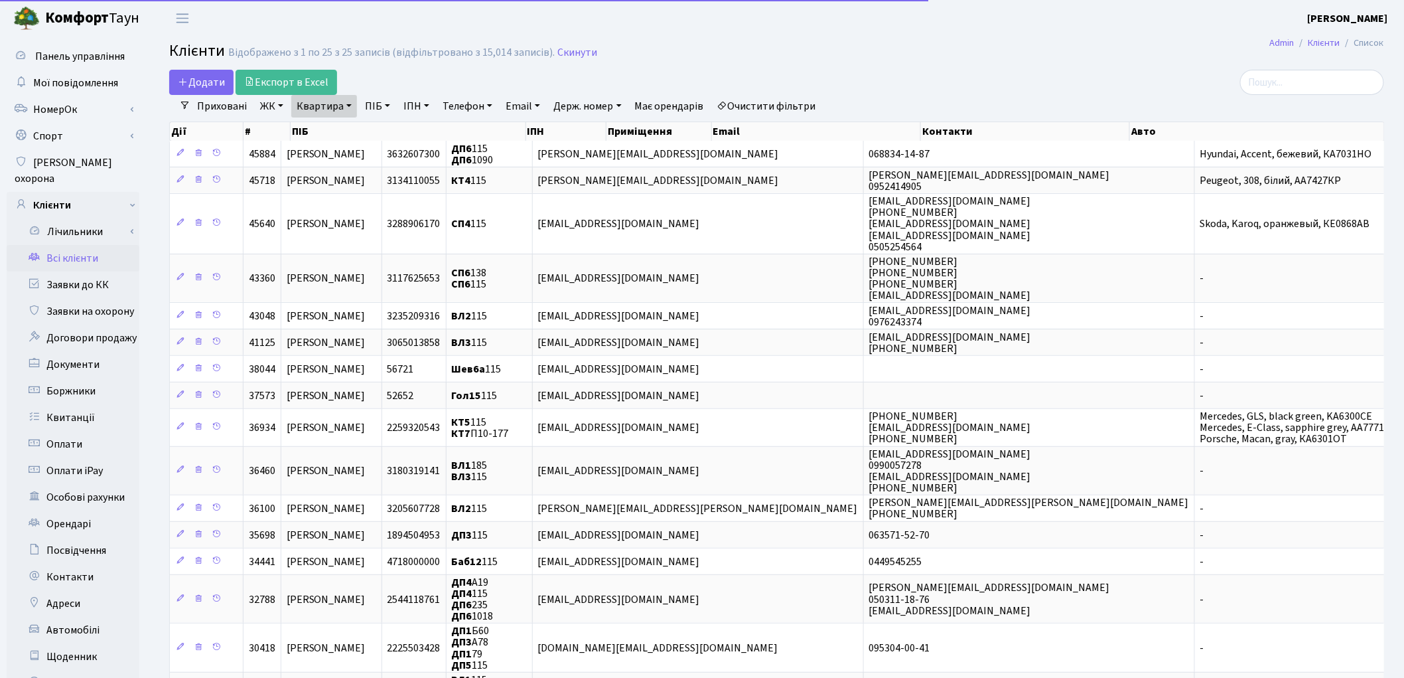
click at [328, 102] on link "Квартира" at bounding box center [324, 106] width 66 height 23
click at [332, 128] on input "115" at bounding box center [331, 131] width 78 height 25
type input "1"
type input "30"
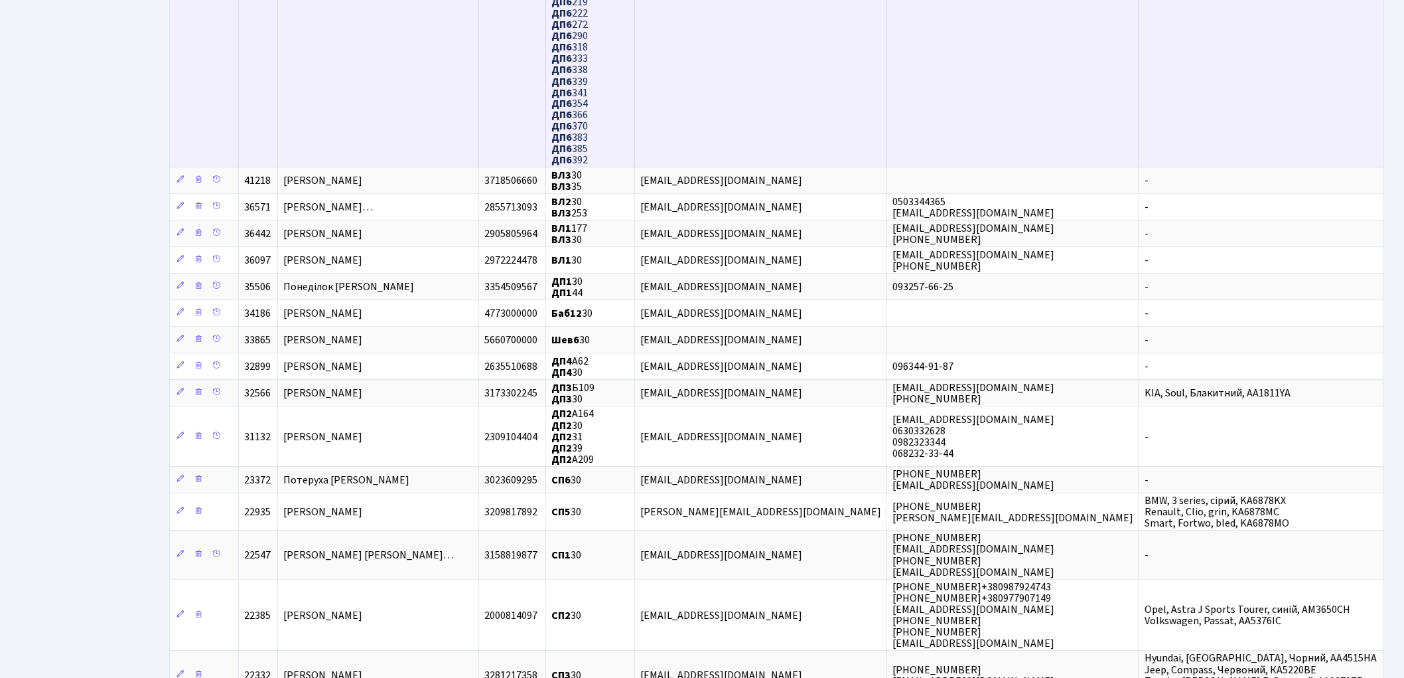
scroll to position [1253, 0]
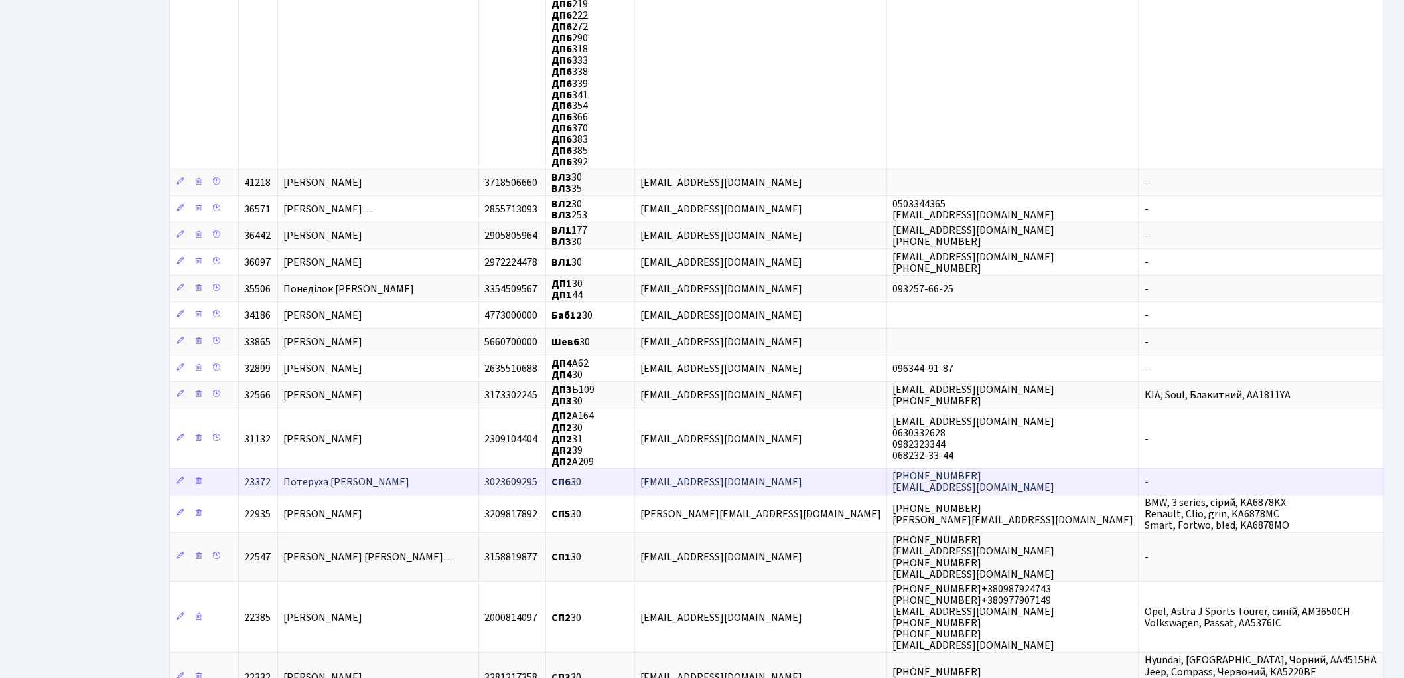
click at [459, 468] on td "Потеруха [PERSON_NAME]" at bounding box center [378, 481] width 201 height 27
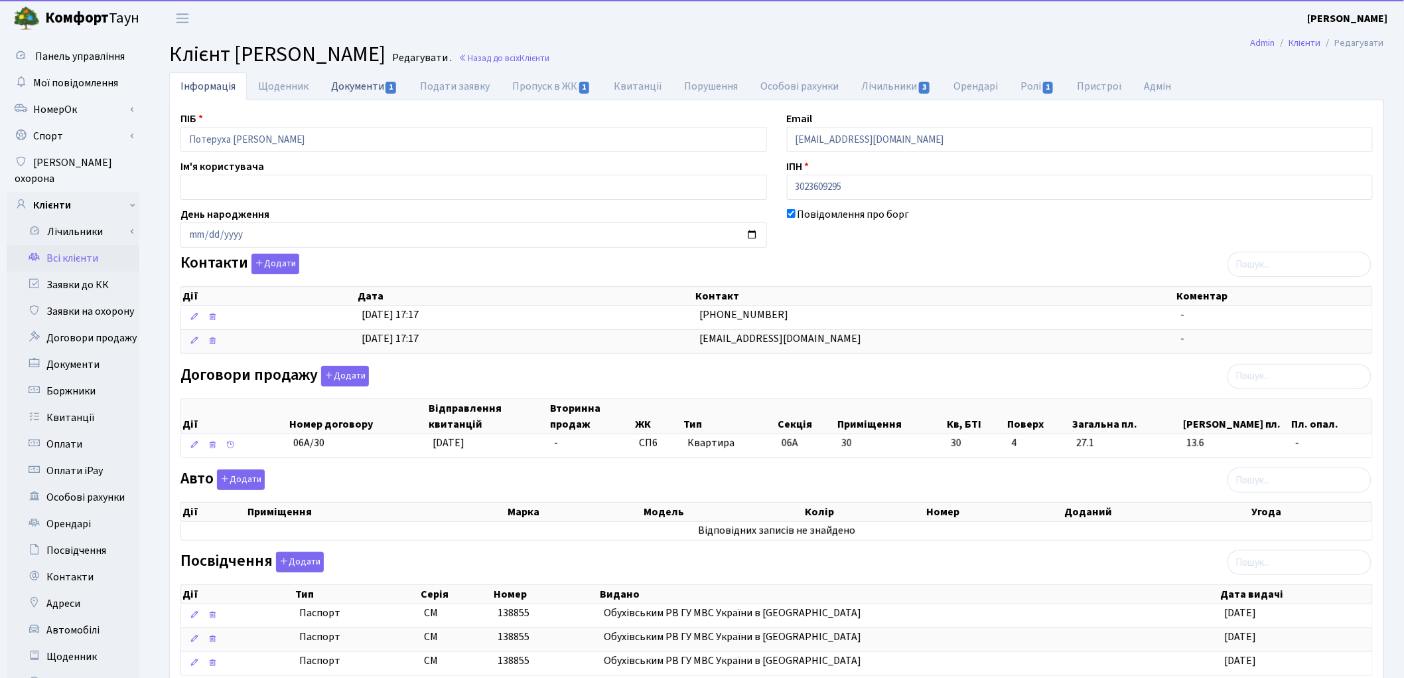
click at [357, 96] on link "Документи 1" at bounding box center [364, 85] width 89 height 27
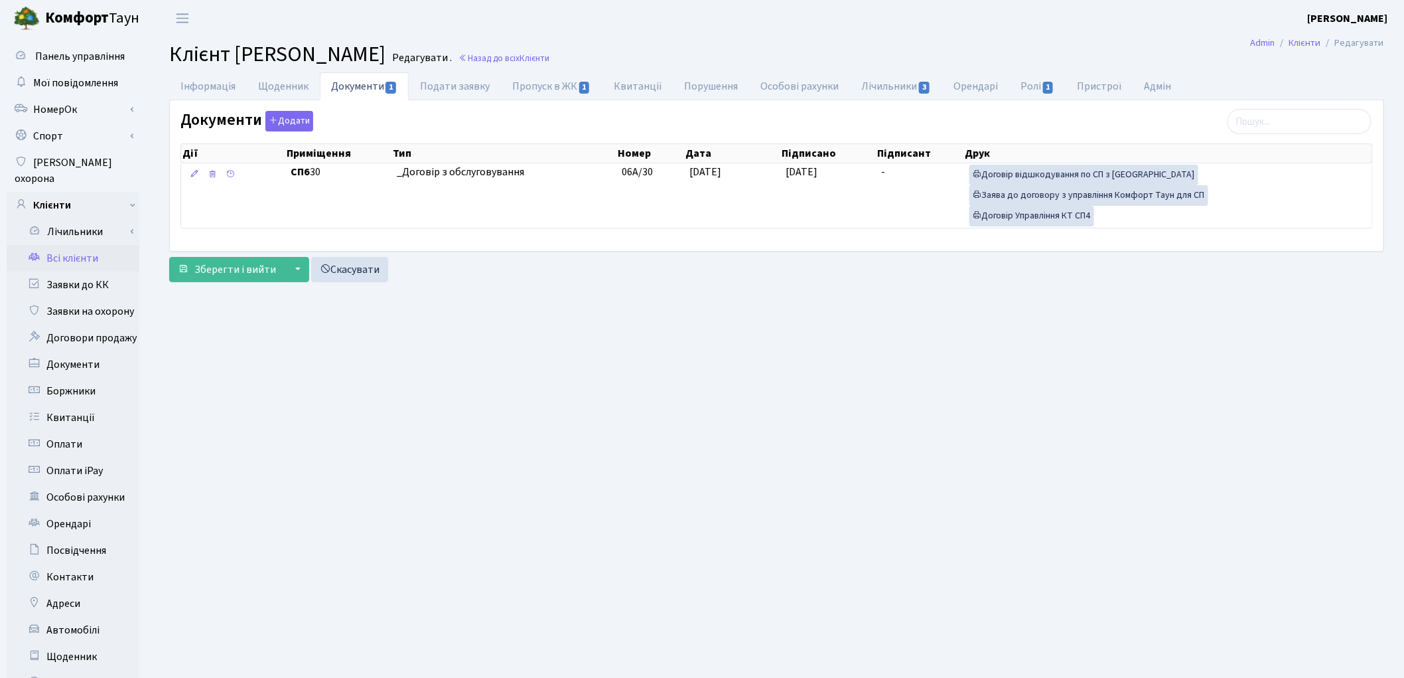
click at [80, 245] on link "Всі клієнти" at bounding box center [73, 258] width 133 height 27
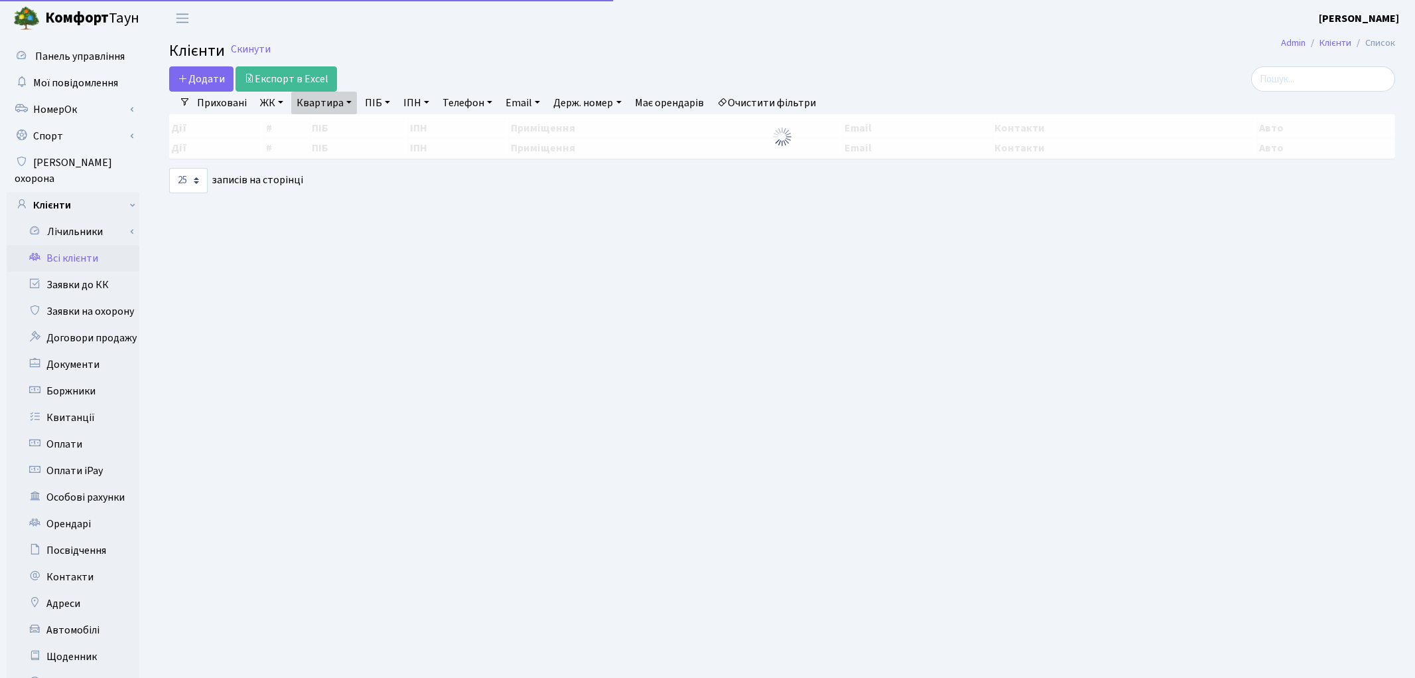
select select "25"
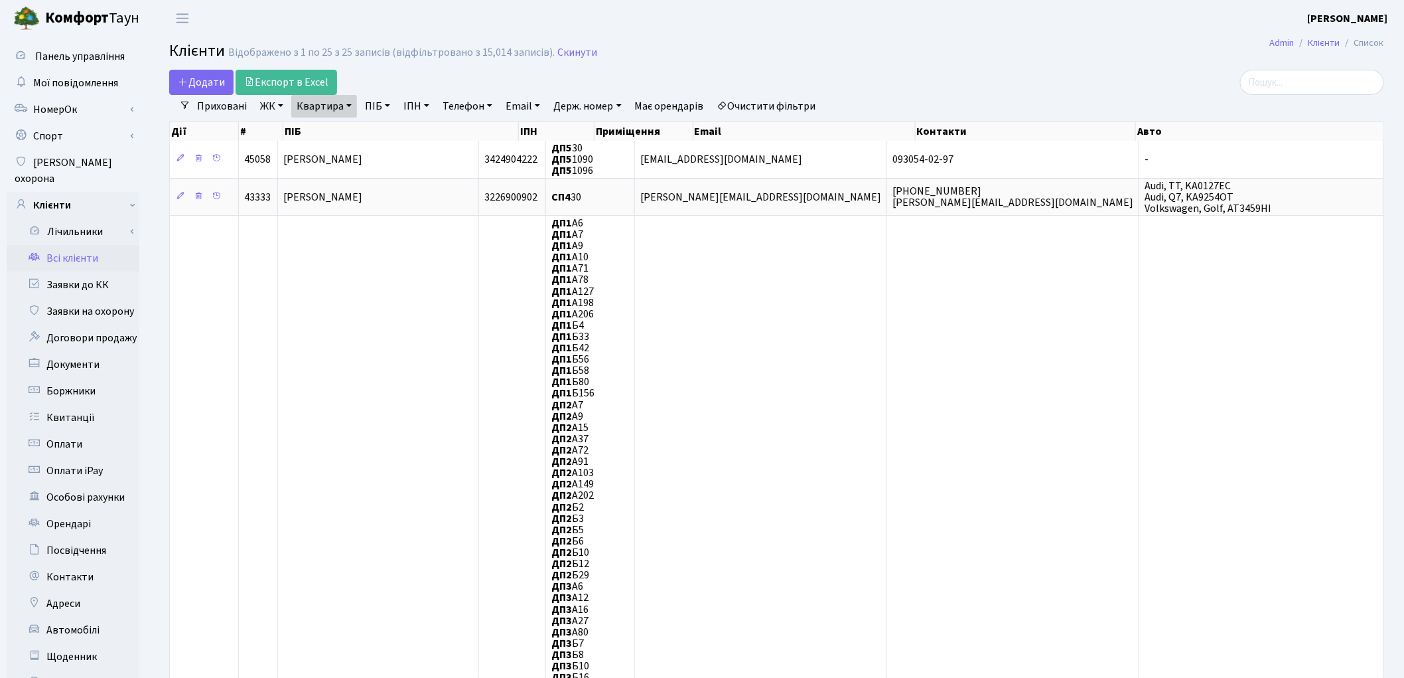
click at [771, 107] on link "Очистити фільтри" at bounding box center [766, 106] width 109 height 23
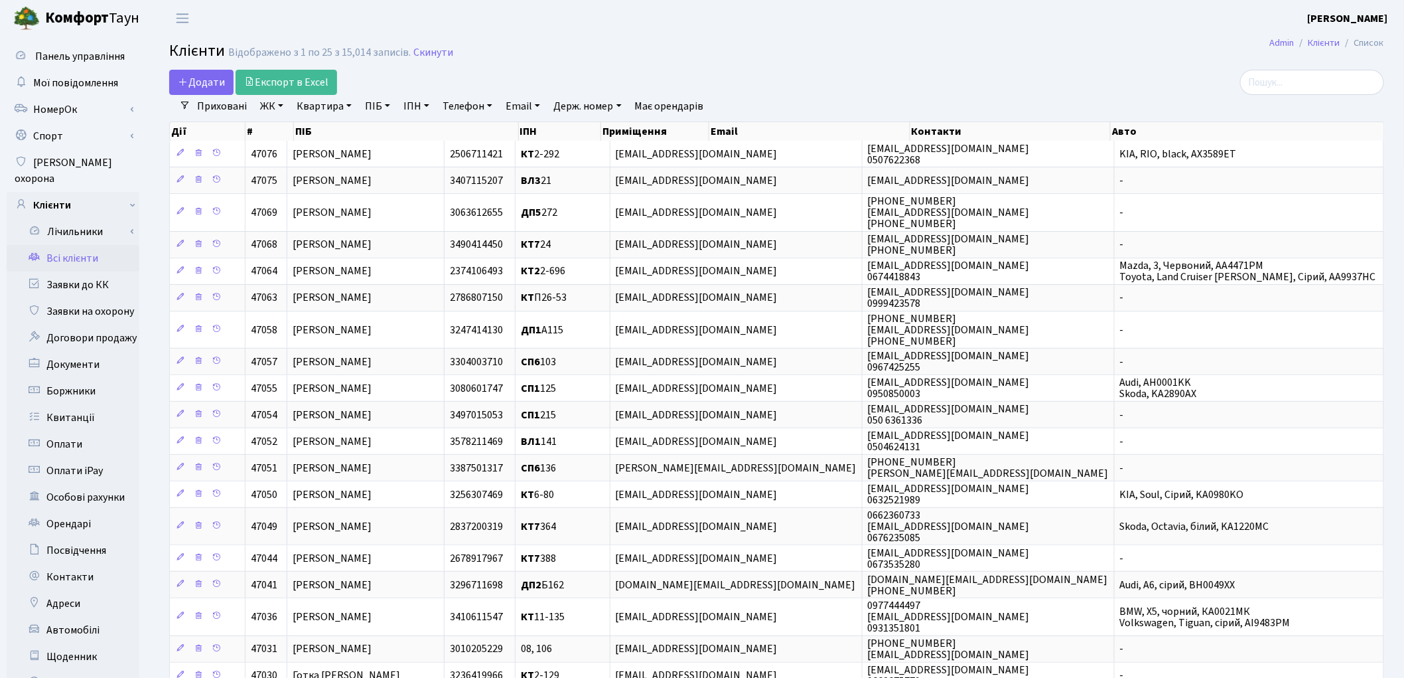
click at [378, 109] on link "ПІБ" at bounding box center [378, 106] width 36 height 23
paste input "[PERSON_NAME]"
type input "[PERSON_NAME]"
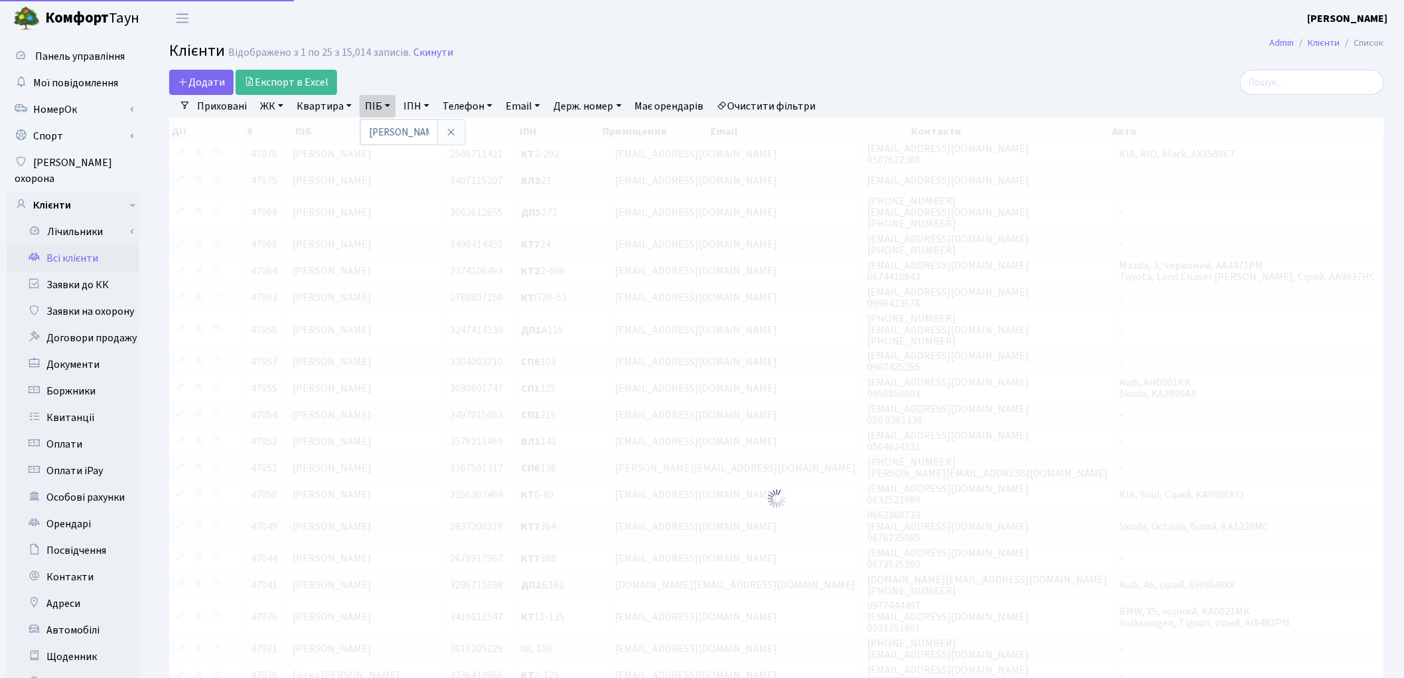
click at [1026, 89] on div at bounding box center [1189, 82] width 392 height 25
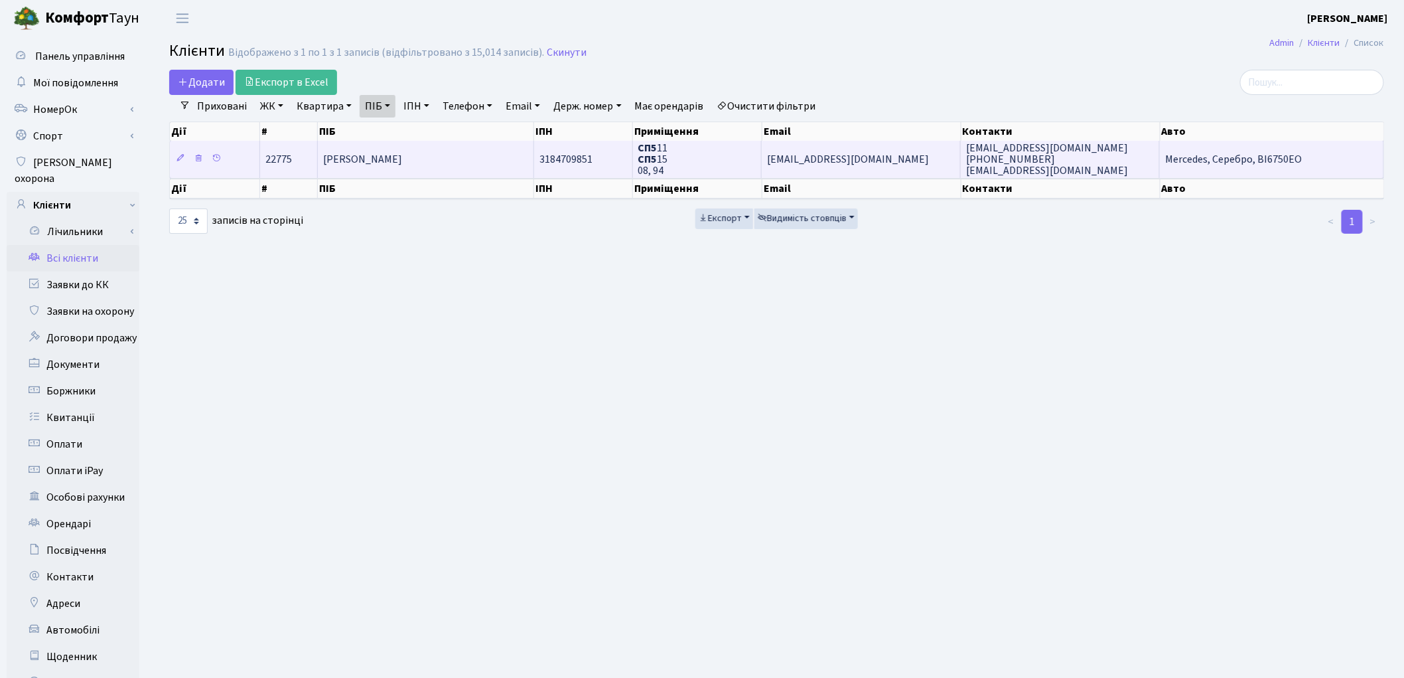
click at [393, 171] on td "[PERSON_NAME]" at bounding box center [426, 159] width 216 height 36
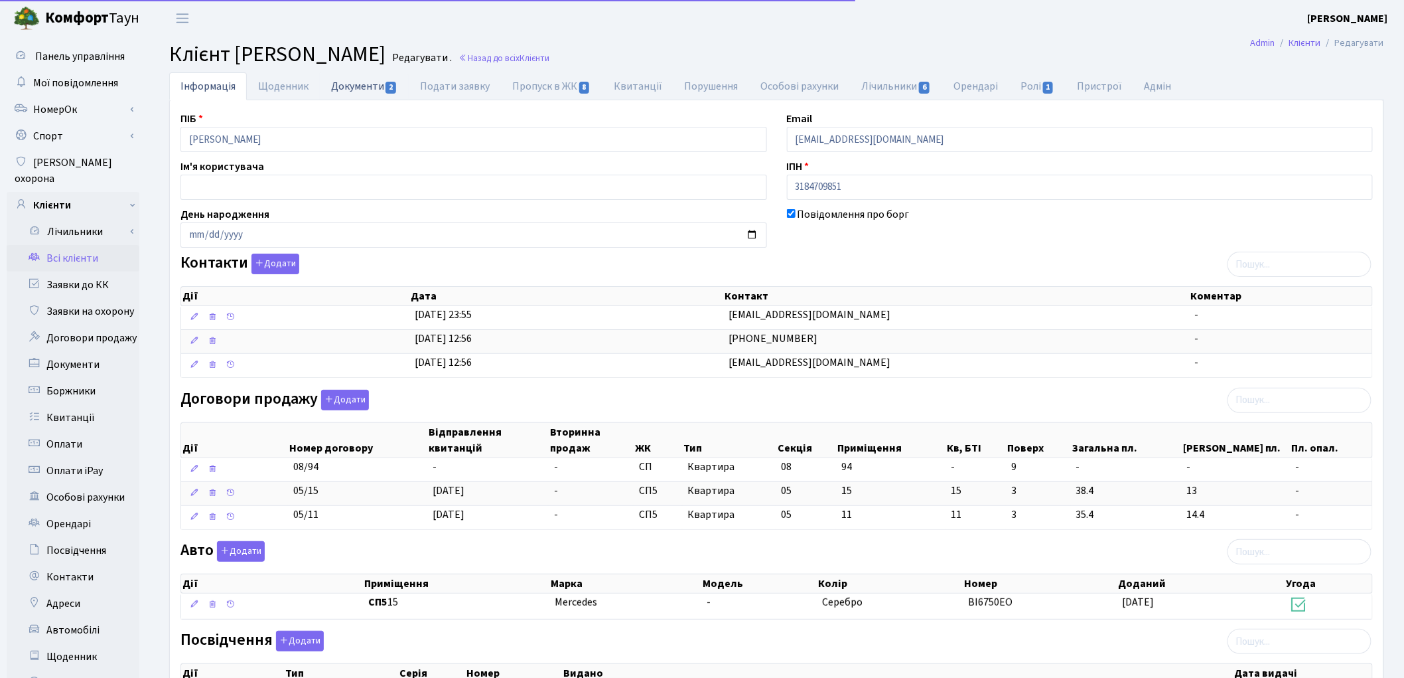
click at [339, 80] on link "Документи 2" at bounding box center [364, 85] width 89 height 27
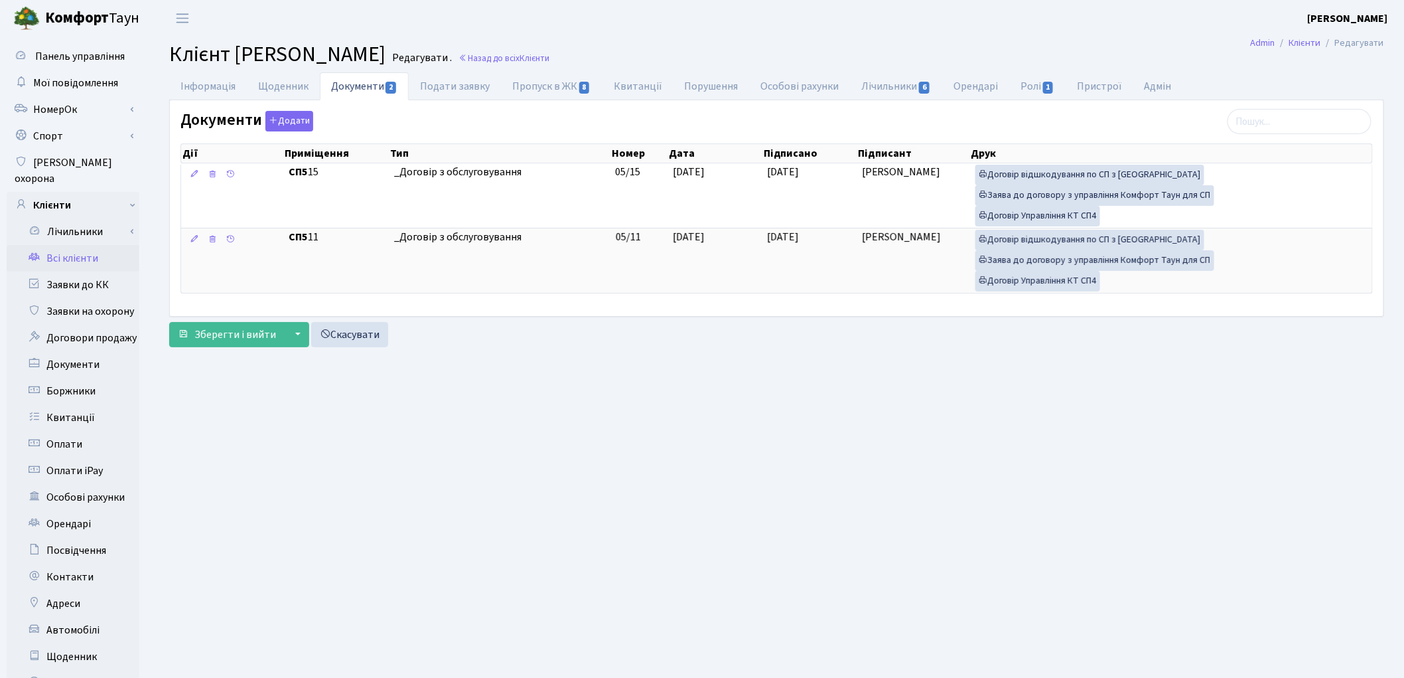
click at [85, 249] on link "Всі клієнти" at bounding box center [73, 258] width 133 height 27
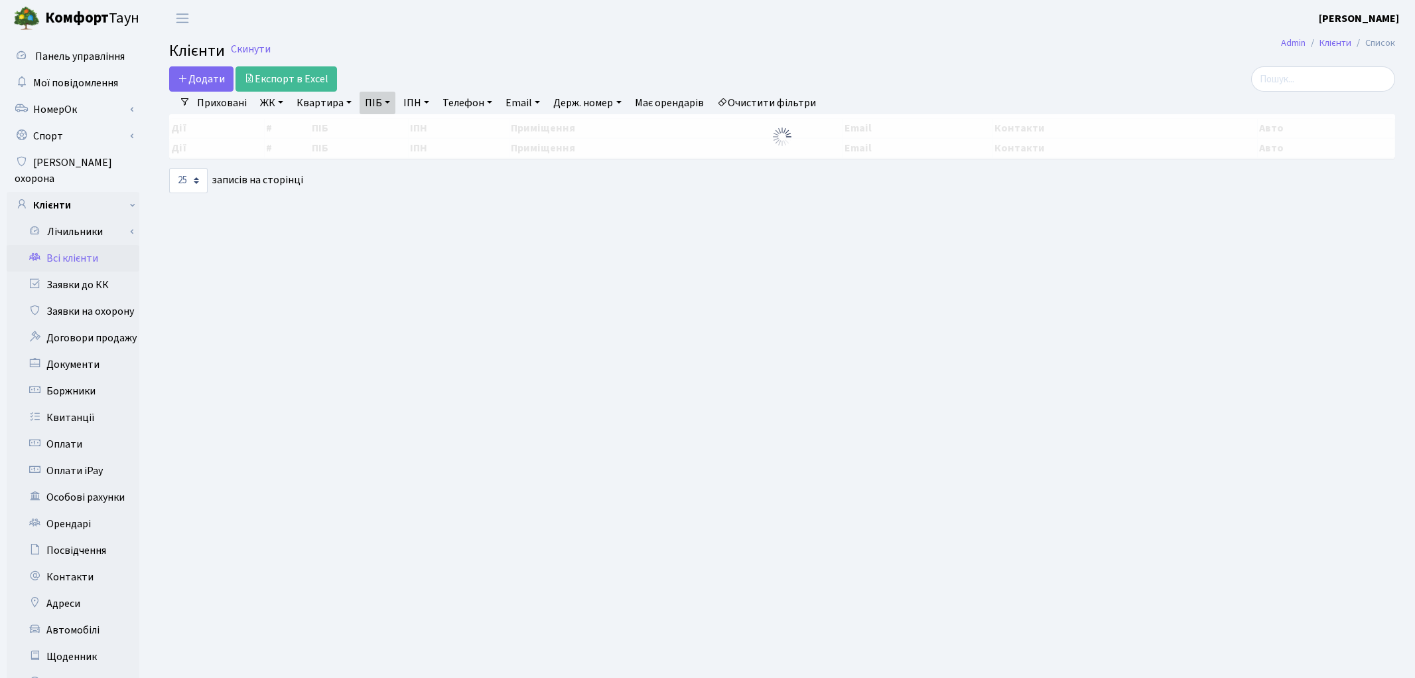
select select "25"
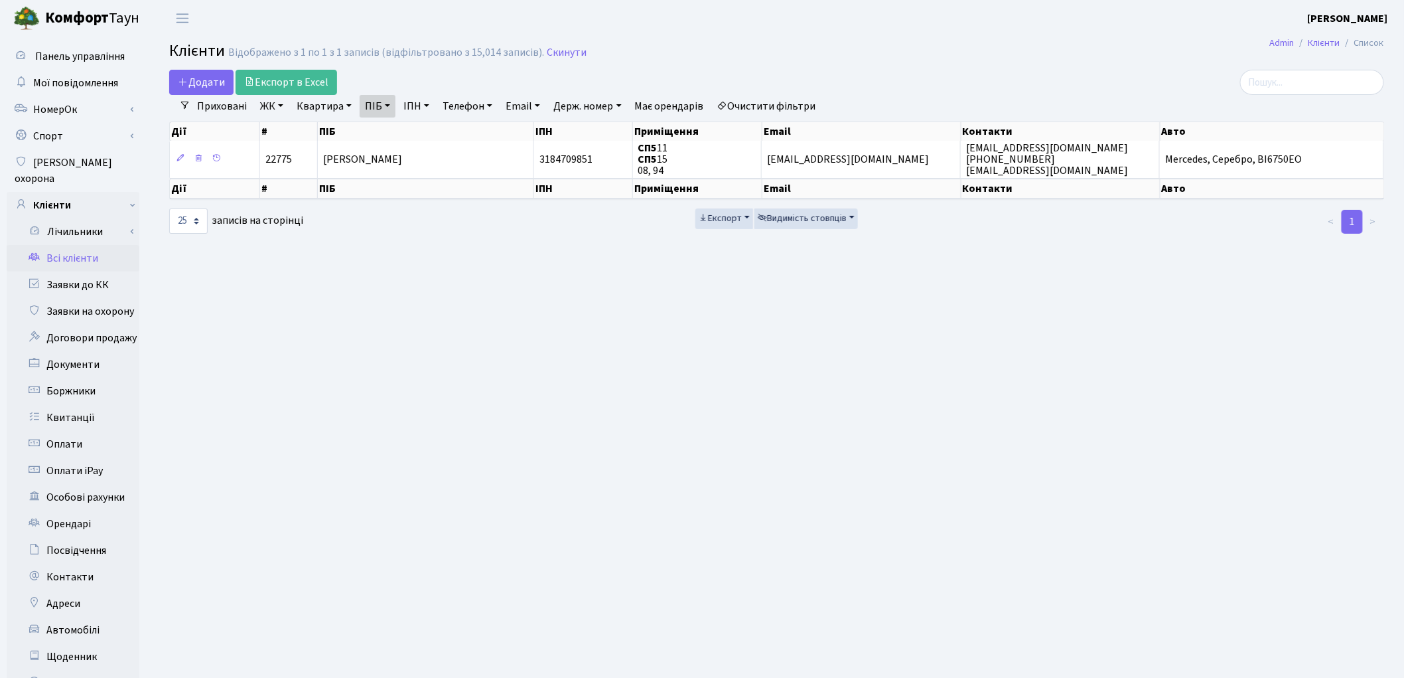
click at [747, 106] on link "Очистити фільтри" at bounding box center [766, 106] width 109 height 23
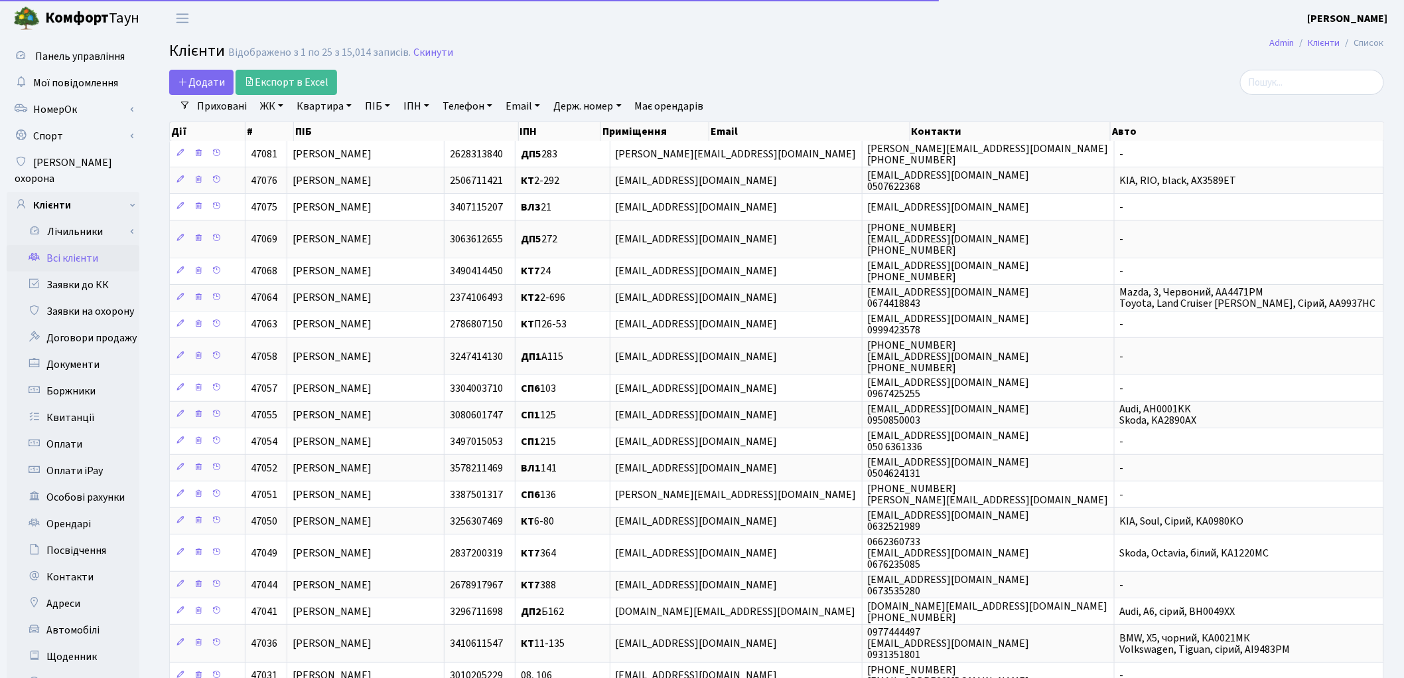
click at [336, 108] on link "Квартира" at bounding box center [324, 106] width 66 height 23
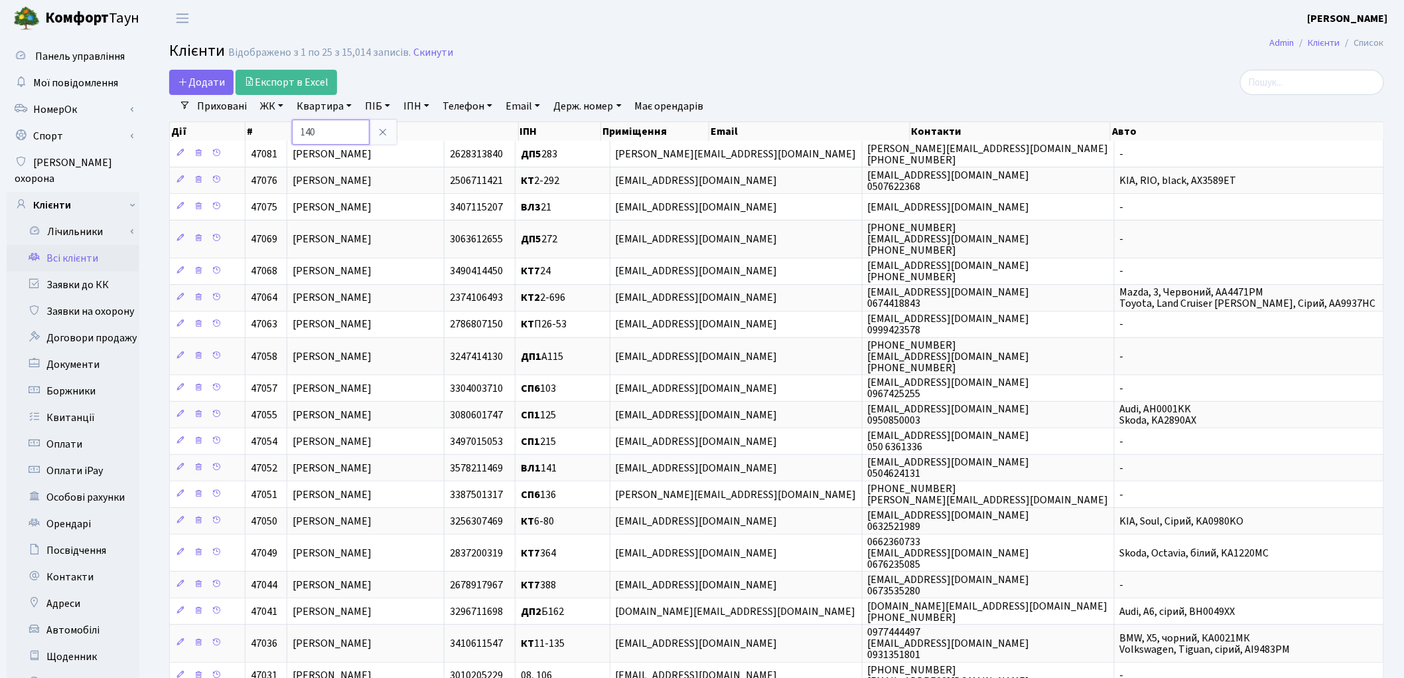
type input "140"
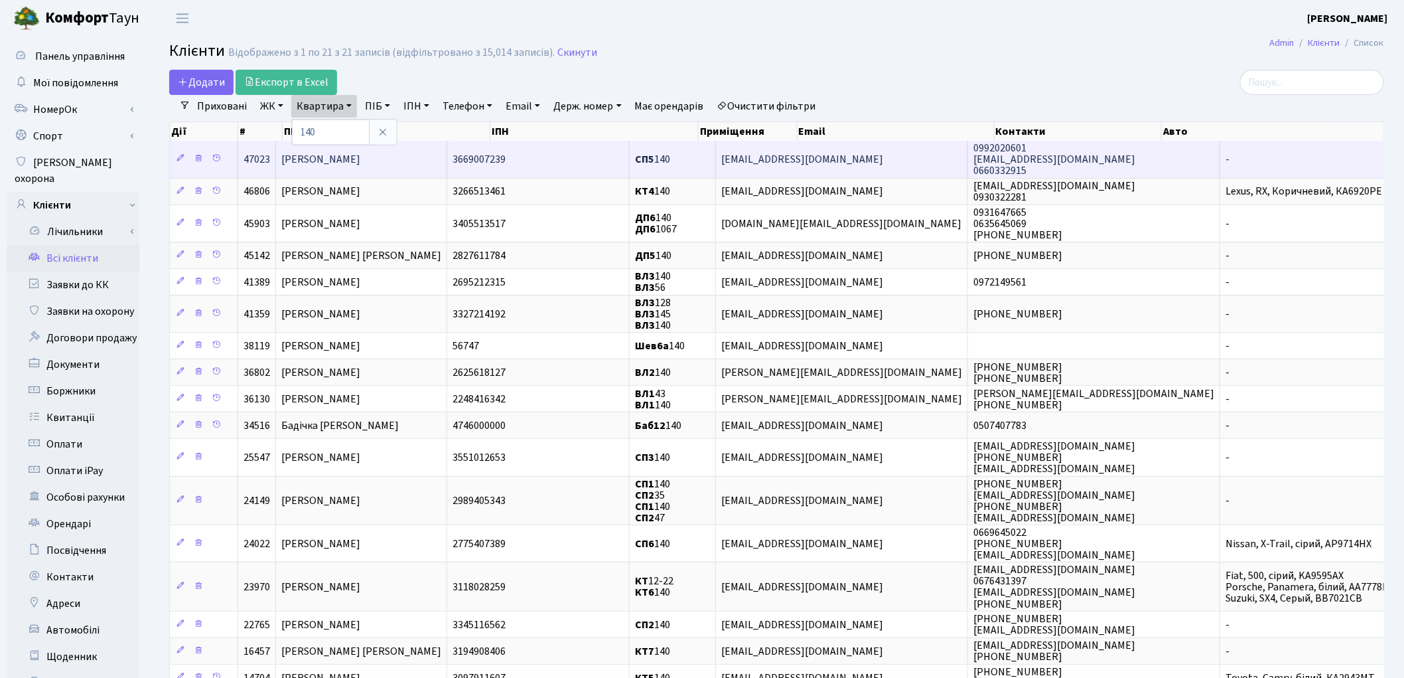
click at [350, 168] on td "[PERSON_NAME]" at bounding box center [361, 159] width 171 height 36
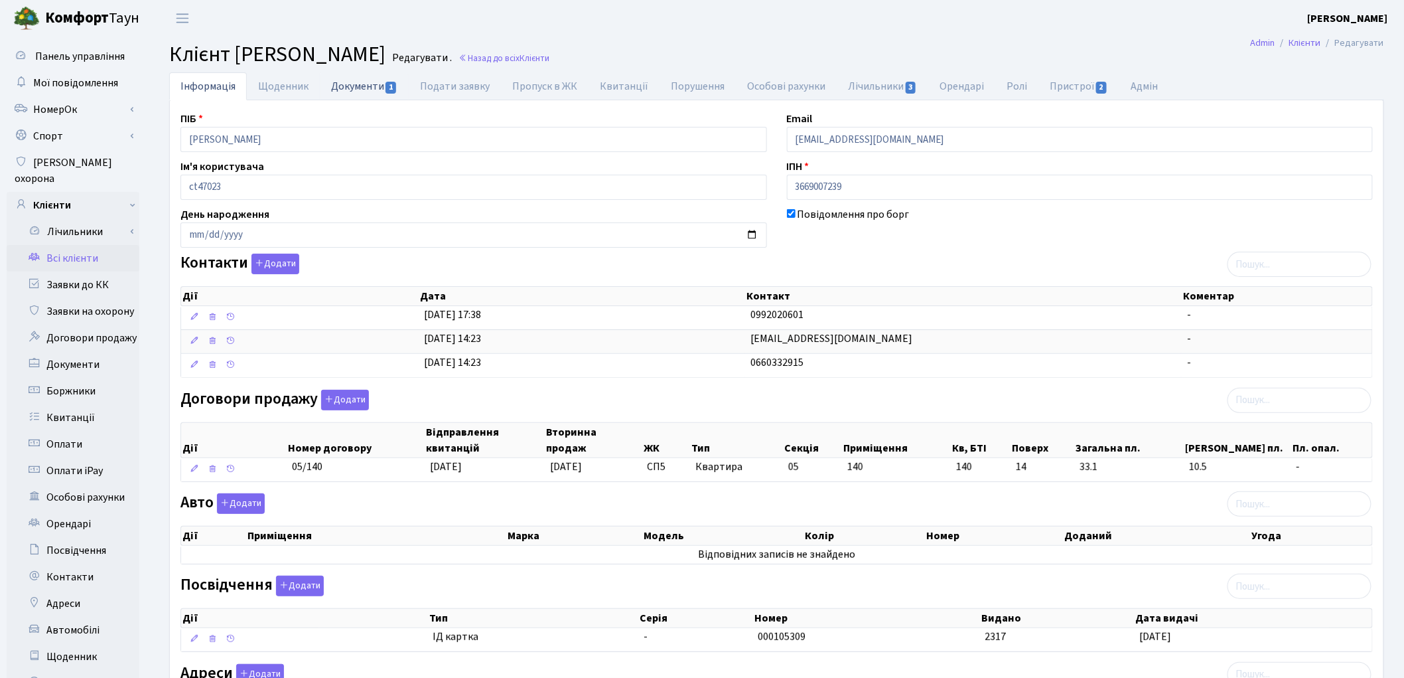
click at [341, 81] on link "Документи 1" at bounding box center [364, 85] width 89 height 27
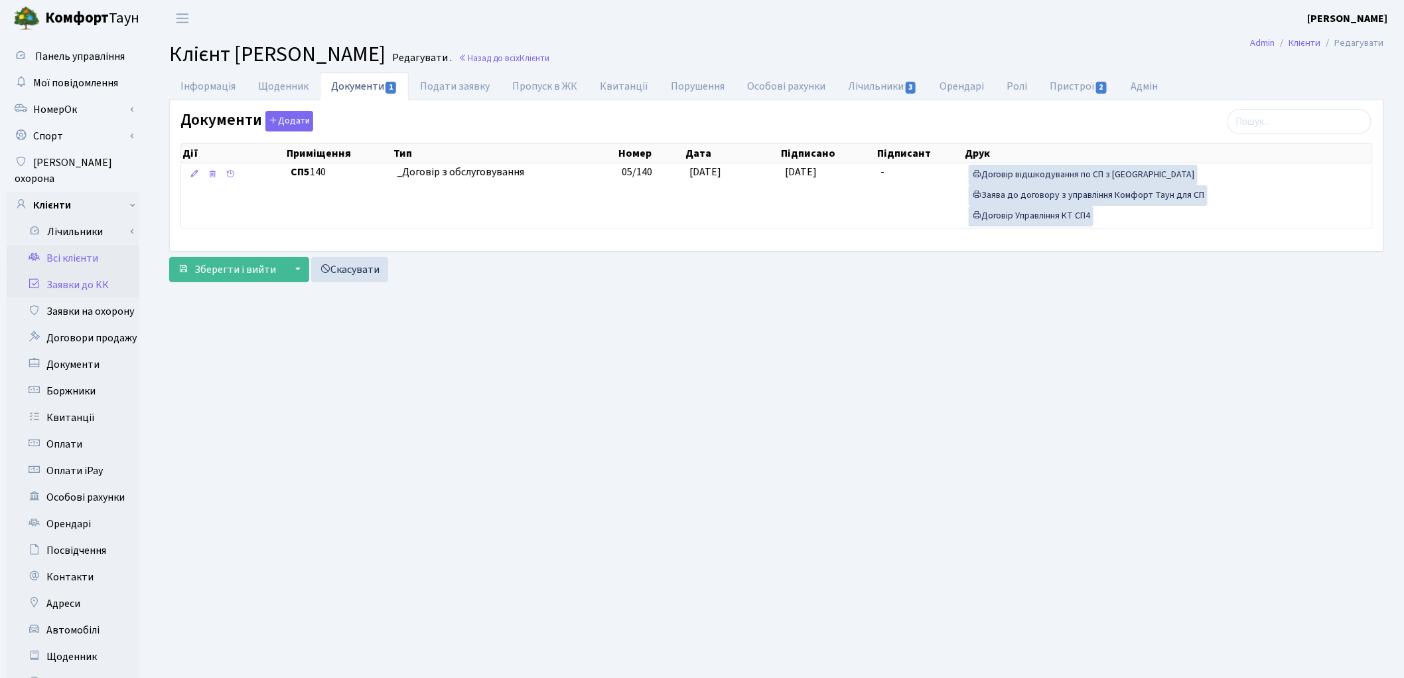
click at [71, 271] on link "Заявки до КК" at bounding box center [73, 284] width 133 height 27
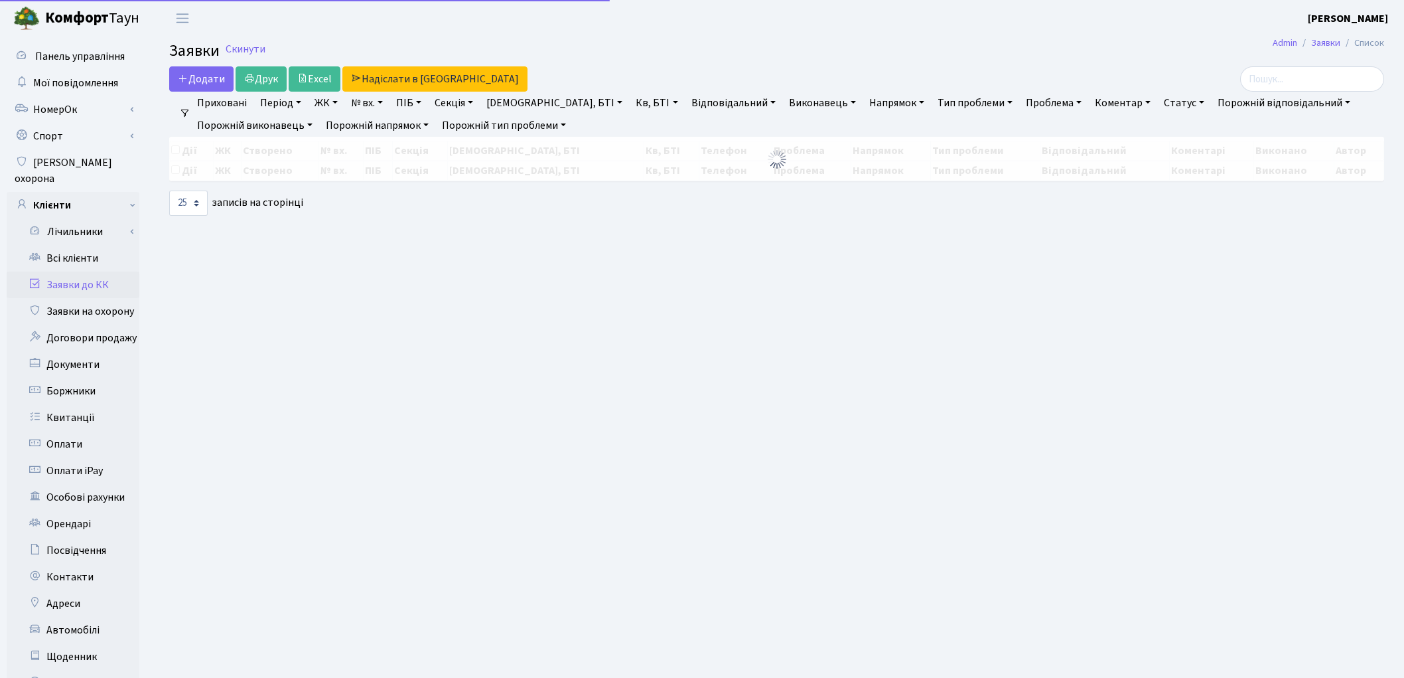
select select "25"
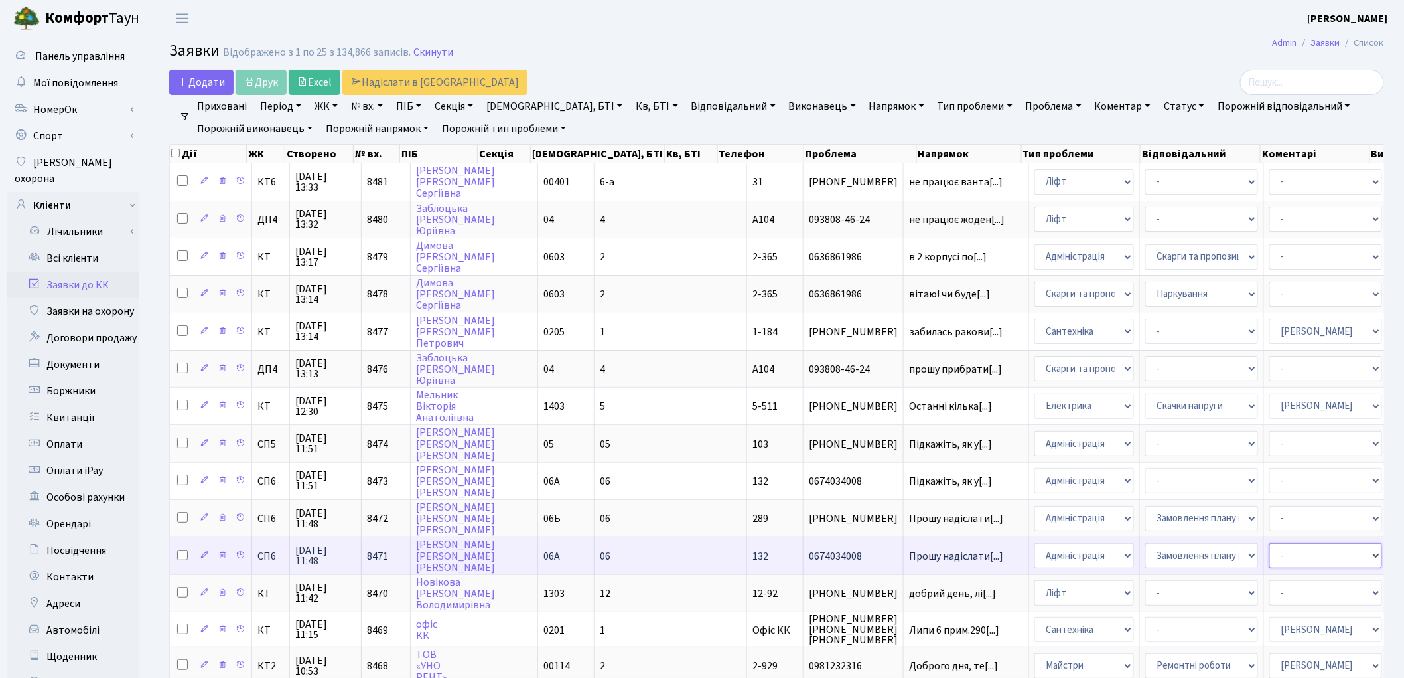
click at [1269, 546] on select "- Адміністратор ЖК ДП Адміністратор ЖК КТ Адміністратор ЖК СП [PERSON_NAME] [PE…" at bounding box center [1325, 555] width 113 height 25
select select "85"
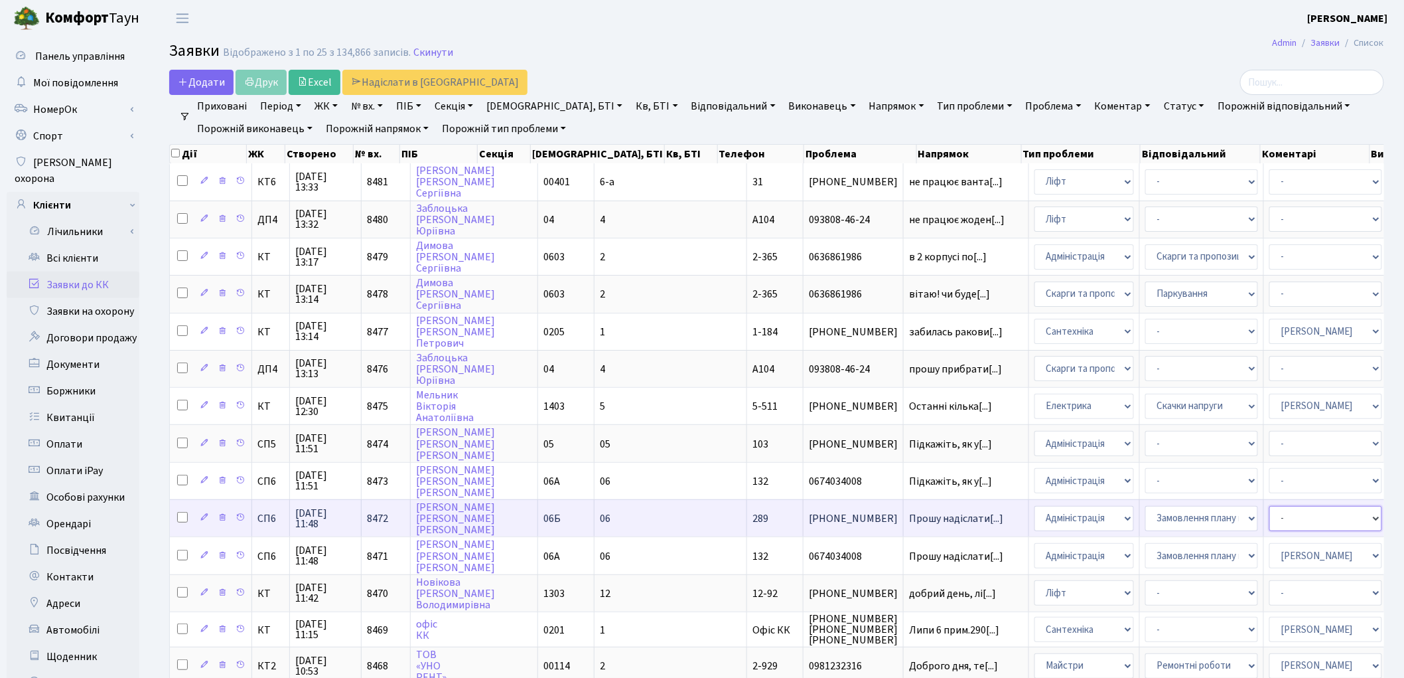
click at [1269, 508] on select "- Адміністратор ЖК ДП Адміністратор ЖК КТ Адміністратор ЖК СП [PERSON_NAME] [PE…" at bounding box center [1325, 518] width 113 height 25
select select "85"
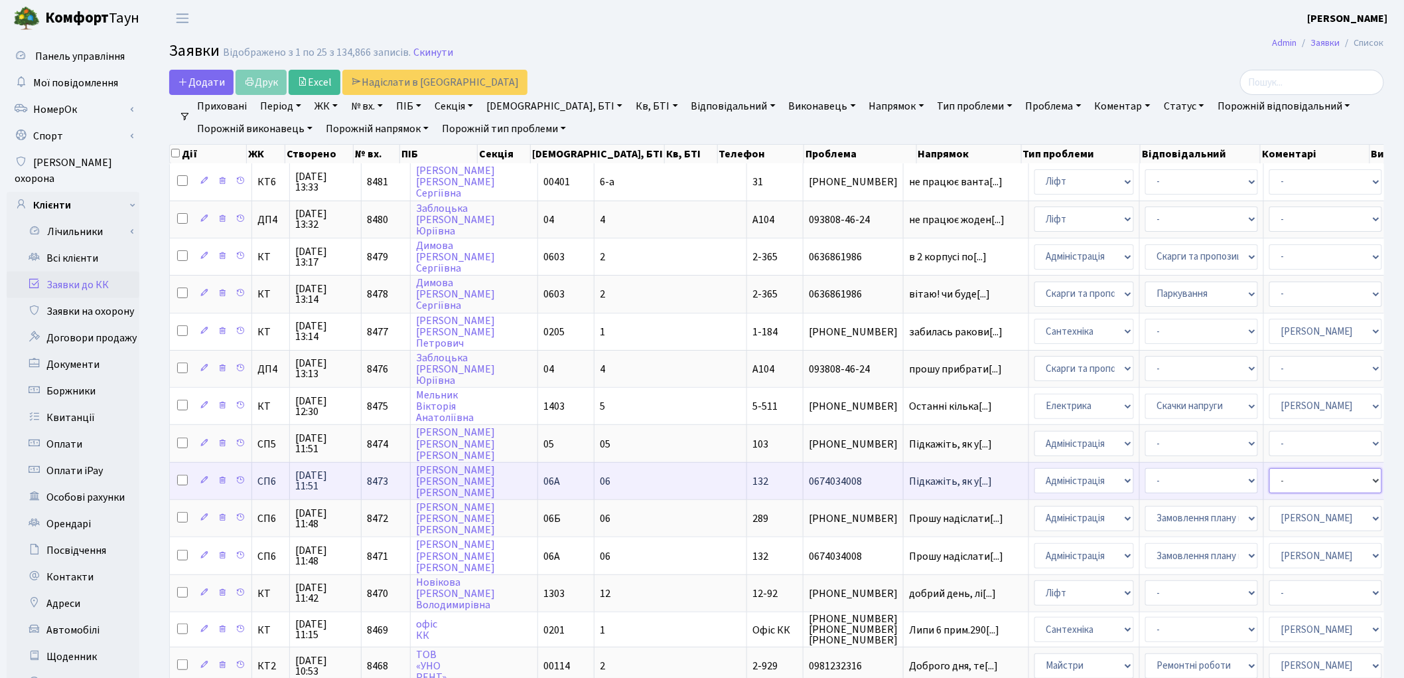
click at [1269, 474] on select "- Адміністратор ЖК ДП Адміністратор ЖК КТ Адміністратор ЖК СП [PERSON_NAME] [PE…" at bounding box center [1325, 480] width 113 height 25
select select "85"
click at [1269, 474] on select "- Адміністратор ЖК ДП Адміністратор ЖК КТ Адміністратор ЖК СП [PERSON_NAME] [PE…" at bounding box center [1325, 480] width 113 height 25
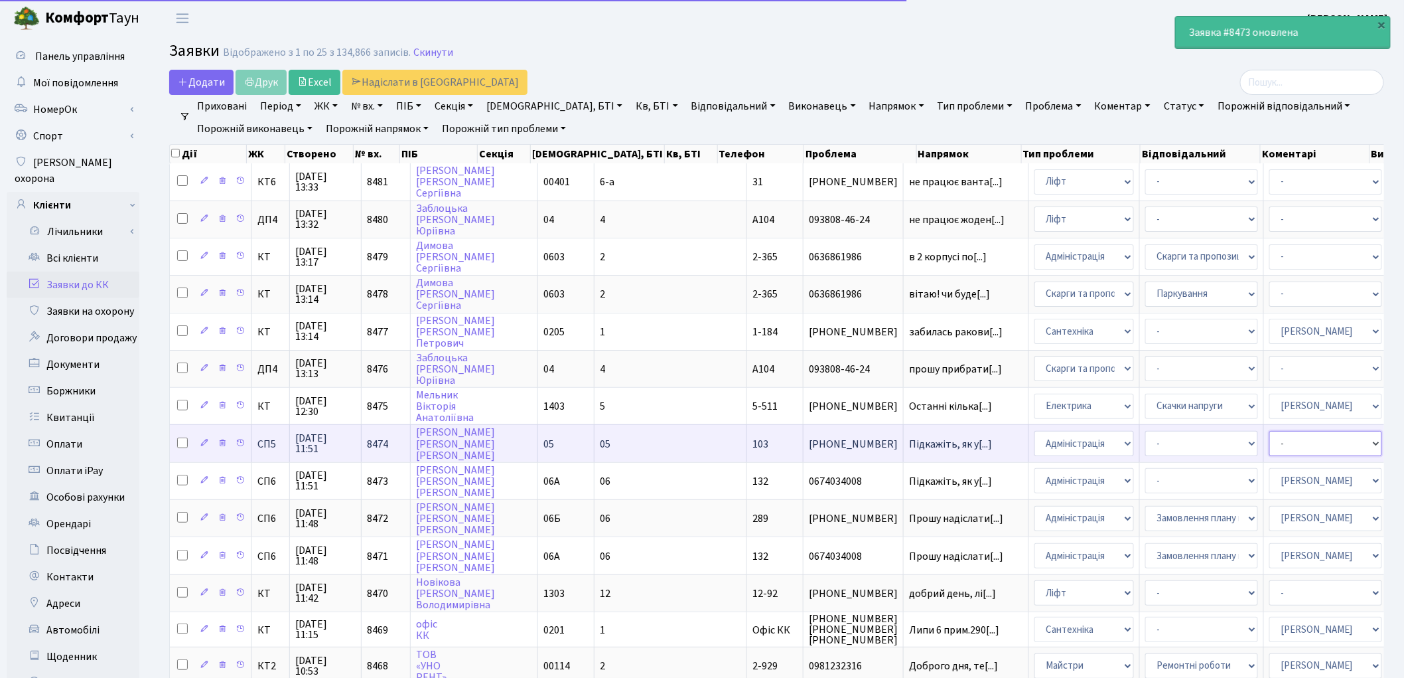
click at [1269, 431] on select "- Адміністратор ЖК ДП Адміністратор ЖК КТ Адміністратор ЖК СП Вижул В. В. Горді…" at bounding box center [1325, 443] width 113 height 25
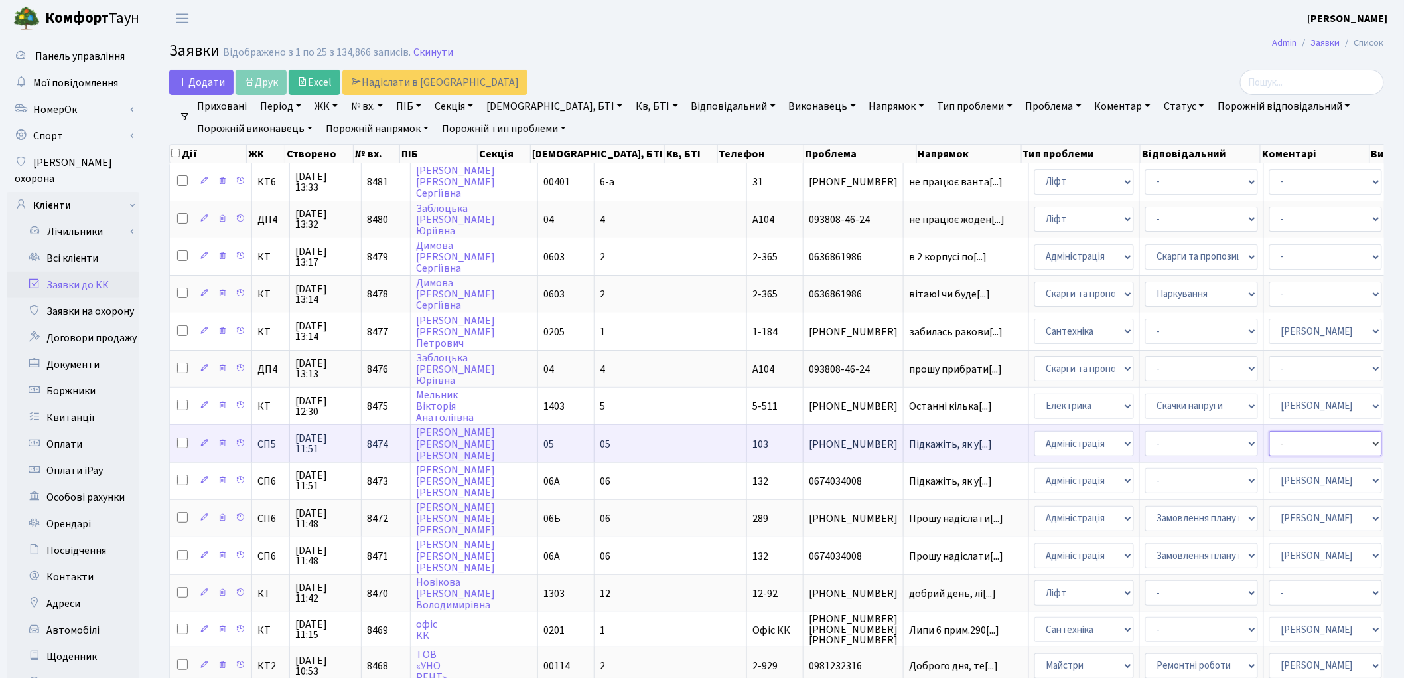
select select "85"
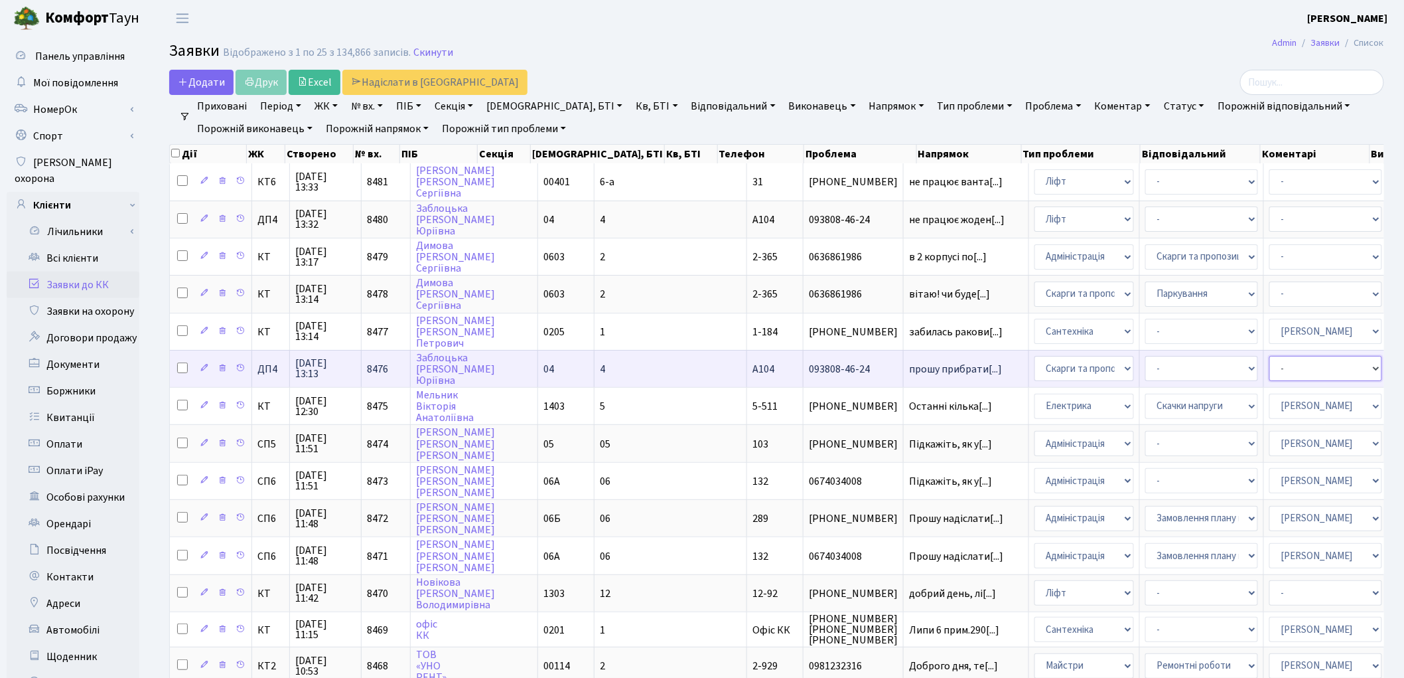
click at [1269, 362] on select "- Адміністратор ЖК ДП Адміністратор ЖК КТ Адміністратор ЖК СП [PERSON_NAME] [PE…" at bounding box center [1325, 368] width 113 height 25
select select "94"
click at [1269, 362] on select "- Адміністратор ЖК ДП Адміністратор ЖК КТ Адміністратор ЖК СП [PERSON_NAME] [PE…" at bounding box center [1325, 368] width 113 height 25
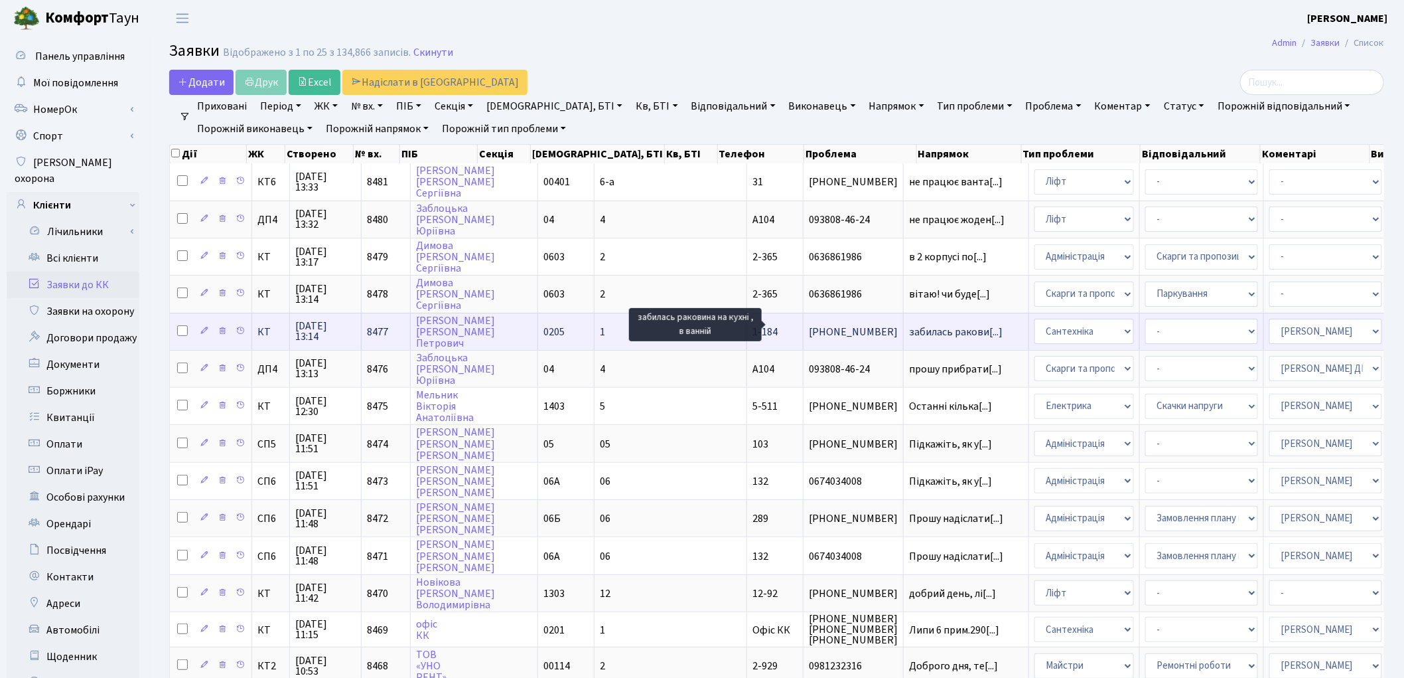
click at [909, 329] on span "забилась ракови[...]" at bounding box center [956, 331] width 94 height 15
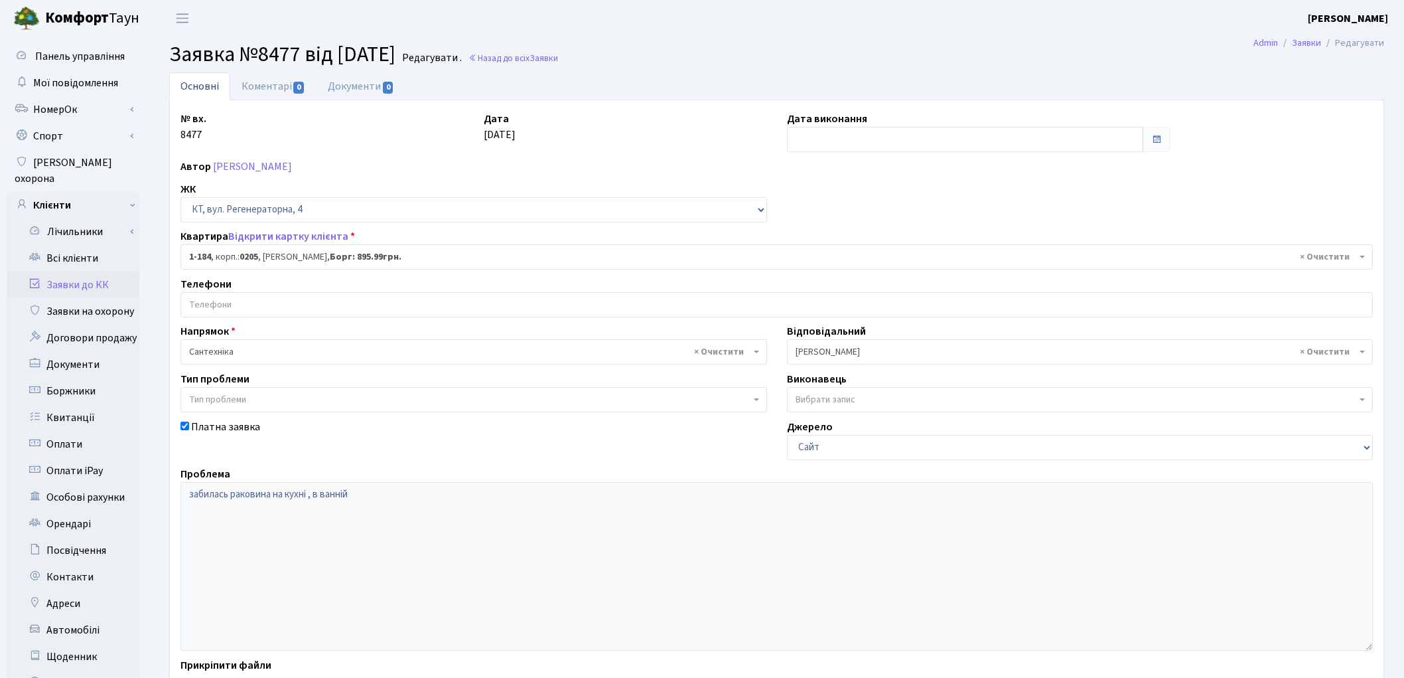
select select "184"
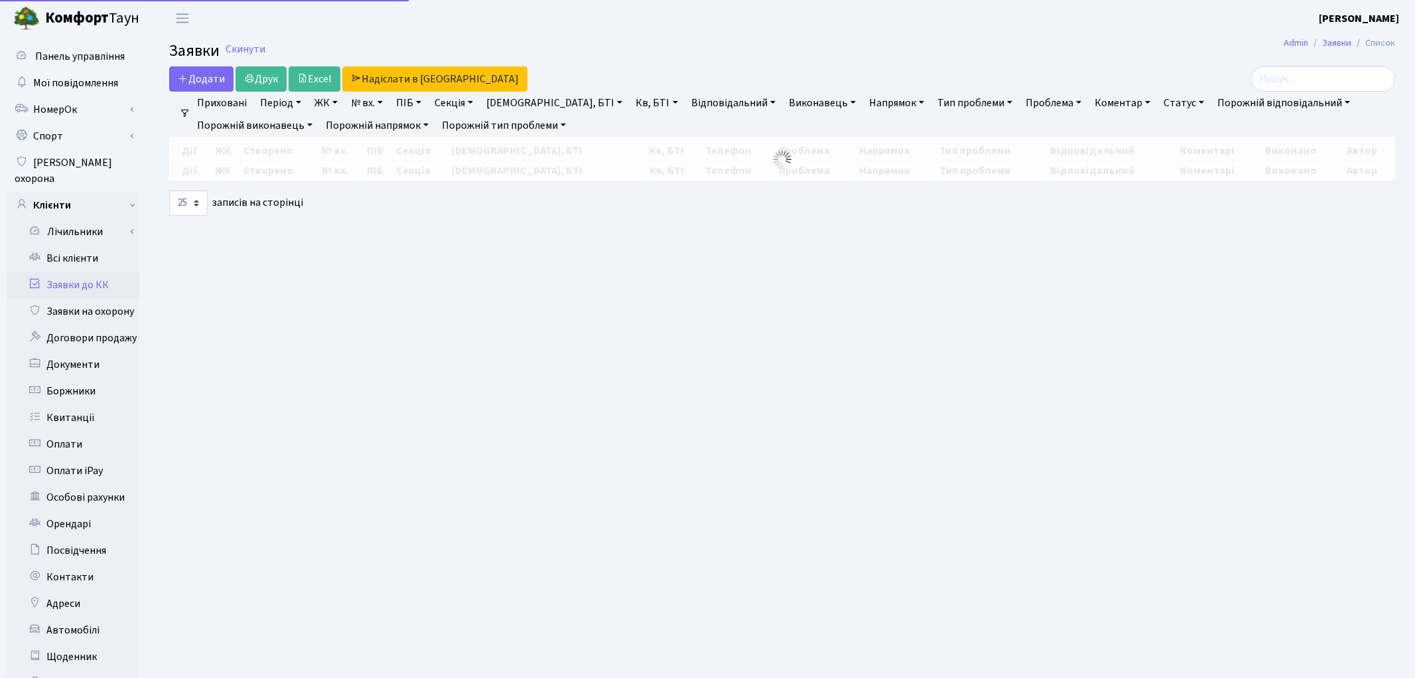
select select "25"
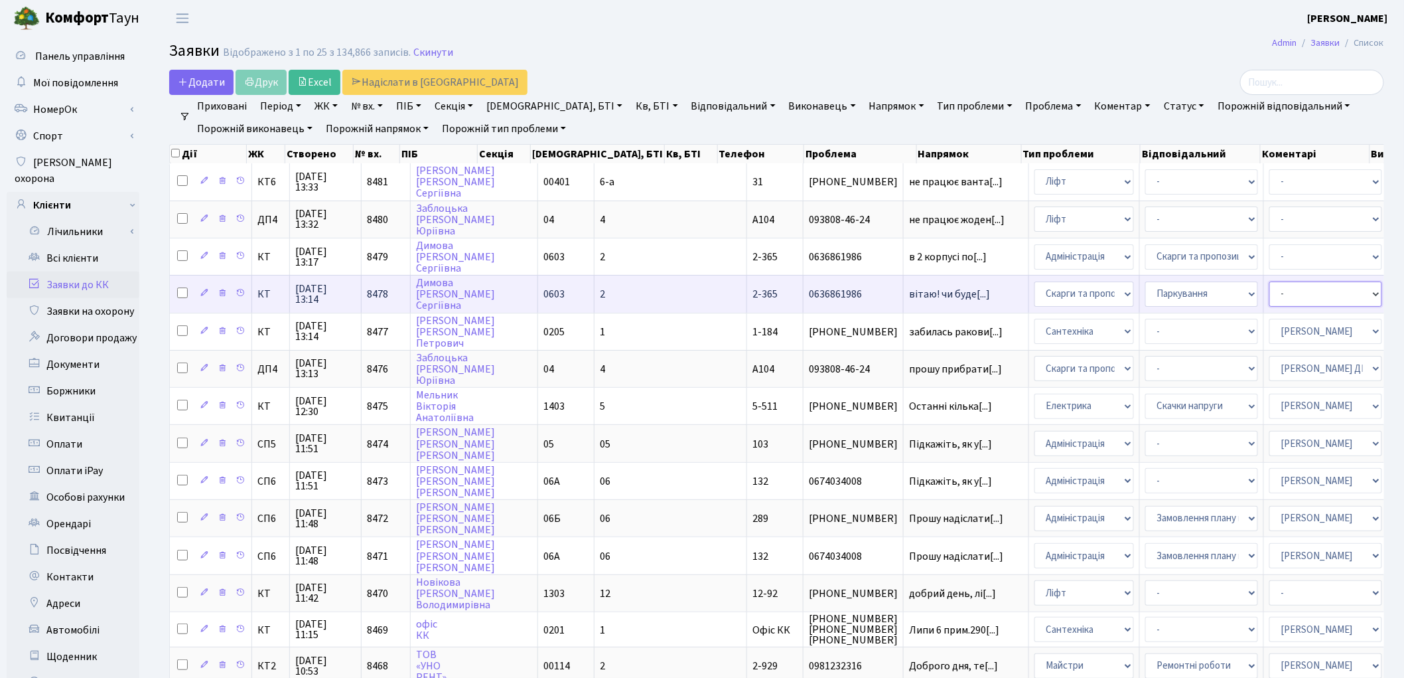
click at [1269, 289] on select "- Адміністратор ЖК ДП Адміністратор ЖК КТ Адміністратор ЖК СП [PERSON_NAME] [PE…" at bounding box center [1325, 293] width 113 height 25
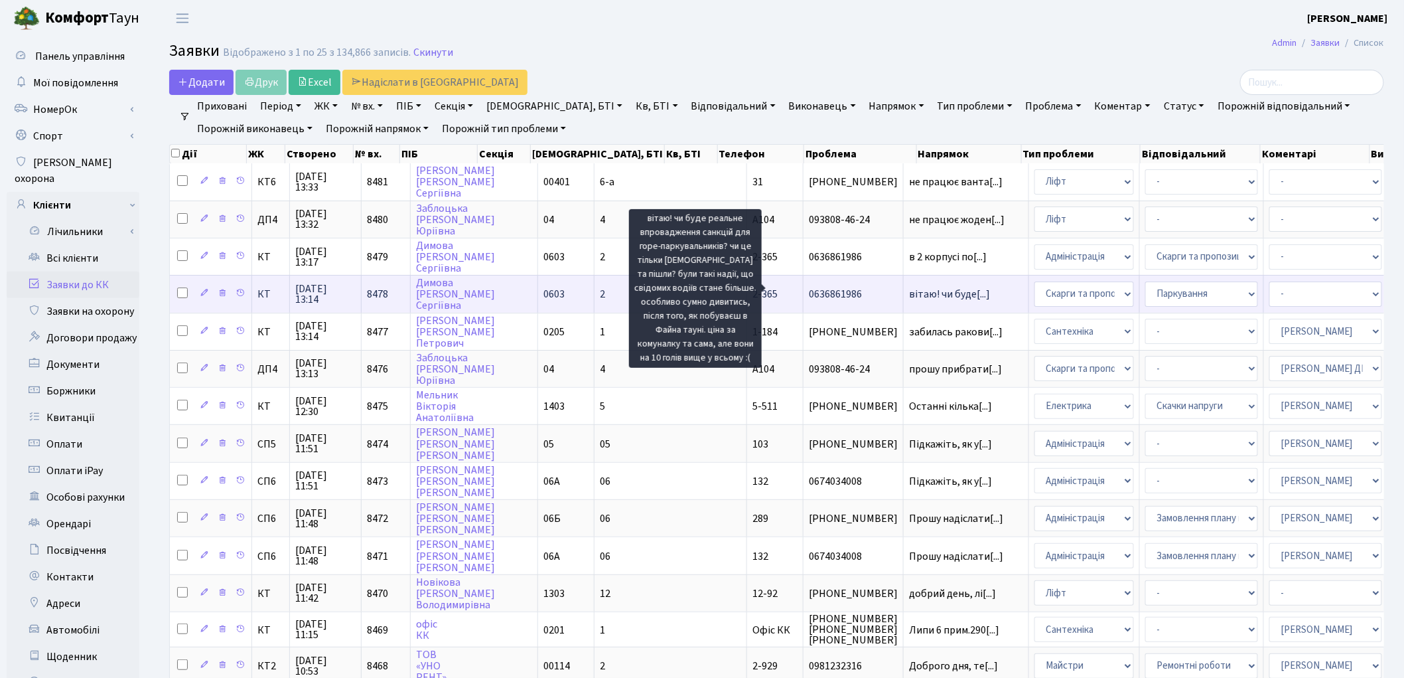
click at [909, 287] on span "вітаю! чи буде[...]" at bounding box center [949, 294] width 81 height 15
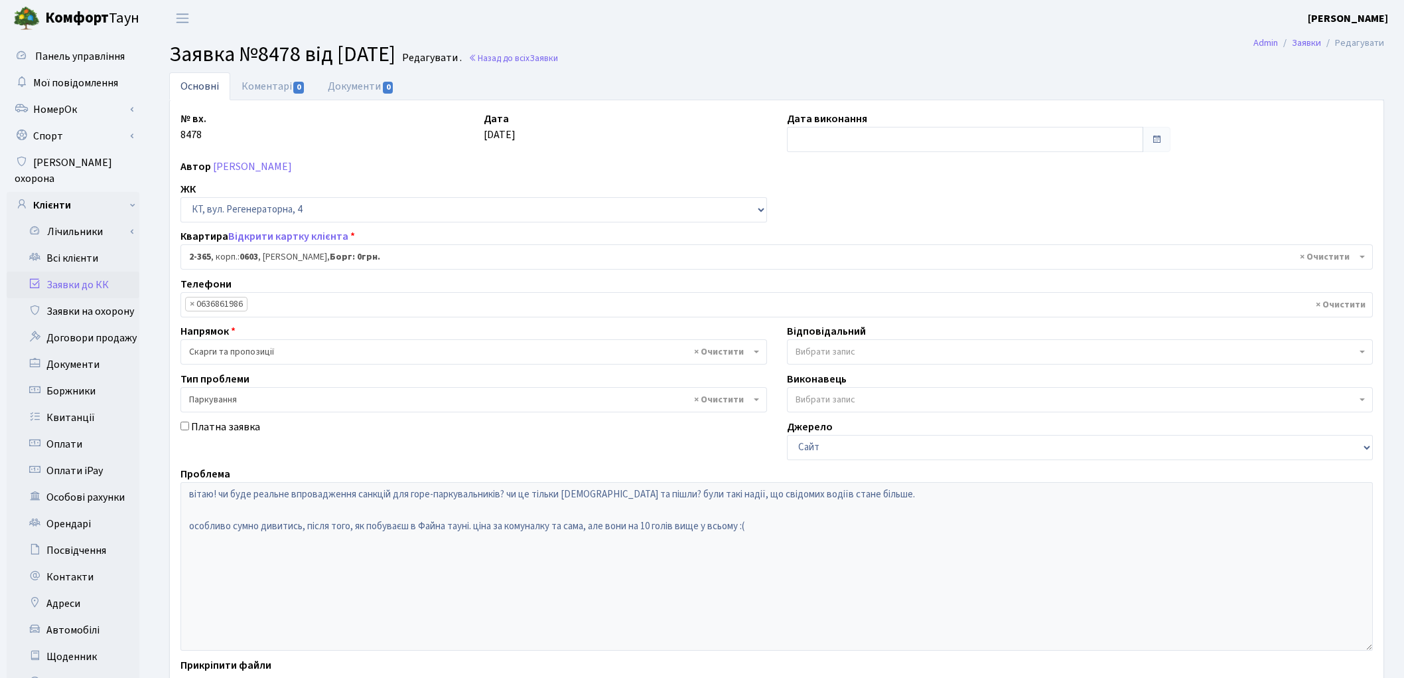
select select "1379"
select select "66"
click at [825, 358] on span "Вибрати запис" at bounding box center [826, 351] width 60 height 13
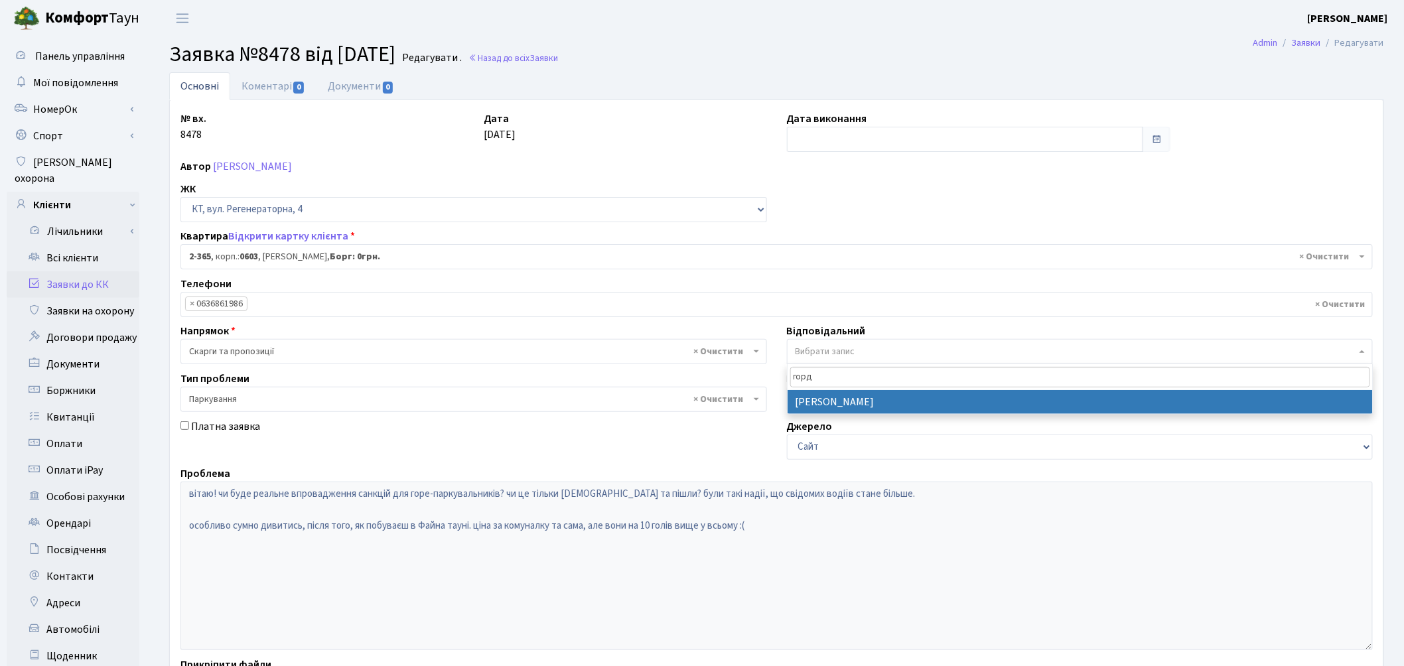
type input "горд"
select select "77"
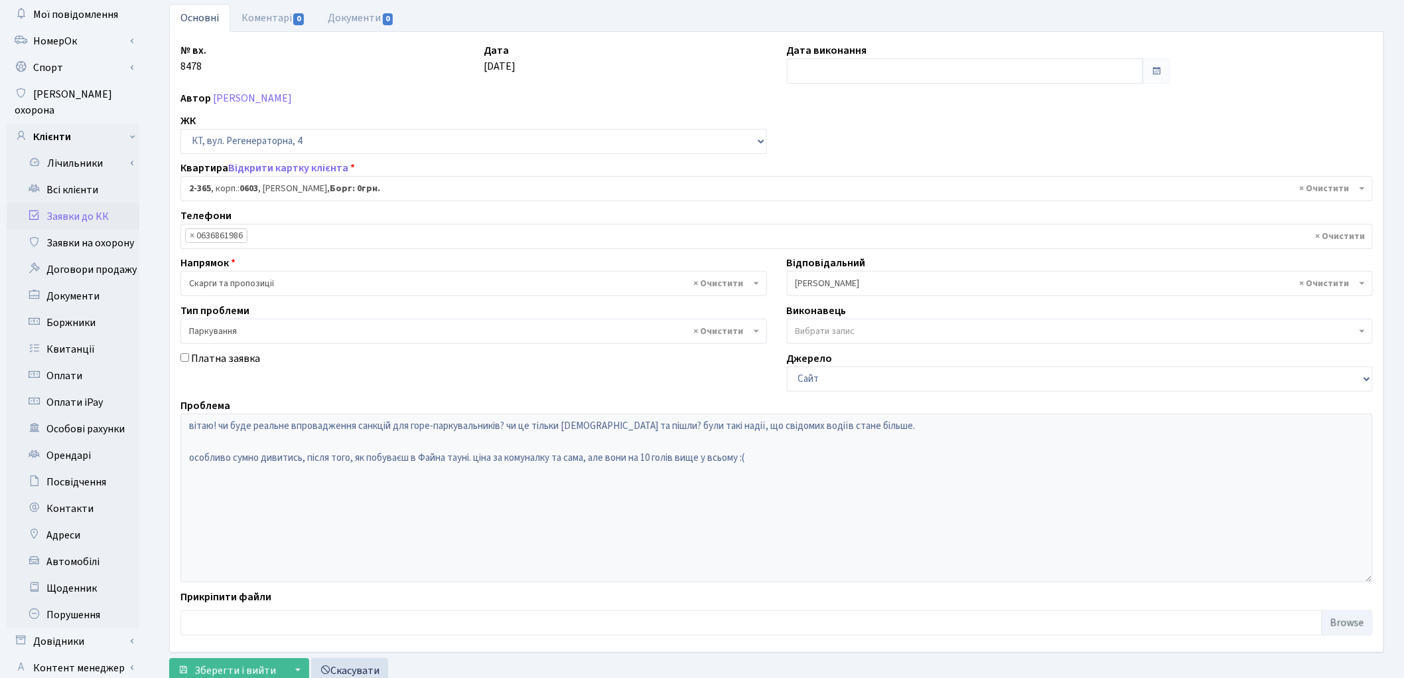
scroll to position [148, 0]
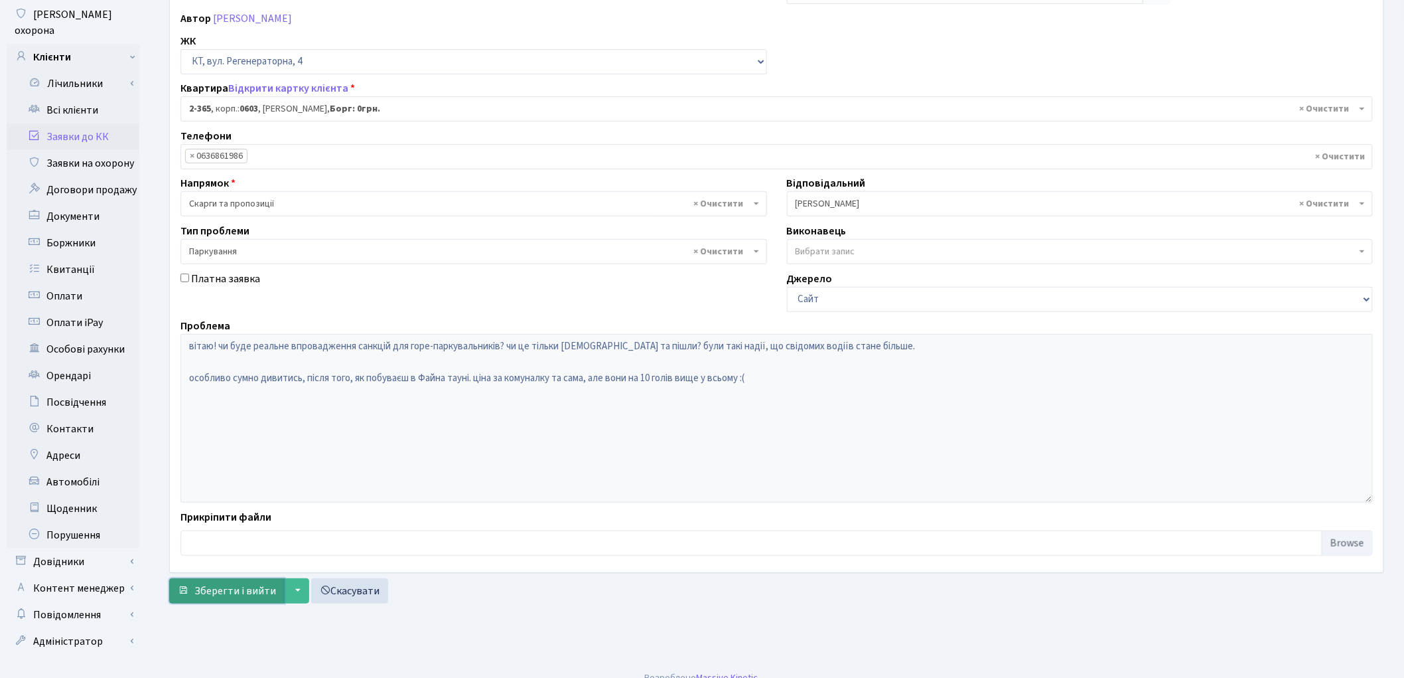
click at [255, 591] on span "Зберегти і вийти" at bounding box center [235, 590] width 82 height 15
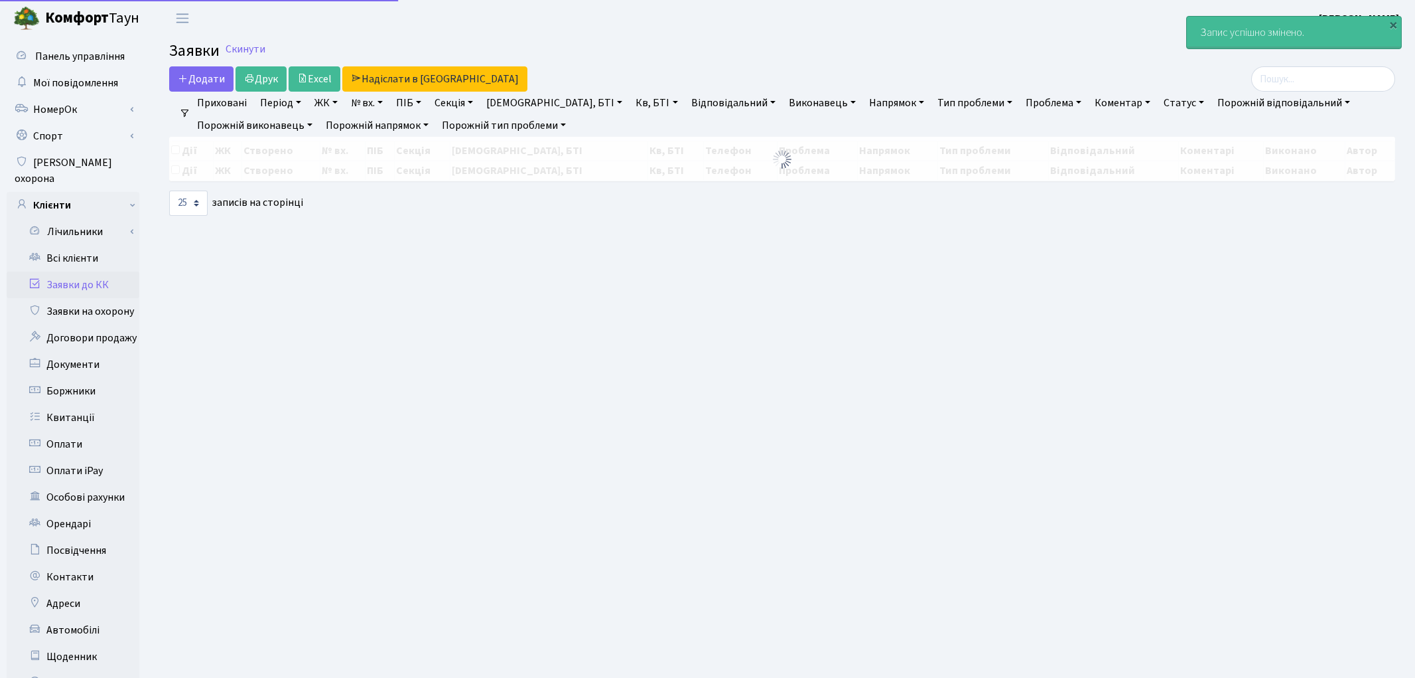
select select "25"
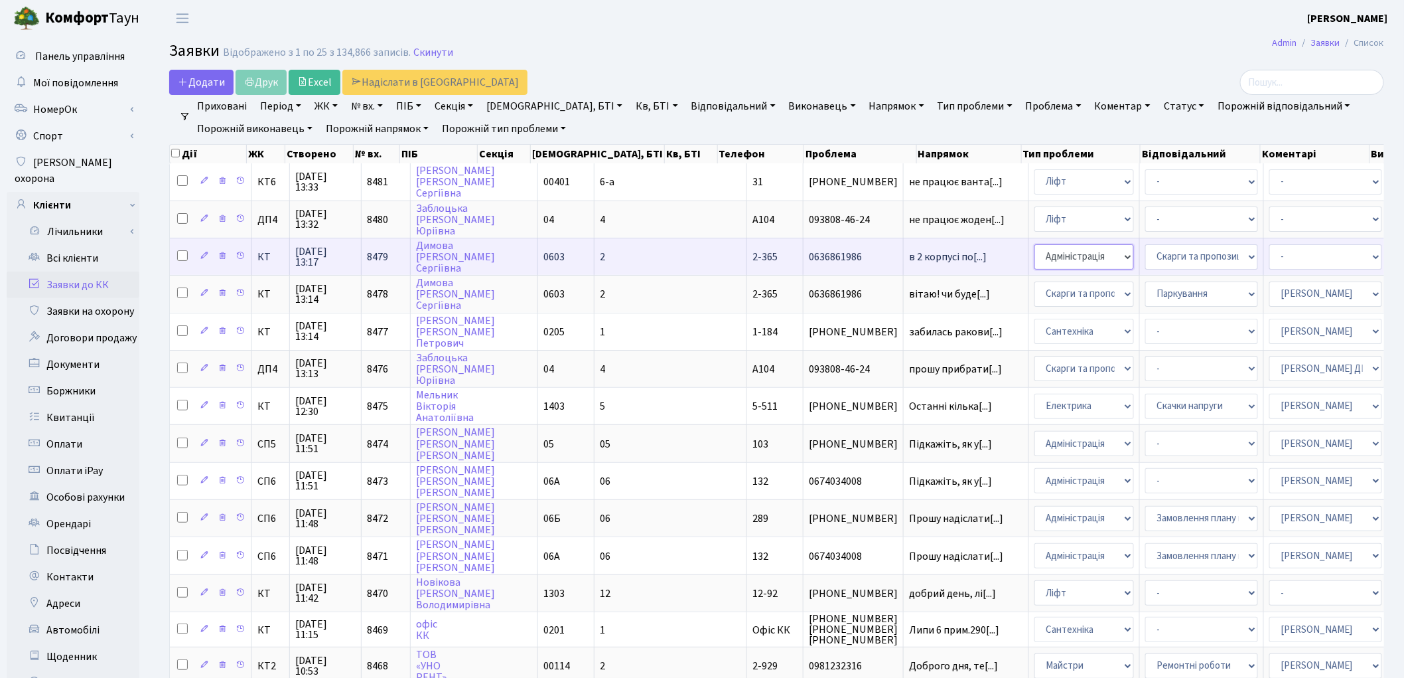
click at [1035, 250] on select "- Адміністрація Домофон, СКД Ліфт Майстри Сантехніка Економічний відділ Електри…" at bounding box center [1085, 256] width 100 height 25
select select "1"
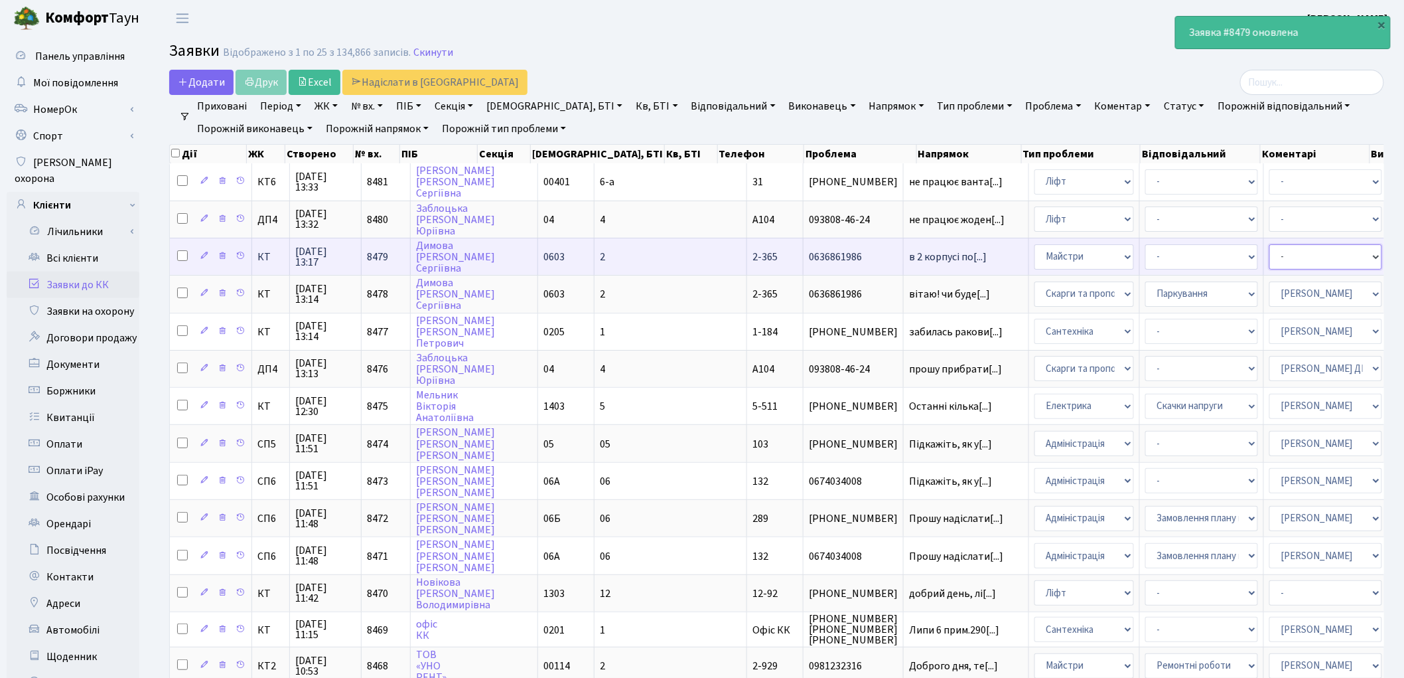
click at [1269, 257] on select "- Адміністратор ЖК ДП Адміністратор ЖК КТ Адміністратор ЖК СП [PERSON_NAME] [PE…" at bounding box center [1325, 256] width 113 height 25
select select "25"
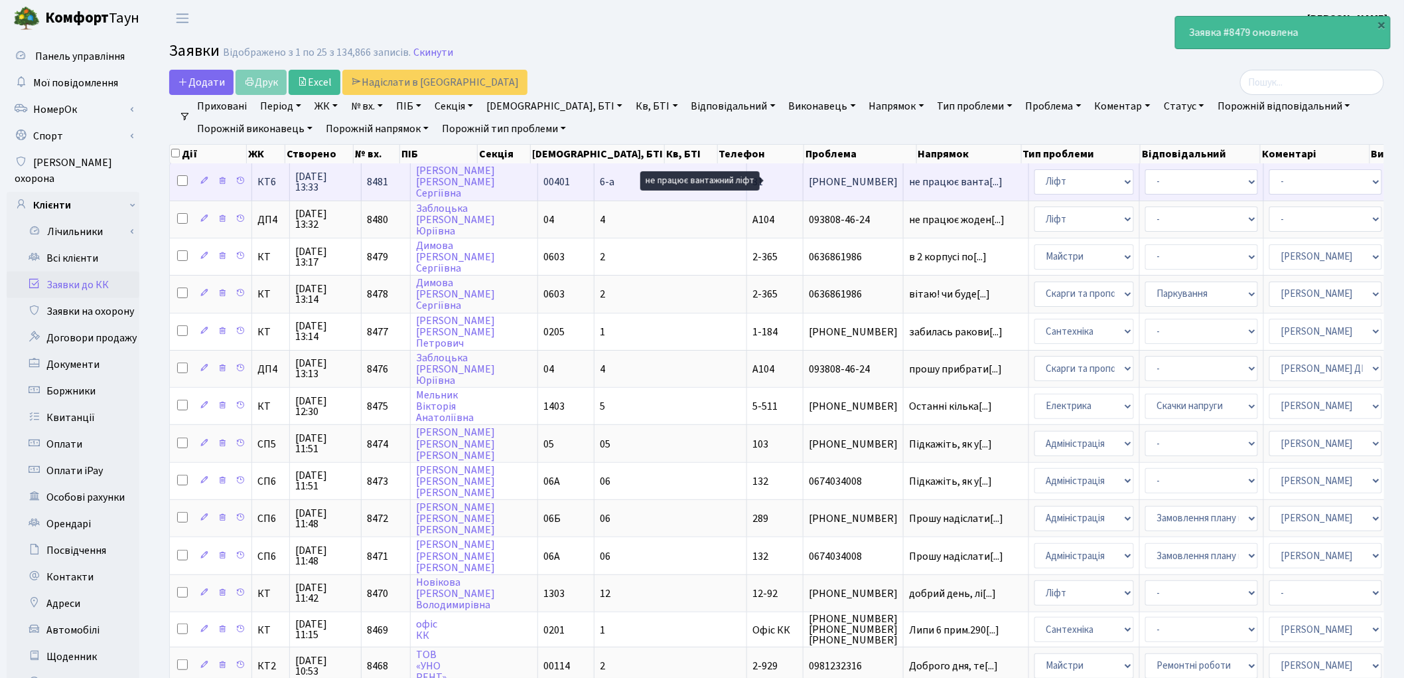
click at [909, 180] on span "не працює ванта[...]" at bounding box center [956, 182] width 94 height 15
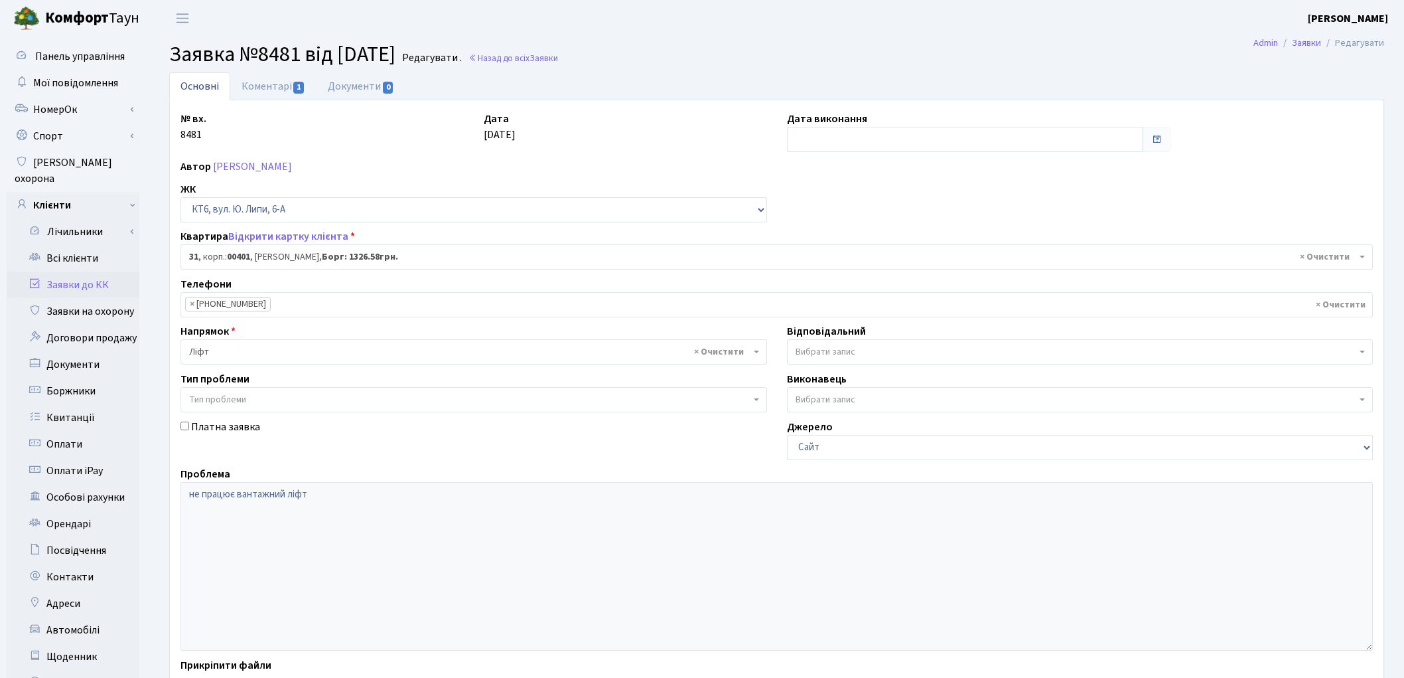
select select "17123"
click at [74, 271] on link "Заявки до КК" at bounding box center [73, 284] width 133 height 27
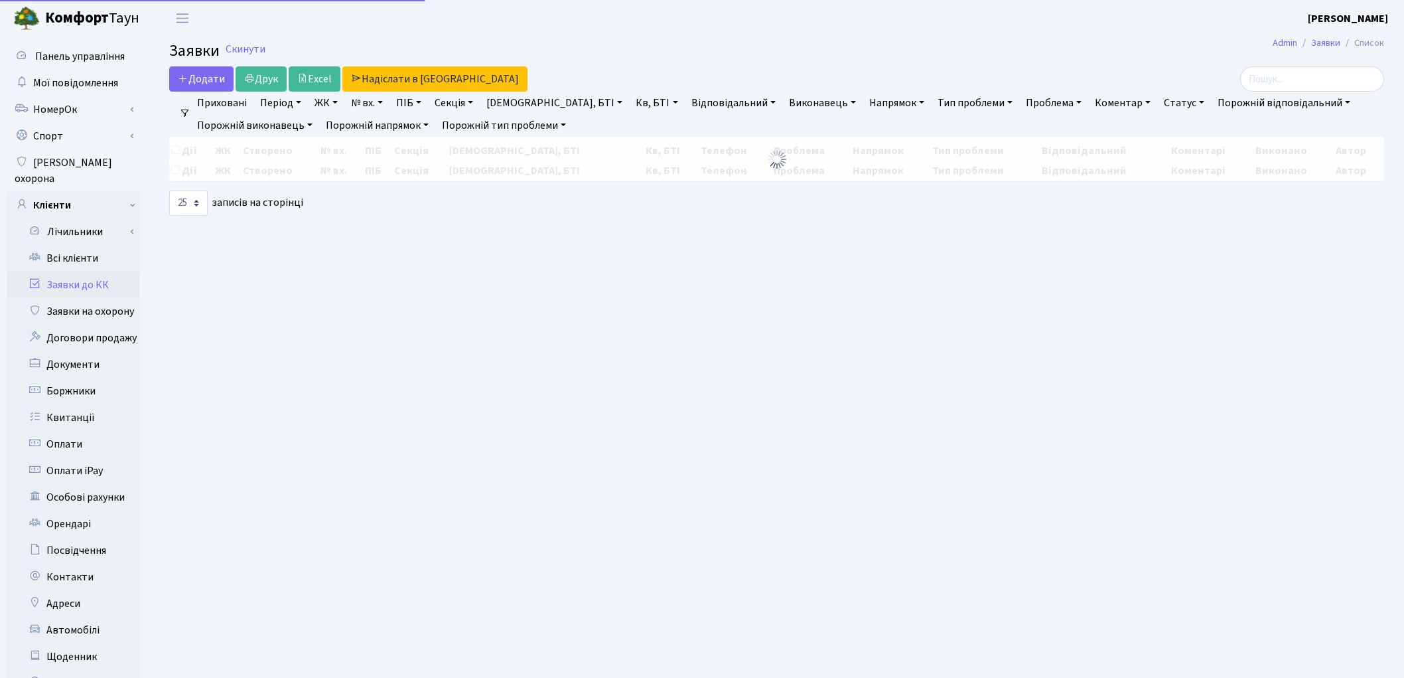
select select "25"
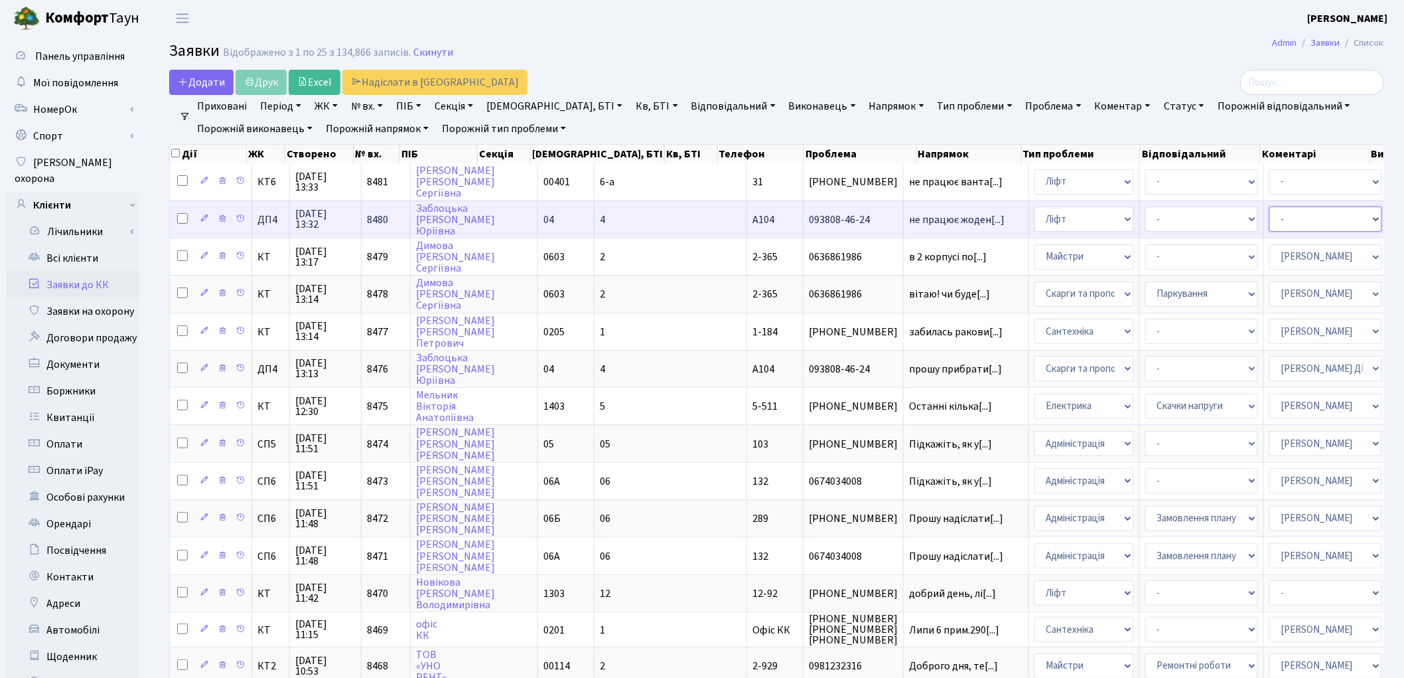
click at [1269, 218] on select "- Адміністратор ЖК ДП Адміністратор ЖК КТ Адміністратор ЖК СП [PERSON_NAME] [PE…" at bounding box center [1325, 218] width 113 height 25
select select "94"
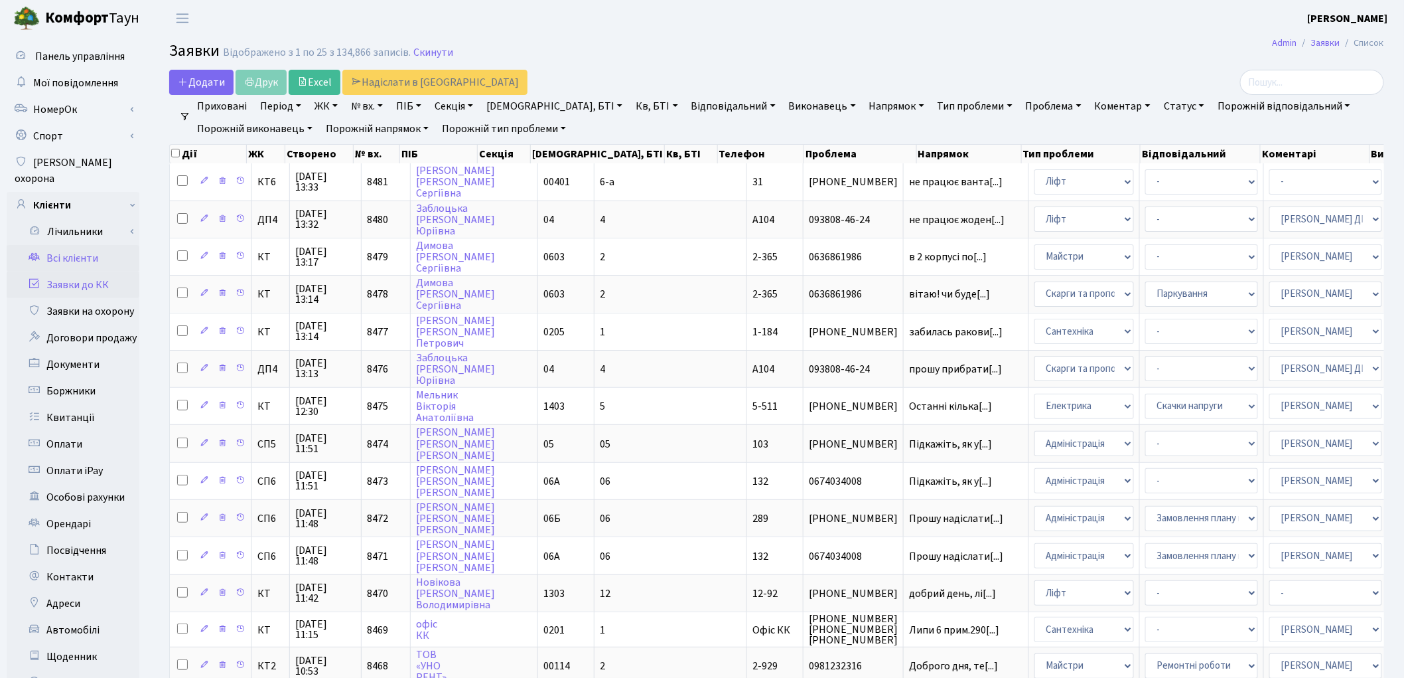
click at [82, 245] on link "Всі клієнти" at bounding box center [73, 258] width 133 height 27
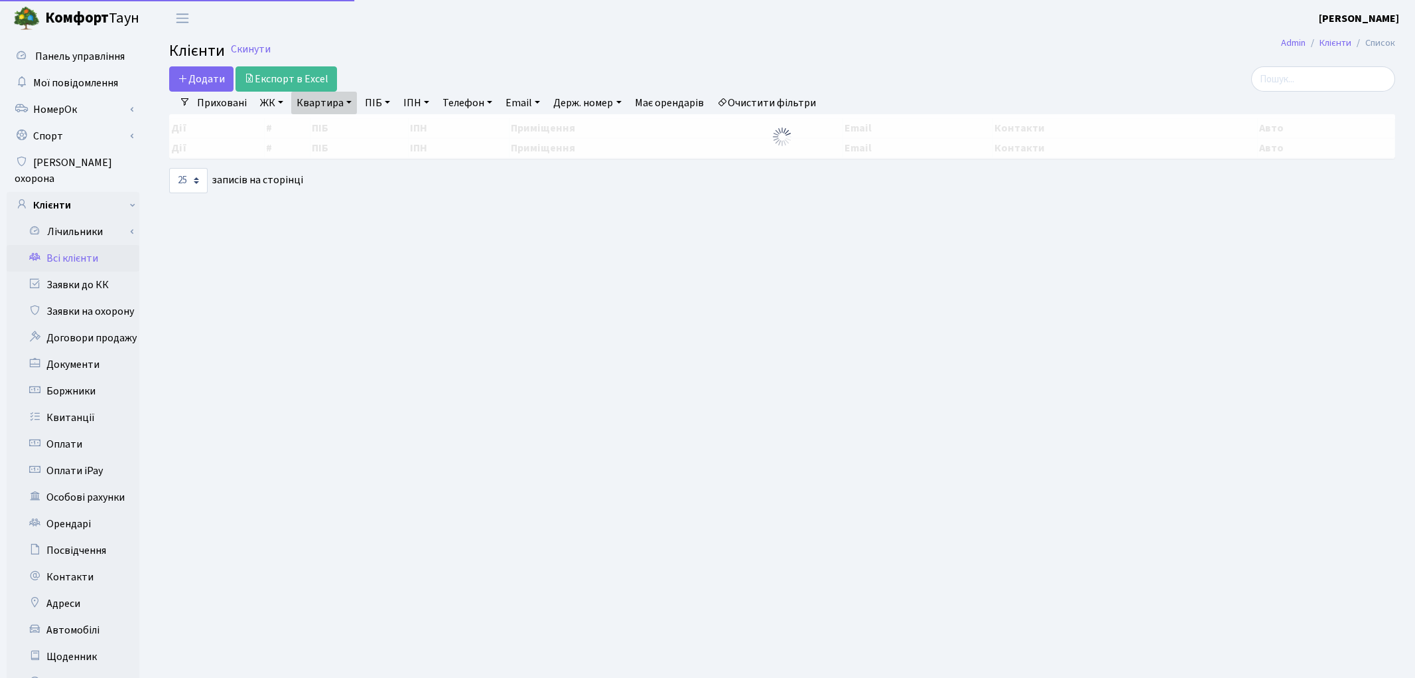
select select "25"
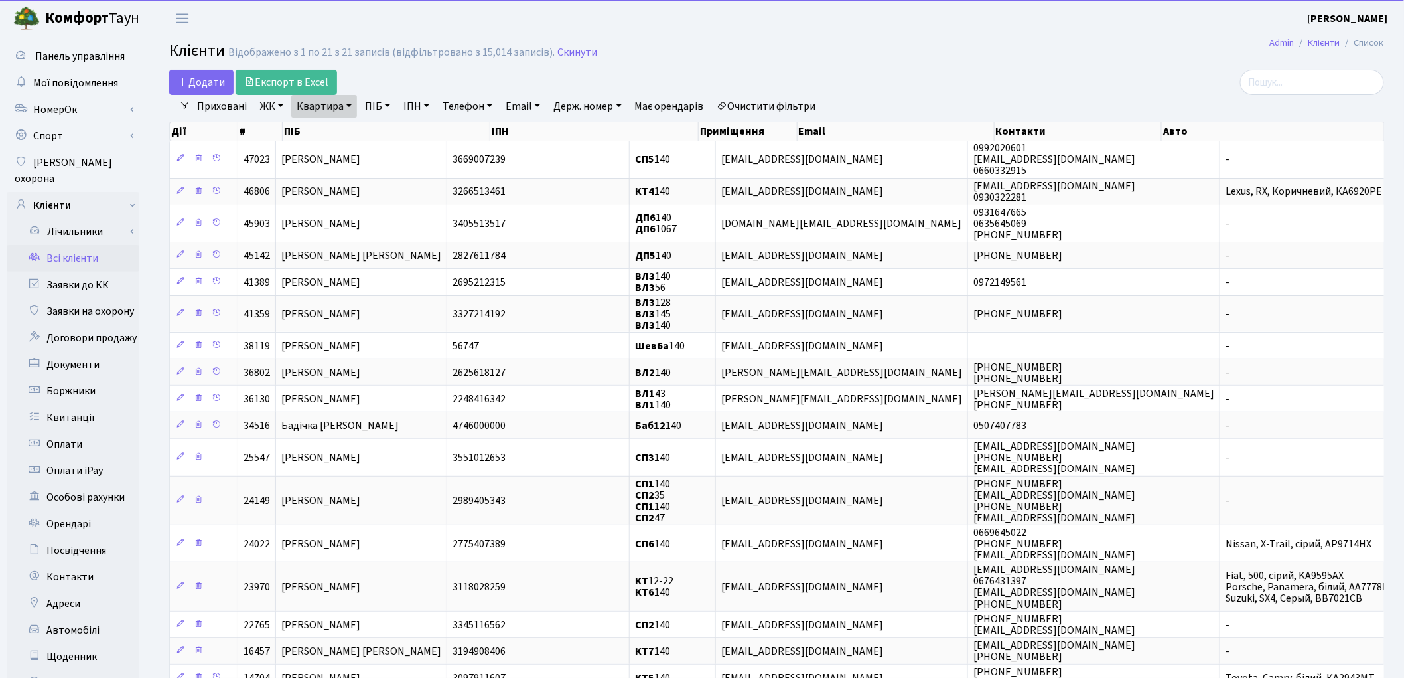
click at [794, 113] on link "Очистити фільтри" at bounding box center [766, 106] width 109 height 23
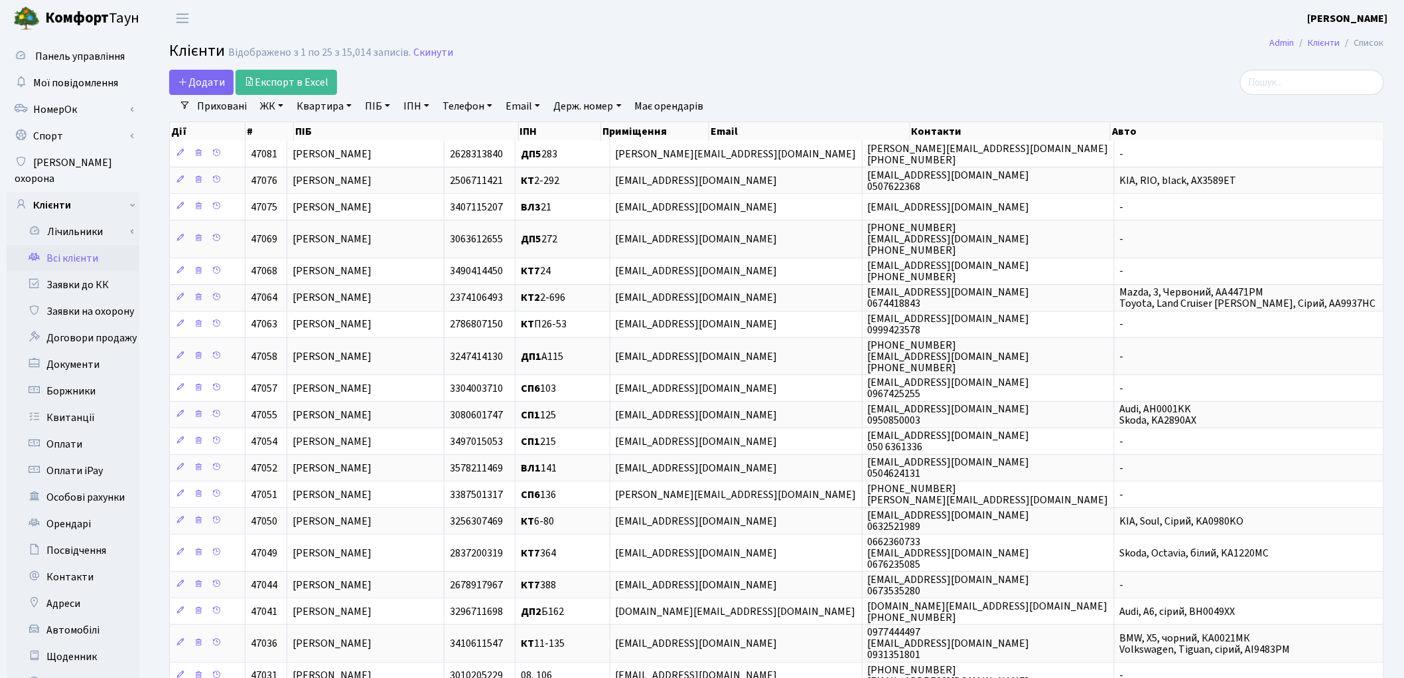
click at [313, 110] on link "Квартира" at bounding box center [324, 106] width 66 height 23
type input "140"
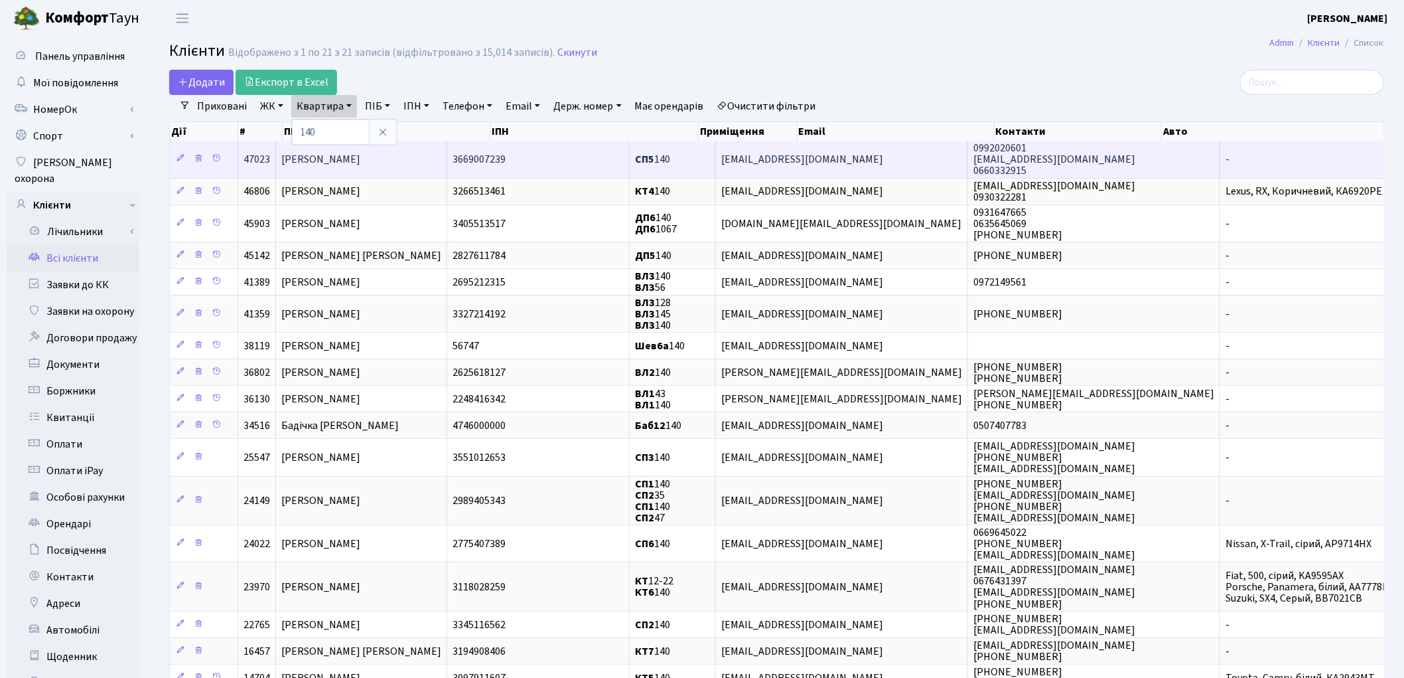
click at [430, 168] on td "Колесник Владислав Геннадійович" at bounding box center [361, 159] width 171 height 36
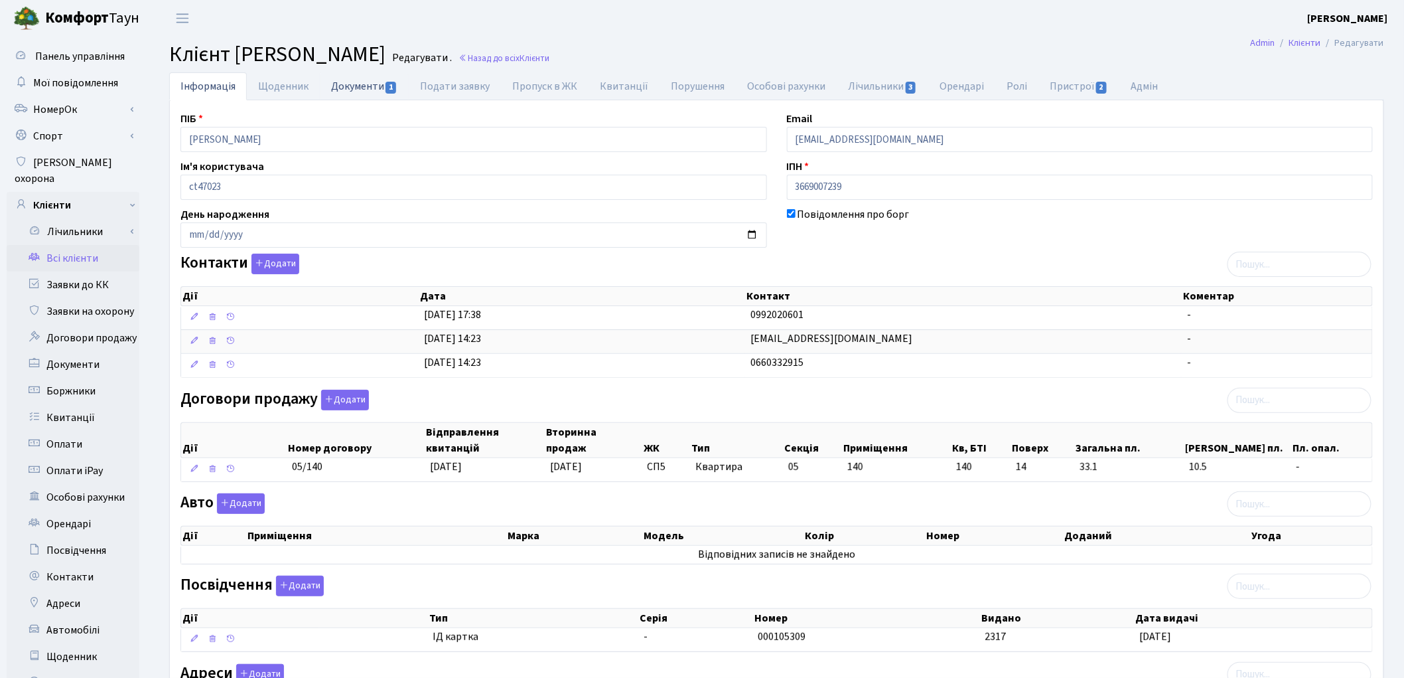
click at [349, 91] on link "Документи 1" at bounding box center [364, 85] width 89 height 27
select select "25"
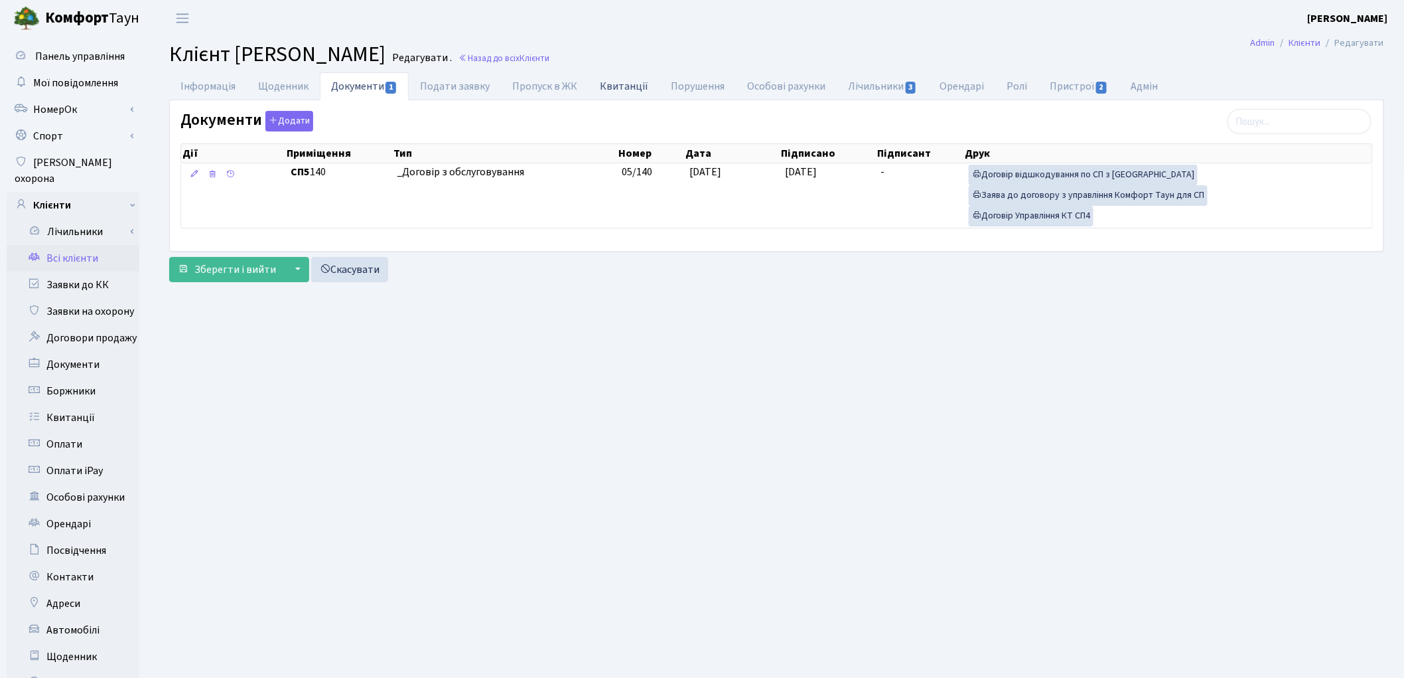
click at [605, 88] on link "Квитанції" at bounding box center [624, 85] width 71 height 27
select select "25"
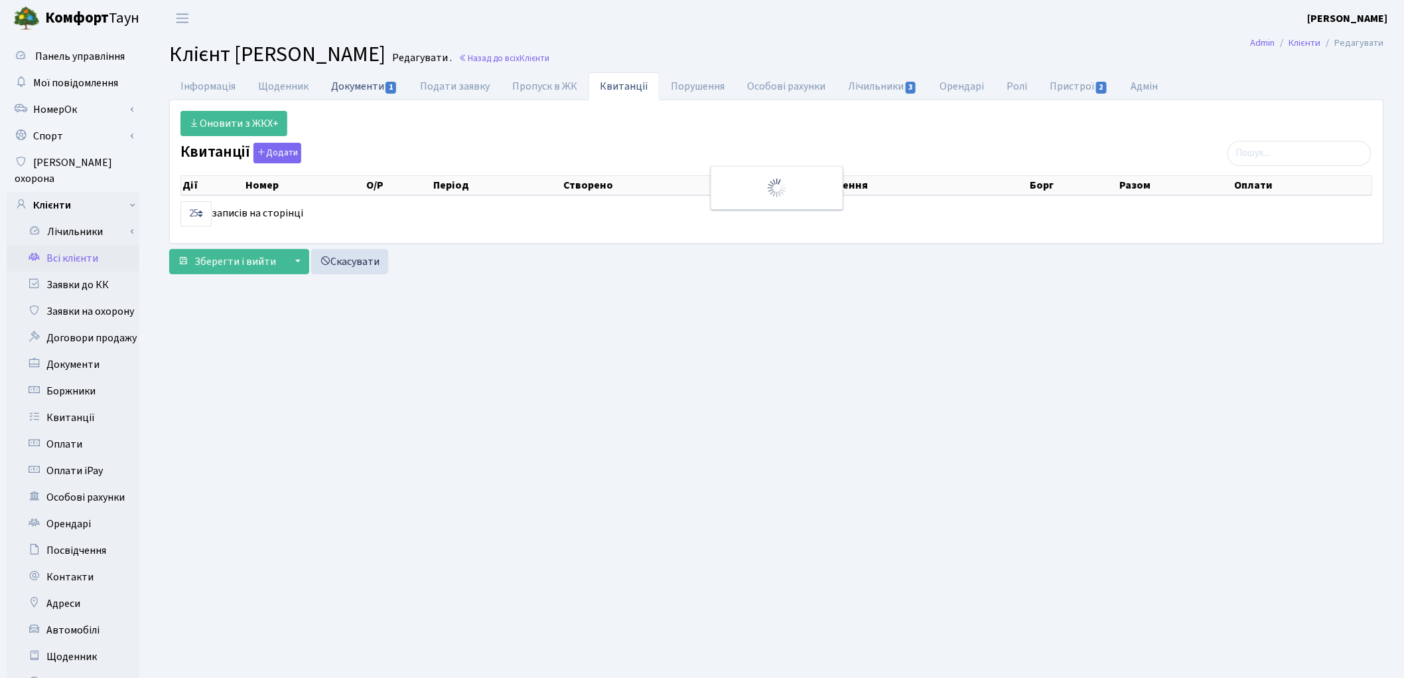
click at [342, 90] on link "Документи 1" at bounding box center [364, 85] width 89 height 27
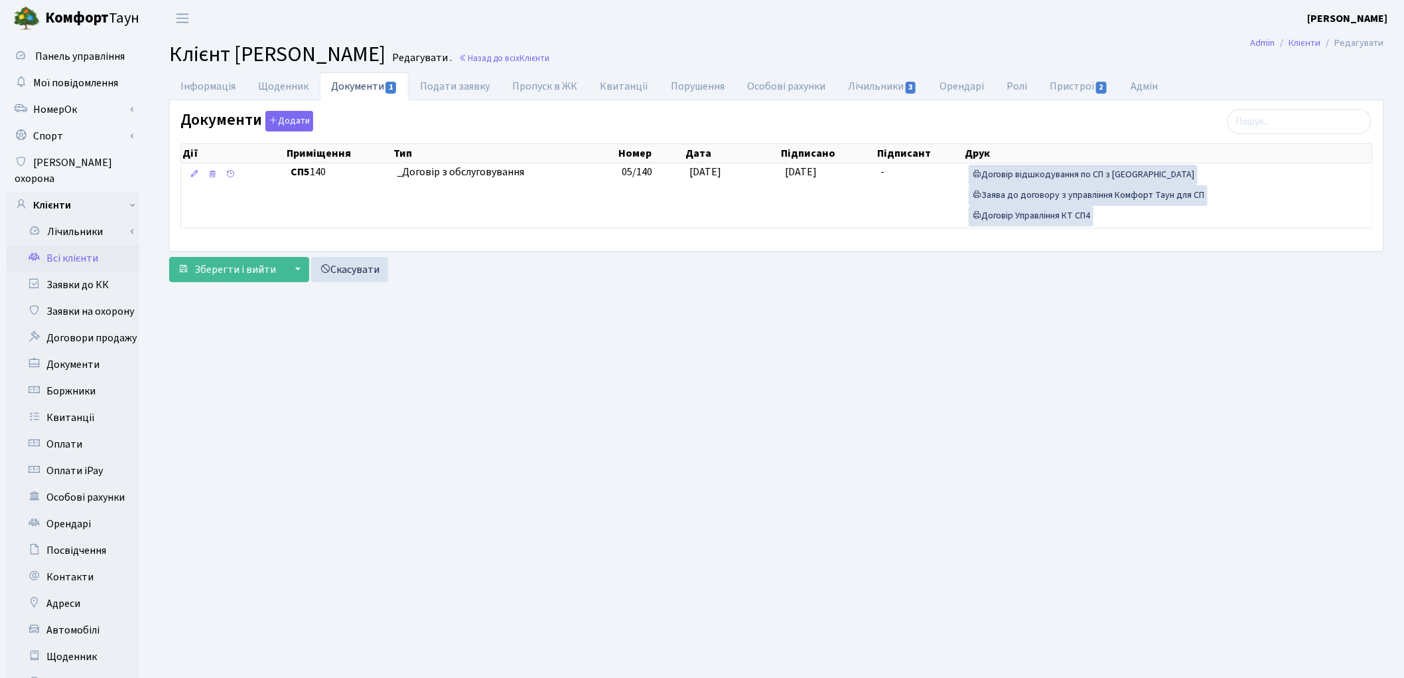
click at [248, 363] on main "Admin Клієнти Редагувати Клієнт Колесник Владислав Геннадійович Редагувати . На…" at bounding box center [776, 422] width 1255 height 772
click at [257, 88] on link "Щоденник" at bounding box center [283, 85] width 73 height 27
select select "25"
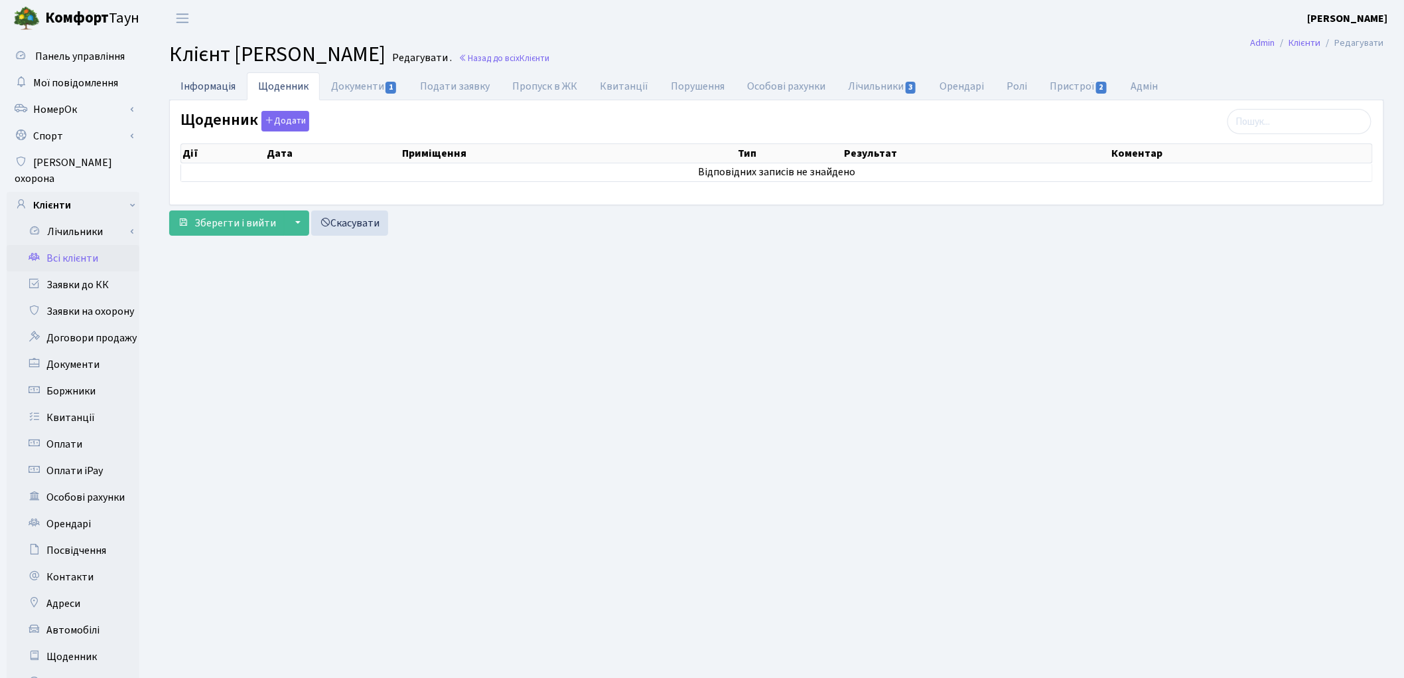
click at [222, 91] on link "Інформація" at bounding box center [208, 85] width 78 height 27
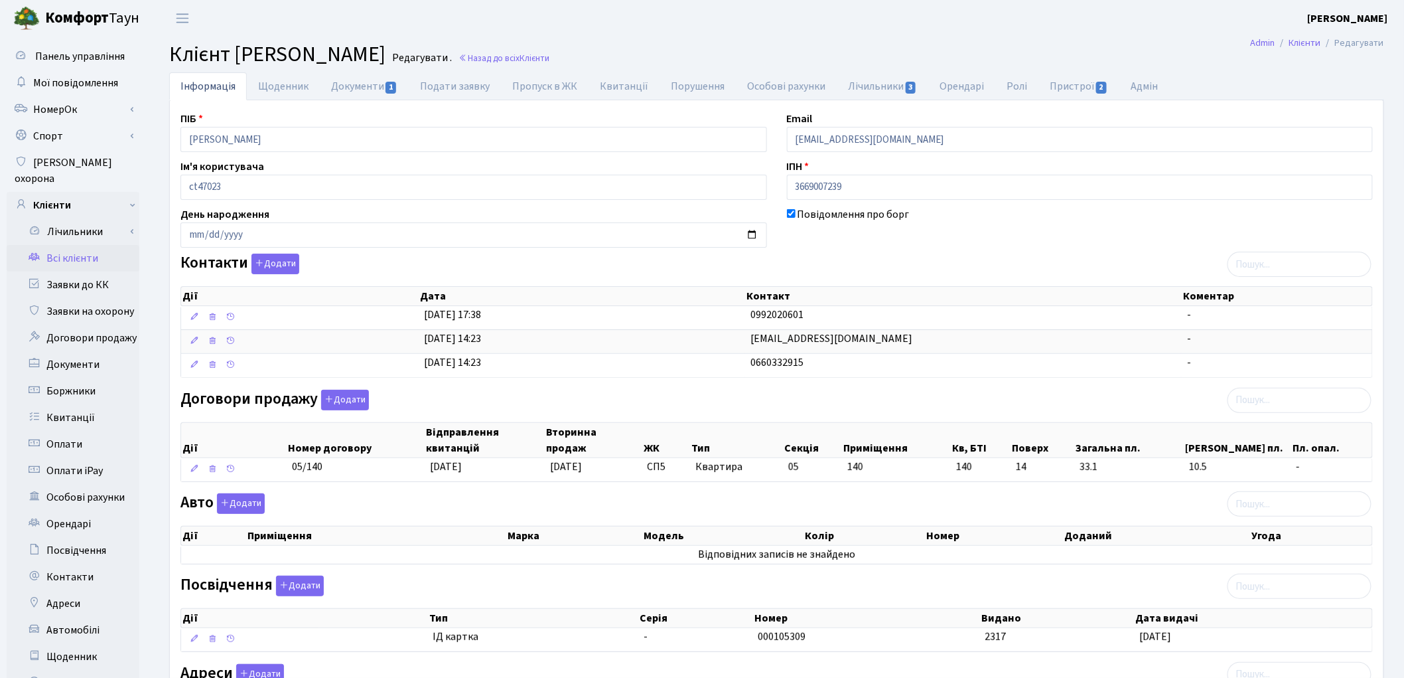
click at [296, 25] on header "Комфорт Таун Котенко К. Л. Мій обліковий запис Вийти" at bounding box center [702, 18] width 1404 height 36
click at [344, 94] on link "Документи 1" at bounding box center [364, 85] width 89 height 27
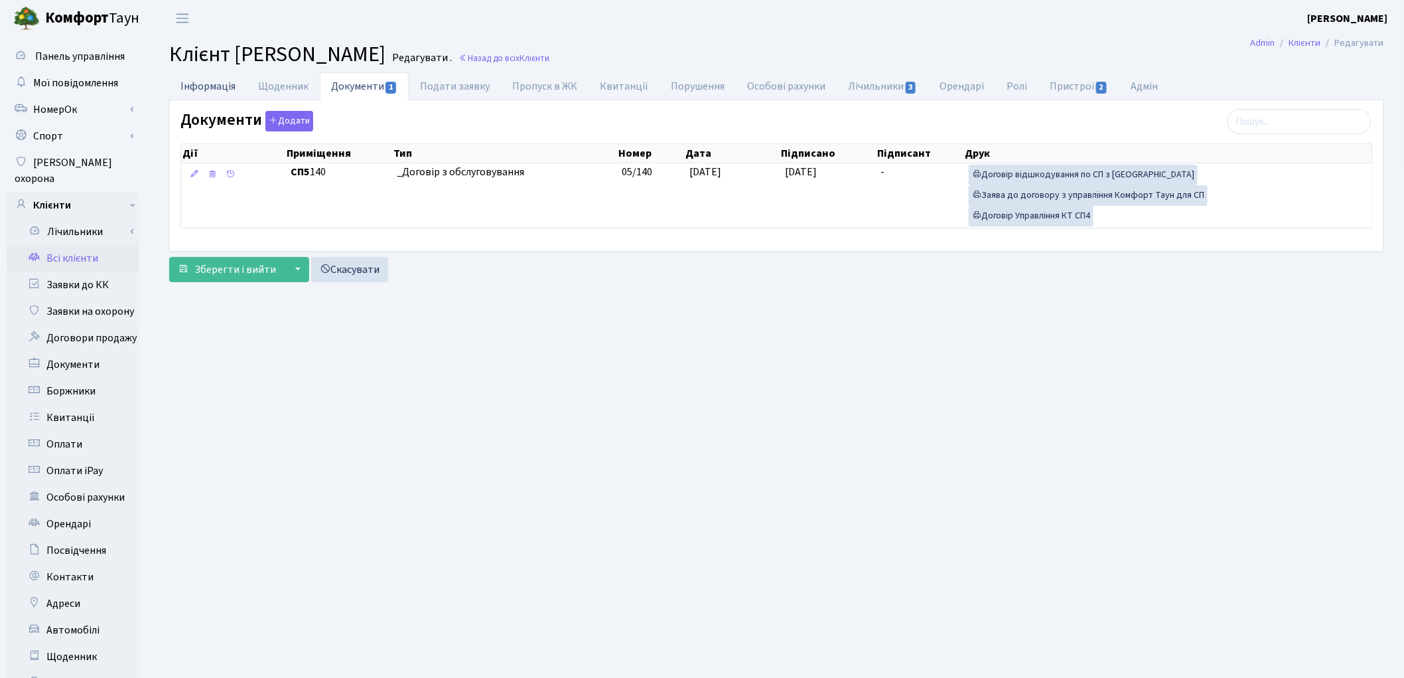
click at [208, 90] on link "Інформація" at bounding box center [208, 85] width 78 height 27
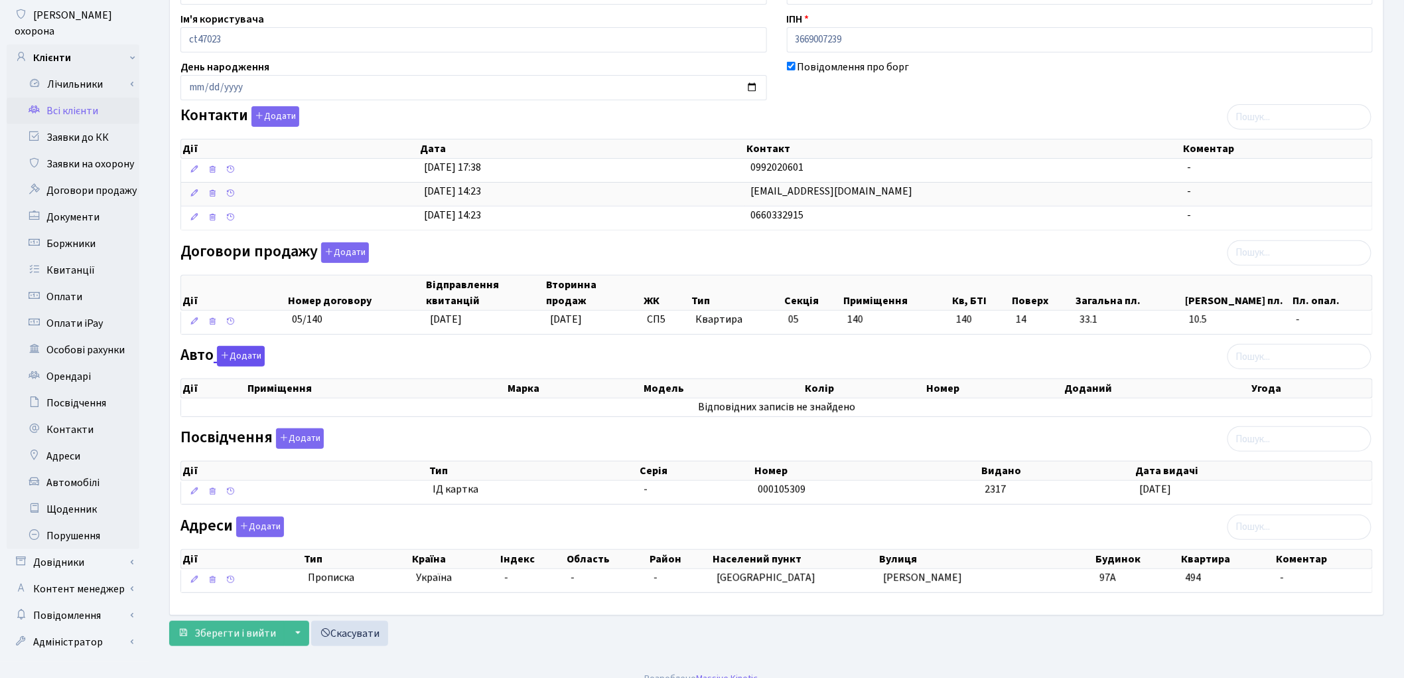
scroll to position [158, 0]
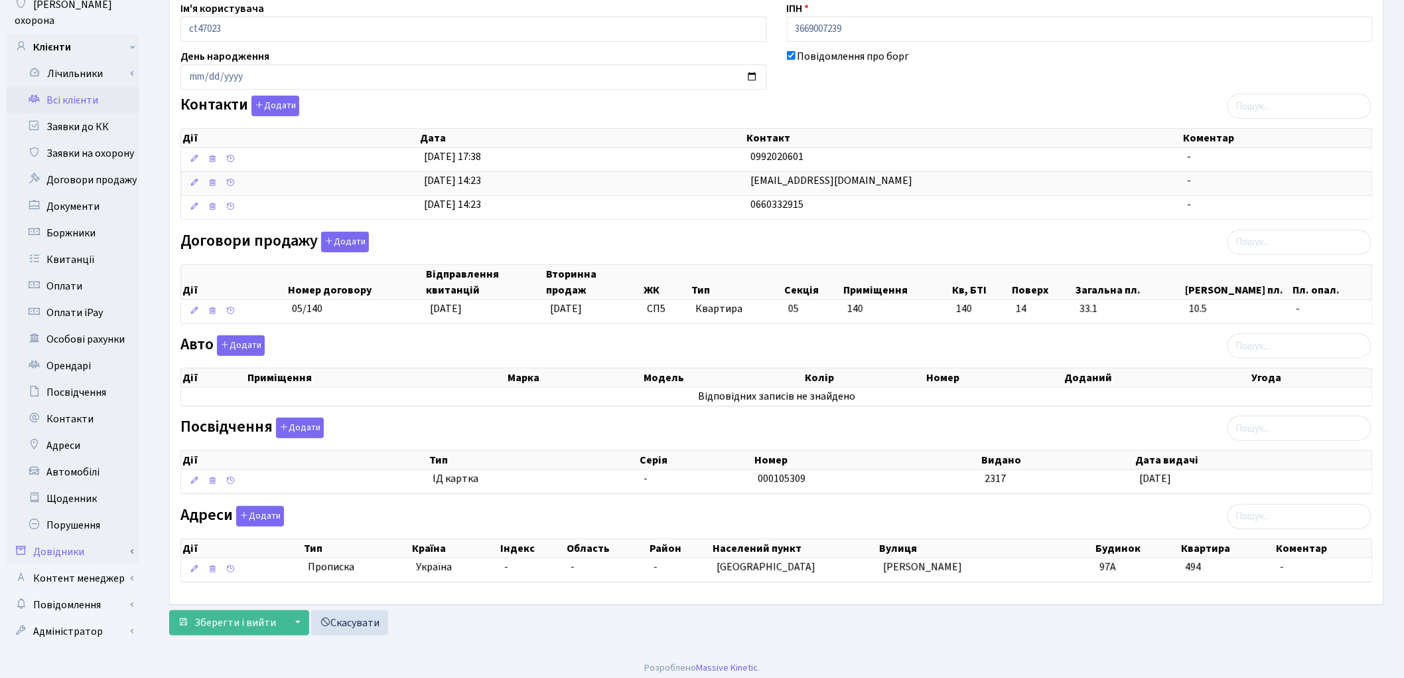
click at [103, 538] on link "Довідники" at bounding box center [73, 551] width 133 height 27
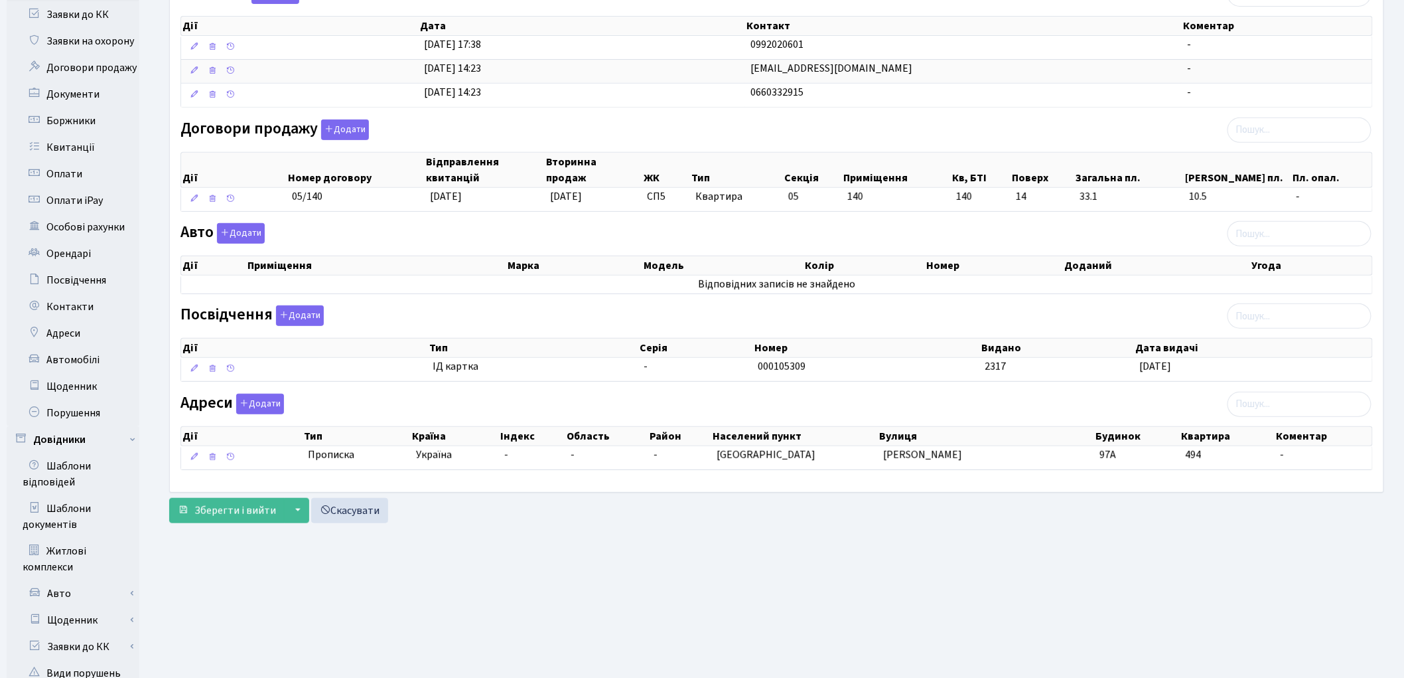
scroll to position [527, 0]
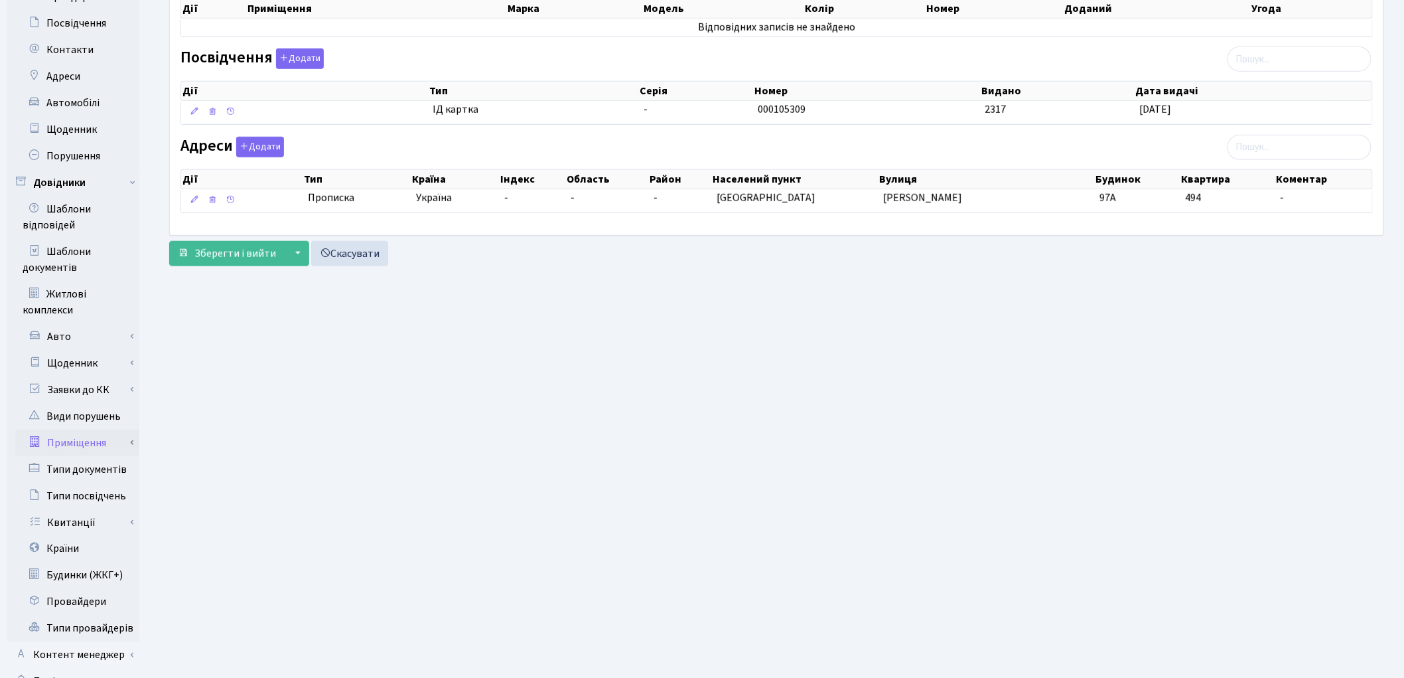
click at [100, 431] on link "Приміщення" at bounding box center [77, 442] width 124 height 27
click at [92, 456] on link "Всі приміщення" at bounding box center [77, 469] width 124 height 27
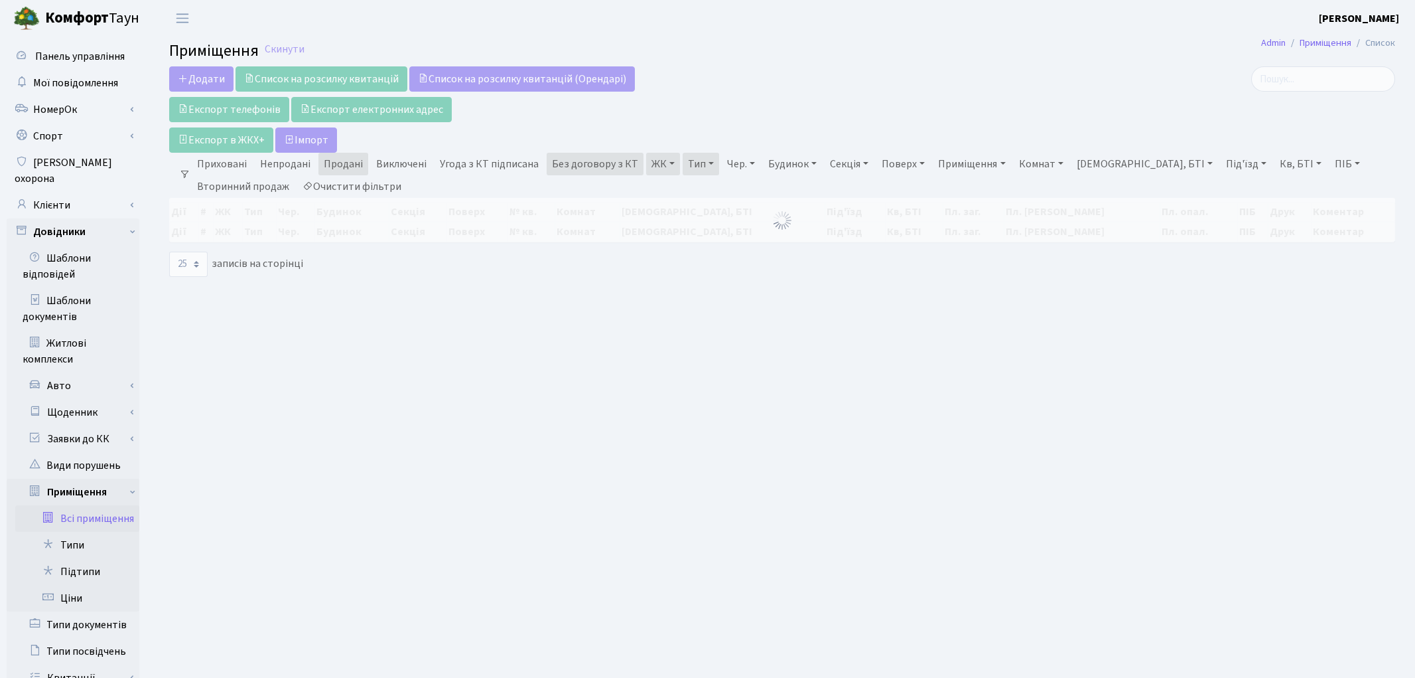
select select "25"
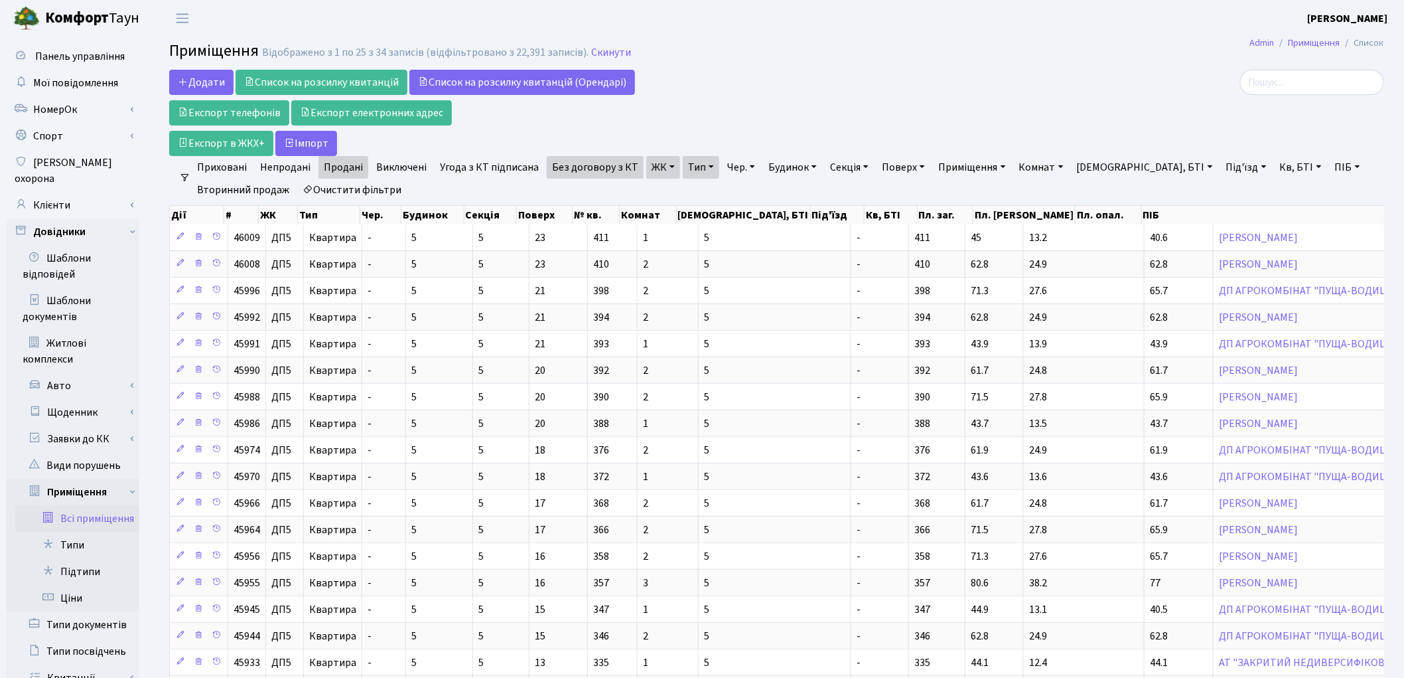
click at [385, 191] on link "Очистити фільтри" at bounding box center [351, 190] width 109 height 23
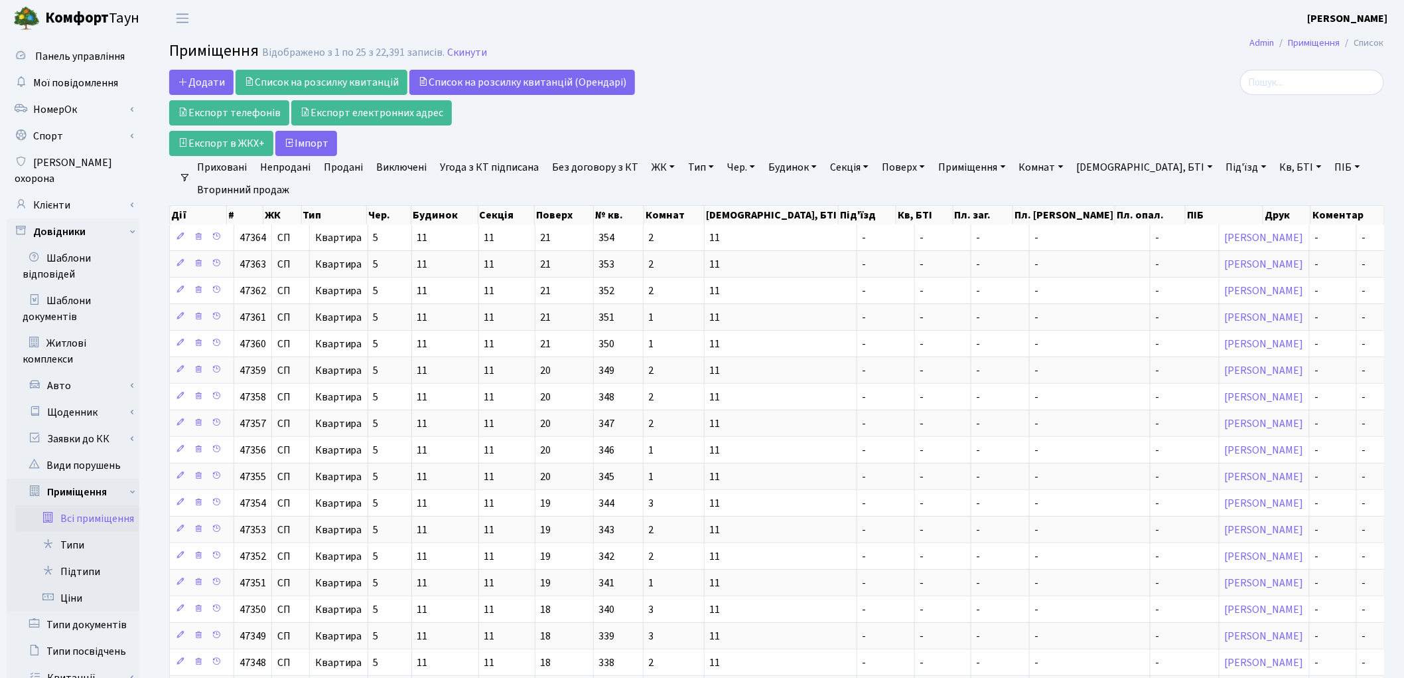
click at [839, 170] on link "Секція" at bounding box center [849, 167] width 49 height 23
type input "00120"
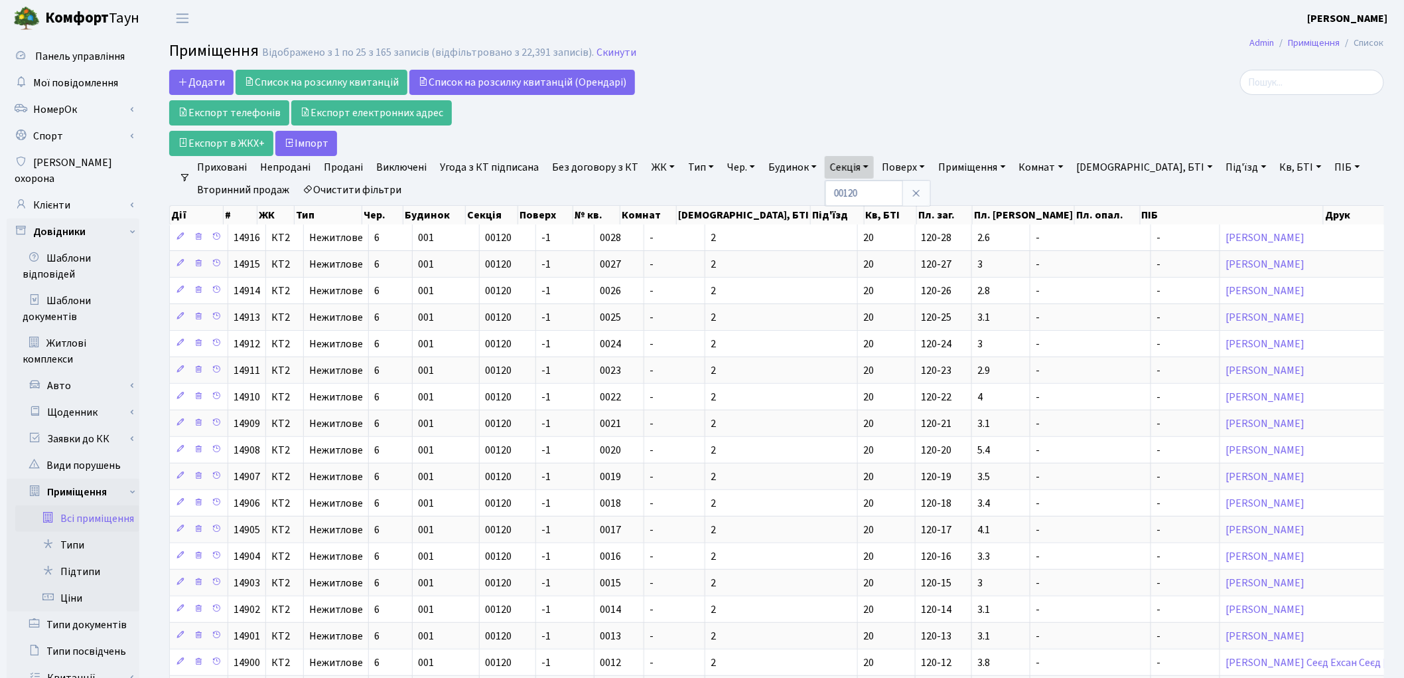
click at [688, 169] on link "Тип" at bounding box center [701, 167] width 36 height 23
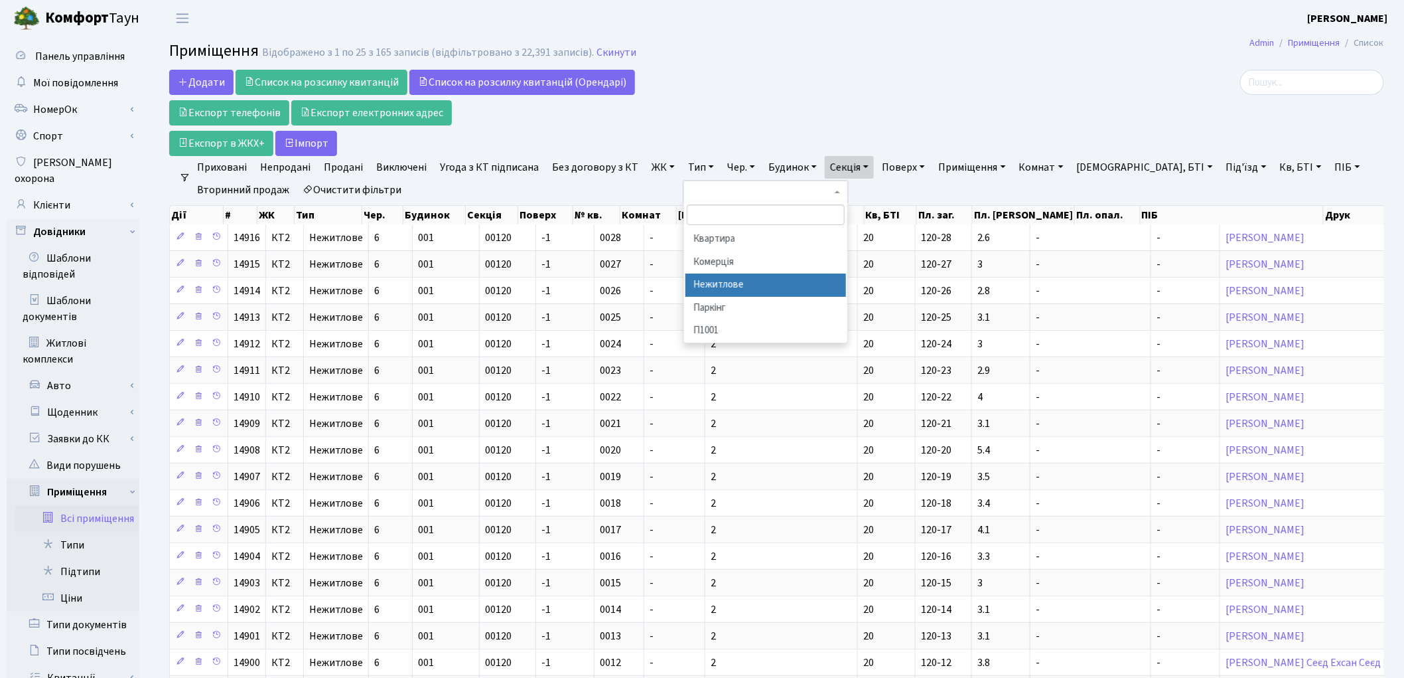
click at [725, 283] on li "Нежитлове" at bounding box center [765, 284] width 161 height 23
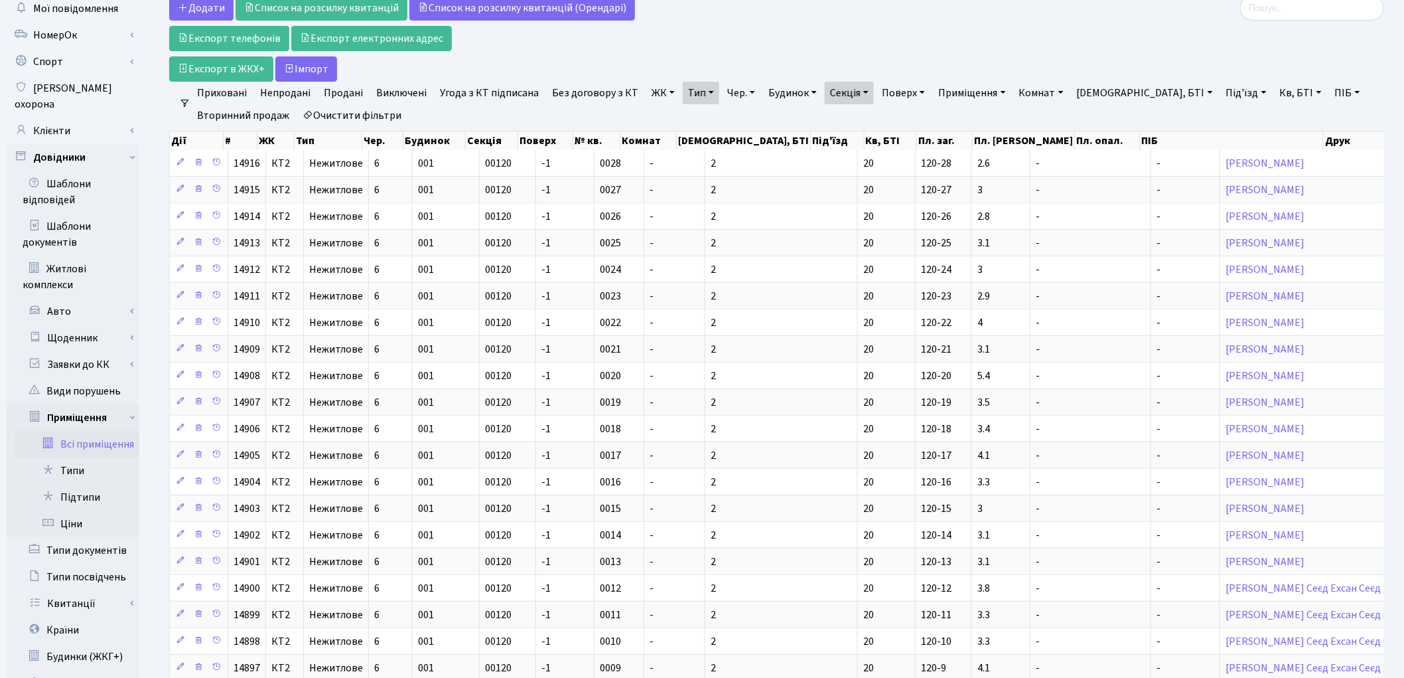
scroll to position [74, 0]
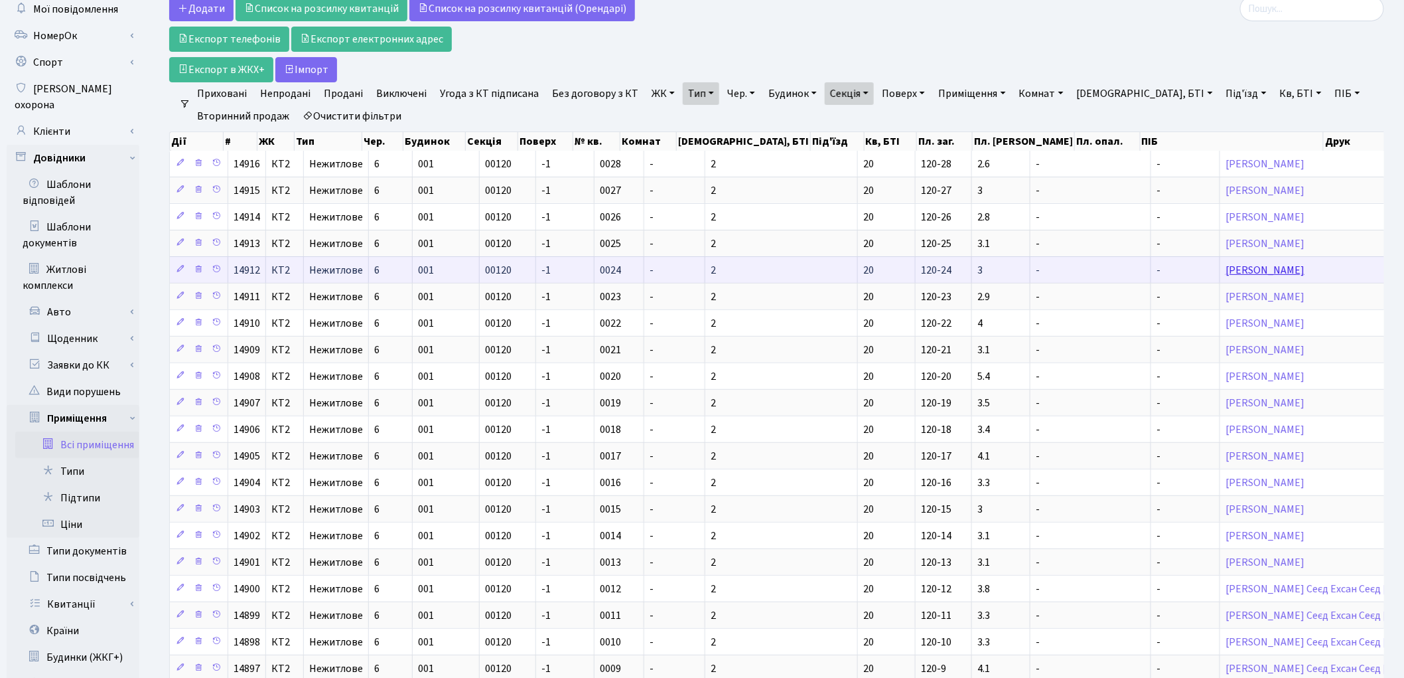
click at [1226, 273] on link "[PERSON_NAME]" at bounding box center [1265, 270] width 79 height 15
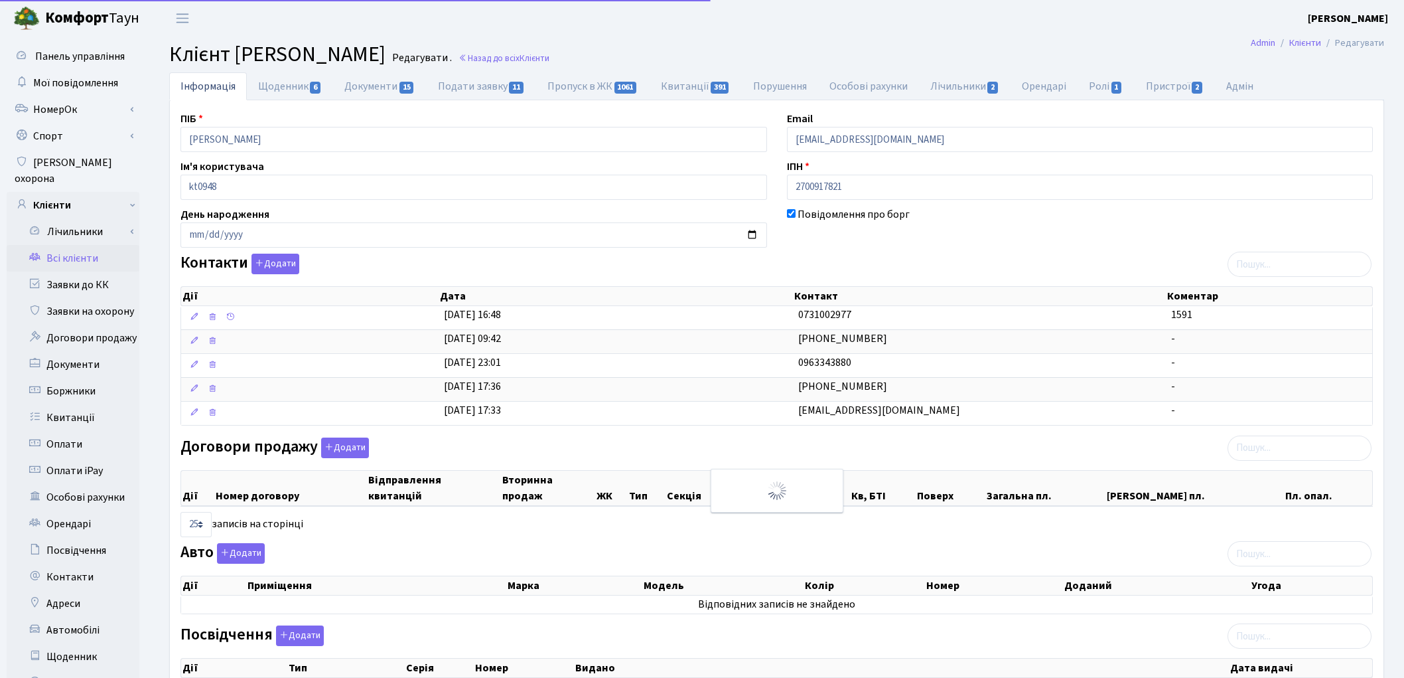
select select "25"
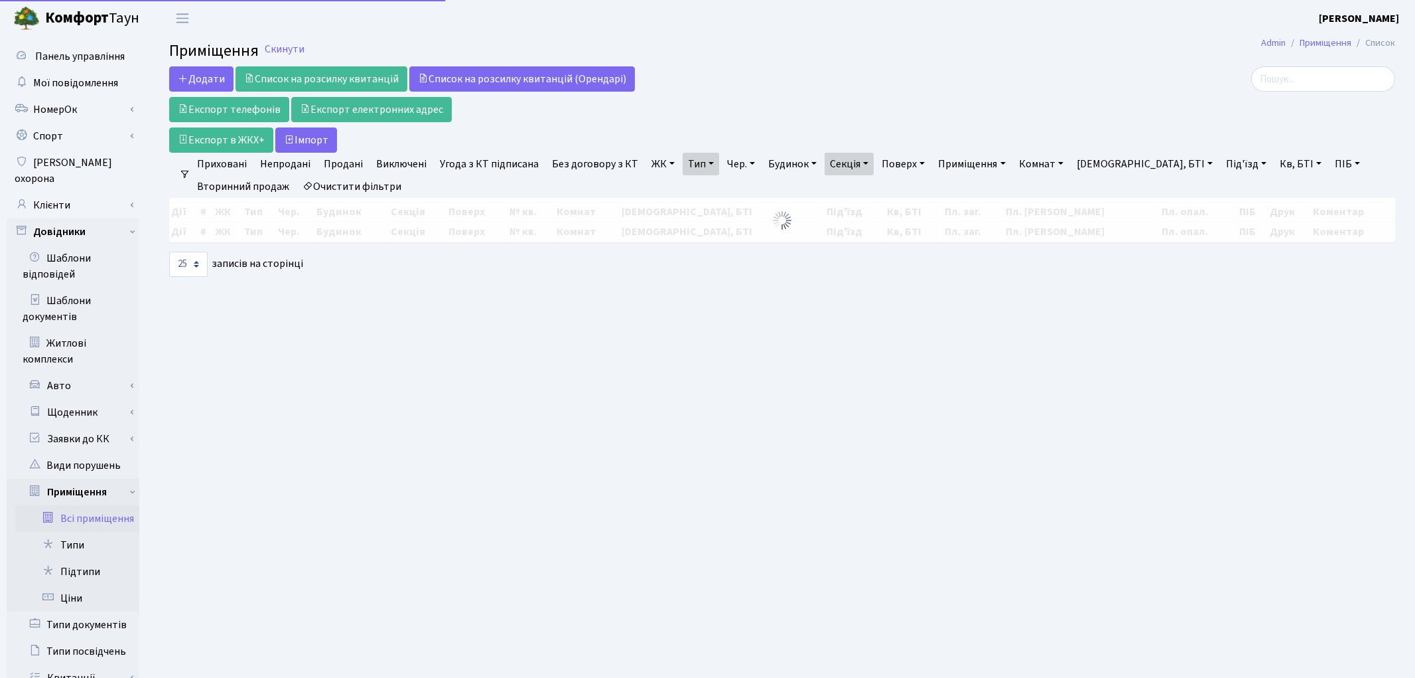
select select "25"
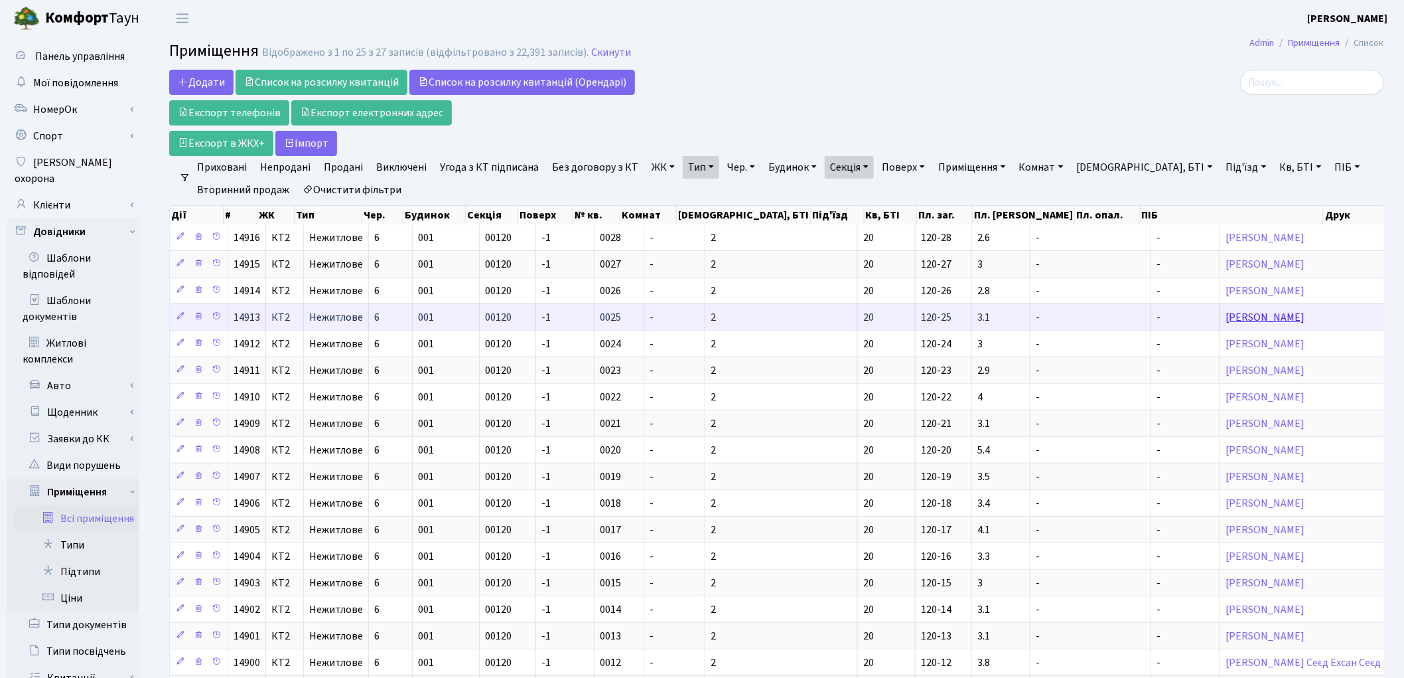
click at [1226, 320] on link "[PERSON_NAME]" at bounding box center [1265, 317] width 79 height 15
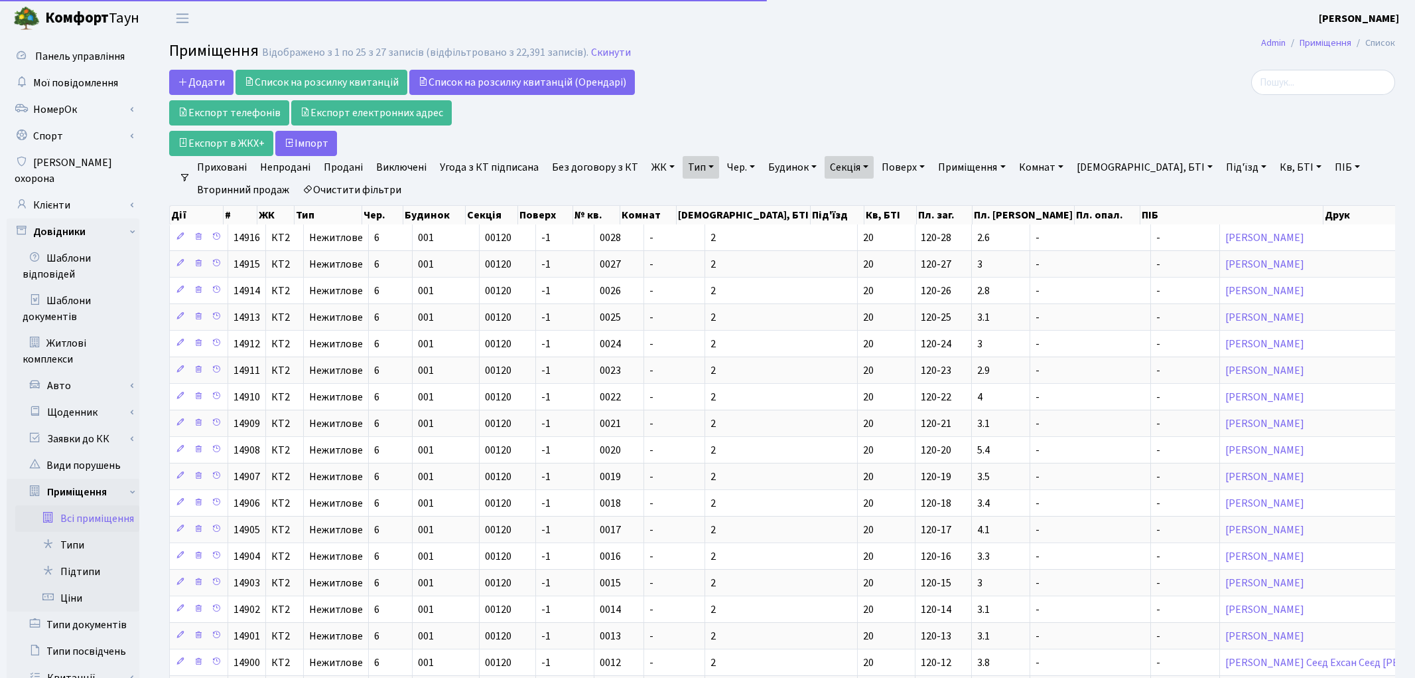
select select "25"
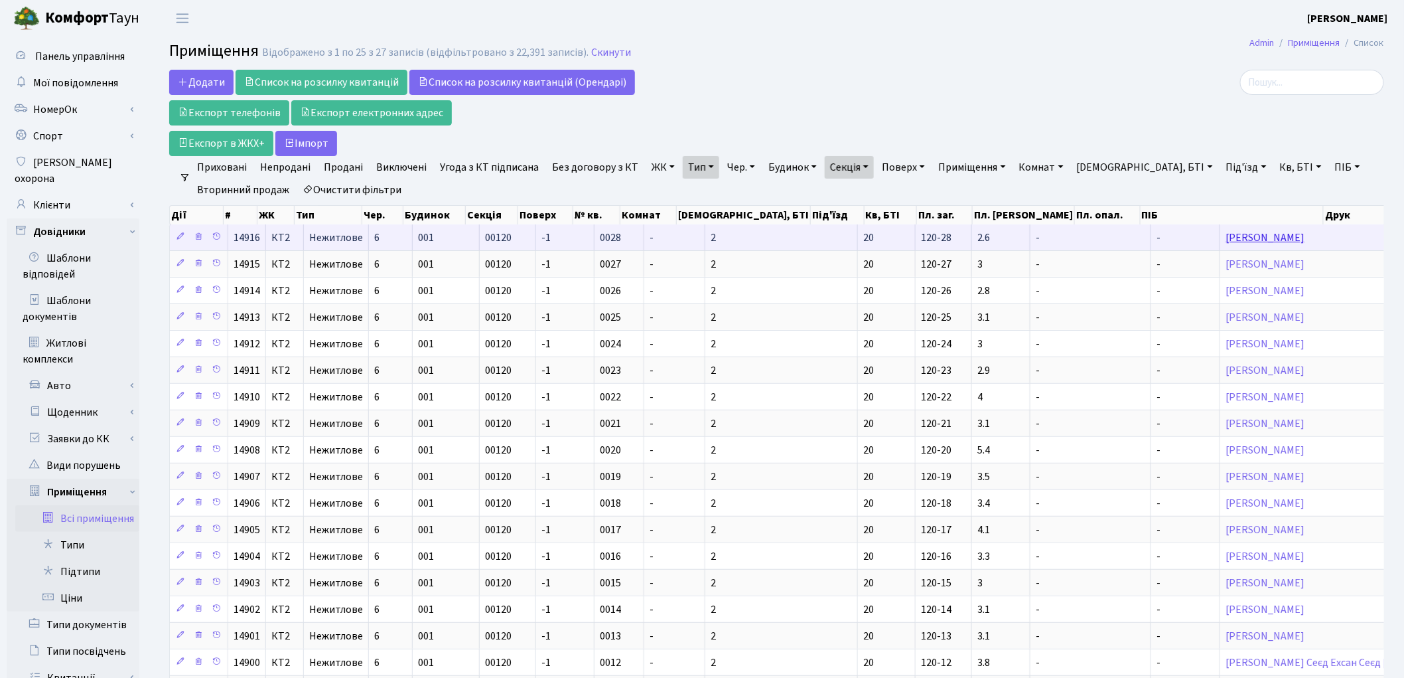
click at [1226, 240] on link "[PERSON_NAME]" at bounding box center [1265, 237] width 79 height 15
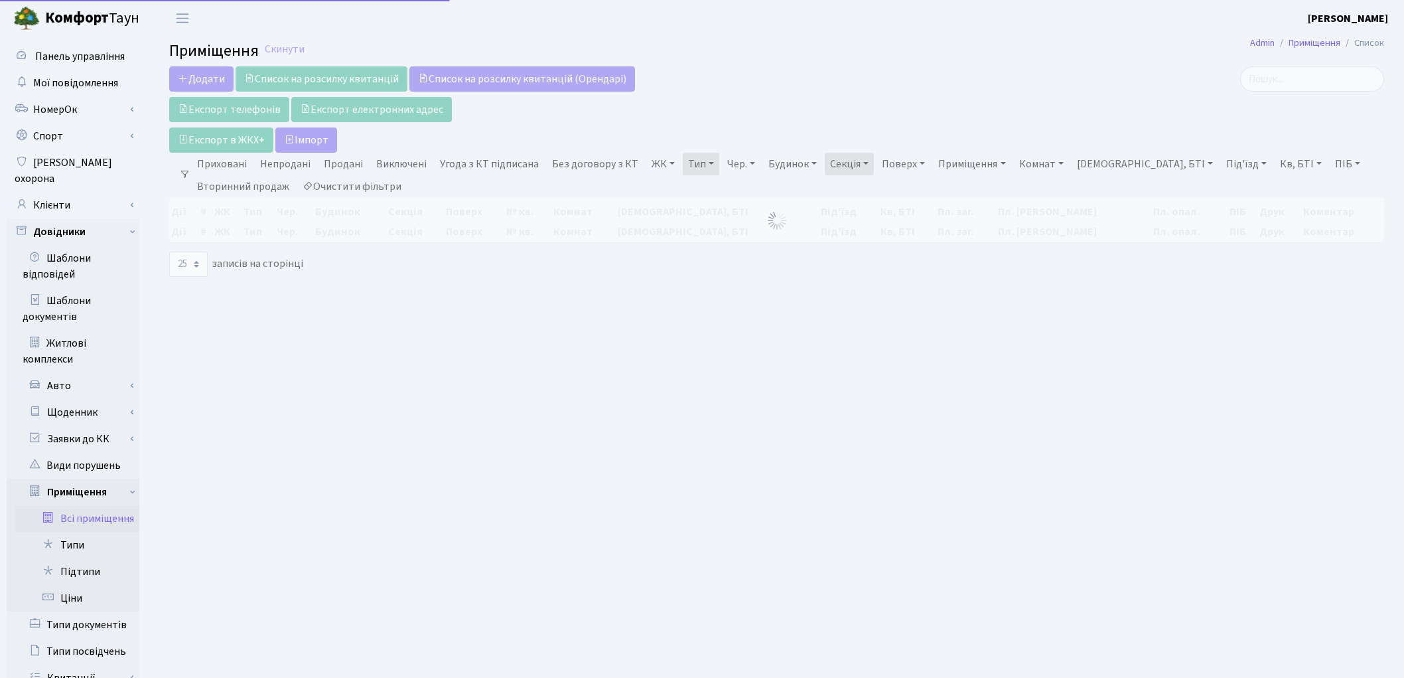
select select "25"
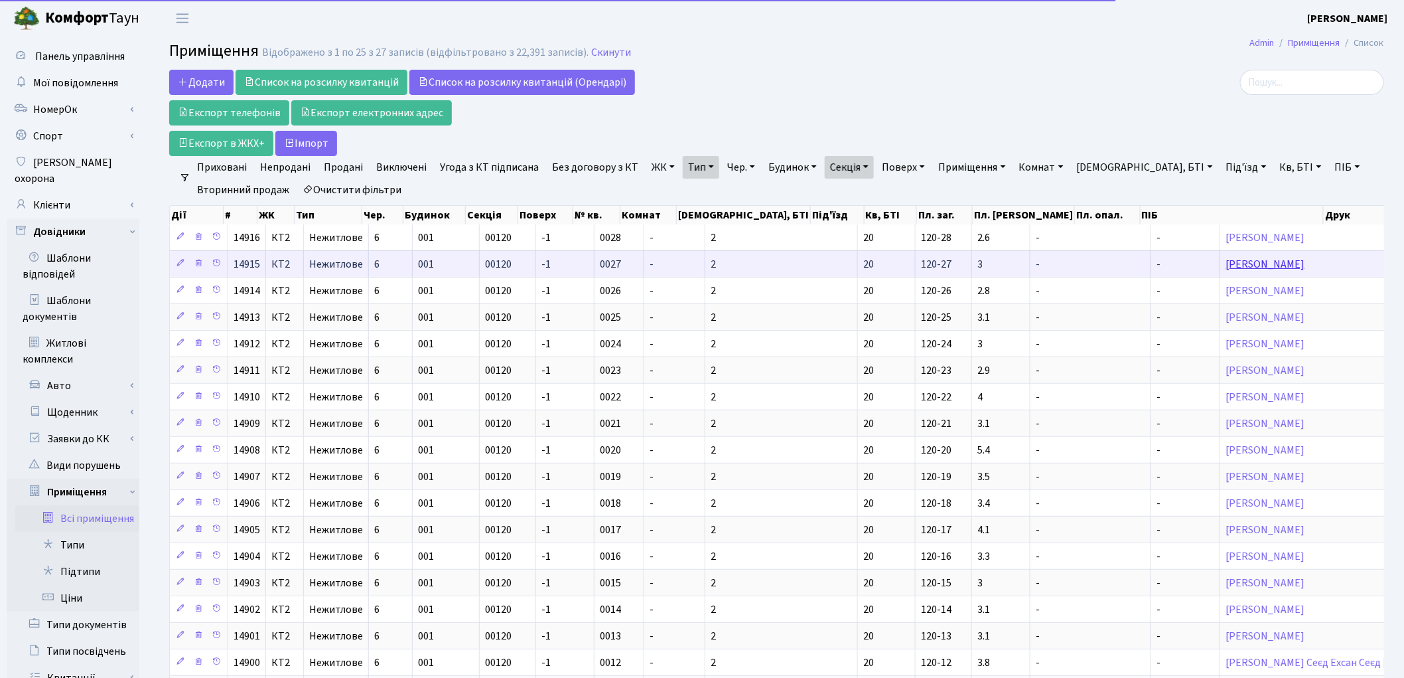
click at [1226, 267] on link "[PERSON_NAME]" at bounding box center [1265, 264] width 79 height 15
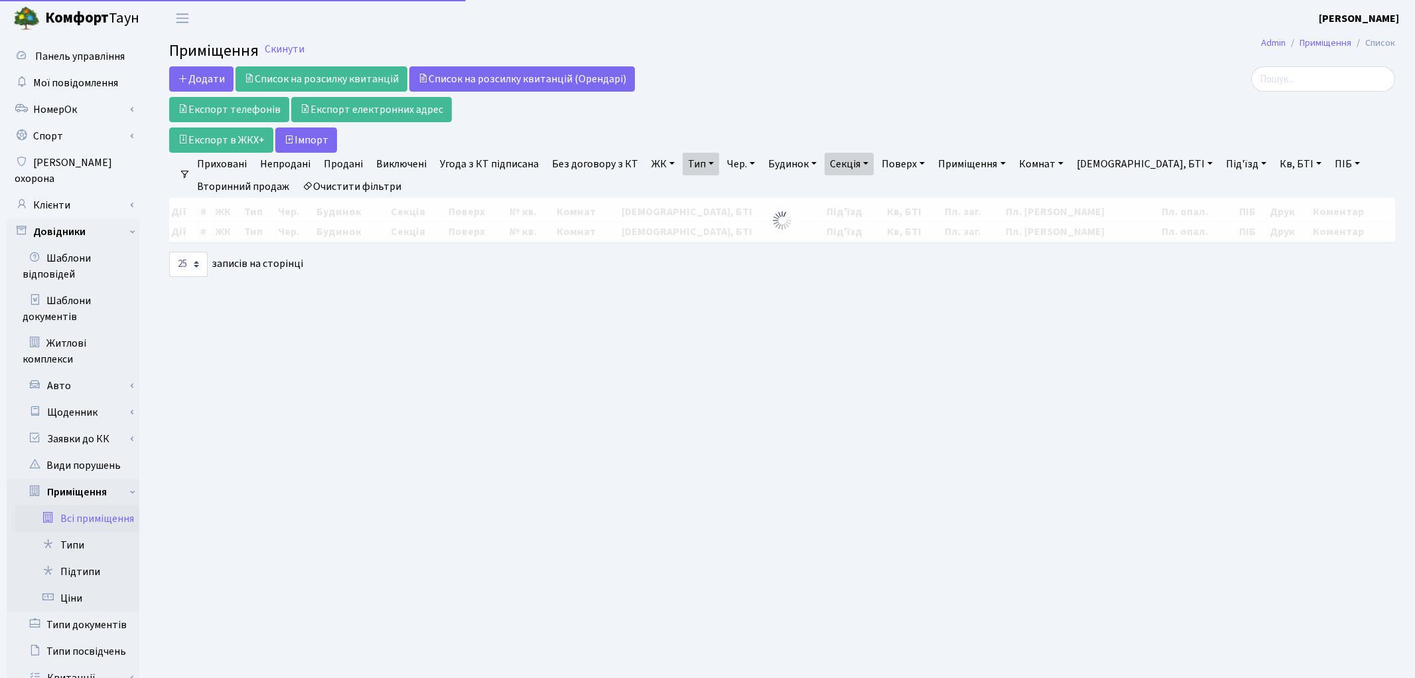
select select "25"
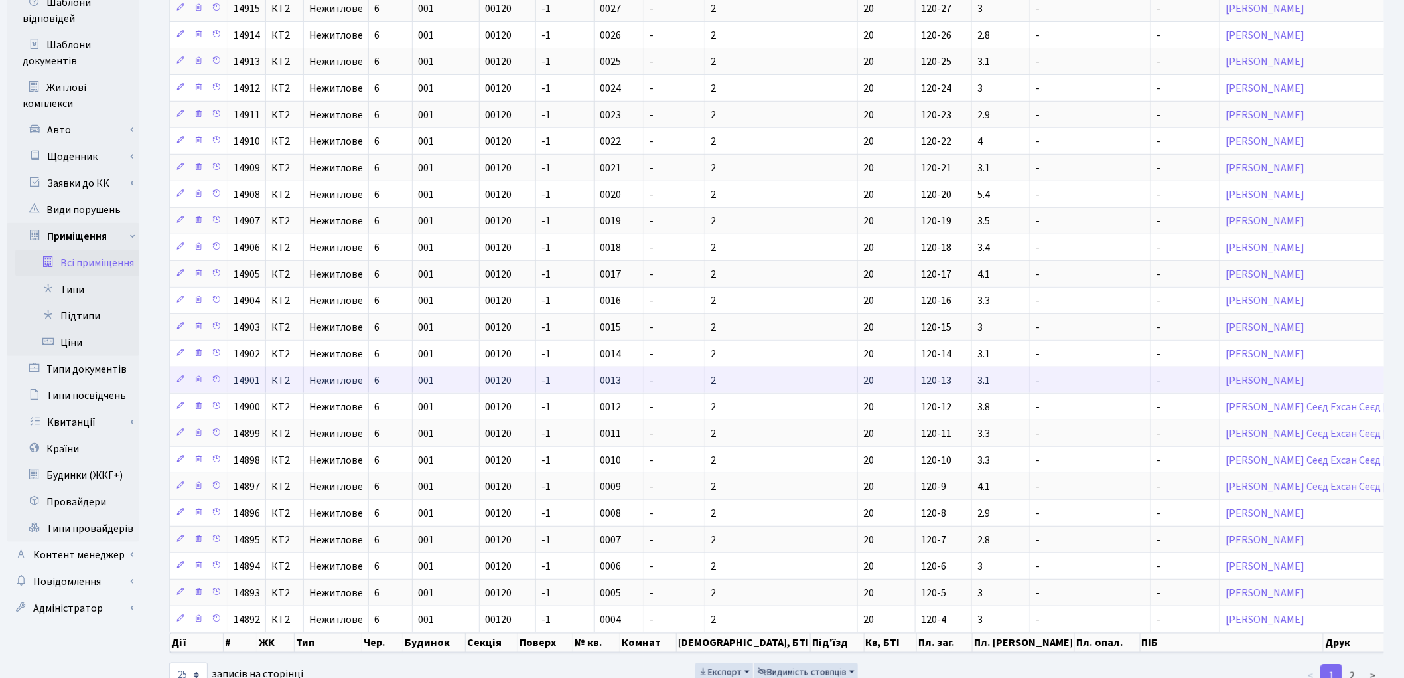
scroll to position [316, 0]
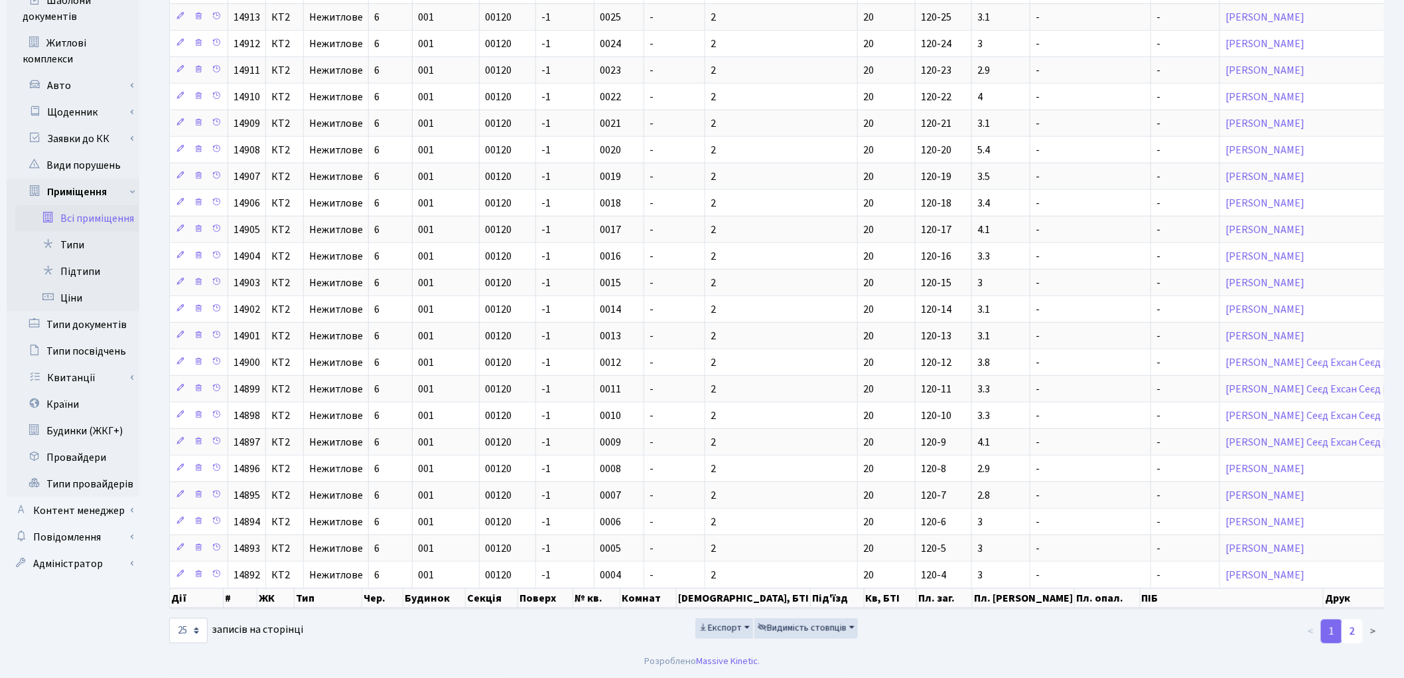
click at [1352, 632] on link "2" at bounding box center [1352, 631] width 21 height 24
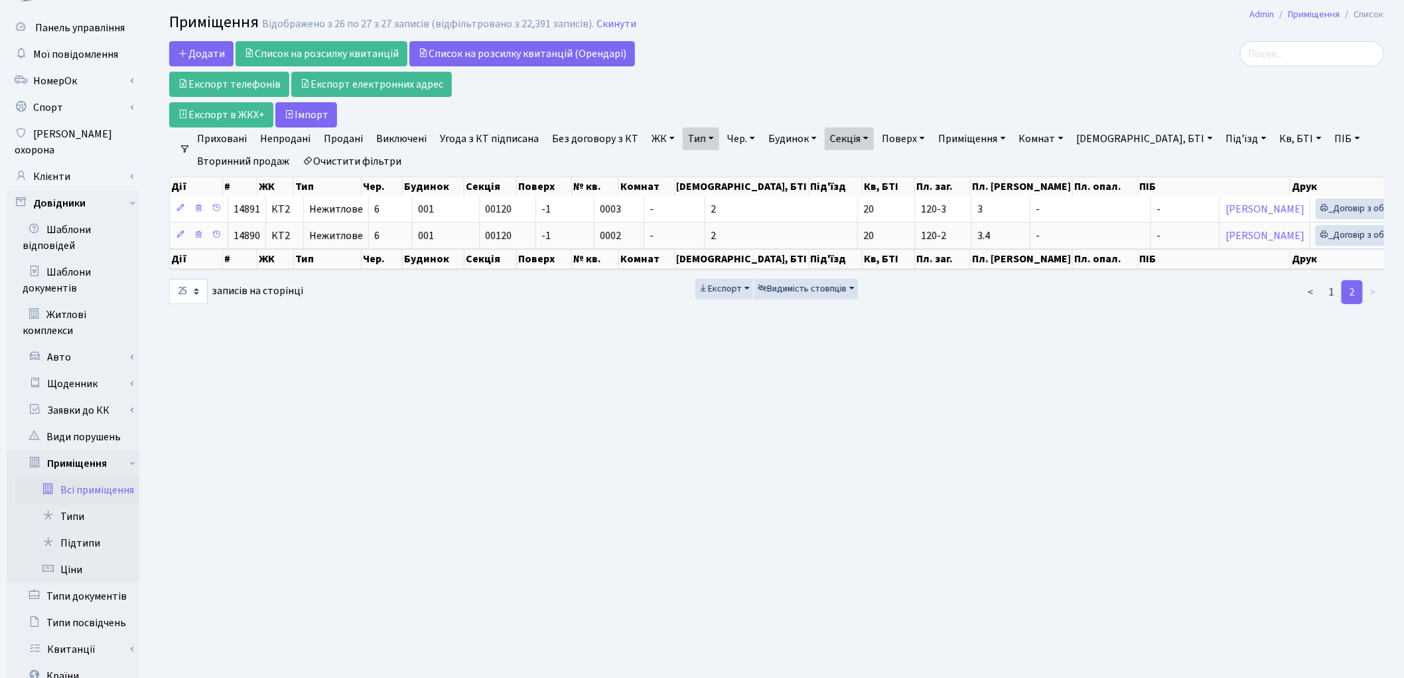
scroll to position [0, 0]
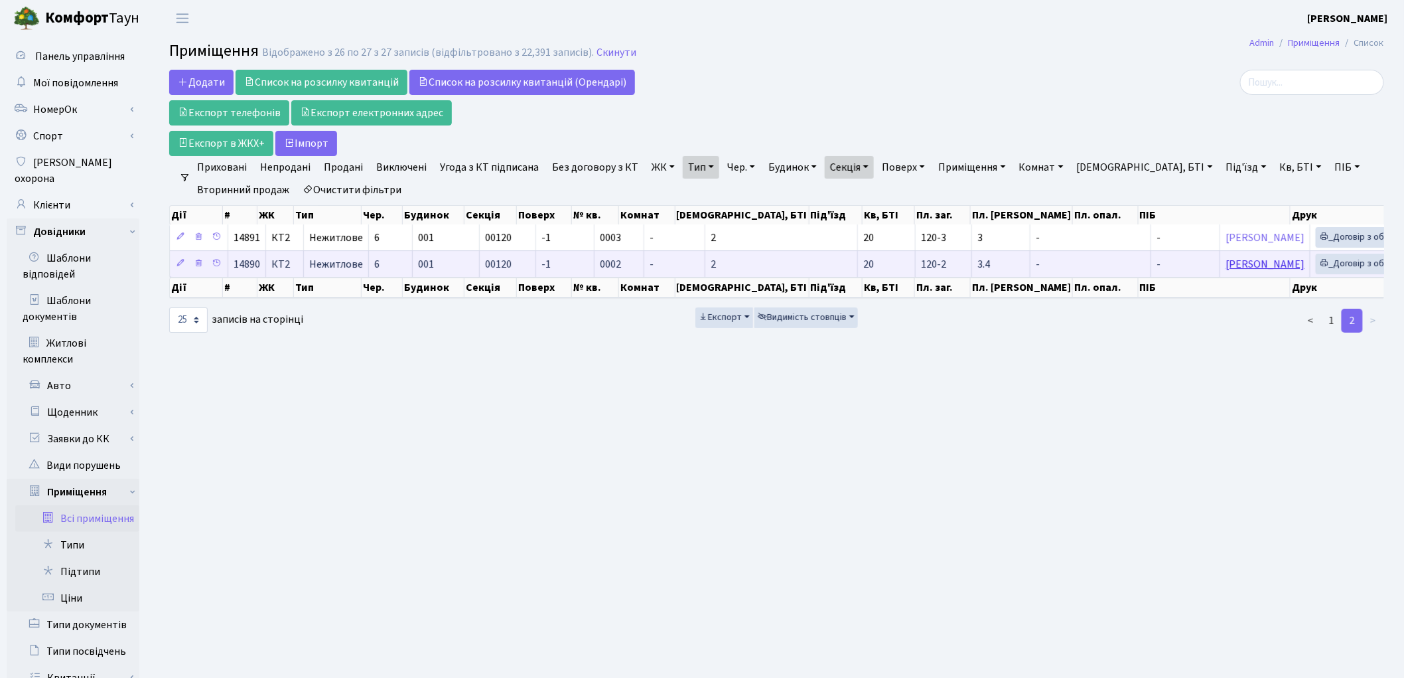
click at [1226, 261] on link "Сухацький Дмитро Сергійович" at bounding box center [1265, 264] width 79 height 15
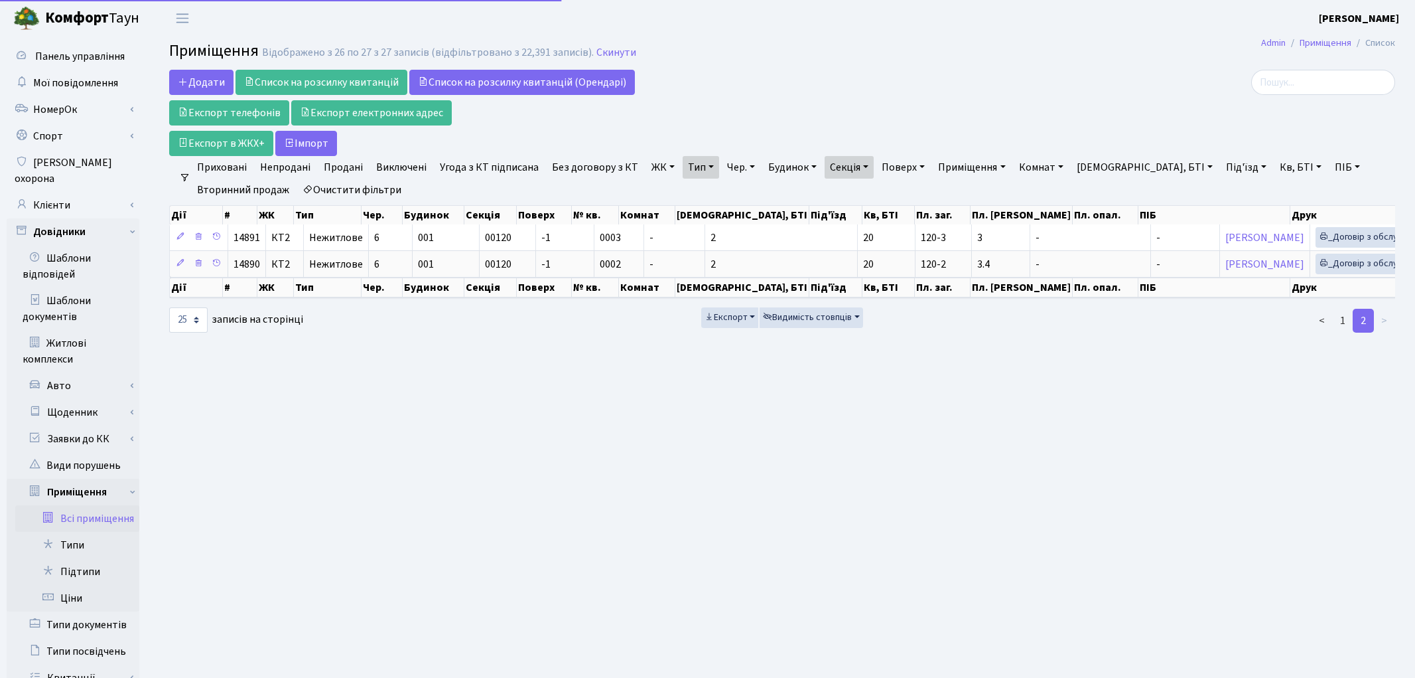
select select "25"
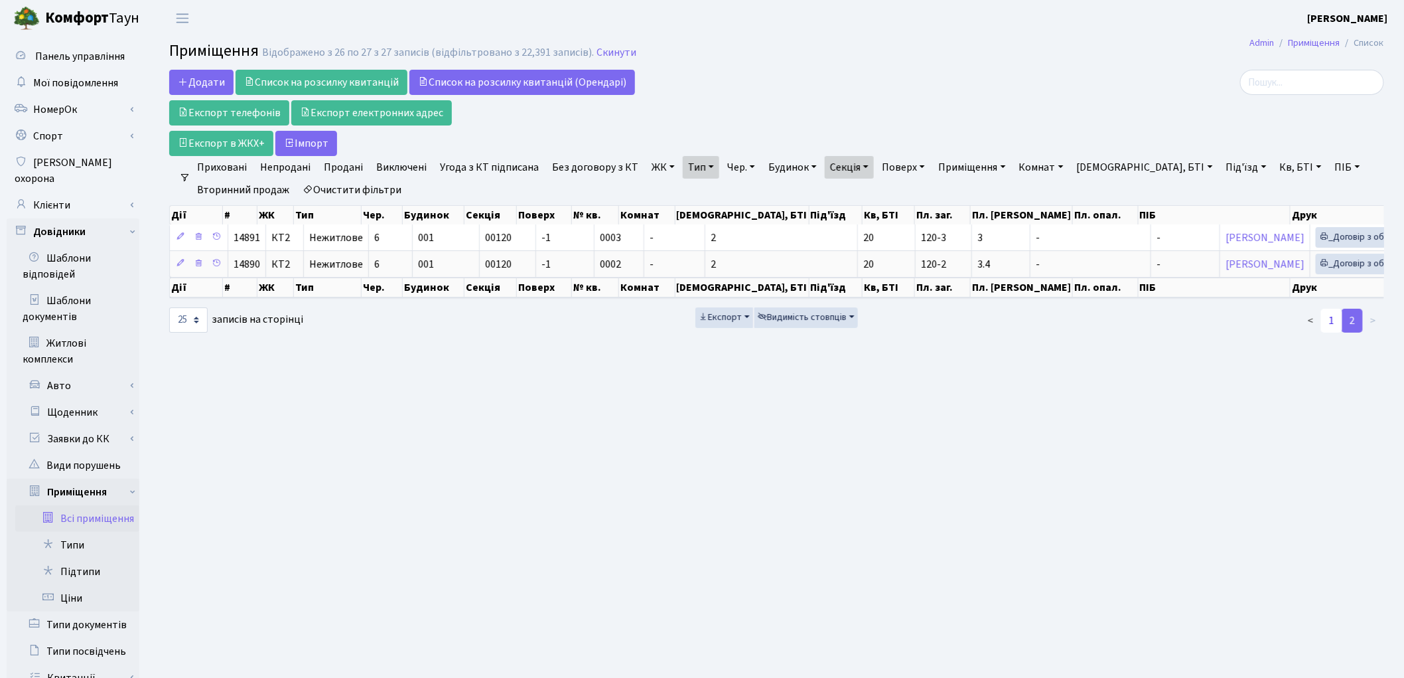
click at [1332, 332] on link "1" at bounding box center [1331, 321] width 21 height 24
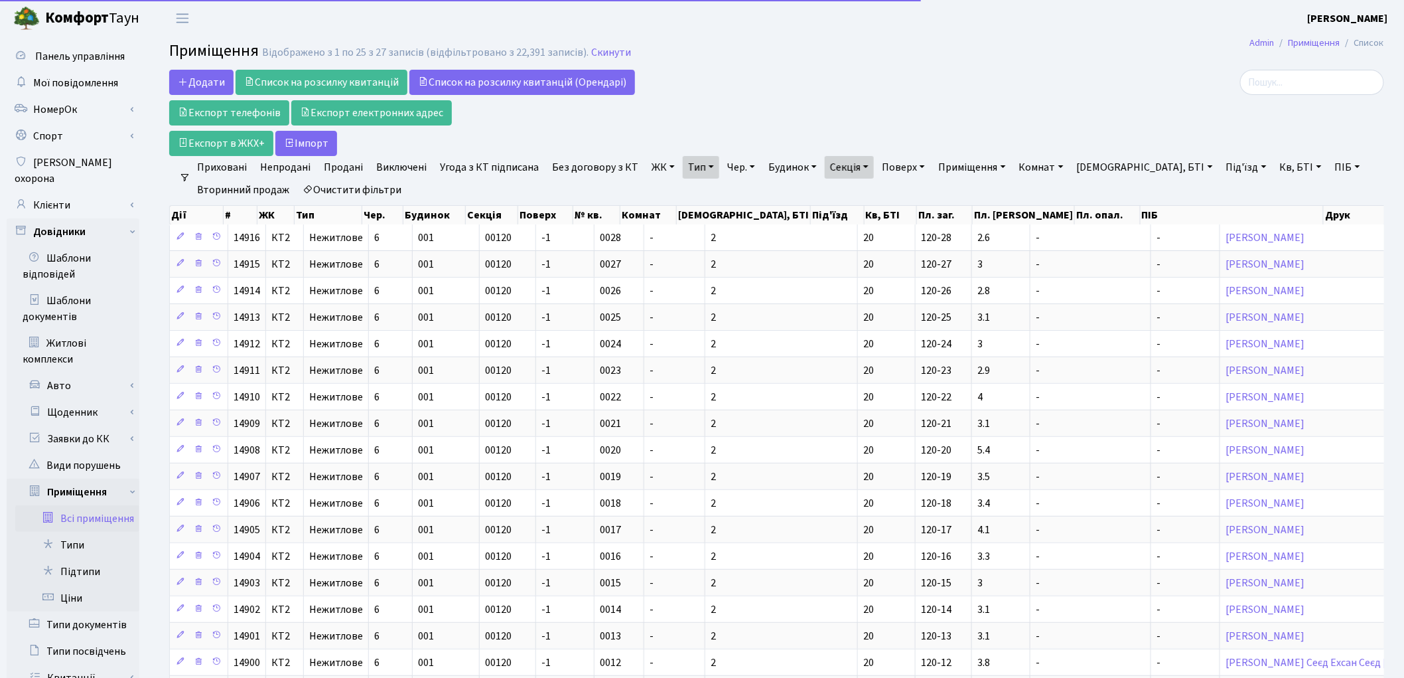
scroll to position [316, 0]
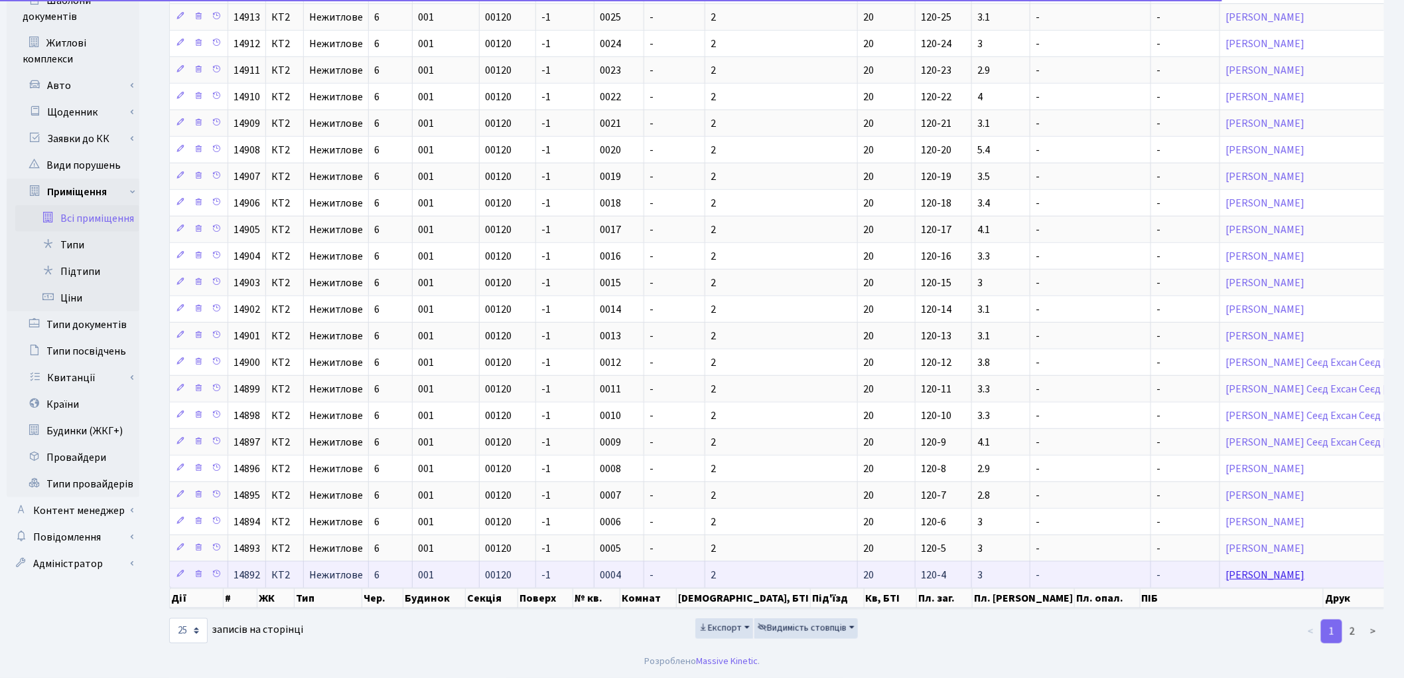
click at [1226, 567] on link "[PERSON_NAME]" at bounding box center [1265, 574] width 79 height 15
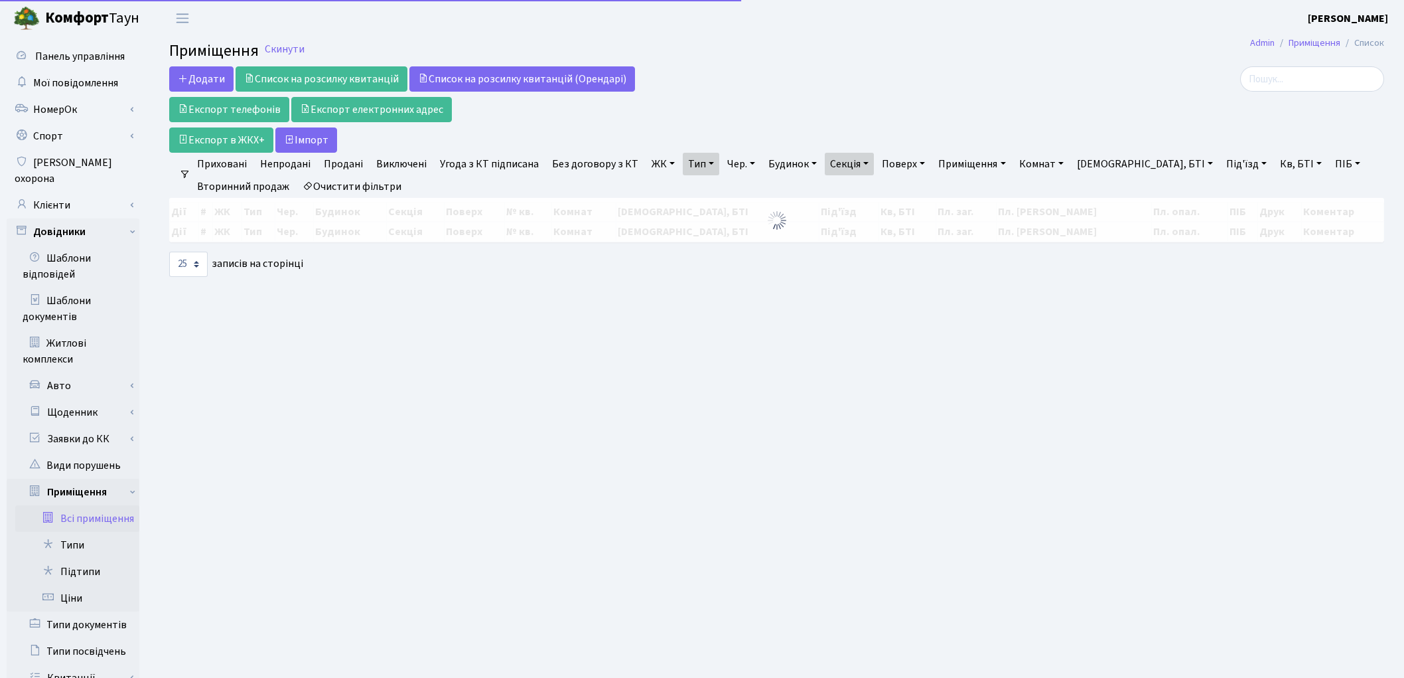
select select "25"
